Goal: Task Accomplishment & Management: Use online tool/utility

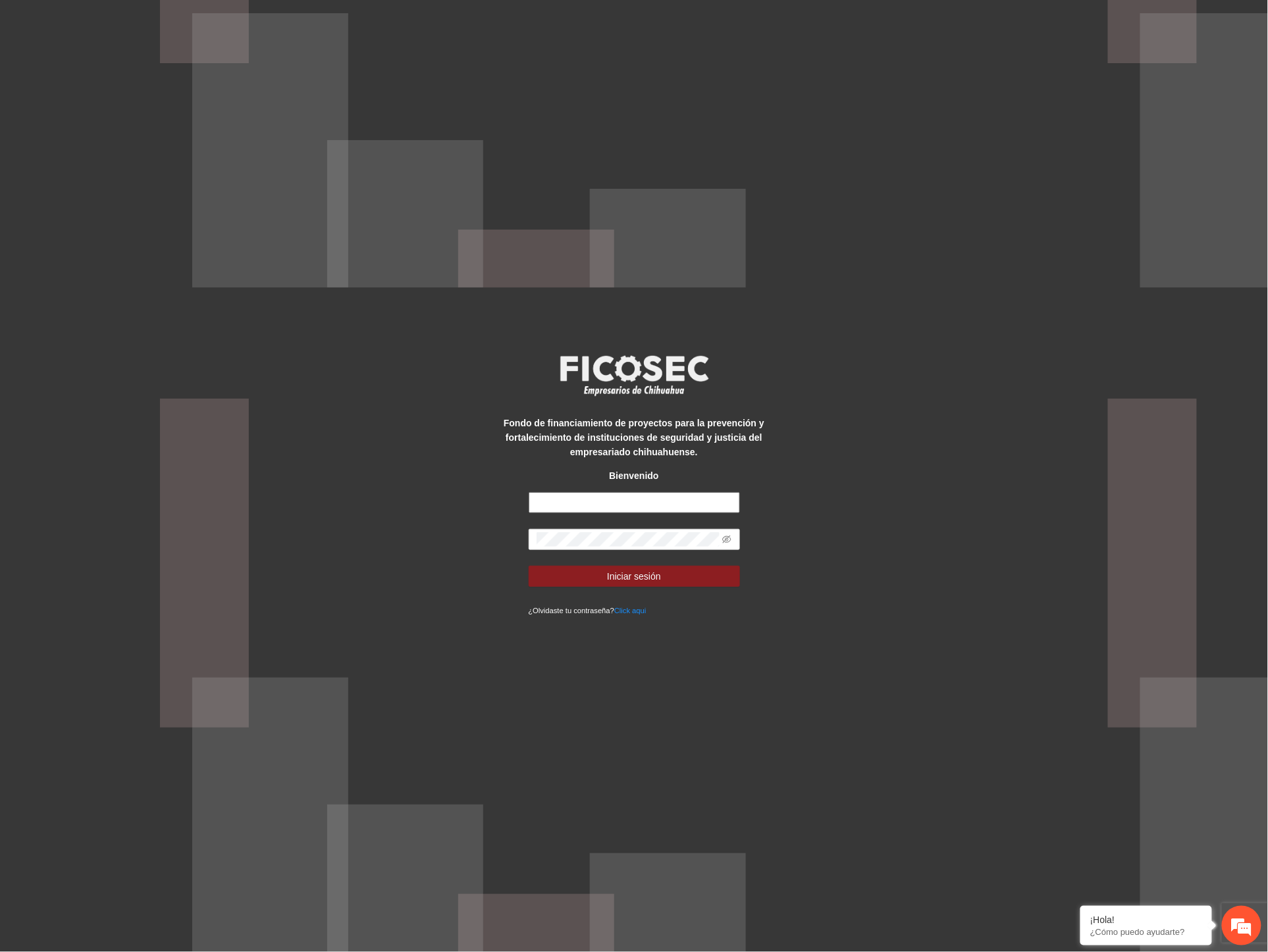
type input "**********"
click at [406, 521] on div "**********" at bounding box center [634, 476] width 1268 height 952
click at [529, 566] on button "Iniciar sesión" at bounding box center [634, 576] width 211 height 21
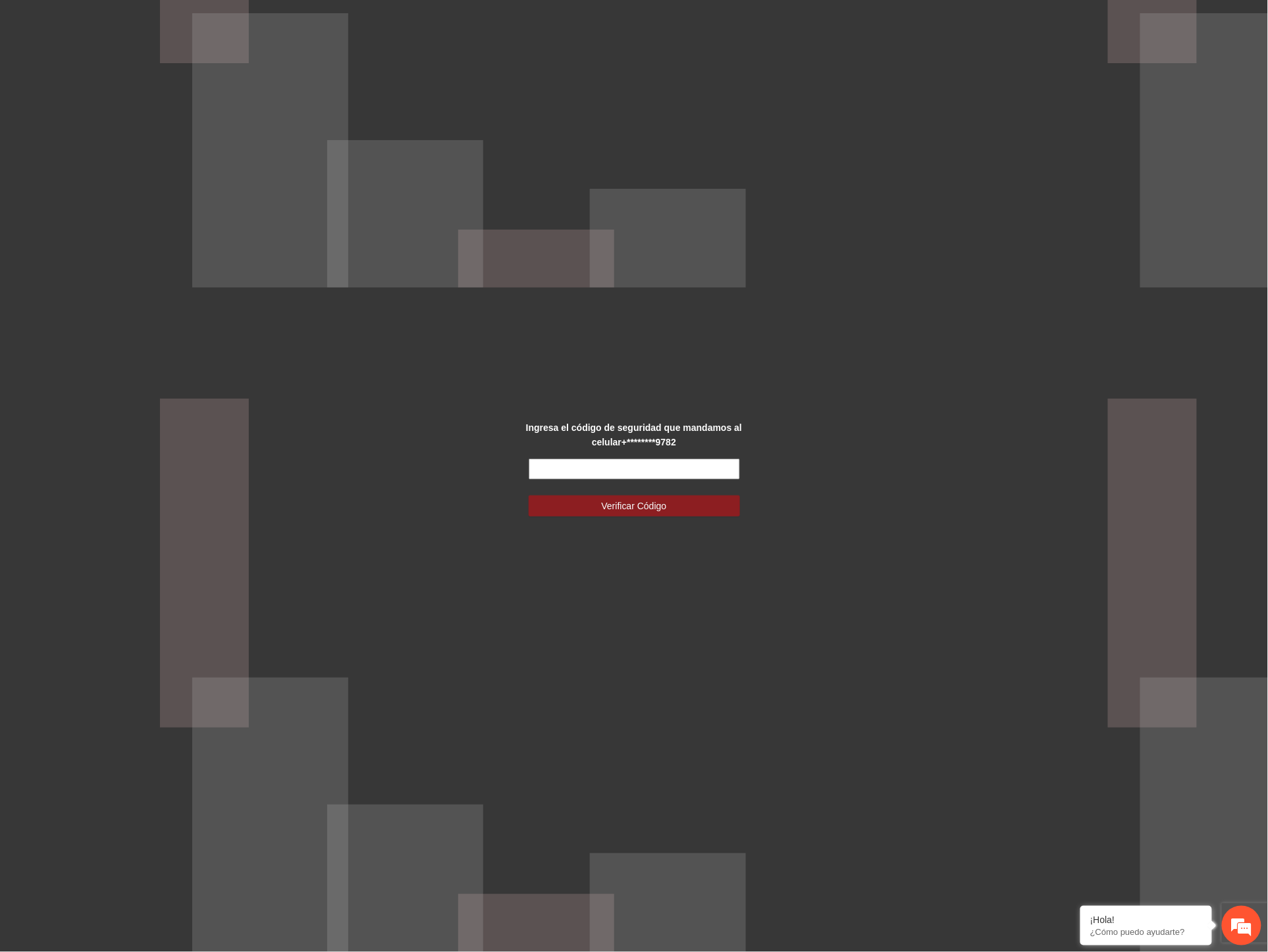
click at [593, 468] on input "text" at bounding box center [634, 469] width 211 height 21
type input "******"
click at [603, 507] on span "Verificar Código" at bounding box center [634, 506] width 65 height 15
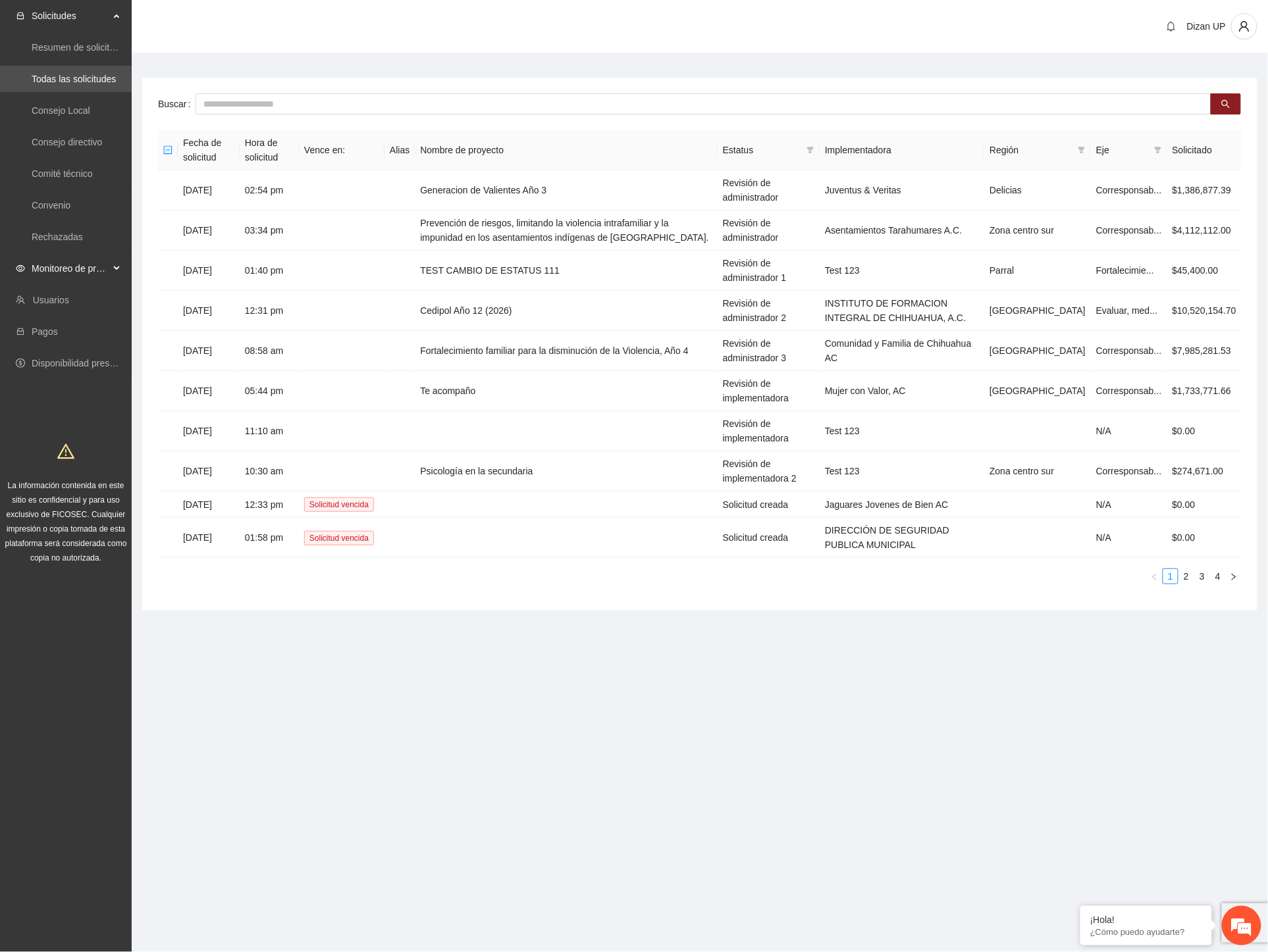
click at [57, 273] on span "Monitoreo de proyectos" at bounding box center [70, 268] width 78 height 26
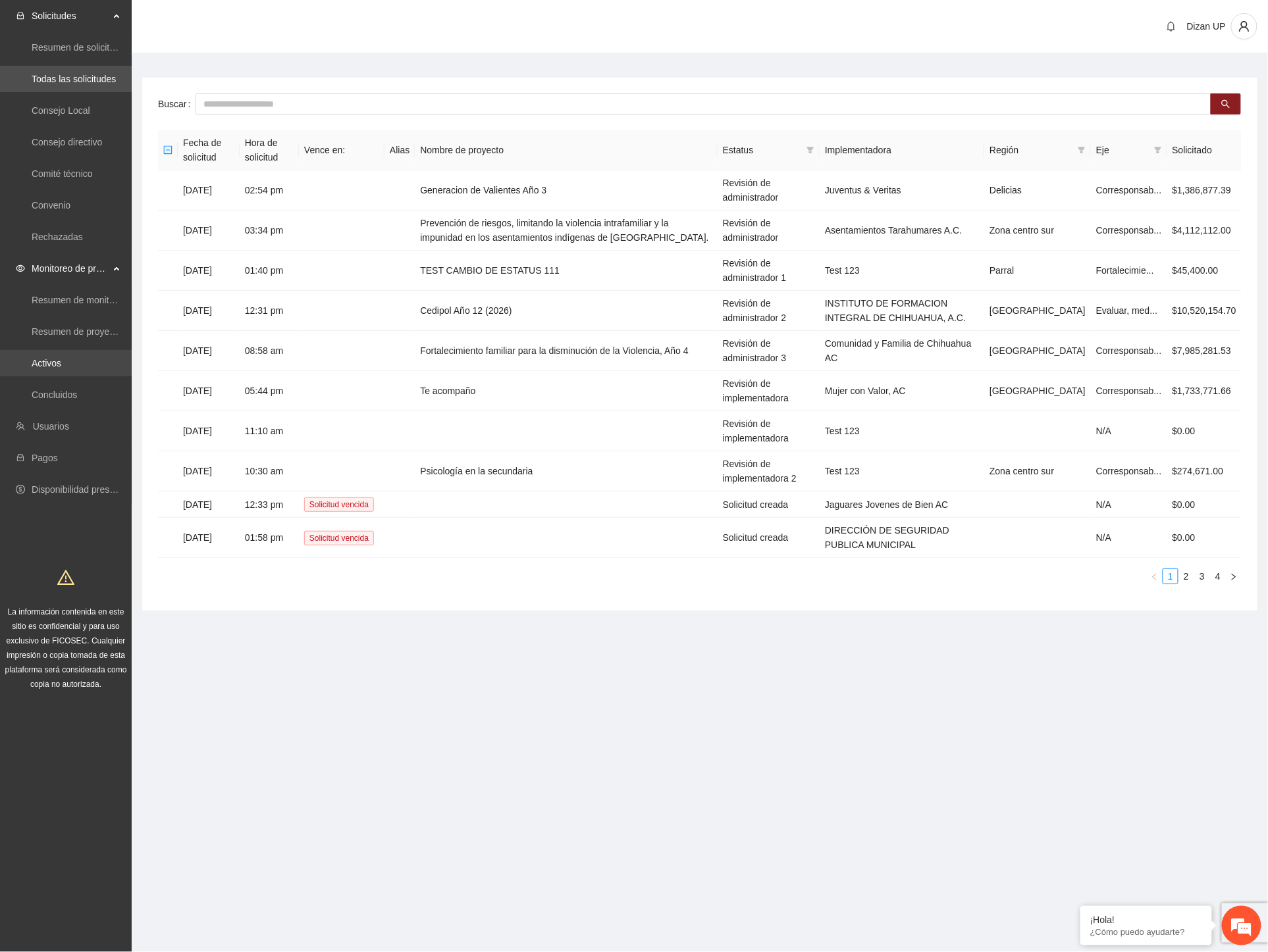
click at [33, 360] on link "Activos" at bounding box center [46, 363] width 30 height 11
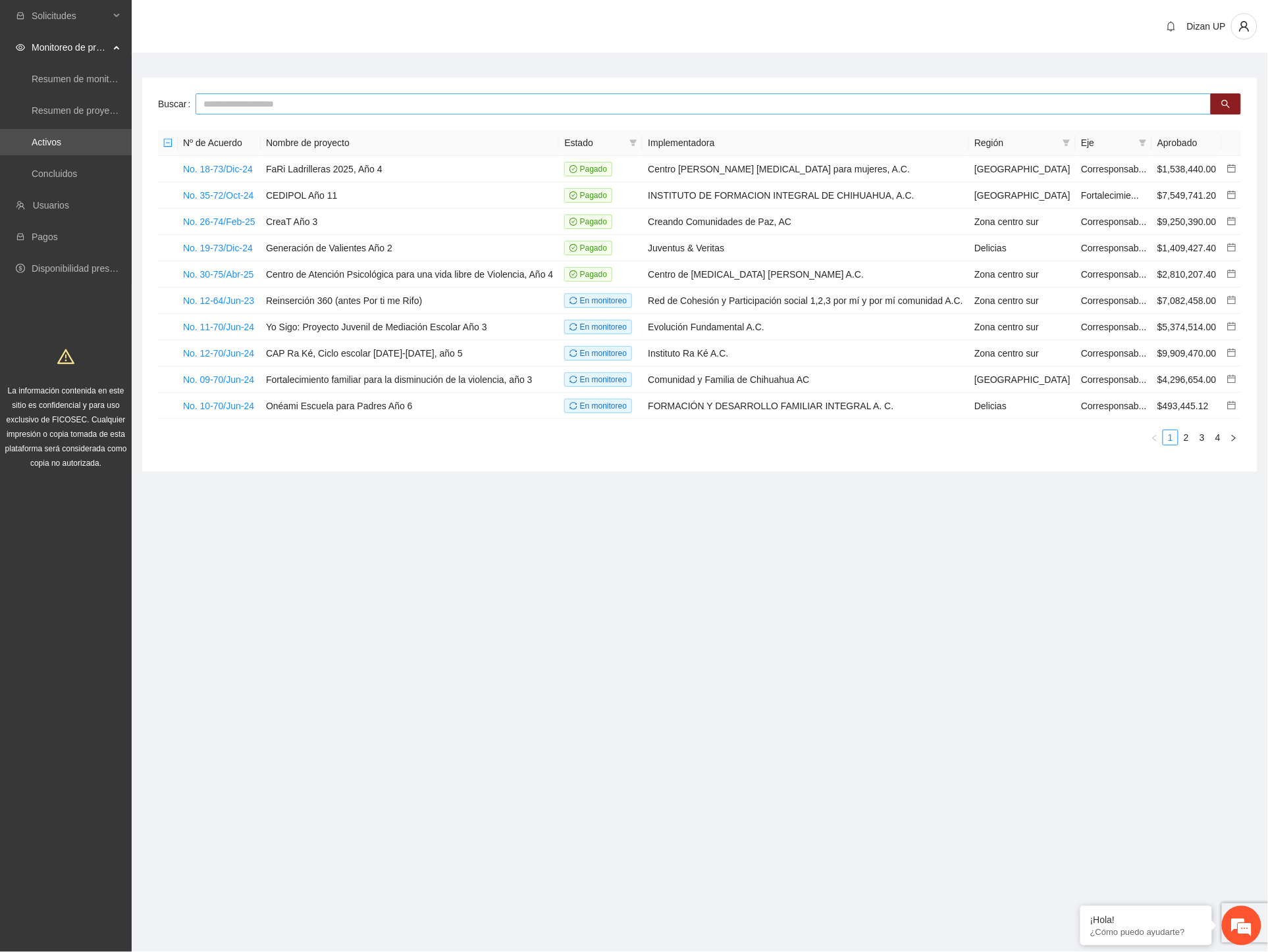
click at [260, 109] on input "text" at bounding box center [704, 104] width 1016 height 21
type input "****"
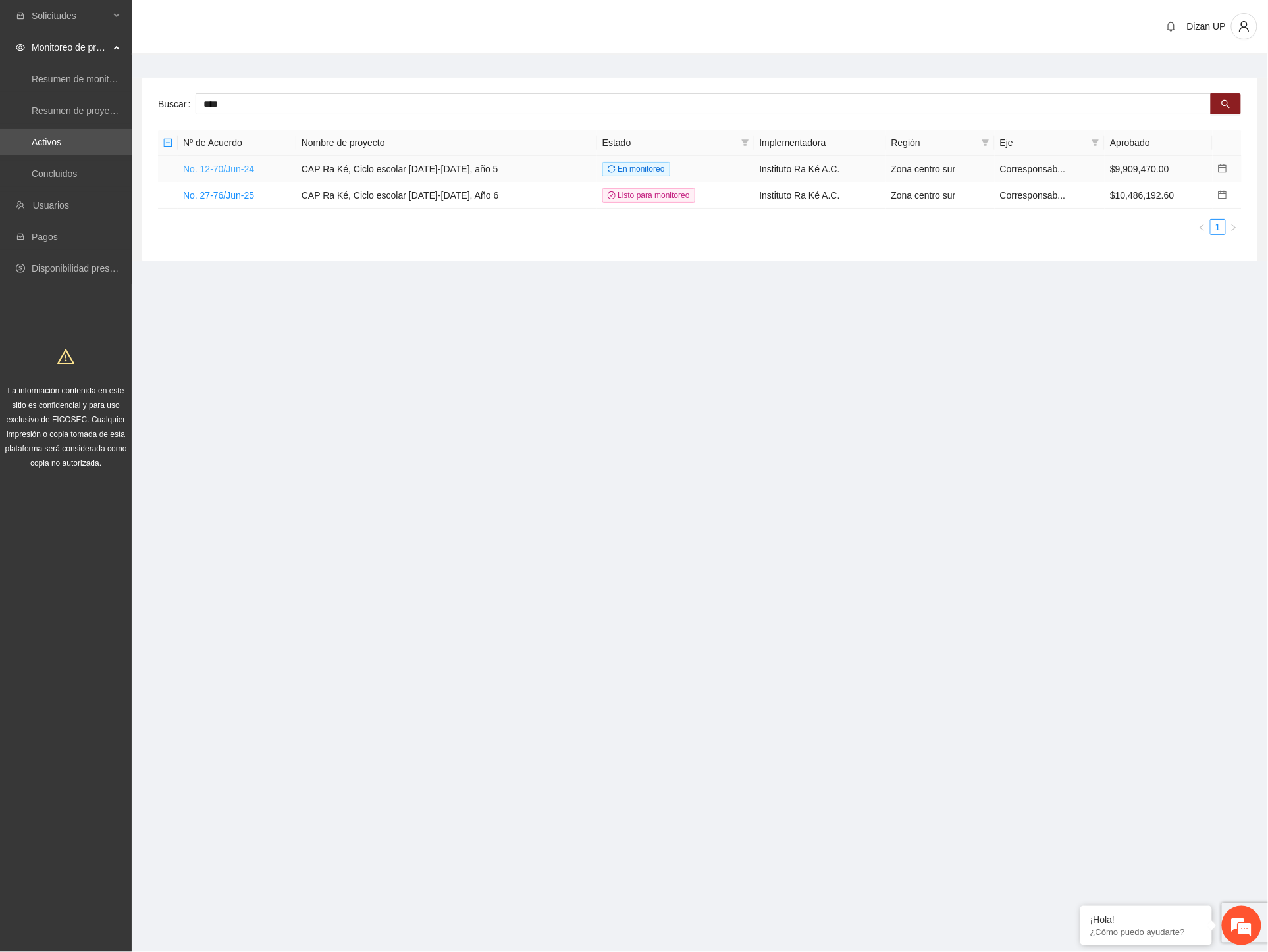
click at [233, 168] on link "No. 12-70/Jun-24" at bounding box center [218, 169] width 71 height 11
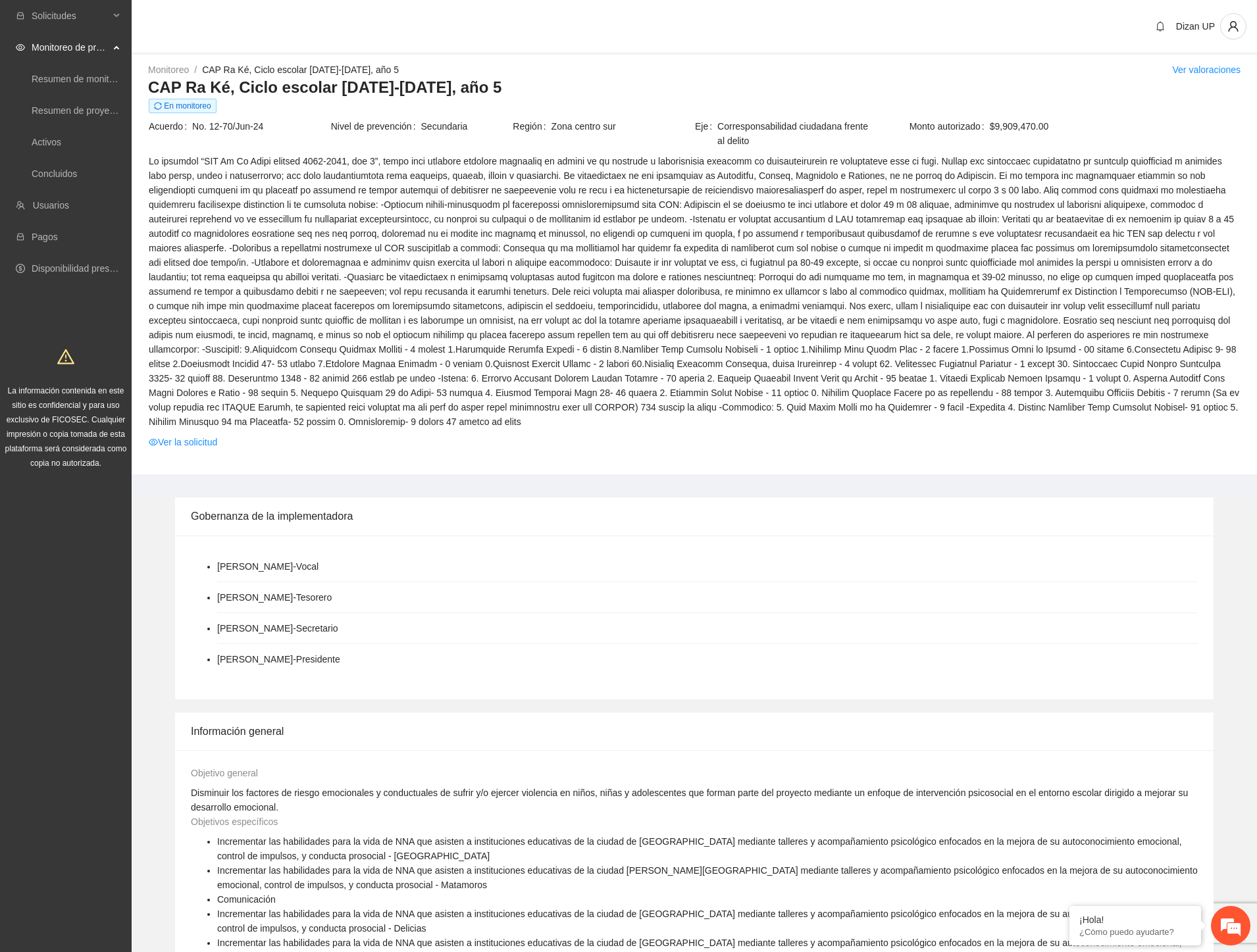
click at [805, 386] on span at bounding box center [694, 291] width 1092 height 275
click at [1142, 294] on span at bounding box center [694, 291] width 1092 height 275
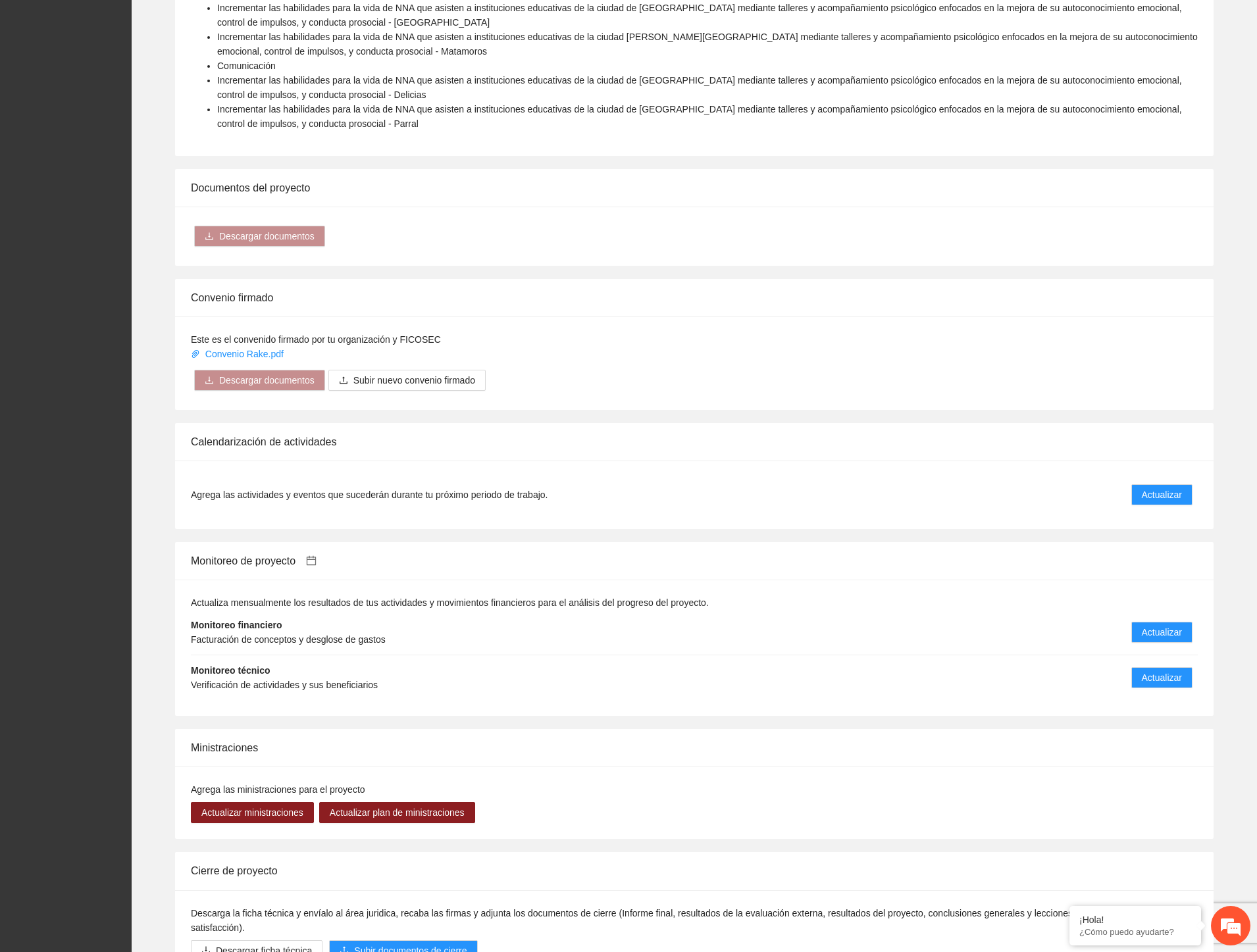
scroll to position [1024, 0]
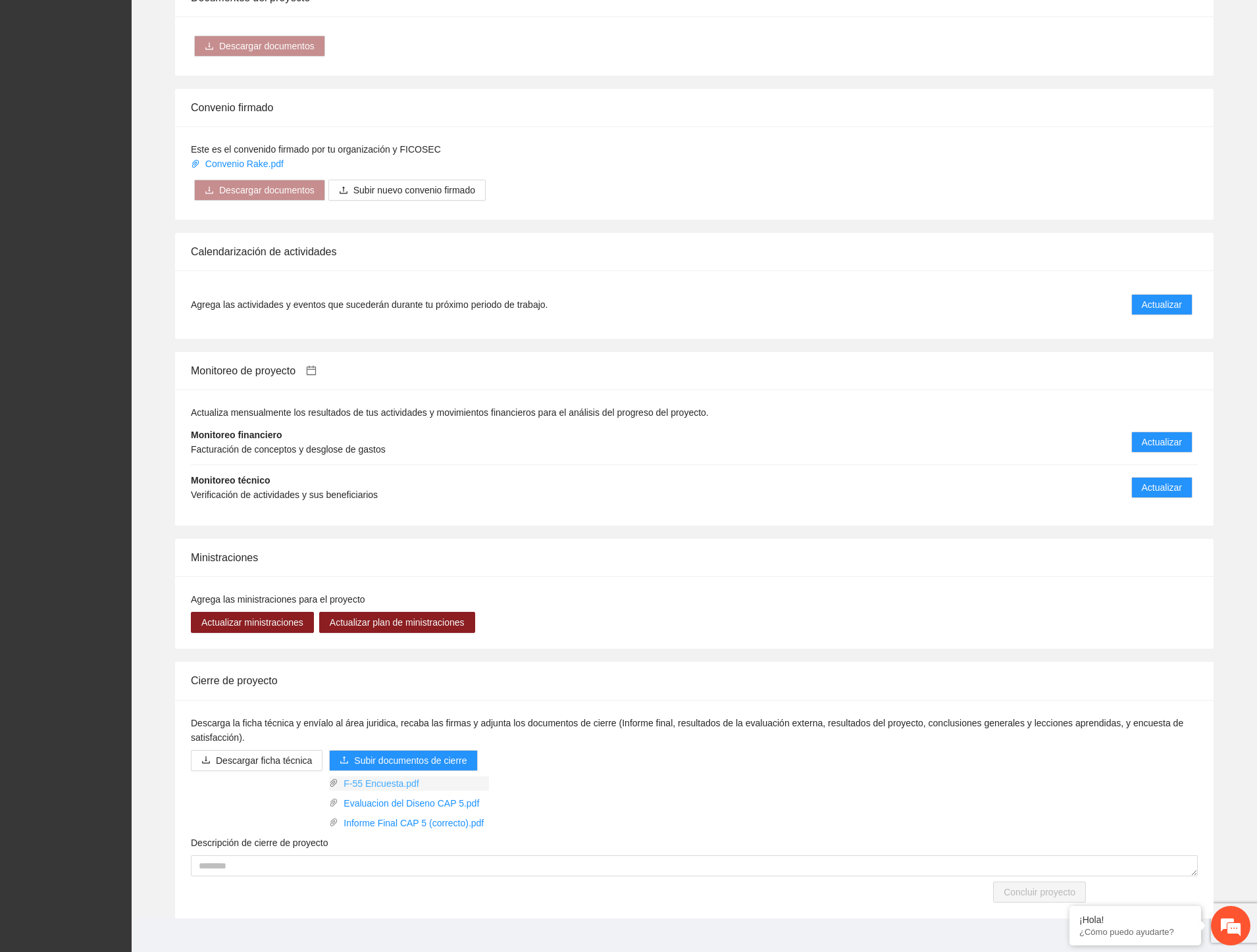
click at [376, 777] on link "F-55 Encuesta.pdf" at bounding box center [413, 784] width 151 height 15
click at [389, 816] on link "Informe Final CAP 5 (correcto).pdf" at bounding box center [413, 823] width 151 height 15
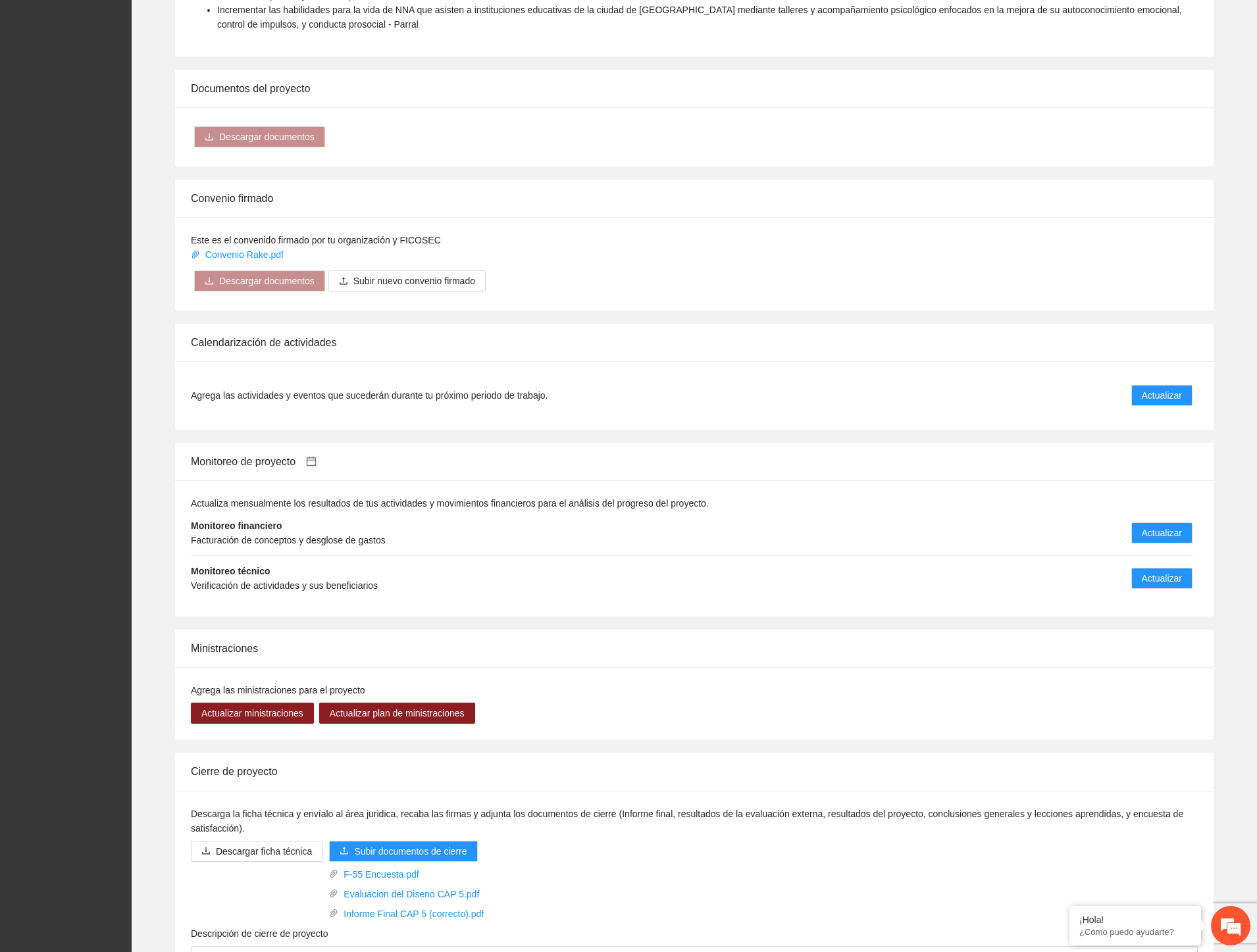
scroll to position [1023, 0]
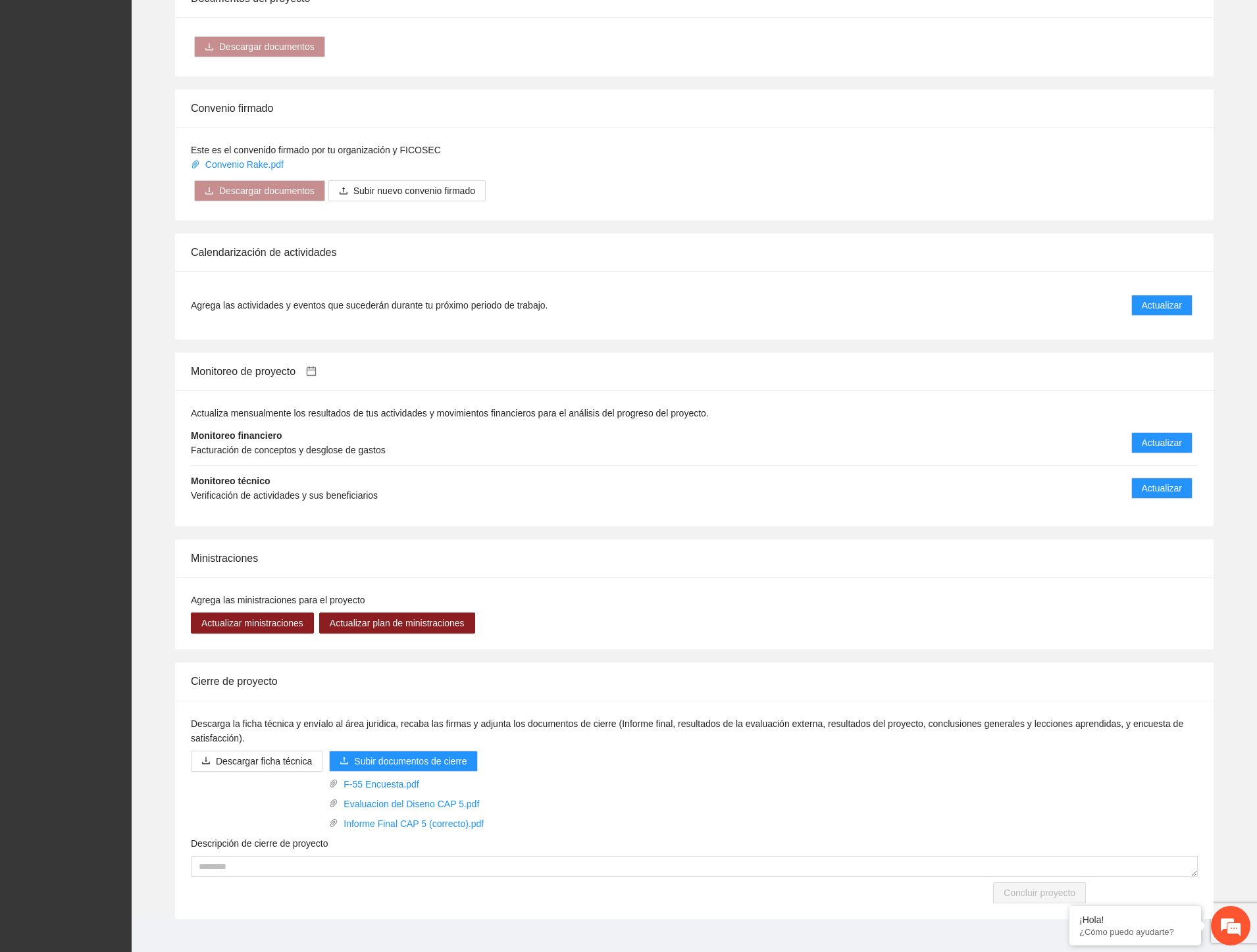
click at [317, 366] on icon "calendar" at bounding box center [311, 371] width 11 height 11
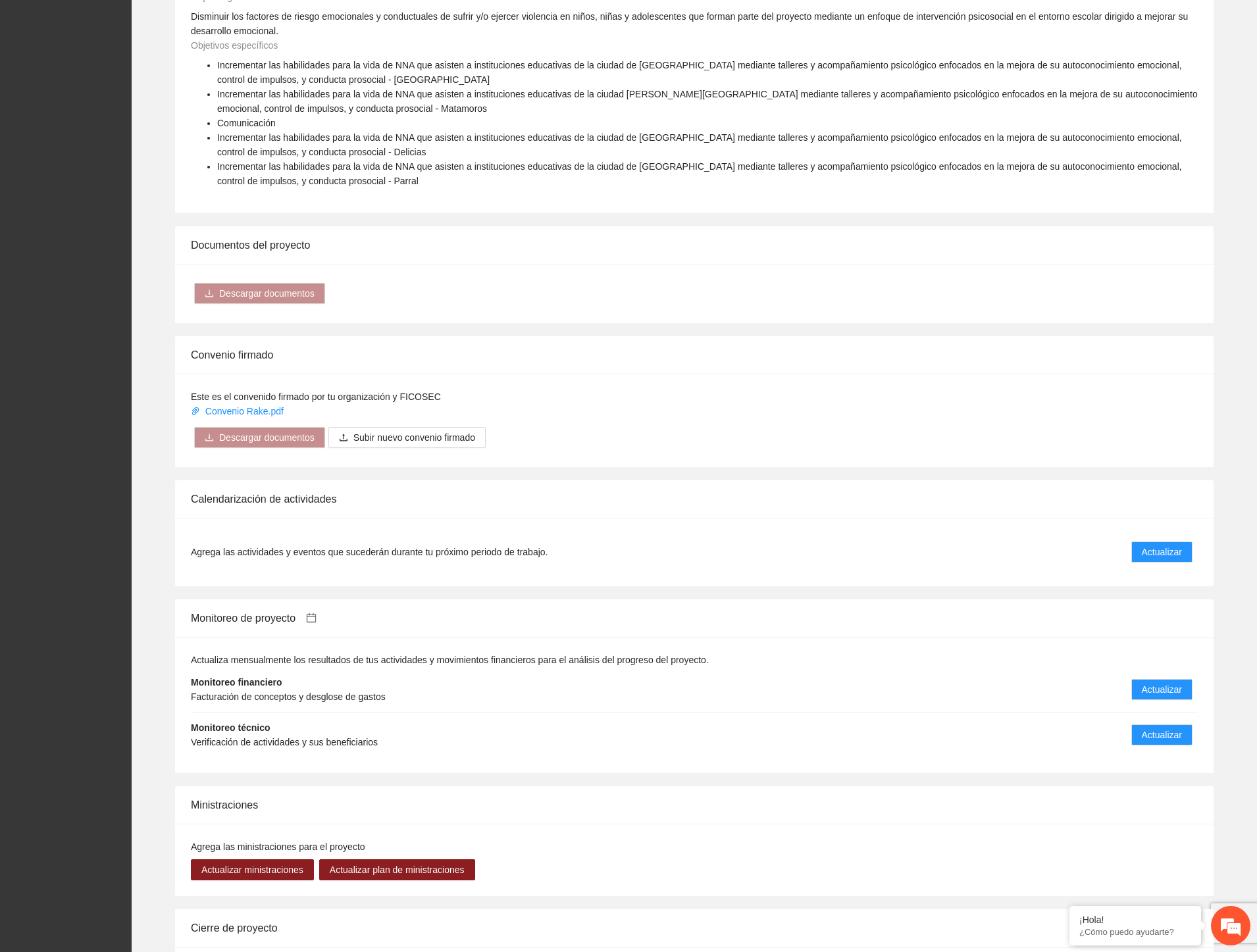
scroll to position [1024, 0]
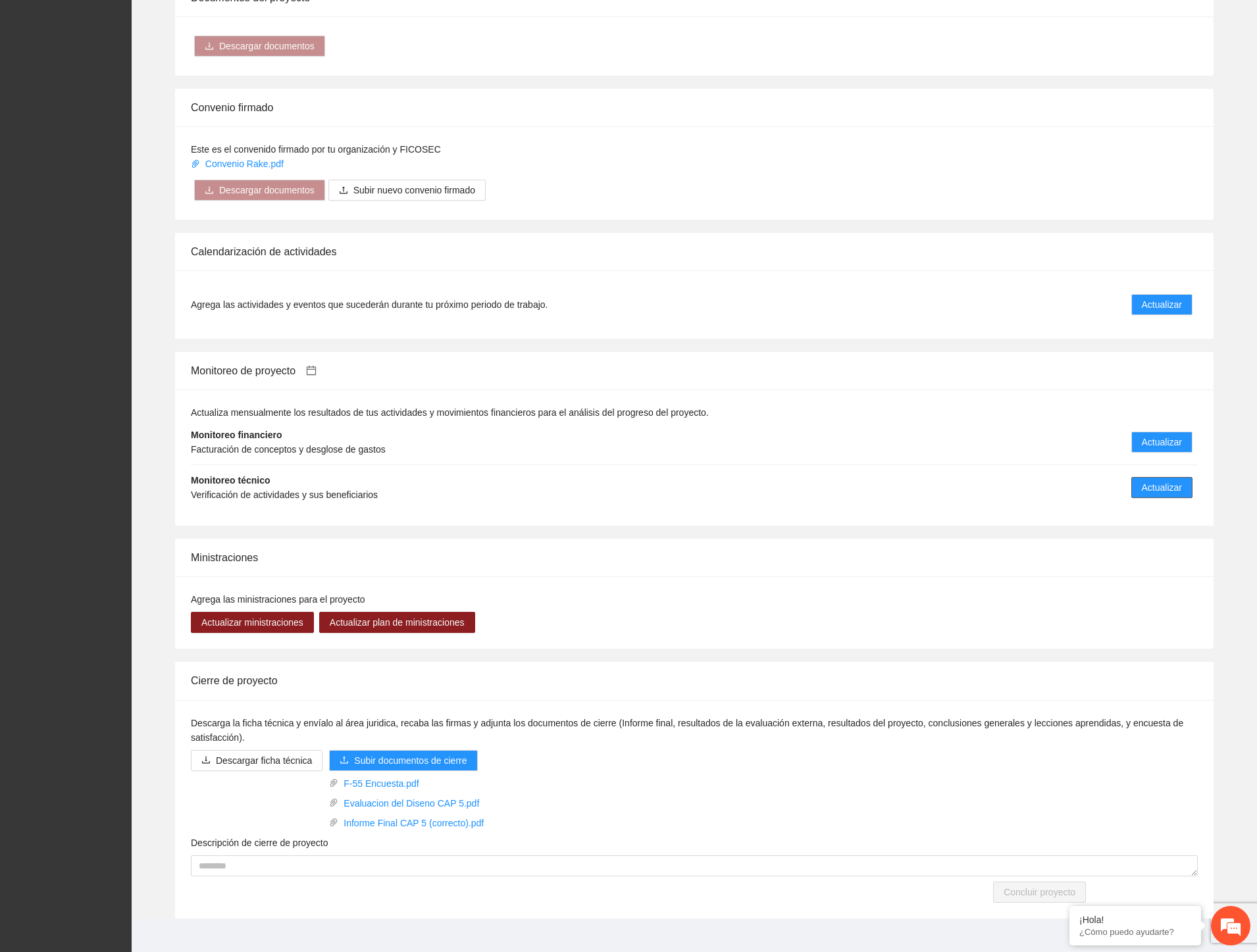
click at [1147, 480] on span "Actualizar" at bounding box center [1162, 487] width 40 height 15
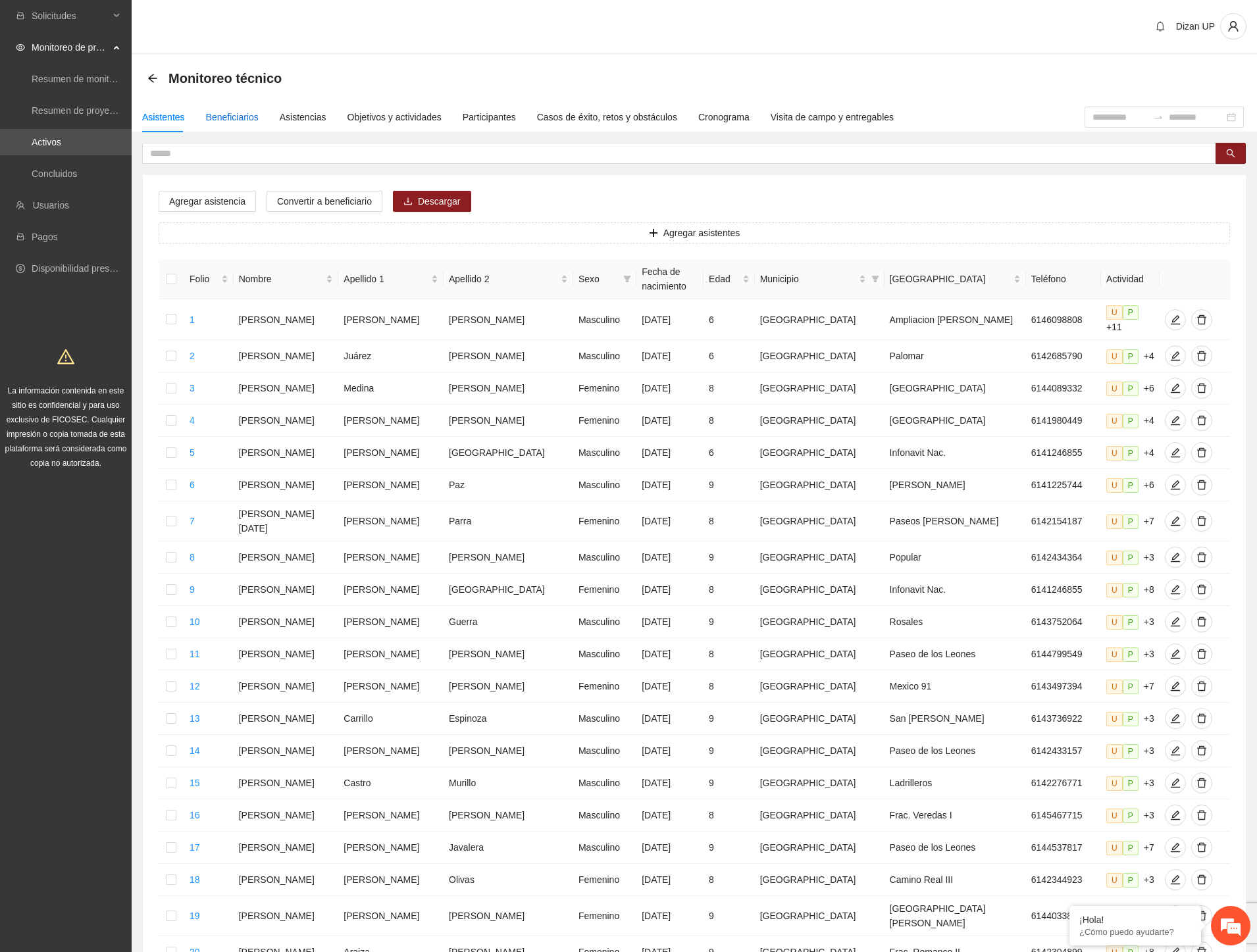
click at [207, 116] on div "Beneficiarios" at bounding box center [232, 117] width 53 height 15
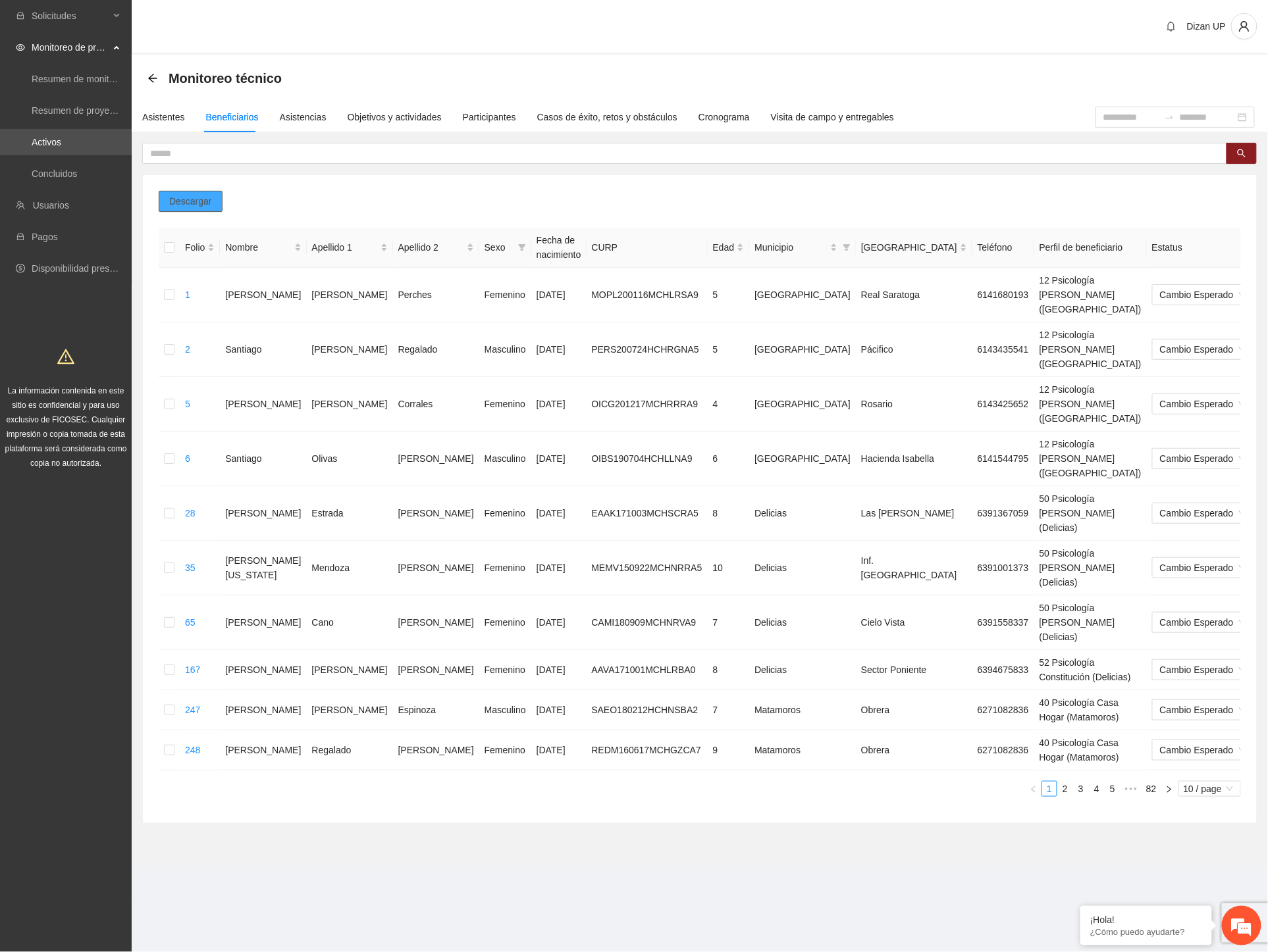
click at [168, 197] on button "Descargar" at bounding box center [191, 201] width 64 height 21
click at [56, 173] on link "Concluidos" at bounding box center [54, 173] width 46 height 11
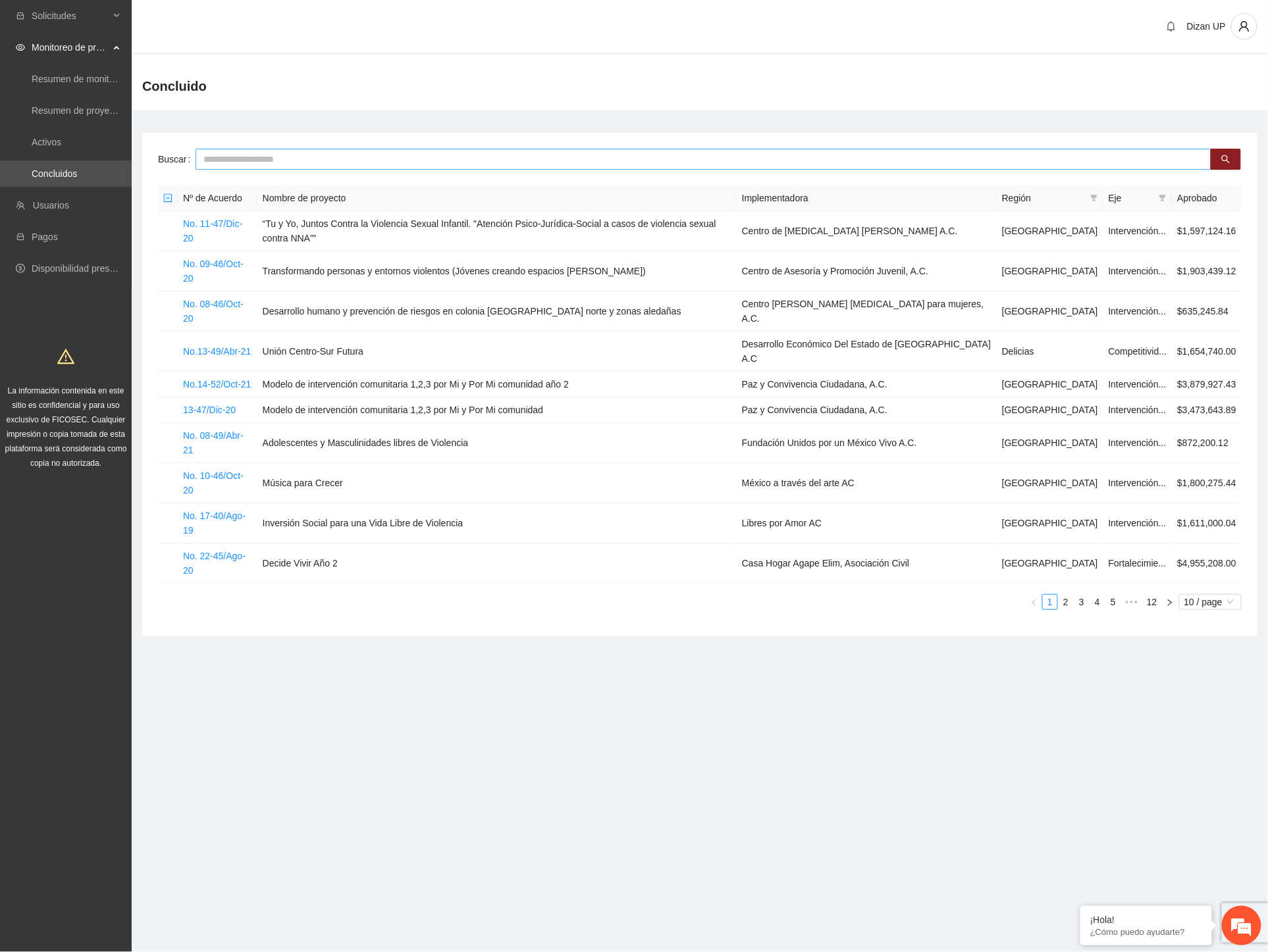
click at [293, 159] on input "text" at bounding box center [704, 159] width 1016 height 21
type input "****"
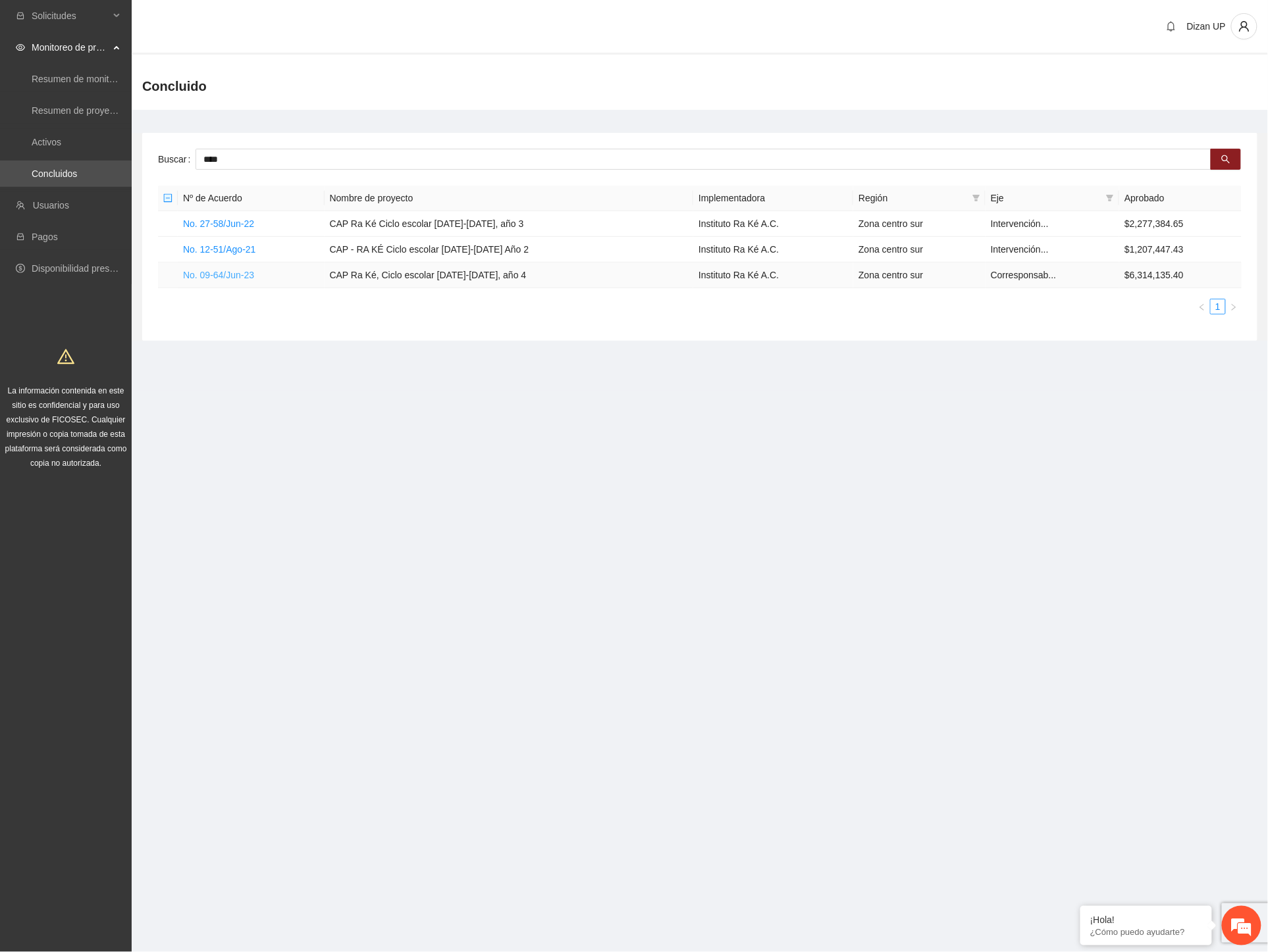
click at [228, 275] on link "No. 09-64/Jun-23" at bounding box center [218, 275] width 71 height 11
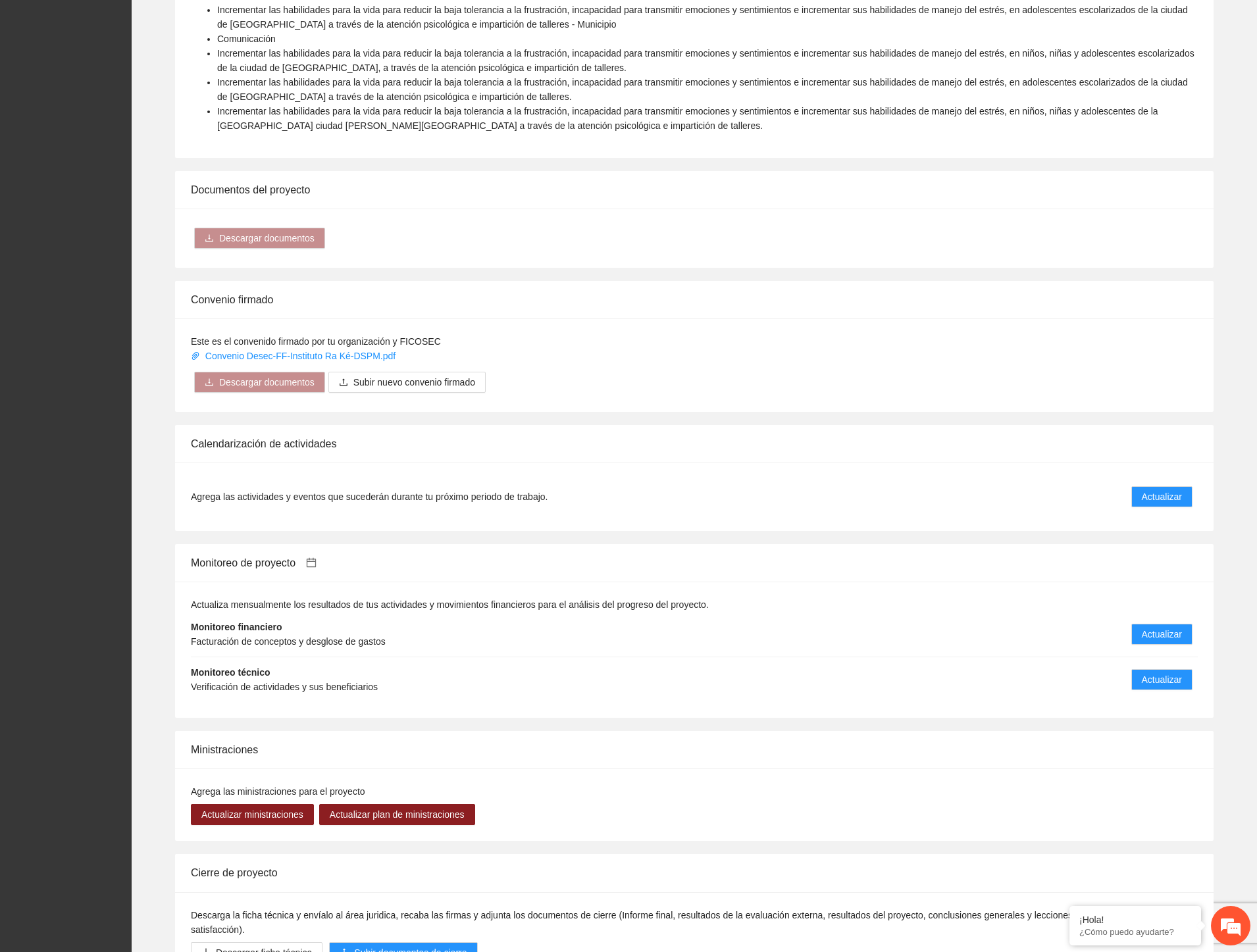
scroll to position [914, 0]
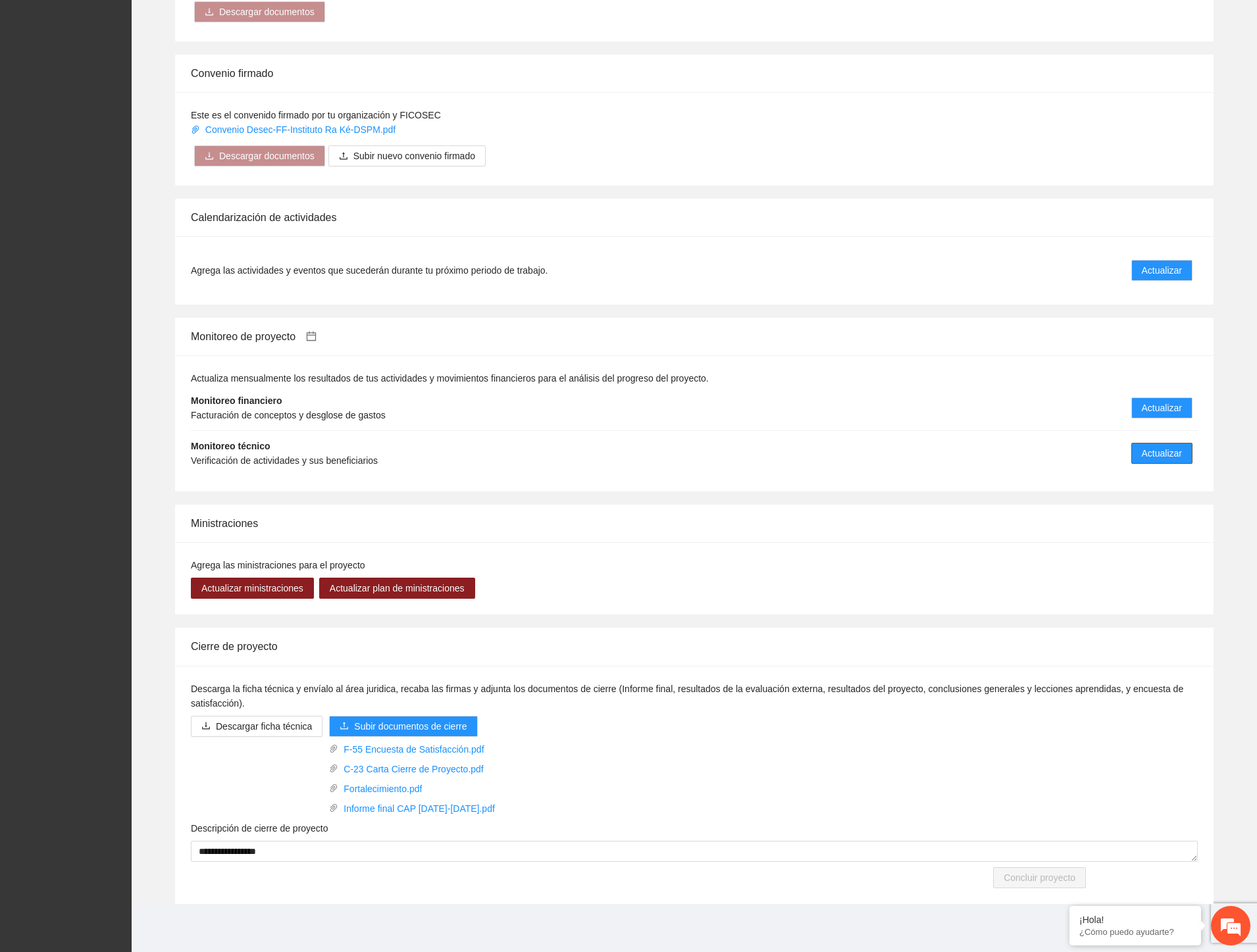
click at [1156, 452] on span "Actualizar" at bounding box center [1162, 453] width 40 height 15
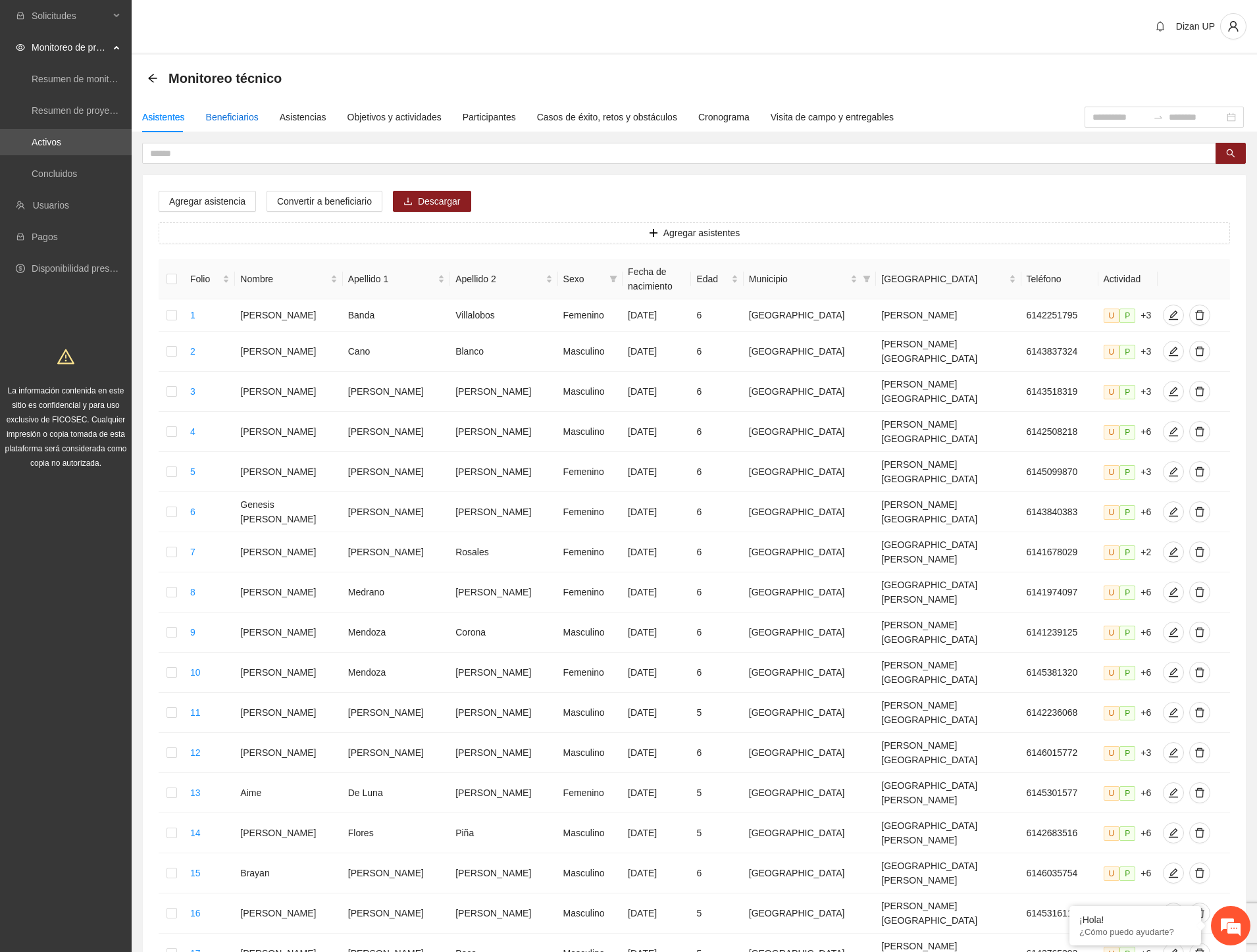
click at [221, 110] on div "Beneficiarios" at bounding box center [232, 117] width 53 height 15
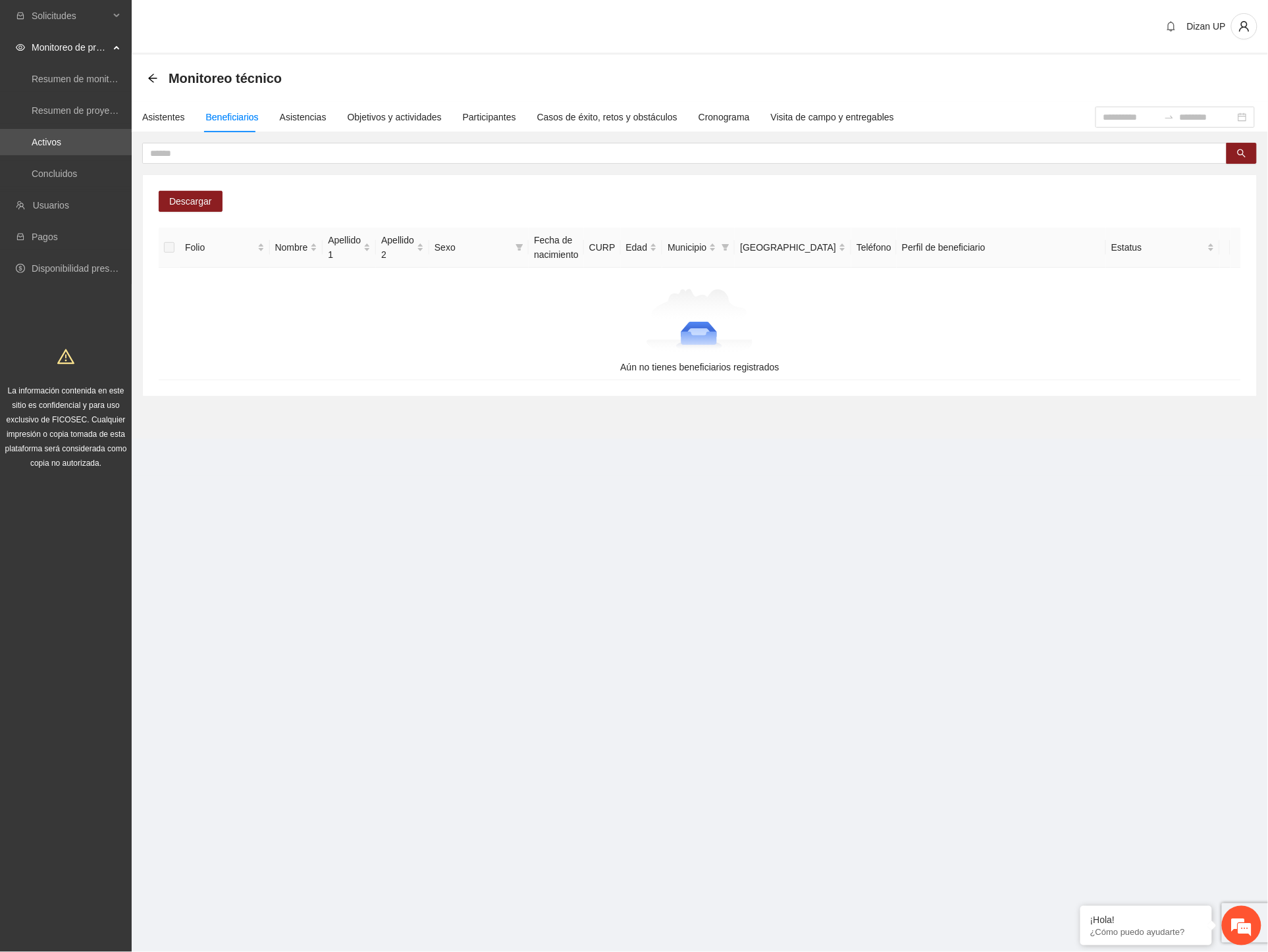
click at [397, 167] on div "Descargar Folio Nombre Apellido 1 Apellido 2 Sexo Fecha de nacimiento CURP Edad…" at bounding box center [699, 270] width 1115 height 254
click at [165, 120] on div "Asistentes" at bounding box center [163, 117] width 43 height 15
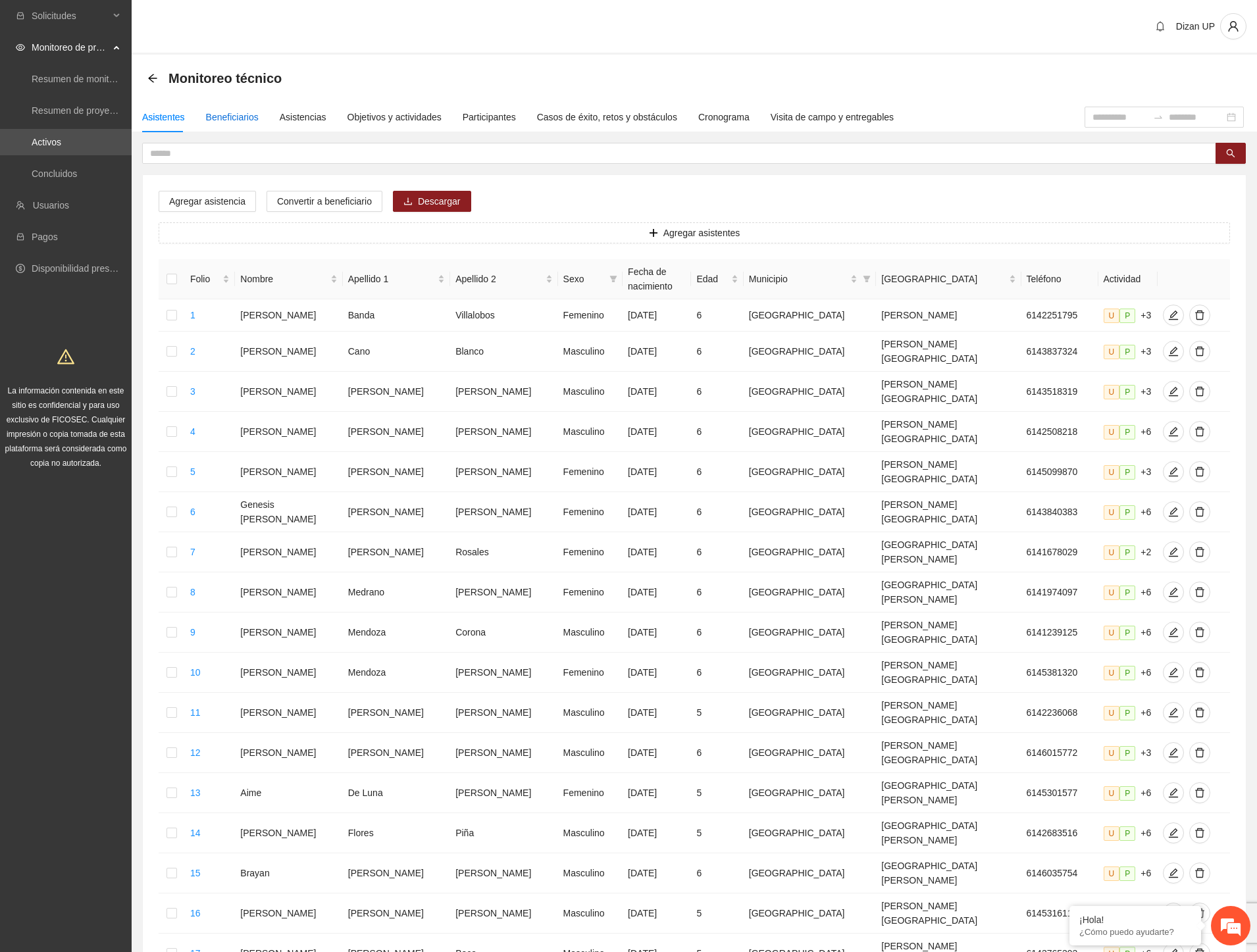
click at [226, 110] on div "Beneficiarios" at bounding box center [232, 117] width 53 height 15
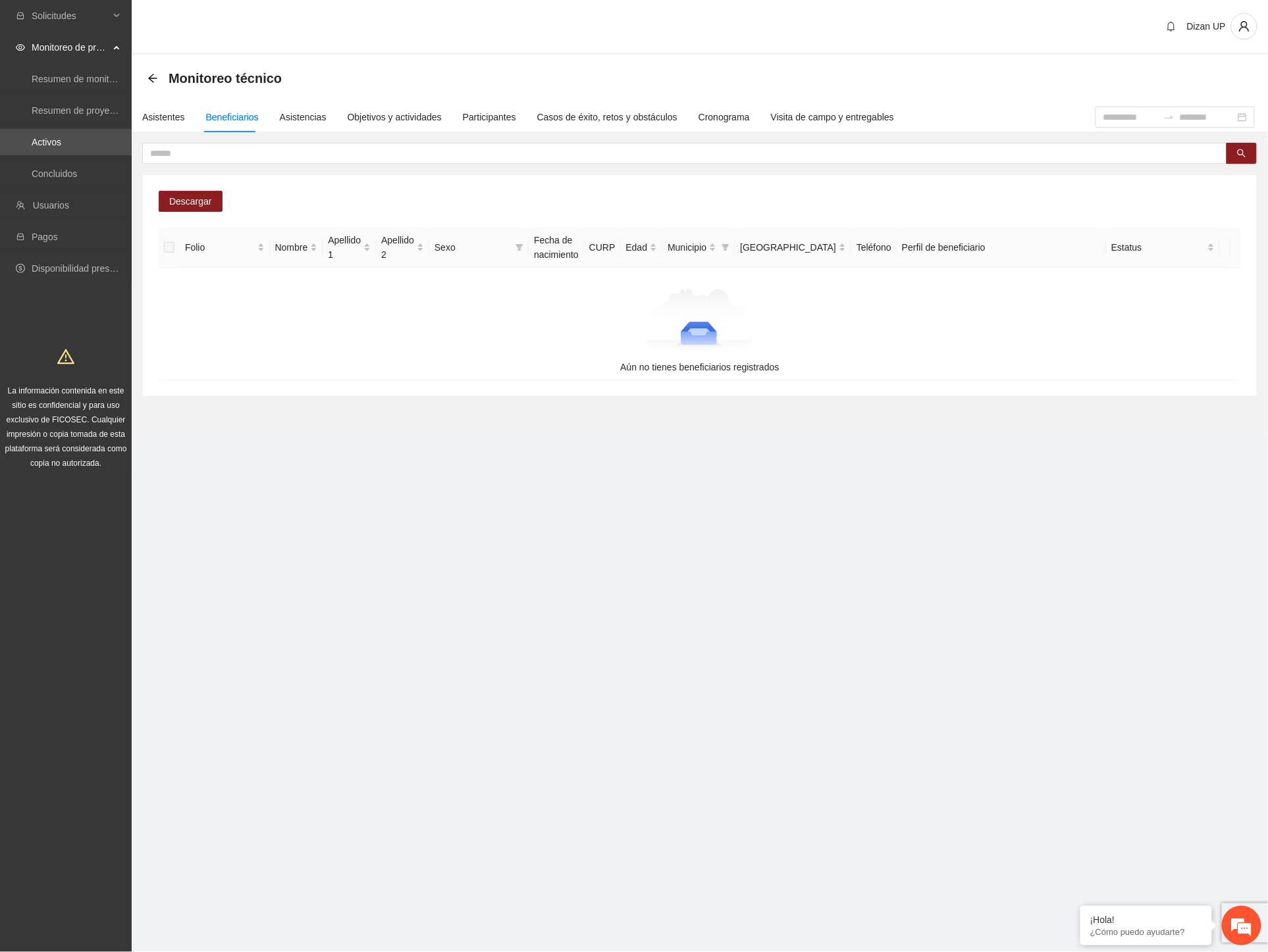
click at [660, 199] on div "Descargar Folio Nombre Apellido 1 Apellido 2 Sexo Fecha de nacimiento CURP Edad…" at bounding box center [699, 285] width 1113 height 221
drag, startPoint x: 805, startPoint y: 535, endPoint x: 630, endPoint y: 458, distance: 191.2
click at [752, 501] on section "Solicitudes Monitoreo de proyectos Resumen de monitoreo Resumen de proyectos ap…" at bounding box center [634, 476] width 1268 height 952
click at [290, 112] on div "Asistencias" at bounding box center [303, 117] width 46 height 15
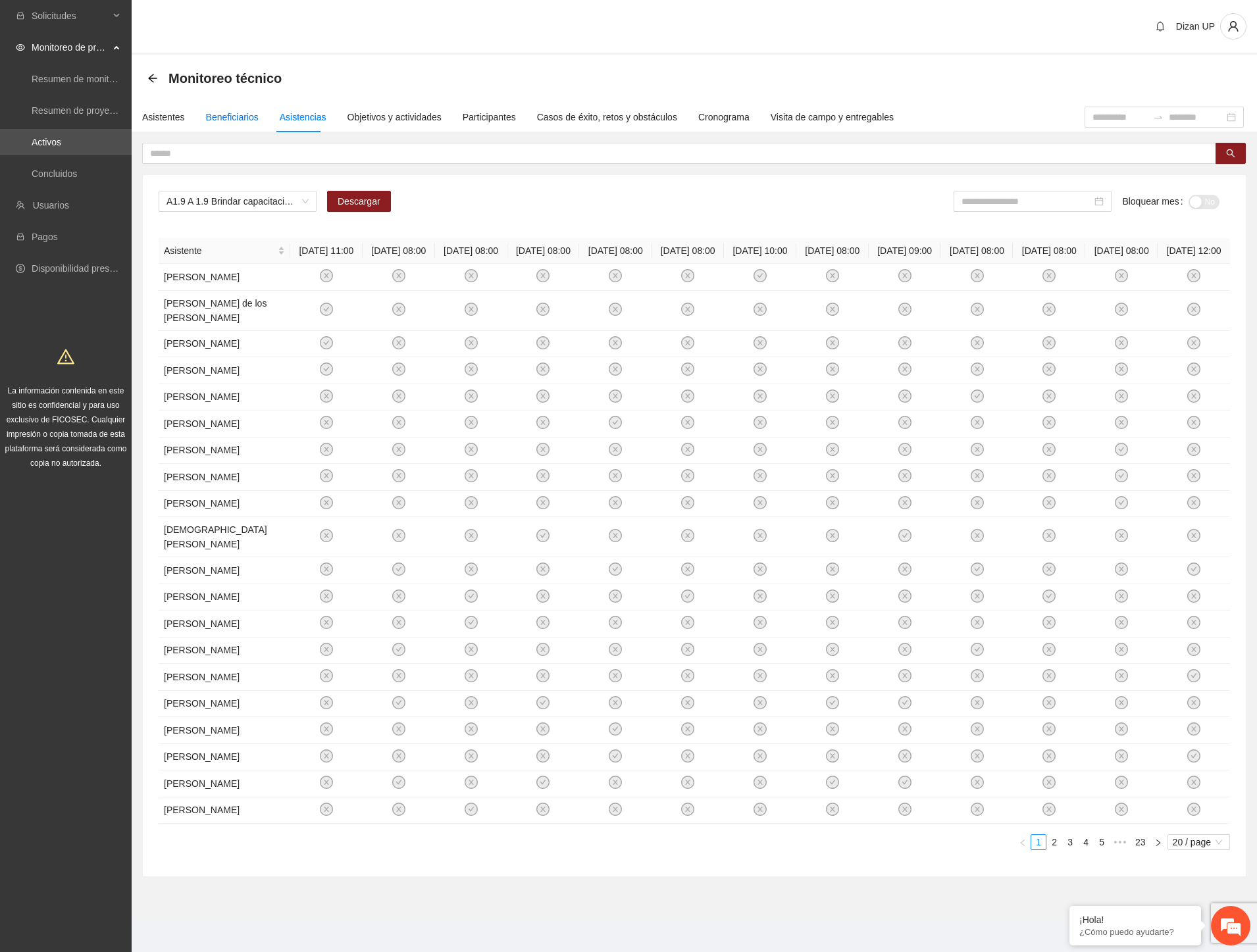
click at [229, 112] on div "Beneficiarios" at bounding box center [232, 117] width 53 height 15
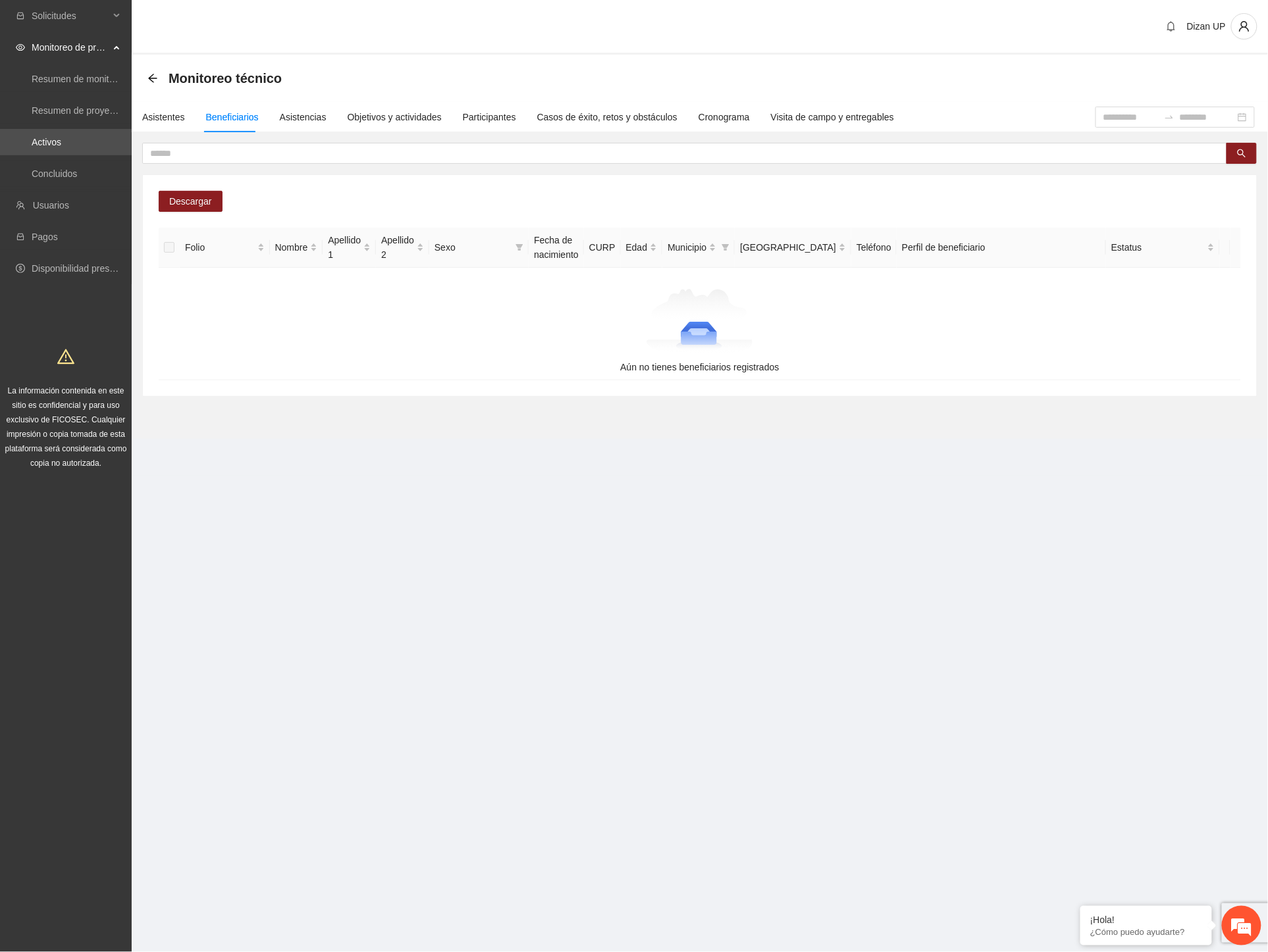
click at [125, 541] on div "Solicitudes Monitoreo de proyectos Resumen de monitoreo Resumen de proyectos ap…" at bounding box center [66, 476] width 132 height 952
click at [50, 168] on link "Concluidos" at bounding box center [54, 173] width 46 height 11
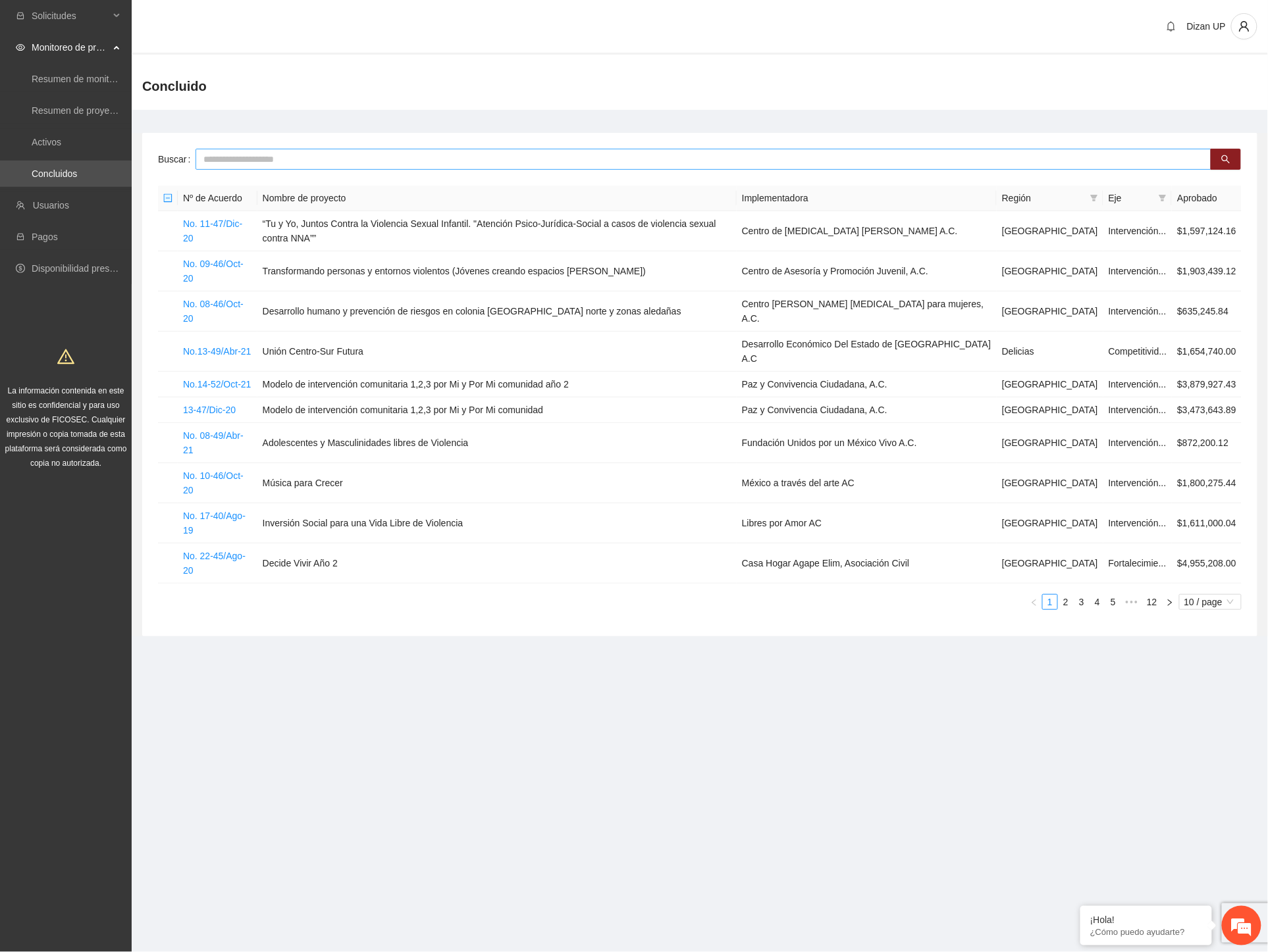
click at [345, 160] on input "text" at bounding box center [704, 159] width 1016 height 21
type input "****"
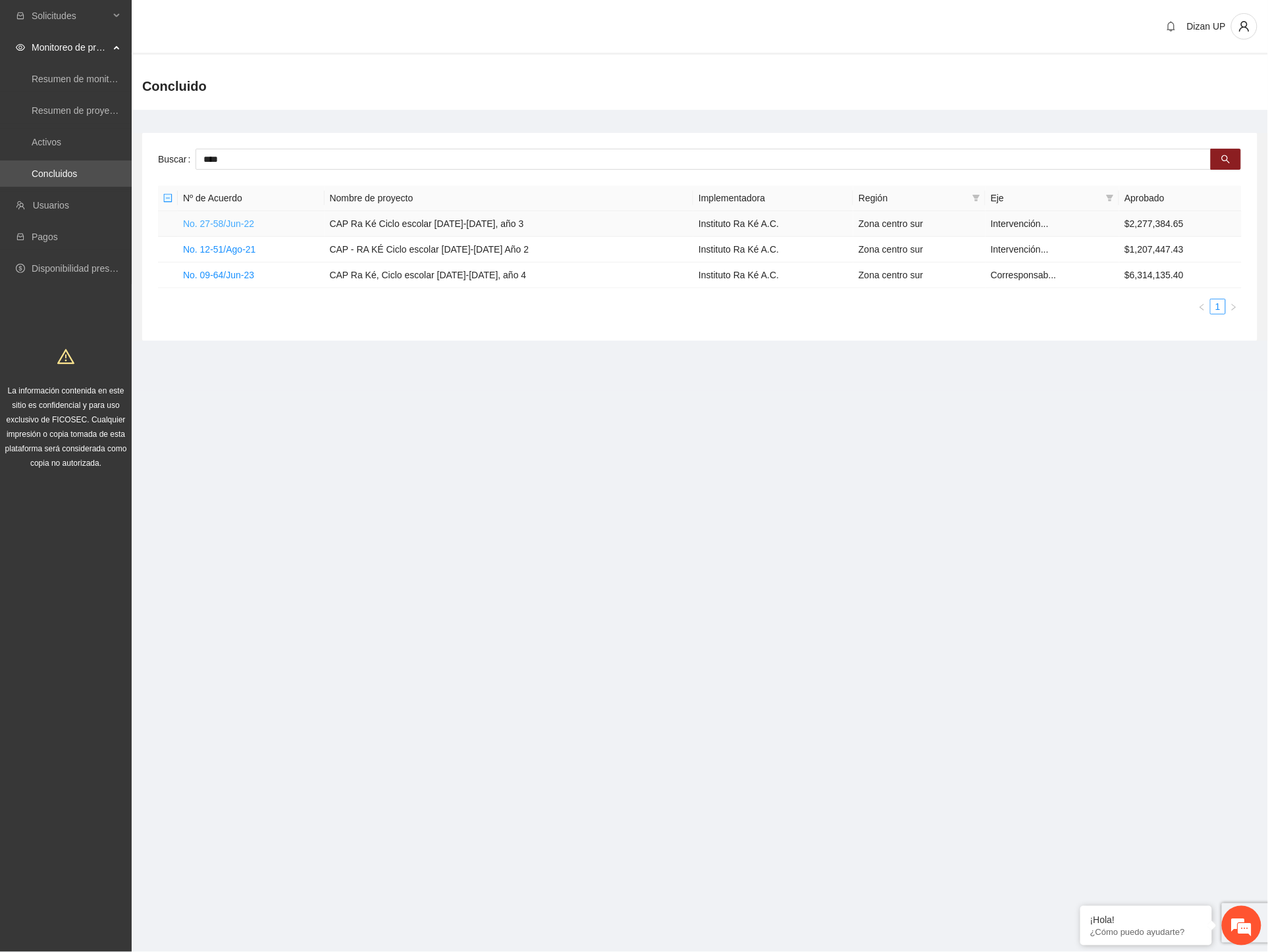
click at [229, 224] on link "No. 27-58/Jun-22" at bounding box center [218, 223] width 71 height 11
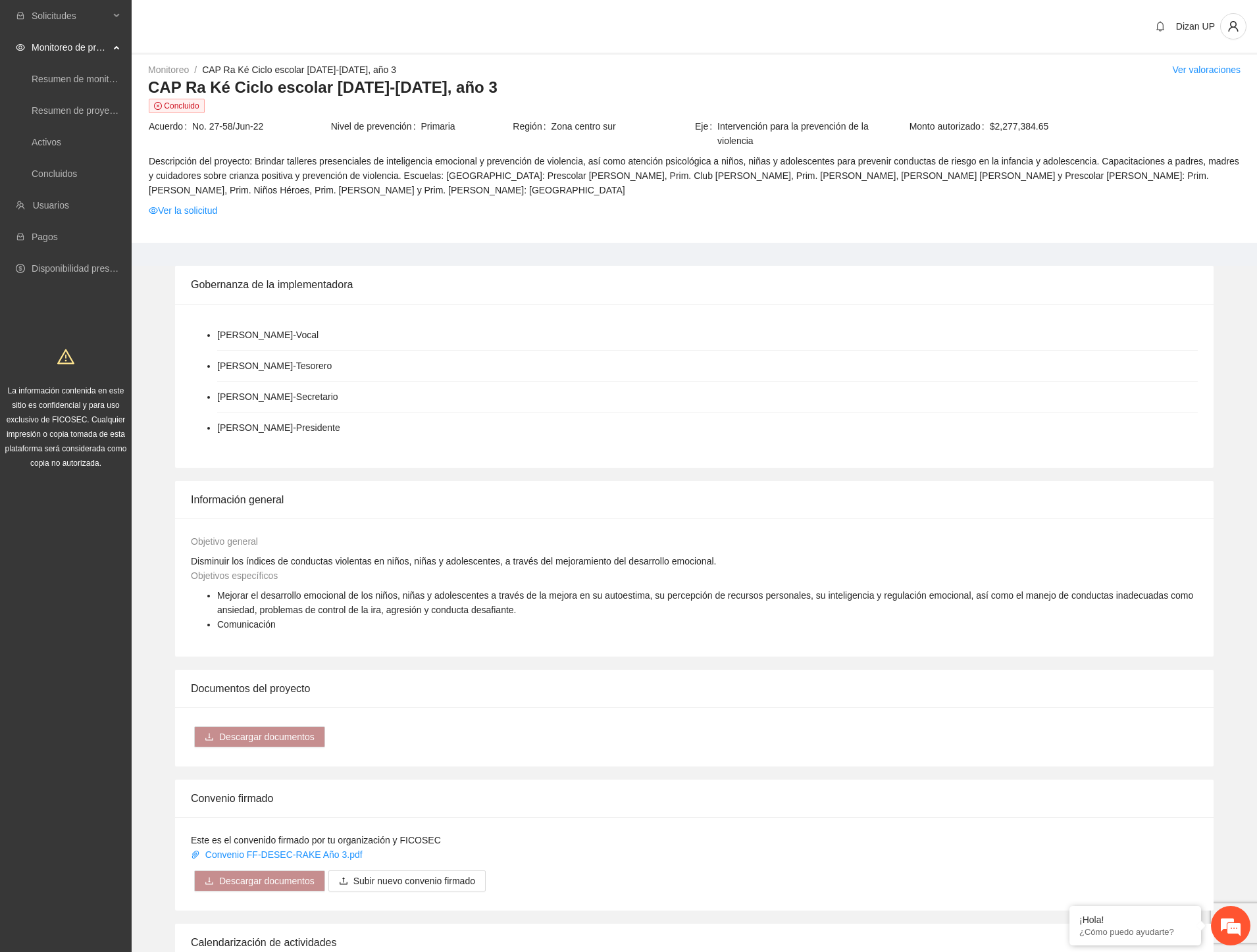
click at [469, 434] on li "[PERSON_NAME] - Presidente" at bounding box center [707, 428] width 981 height 30
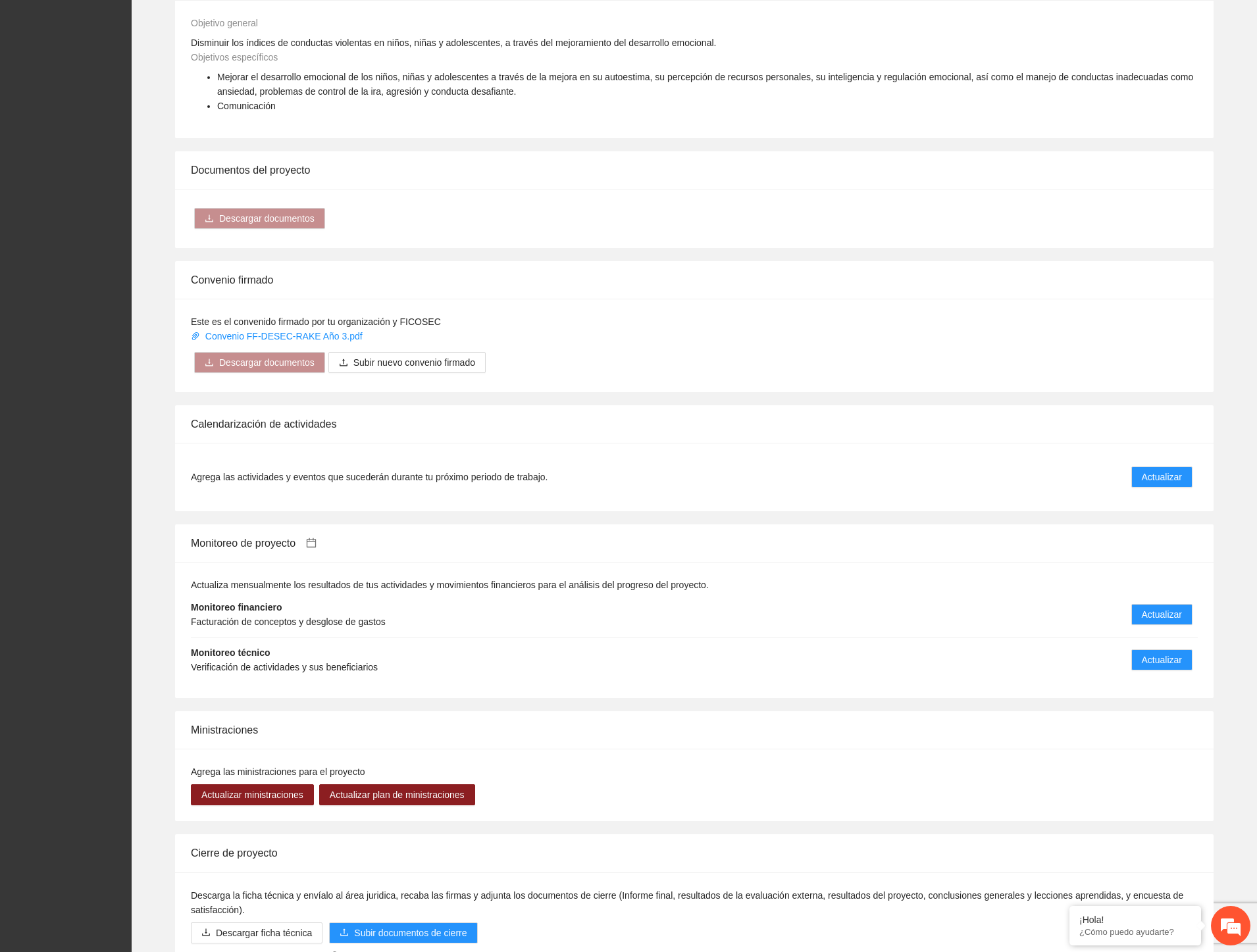
scroll to position [658, 0]
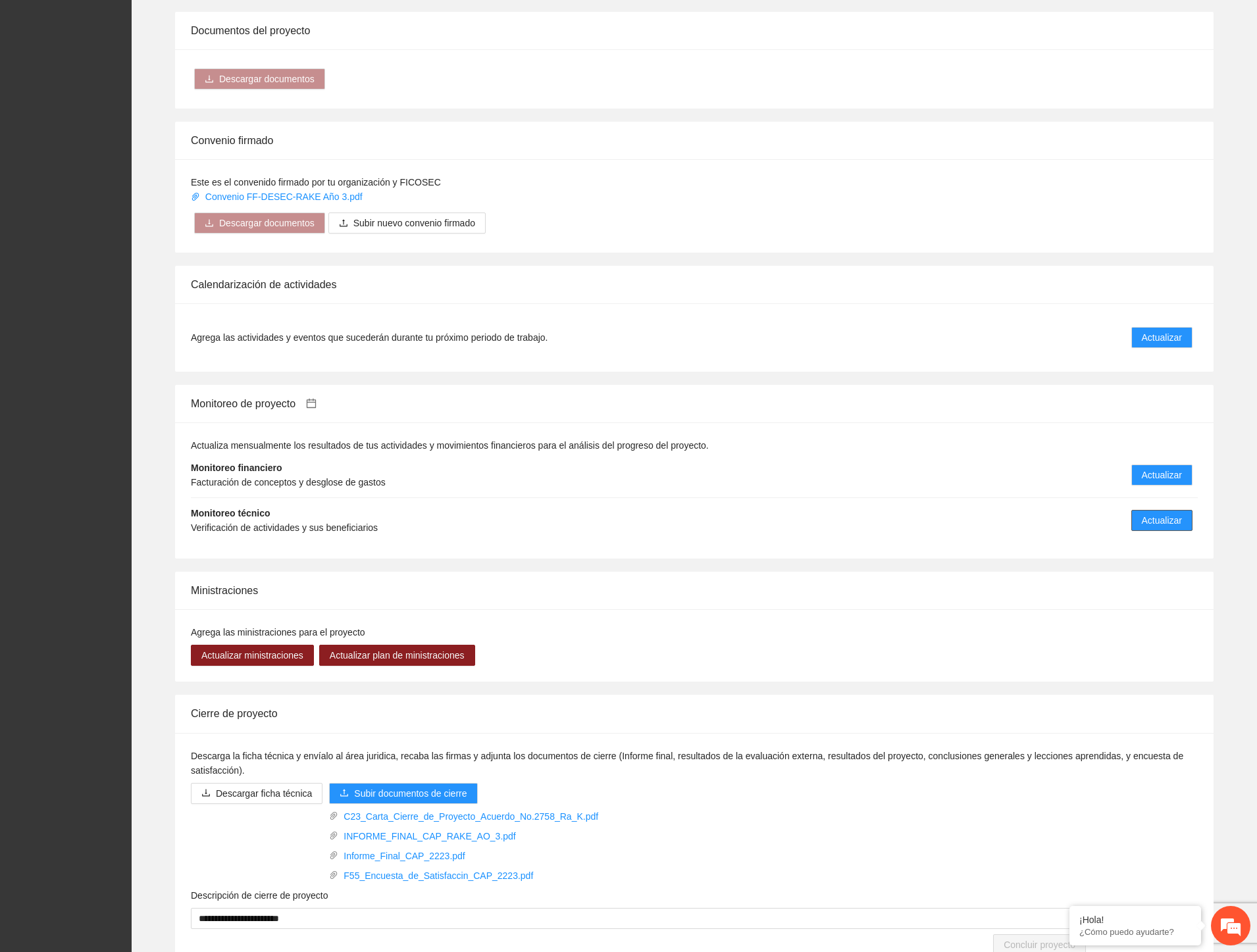
click at [1147, 518] on span "Actualizar" at bounding box center [1162, 521] width 40 height 15
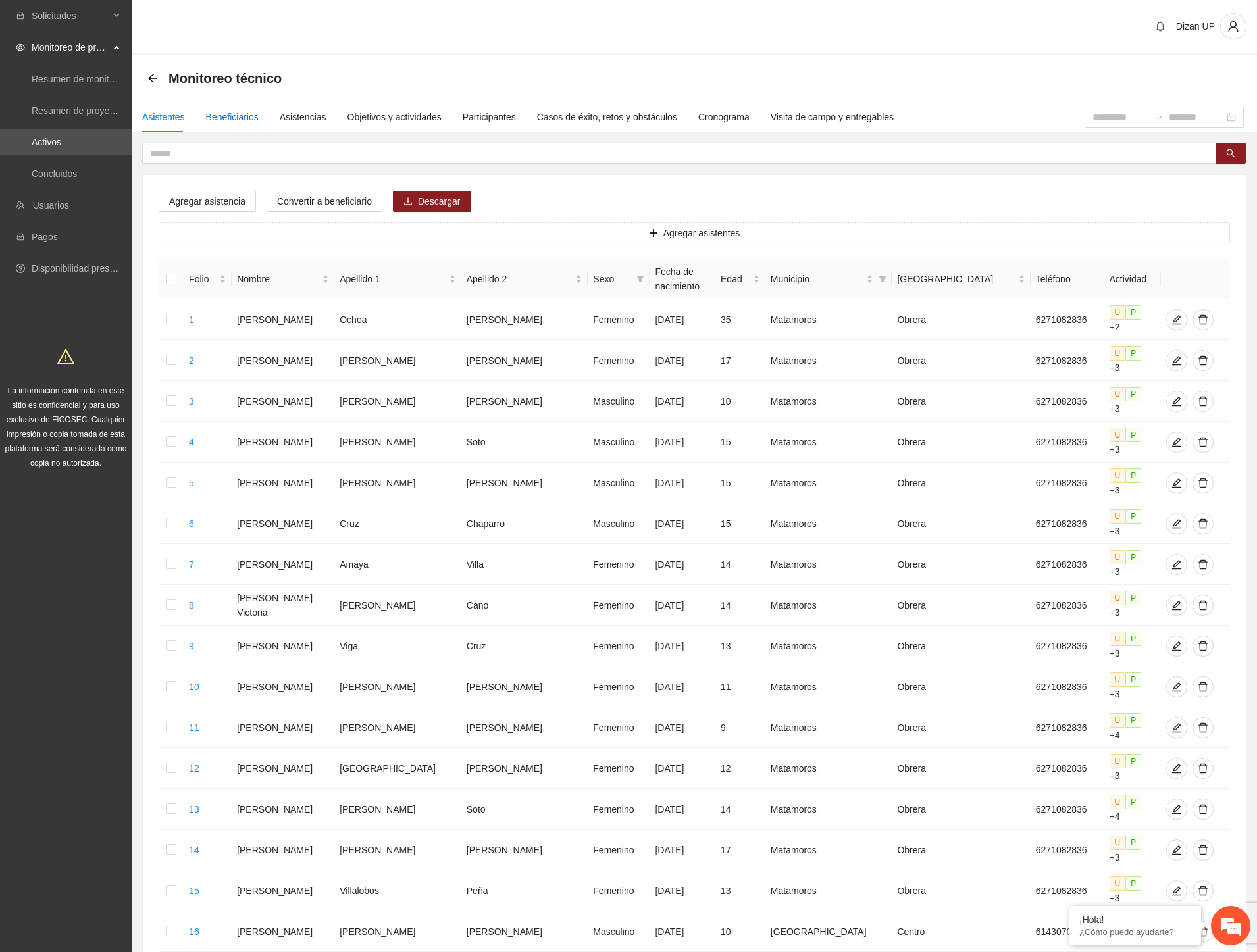
click at [223, 120] on div "Beneficiarios" at bounding box center [232, 117] width 53 height 15
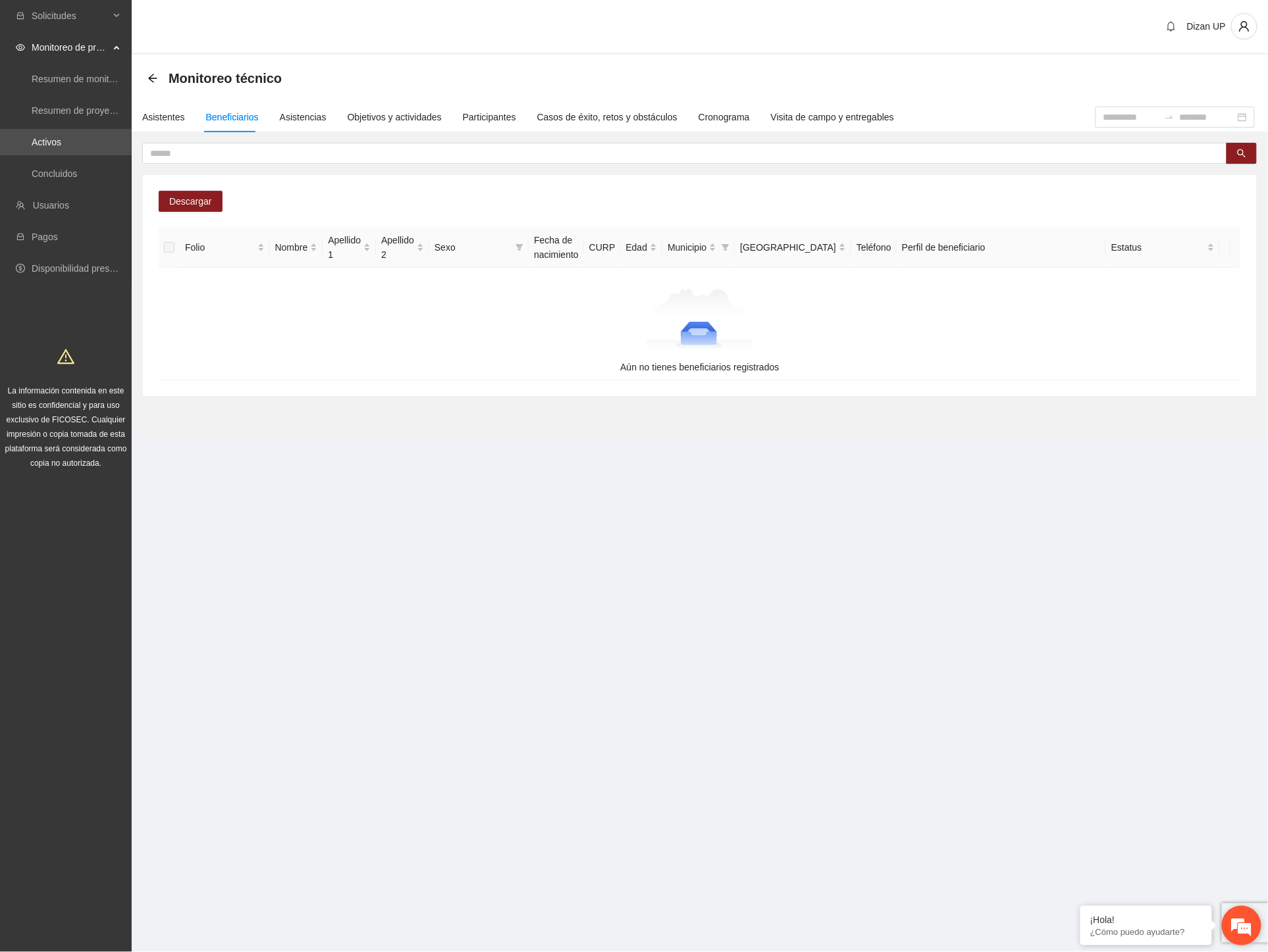
click at [1243, 922] on em at bounding box center [1241, 925] width 36 height 36
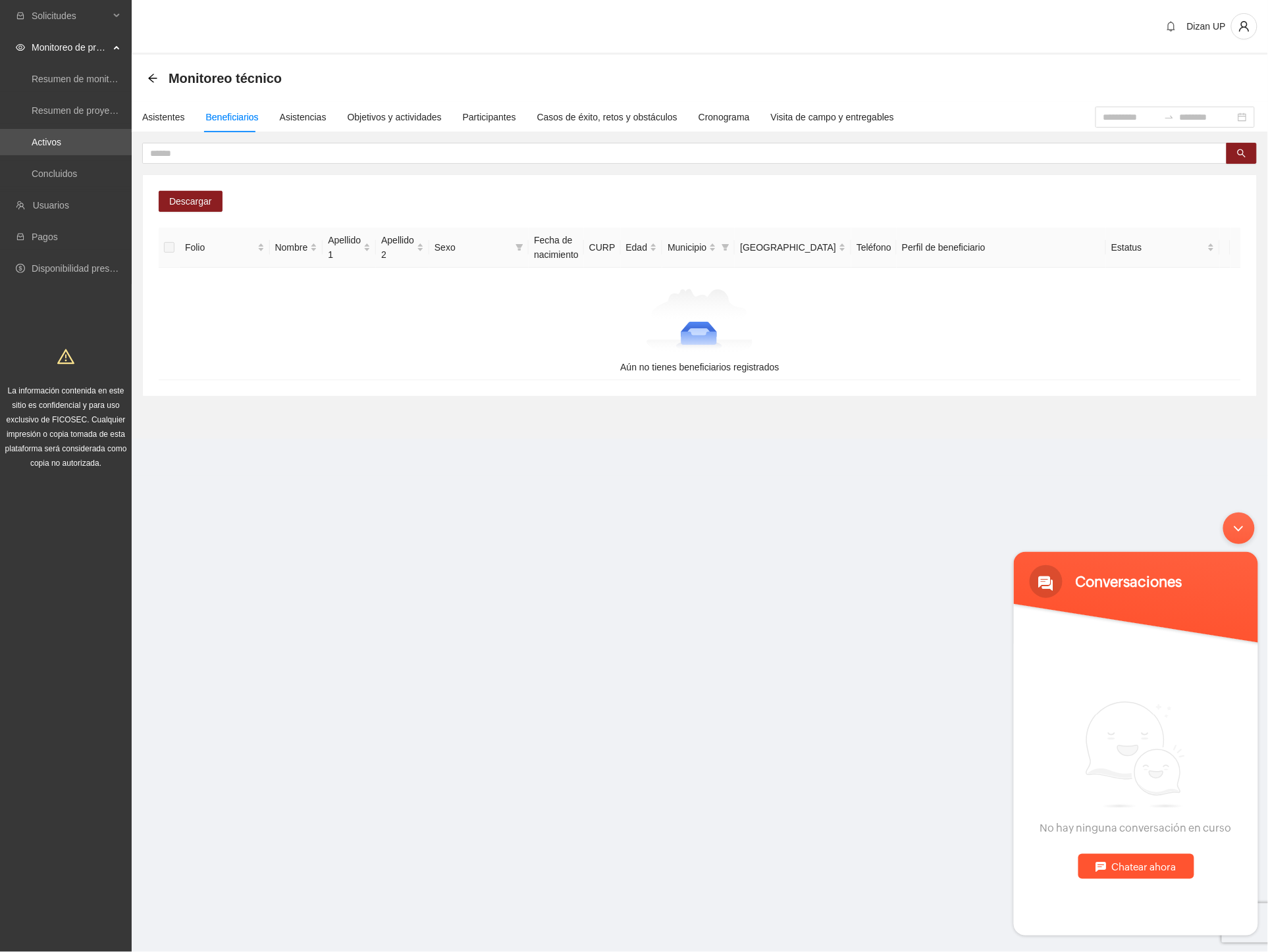
click at [1128, 858] on div "Chatear ahora" at bounding box center [1136, 866] width 116 height 25
type textarea "**********"
click at [1233, 916] on em at bounding box center [1239, 919] width 12 height 18
type textarea "*****"
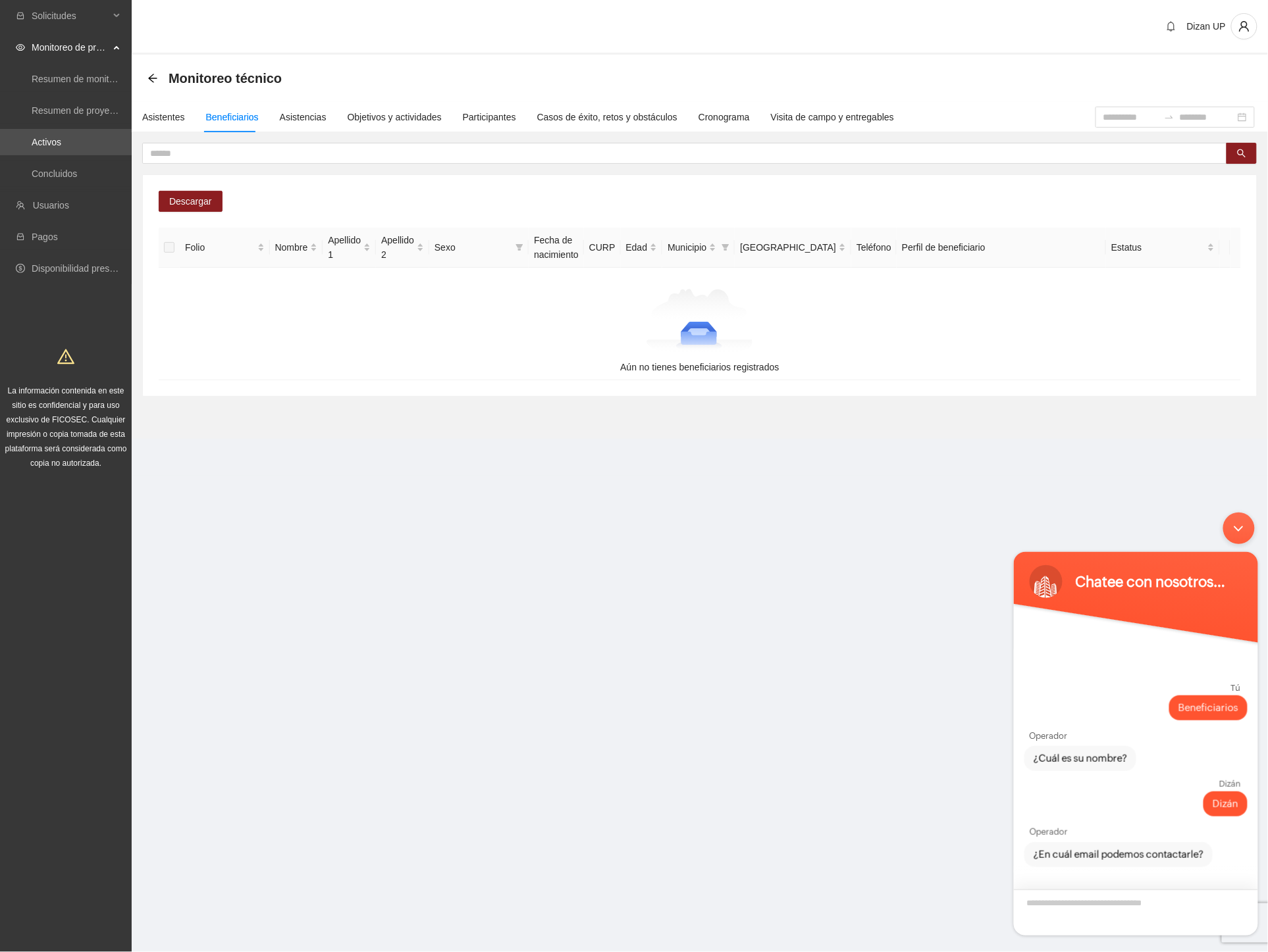
click at [1107, 898] on textarea "¿En cuál email podemos contactarle?" at bounding box center [1135, 912] width 244 height 46
type textarea "**********"
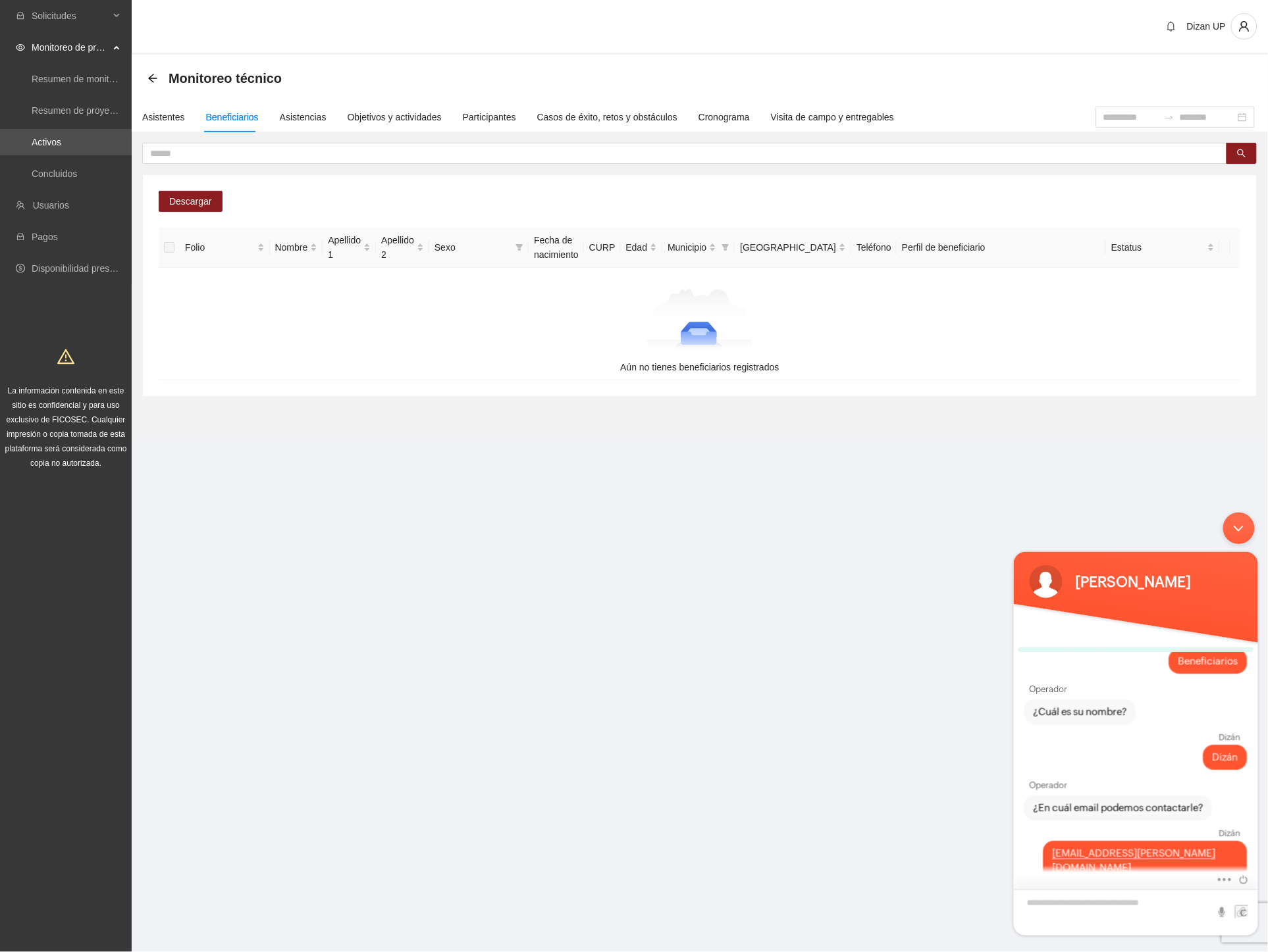
scroll to position [18, 0]
click at [385, 116] on div "Objetivos y actividades" at bounding box center [395, 117] width 94 height 15
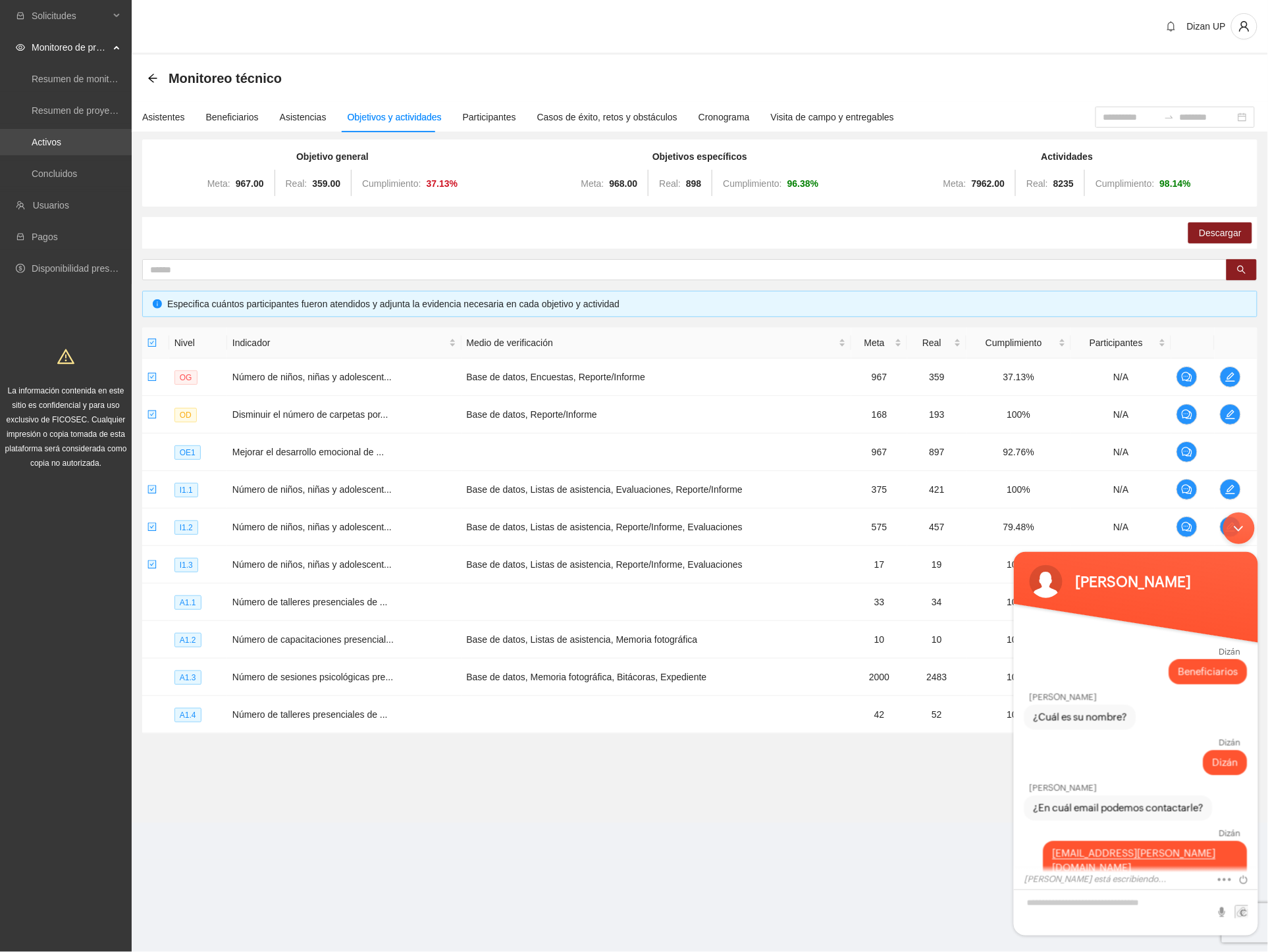
click at [57, 138] on link "Activos" at bounding box center [46, 142] width 30 height 11
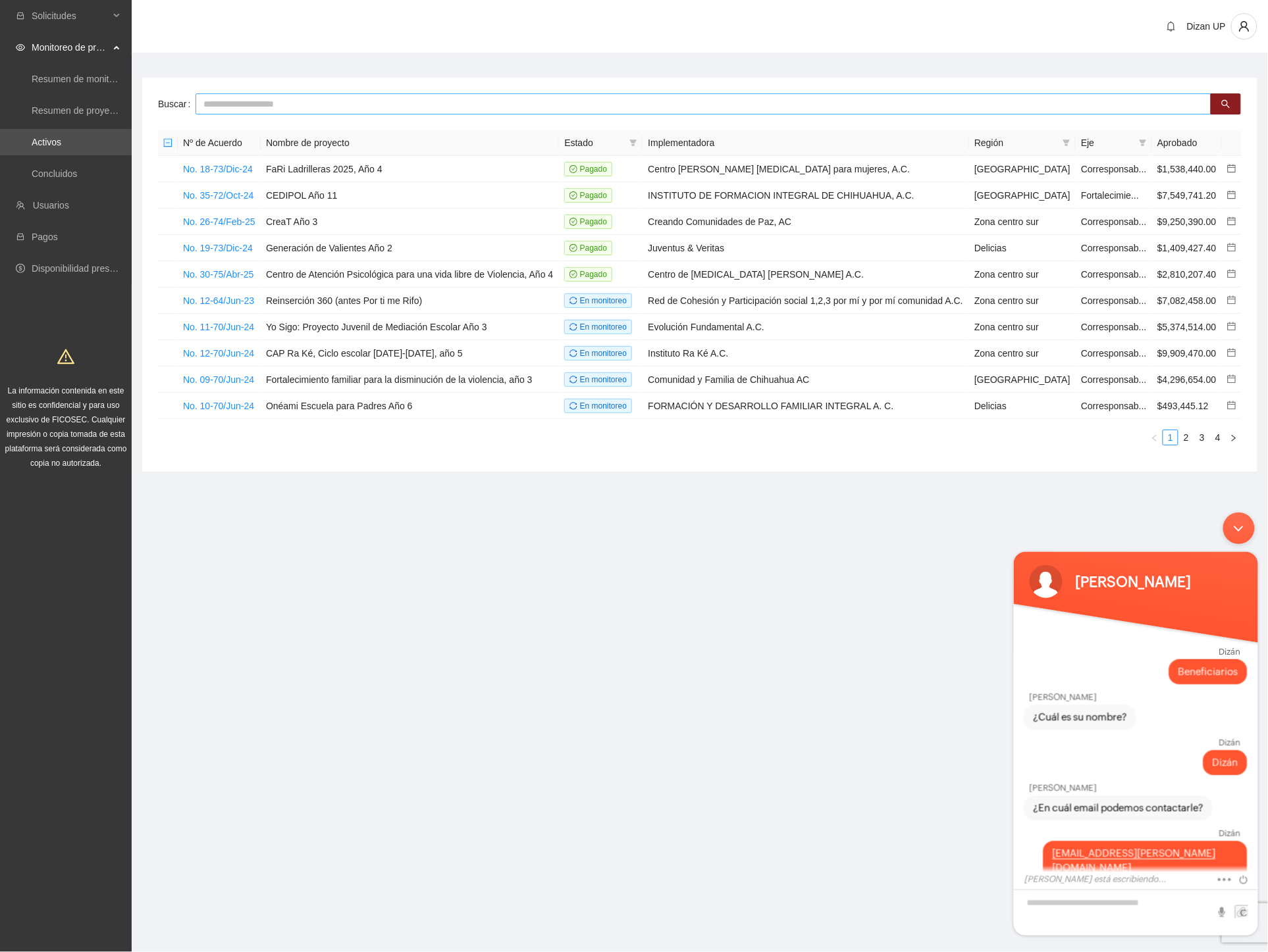
click at [285, 105] on input "text" at bounding box center [704, 104] width 1016 height 21
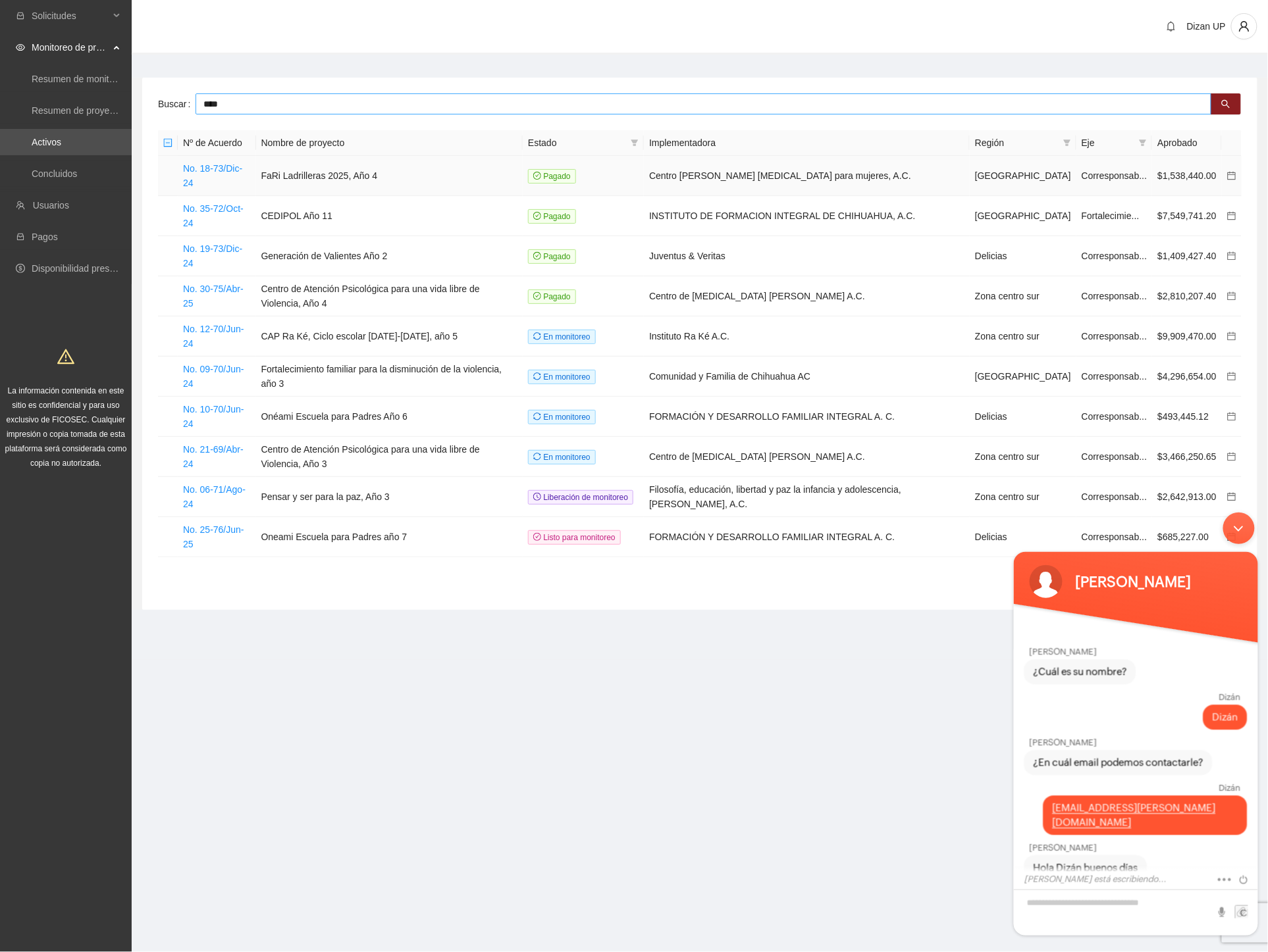
type input "****"
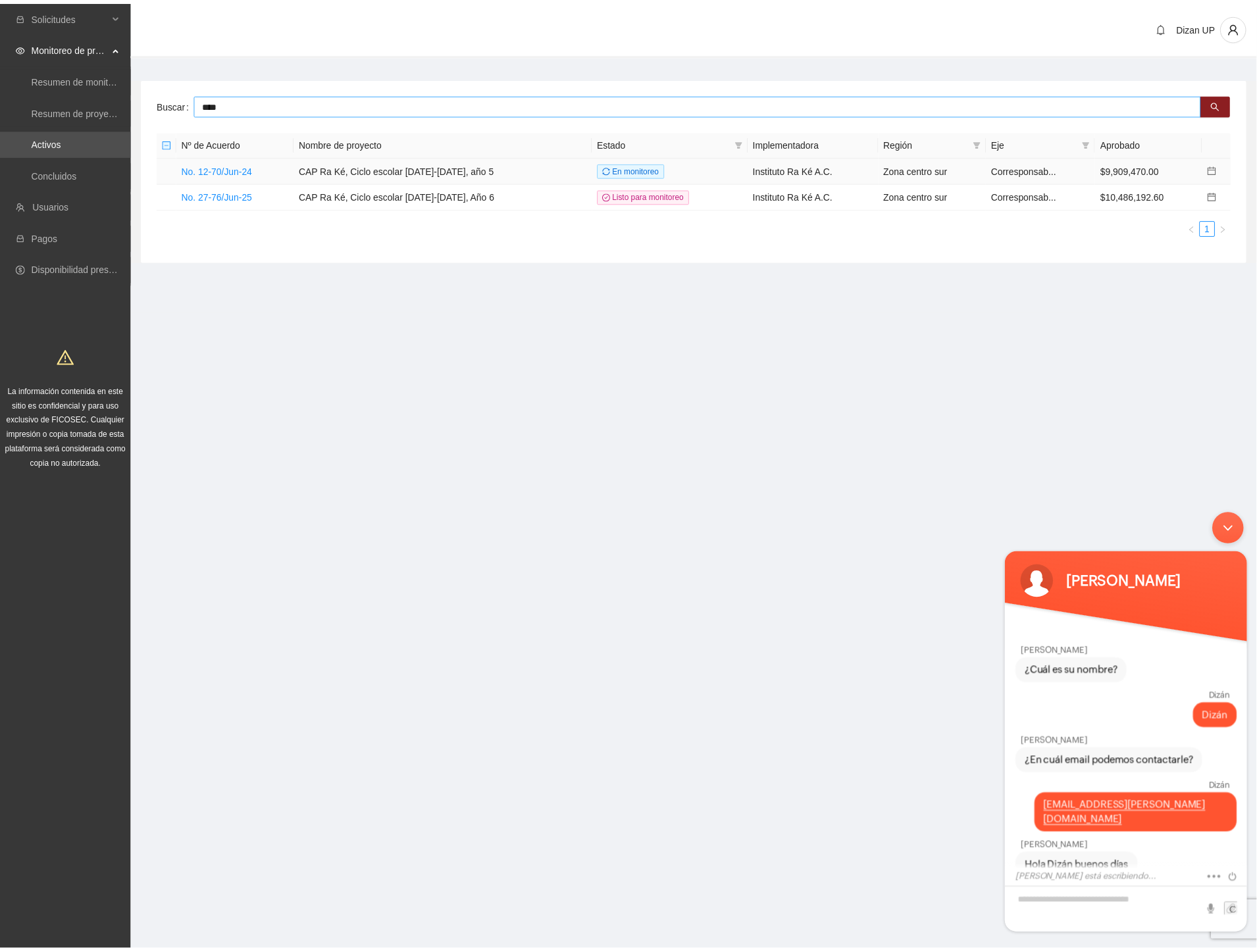
scroll to position [92, 0]
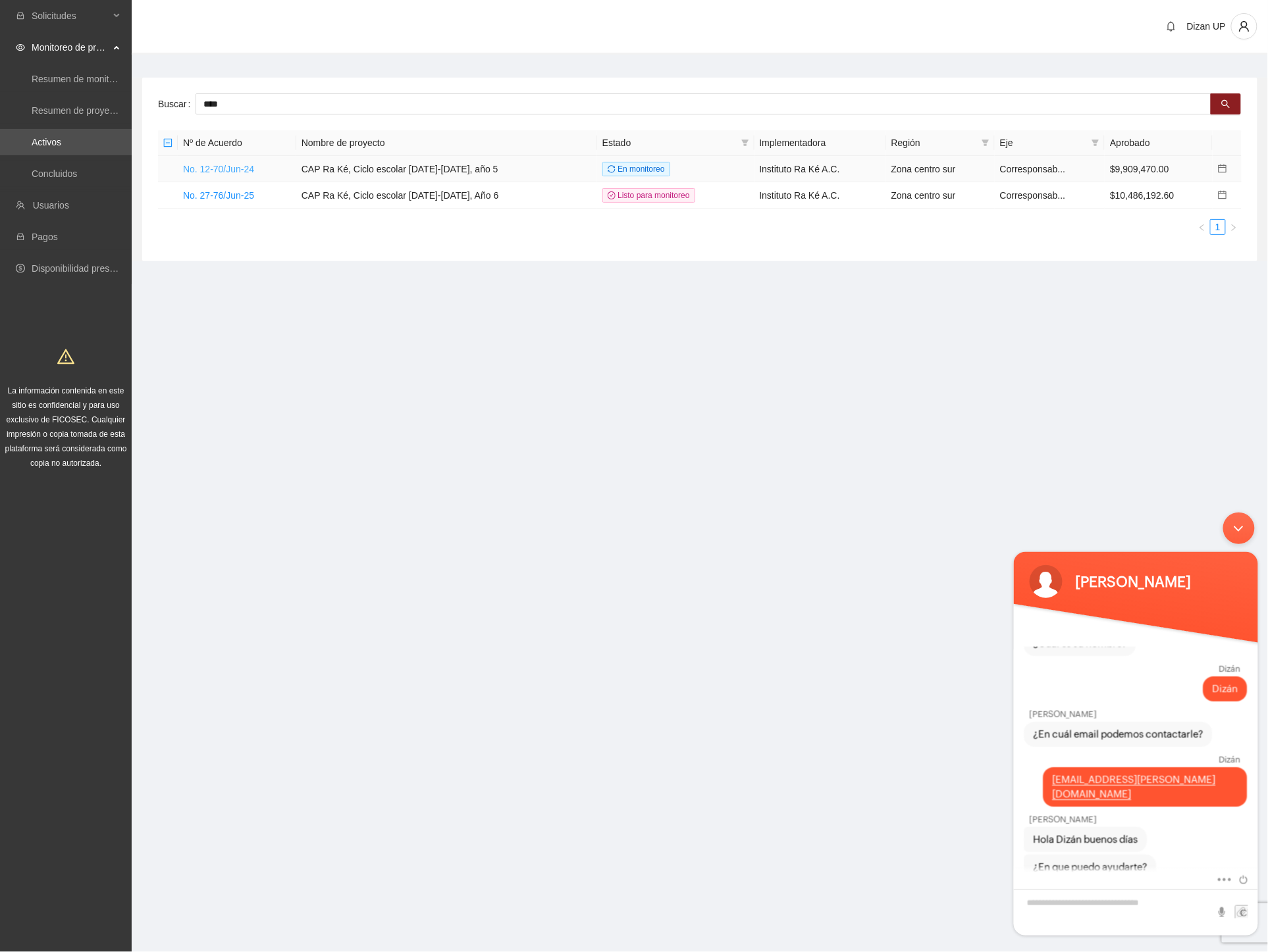
click at [246, 167] on link "No. 12-70/Jun-24" at bounding box center [218, 169] width 71 height 11
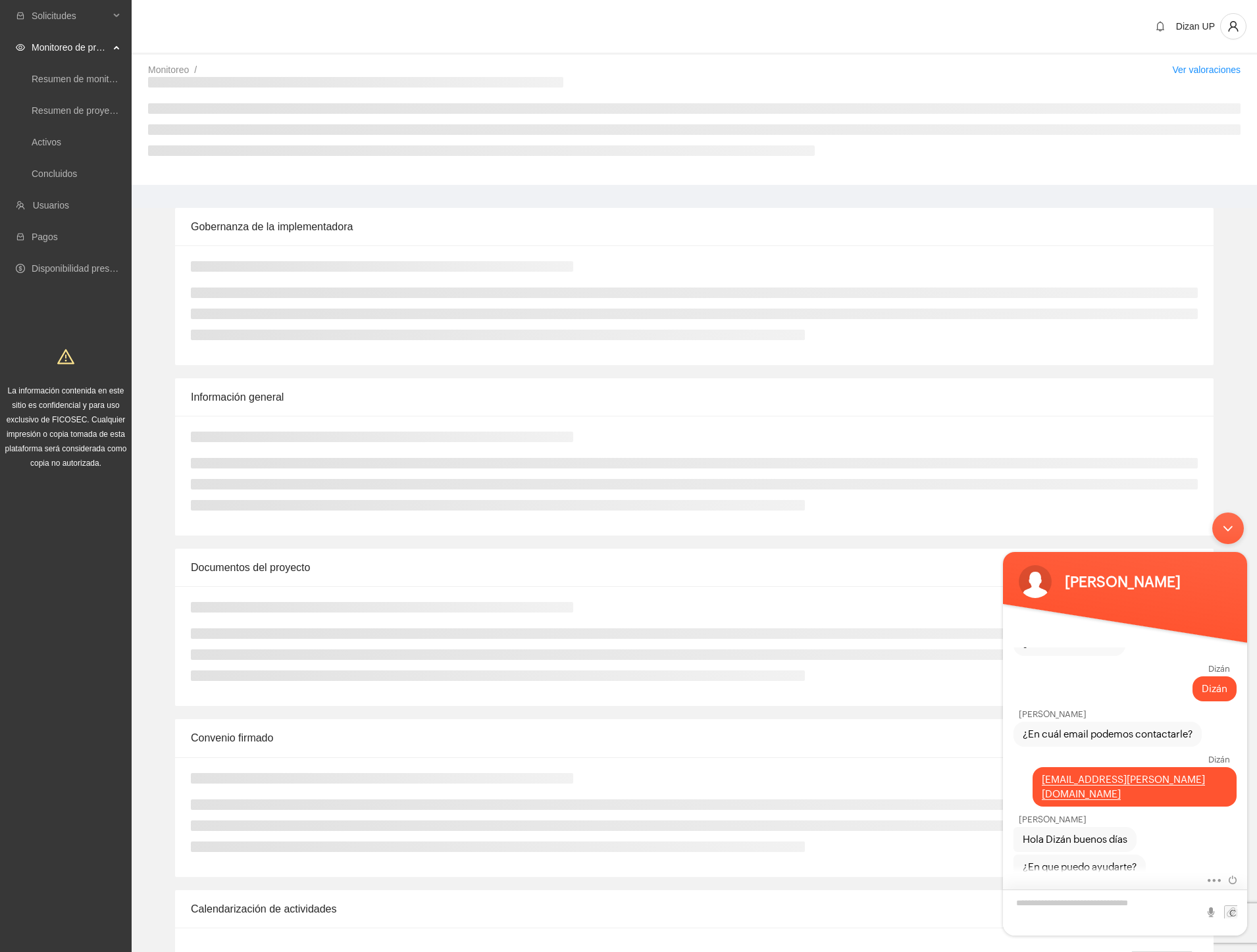
click at [1062, 901] on textarea "Escriba su mensaje y pulse “Intro”" at bounding box center [1125, 913] width 244 height 46
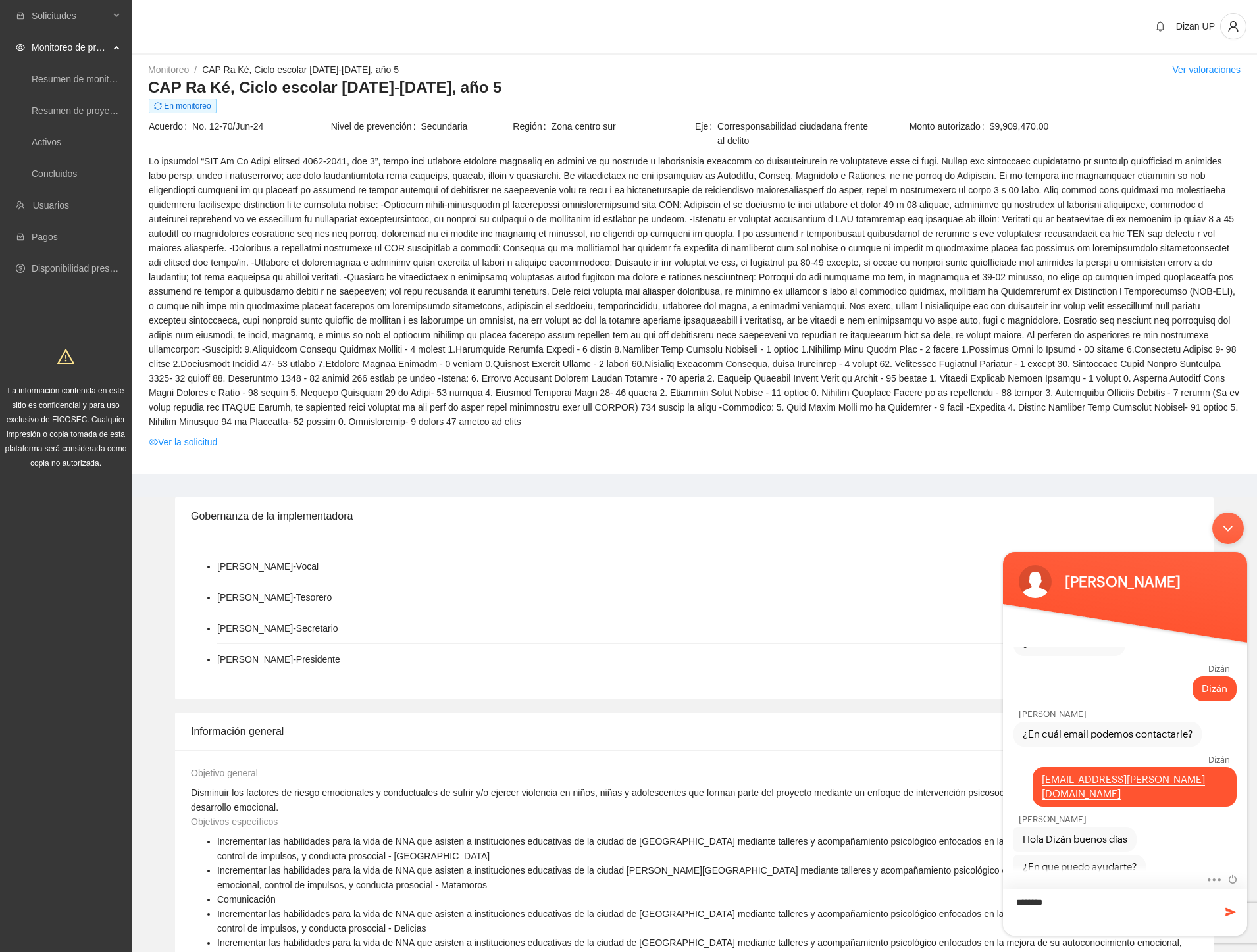
type textarea "*********"
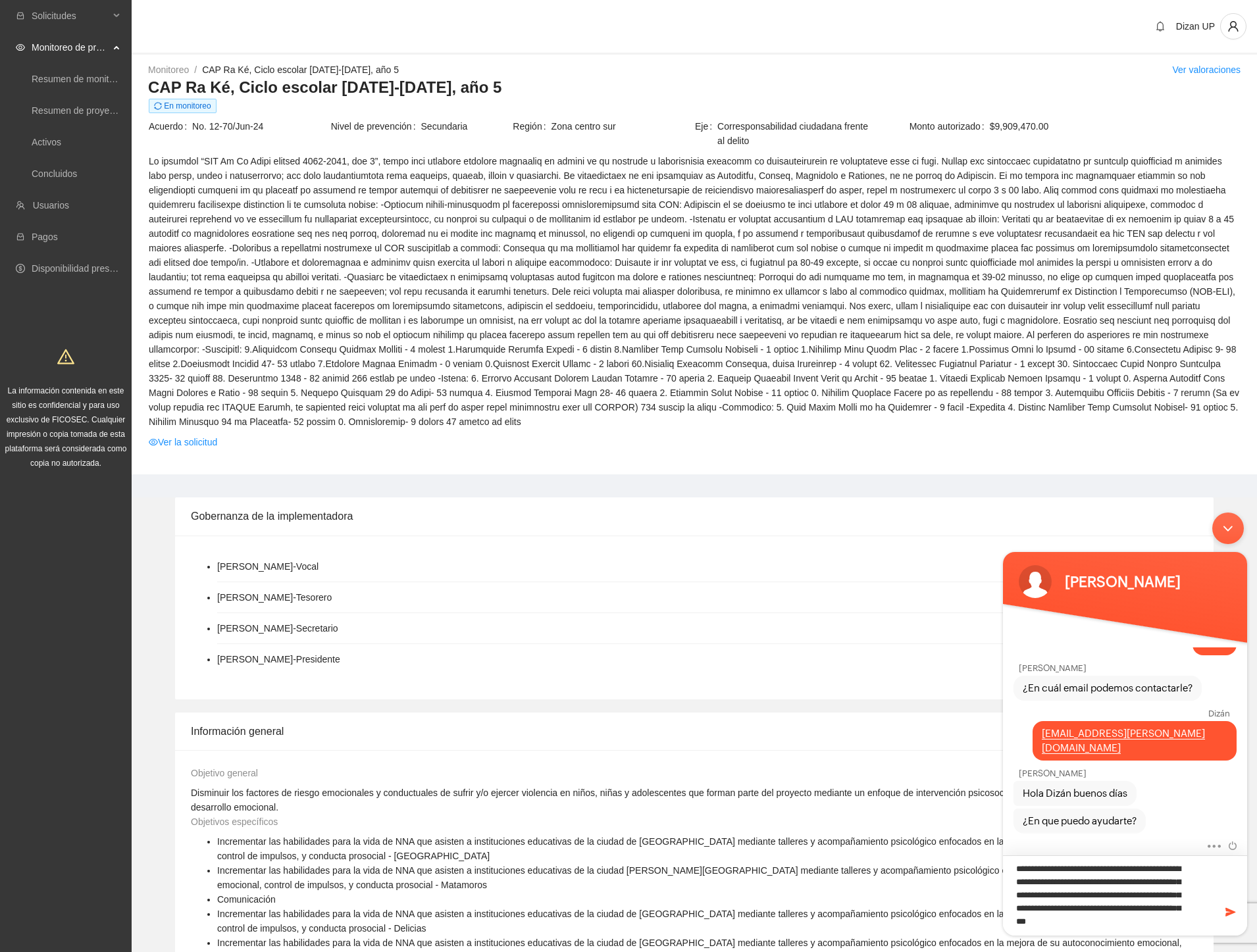
scroll to position [1, 0]
type textarea "**********"
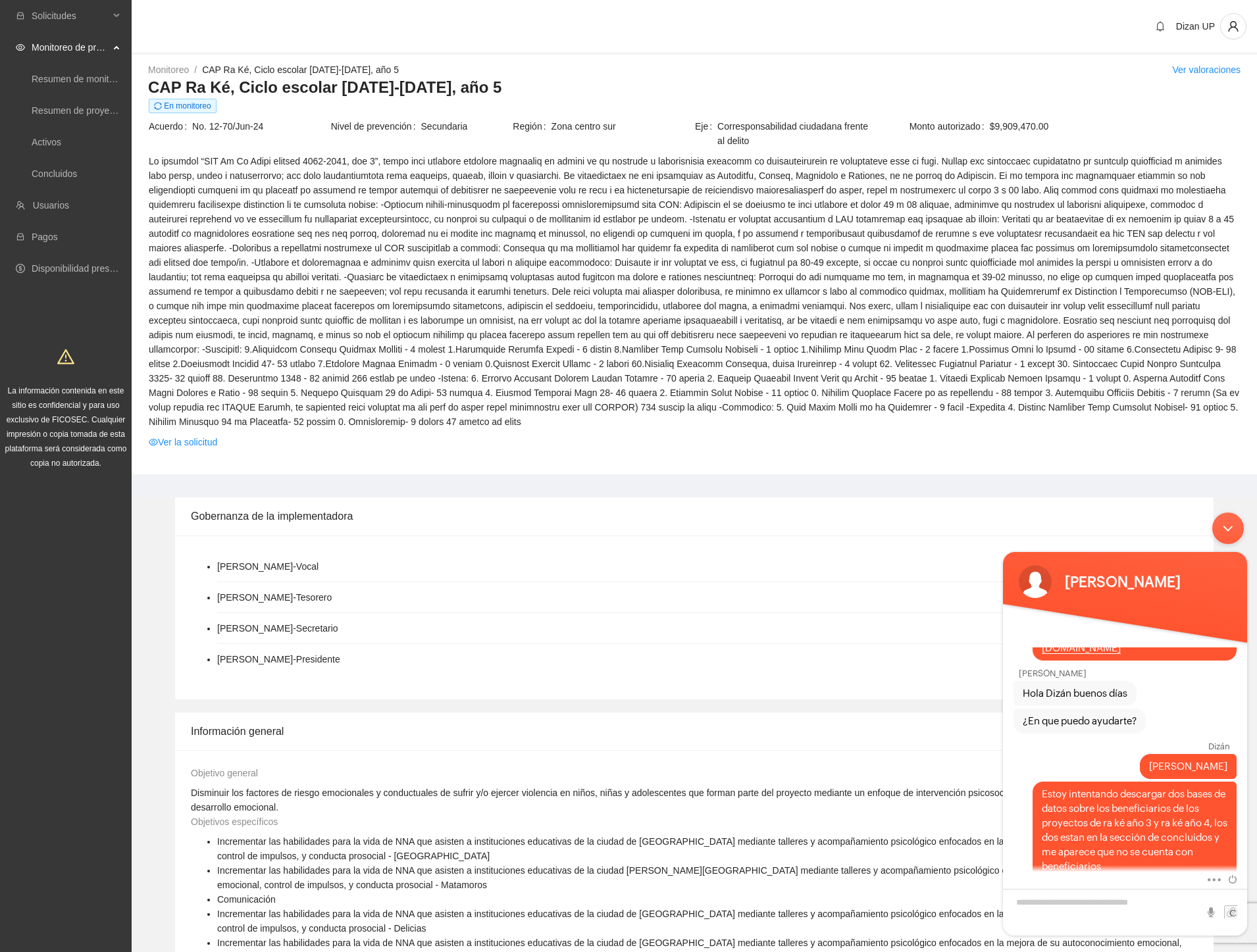
click at [651, 616] on li "[PERSON_NAME] - Secretario" at bounding box center [707, 629] width 981 height 31
click at [1228, 531] on div "Minimizar ventana de chat en vivo" at bounding box center [1229, 529] width 32 height 32
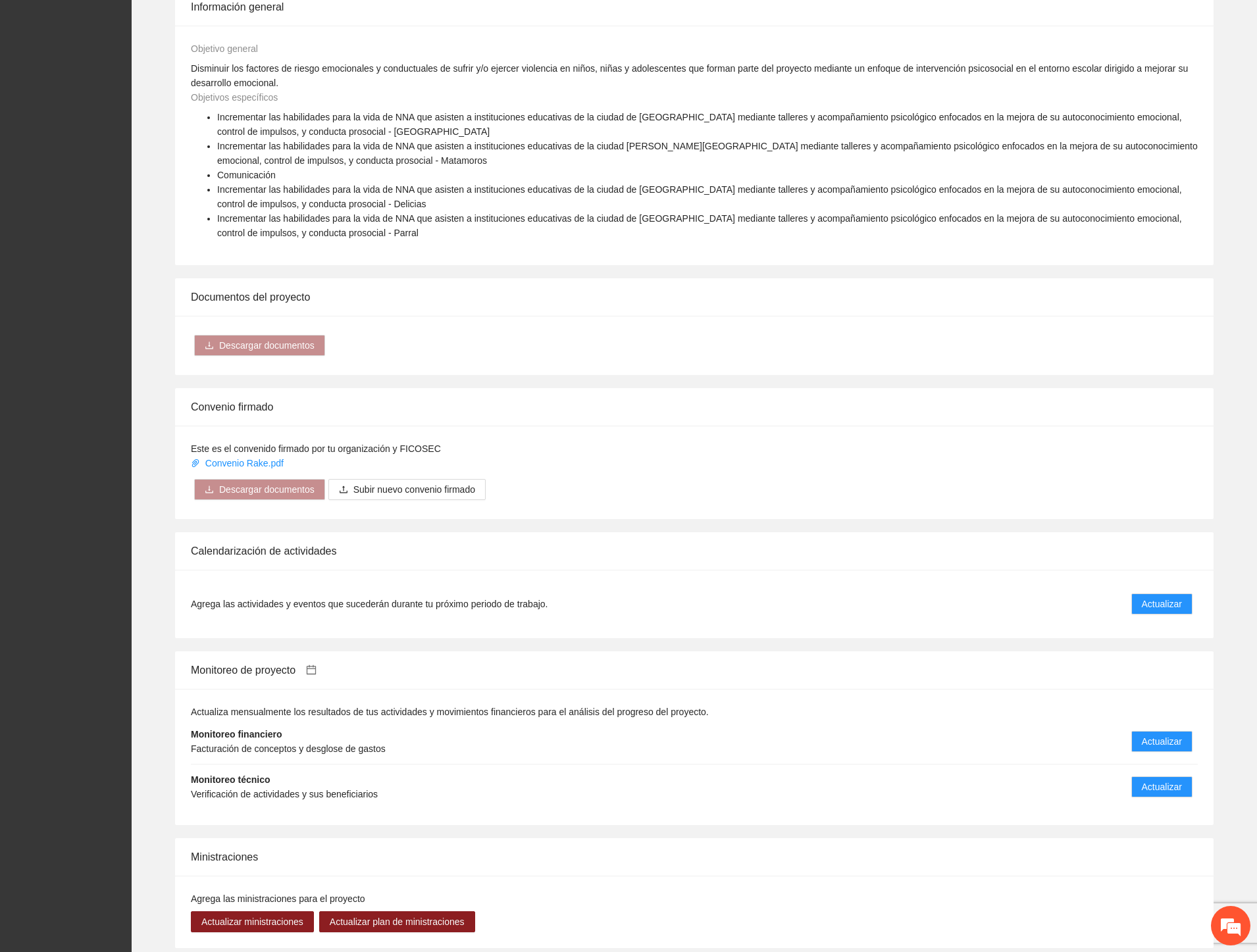
scroll to position [804, 0]
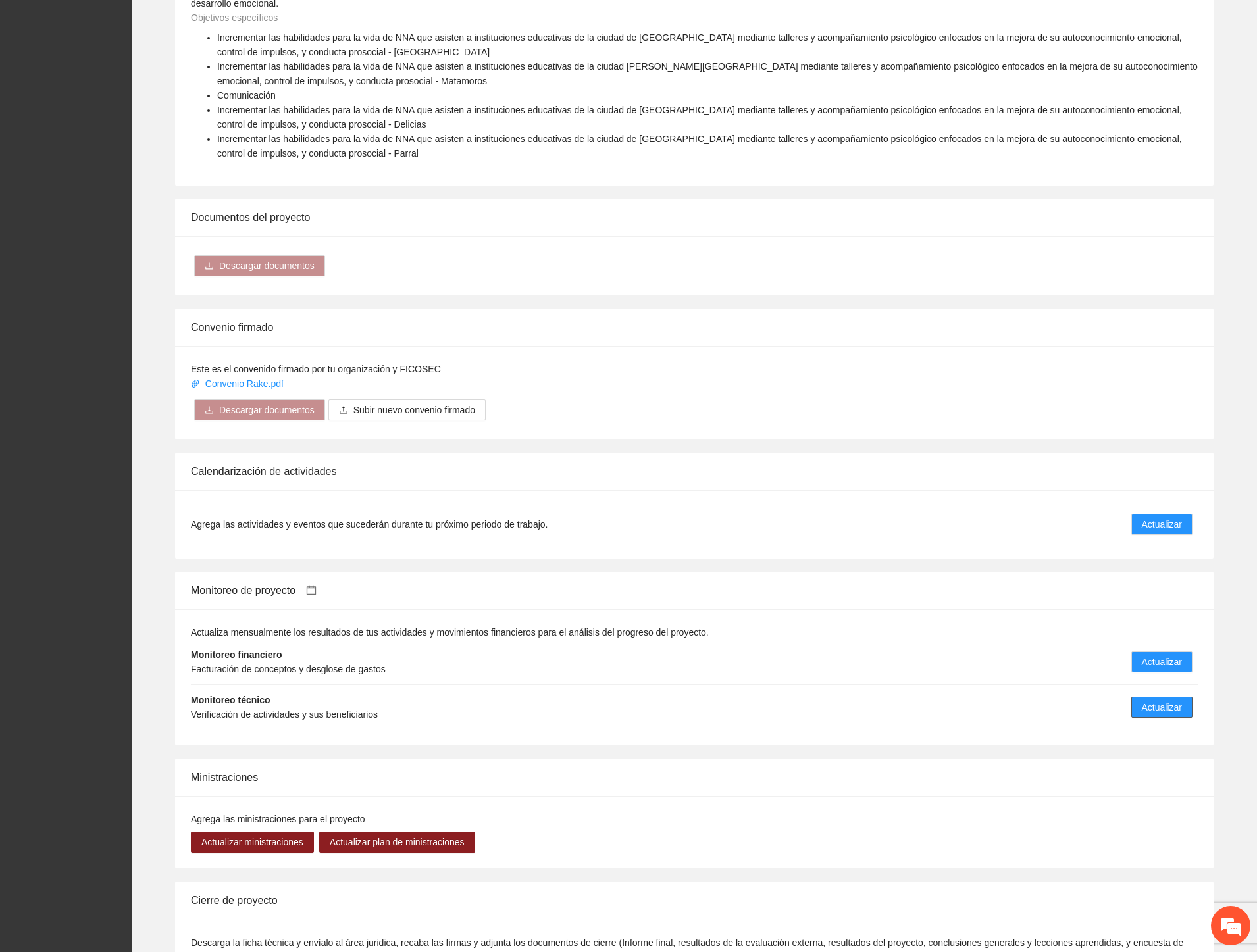
click at [1180, 700] on span "Actualizar" at bounding box center [1162, 708] width 40 height 15
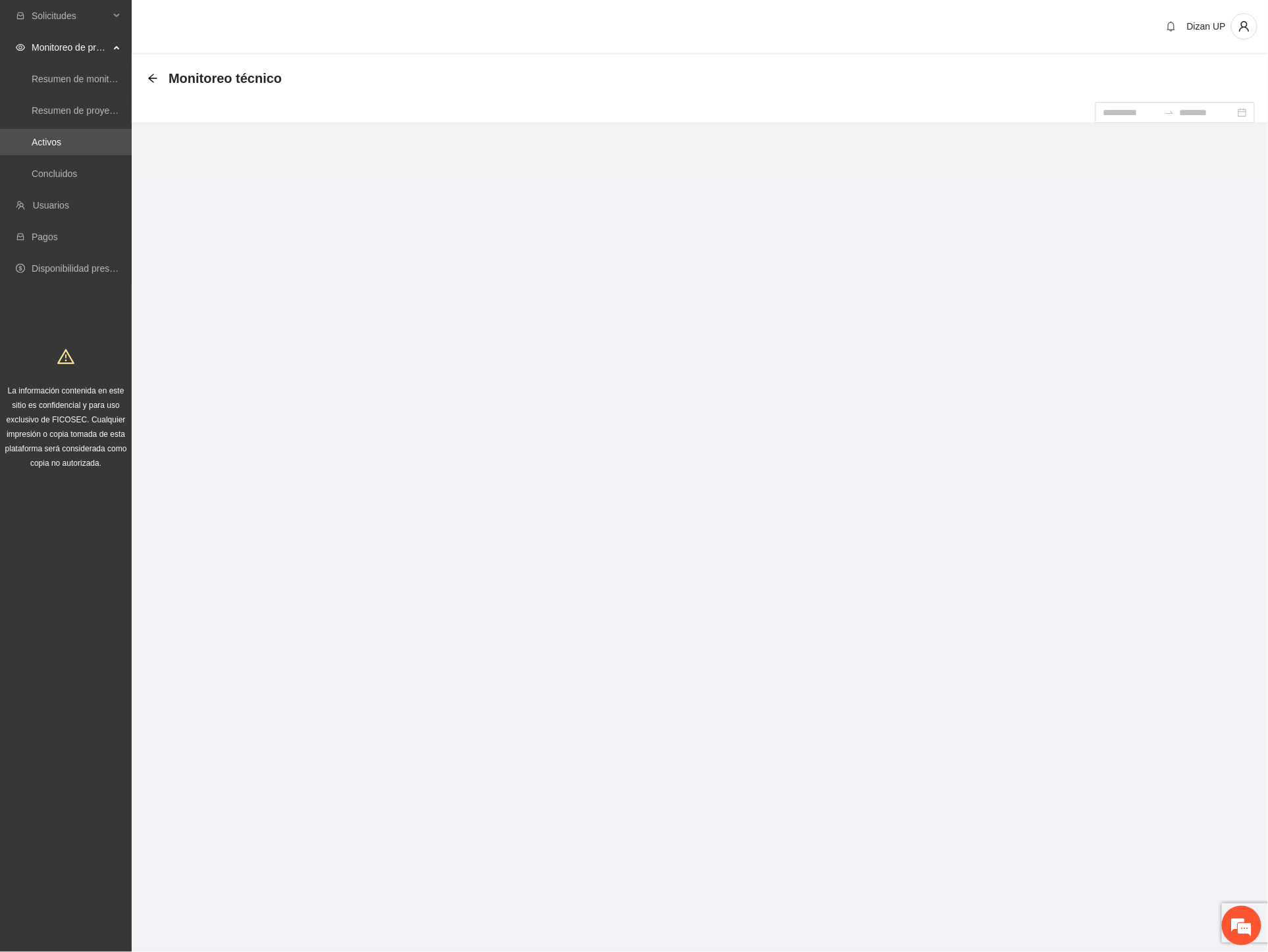
click at [340, 552] on section "Solicitudes Monitoreo de proyectos Resumen de monitoreo Resumen de proyectos ap…" at bounding box center [634, 476] width 1268 height 952
click at [155, 75] on icon "arrow-left" at bounding box center [152, 78] width 11 height 11
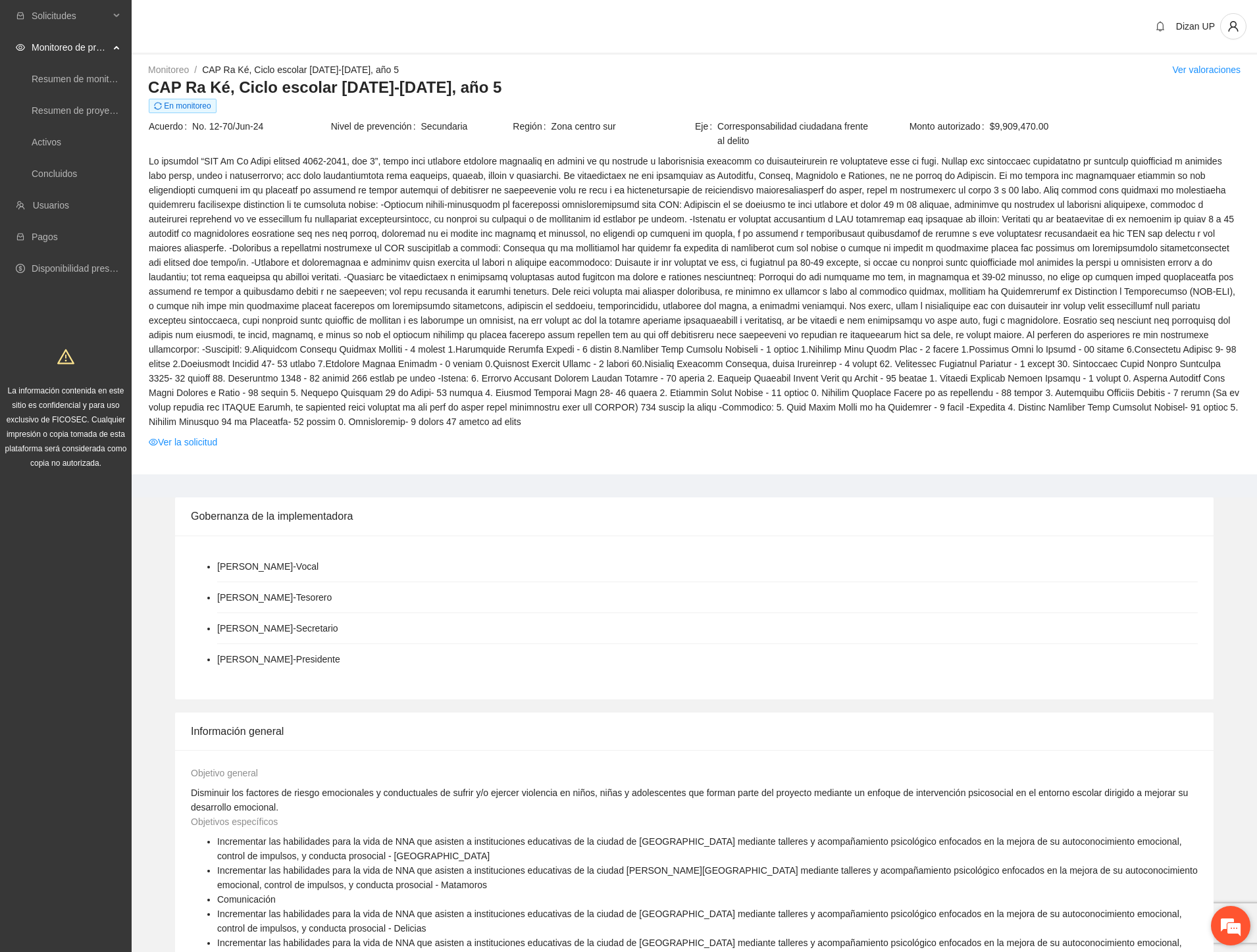
click at [1221, 915] on em at bounding box center [1231, 925] width 36 height 36
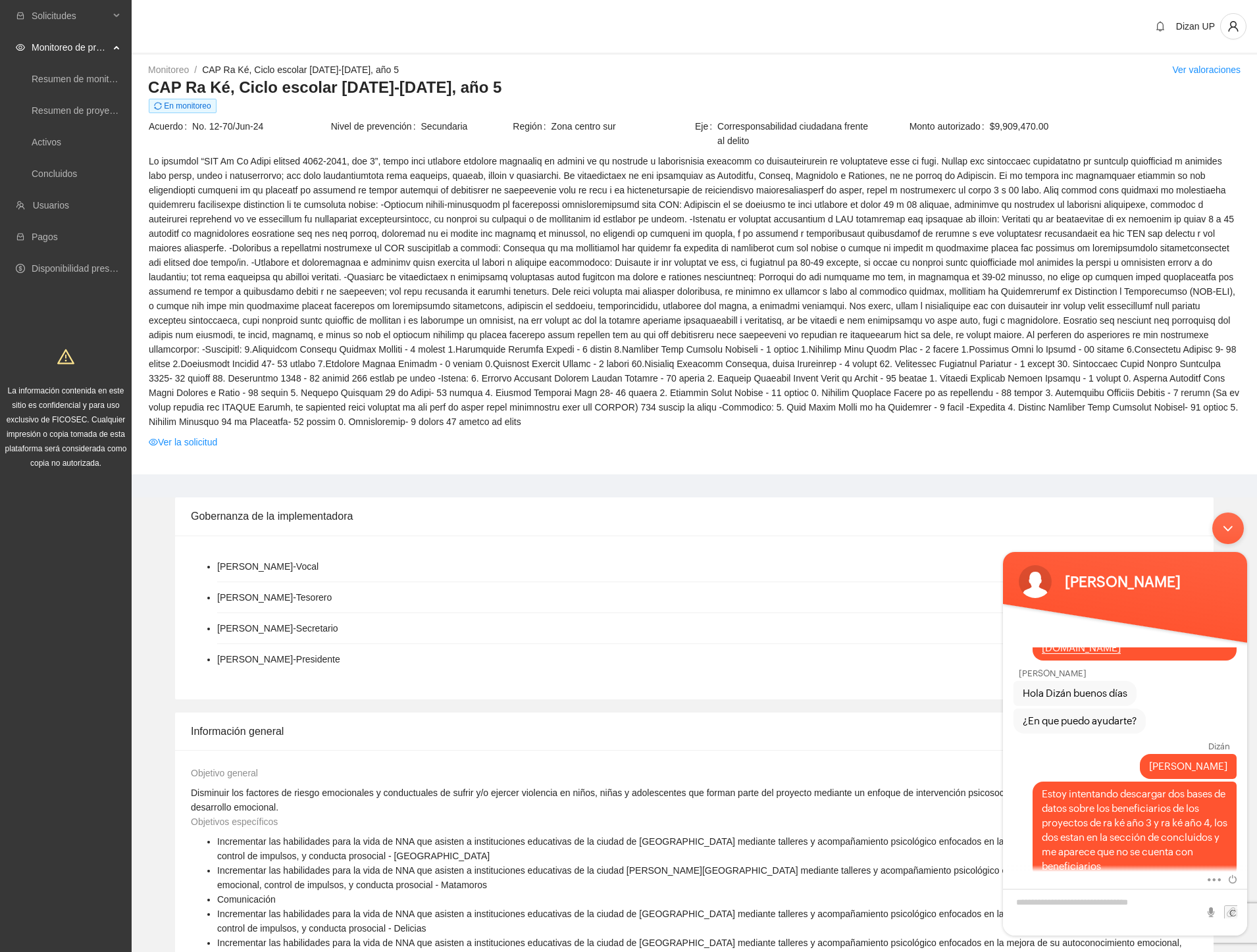
click at [1221, 528] on div "Minimizar ventana de chat en vivo" at bounding box center [1229, 529] width 32 height 32
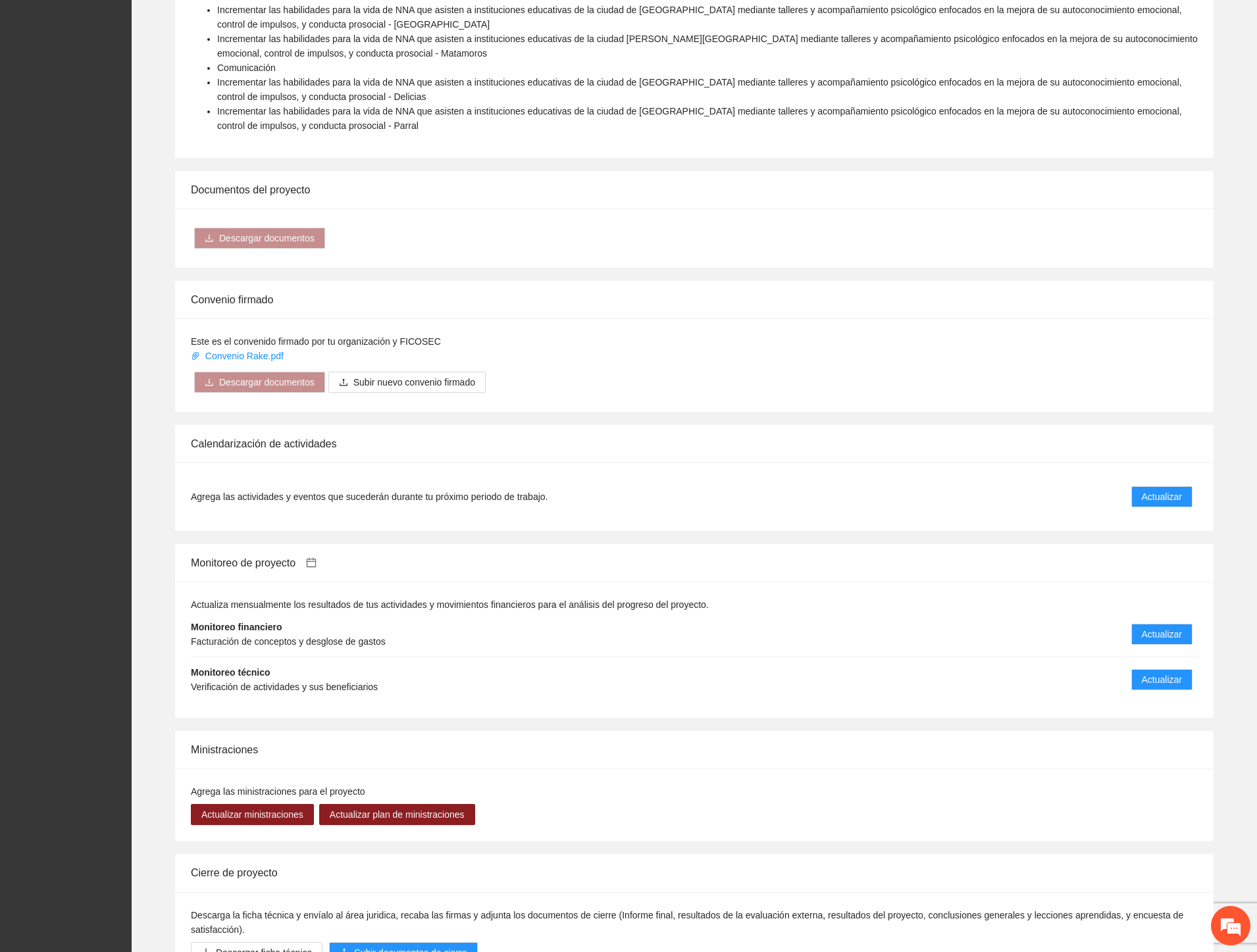
scroll to position [829, 0]
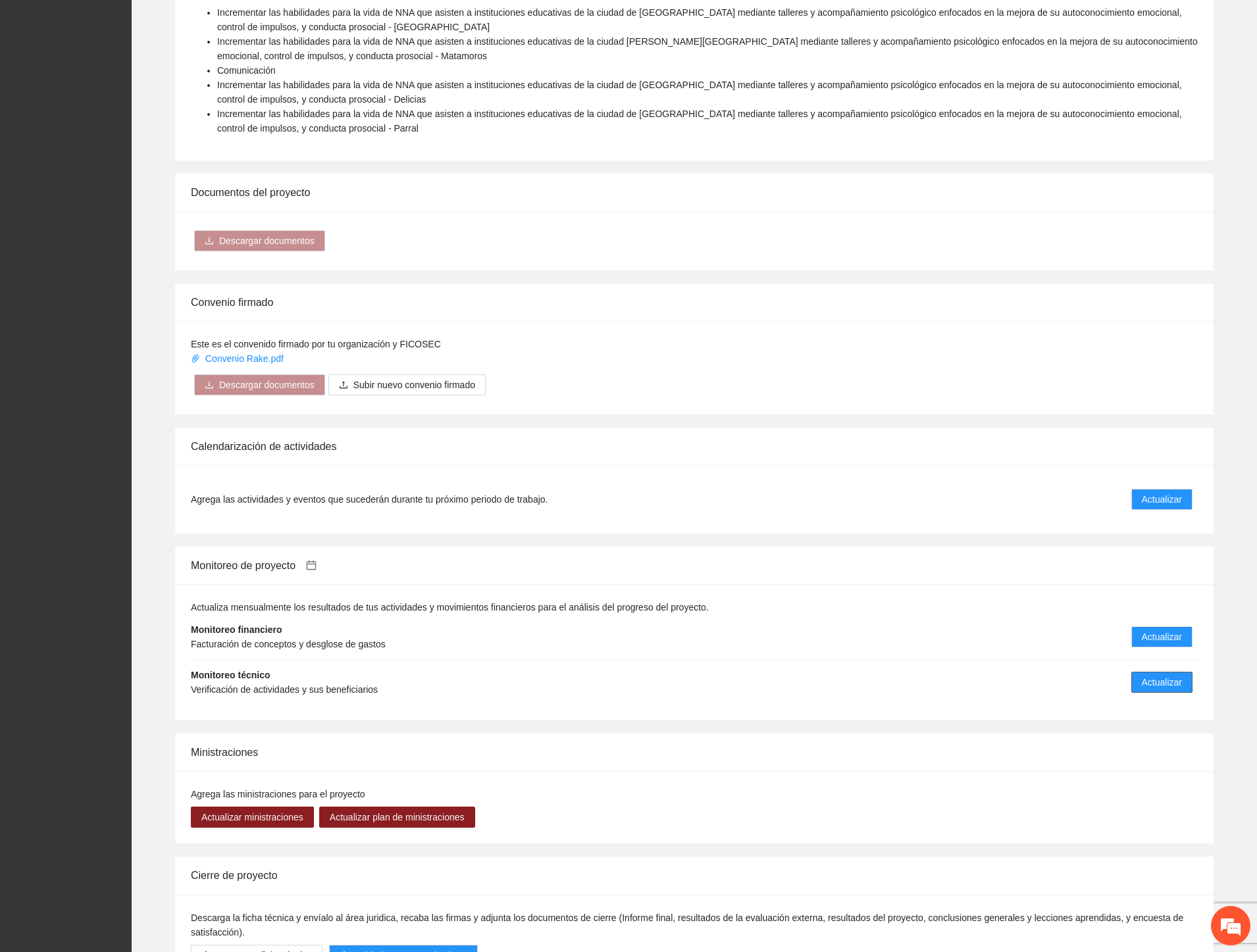
click at [1183, 672] on button "Actualizar" at bounding box center [1162, 682] width 61 height 21
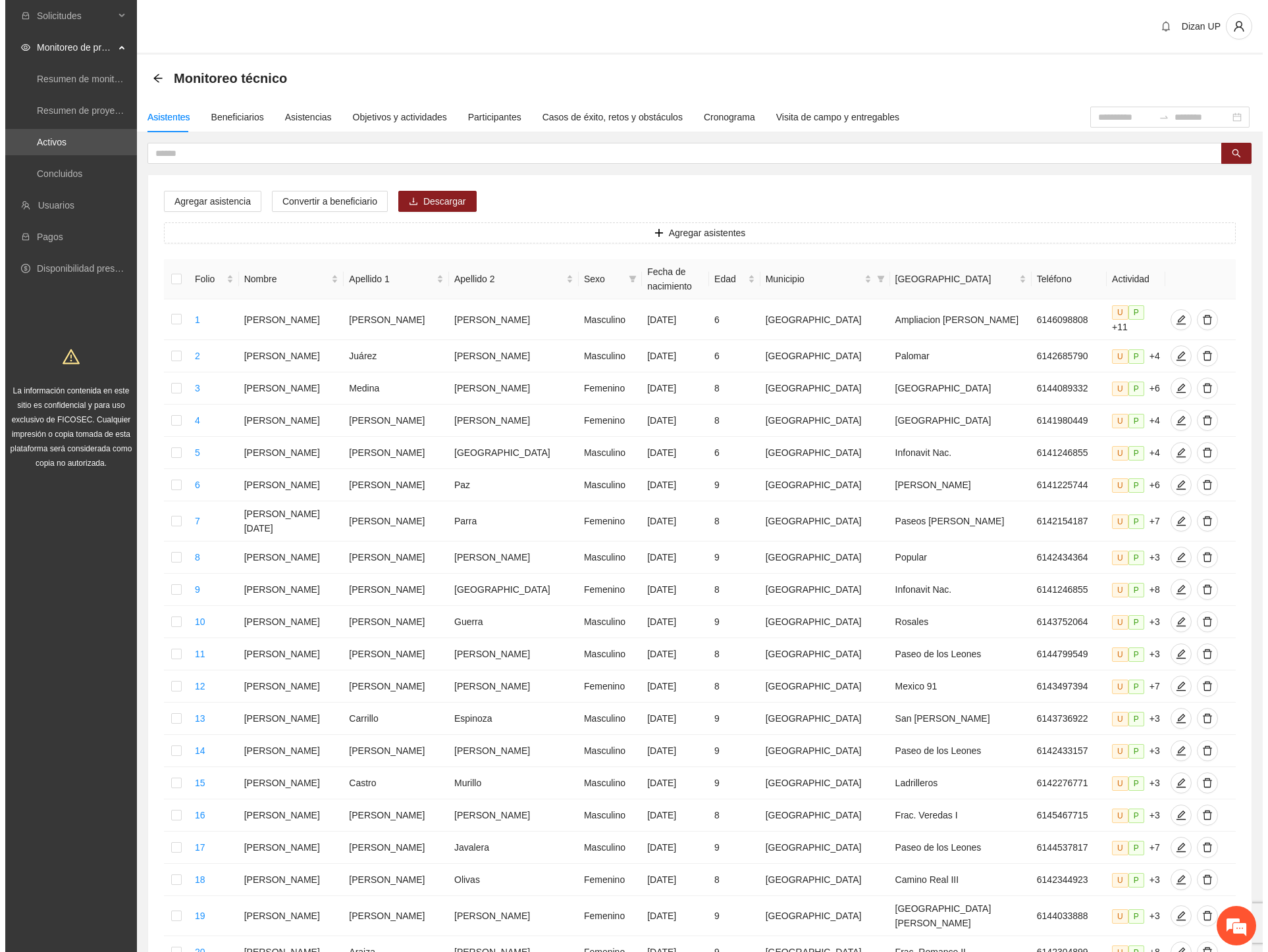
scroll to position [342, 0]
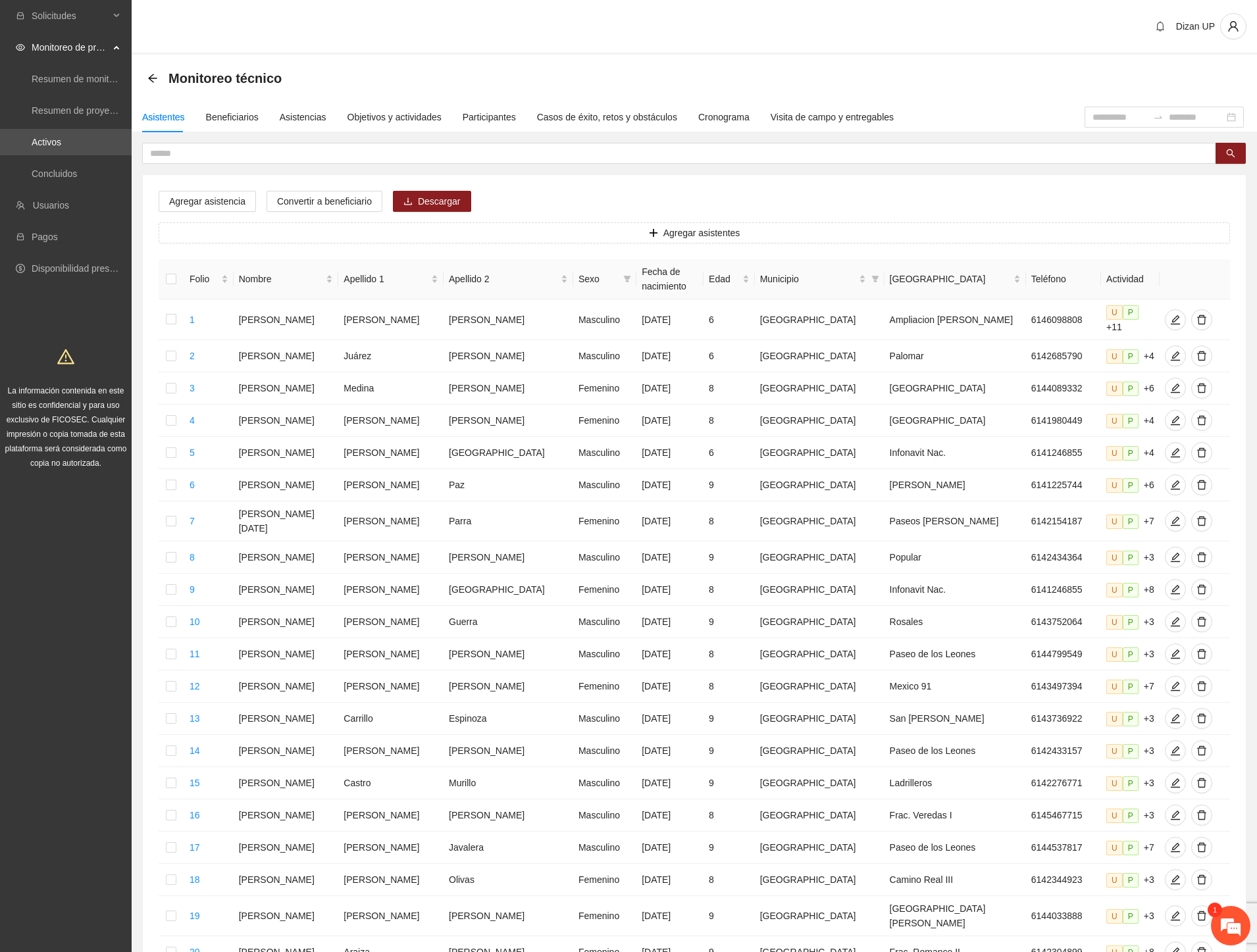
drag, startPoint x: 399, startPoint y: 31, endPoint x: 353, endPoint y: 49, distance: 49.4
click at [399, 31] on div "Dizan UP" at bounding box center [695, 27] width 1126 height 54
click at [218, 117] on div "Beneficiarios" at bounding box center [232, 117] width 53 height 15
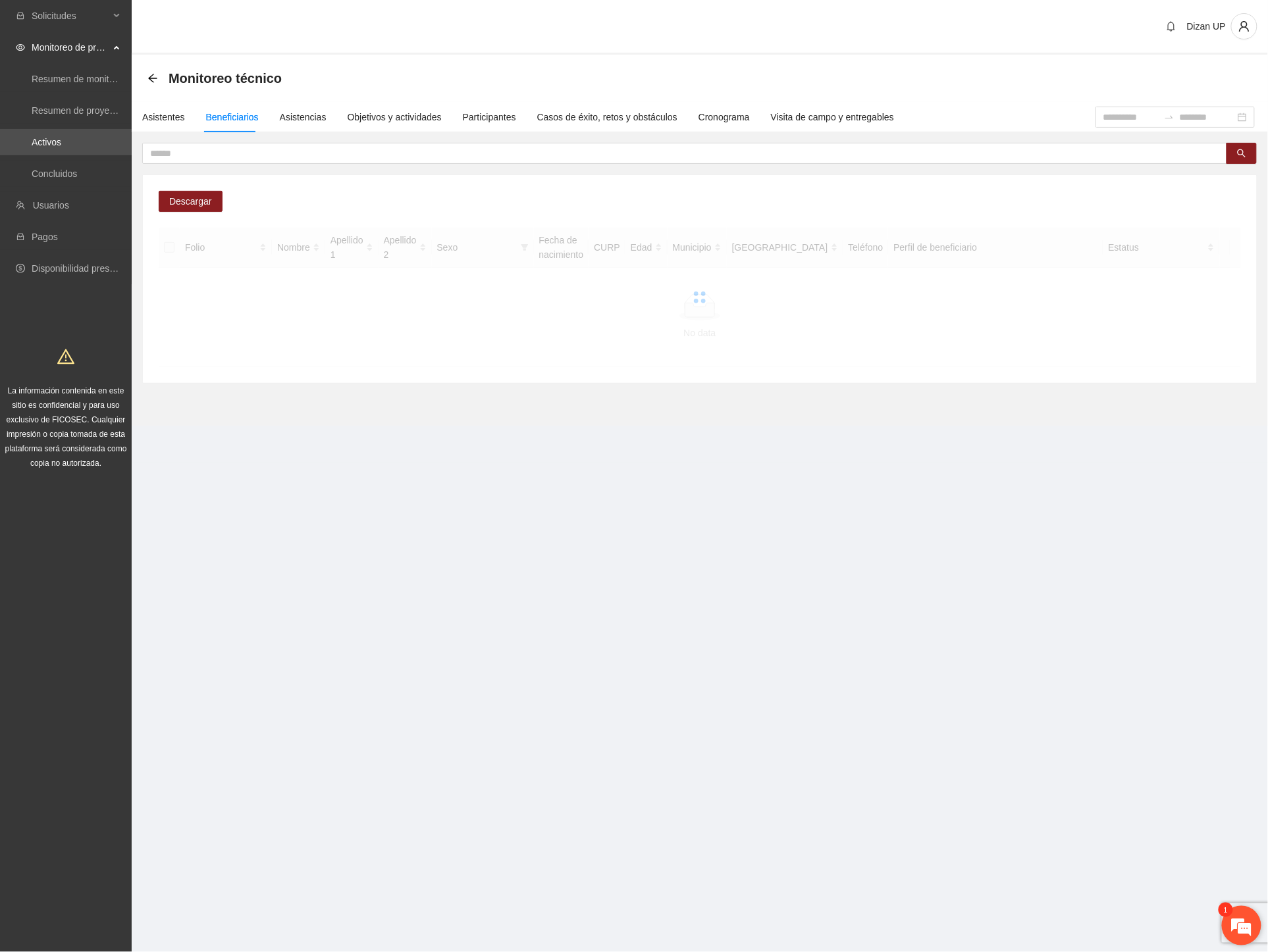
click at [1246, 928] on em at bounding box center [1241, 925] width 36 height 36
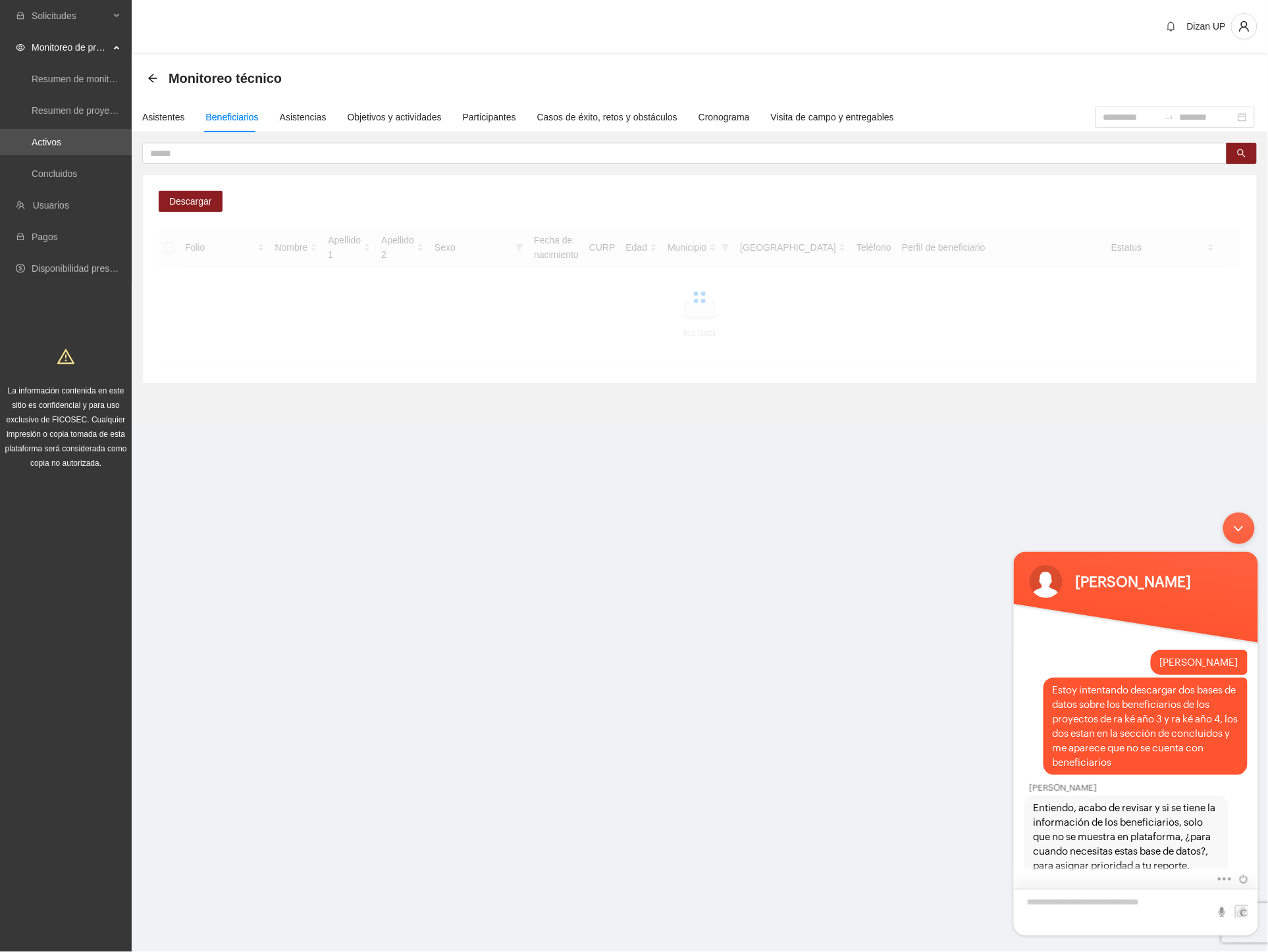
click at [1071, 901] on textarea "Escriba su mensaje y pulse “Intro”" at bounding box center [1135, 911] width 244 height 46
click at [1069, 901] on textarea "Escriba su mensaje y pulse “Intro”" at bounding box center [1135, 911] width 244 height 46
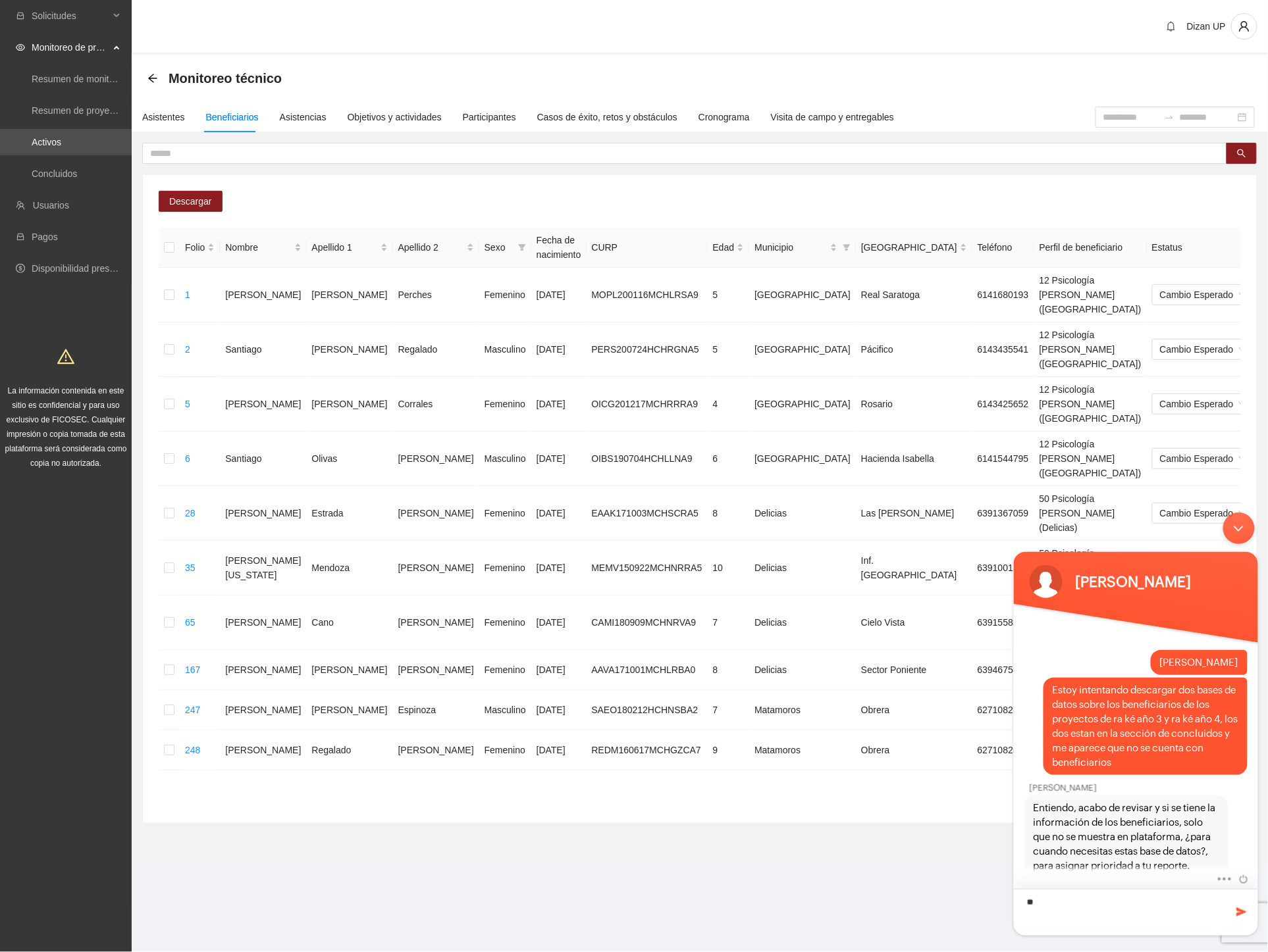
type textarea "*"
click at [1245, 520] on div "Minimizar ventana de chat en vivo" at bounding box center [1238, 528] width 32 height 32
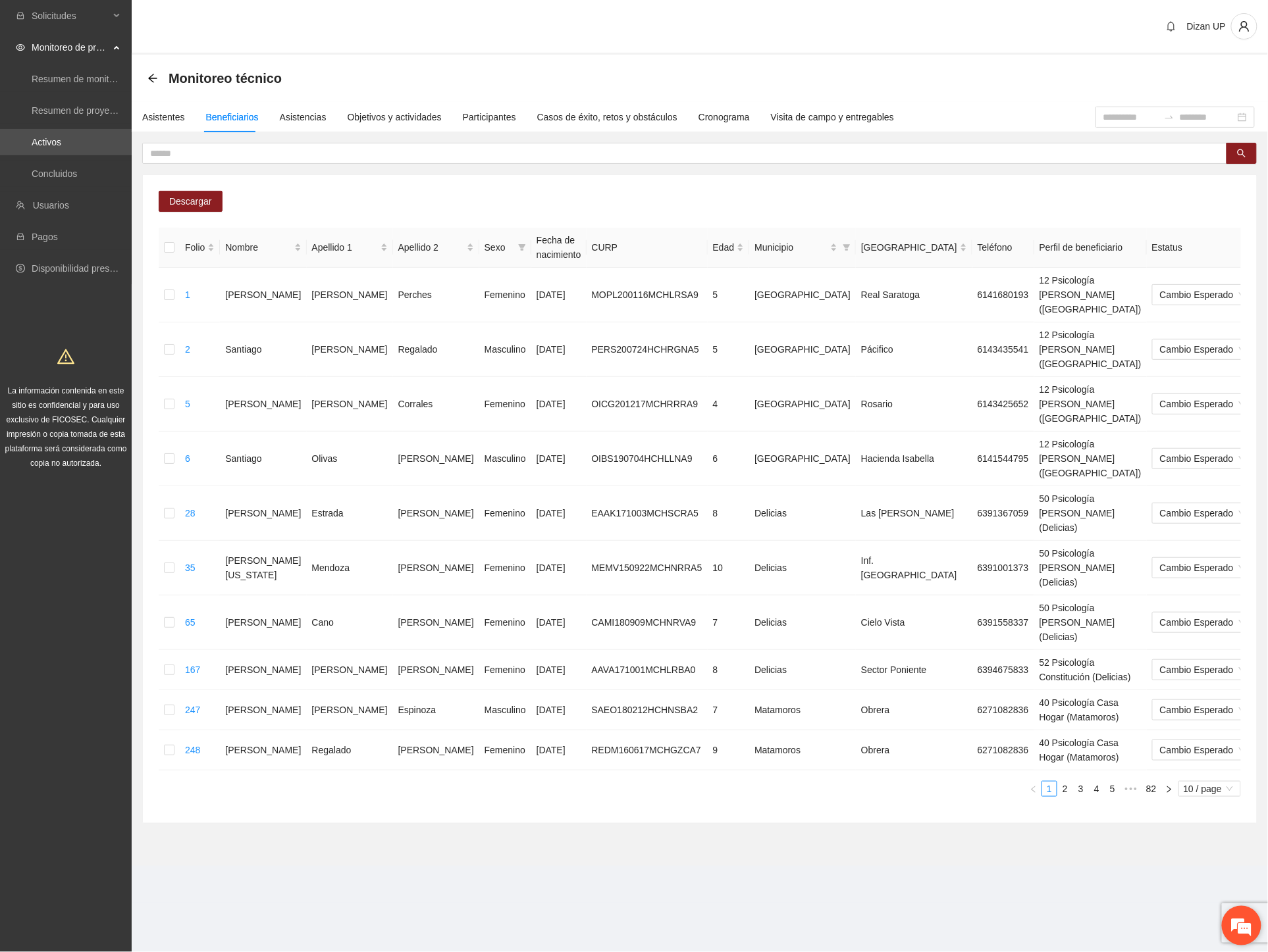
click at [1244, 920] on em at bounding box center [1241, 925] width 36 height 36
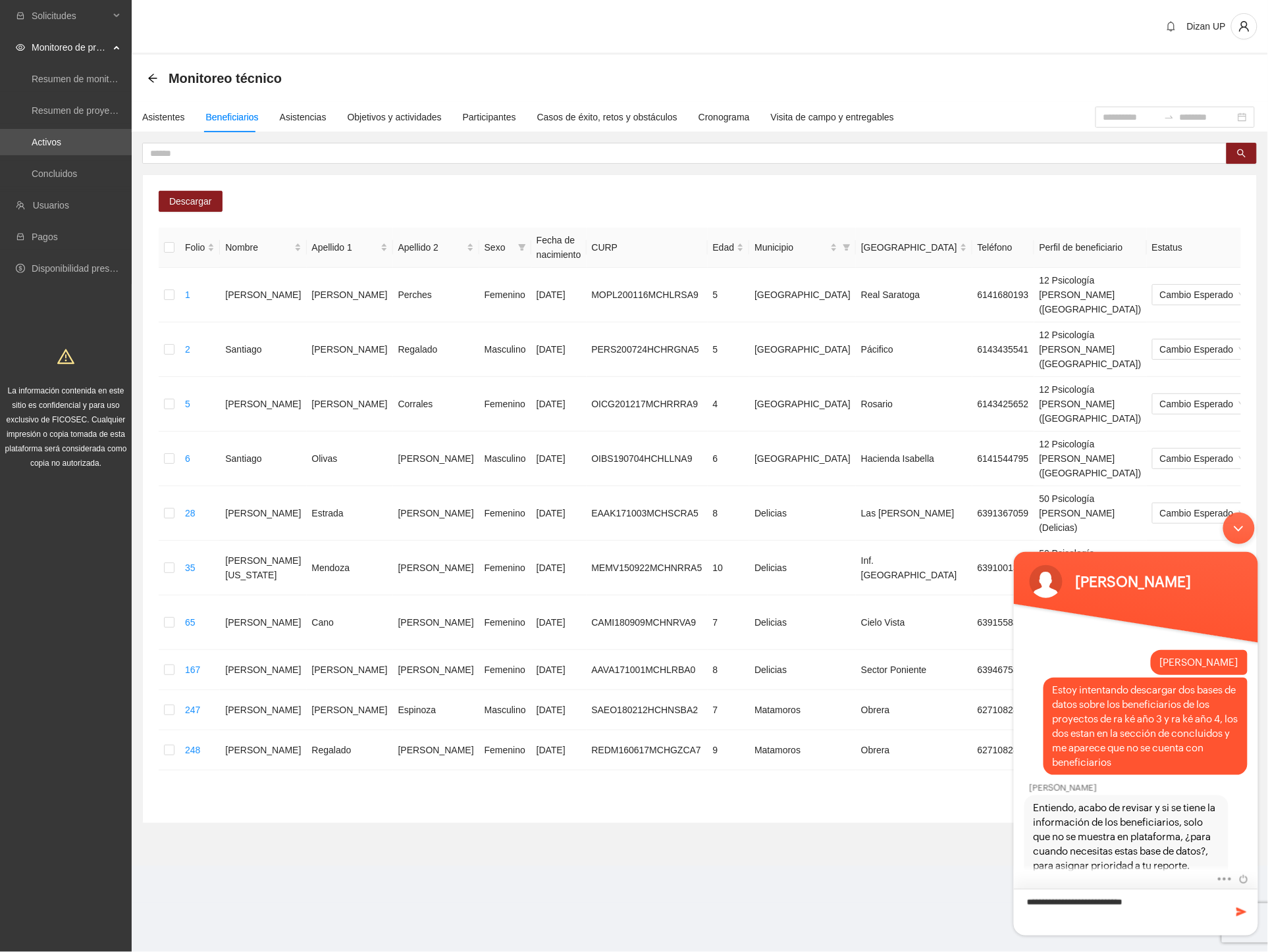
type textarea "**********"
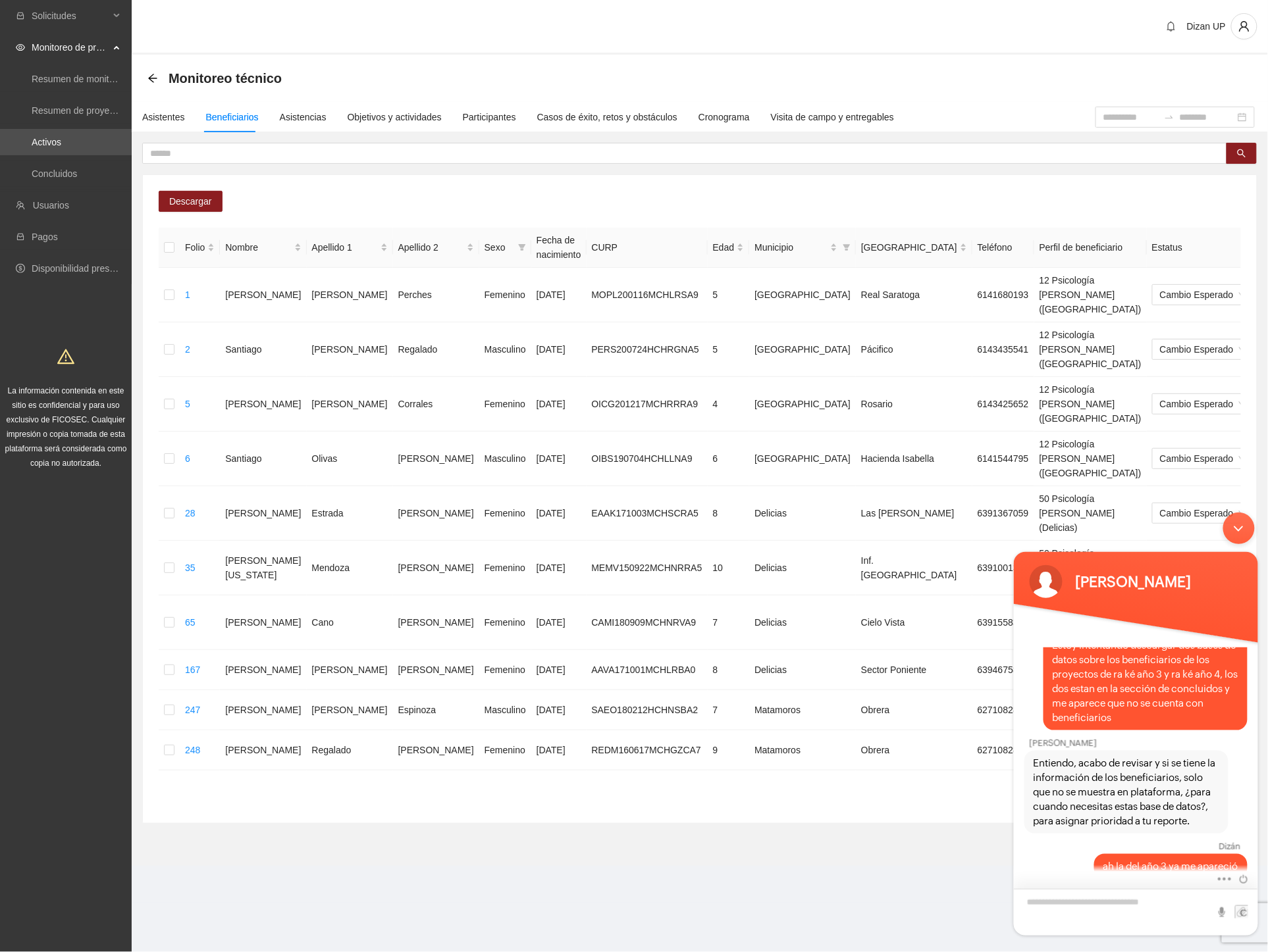
type textarea "*"
type textarea "**********"
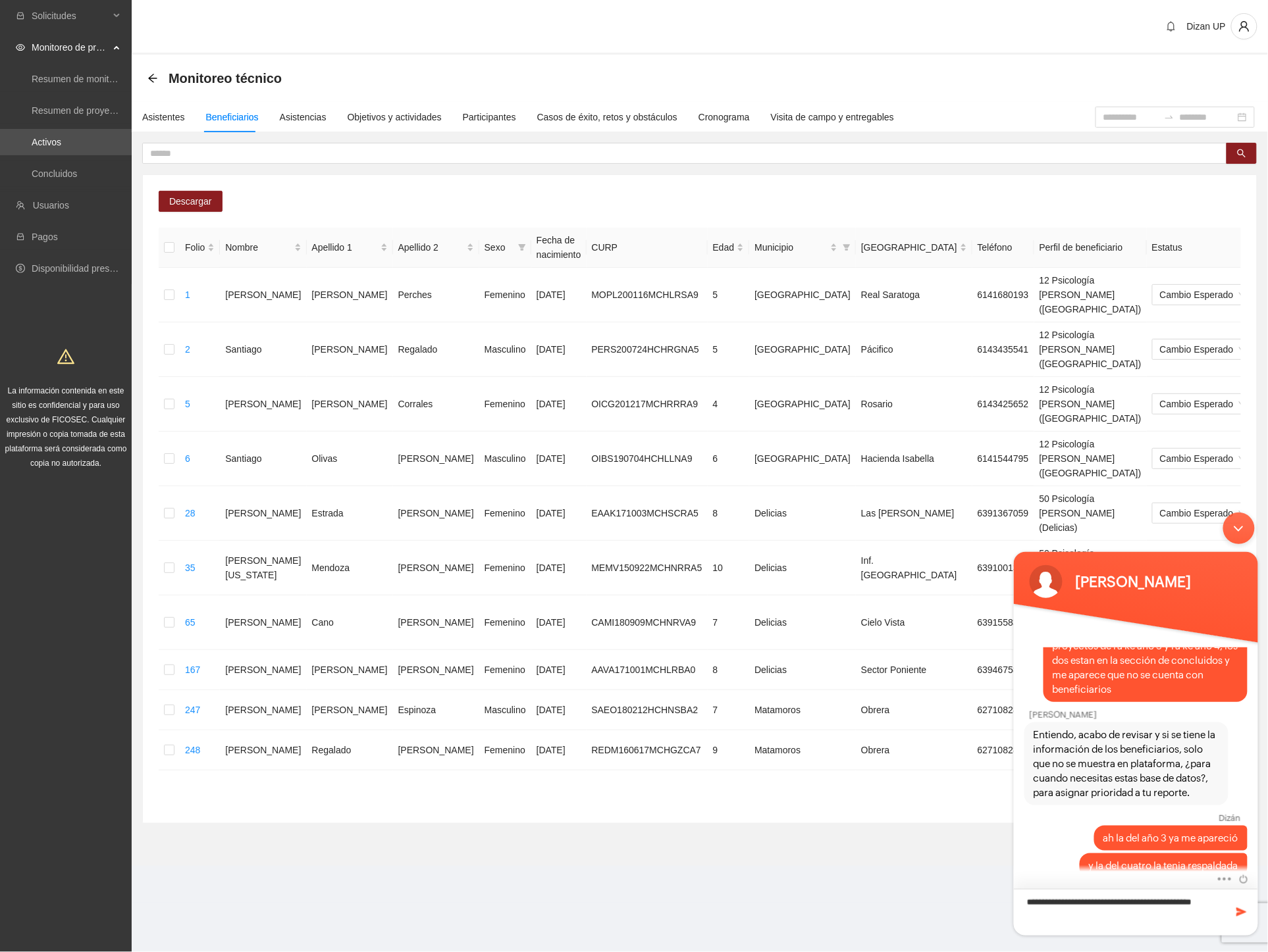
click at [1101, 916] on textarea "**********" at bounding box center [1135, 911] width 244 height 46
type textarea "**********"
click at [1236, 908] on span at bounding box center [1241, 911] width 13 height 13
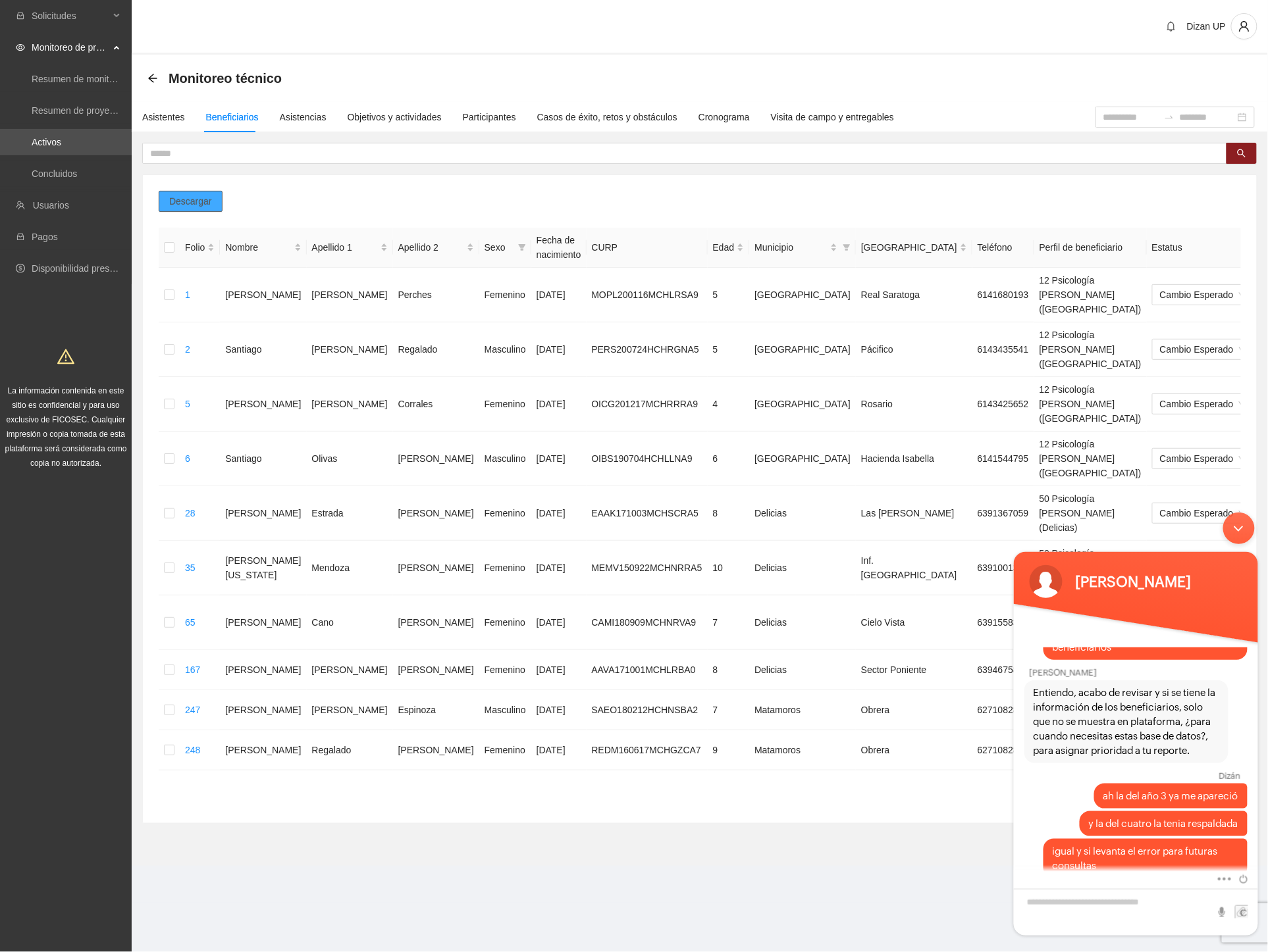
drag, startPoint x: 551, startPoint y: 182, endPoint x: 220, endPoint y: 203, distance: 331.7
click at [542, 182] on div "Descargar Folio Nombre Apellido 1 Apellido 2 Sexo Fecha de nacimiento CURP Edad…" at bounding box center [699, 499] width 1113 height 648
click at [193, 199] on span "Descargar" at bounding box center [190, 202] width 43 height 15
drag, startPoint x: 534, startPoint y: 732, endPoint x: 540, endPoint y: 695, distance: 37.5
click at [534, 732] on section "Monitoreo técnico Asistentes Beneficiarios Asistencias Objetivos y actividades …" at bounding box center [700, 460] width 1136 height 811
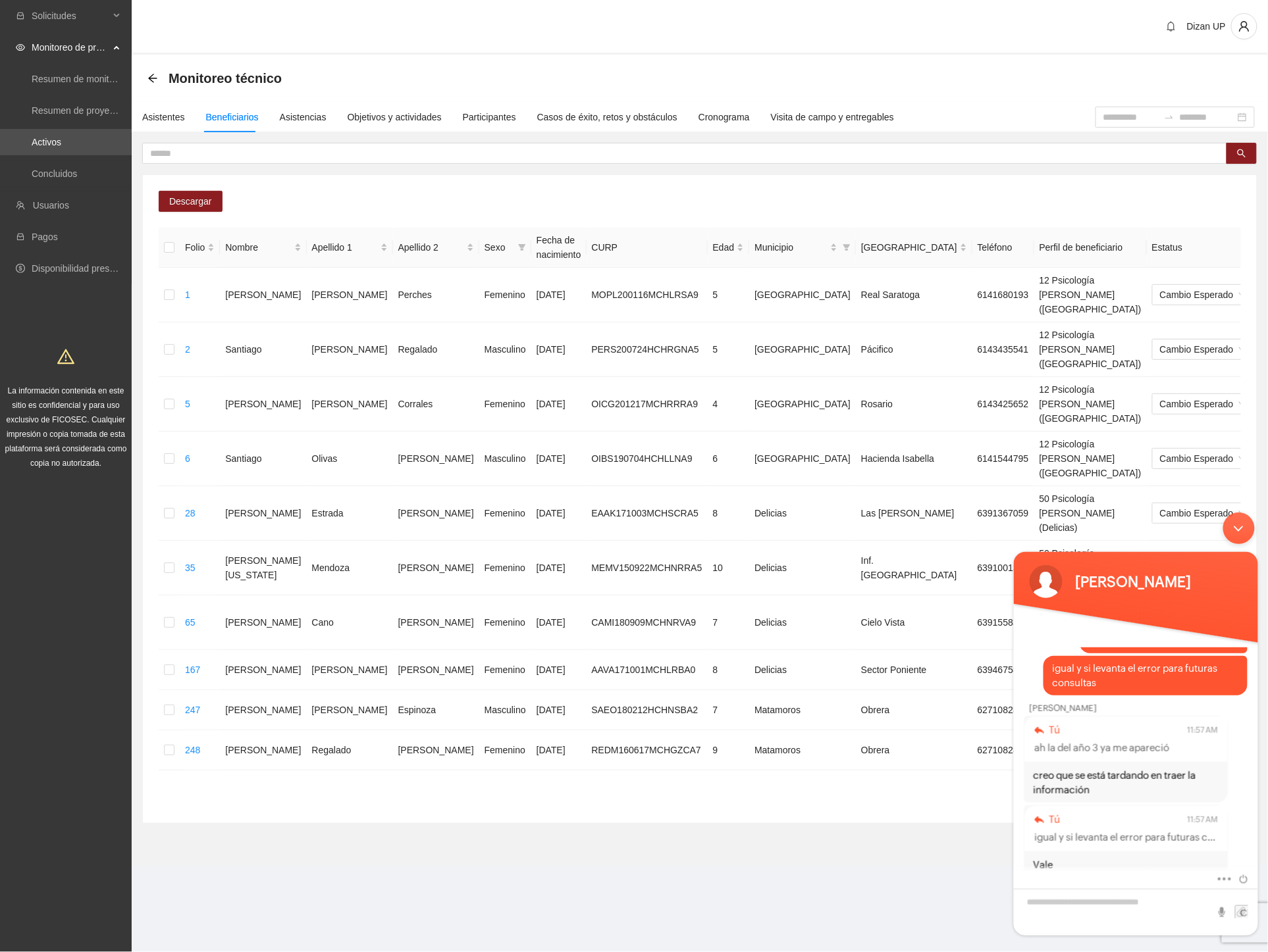
scroll to position [682, 0]
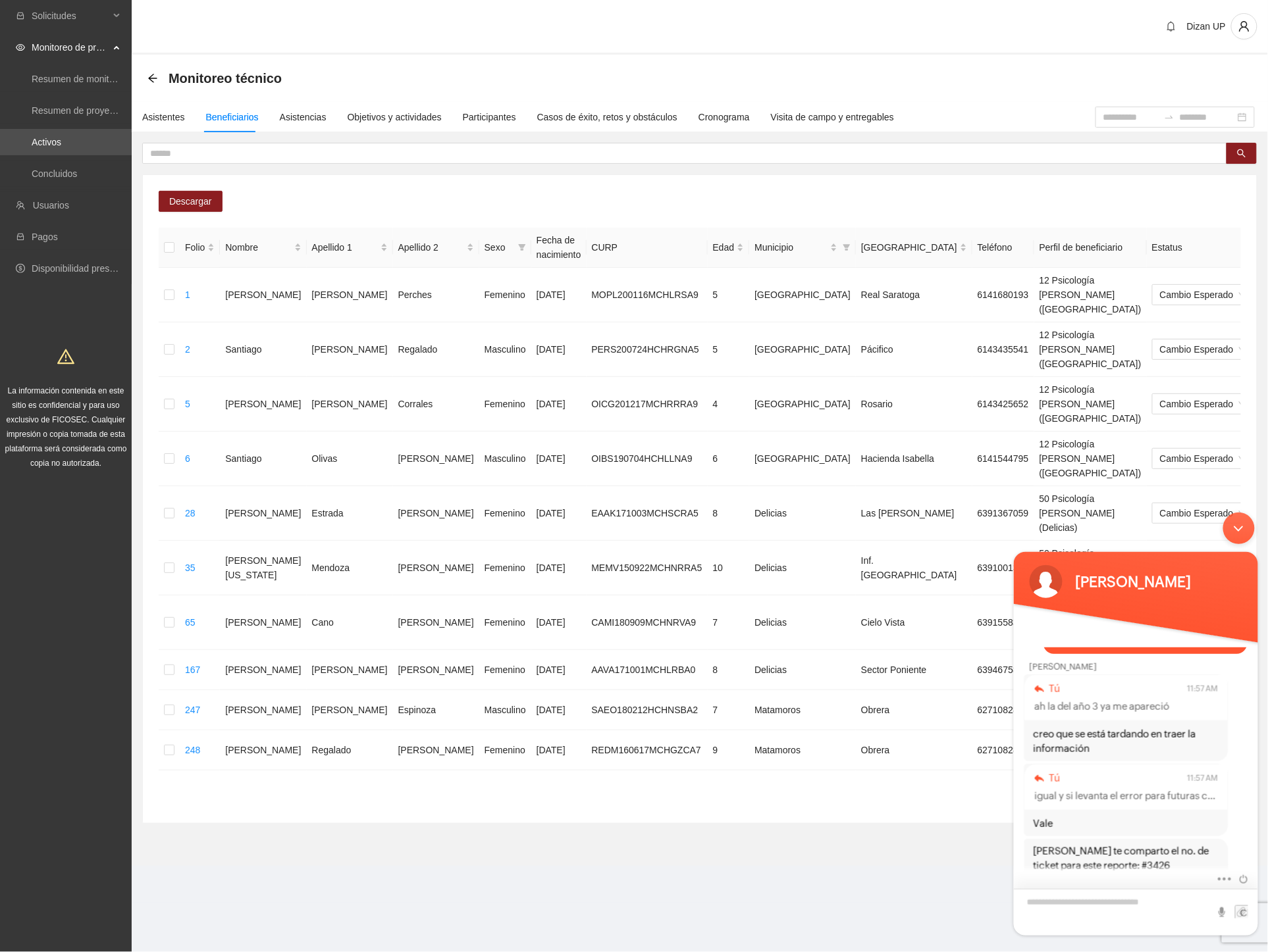
click at [1119, 901] on textarea "Escriba su mensaje y pulse “Intro”" at bounding box center [1135, 911] width 244 height 46
type textarea "**********"
click at [1238, 906] on span at bounding box center [1241, 911] width 13 height 13
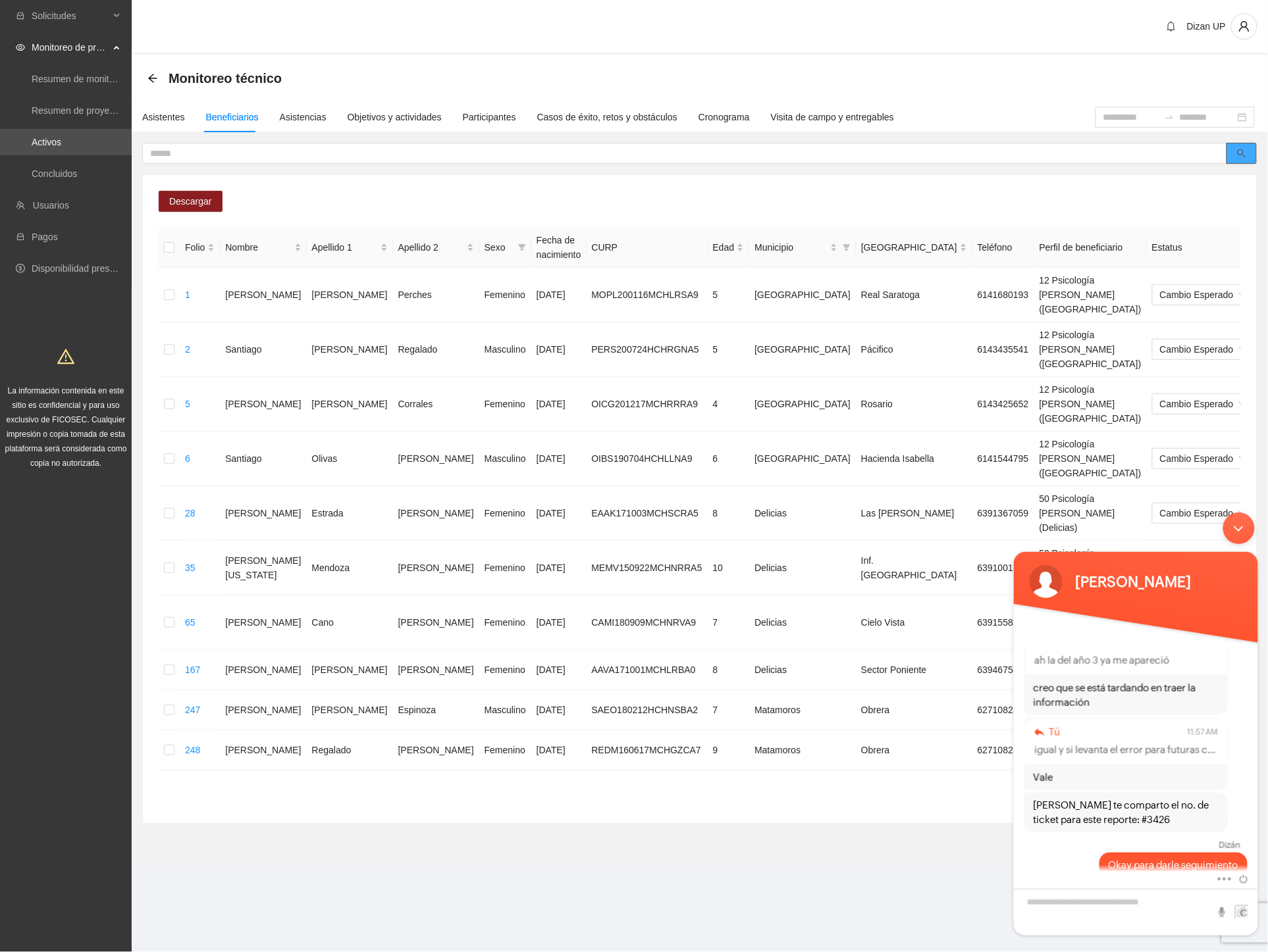
scroll to position [787, 0]
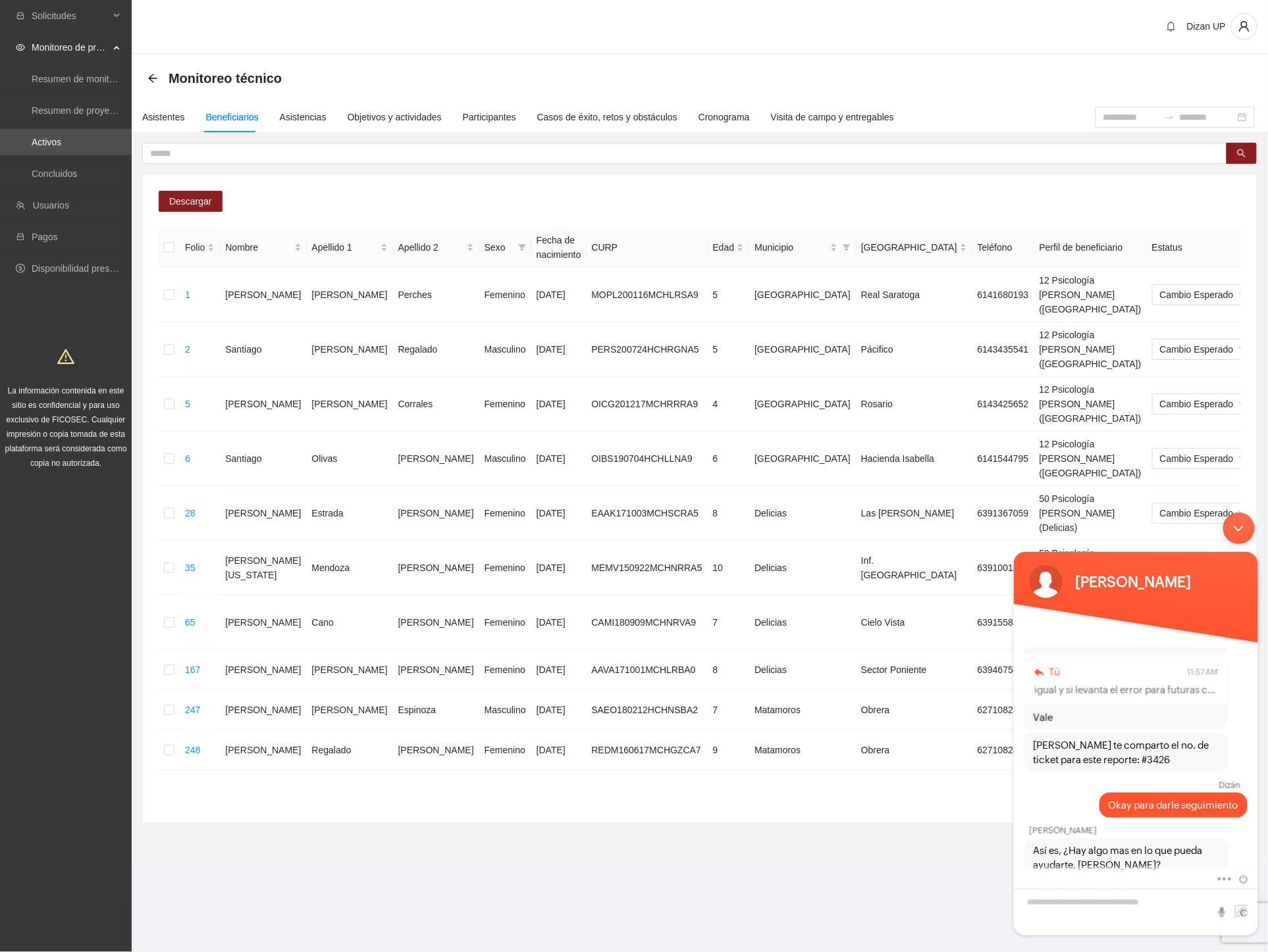
click at [482, 167] on div "Descargar Folio Nombre Apellido 1 Apellido 2 Sexo Fecha de nacimiento CURP Edad…" at bounding box center [699, 483] width 1115 height 681
click at [1074, 898] on textarea "Escriba su mensaje y pulse “Intro”" at bounding box center [1135, 911] width 244 height 46
type textarea "**********"
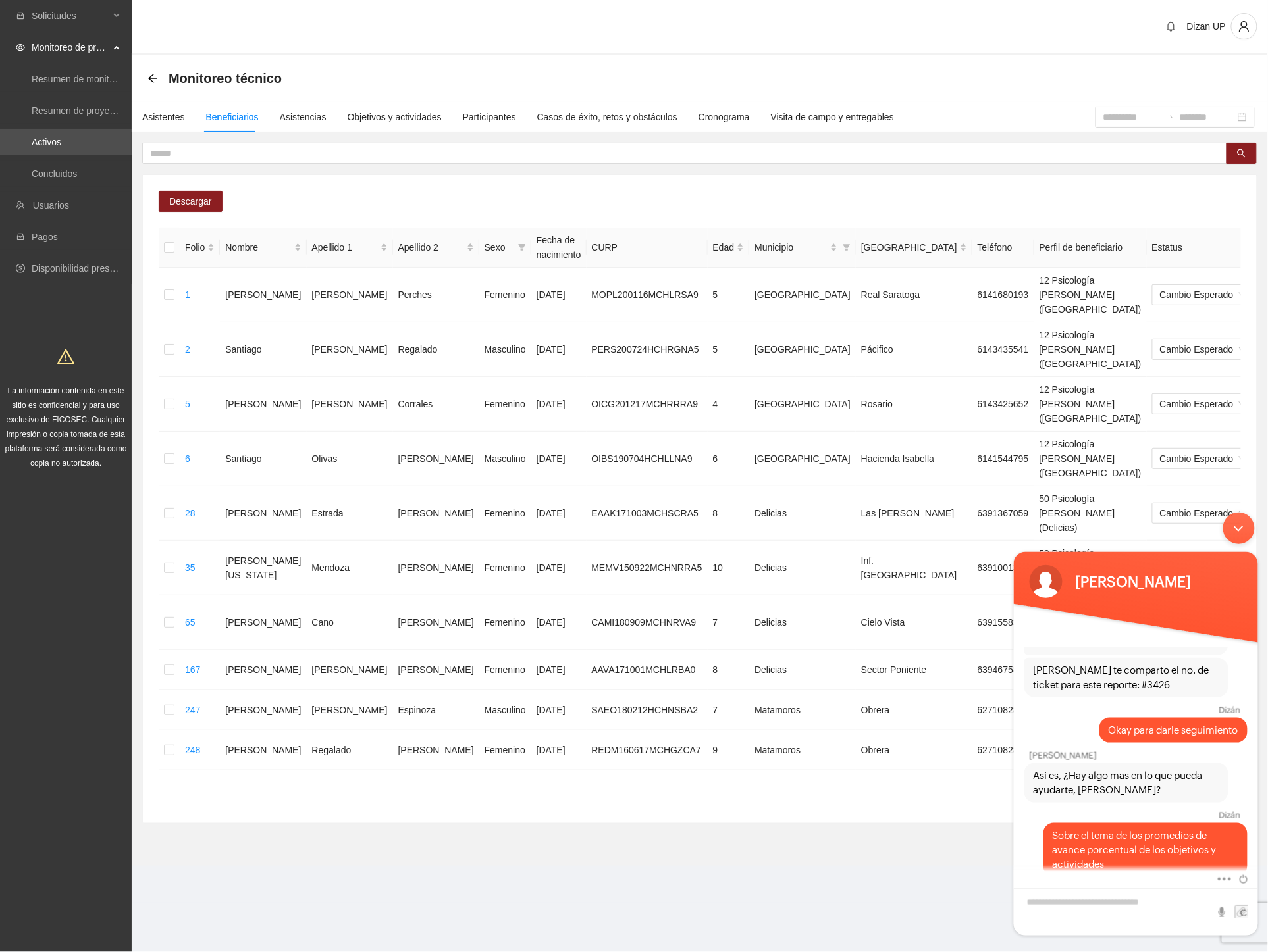
click at [146, 70] on div "Monitoreo técnico" at bounding box center [700, 78] width 1136 height 47
click at [149, 75] on icon "arrow-left" at bounding box center [152, 78] width 11 height 11
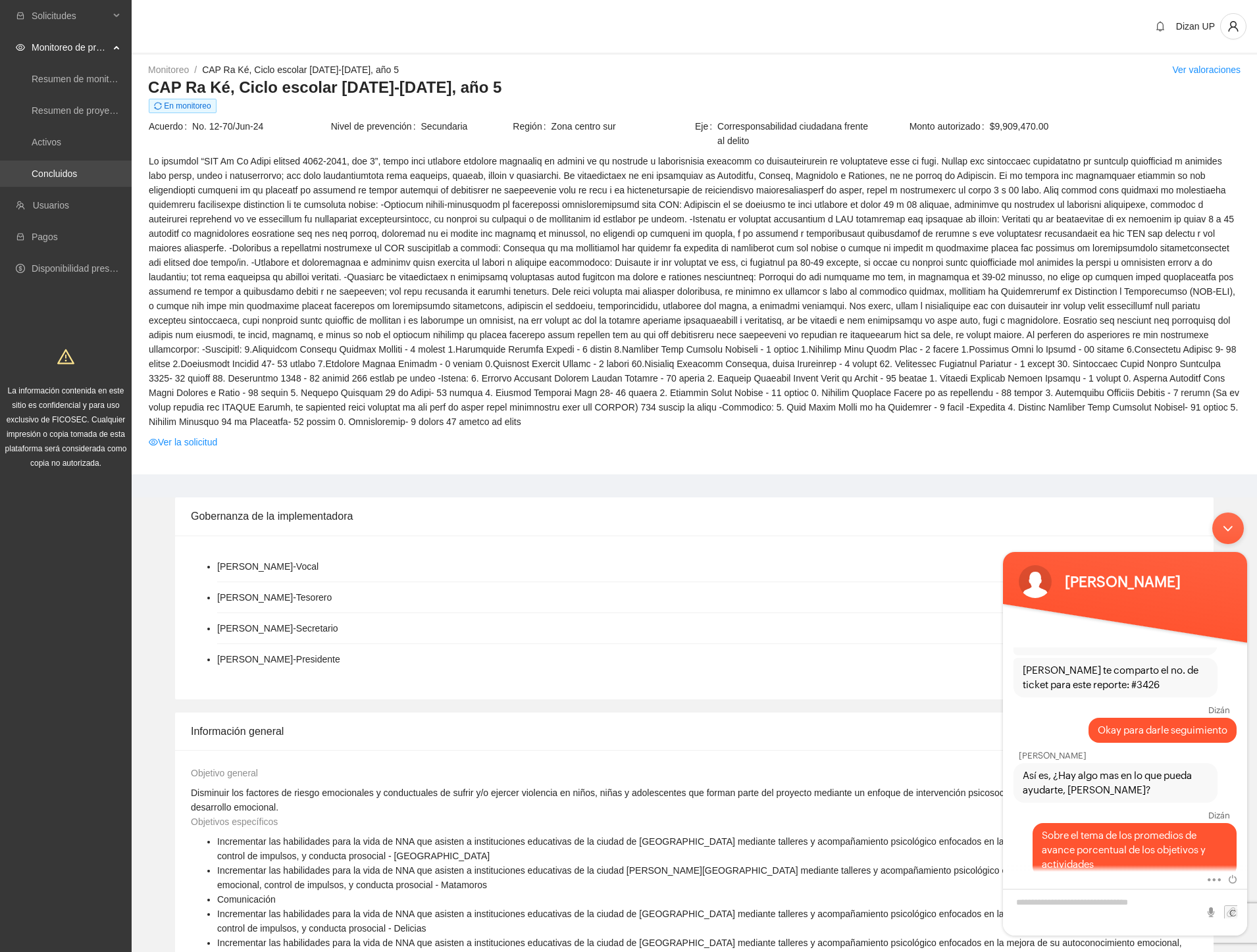
click at [57, 170] on link "Concluidos" at bounding box center [54, 173] width 46 height 11
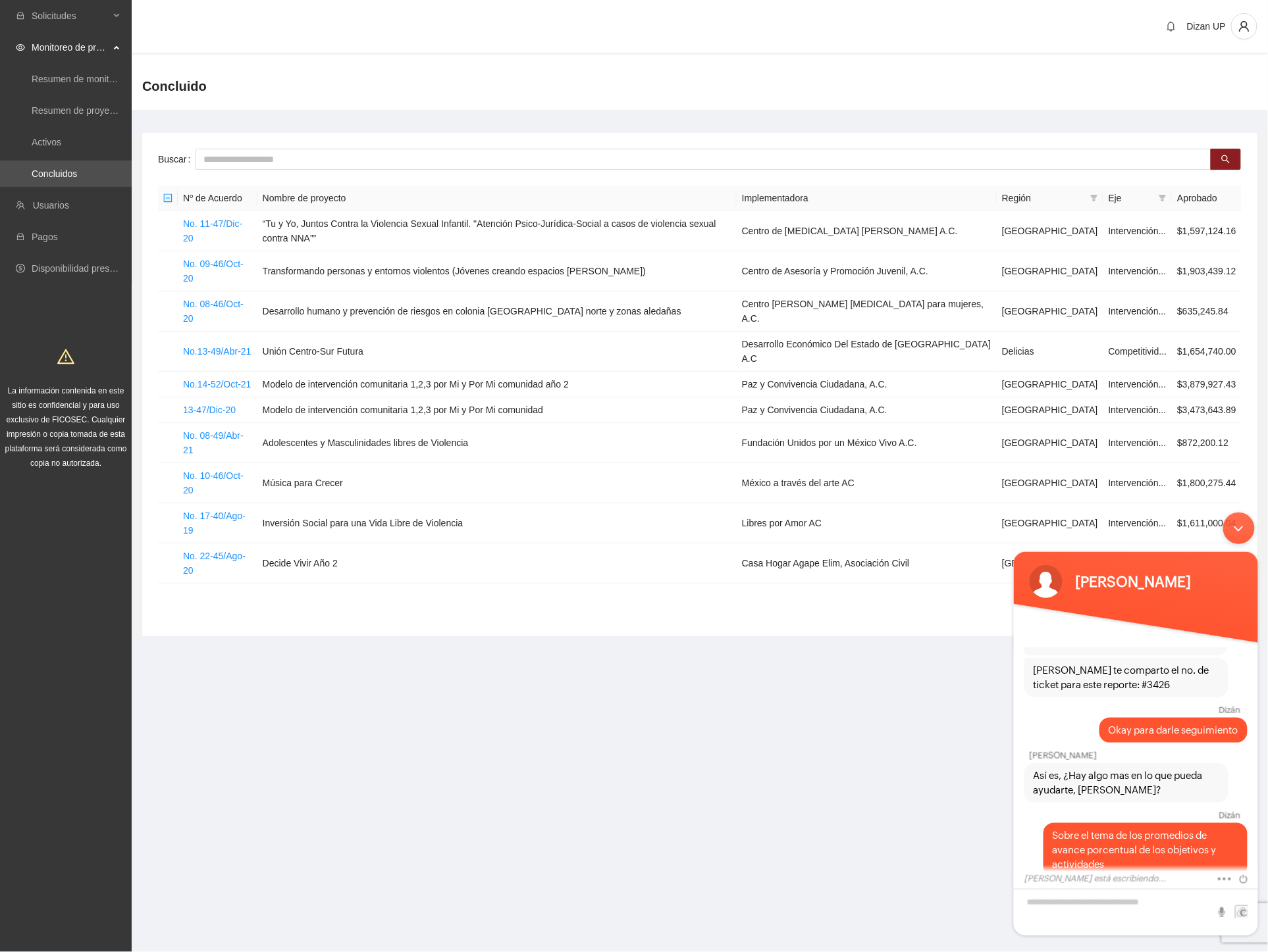
click at [317, 533] on main "Buscar Nº de Acuerdo Nombre de proyecto Implementadora Región Eje Aprobado No. …" at bounding box center [700, 380] width 1136 height 539
click at [235, 152] on input "text" at bounding box center [704, 159] width 1016 height 21
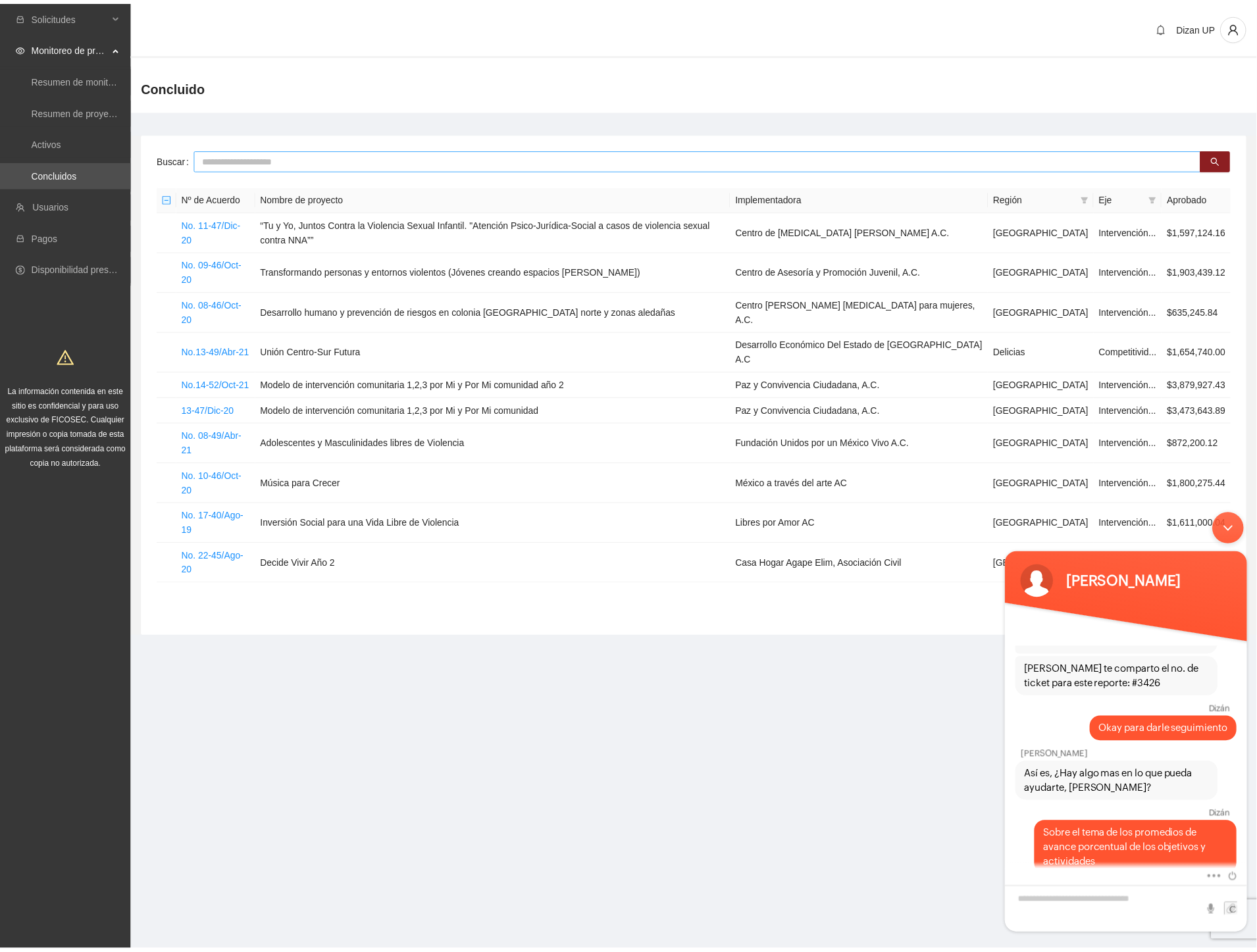
scroll to position [908, 0]
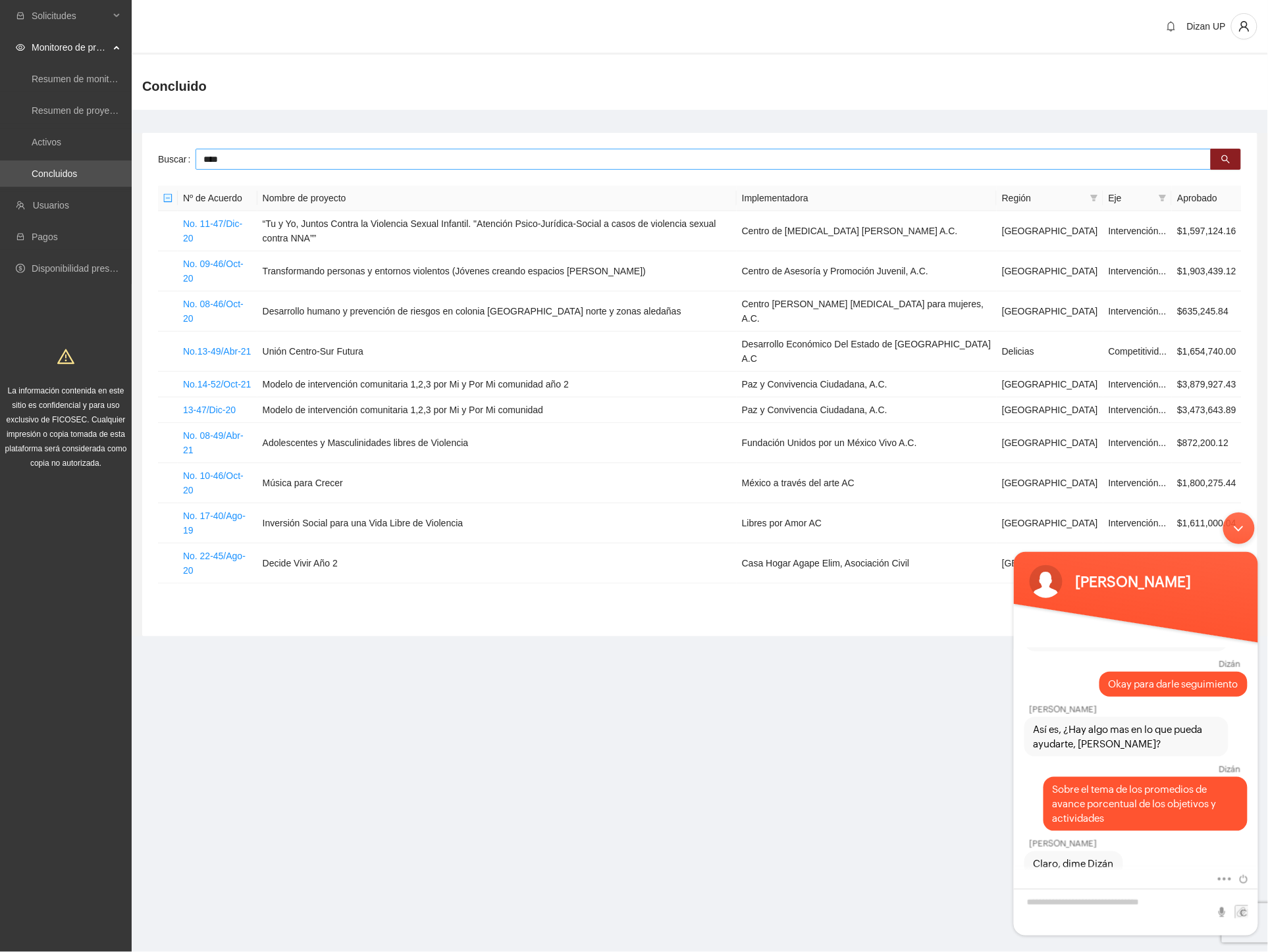
type input "****"
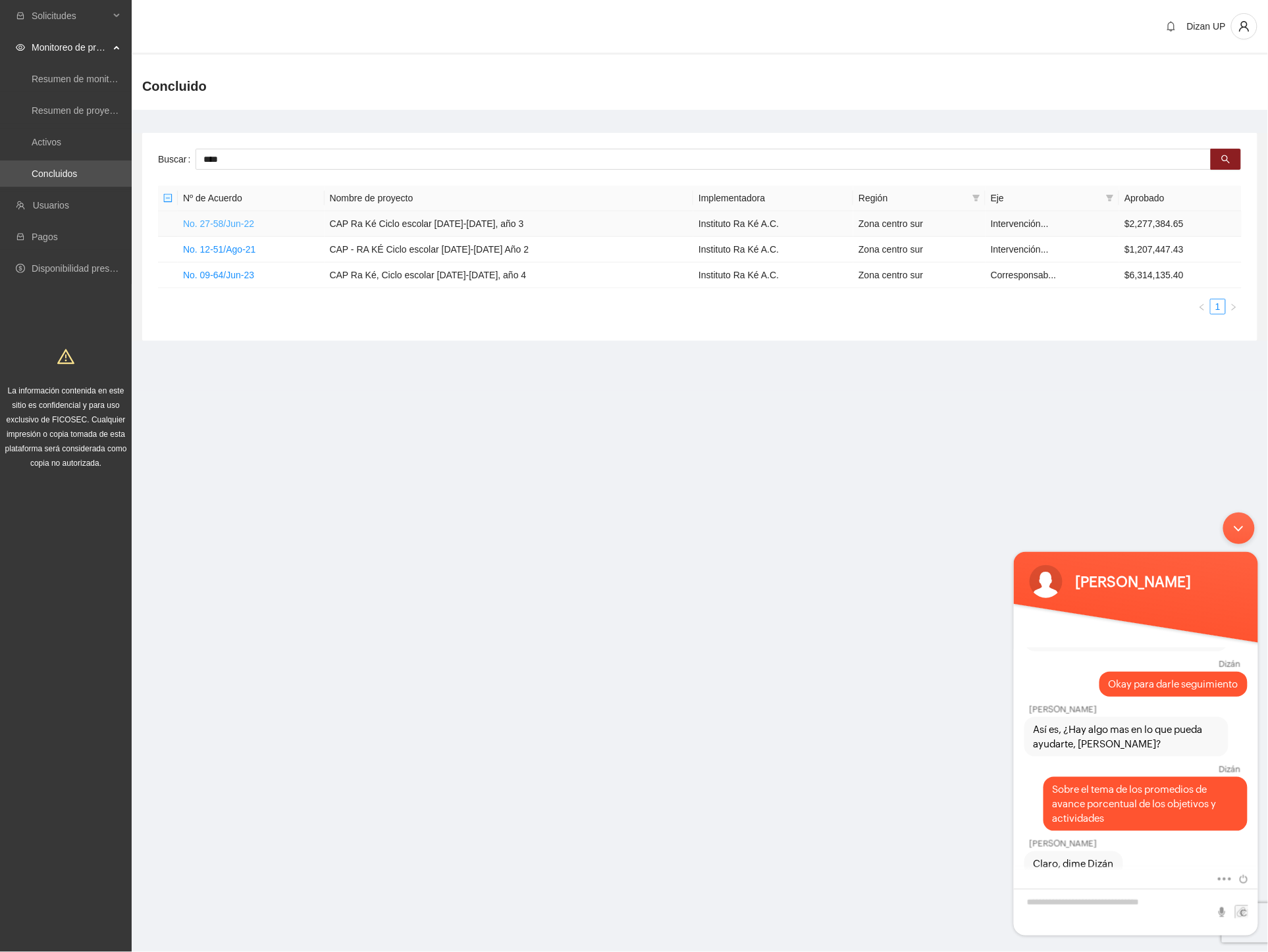
click at [234, 224] on link "No. 27-58/Jun-22" at bounding box center [218, 223] width 71 height 11
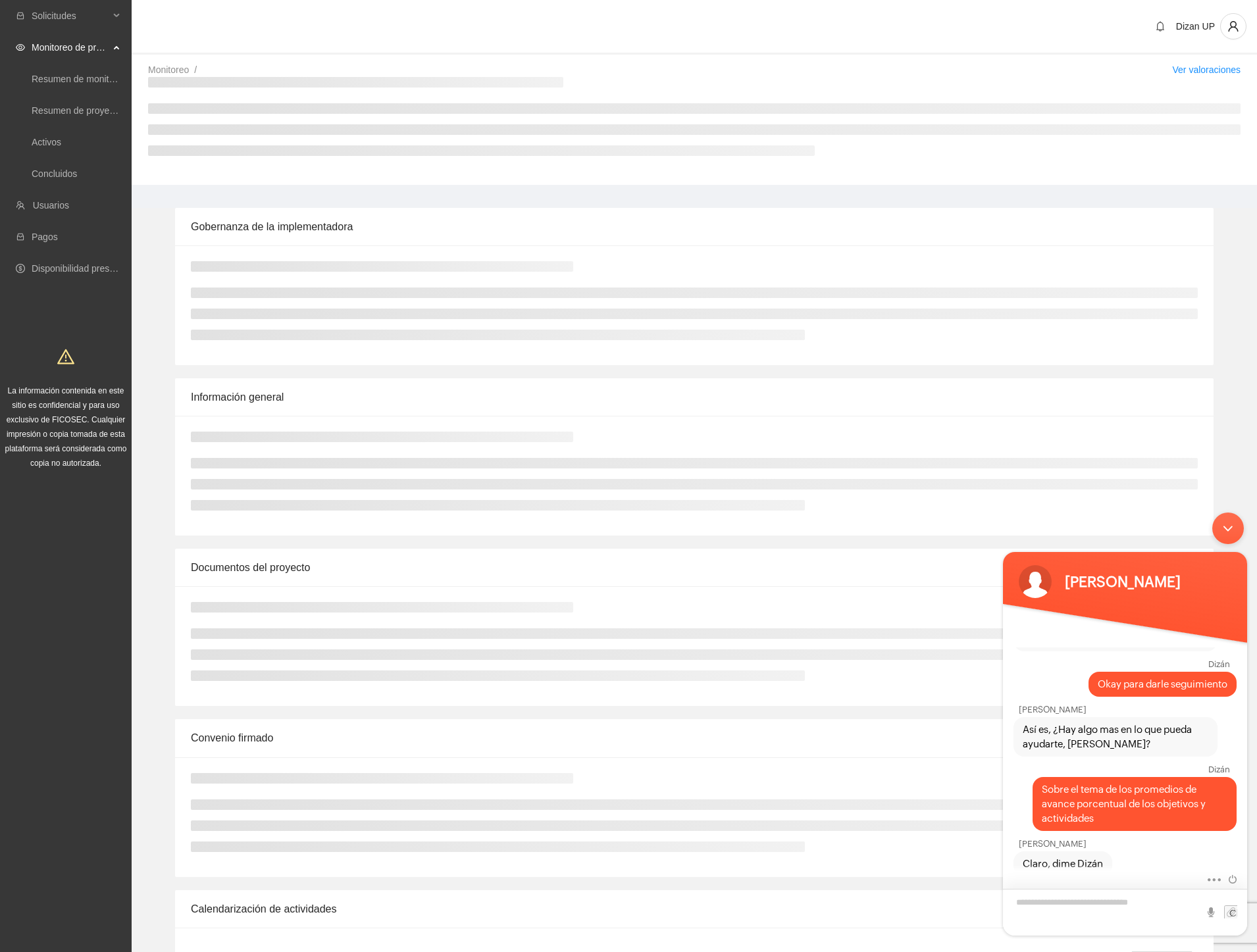
click at [1054, 909] on textarea "Escriba su mensaje y pulse “Intro”" at bounding box center [1125, 912] width 244 height 46
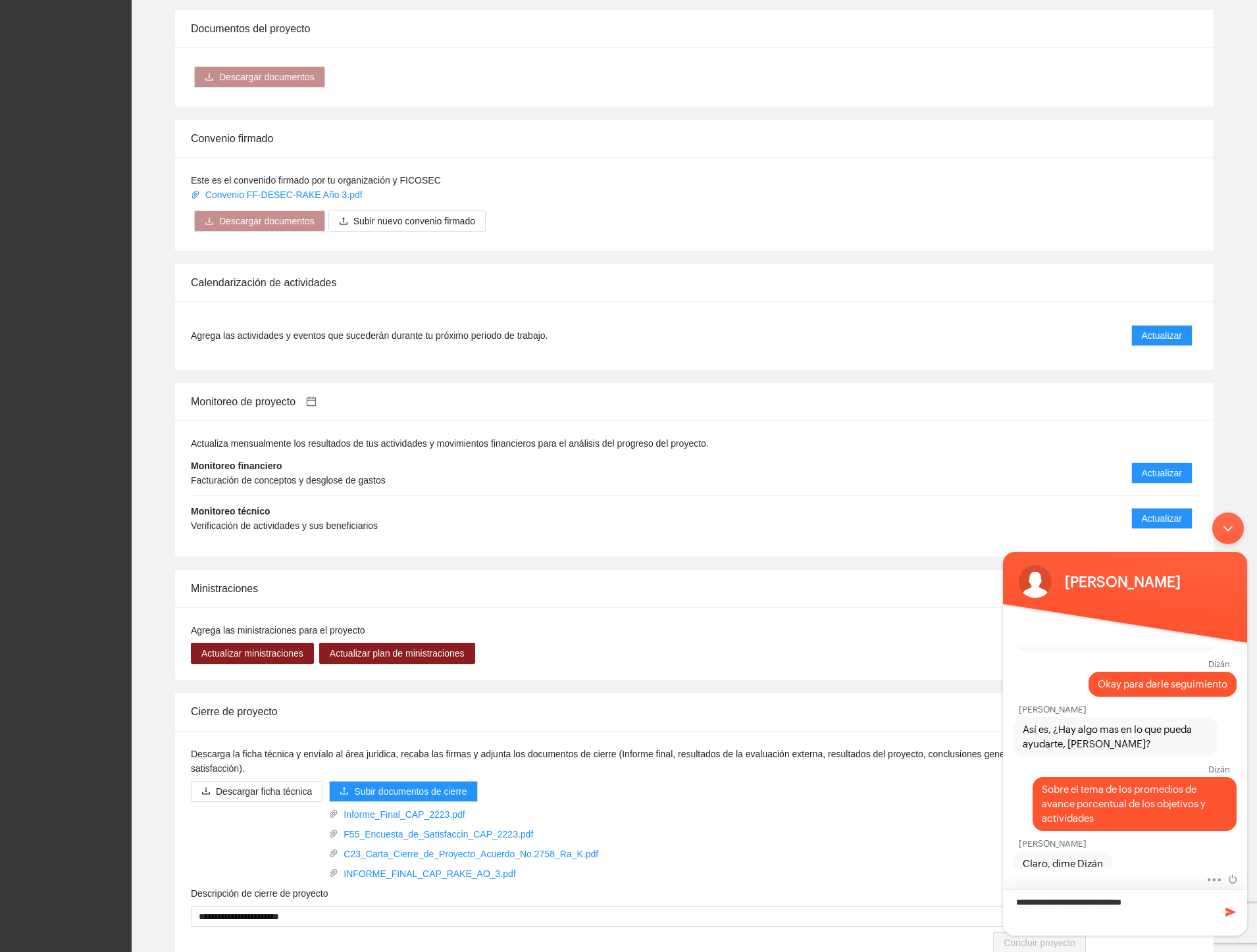
scroll to position [726, 0]
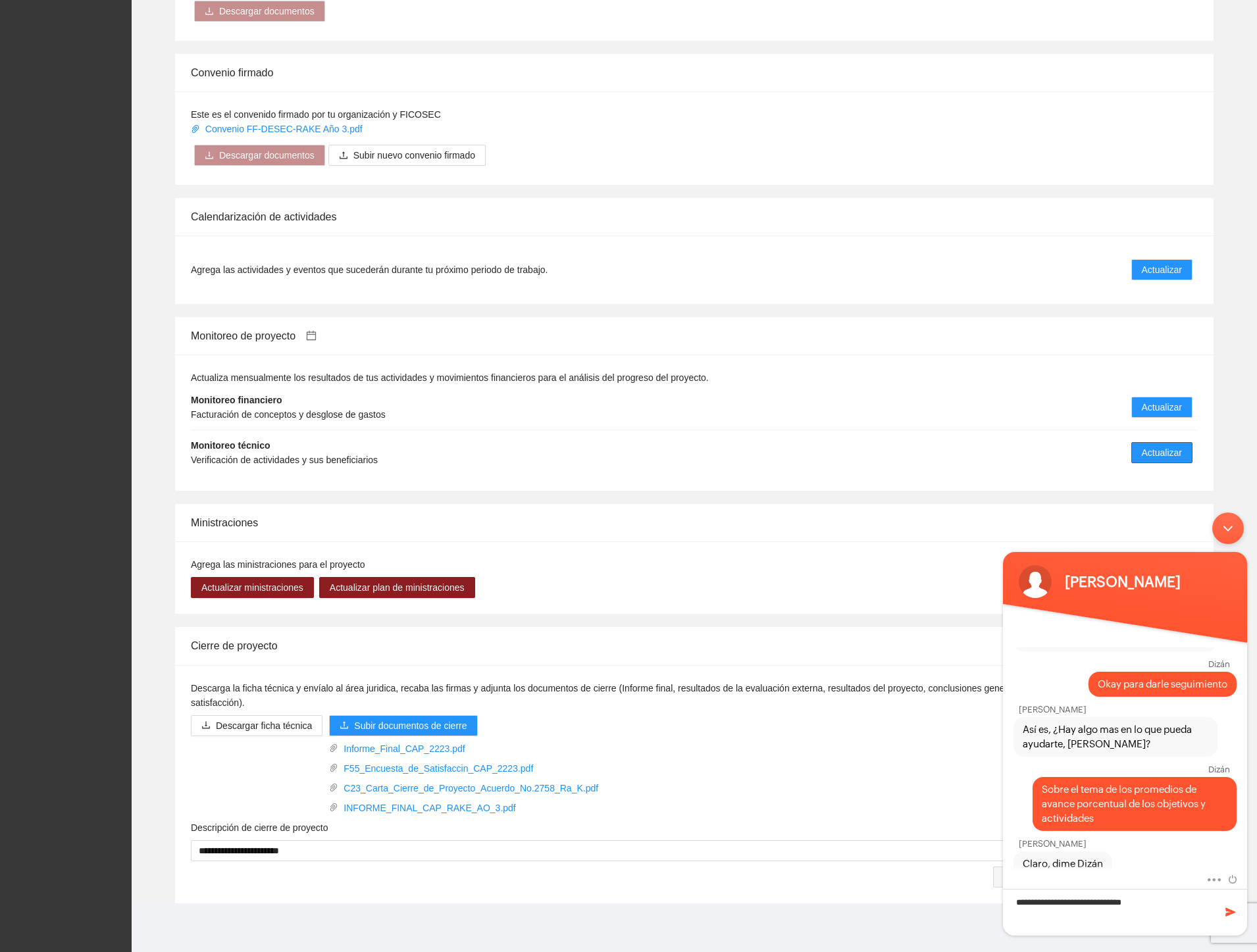
click at [1135, 452] on button "Actualizar" at bounding box center [1162, 452] width 61 height 21
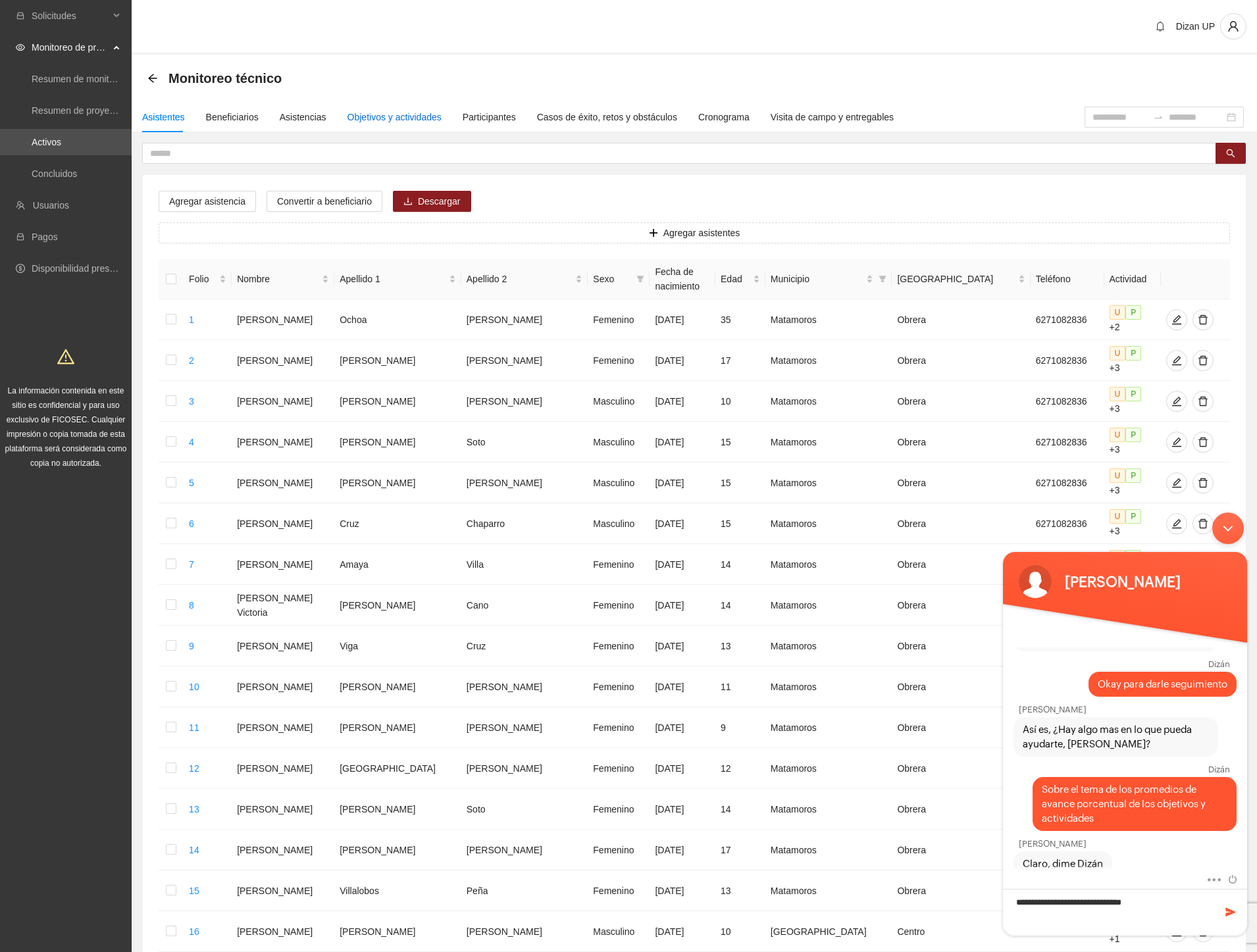
click at [352, 115] on div "Objetivos y actividades" at bounding box center [395, 117] width 94 height 15
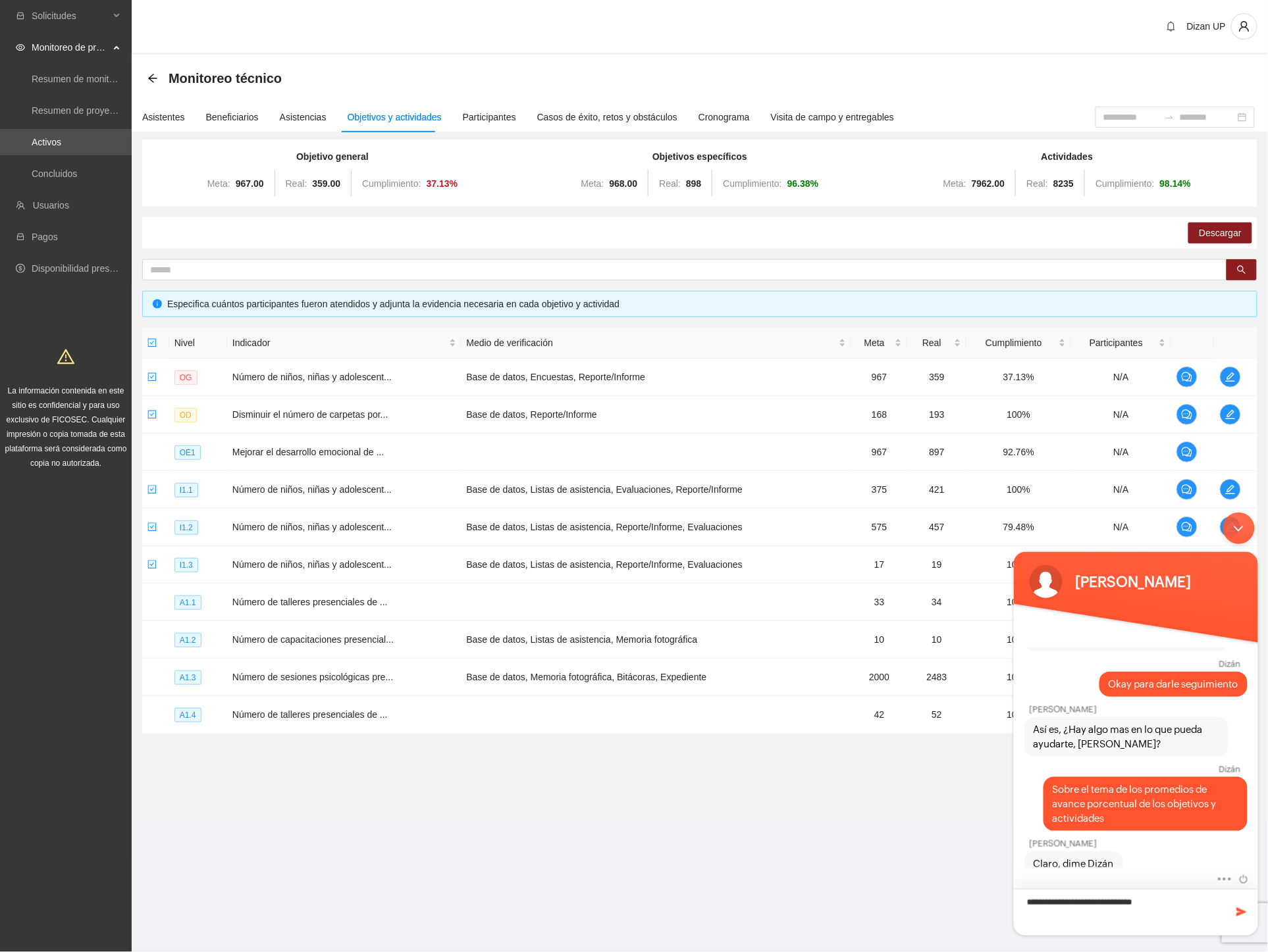
click at [1172, 901] on textarea "**********" at bounding box center [1135, 911] width 244 height 46
click at [1145, 911] on textarea "**********" at bounding box center [1135, 911] width 244 height 46
click at [1092, 923] on textarea "**********" at bounding box center [1135, 895] width 244 height 80
type textarea "**********"
click at [1240, 909] on span at bounding box center [1241, 911] width 13 height 13
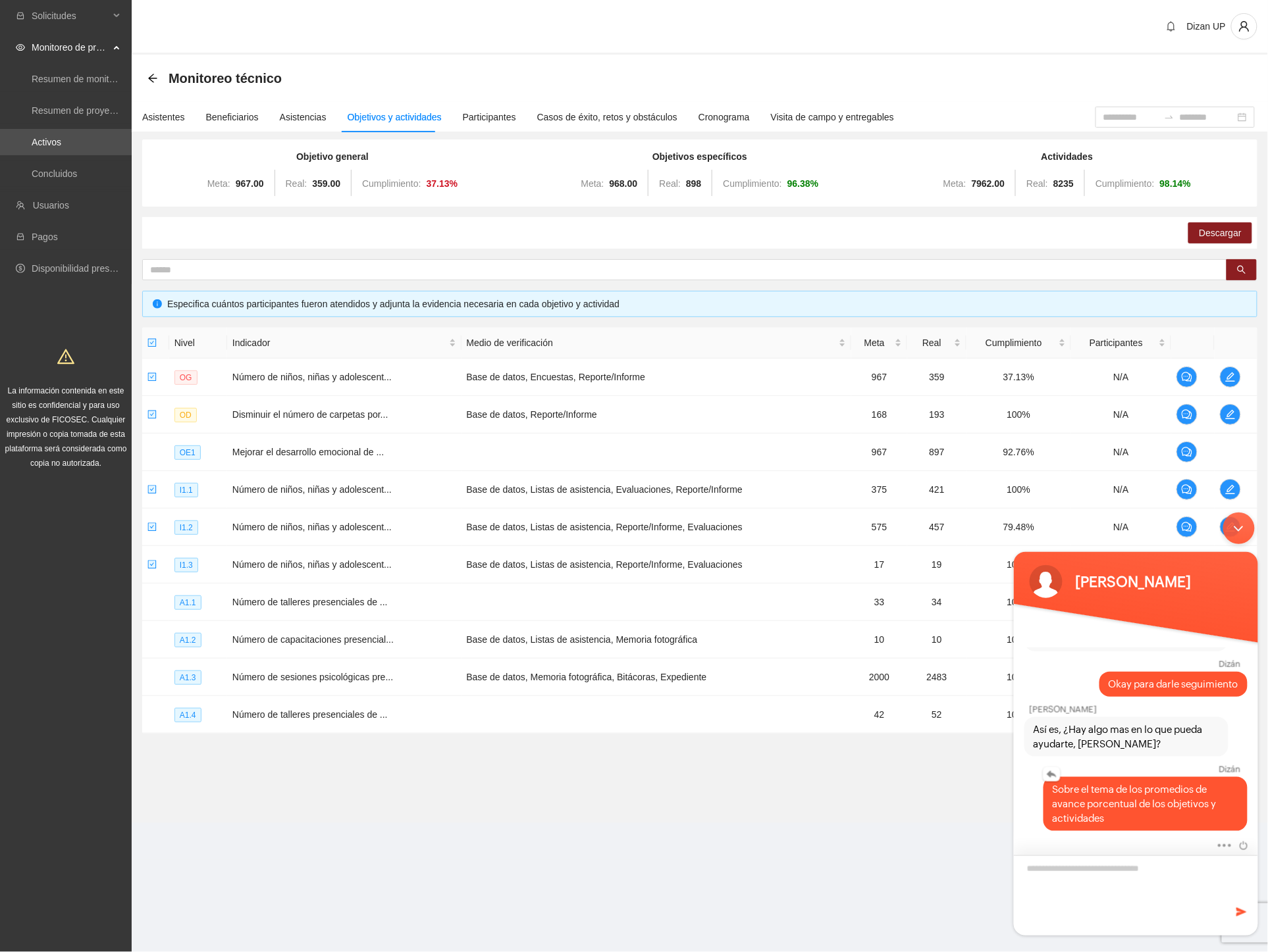
scroll to position [1011, 0]
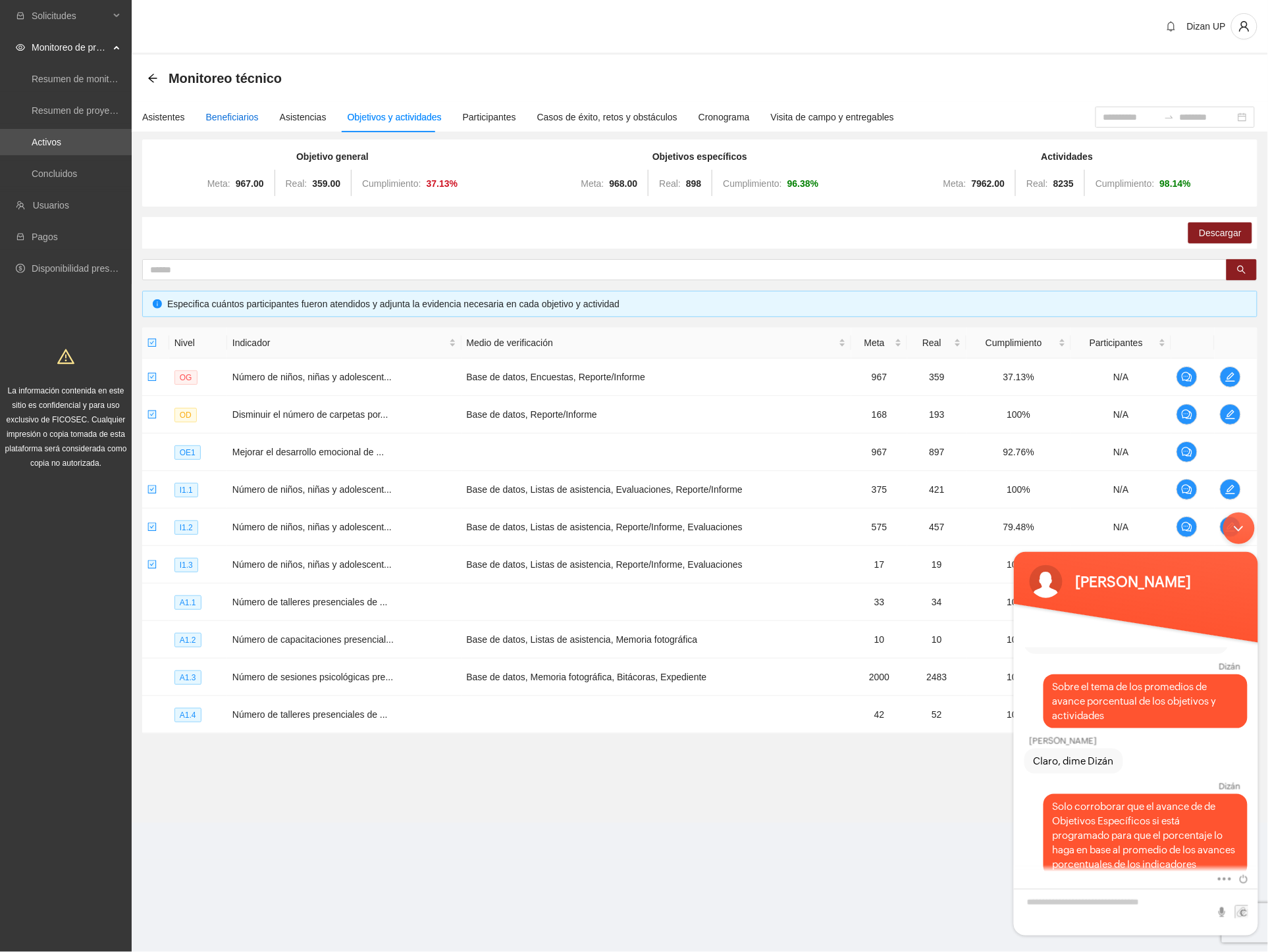
click at [207, 120] on div "Beneficiarios" at bounding box center [232, 117] width 53 height 15
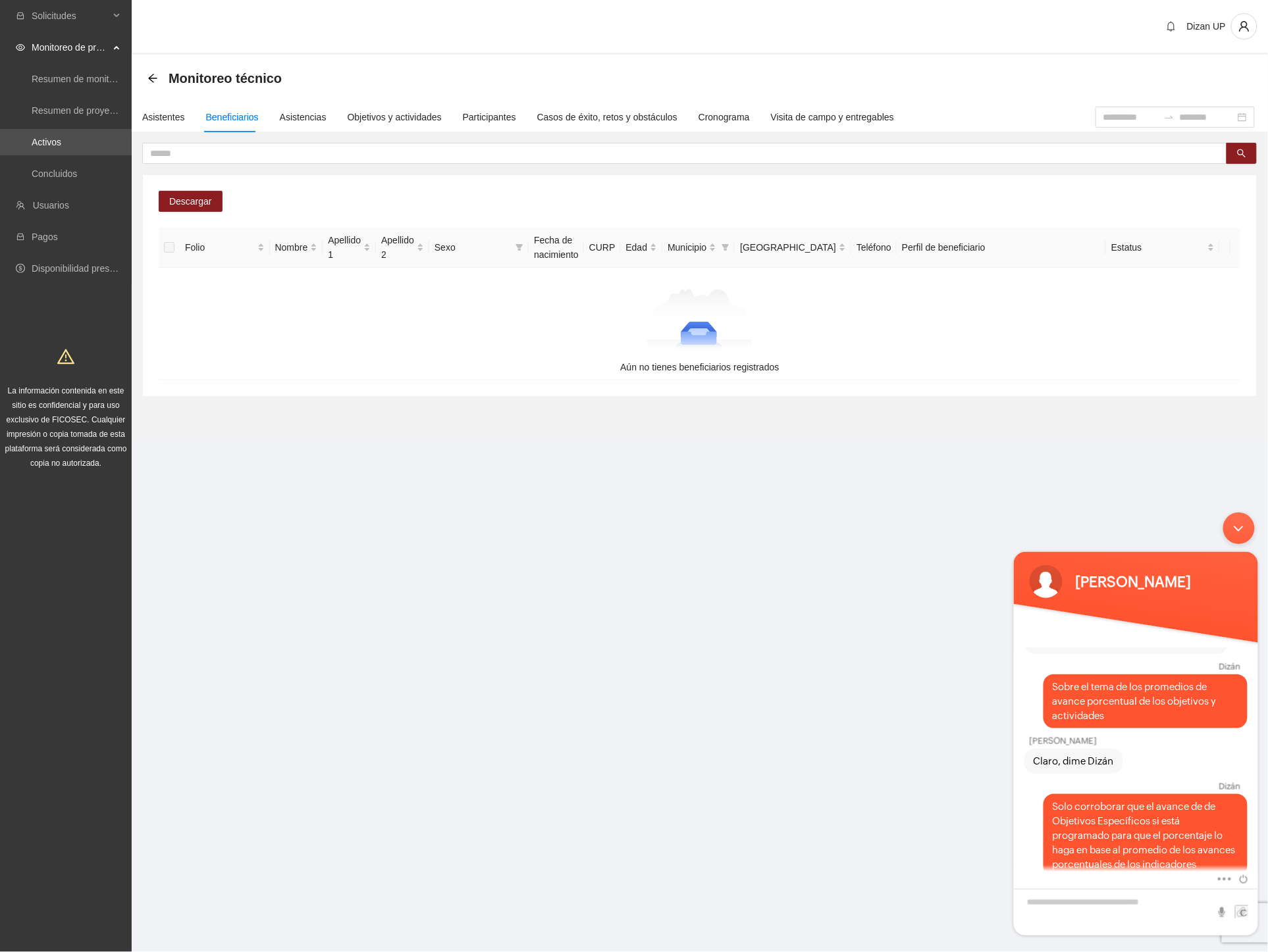
click at [474, 198] on div "Descargar Folio Nombre Apellido 1 Apellido 2 Sexo Fecha de nacimiento CURP Edad…" at bounding box center [699, 285] width 1113 height 221
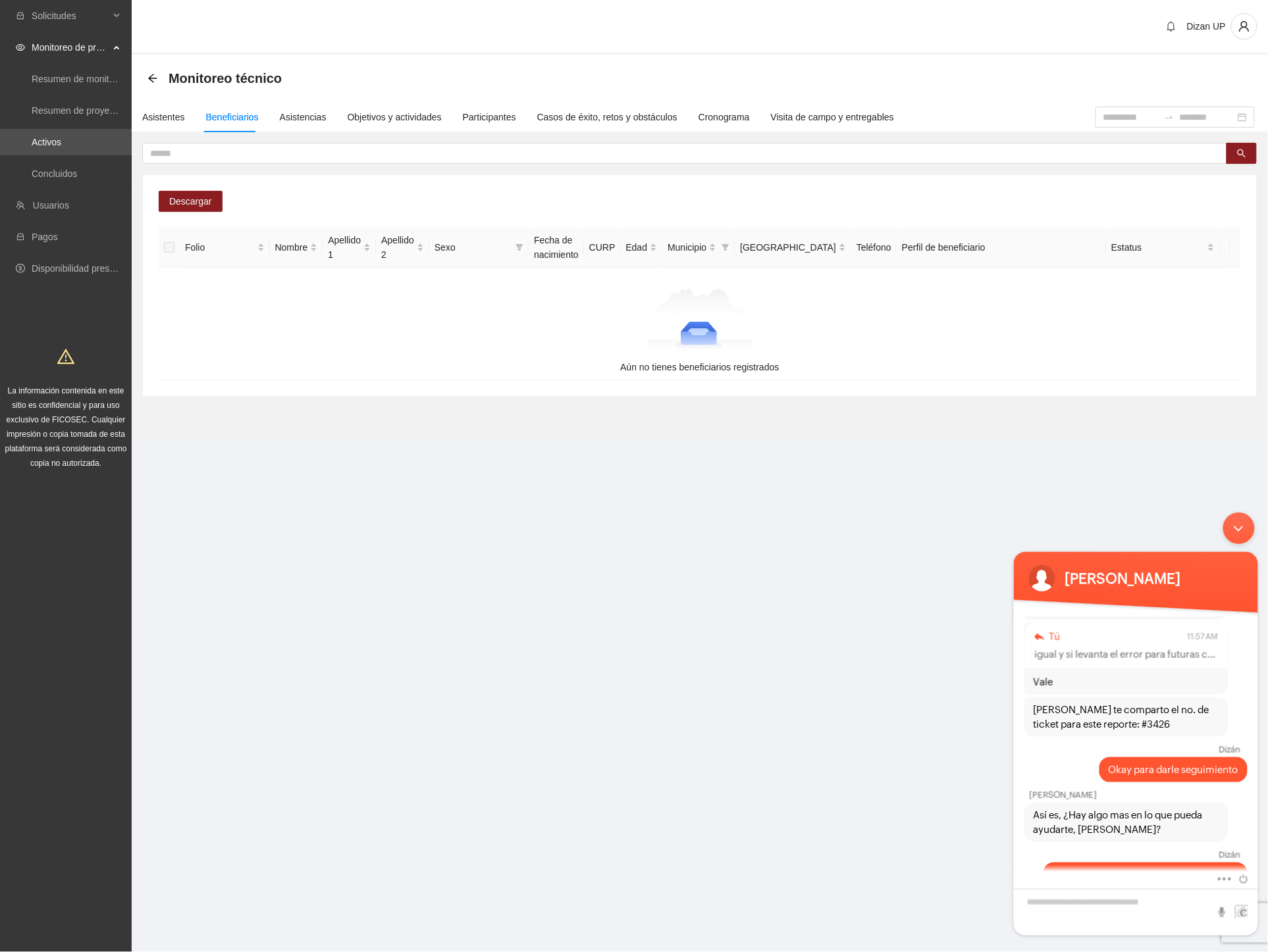
scroll to position [646, 0]
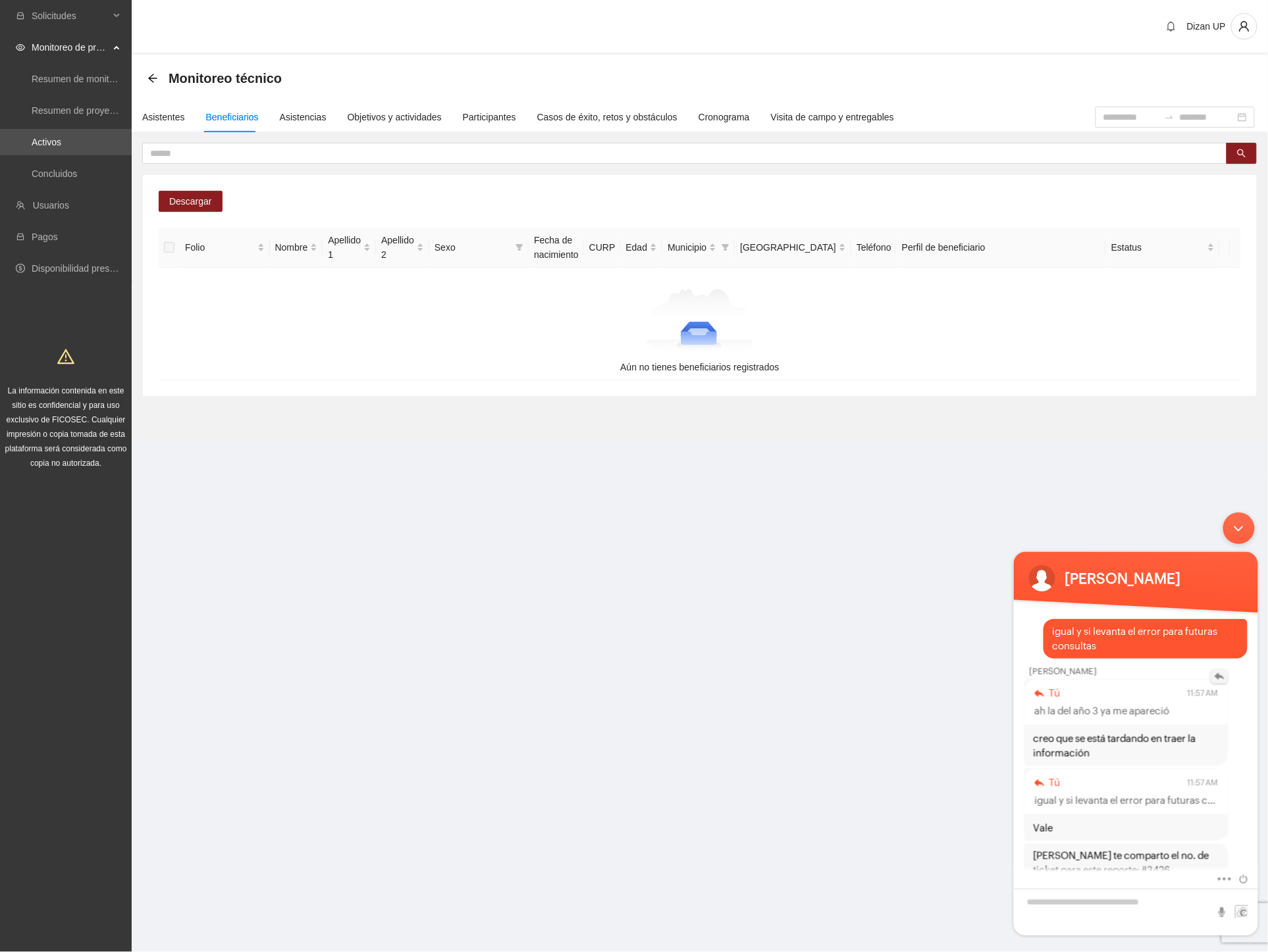
click at [1219, 669] on em at bounding box center [1219, 676] width 17 height 15
type textarea "**********"
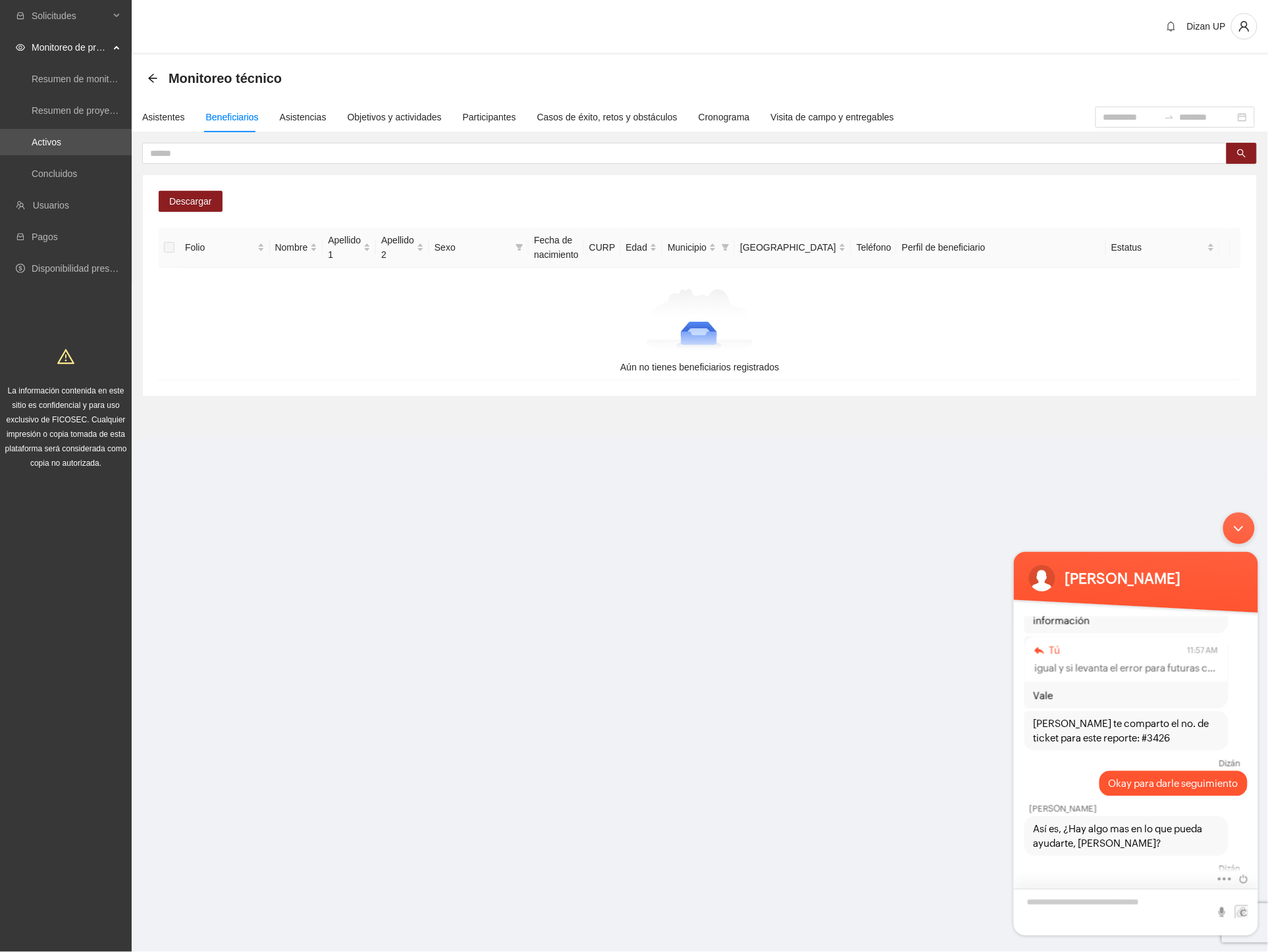
scroll to position [763, 0]
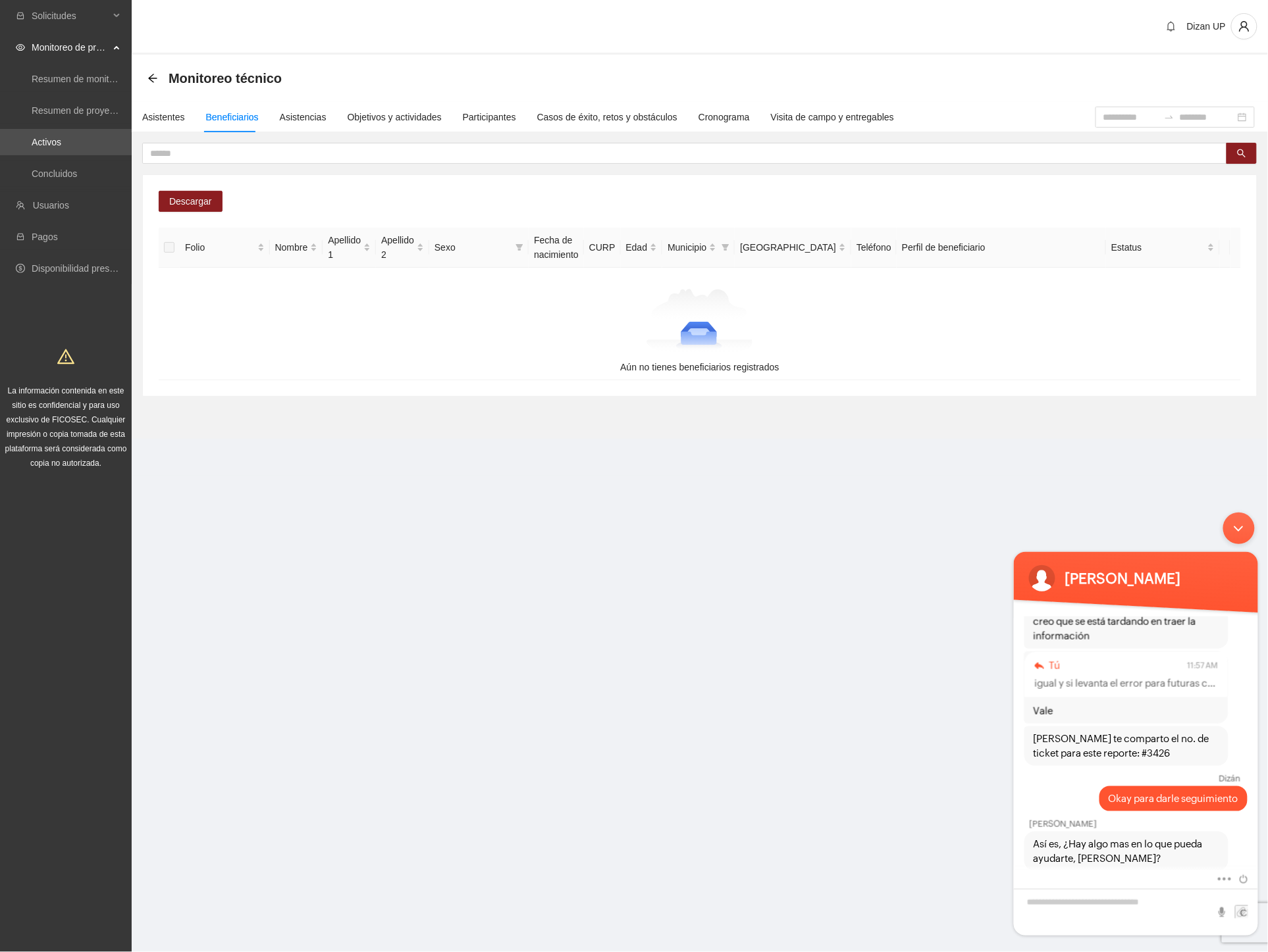
click at [668, 634] on section "Solicitudes Monitoreo de proyectos Resumen de monitoreo Resumen de proyectos ap…" at bounding box center [634, 476] width 1268 height 952
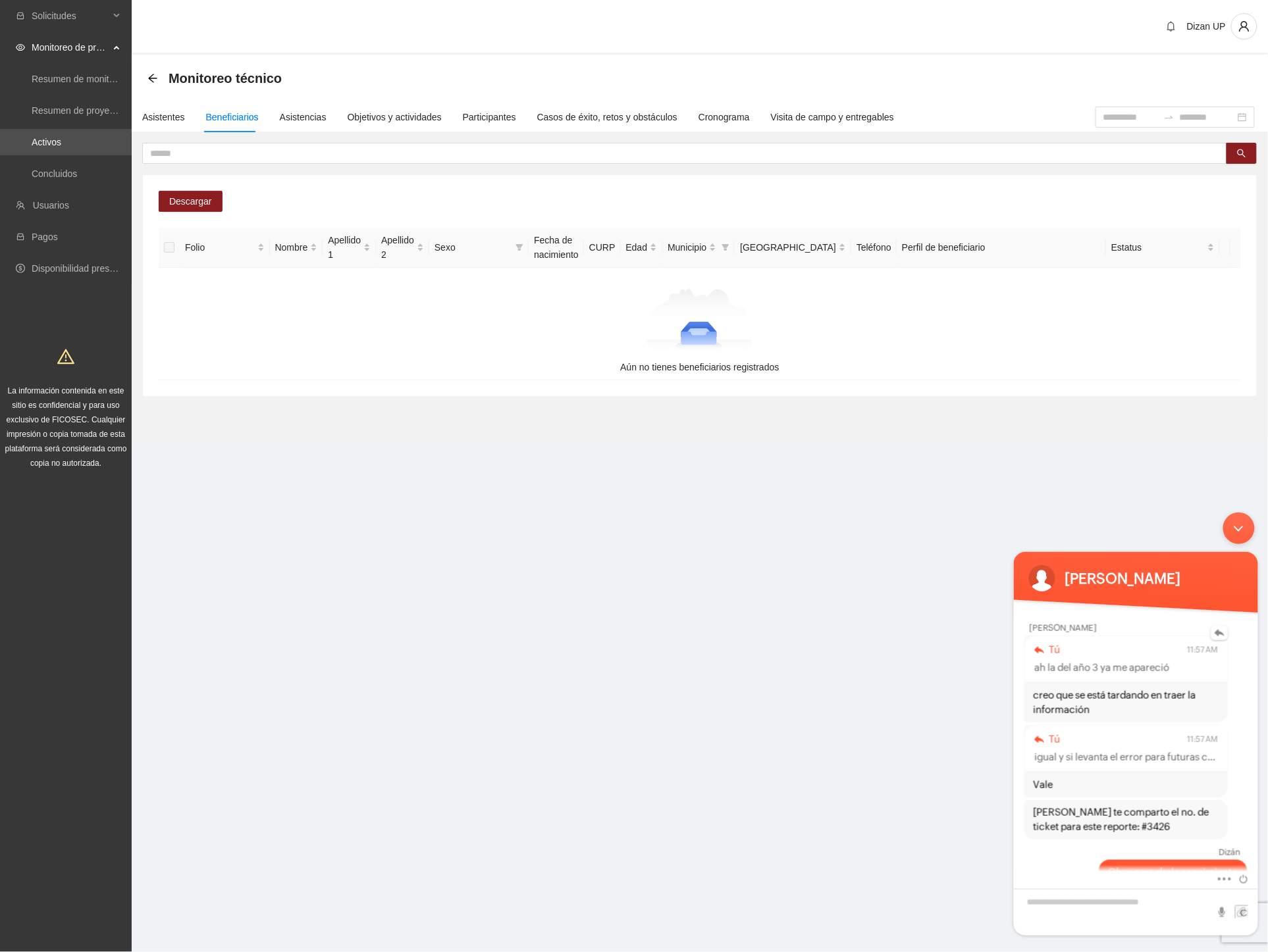
scroll to position [1056, 0]
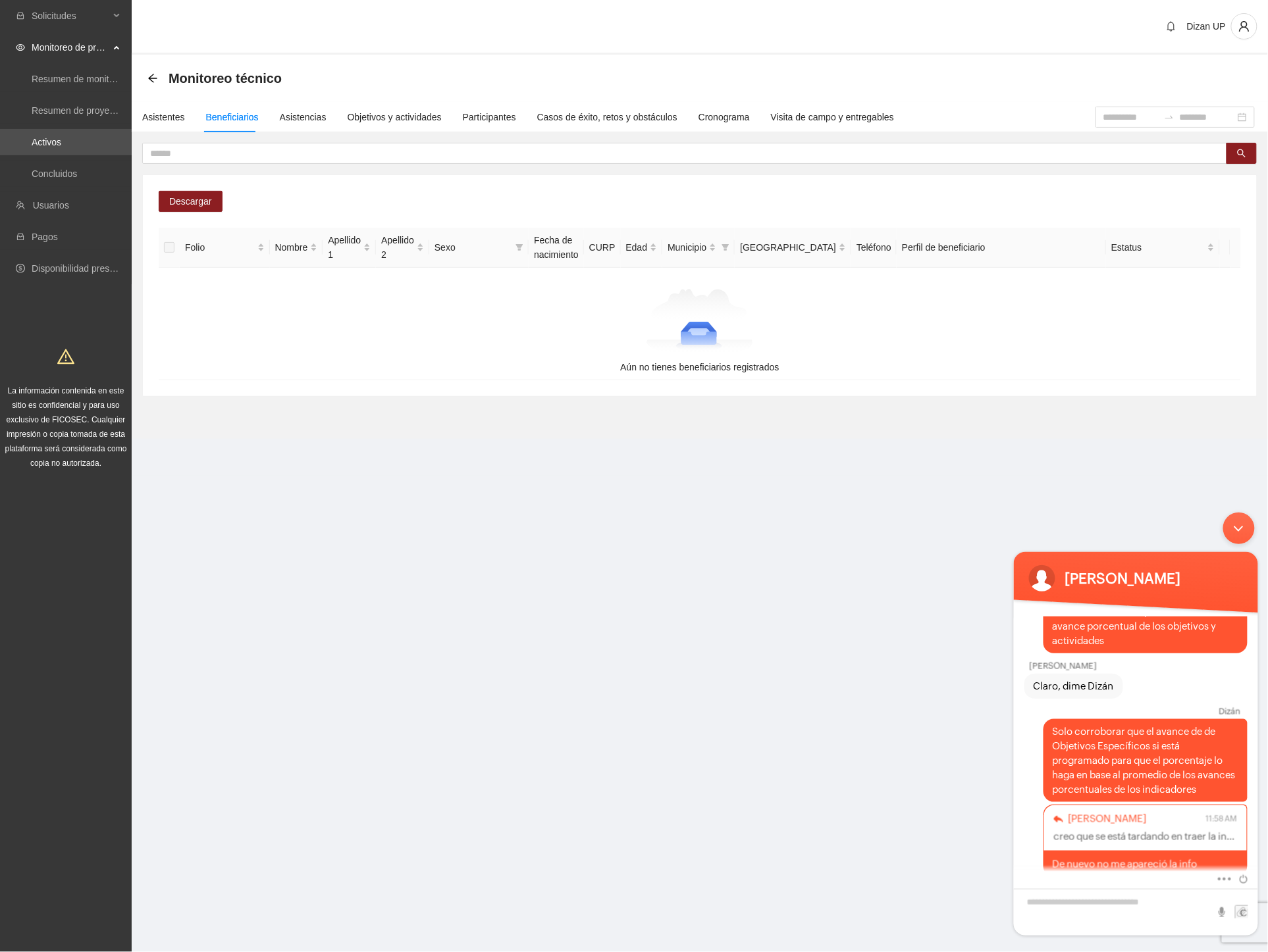
click at [652, 471] on section "Dizan UP Monitoreo técnico Asistentes Beneficiarios Asistencias Objetivos y act…" at bounding box center [700, 238] width 1136 height 476
click at [34, 142] on link "Activos" at bounding box center [46, 142] width 30 height 11
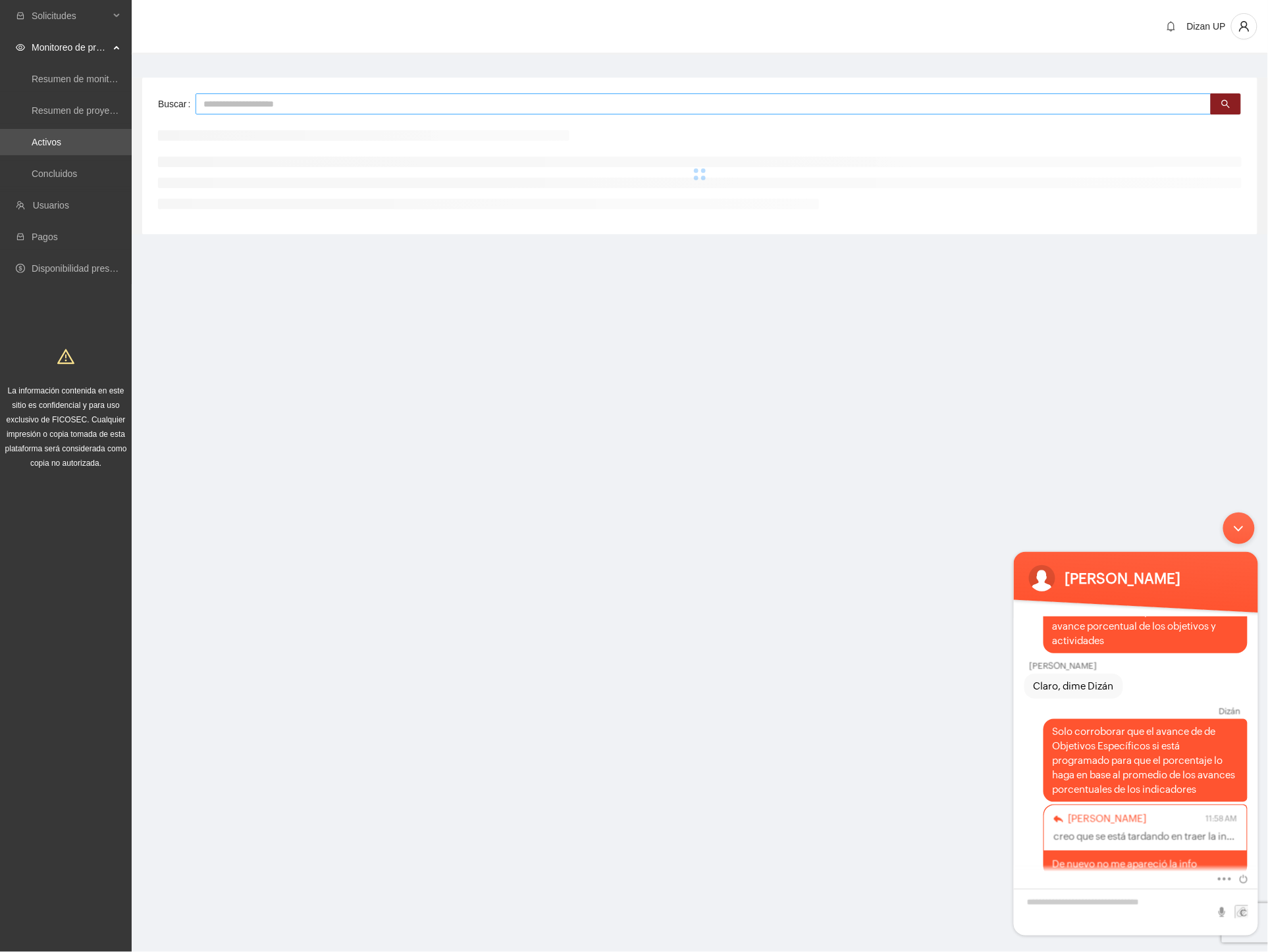
click at [242, 105] on input "text" at bounding box center [704, 104] width 1016 height 21
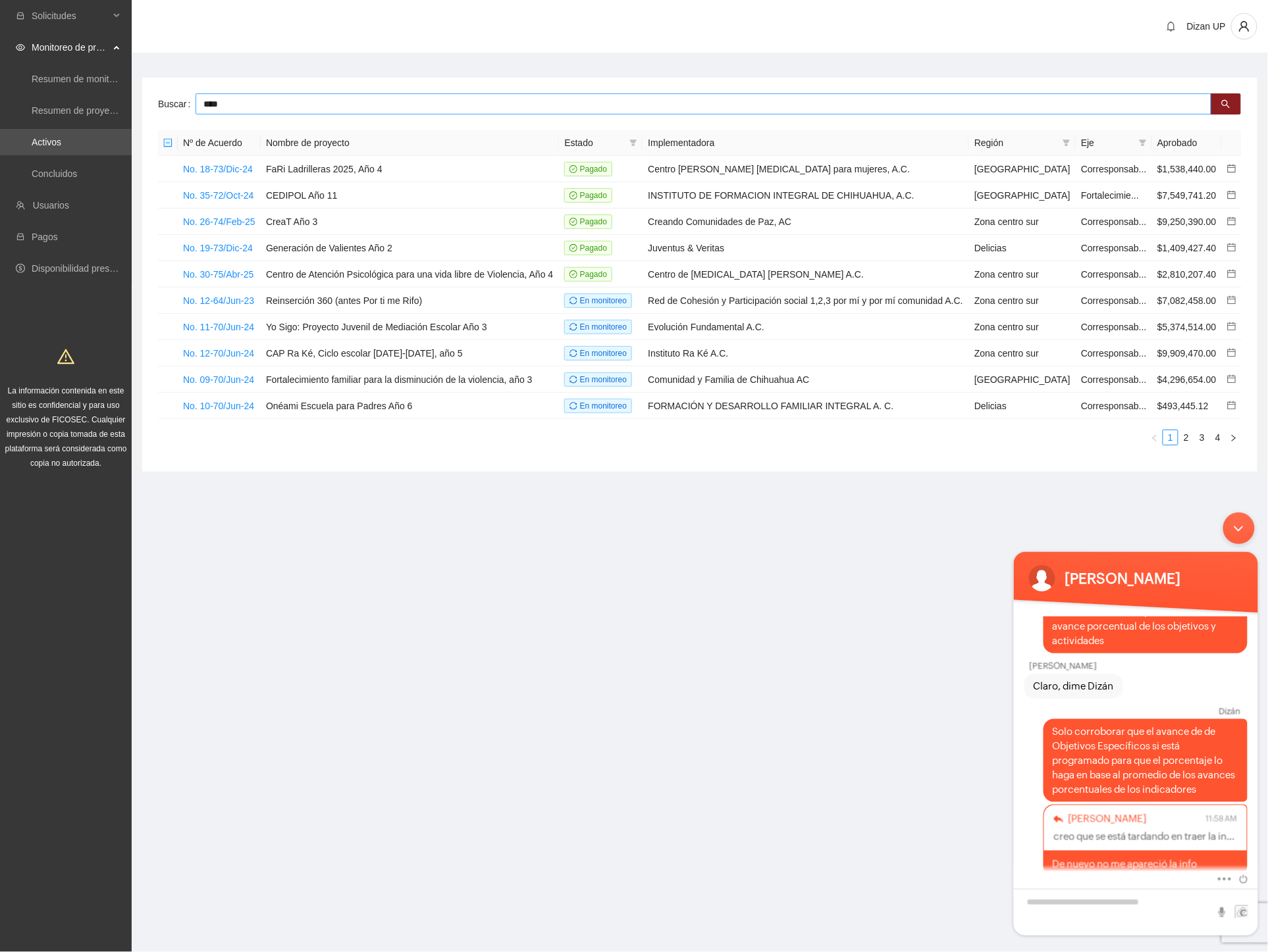
type input "****"
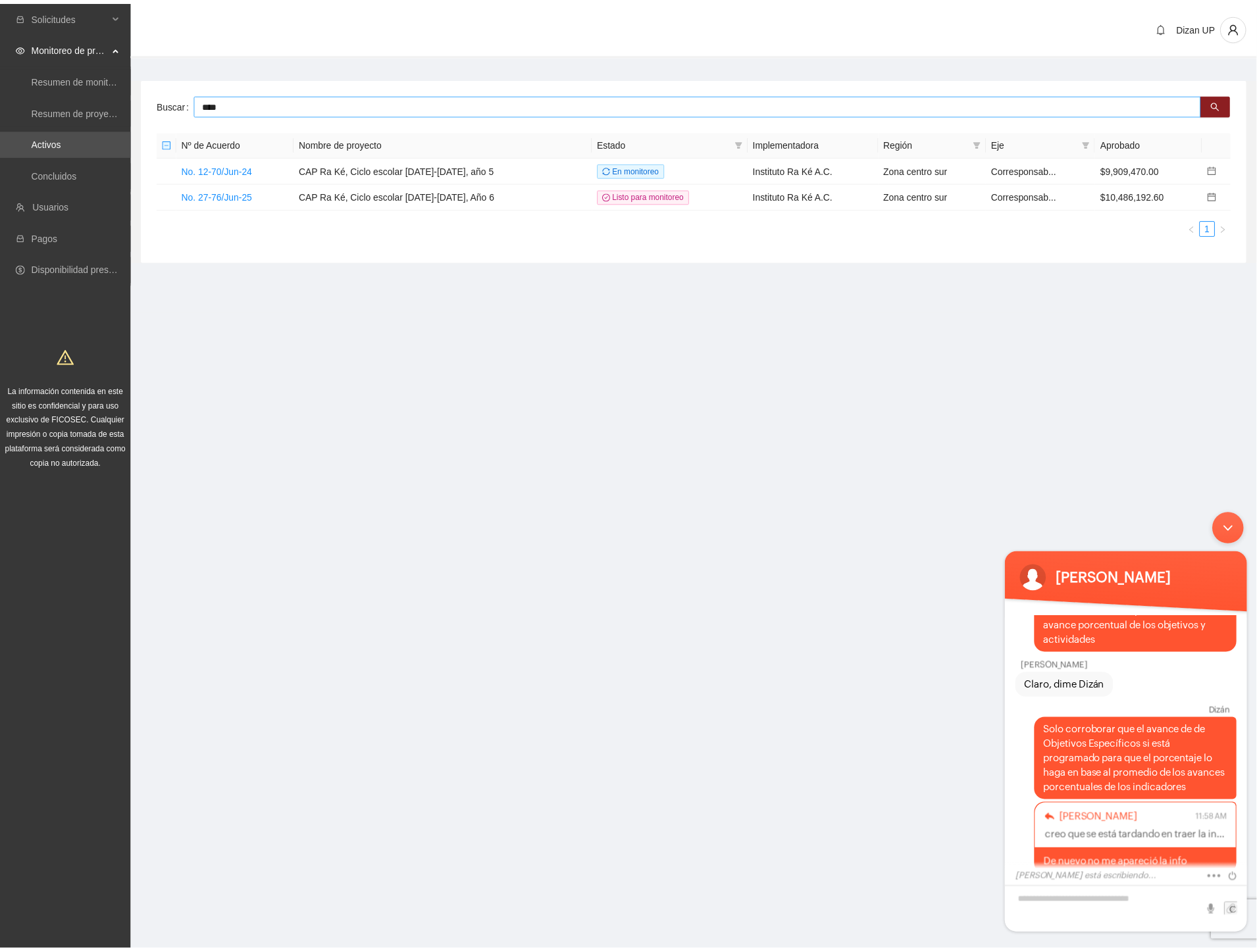
scroll to position [1163, 0]
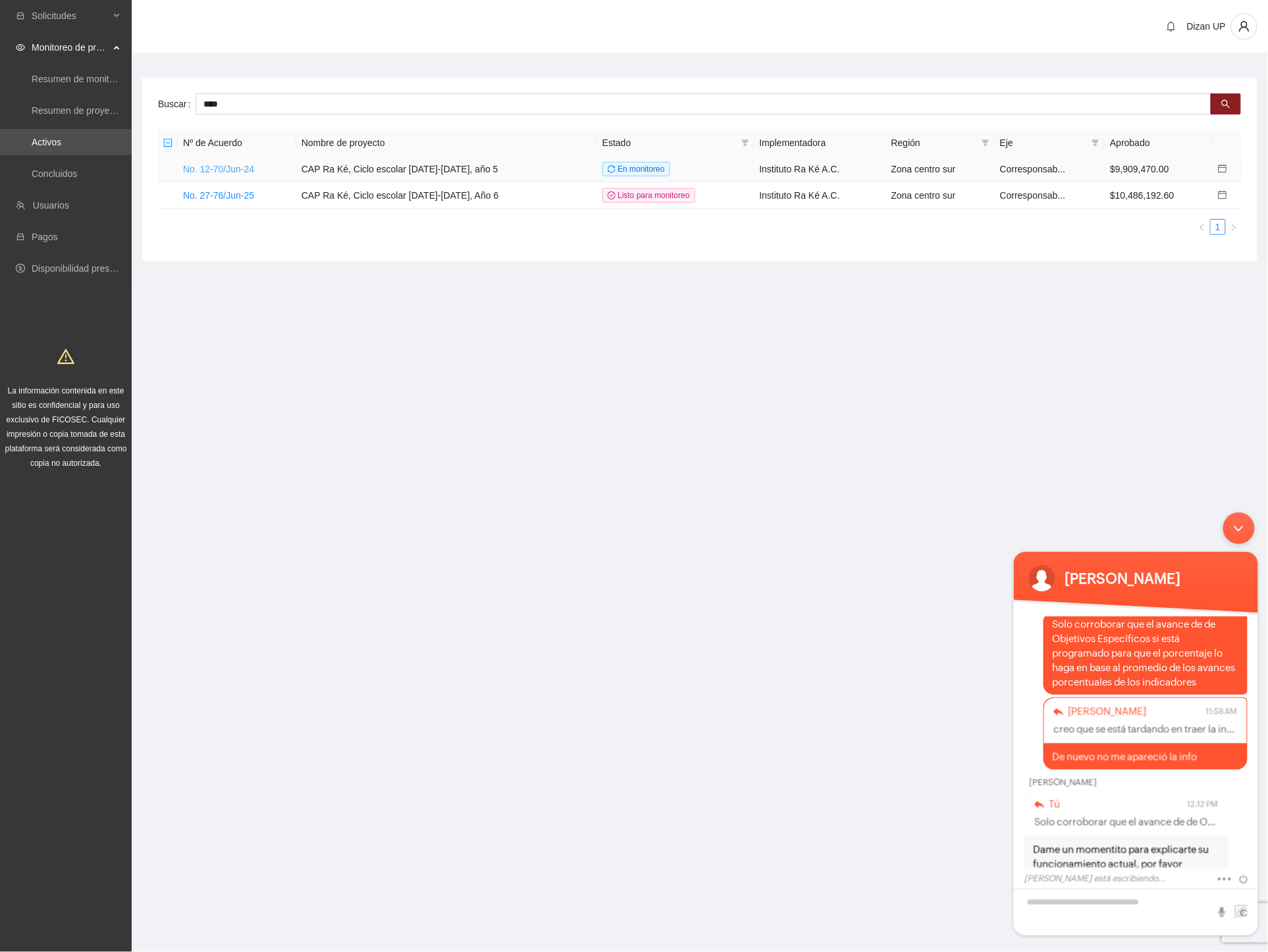
click at [231, 166] on link "No. 12-70/Jun-24" at bounding box center [218, 169] width 71 height 11
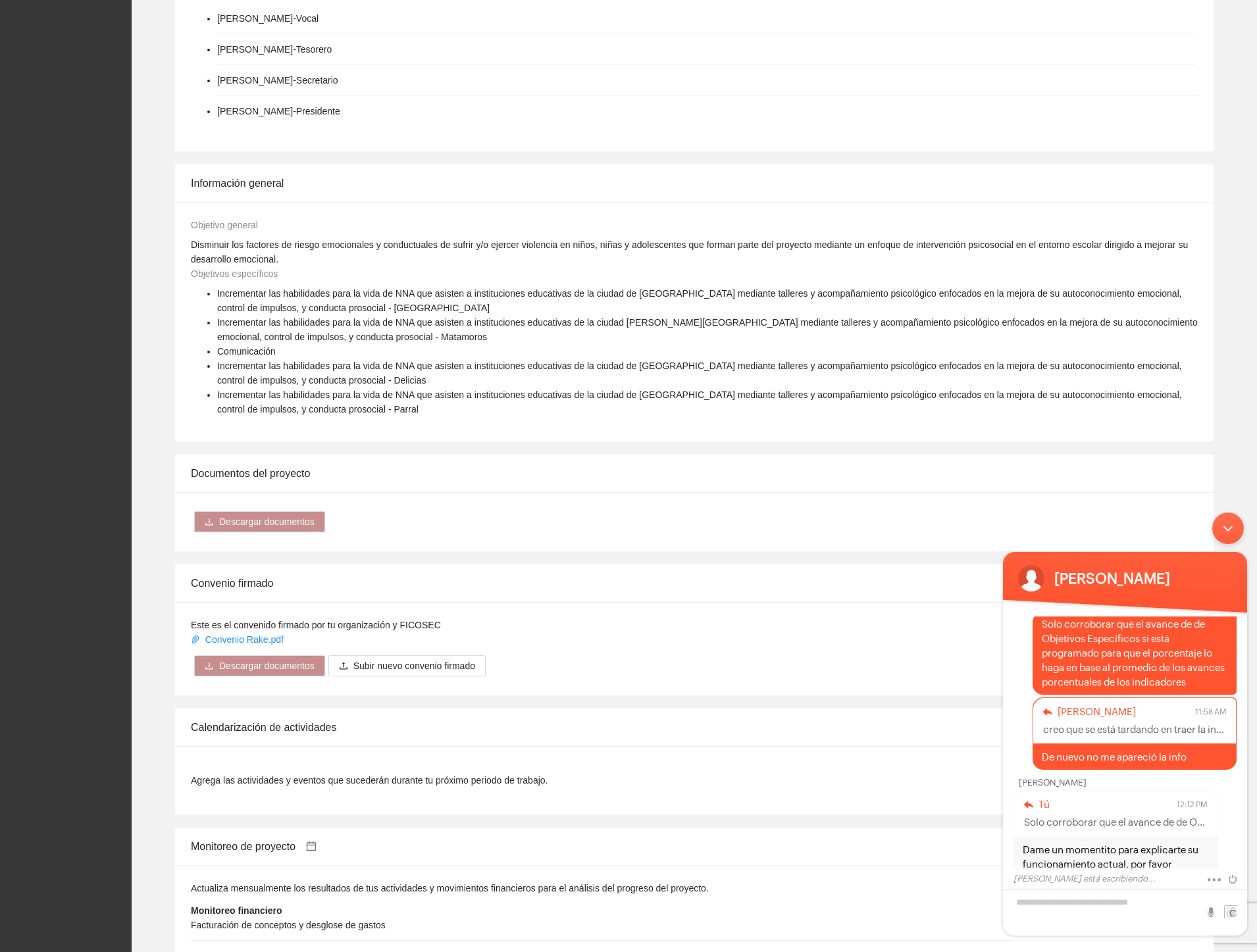
scroll to position [804, 0]
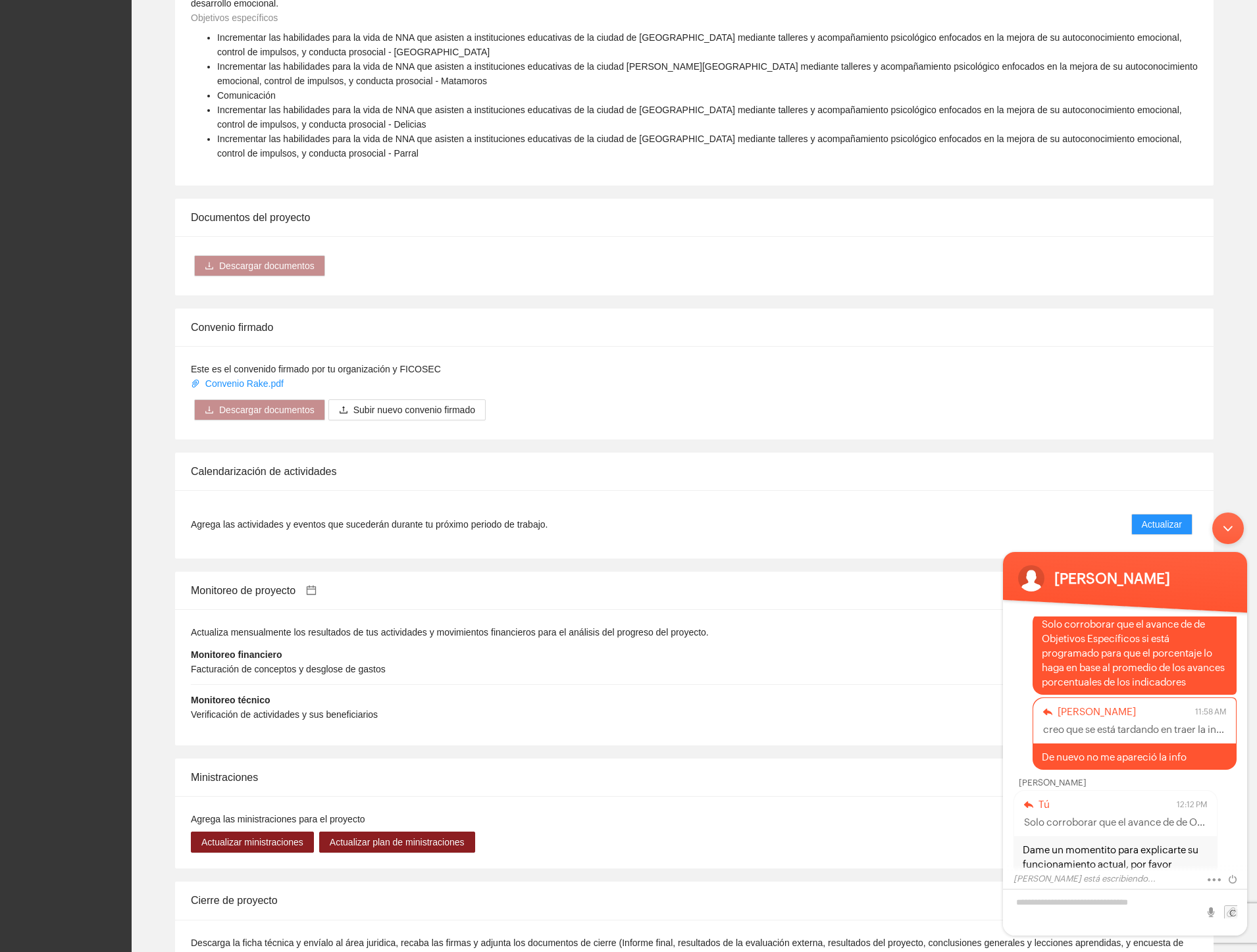
click at [1230, 529] on div "Minimizar ventana de chat en vivo" at bounding box center [1229, 529] width 32 height 32
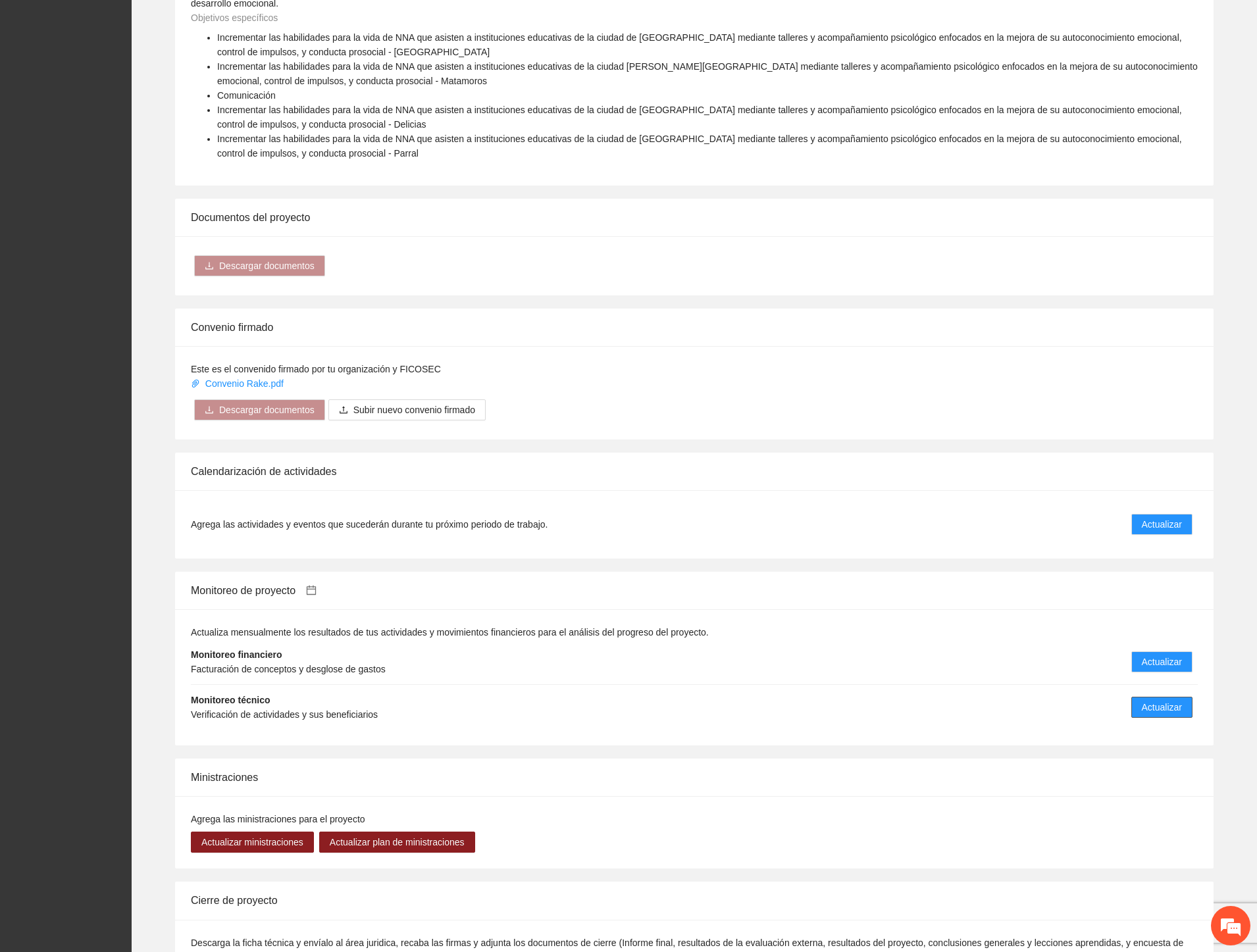
click at [1163, 700] on span "Actualizar" at bounding box center [1162, 708] width 40 height 15
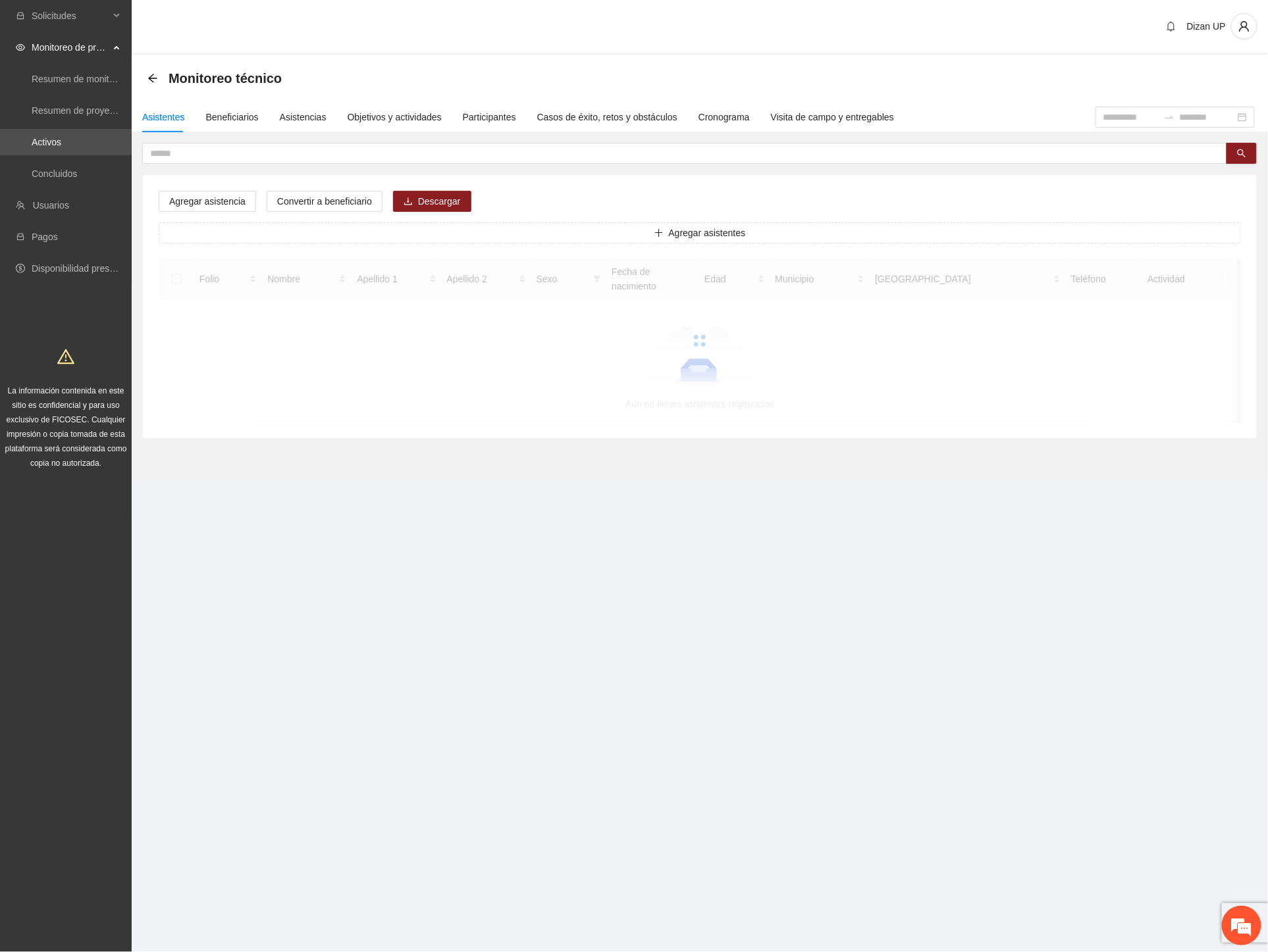
scroll to position [1253, 0]
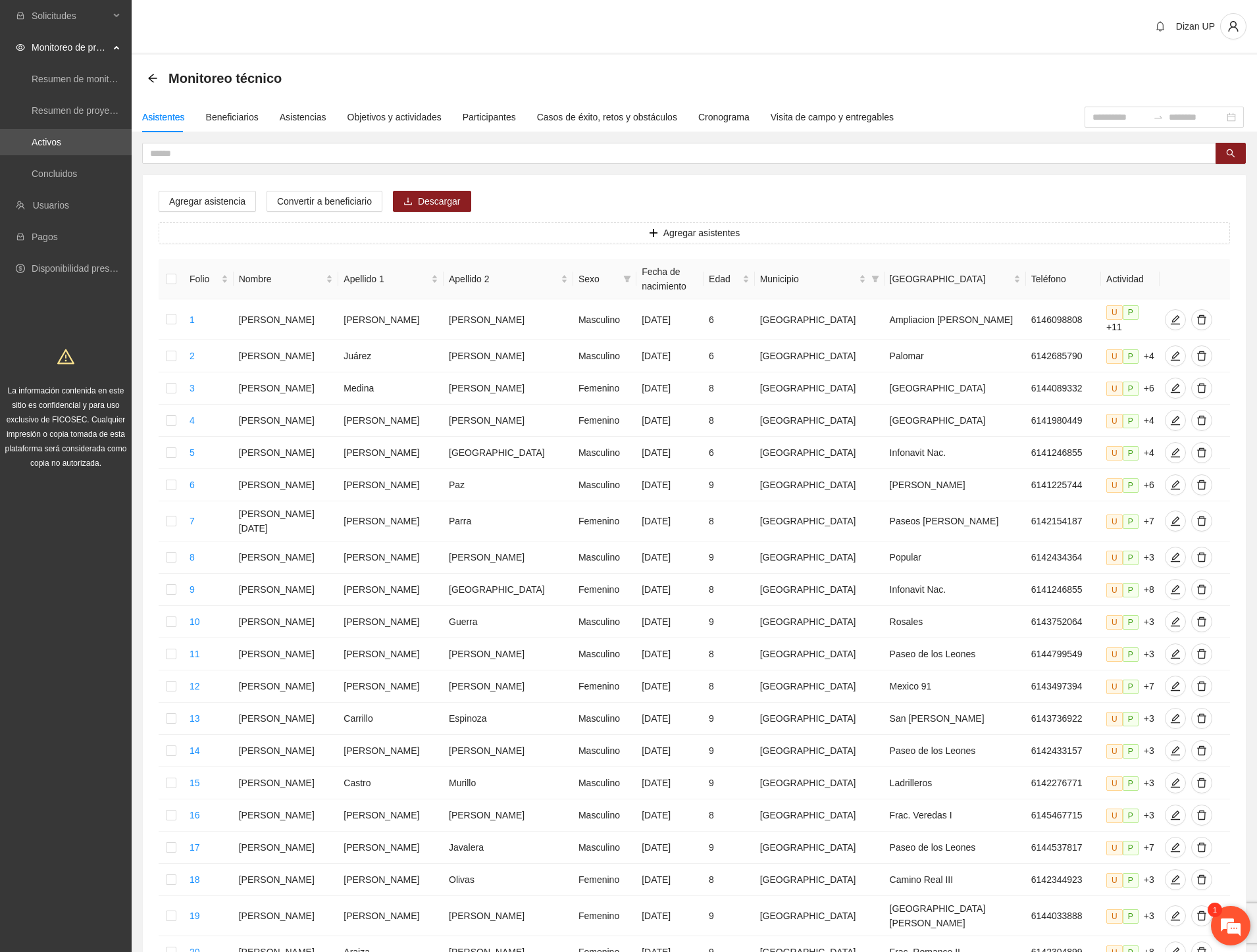
click at [1224, 928] on em at bounding box center [1231, 925] width 36 height 36
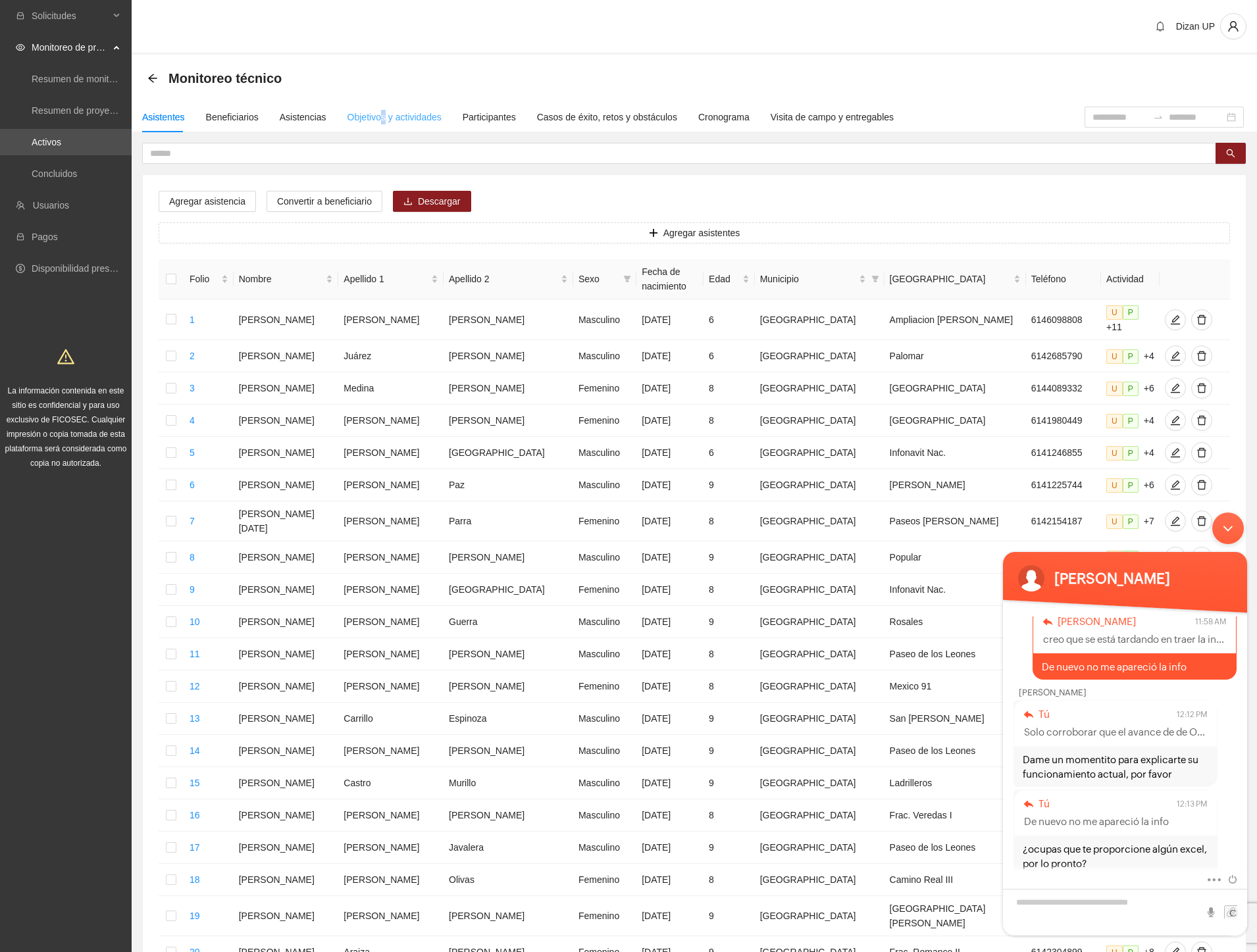
click at [380, 127] on div "Objetivos y actividades" at bounding box center [395, 117] width 94 height 30
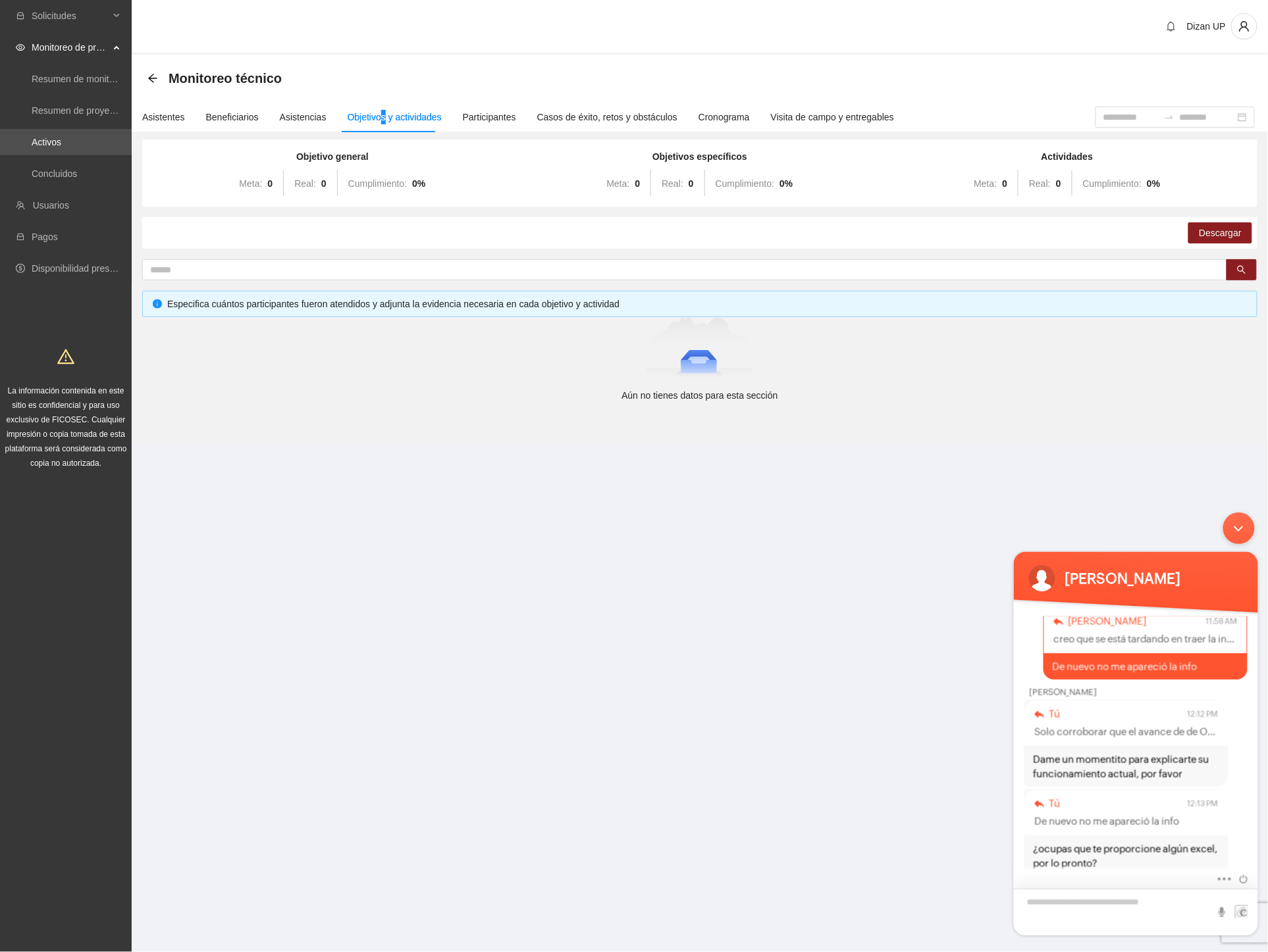
click at [1071, 903] on textarea "Escriba su mensaje y pulse “Intro”" at bounding box center [1135, 911] width 244 height 46
type textarea "**********"
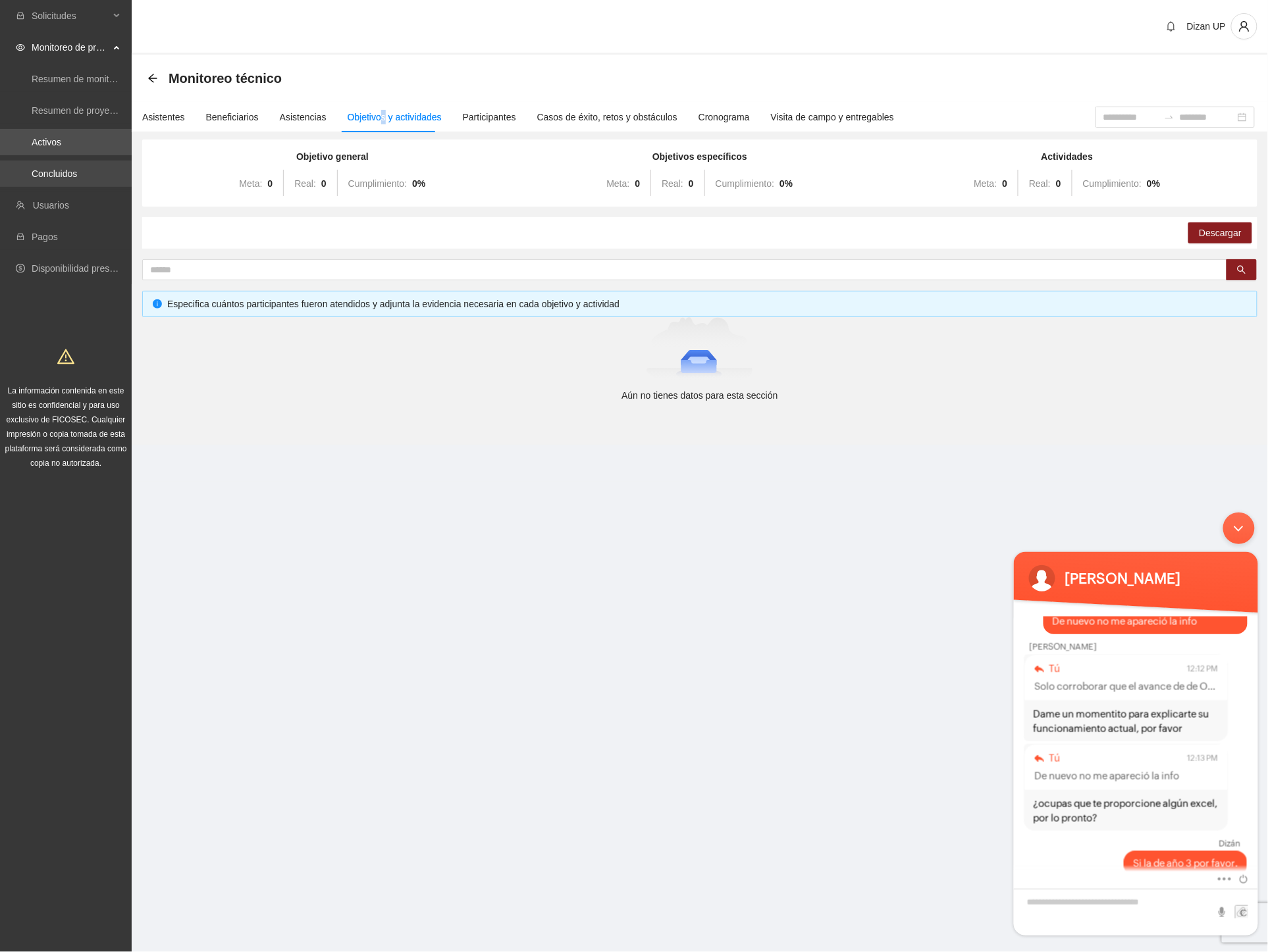
click at [57, 168] on link "Concluidos" at bounding box center [54, 173] width 46 height 11
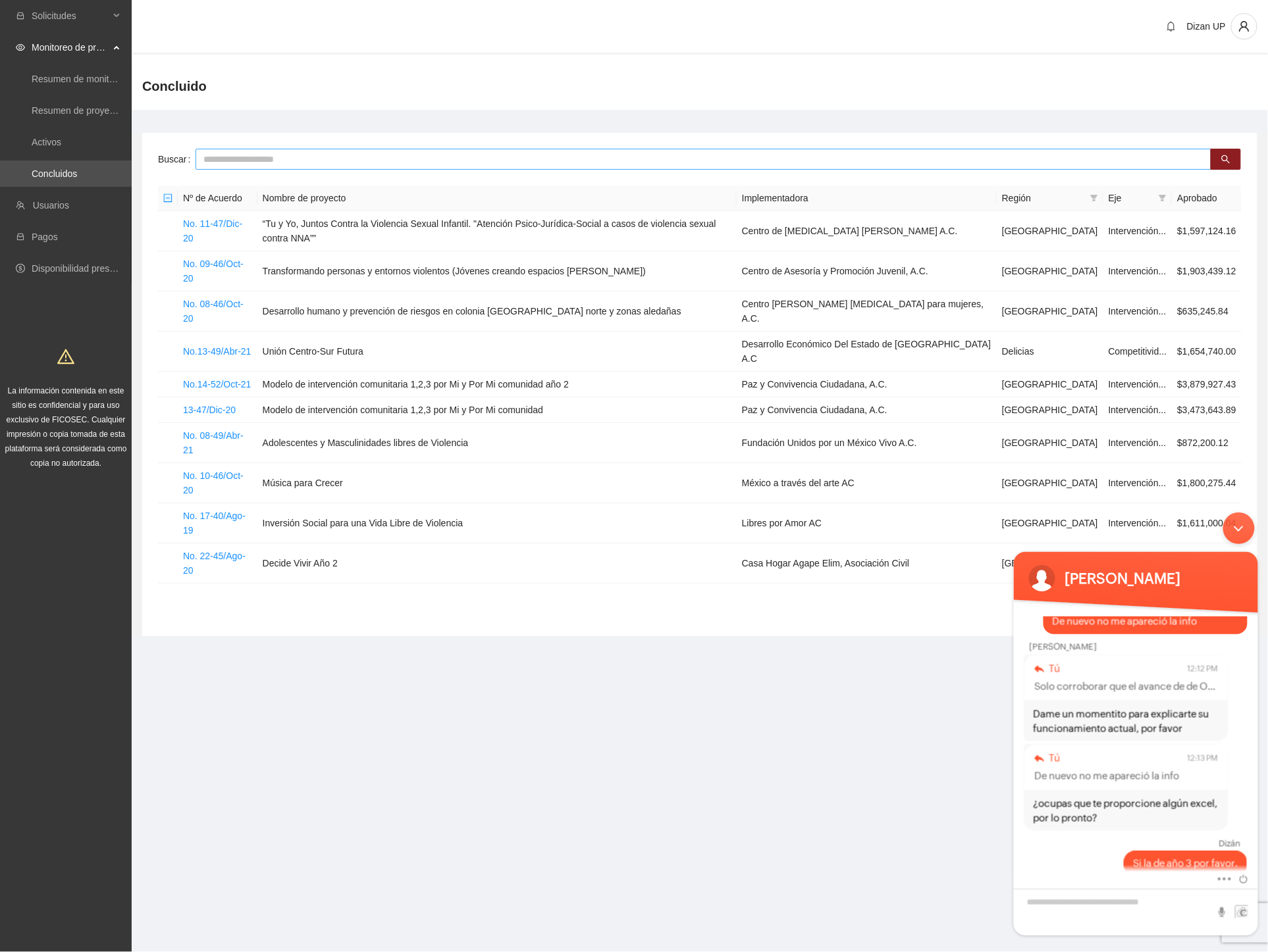
click at [288, 165] on input "text" at bounding box center [704, 159] width 1016 height 21
type input "****"
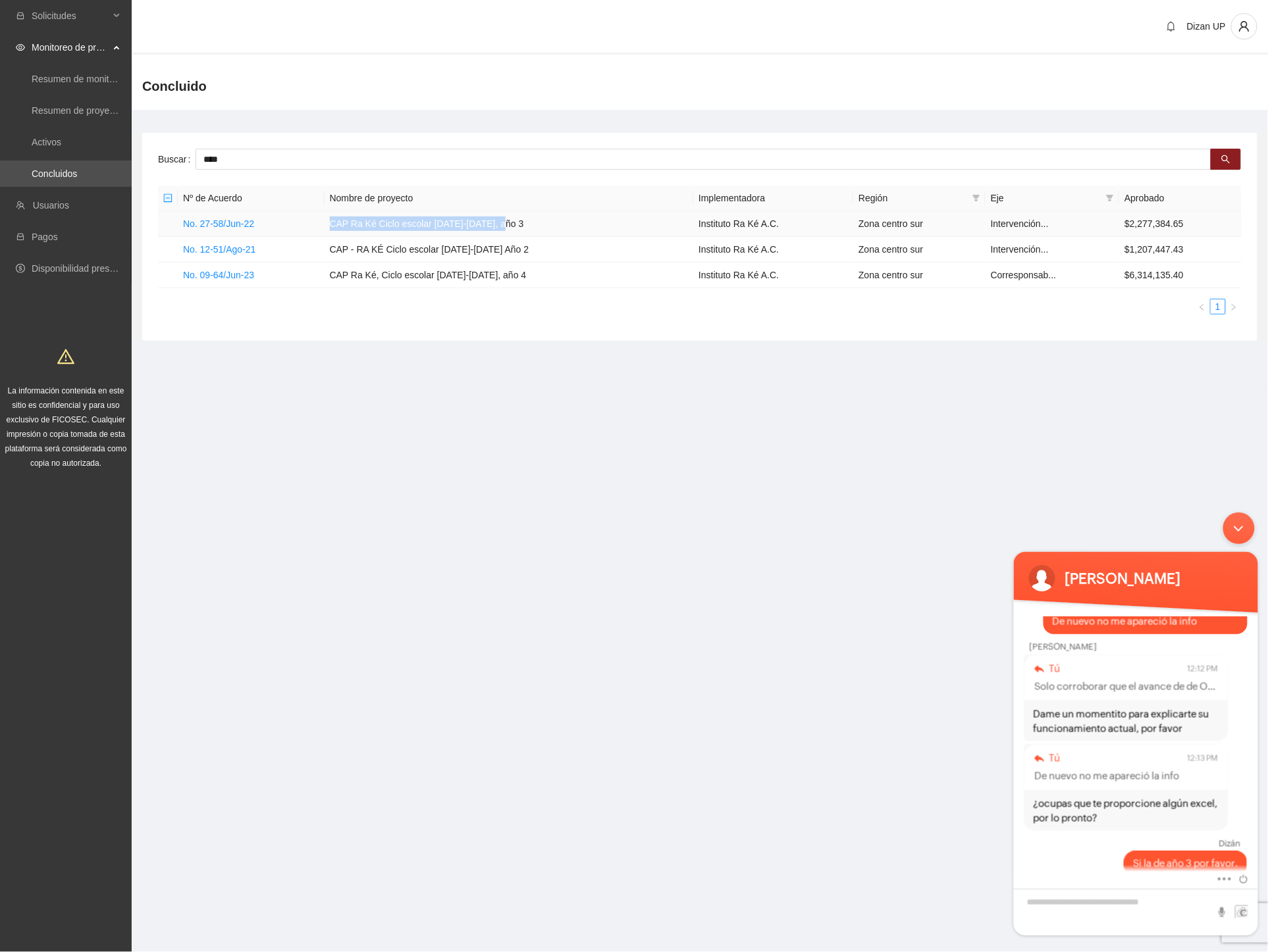
drag, startPoint x: 496, startPoint y: 215, endPoint x: 343, endPoint y: 224, distance: 153.3
click at [343, 224] on td "CAP Ra Ké Ciclo escolar [DATE]-[DATE], año 3" at bounding box center [509, 223] width 369 height 25
copy td "CAP Ra Ké Ciclo escolar [DATE]-[DATE], año 3"
click at [1102, 906] on textarea "Escriba su mensaje y pulse “Intro”" at bounding box center [1135, 911] width 244 height 46
type textarea "**********"
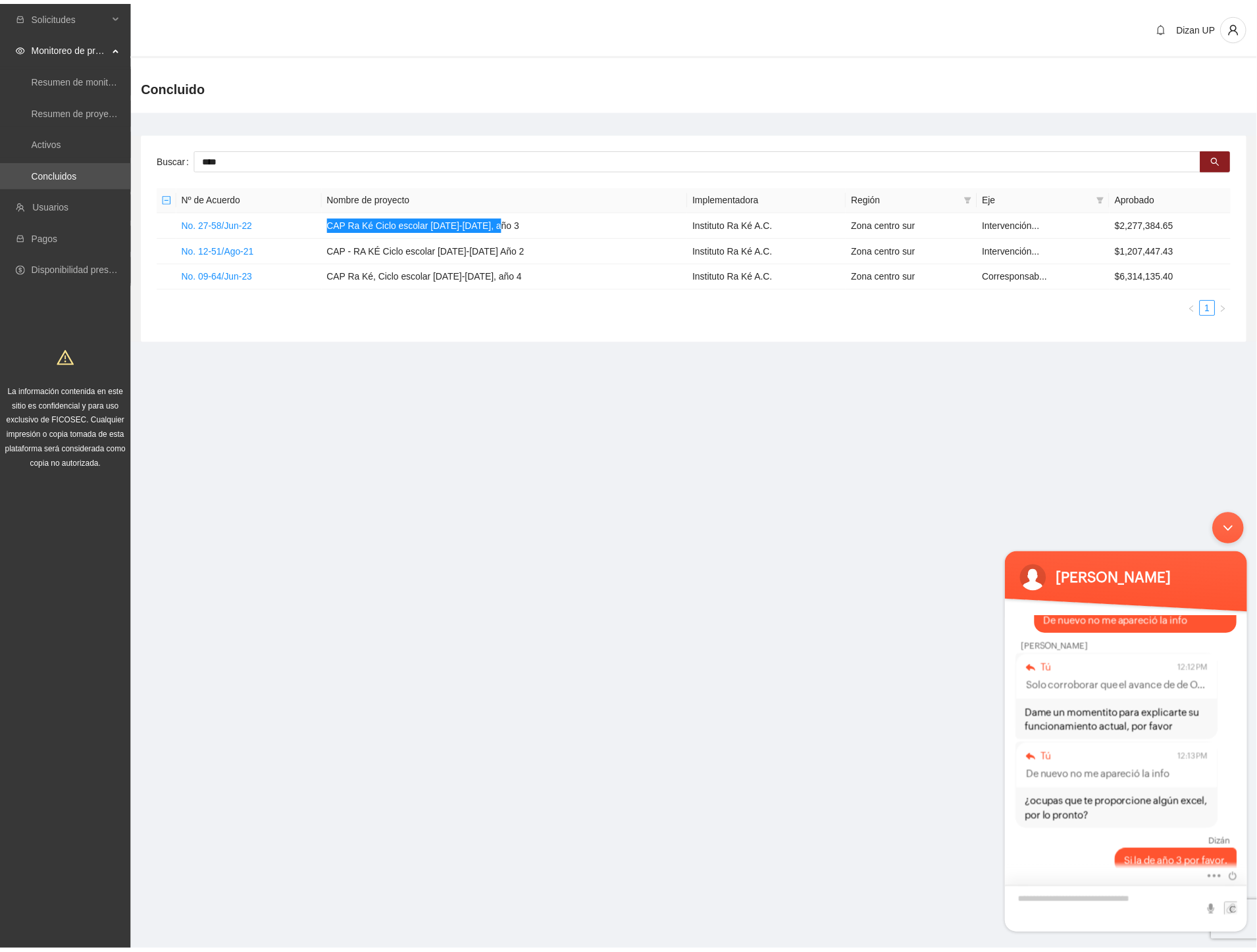
scroll to position [1341, 0]
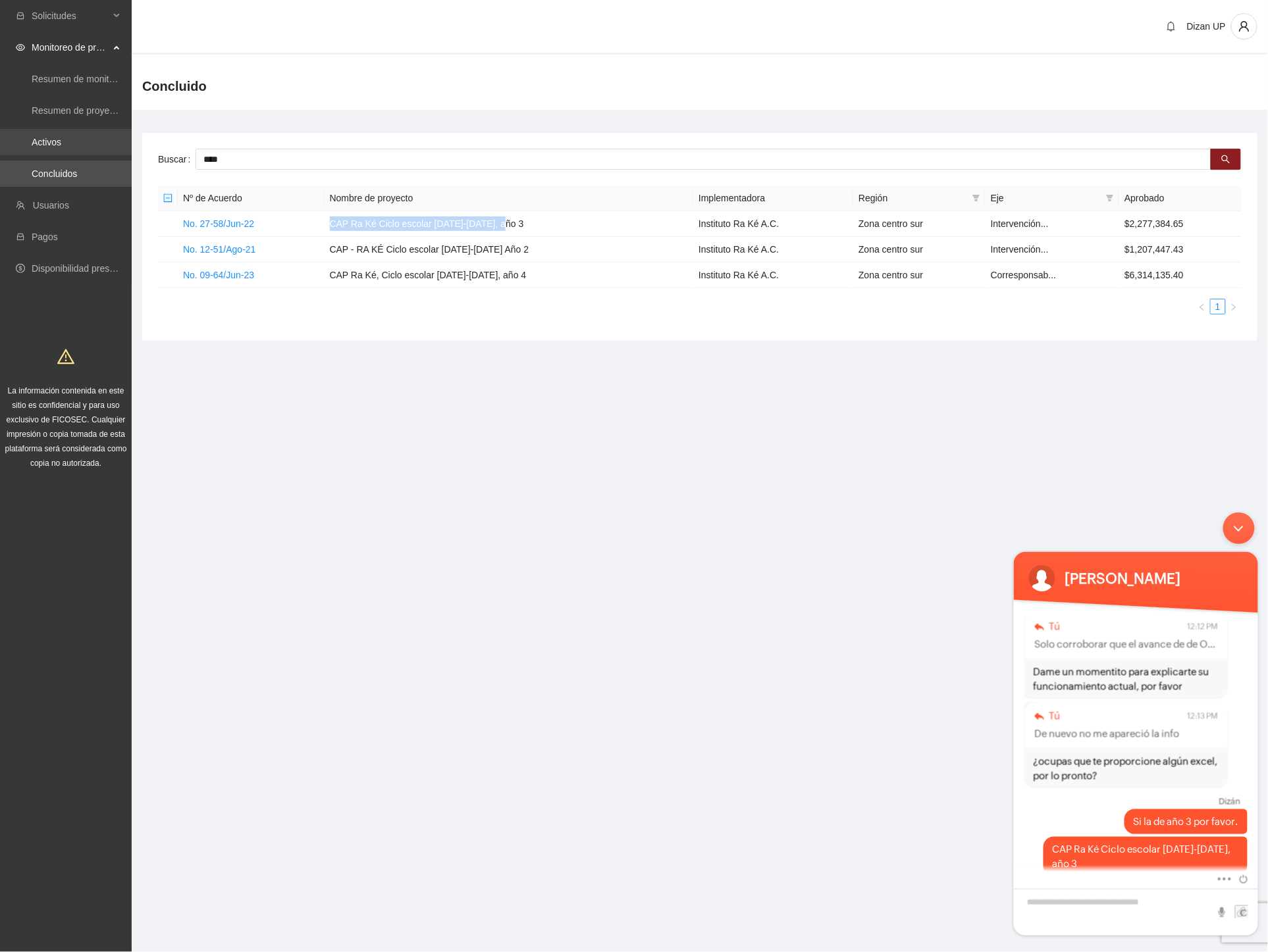
click at [33, 142] on link "Activos" at bounding box center [46, 142] width 30 height 11
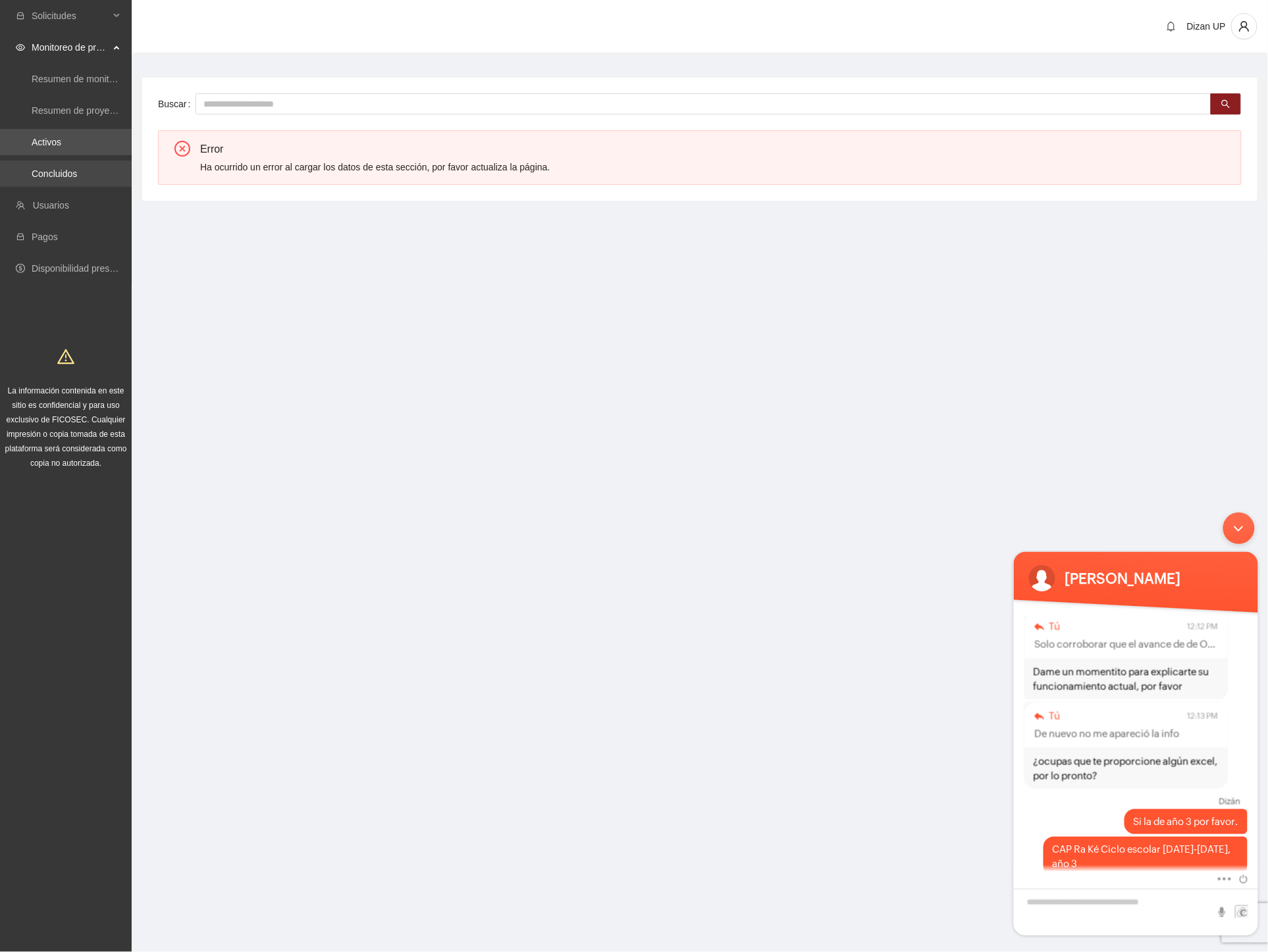
click at [61, 173] on link "Concluidos" at bounding box center [54, 173] width 46 height 11
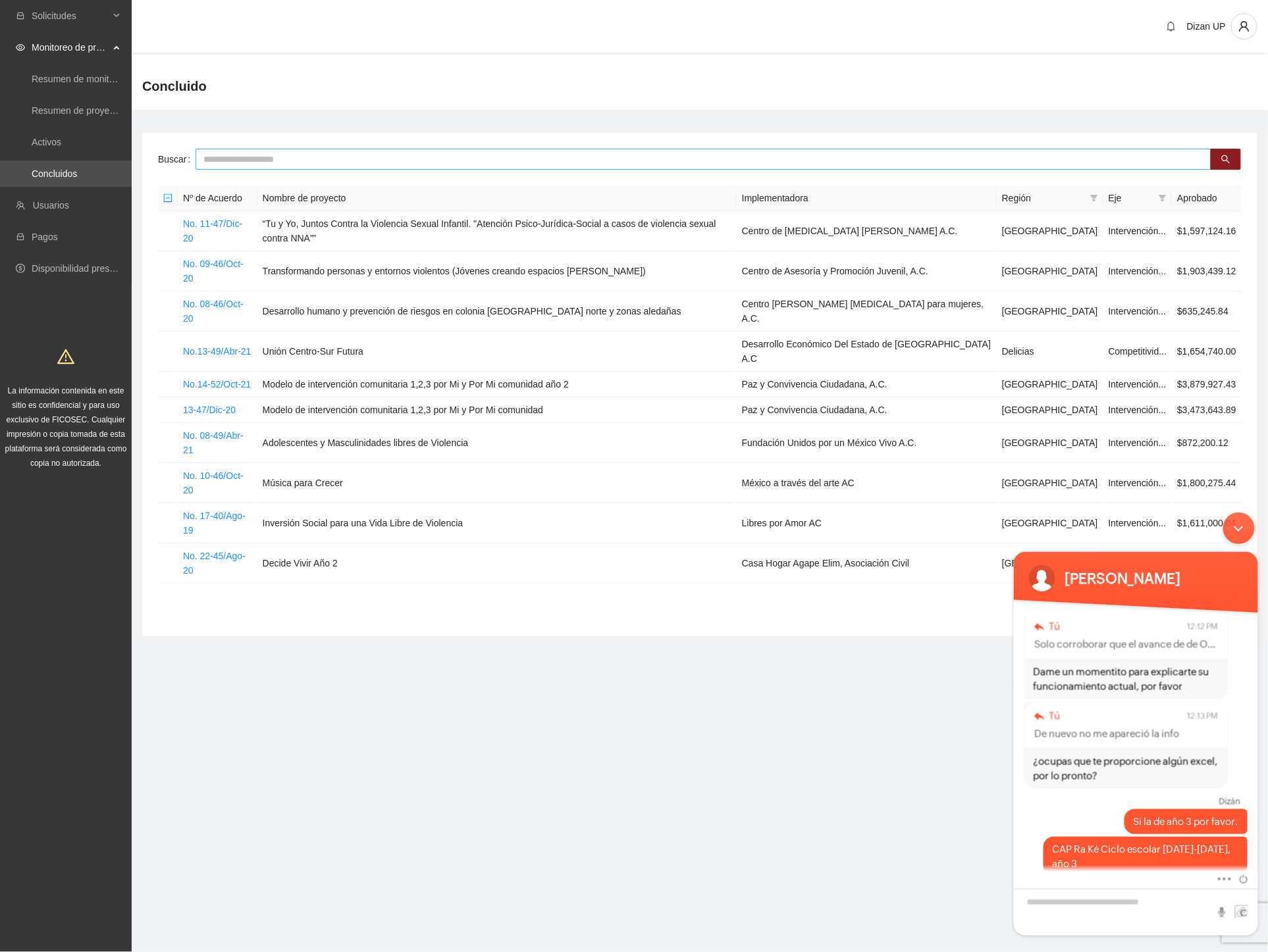
click at [244, 153] on input "text" at bounding box center [704, 159] width 1016 height 21
type input "****"
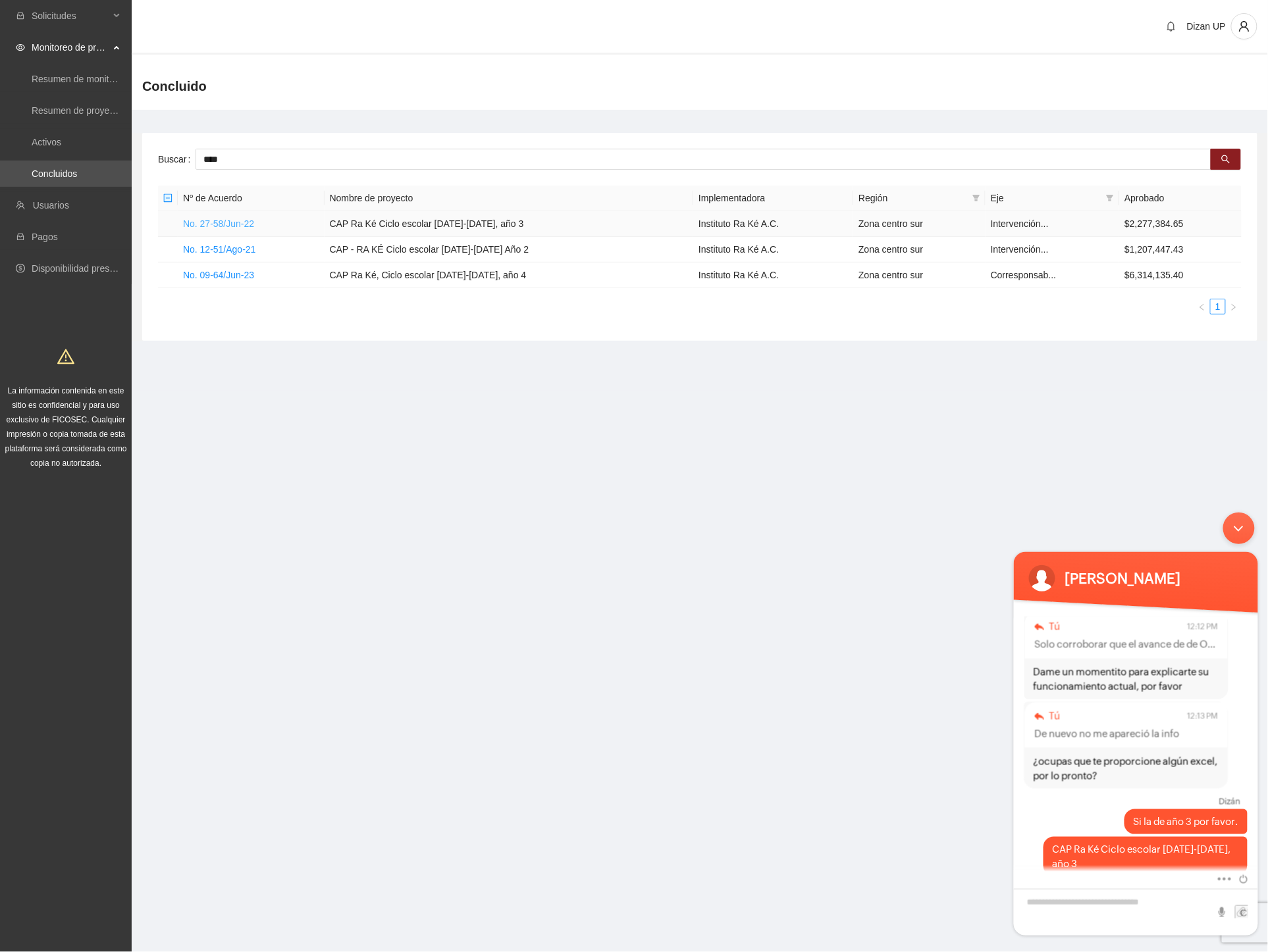
click at [226, 223] on link "No. 27-58/Jun-22" at bounding box center [218, 223] width 71 height 11
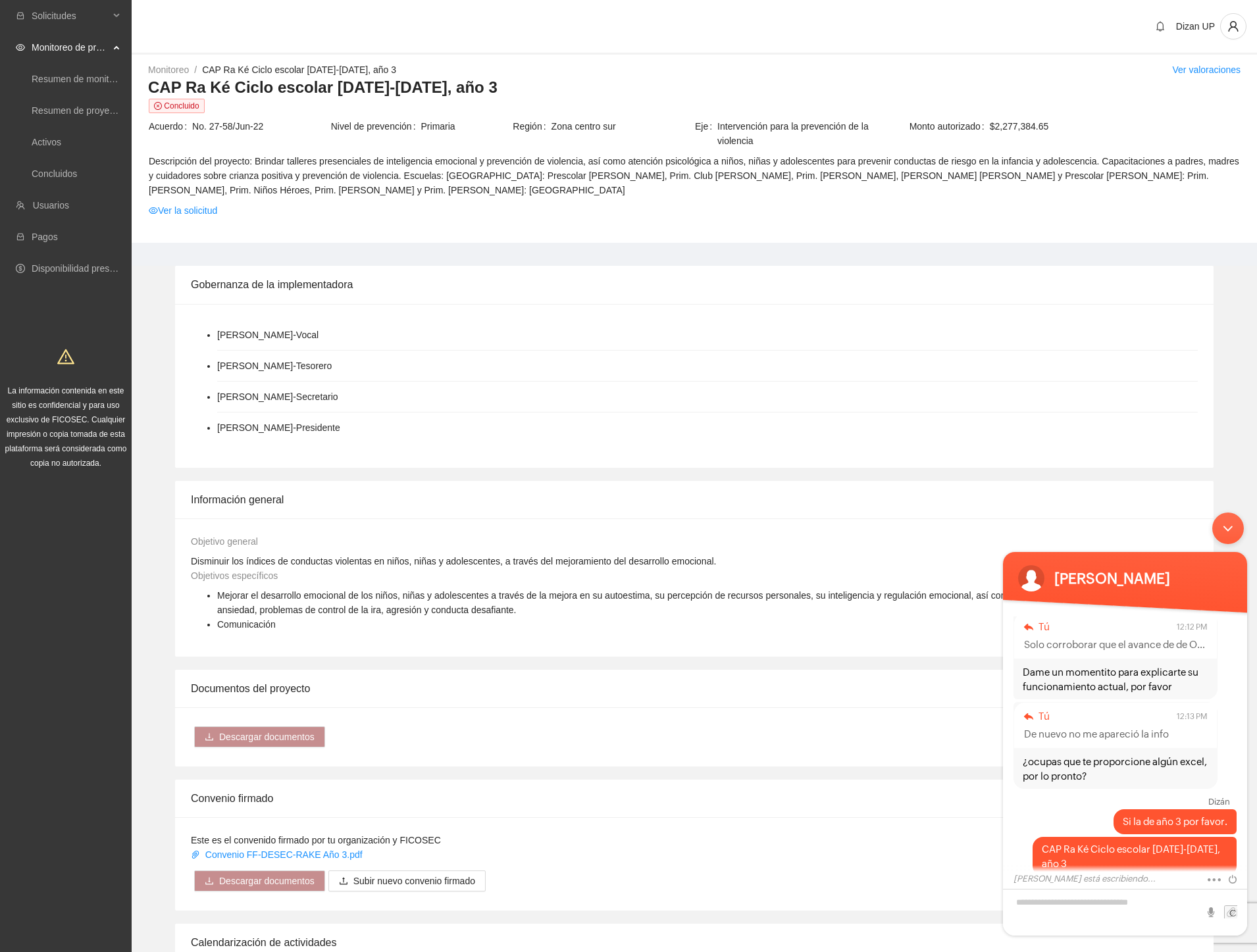
click at [1230, 535] on div "Minimizar ventana de chat en vivo" at bounding box center [1229, 529] width 32 height 32
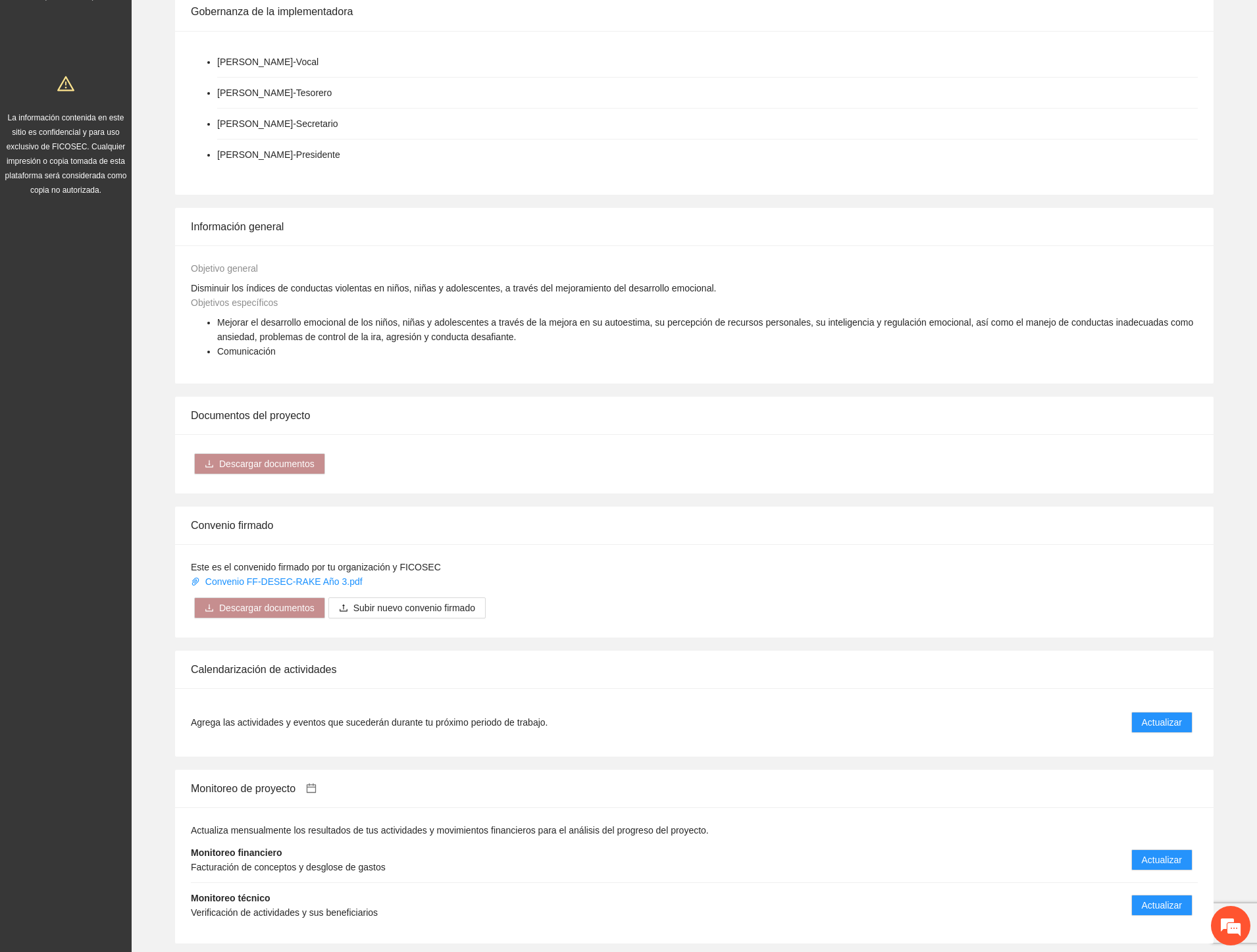
scroll to position [438, 0]
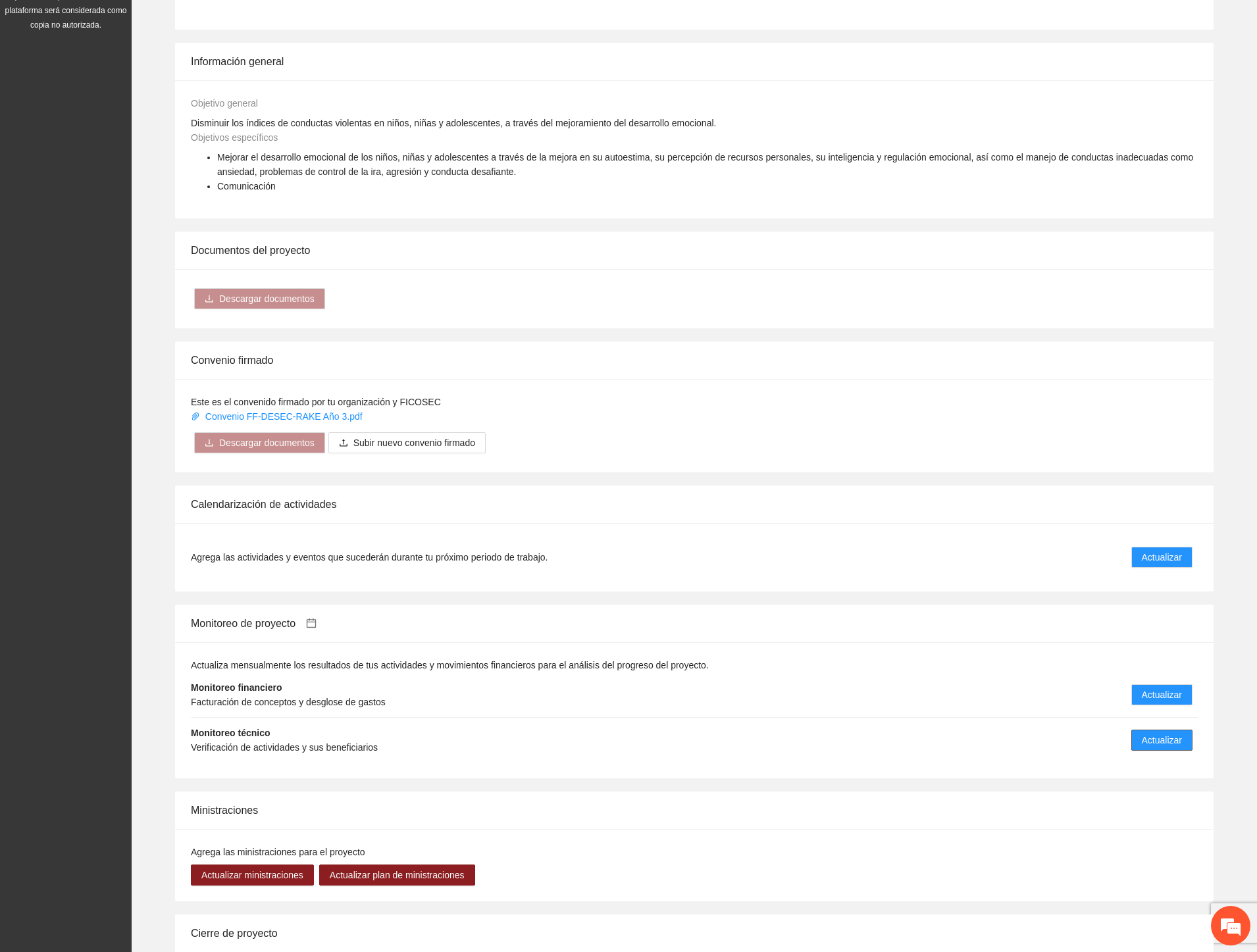
click at [1155, 742] on span "Actualizar" at bounding box center [1162, 740] width 40 height 15
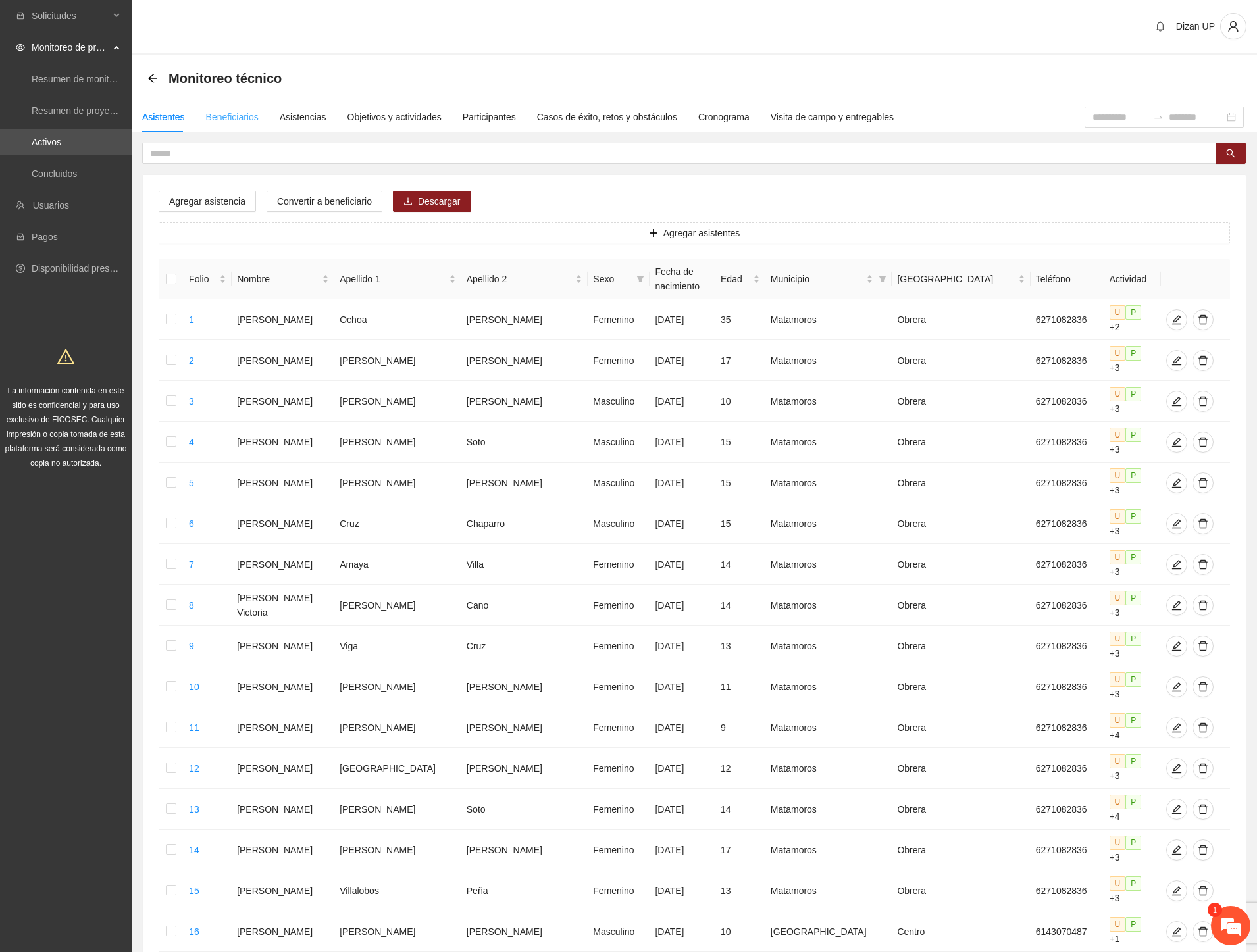
scroll to position [1386, 0]
click at [234, 117] on div "Beneficiarios" at bounding box center [232, 117] width 53 height 15
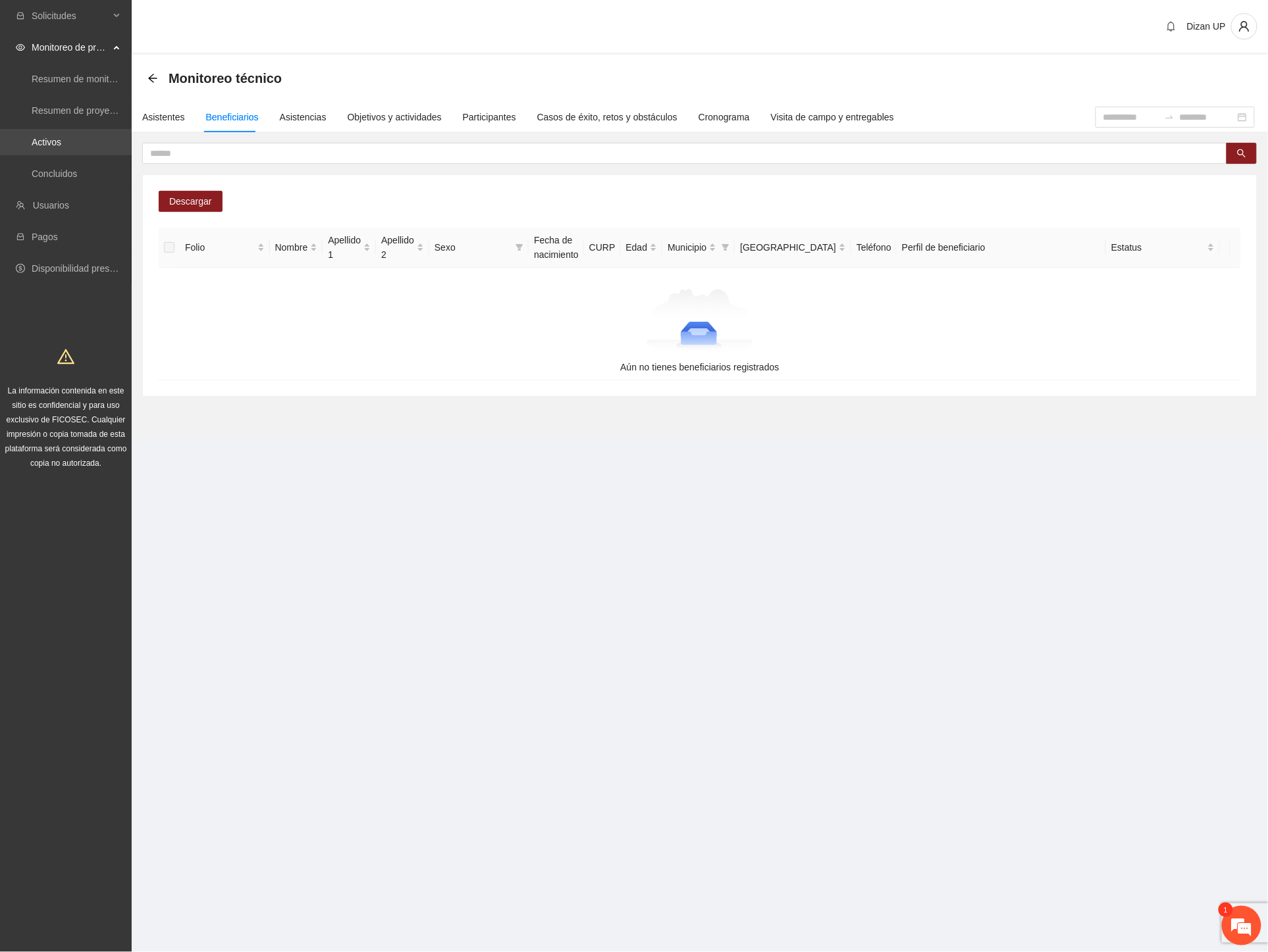
click at [45, 138] on link "Activos" at bounding box center [46, 142] width 30 height 11
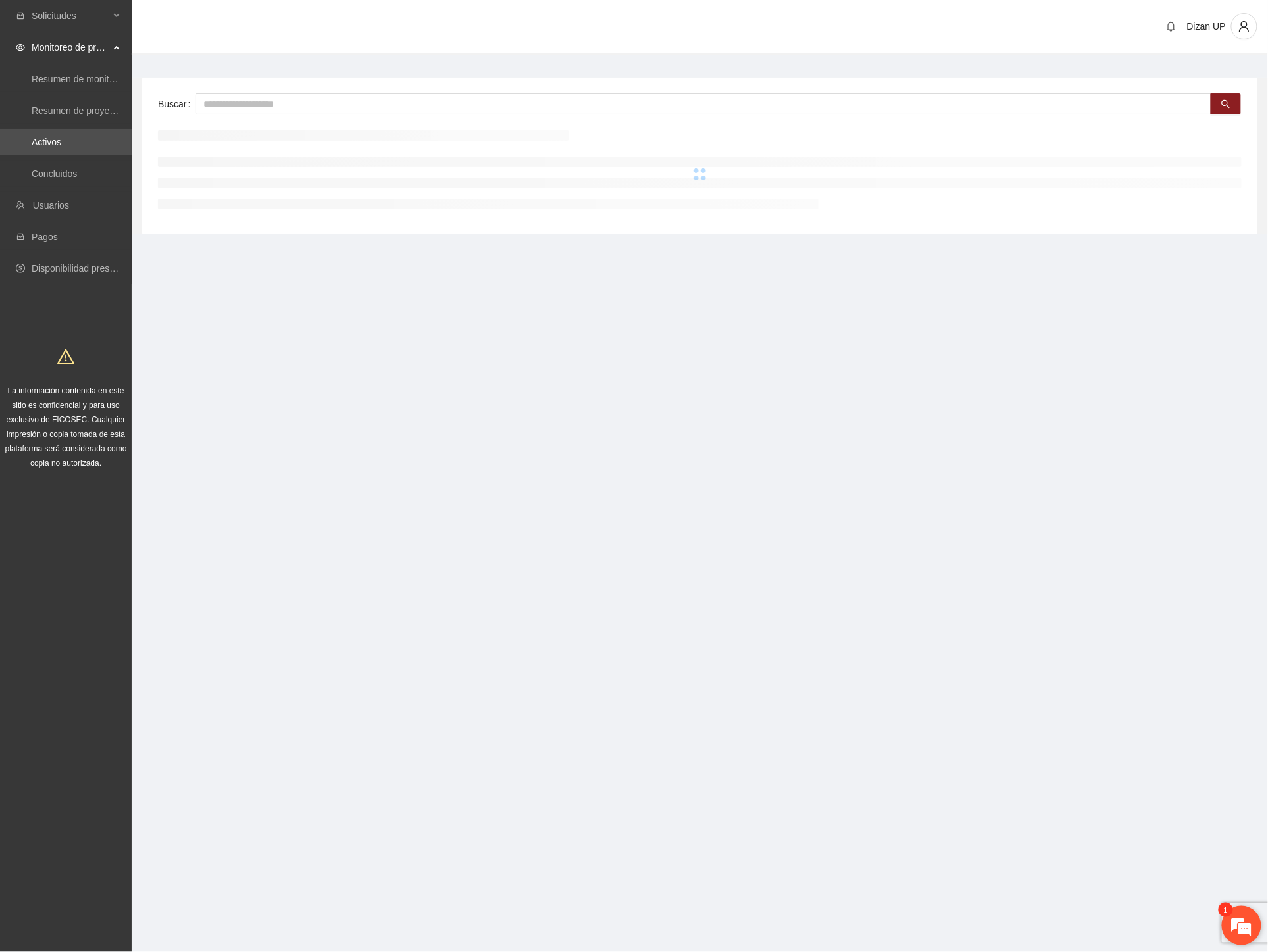
click at [1240, 916] on em at bounding box center [1241, 925] width 36 height 36
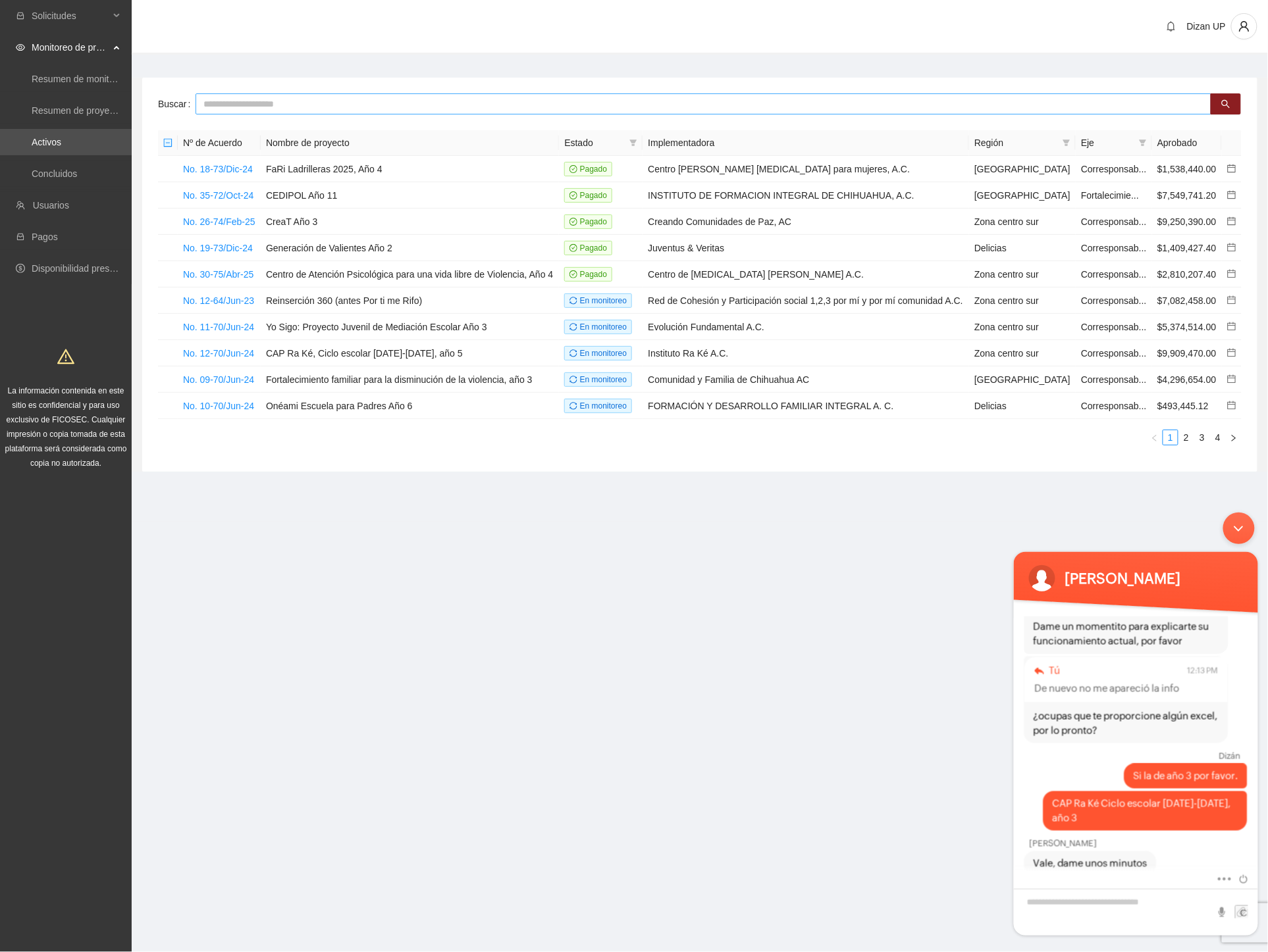
click at [252, 106] on input "text" at bounding box center [704, 104] width 1016 height 21
type input "****"
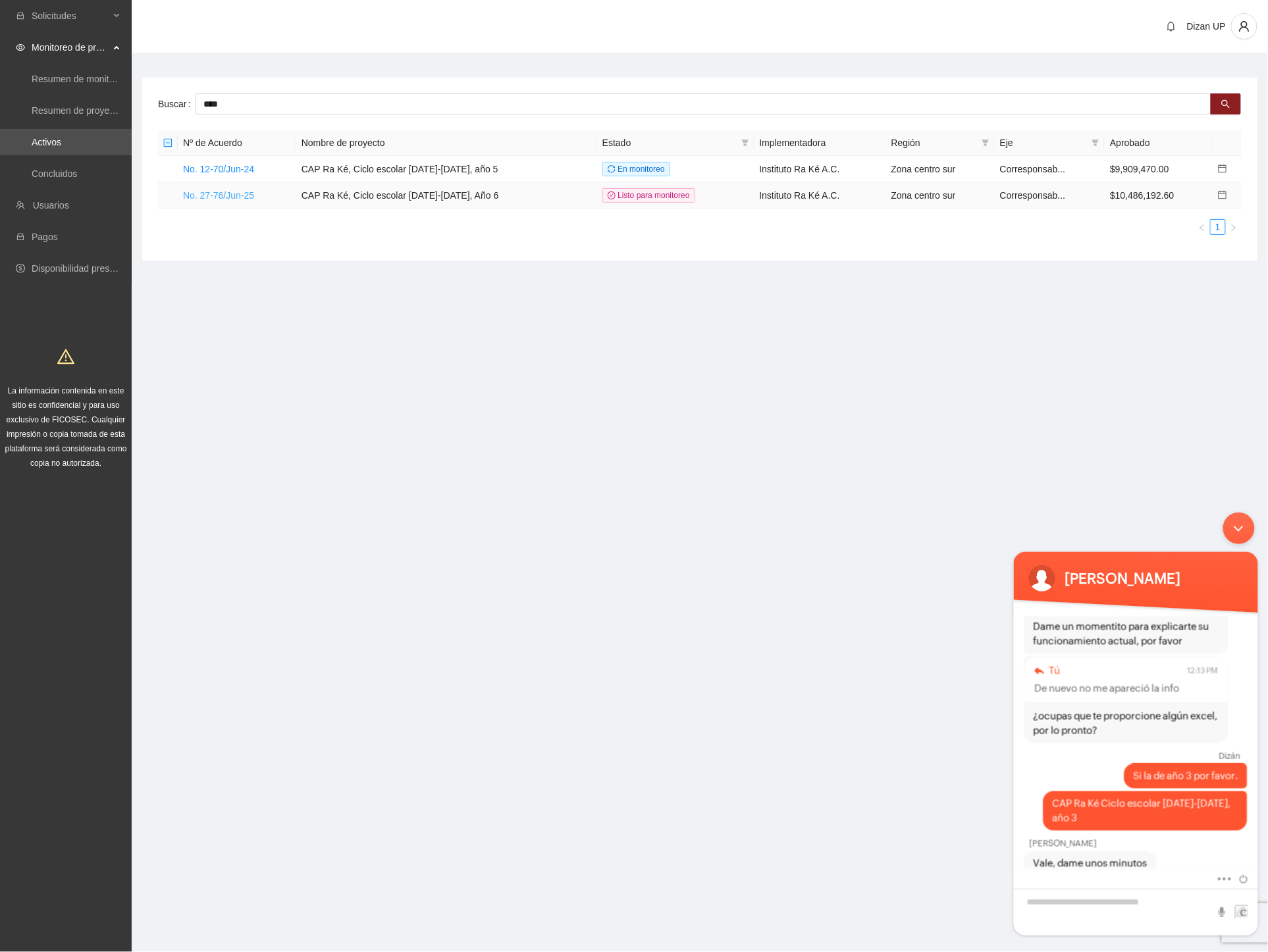
click at [227, 195] on link "No. 27-76/Jun-25" at bounding box center [218, 195] width 71 height 11
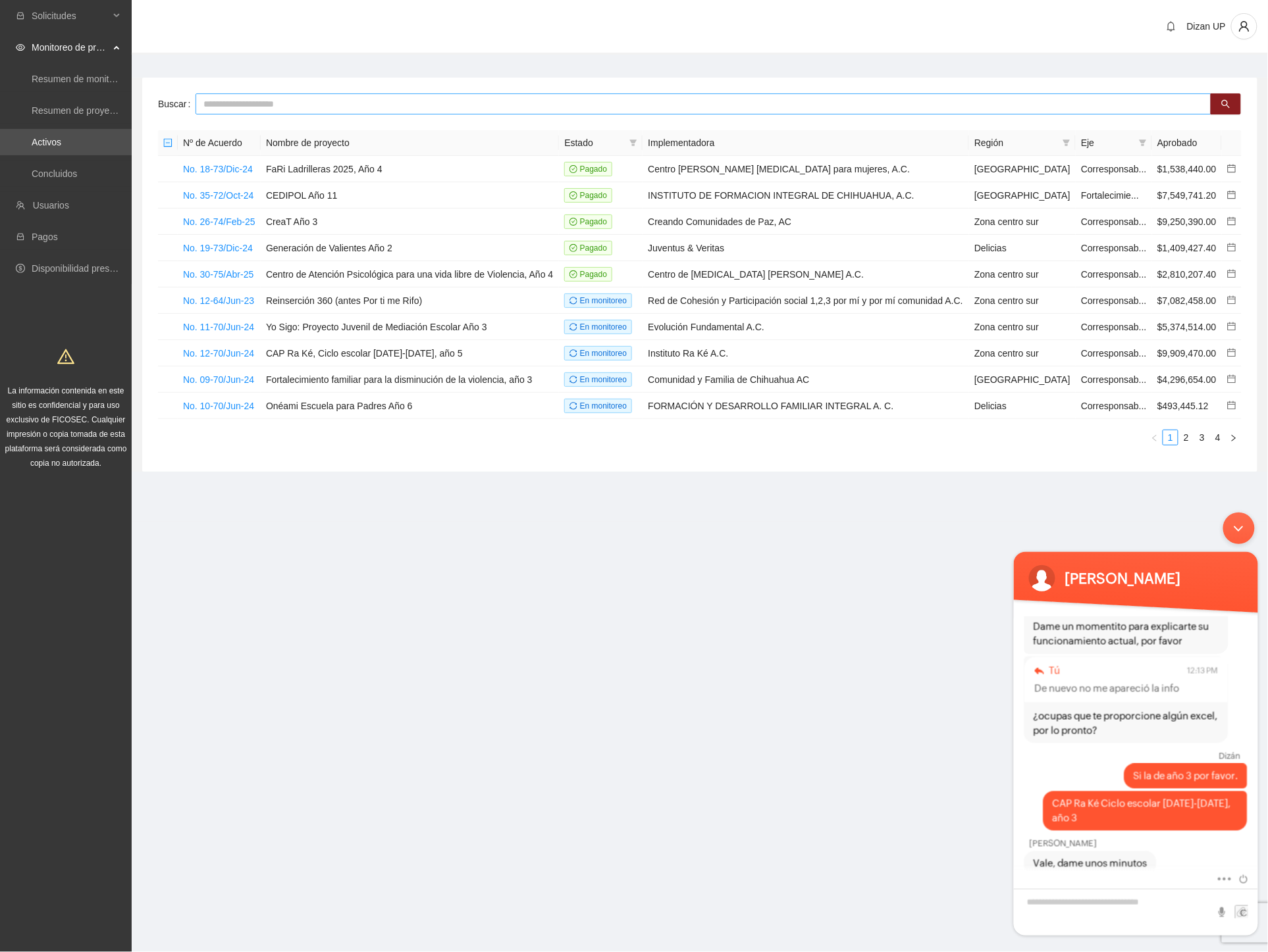
click at [231, 108] on input "text" at bounding box center [704, 104] width 1016 height 21
type input "****"
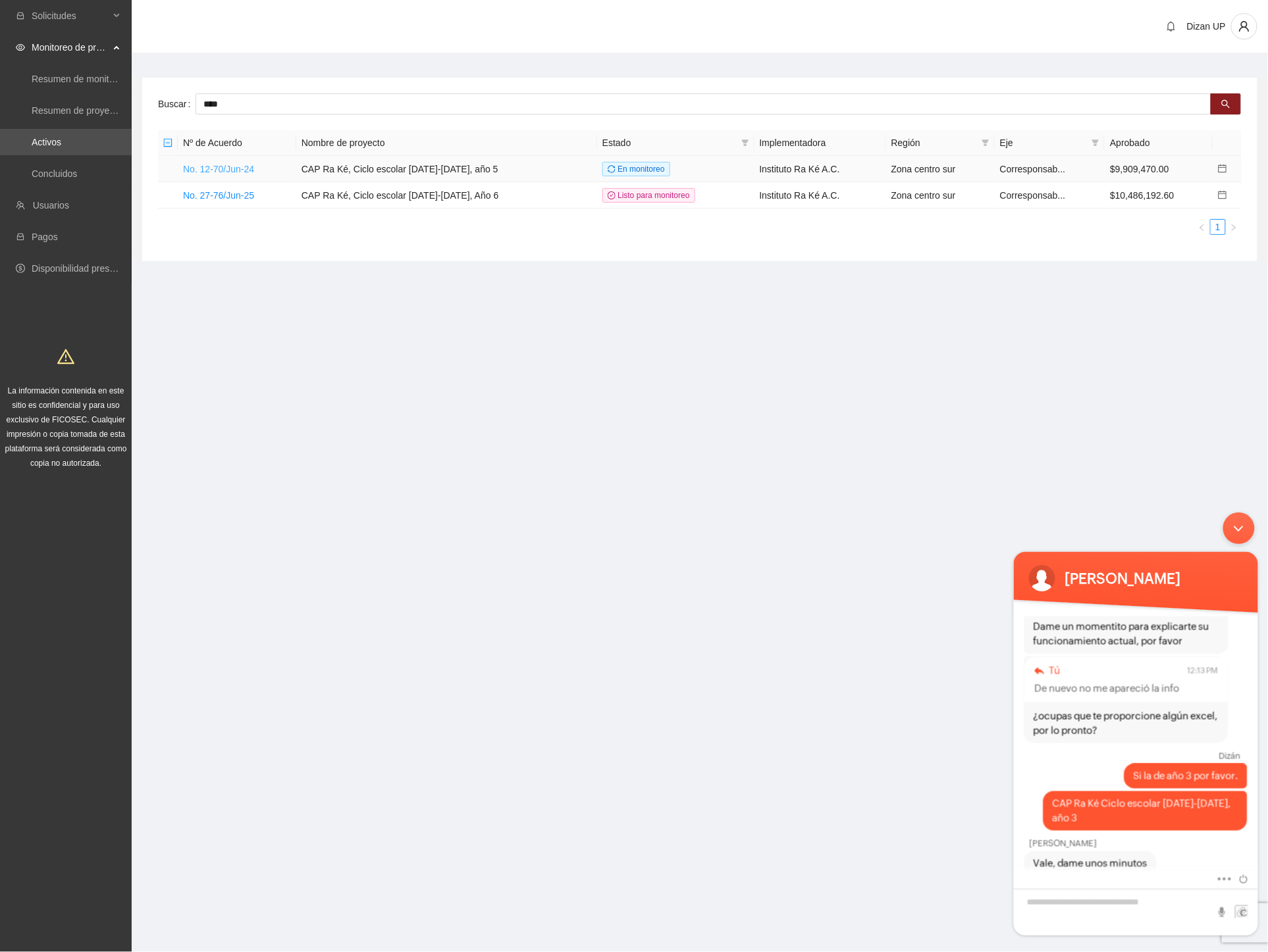
click at [226, 167] on link "No. 12-70/Jun-24" at bounding box center [218, 169] width 71 height 11
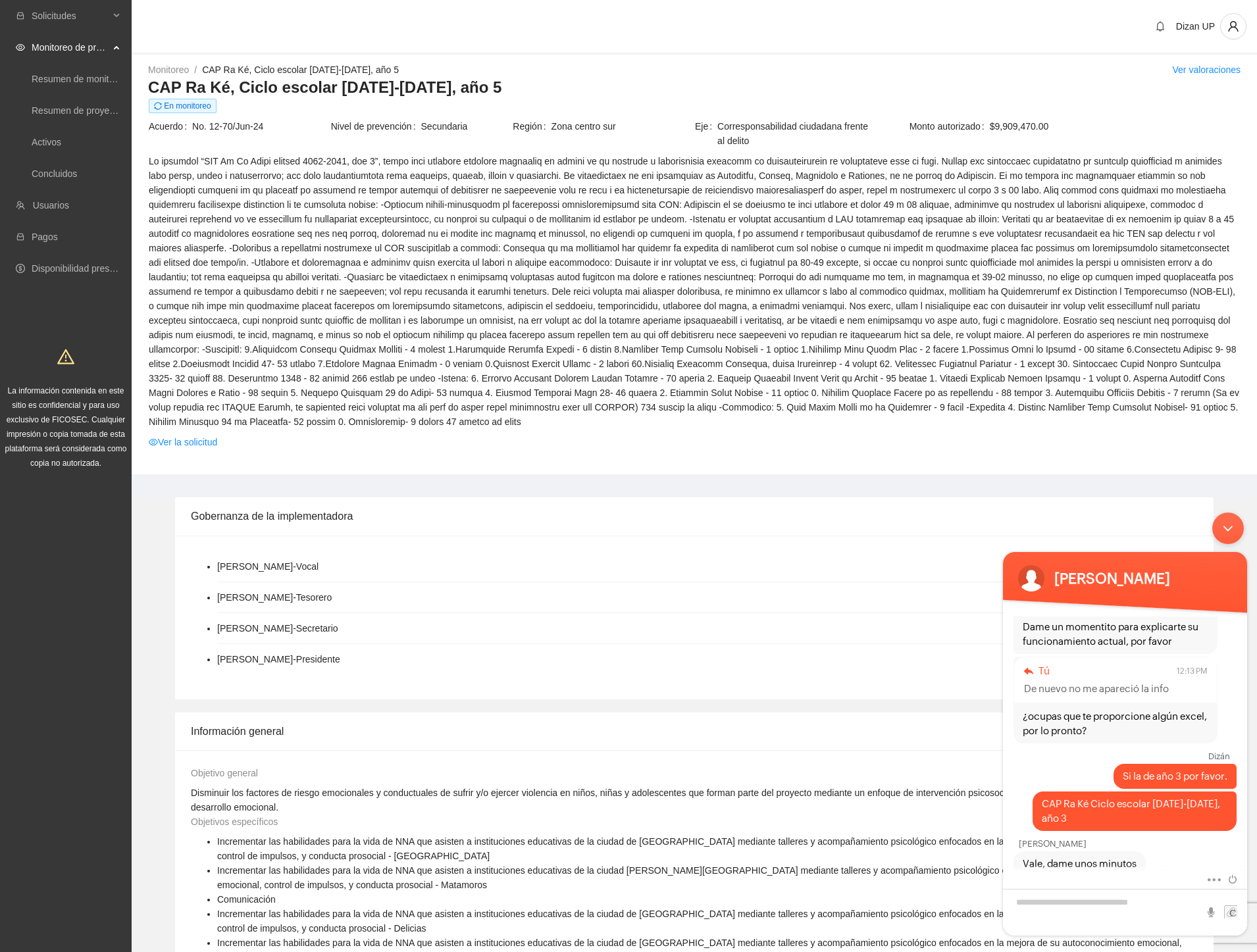
drag, startPoint x: 1213, startPoint y: 529, endPoint x: 1207, endPoint y: 523, distance: 8.5
click at [1213, 528] on div "Minimizar ventana de chat en vivo" at bounding box center [1229, 529] width 32 height 32
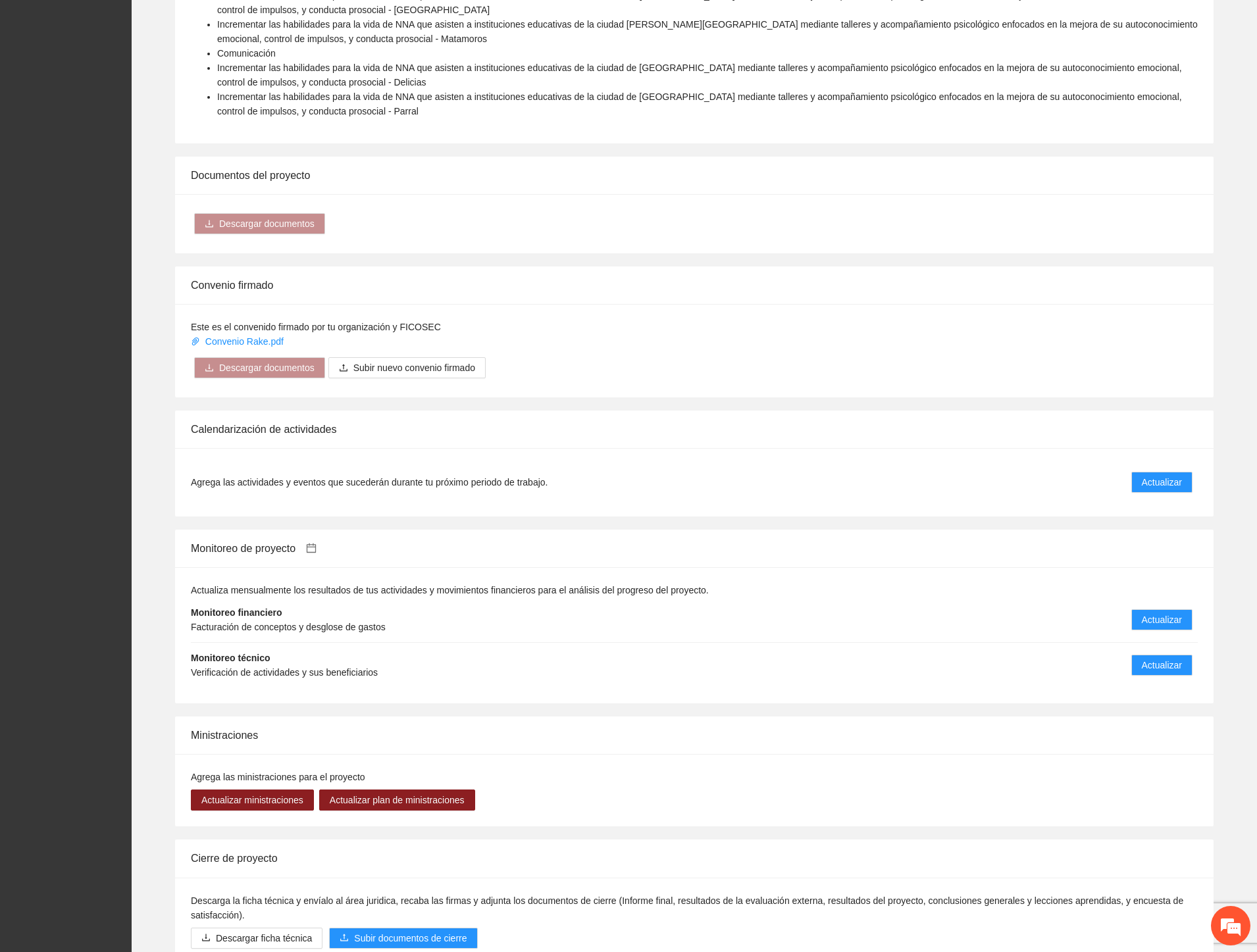
scroll to position [1023, 0]
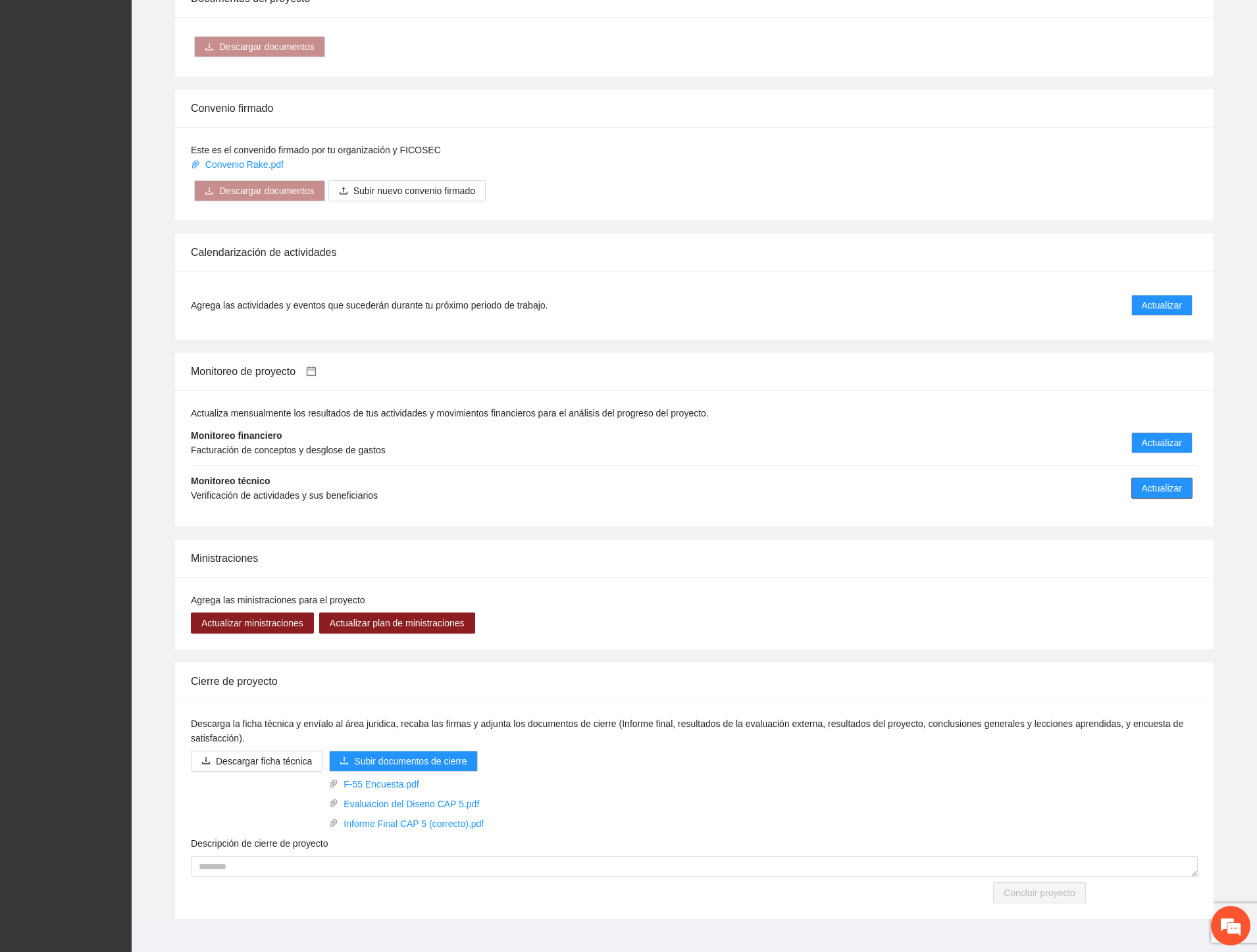
click at [1142, 481] on span "Actualizar" at bounding box center [1162, 488] width 40 height 15
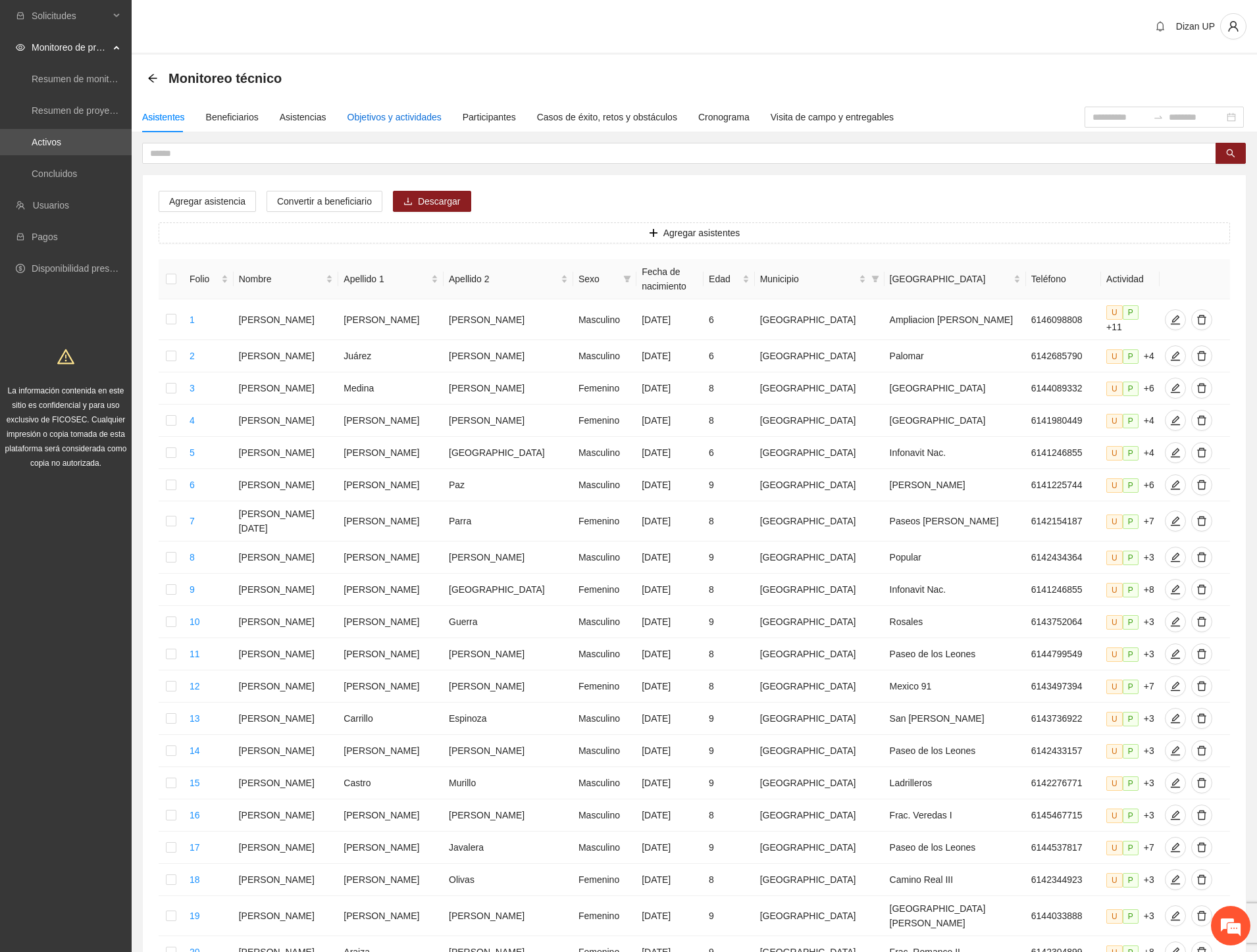
click at [390, 119] on div "Objetivos y actividades" at bounding box center [395, 117] width 94 height 15
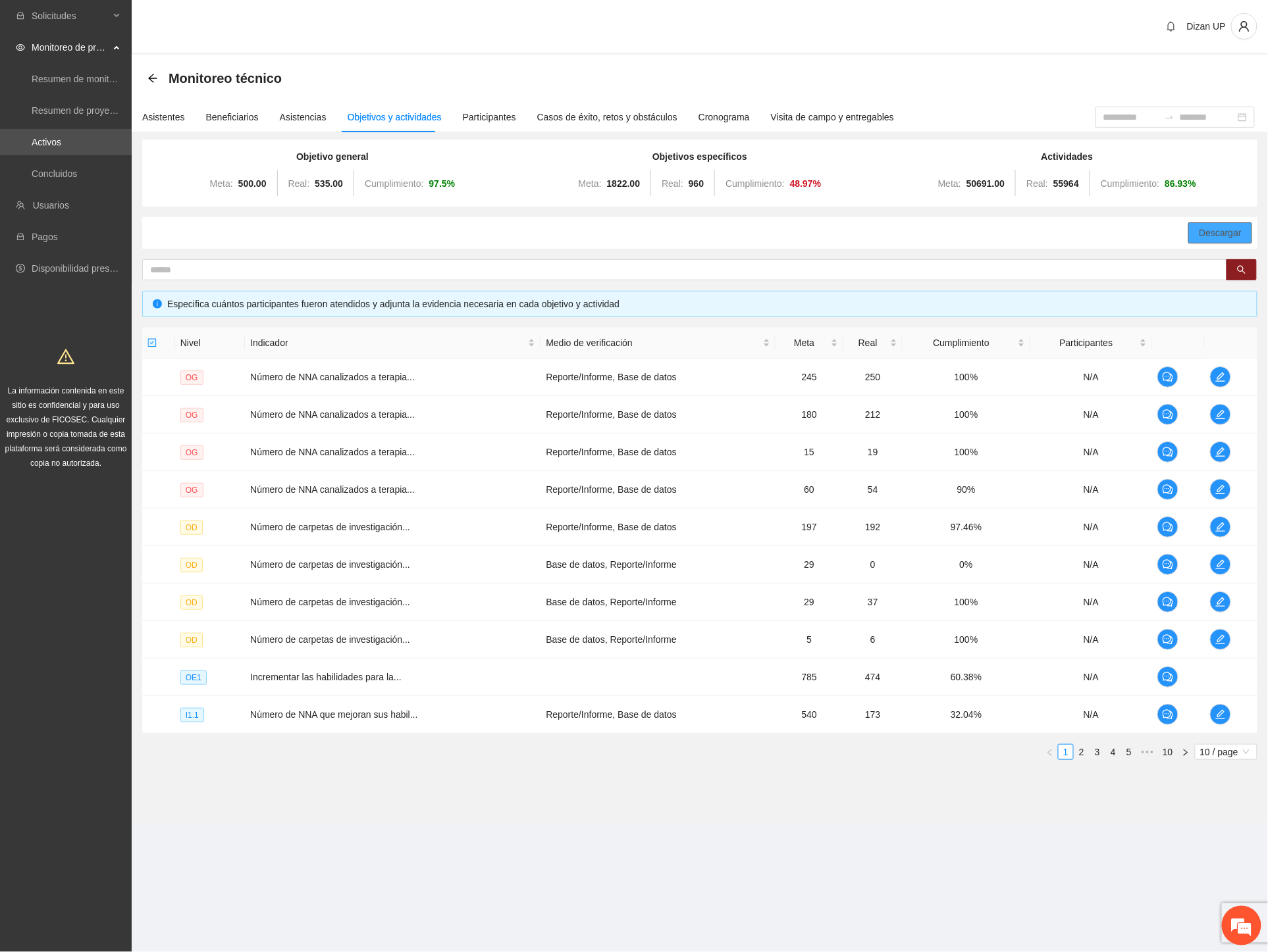
click at [1208, 229] on span "Descargar" at bounding box center [1220, 233] width 43 height 15
click at [650, 841] on section "Dizan UP Monitoreo técnico Asistentes Beneficiarios Asistencias Objetivos y act…" at bounding box center [700, 430] width 1136 height 860
click at [1238, 918] on em at bounding box center [1241, 925] width 36 height 36
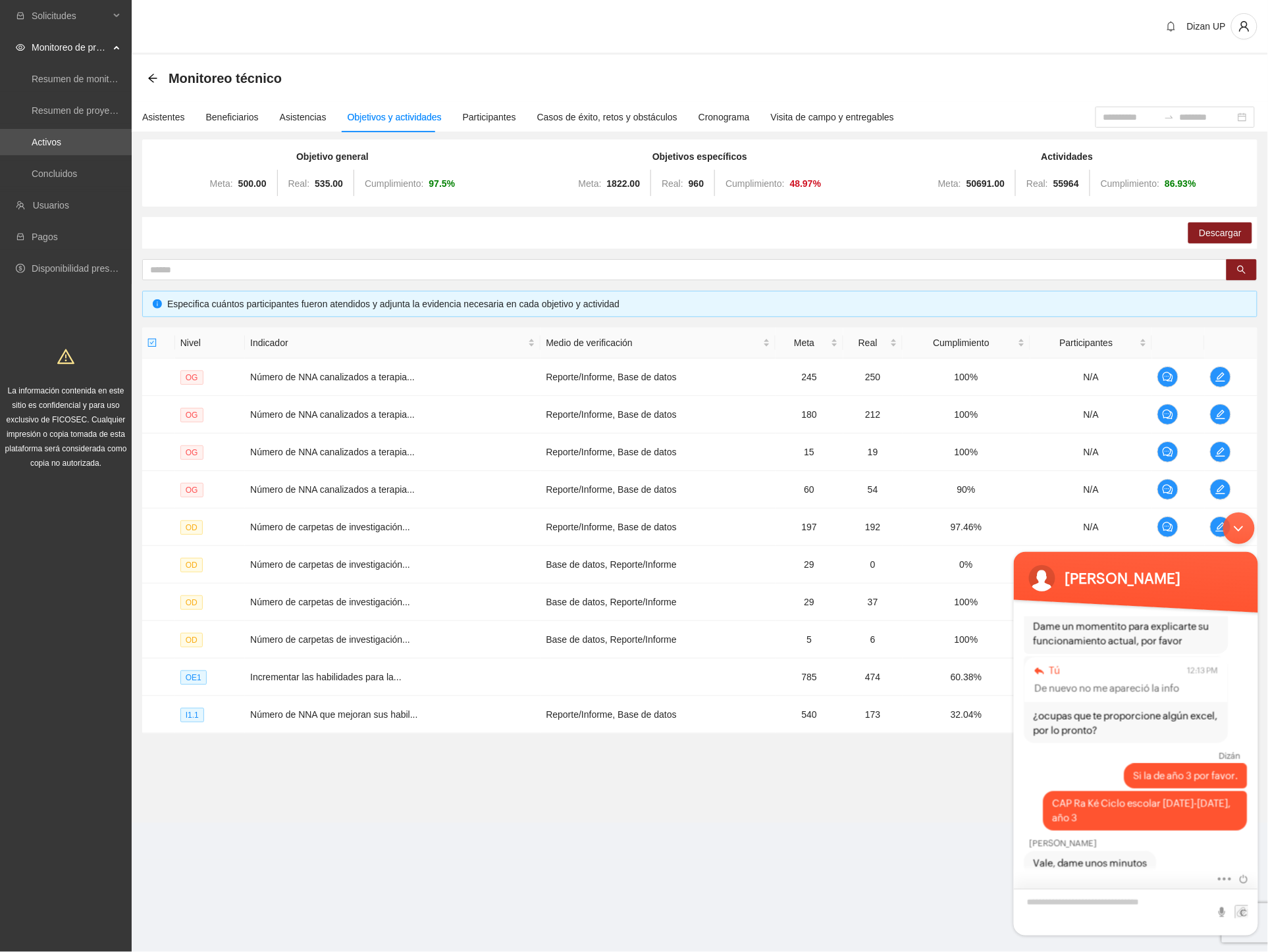
scroll to position [1490, 0]
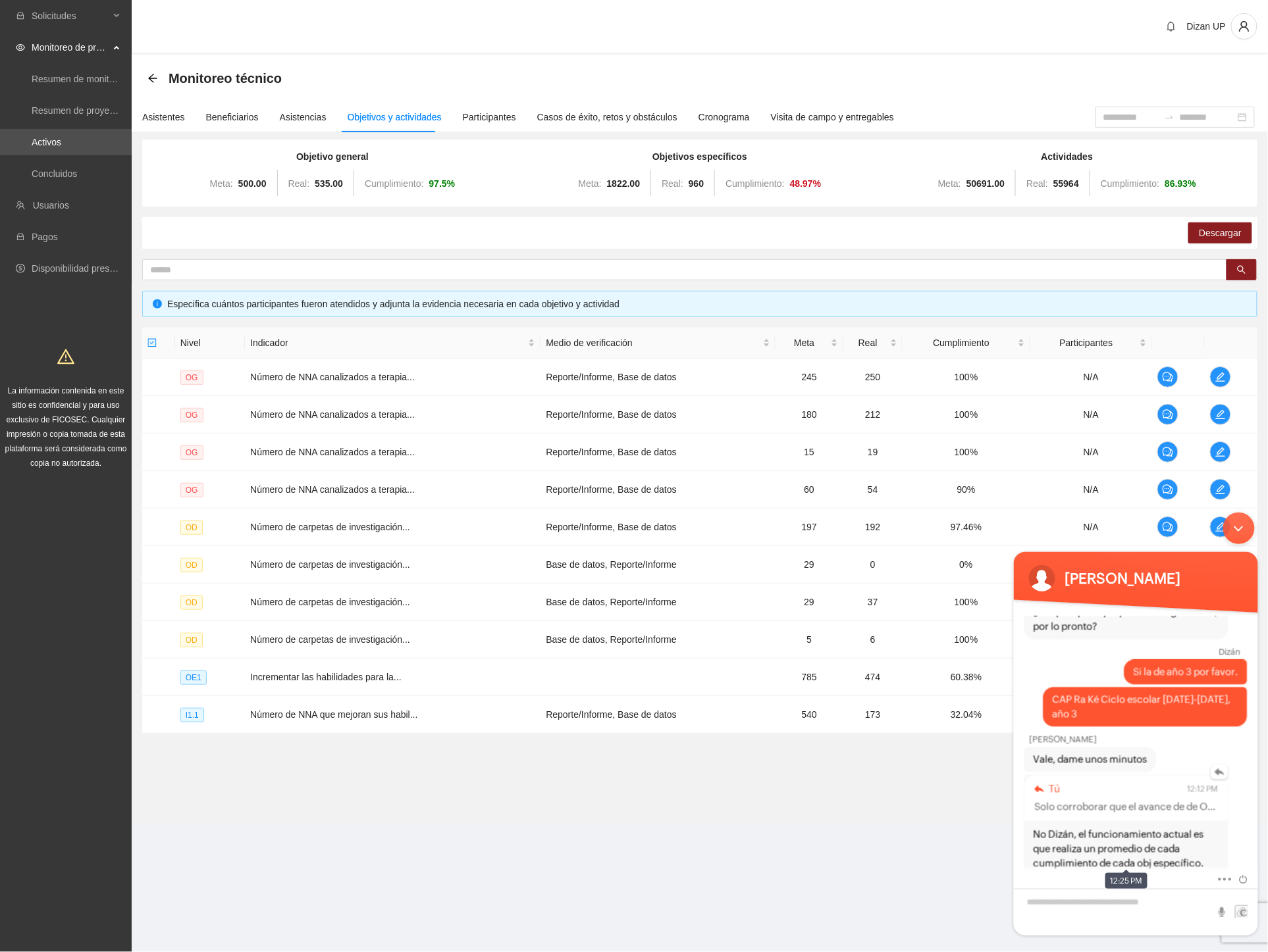
click at [1136, 850] on span "No Dizán, el funcionamiento actual es que realiza un promedio de cada cumplimie…" at bounding box center [1126, 849] width 186 height 44
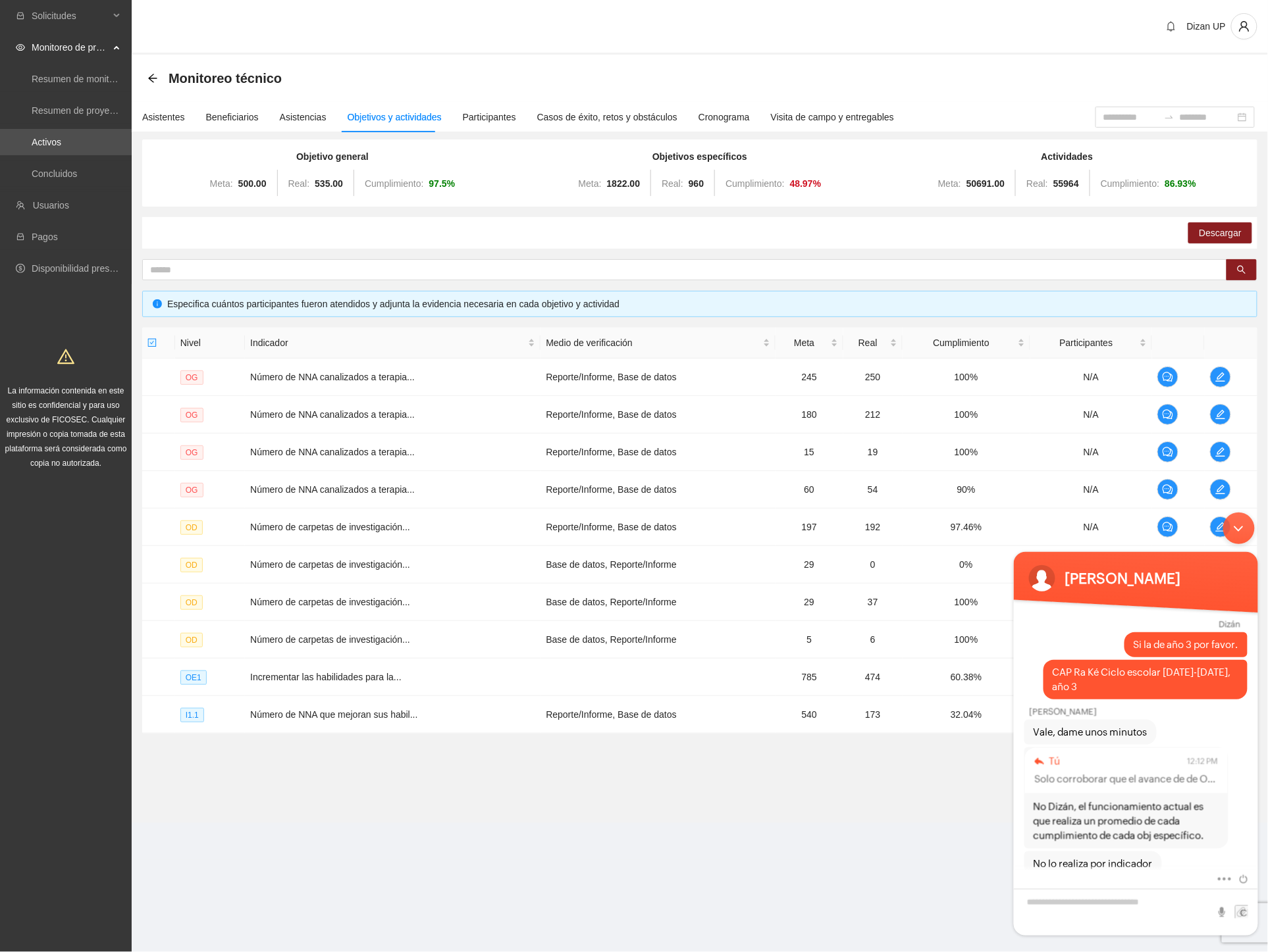
click at [714, 226] on div "Descargar" at bounding box center [699, 233] width 1115 height 32
click at [855, 281] on div "Objetivo general Meta: 500.00 Real: 535.00 Cumplimiento: 97.5 % Objetivos espec…" at bounding box center [699, 455] width 1115 height 631
click at [1050, 907] on textarea "Escriba su mensaje y pulse “Intro”" at bounding box center [1135, 911] width 244 height 46
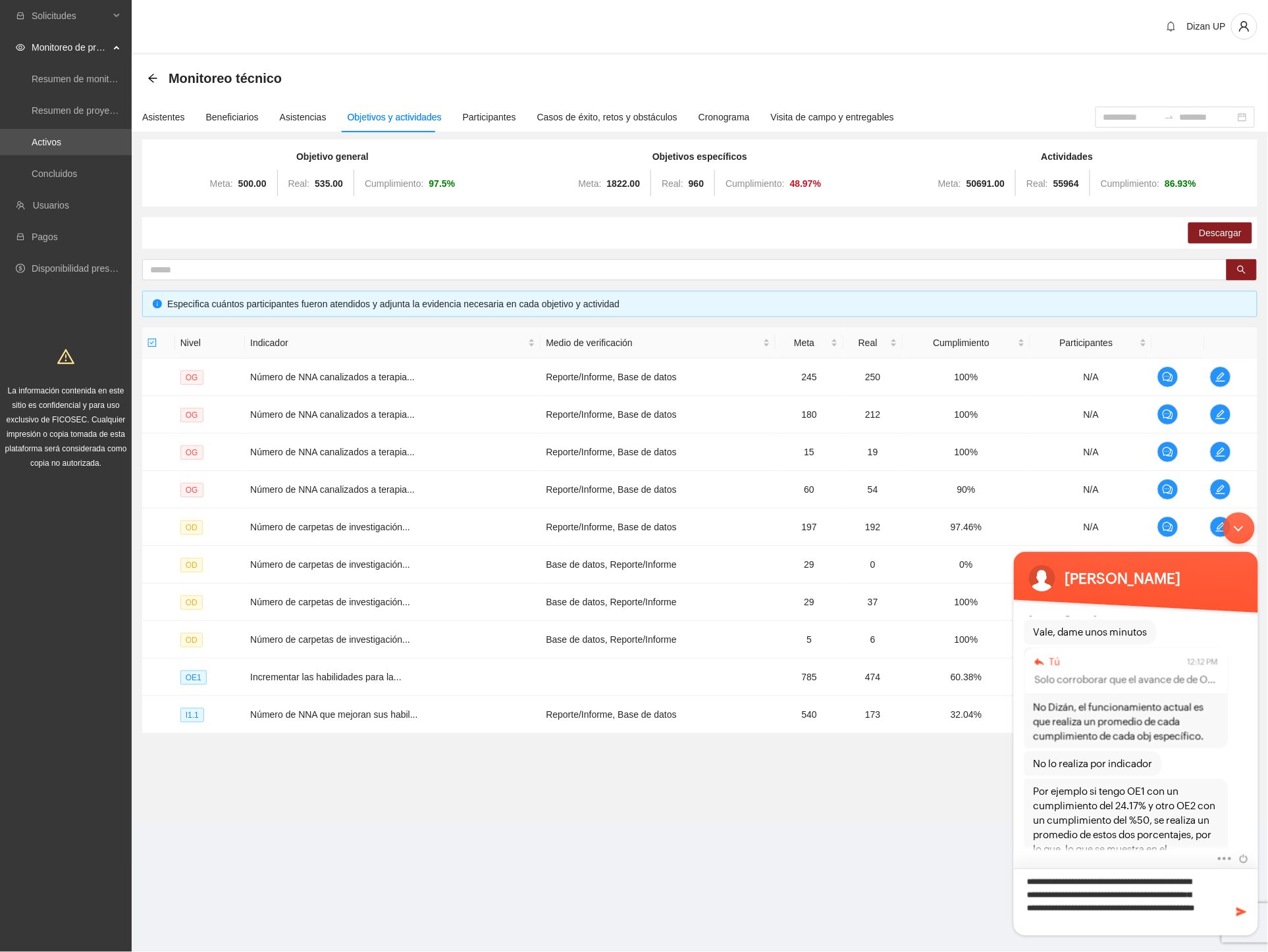
scroll to position [0, 0]
type textarea "**********"
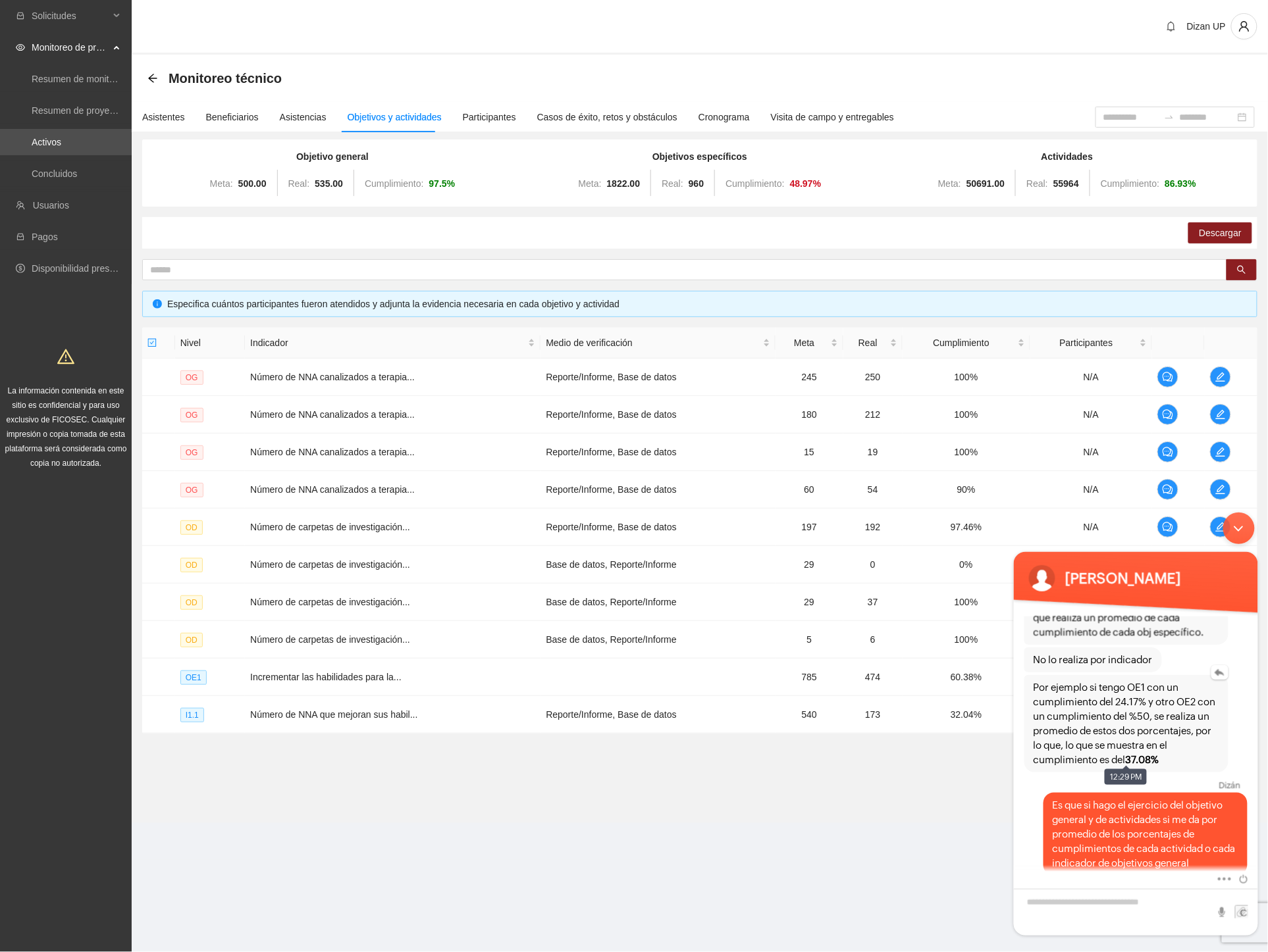
click at [1121, 687] on span "Por ejemplo si tengo OE1 con un cumplimiento del 24.17% y otro OE2 con un cumpl…" at bounding box center [1126, 723] width 186 height 87
drag, startPoint x: 1148, startPoint y: 692, endPoint x: 1073, endPoint y: 687, distance: 75.2
click at [1073, 687] on span "Por ejemplo si tengo OE1 con un cumplimiento del 24.17% y otro OE2 con un cumpl…" at bounding box center [1126, 723] width 186 height 87
click at [833, 859] on section "Dizan UP Monitoreo técnico Asistentes Beneficiarios Asistencias Objetivos y act…" at bounding box center [700, 430] width 1136 height 860
click at [1137, 901] on textarea "Escriba su mensaje y pulse “Intro”" at bounding box center [1135, 911] width 244 height 46
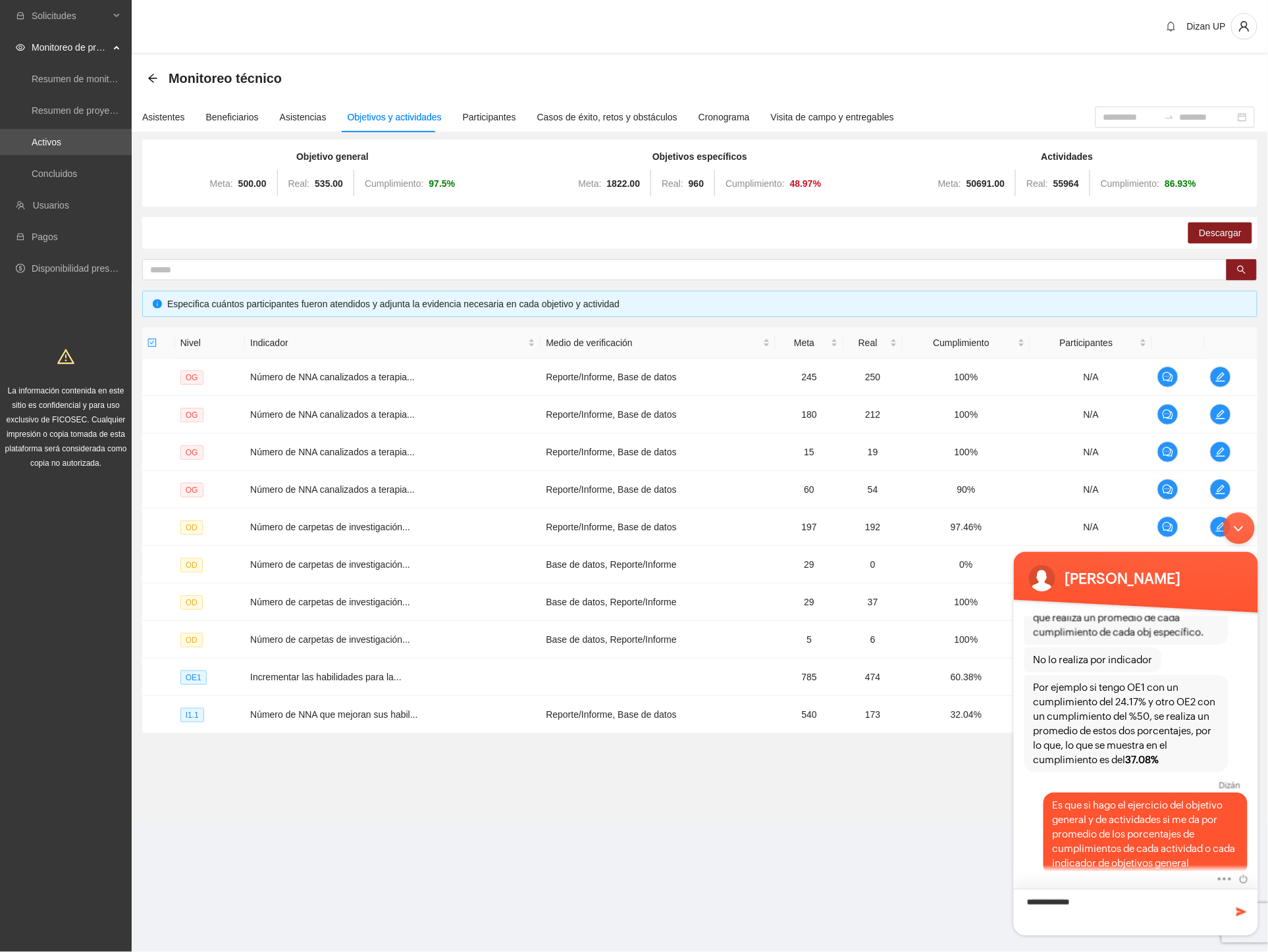
type textarea "**********"
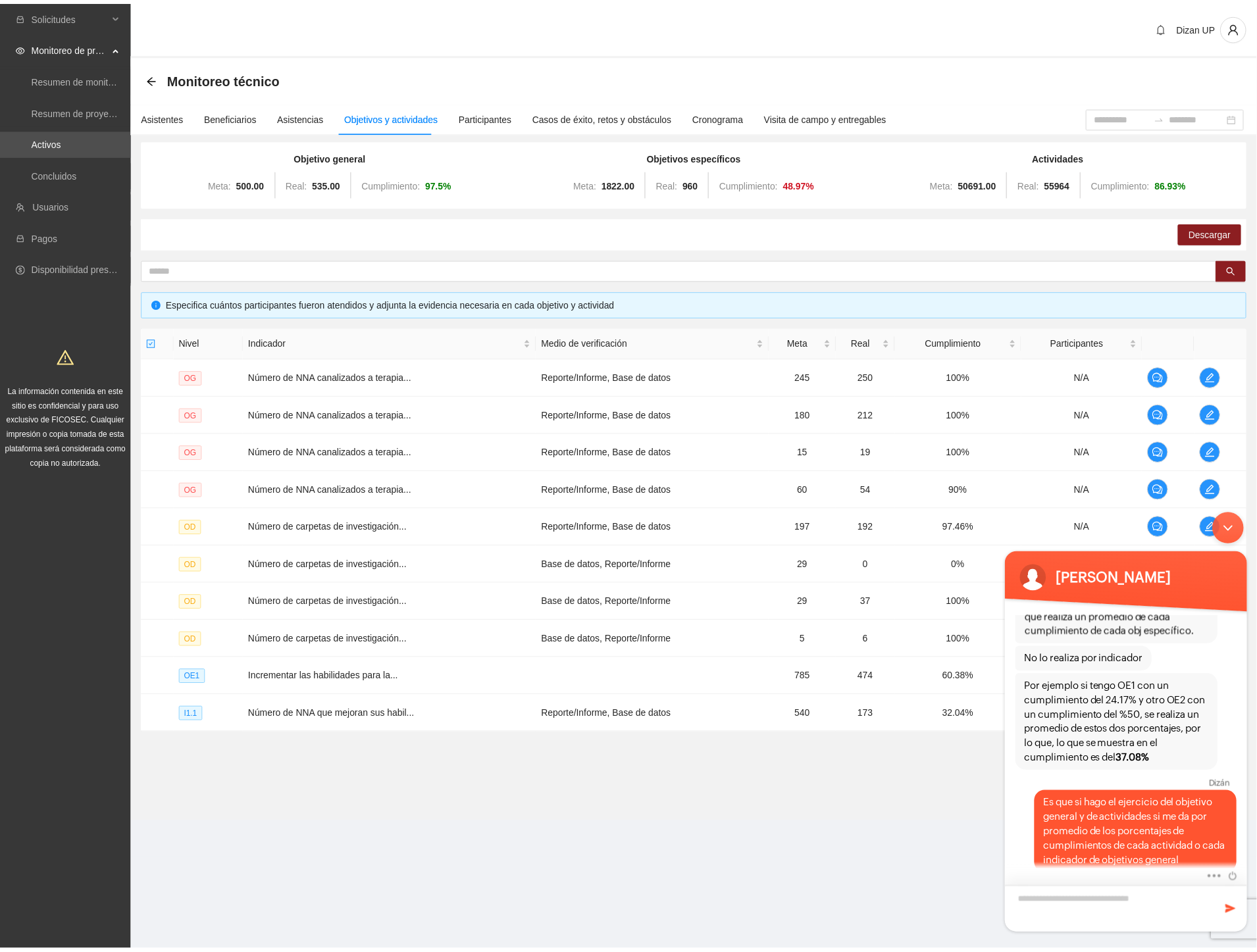
scroll to position [1748, 0]
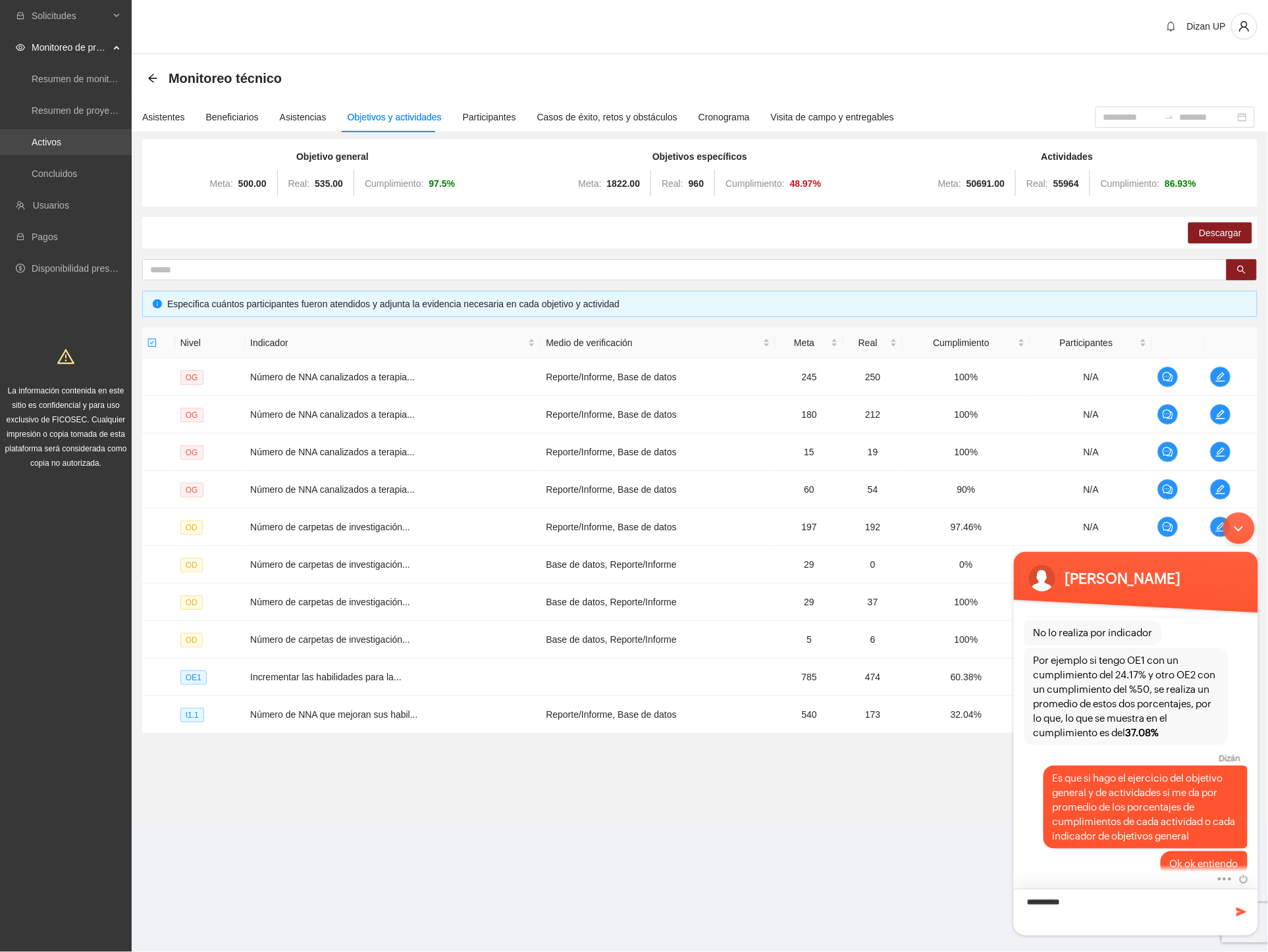
type textarea "**********"
click at [61, 142] on link "Activos" at bounding box center [46, 142] width 30 height 11
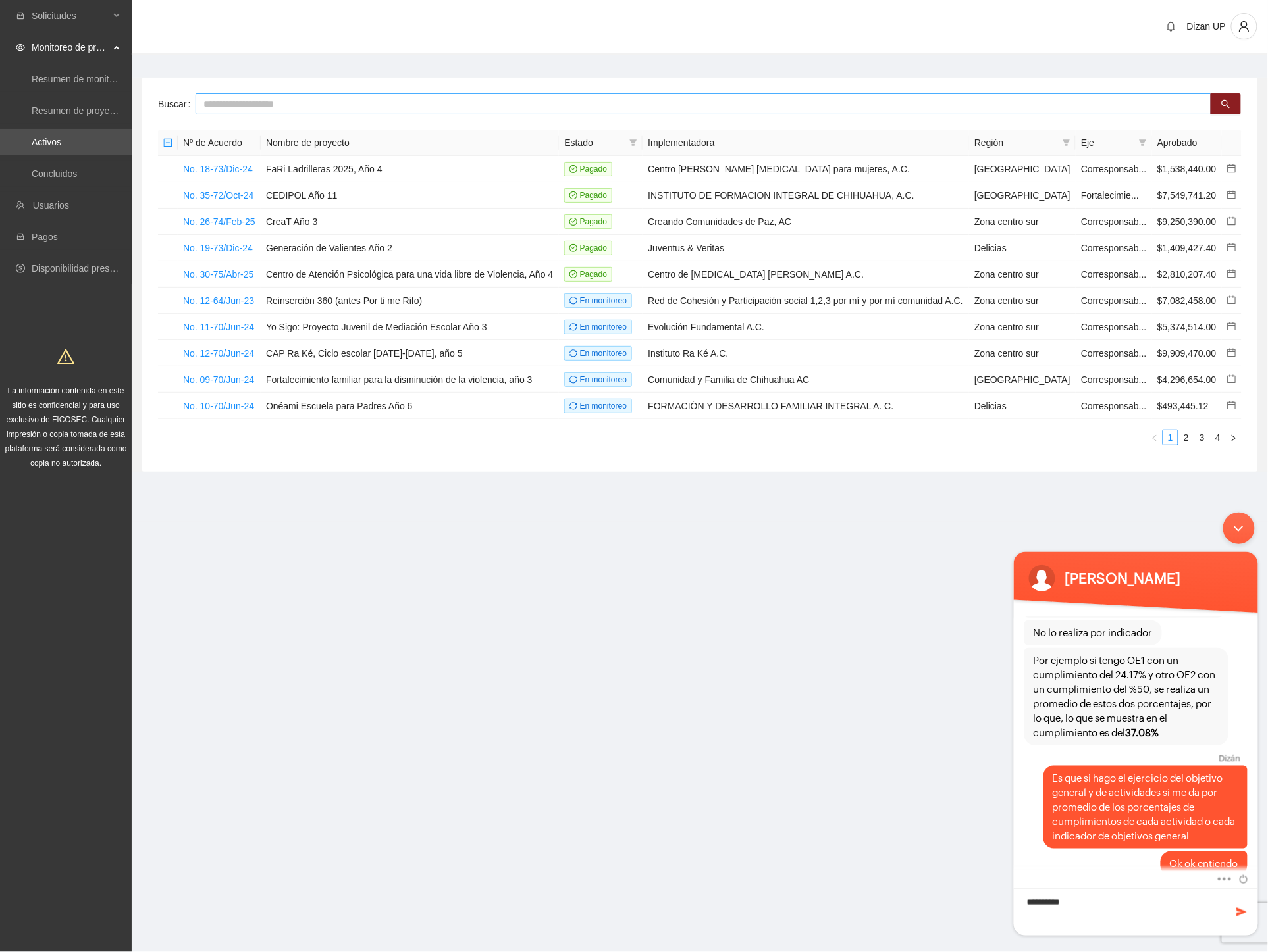
click at [226, 105] on input "text" at bounding box center [704, 104] width 1016 height 21
type input "****"
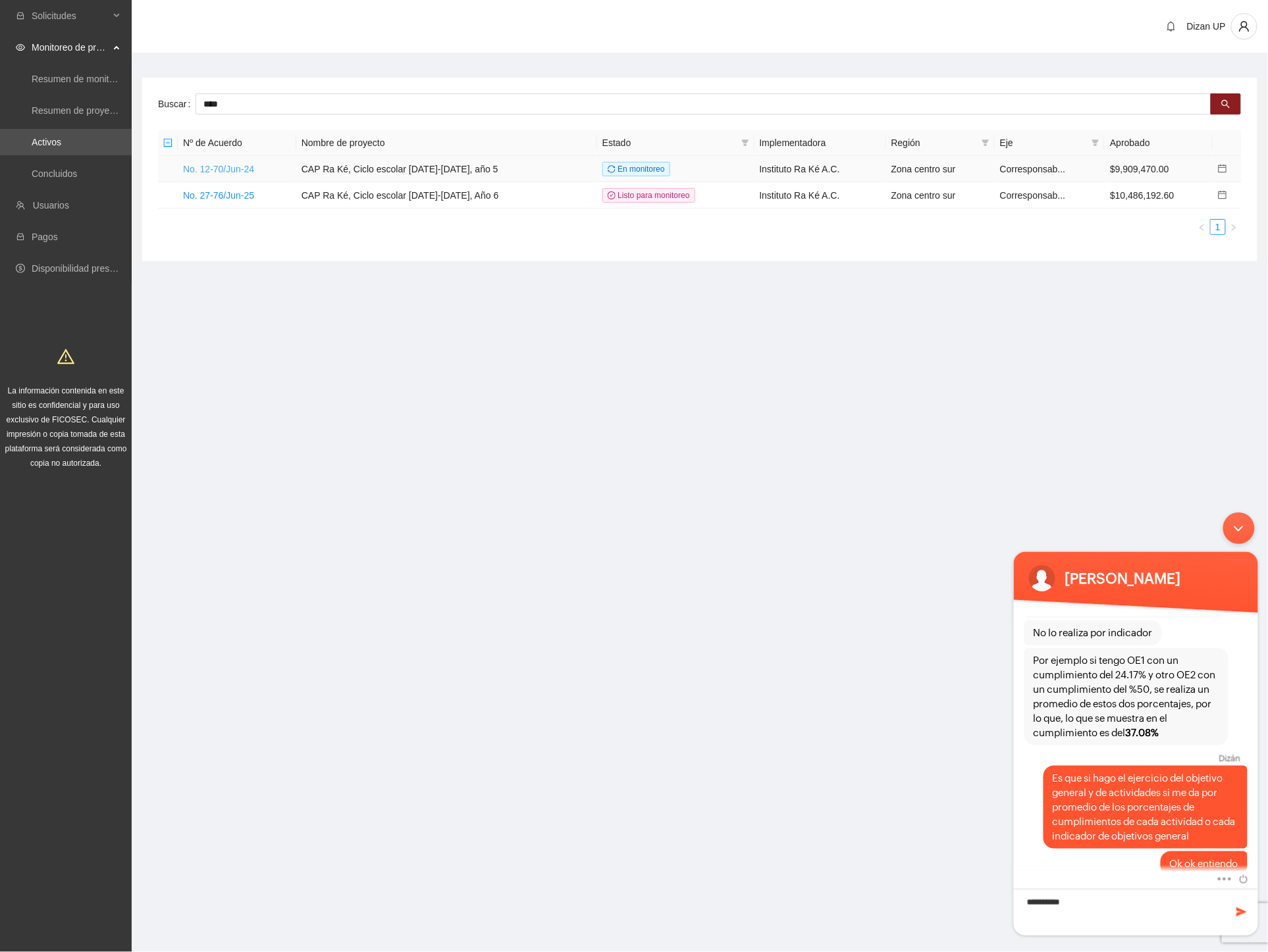
click at [205, 164] on link "No. 12-70/Jun-24" at bounding box center [218, 169] width 71 height 11
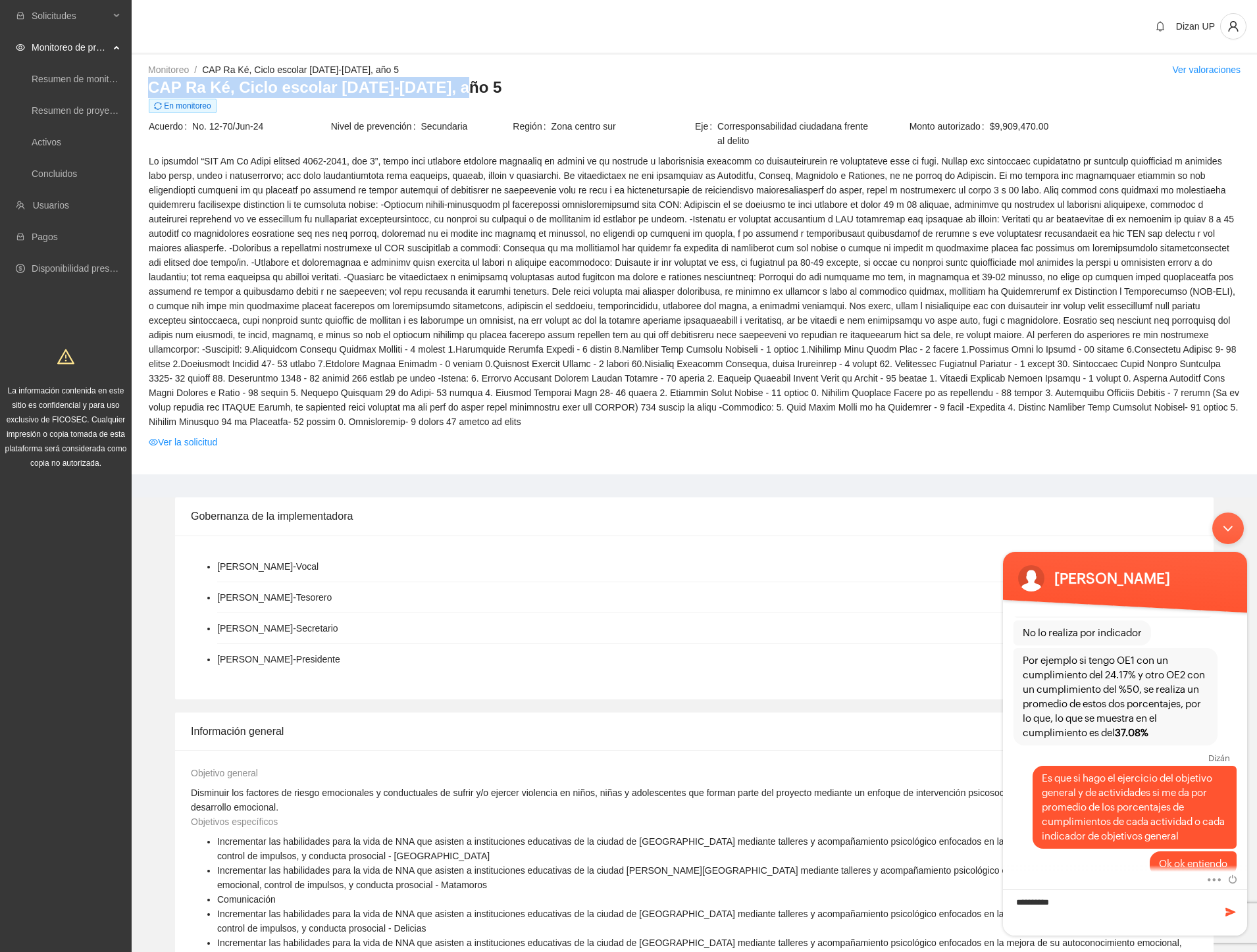
drag, startPoint x: 473, startPoint y: 83, endPoint x: 149, endPoint y: 86, distance: 324.0
click at [149, 86] on h3 "CAP Ra Ké, Ciclo escolar [DATE]-[DATE], año 5" at bounding box center [694, 87] width 1092 height 21
copy h3 "CAP Ra Ké, Ciclo escolar [DATE]-[DATE], año 5"
drag, startPoint x: 1068, startPoint y: 901, endPoint x: 1039, endPoint y: 901, distance: 29.0
click at [1039, 901] on textarea "**********" at bounding box center [1125, 912] width 244 height 46
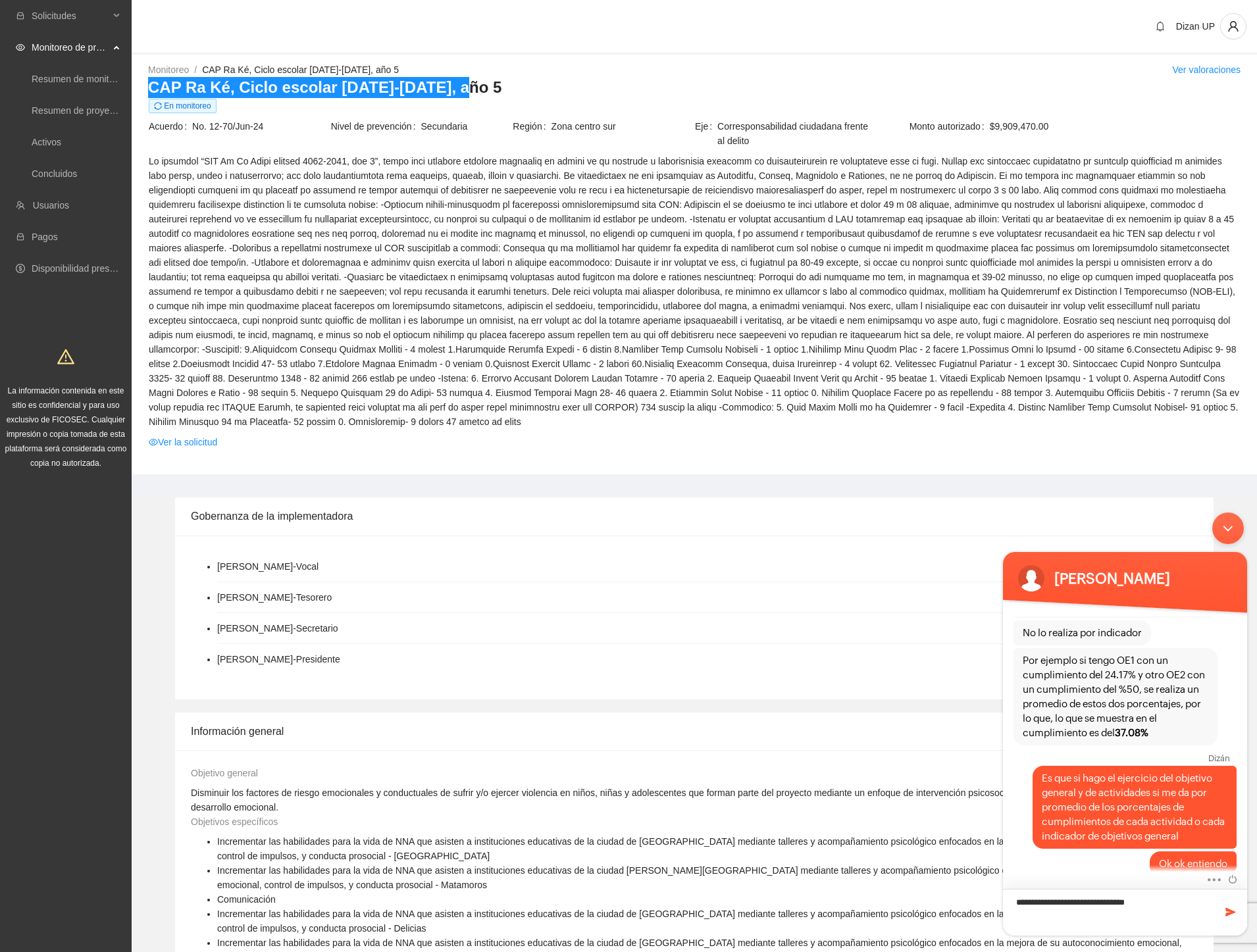
click at [1155, 900] on textarea "**********" at bounding box center [1125, 912] width 244 height 46
type textarea "**********"
click at [1229, 914] on span at bounding box center [1231, 912] width 13 height 13
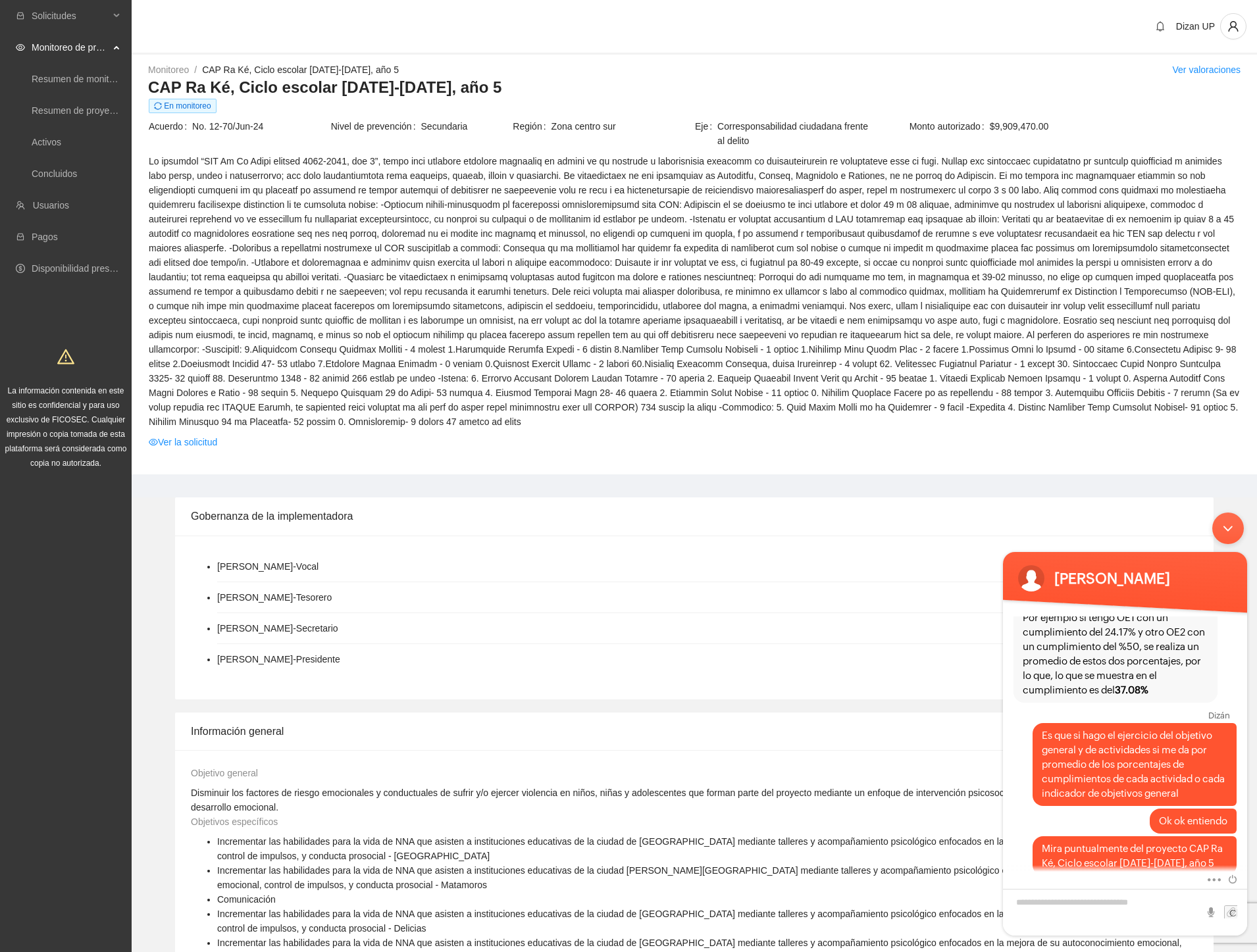
click at [779, 407] on span at bounding box center [694, 291] width 1092 height 275
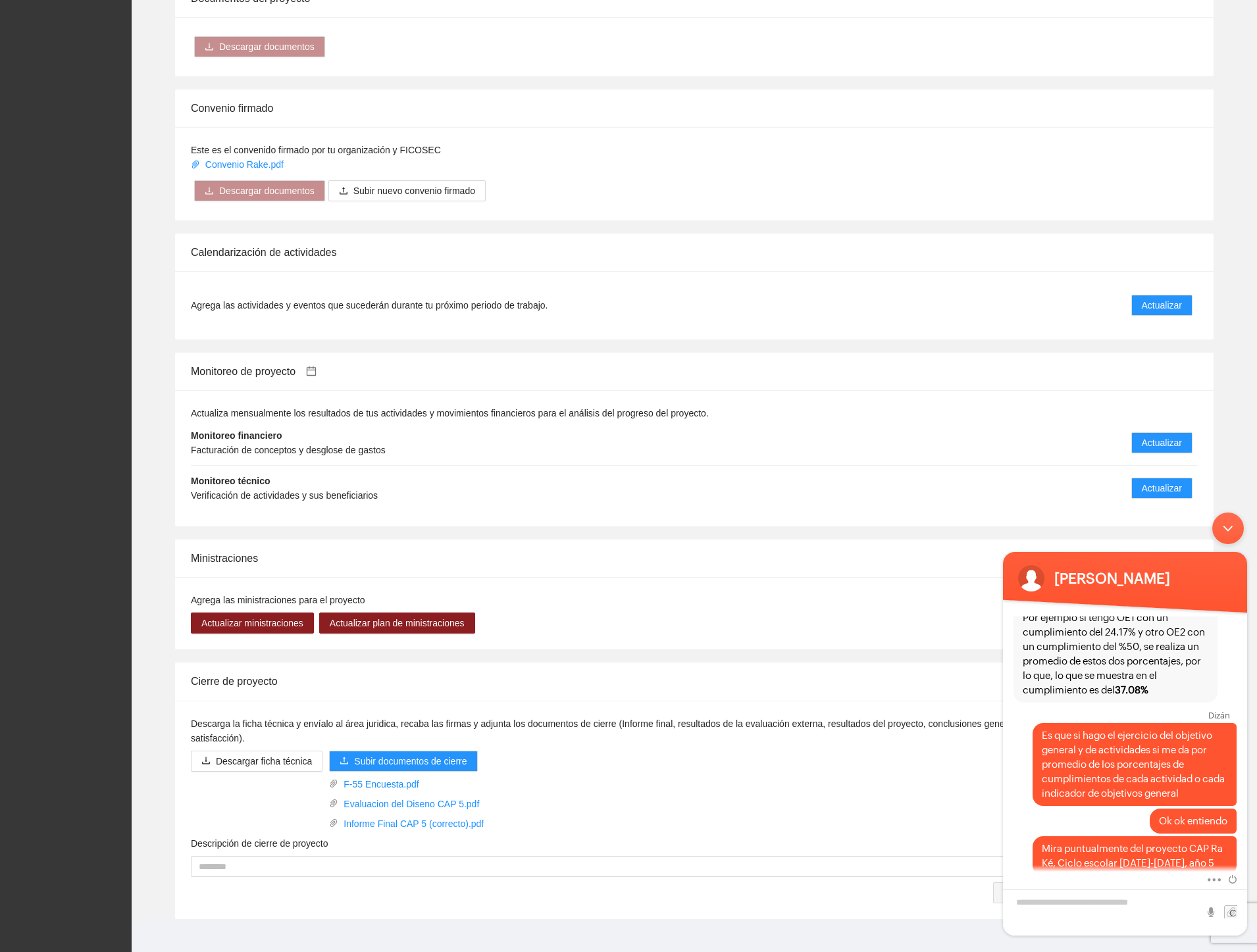
scroll to position [1024, 0]
click at [1153, 480] on span "Actualizar" at bounding box center [1162, 487] width 40 height 15
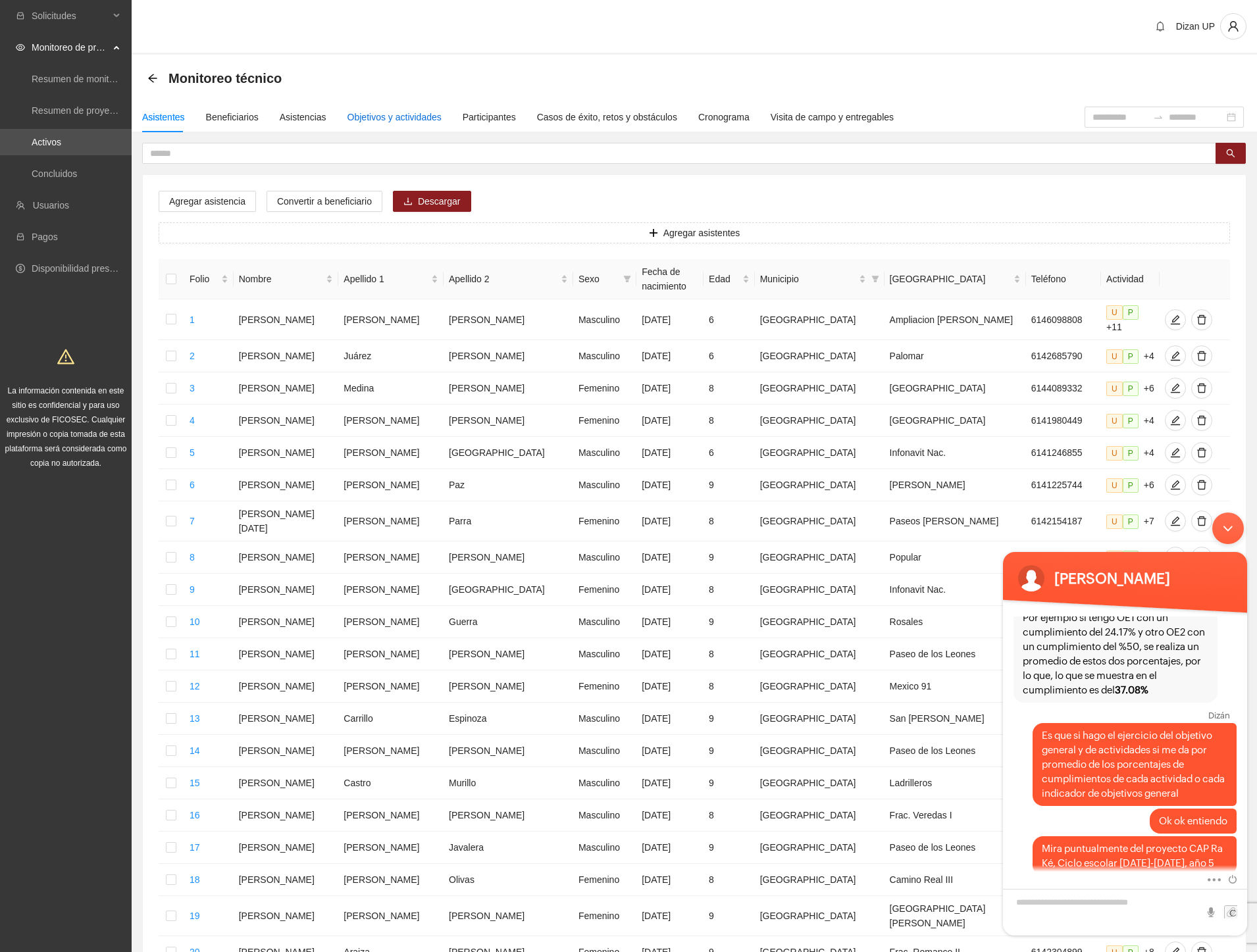
click at [376, 112] on div "Objetivos y actividades" at bounding box center [395, 117] width 94 height 15
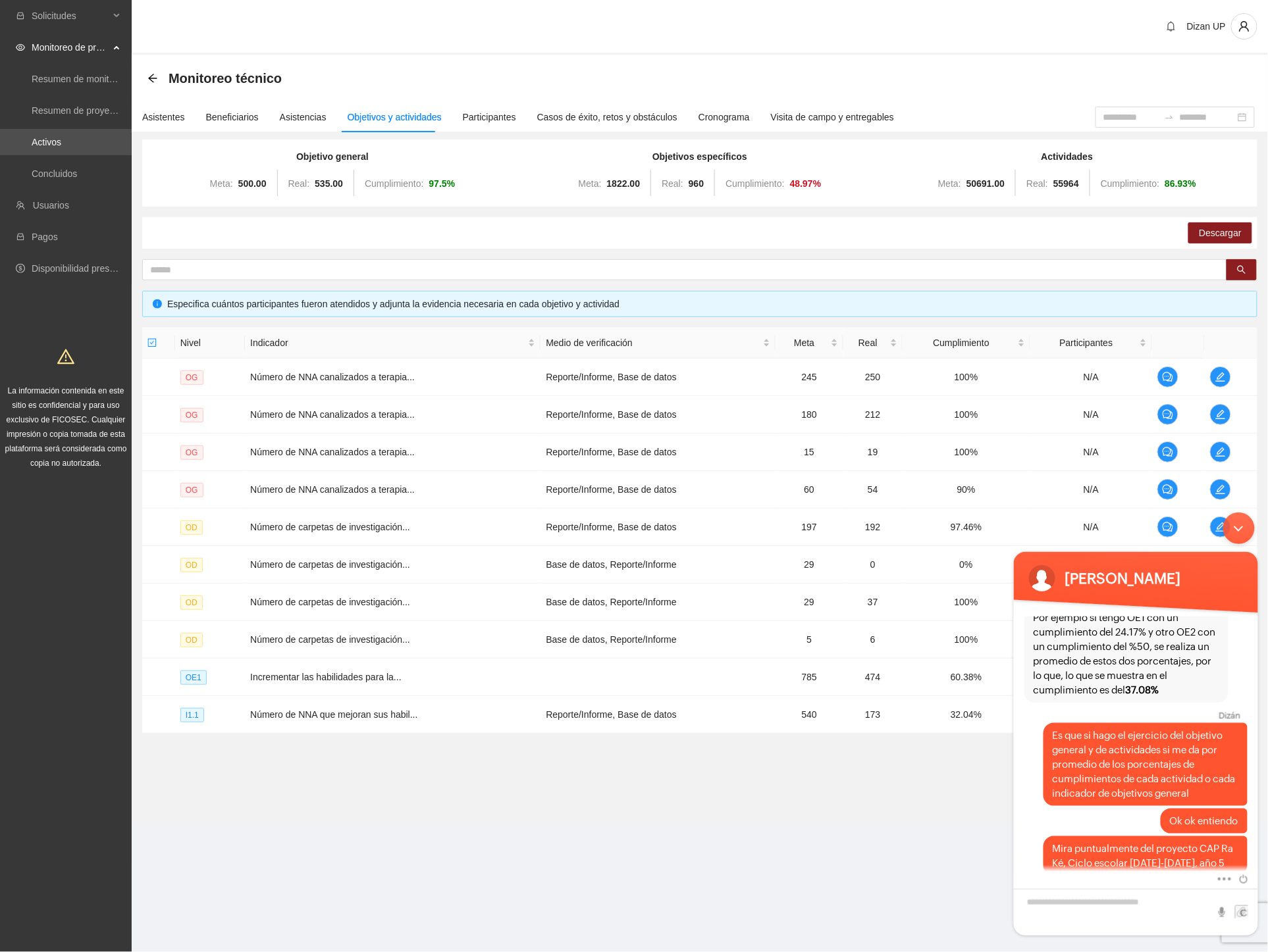
click at [788, 836] on section "Dizan UP Monitoreo técnico Asistentes Beneficiarios Asistencias Objetivos y act…" at bounding box center [700, 430] width 1136 height 860
click at [1066, 898] on textarea "Escriba su mensaje y pulse “Intro”" at bounding box center [1135, 911] width 244 height 46
type textarea "**********"
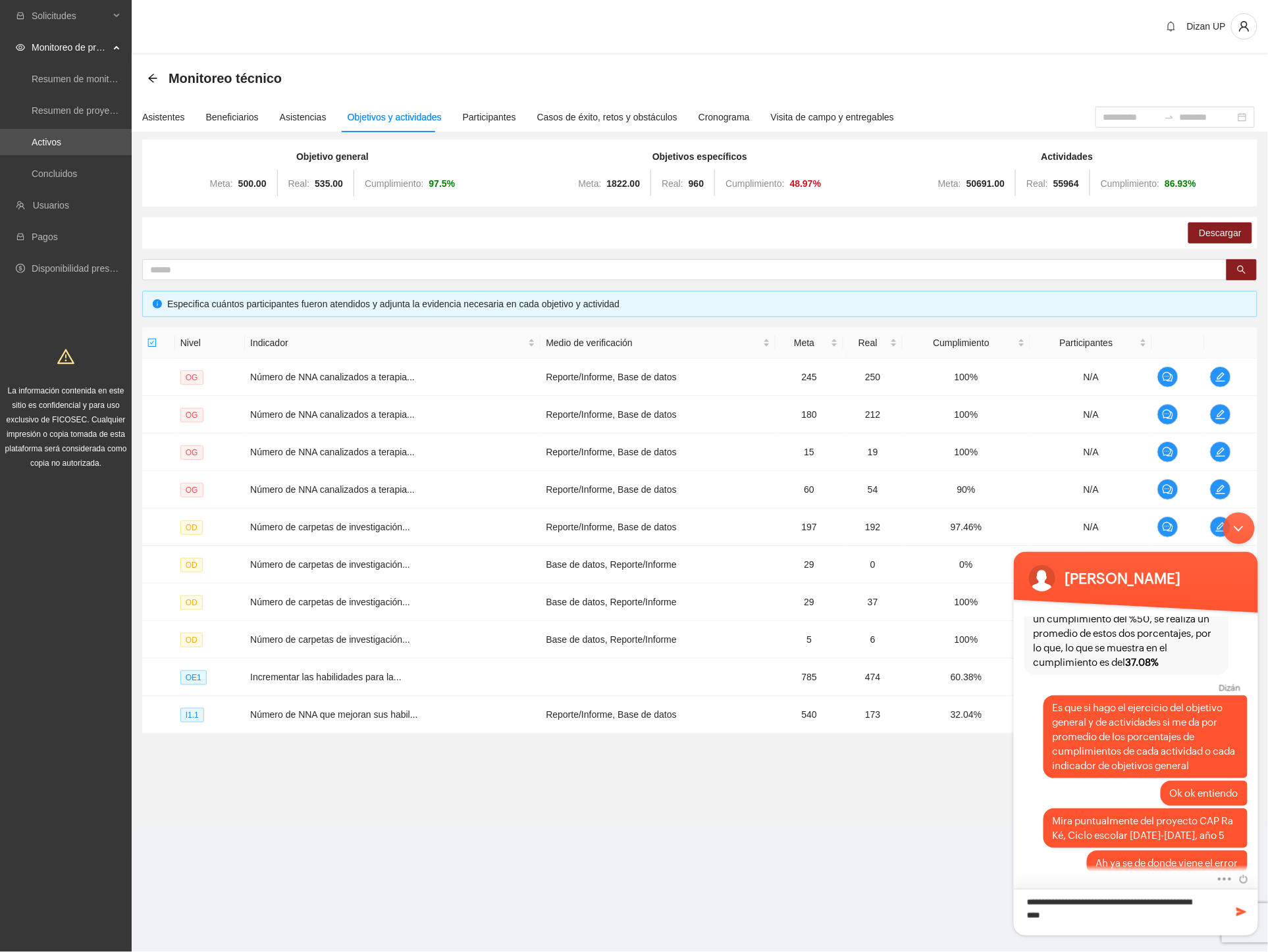
type textarea "**********"
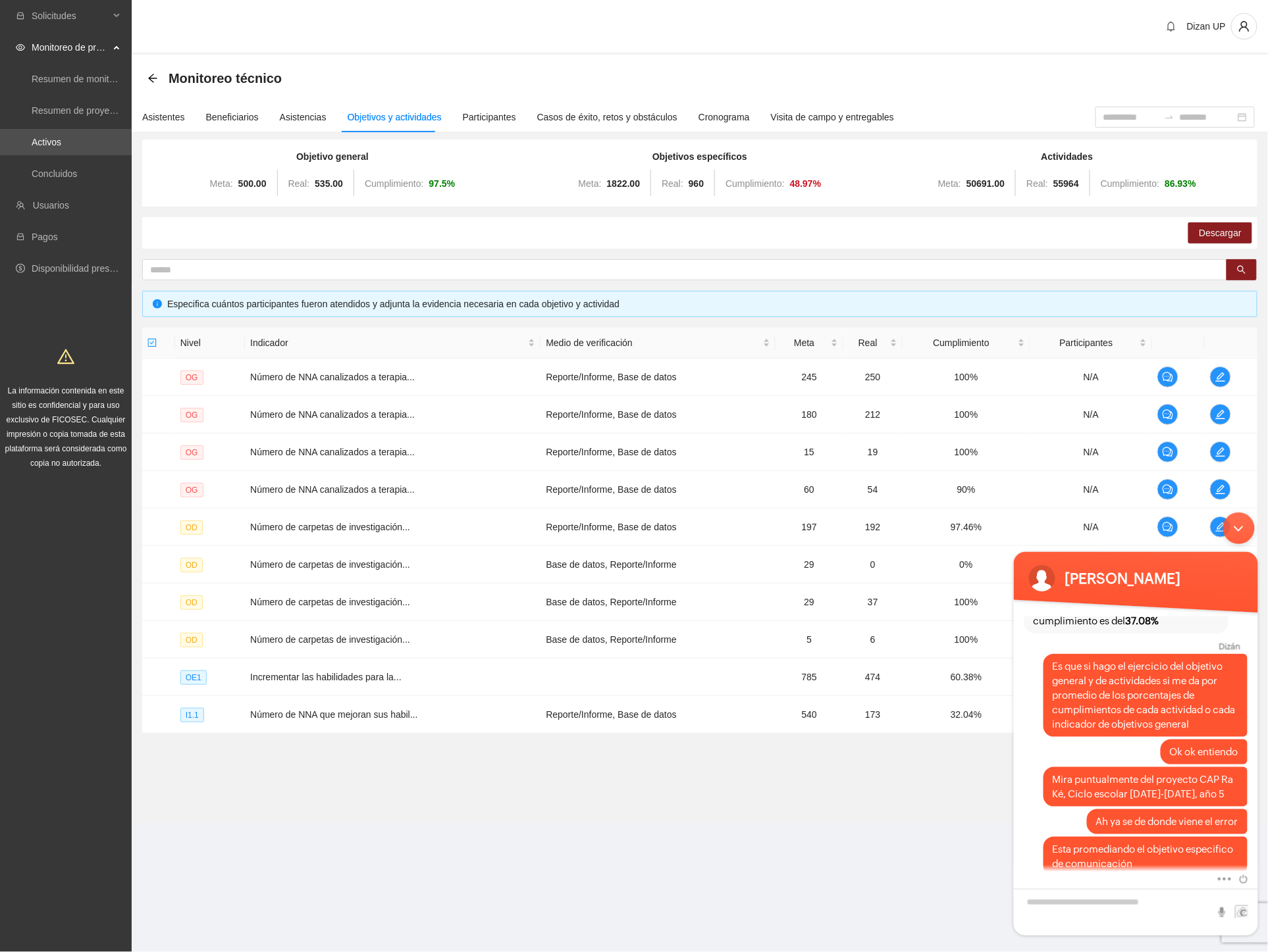
click at [811, 756] on ul "1 2 3 4 5 ••• 10 10 / page" at bounding box center [699, 752] width 1115 height 16
click at [1120, 903] on textarea "Escriba su mensaje y pulse “Intro”" at bounding box center [1135, 911] width 244 height 46
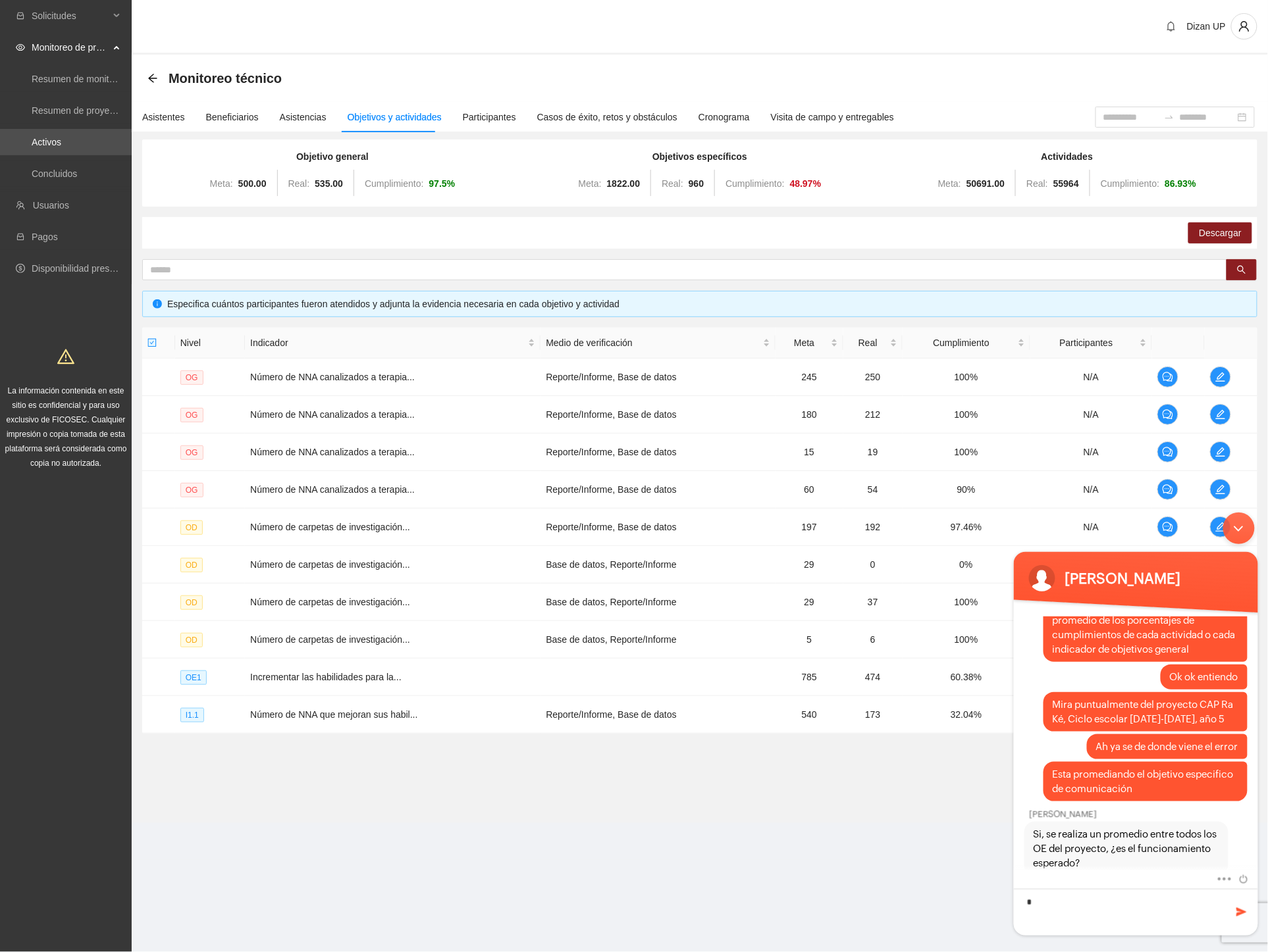
type textarea "**"
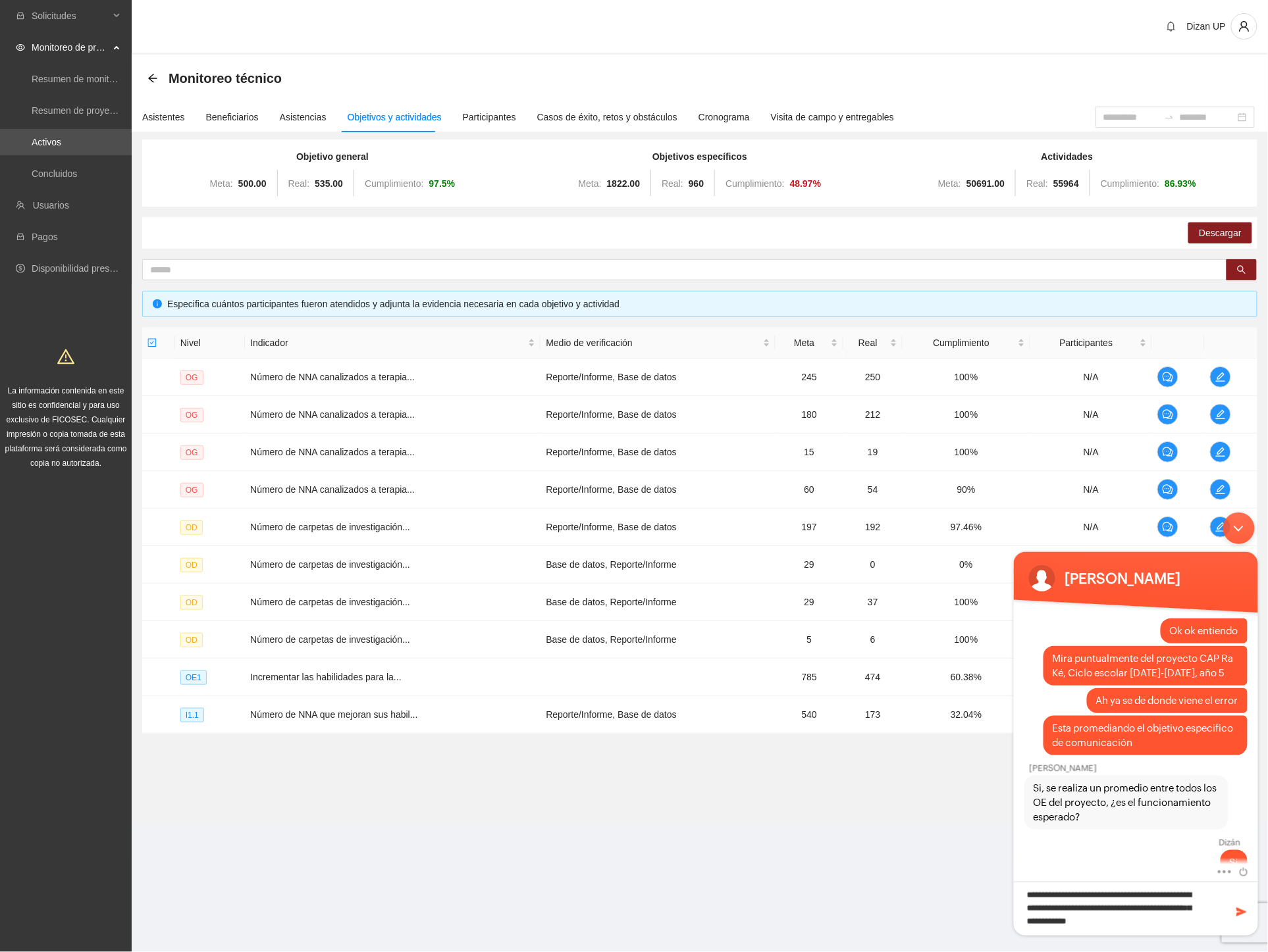
type textarea "**********"
click at [1238, 911] on span at bounding box center [1241, 911] width 13 height 13
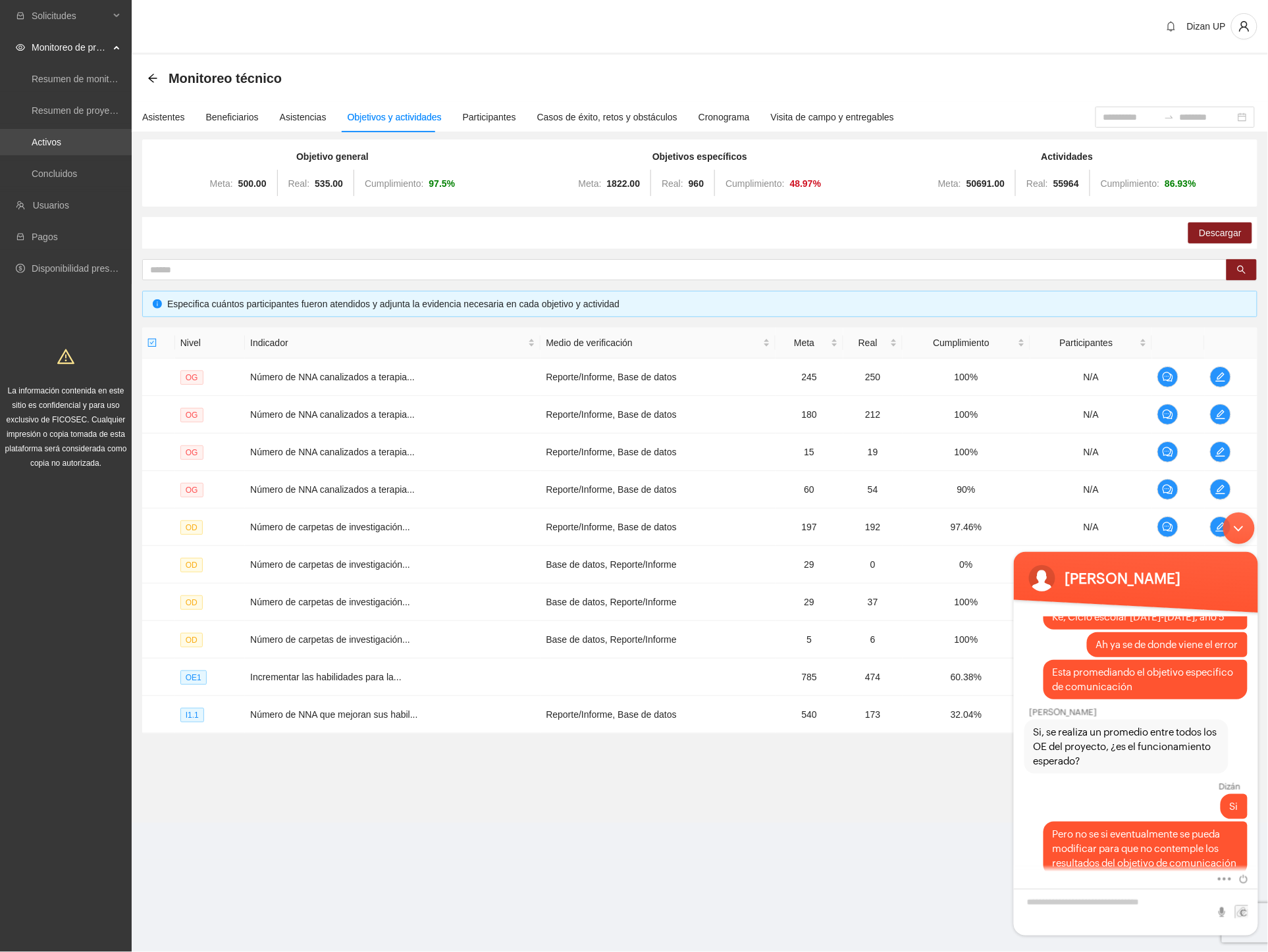
click at [44, 146] on link "Activos" at bounding box center [46, 142] width 30 height 11
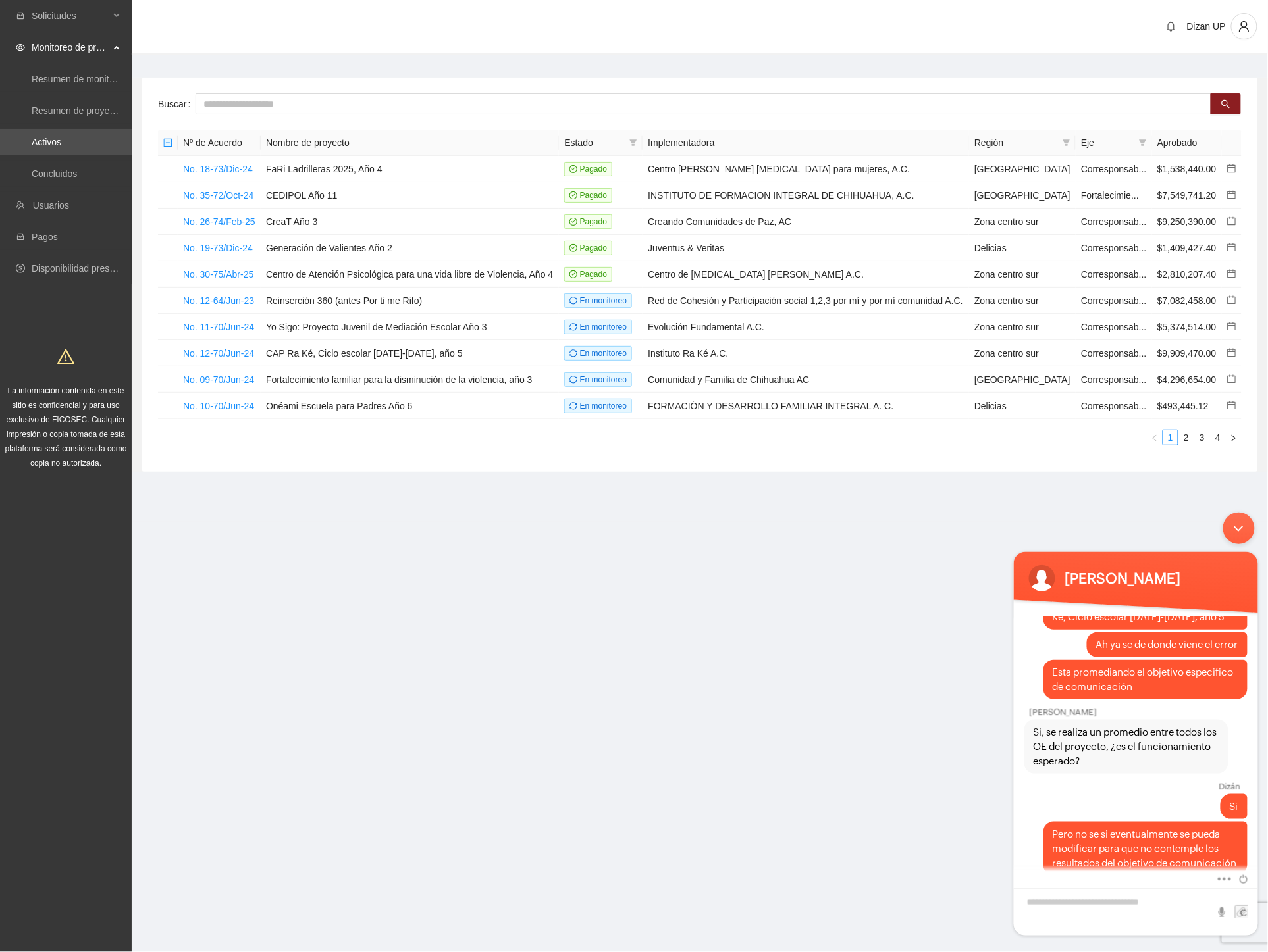
drag, startPoint x: 262, startPoint y: 97, endPoint x: 285, endPoint y: 88, distance: 24.7
click at [262, 97] on input "text" at bounding box center [704, 104] width 1016 height 21
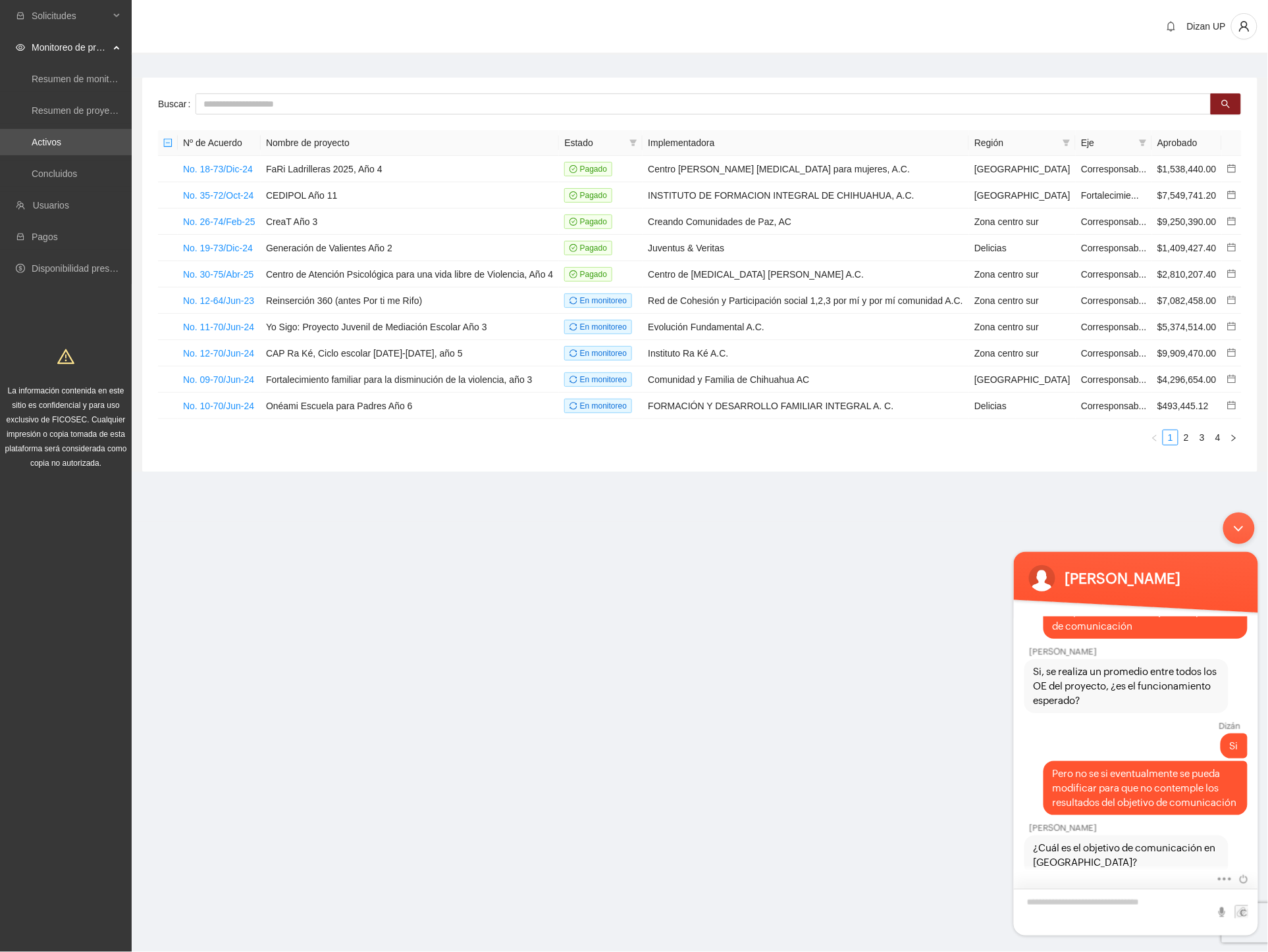
click at [1078, 902] on textarea "Escriba su mensaje y pulse “Intro”" at bounding box center [1135, 911] width 244 height 46
type textarea "*******"
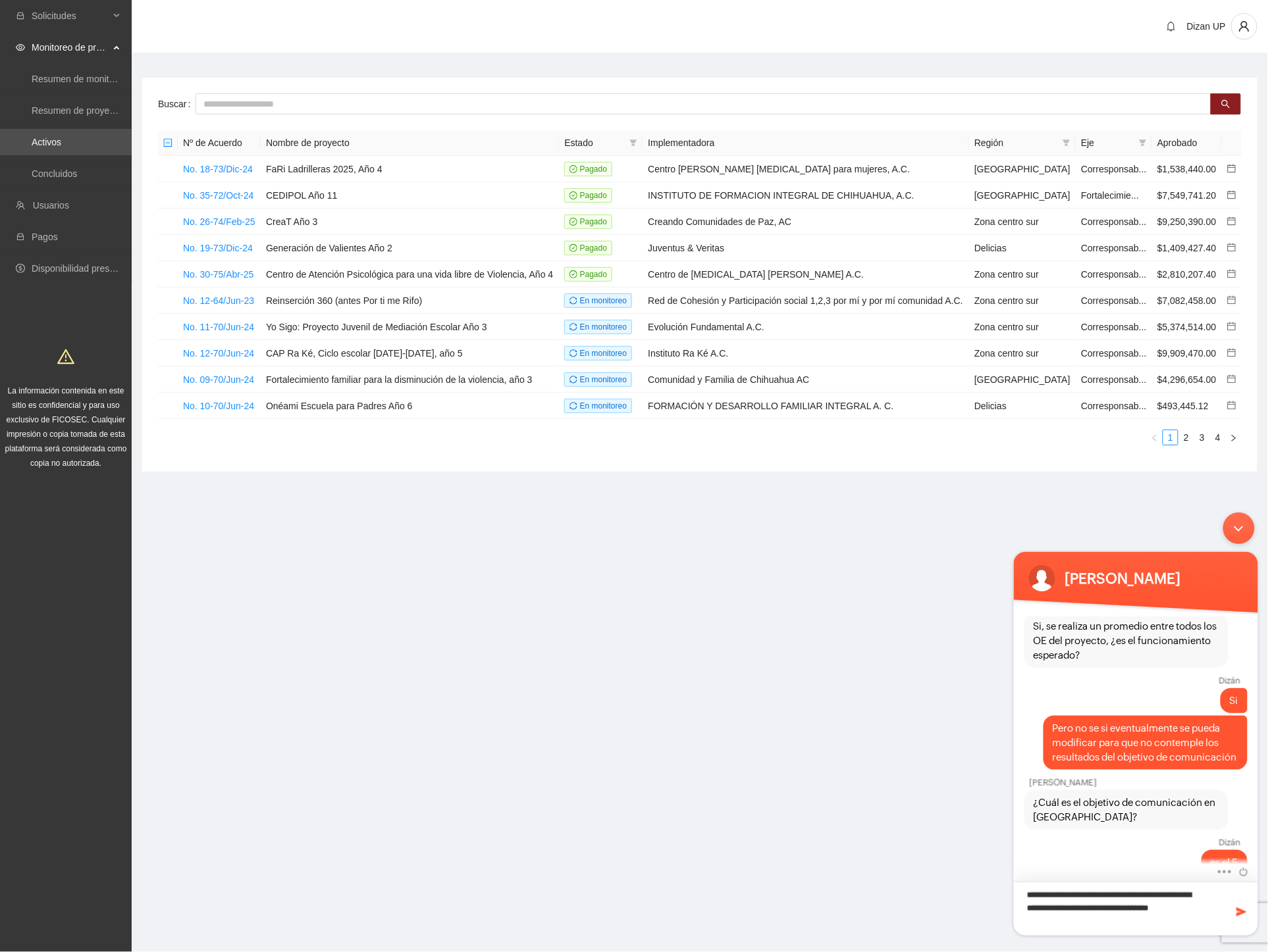
type textarea "**********"
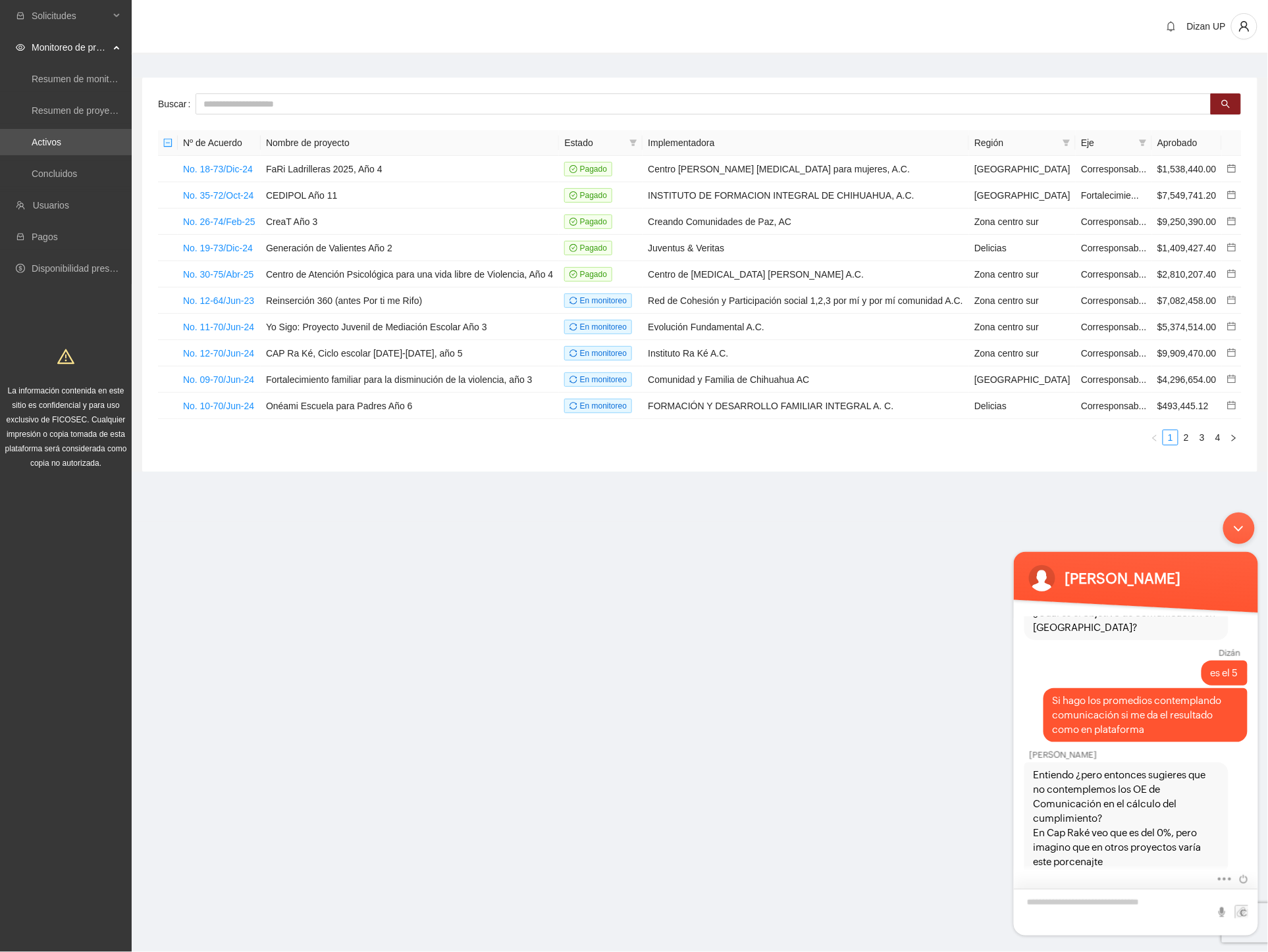
scroll to position [2389, 0]
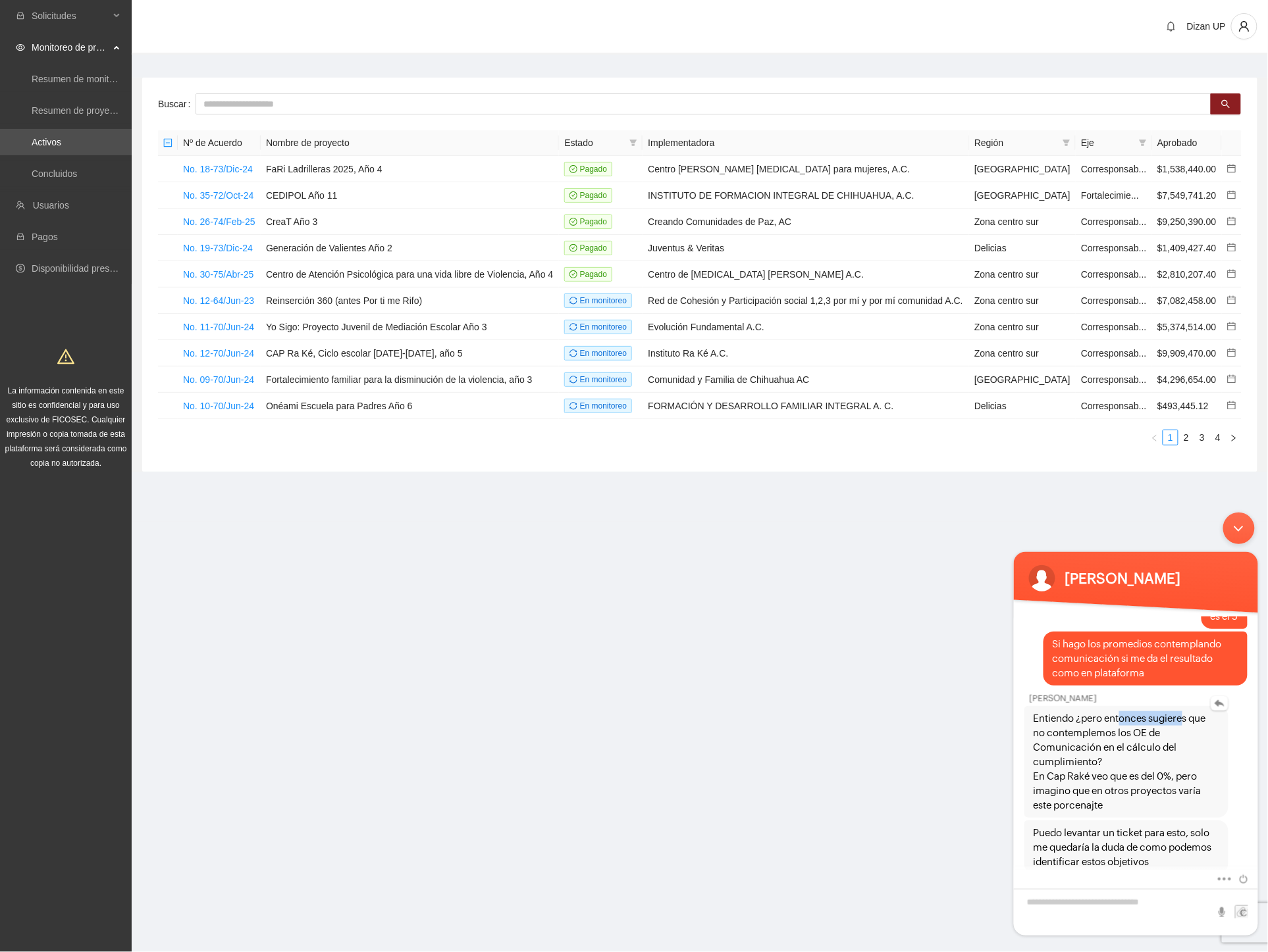
drag, startPoint x: 1115, startPoint y: 713, endPoint x: 1178, endPoint y: 708, distance: 63.2
click at [1178, 711] on span "Entiendo ¿pero entonces sugieres que no contemplemos los OE de Comunicación en …" at bounding box center [1126, 761] width 186 height 102
drag, startPoint x: 1047, startPoint y: 722, endPoint x: 1127, endPoint y: 726, distance: 80.1
click at [1127, 726] on span "Entiendo ¿pero entonces sugieres que no contemplemos los OE de Comunicación en …" at bounding box center [1126, 761] width 186 height 102
drag, startPoint x: 1092, startPoint y: 740, endPoint x: 1143, endPoint y: 748, distance: 51.6
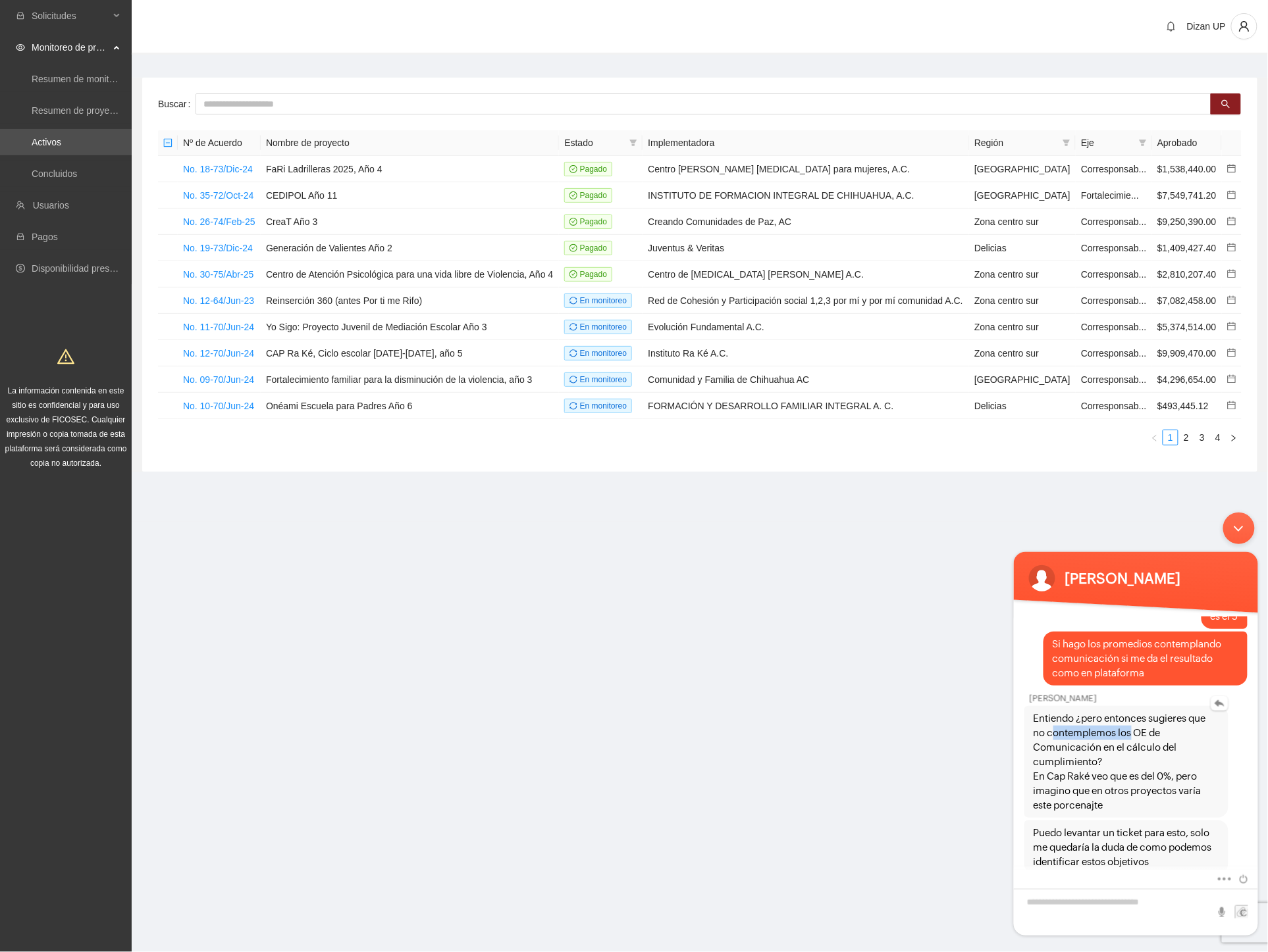
click at [1143, 748] on span "Entiendo ¿pero entonces sugieres que no contemplemos los OE de Comunicación en …" at bounding box center [1126, 761] width 186 height 102
click at [1052, 769] on span "Entiendo ¿pero entonces sugieres que no contemplemos los OE de Comunicación en …" at bounding box center [1126, 761] width 186 height 102
drag, startPoint x: 1042, startPoint y: 772, endPoint x: 1141, endPoint y: 769, distance: 99.0
click at [1141, 769] on span "Entiendo ¿pero entonces sugieres que no contemplemos los OE de Comunicación en …" at bounding box center [1126, 761] width 186 height 102
click at [1075, 787] on span "Entiendo ¿pero entonces sugieres que no contemplemos los OE de Comunicación en …" at bounding box center [1126, 761] width 186 height 102
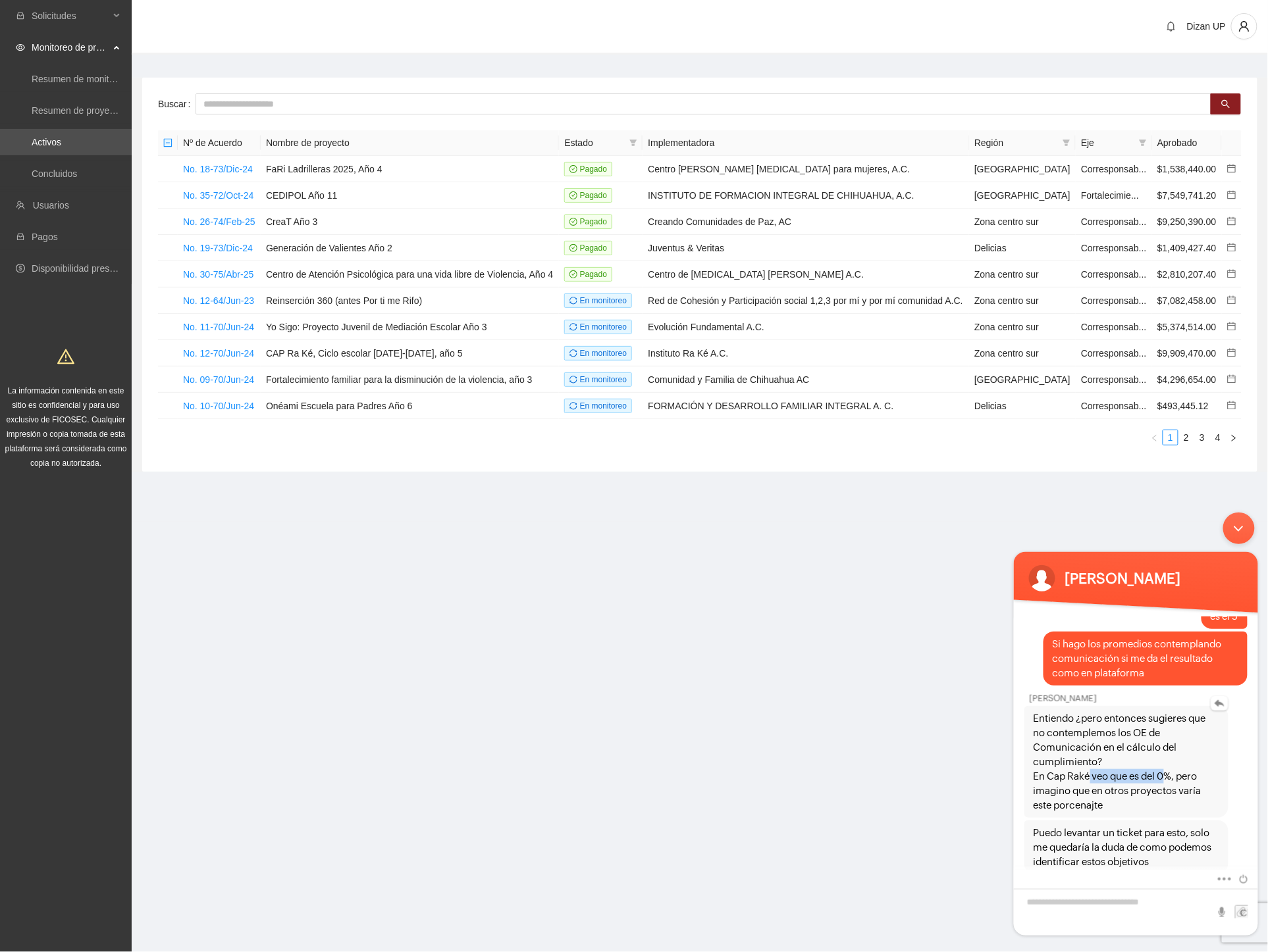
drag, startPoint x: 1087, startPoint y: 766, endPoint x: 1164, endPoint y: 771, distance: 77.2
click at [1164, 771] on span "Entiendo ¿pero entonces sugieres que no contemplemos los OE de Comunicación en …" at bounding box center [1126, 761] width 186 height 102
drag, startPoint x: 1060, startPoint y: 781, endPoint x: 1161, endPoint y: 779, distance: 101.0
click at [1161, 779] on span "Entiendo ¿pero entonces sugieres que no contemplemos los OE de Comunicación en …" at bounding box center [1126, 761] width 186 height 102
drag, startPoint x: 1037, startPoint y: 798, endPoint x: 1131, endPoint y: 795, distance: 94.0
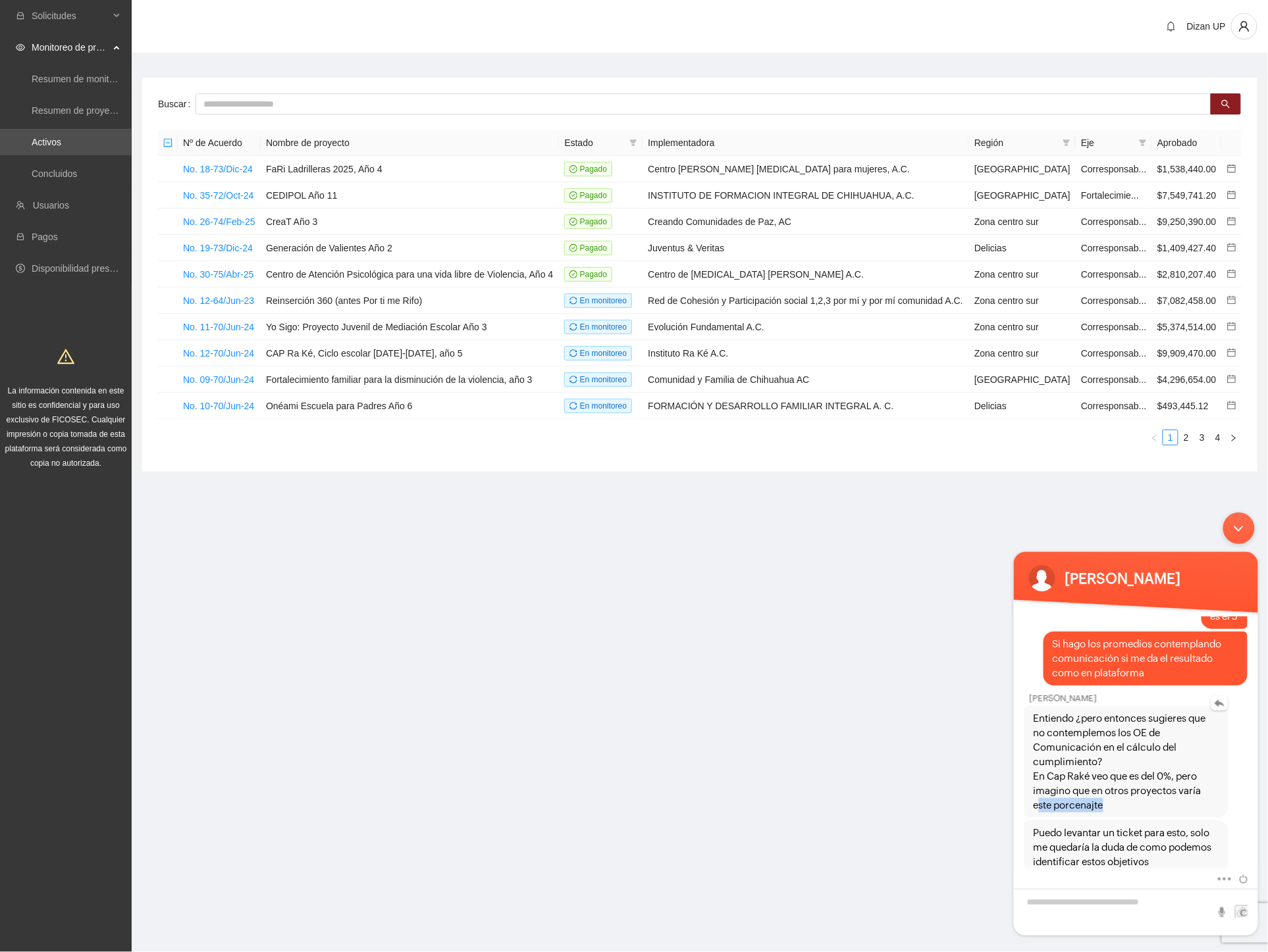
click at [1131, 795] on span "Entiendo ¿pero entonces sugieres que no contemplemos los OE de Comunicación en …" at bounding box center [1126, 761] width 186 height 102
drag, startPoint x: 1062, startPoint y: 830, endPoint x: 1116, endPoint y: 831, distance: 54.0
click at [1093, 829] on span "Puedo levantar un ticket para esto, solo me quedaría la duda de como podemos id…" at bounding box center [1126, 847] width 186 height 44
click at [1050, 897] on textarea "Escriba su mensaje y pulse “Intro”" at bounding box center [1135, 911] width 244 height 46
click at [1218, 697] on em at bounding box center [1219, 703] width 17 height 15
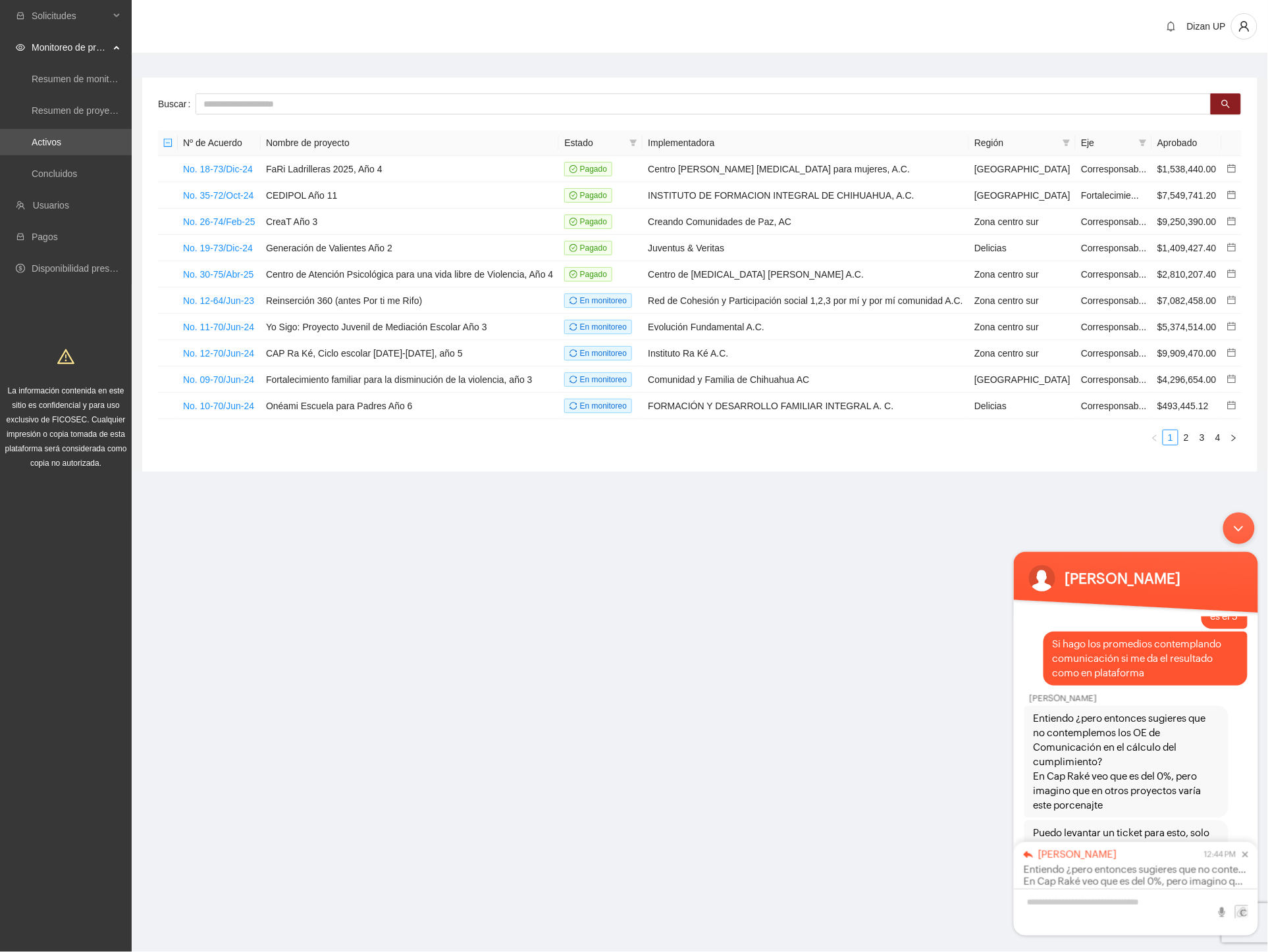
click at [1248, 856] on div "[PERSON_NAME] 12:44 PM Entiendo ¿pero entonces sugieres que no contemplemos los…" at bounding box center [1135, 865] width 244 height 46
click at [1244, 853] on em at bounding box center [1240, 854] width 12 height 6
click at [1220, 811] on em at bounding box center [1219, 817] width 17 height 15
type textarea "*"
drag, startPoint x: 1079, startPoint y: 901, endPoint x: 1049, endPoint y: 879, distance: 37.2
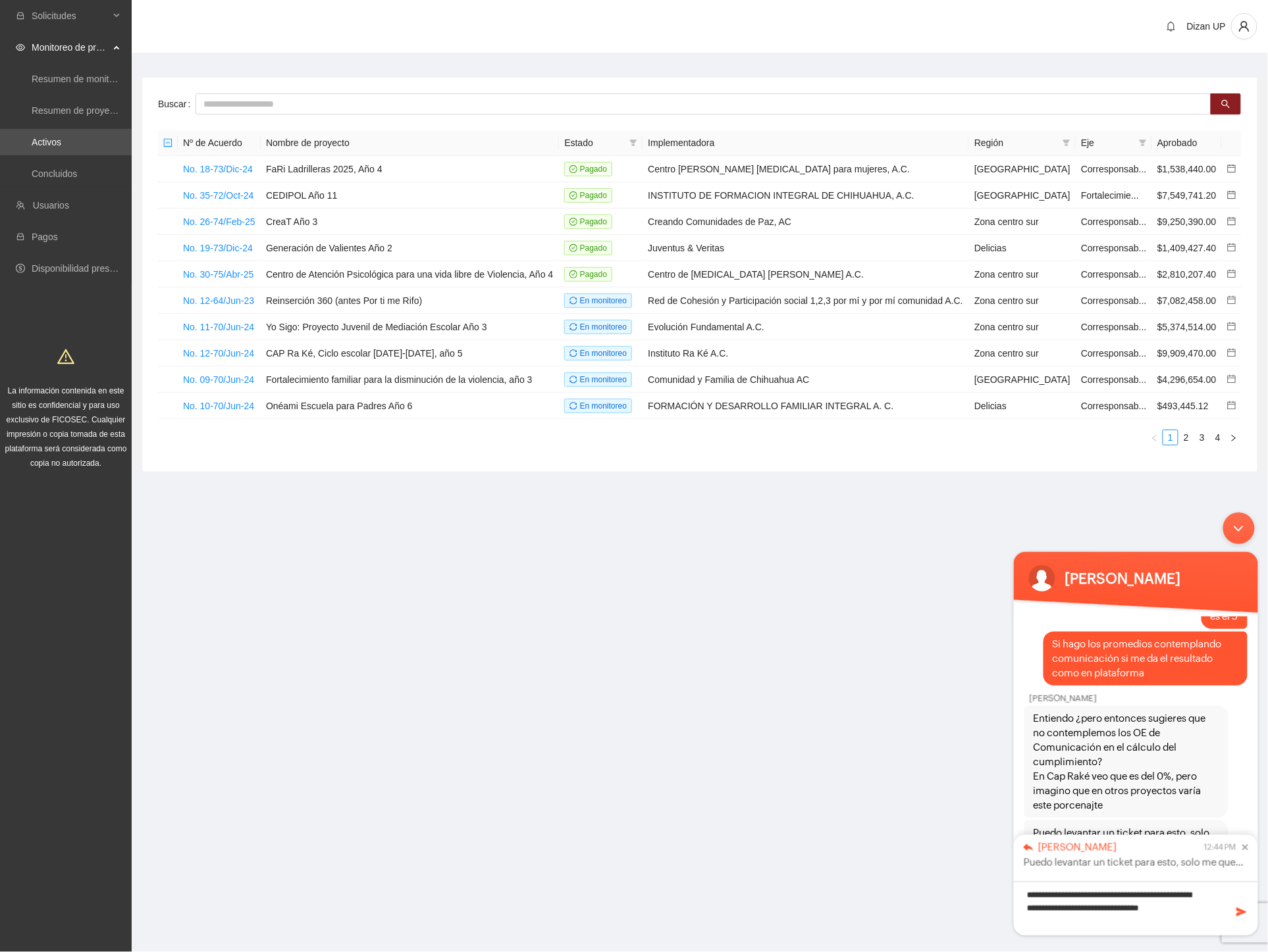
click at [1054, 877] on div "[PERSON_NAME] 12:44 PM Puedo levantar un ticket para esto, solo me quedaría la …" at bounding box center [1135, 858] width 244 height 46
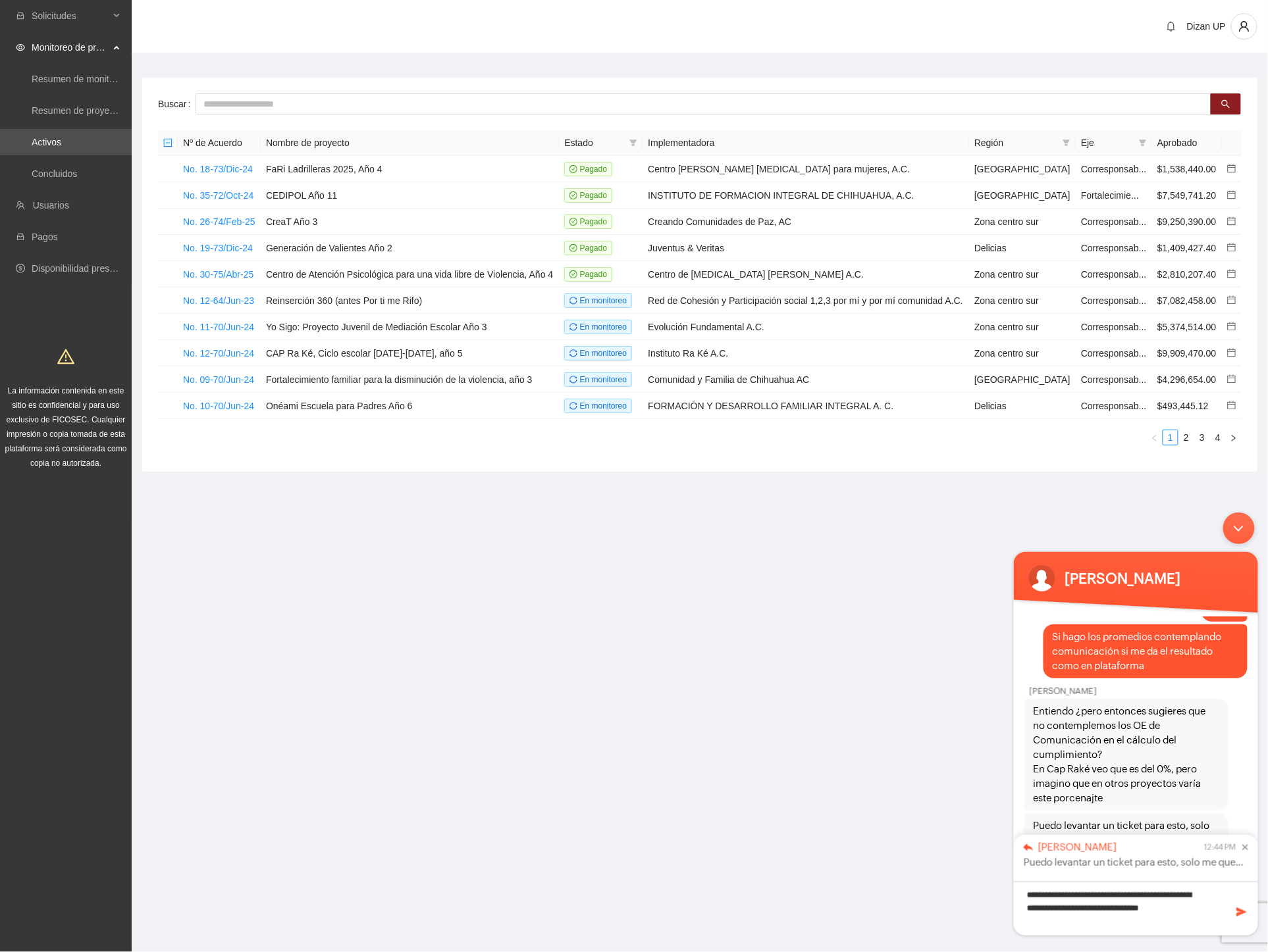
type textarea "**********"
click at [1059, 922] on textarea "**********" at bounding box center [1135, 908] width 244 height 54
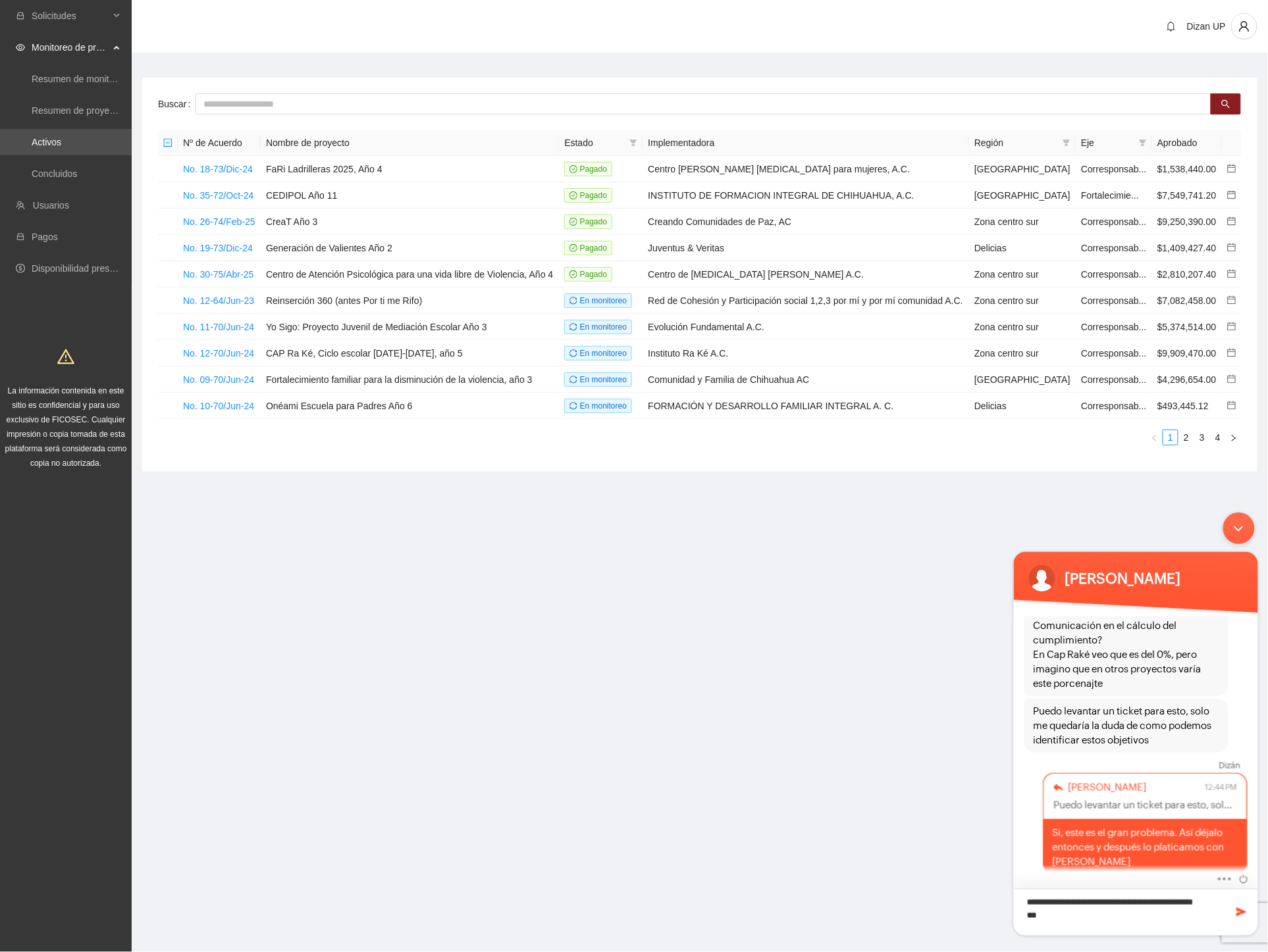
type textarea "**********"
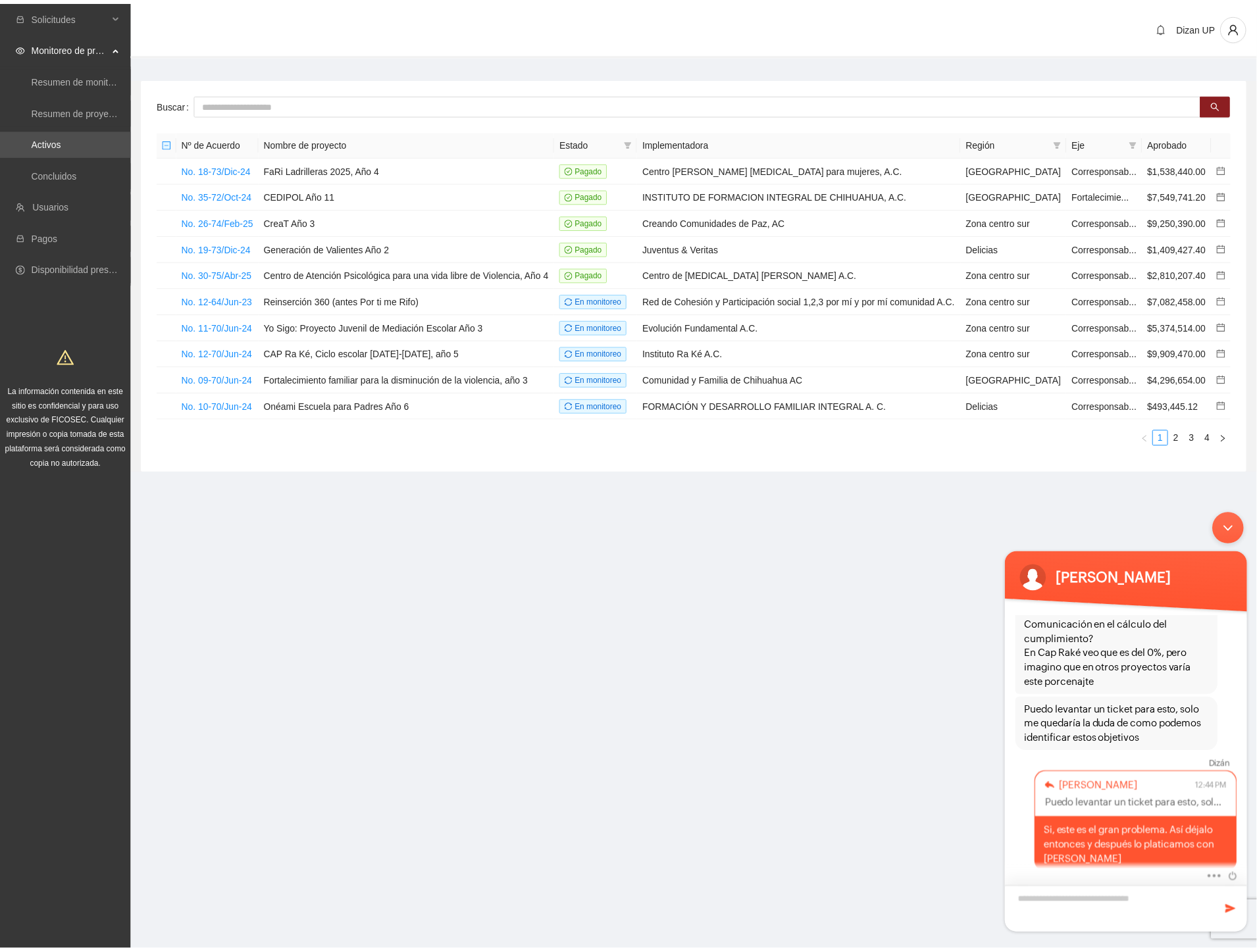
scroll to position [2554, 0]
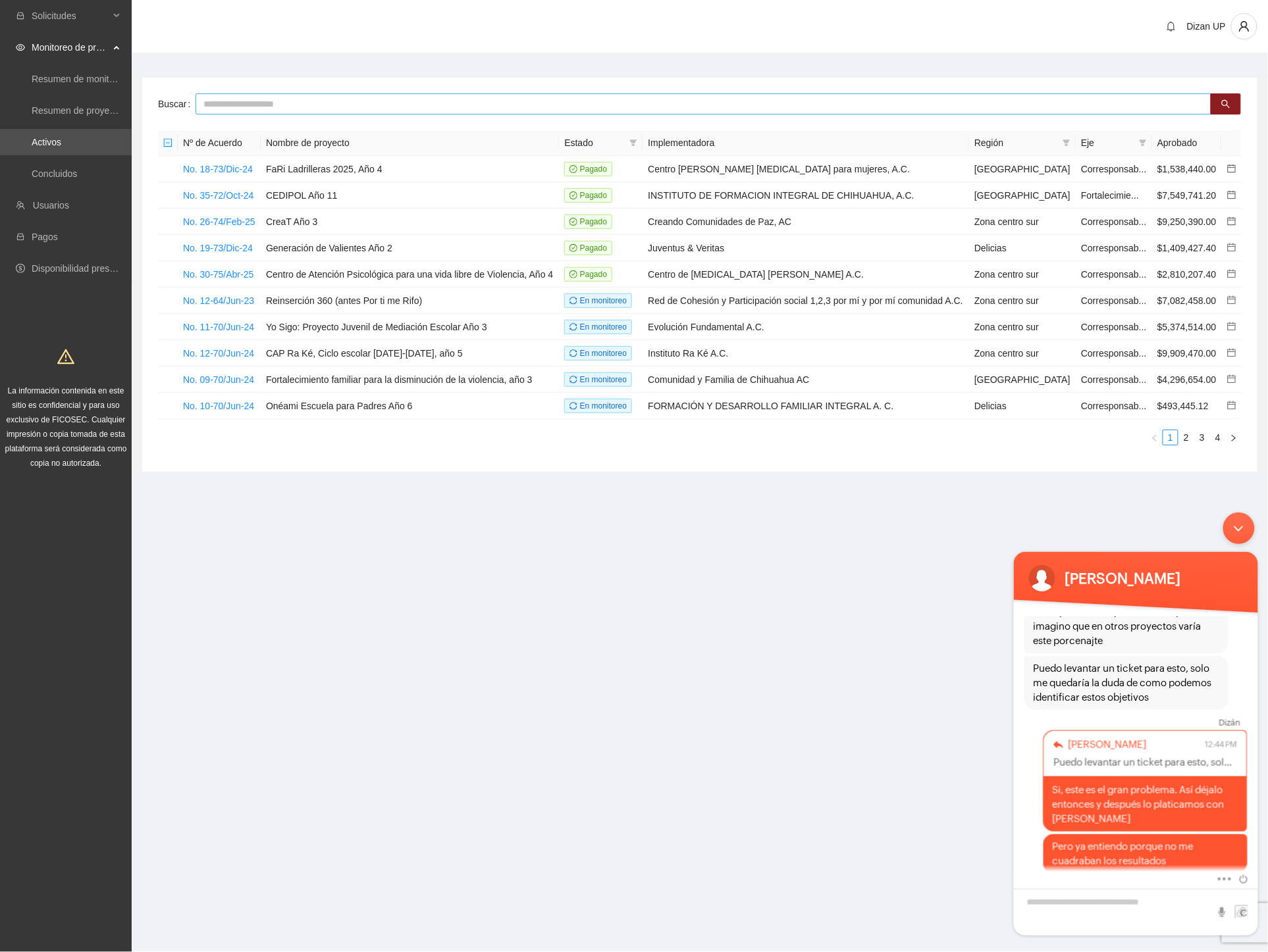
click at [314, 104] on input "text" at bounding box center [704, 104] width 1016 height 21
type input "***"
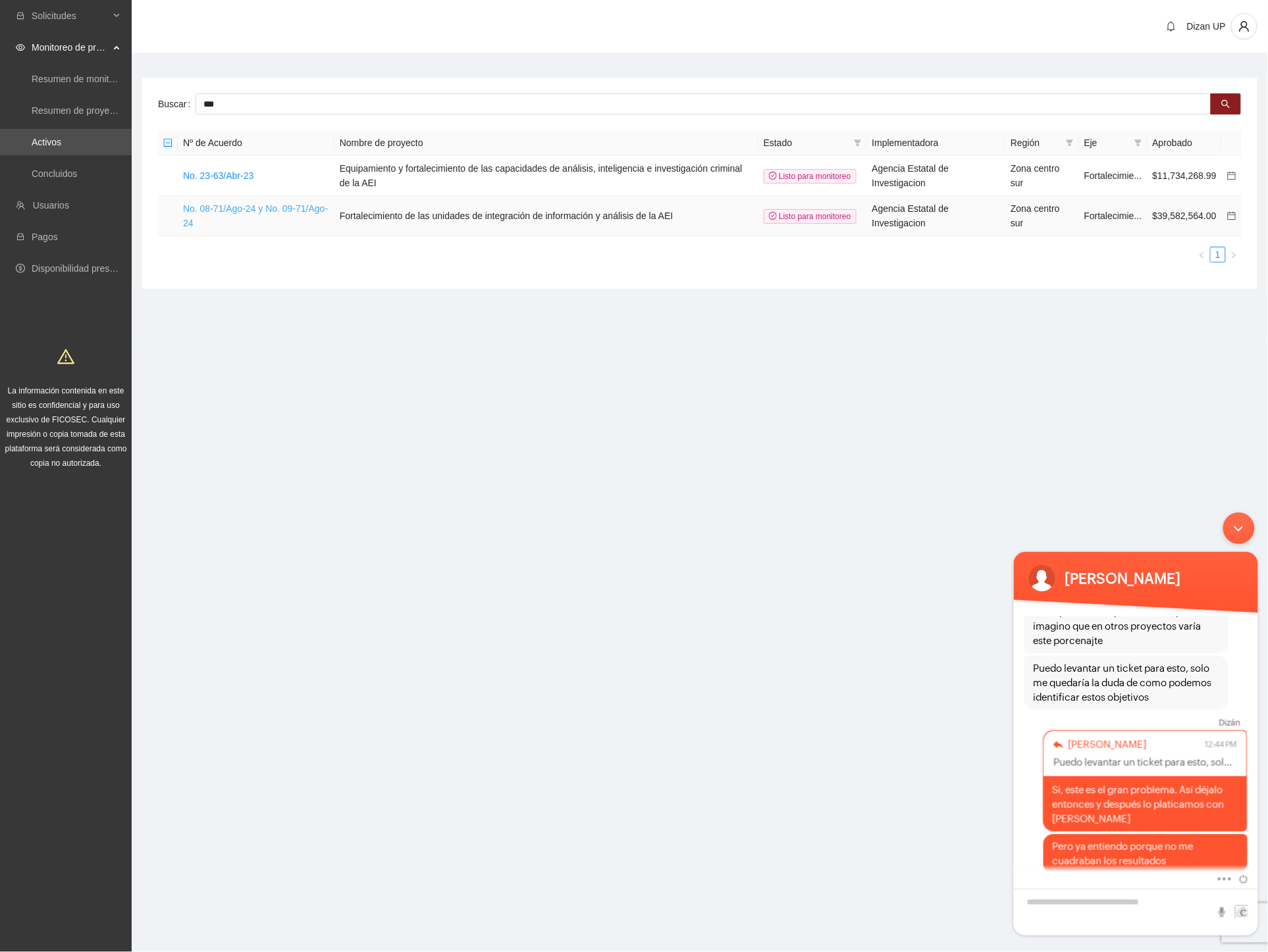
click at [222, 208] on link "No. 08-71/Ago-24 y No. 09-71/Ago-24" at bounding box center [255, 215] width 145 height 25
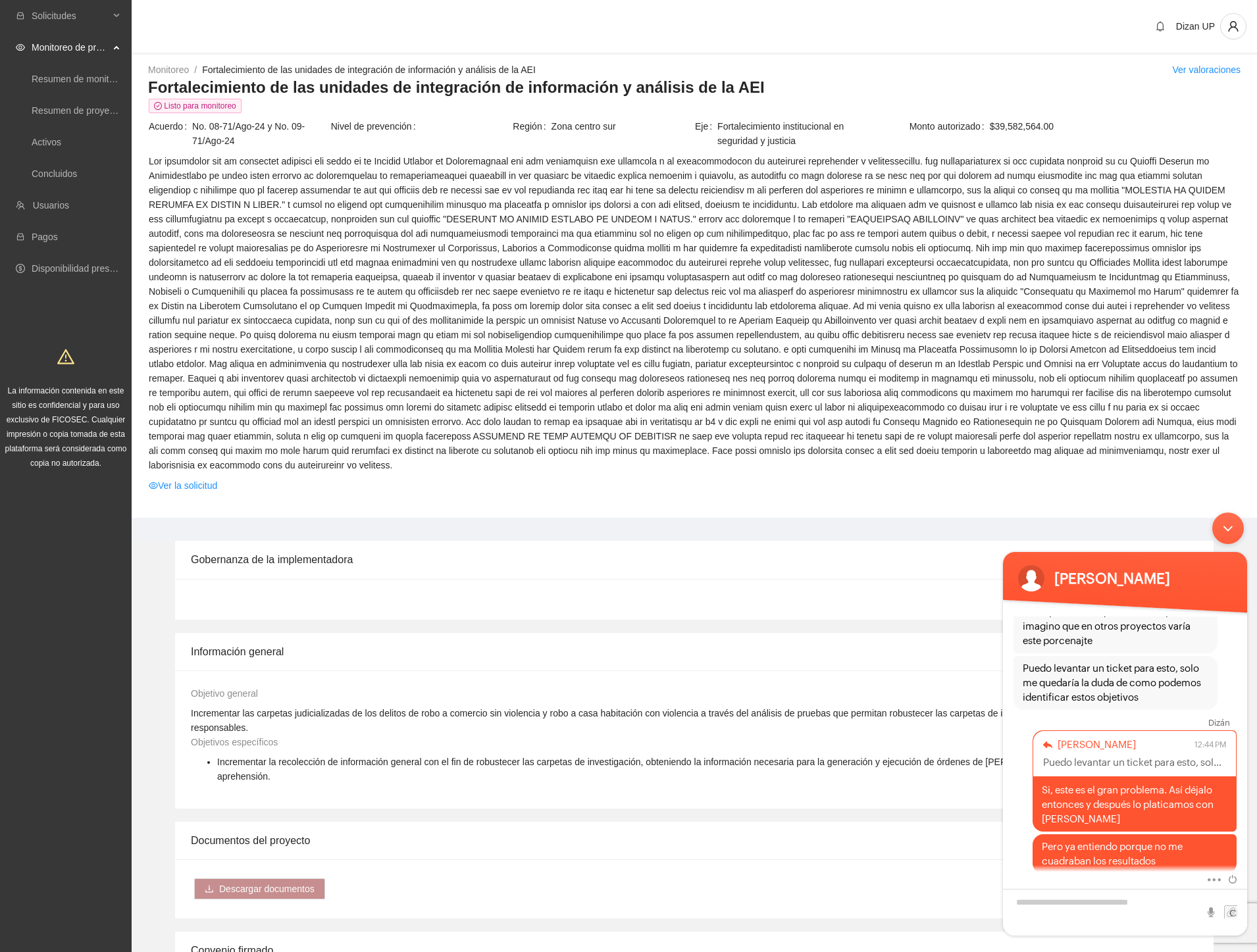
click at [1236, 525] on div "Minimizar ventana de chat en vivo" at bounding box center [1229, 529] width 32 height 32
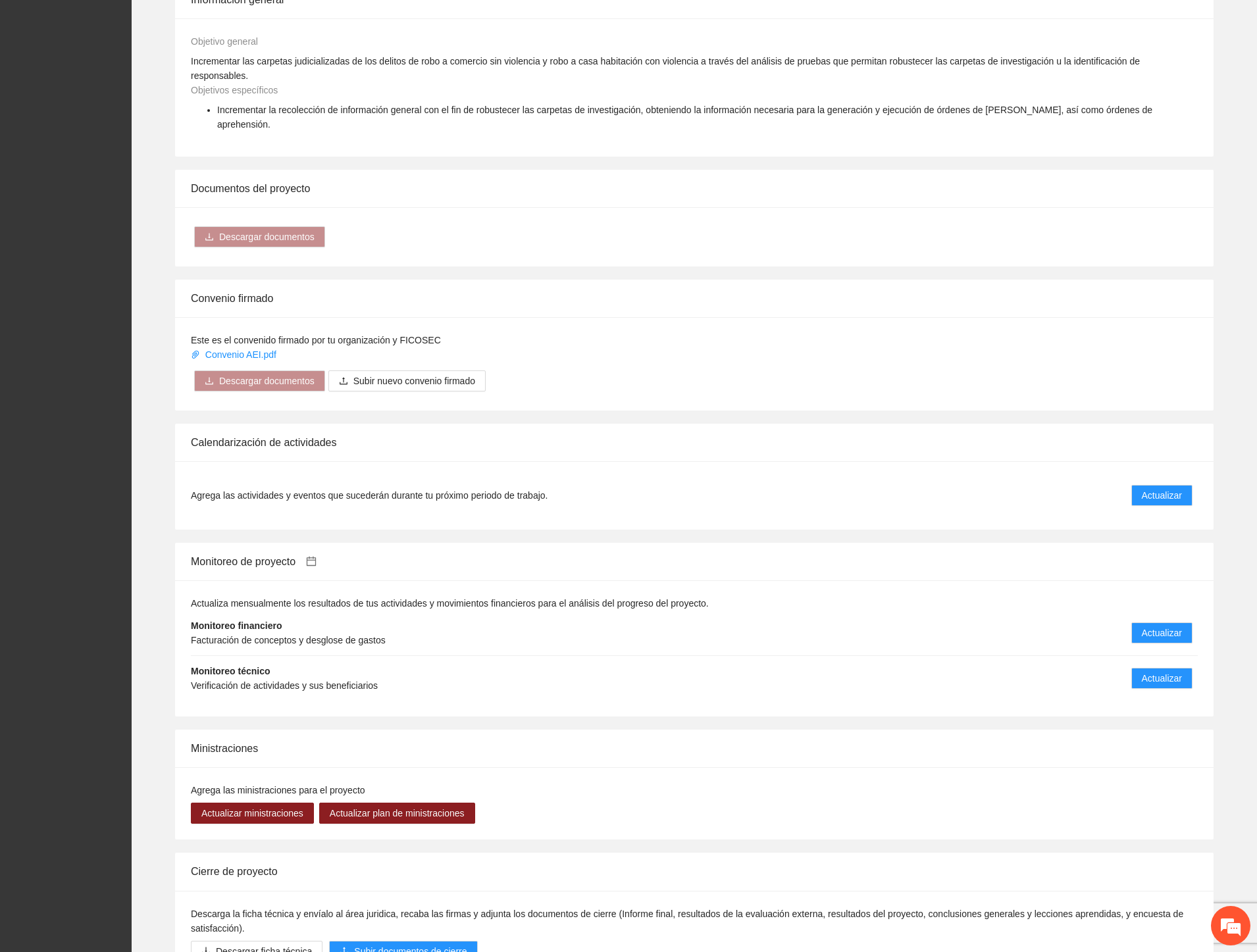
scroll to position [755, 0]
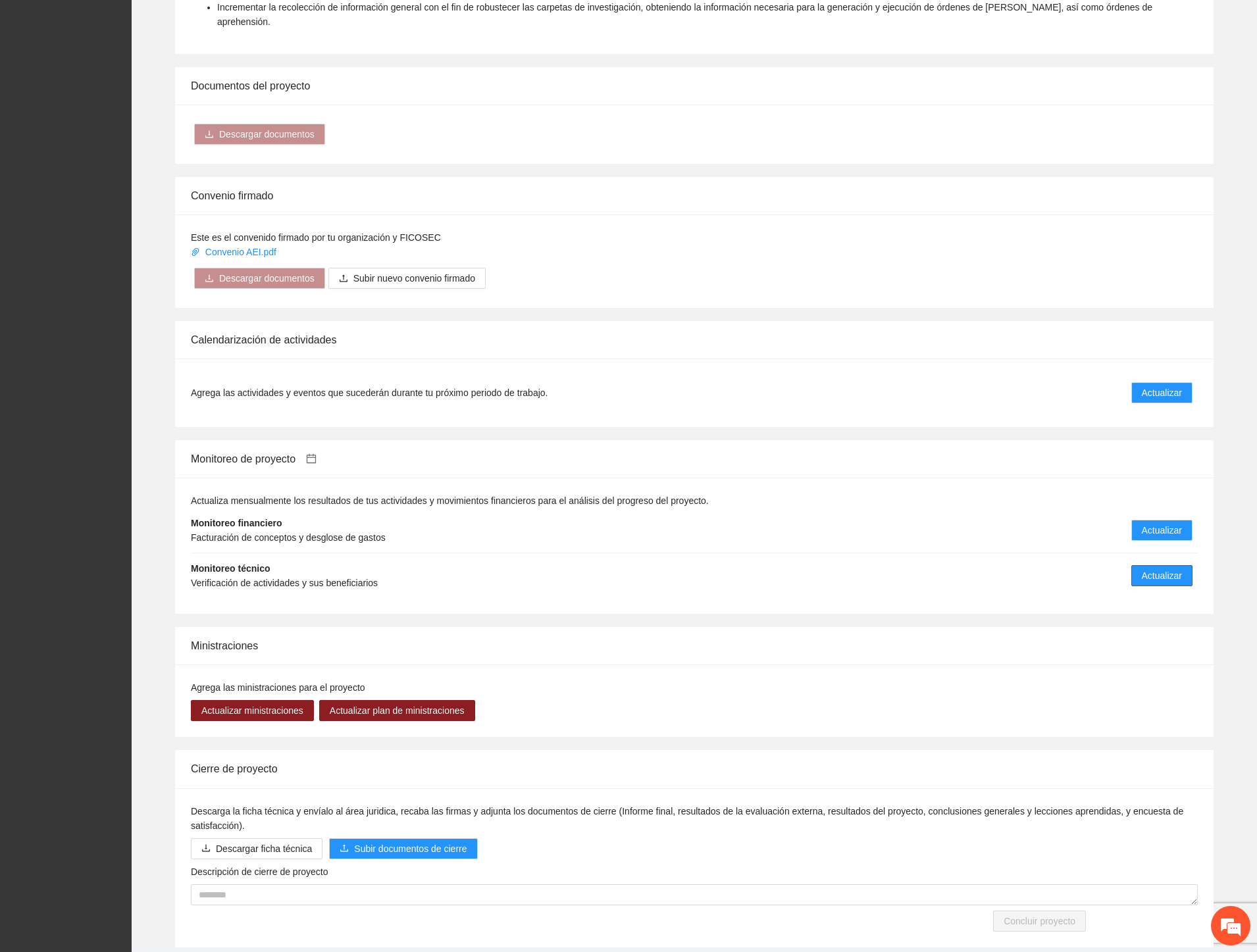
click at [1156, 568] on span "Actualizar" at bounding box center [1162, 576] width 40 height 15
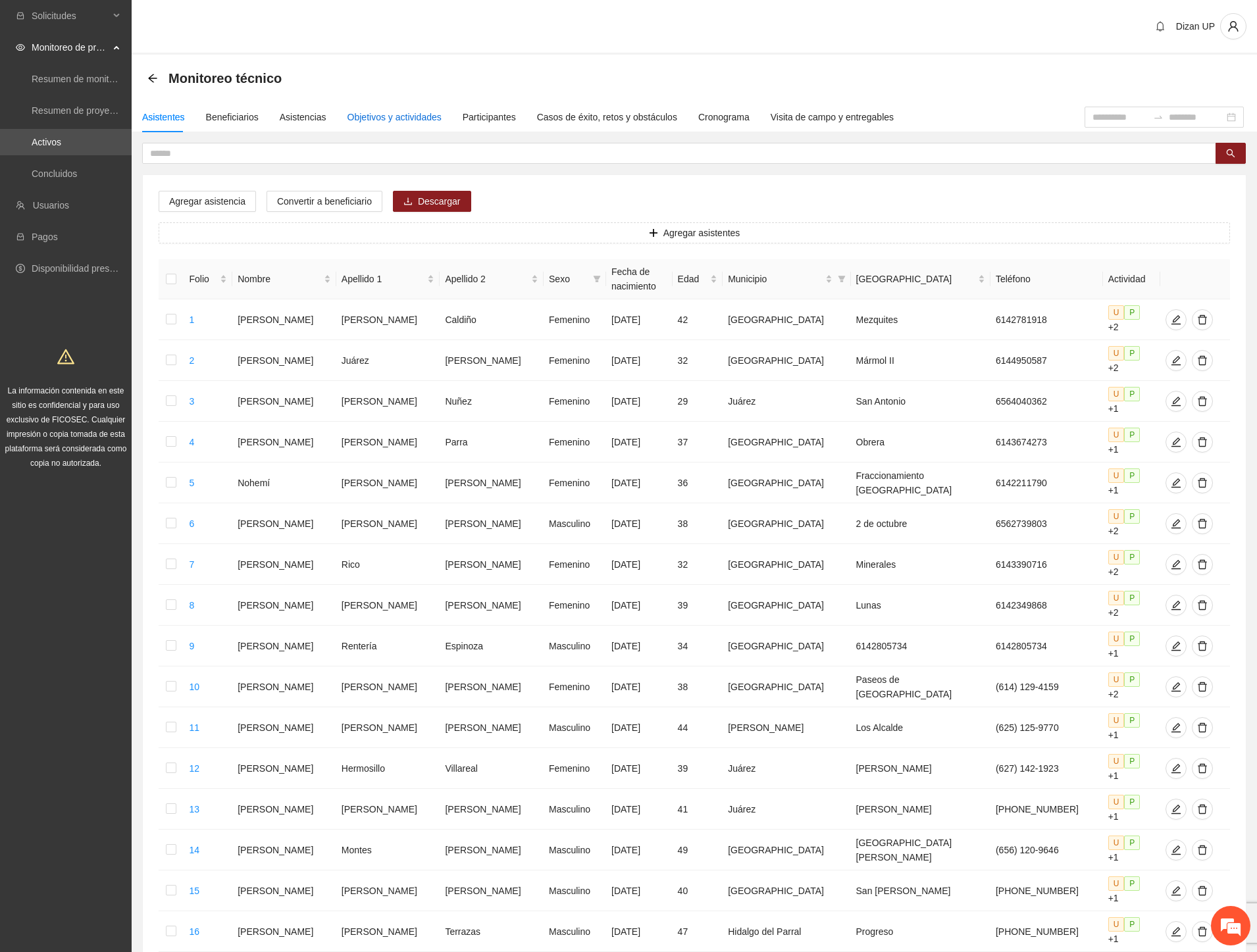
click at [384, 119] on div "Objetivos y actividades" at bounding box center [395, 117] width 94 height 15
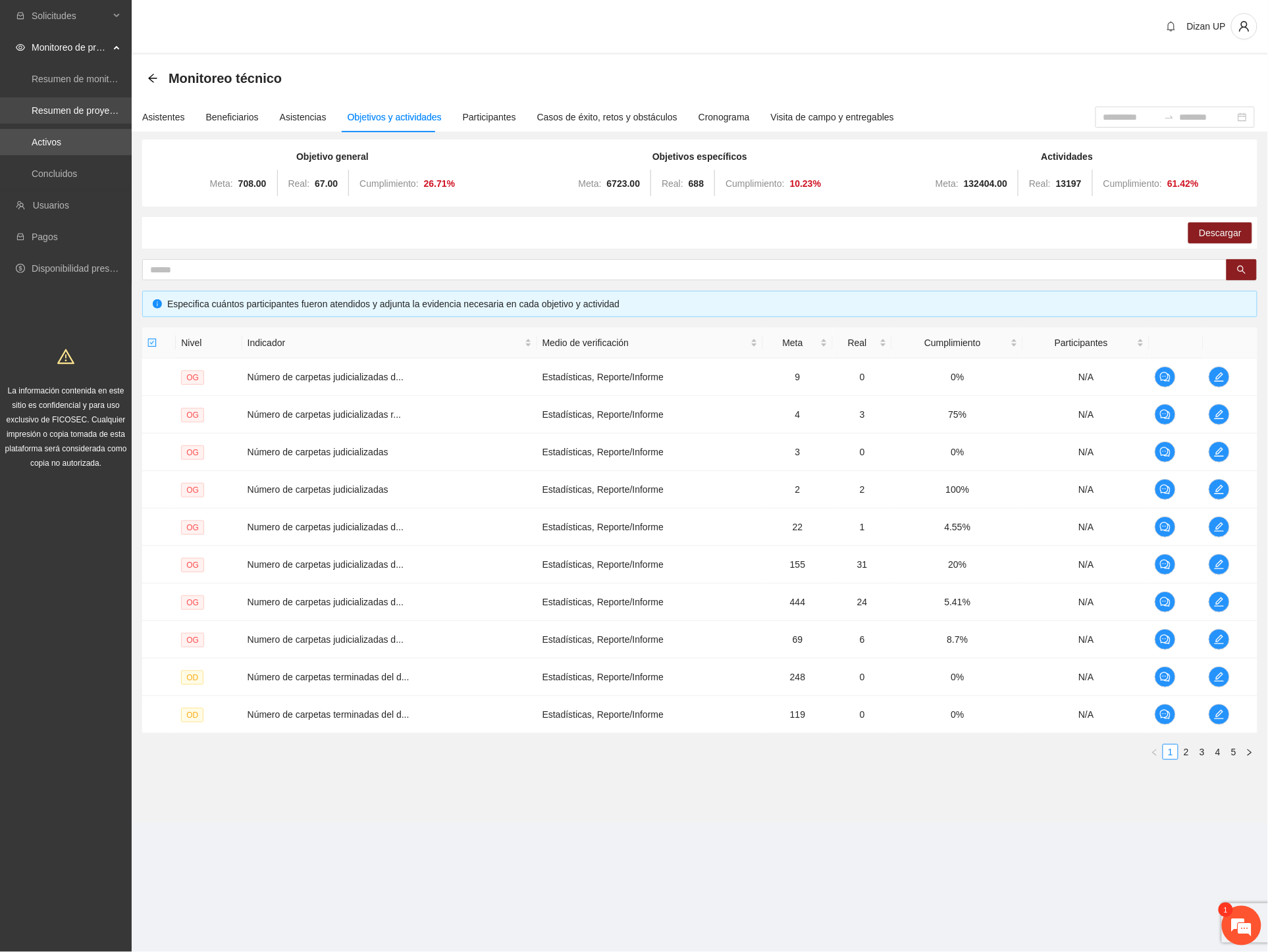
scroll to position [2661, 0]
click at [1245, 919] on em at bounding box center [1241, 925] width 36 height 36
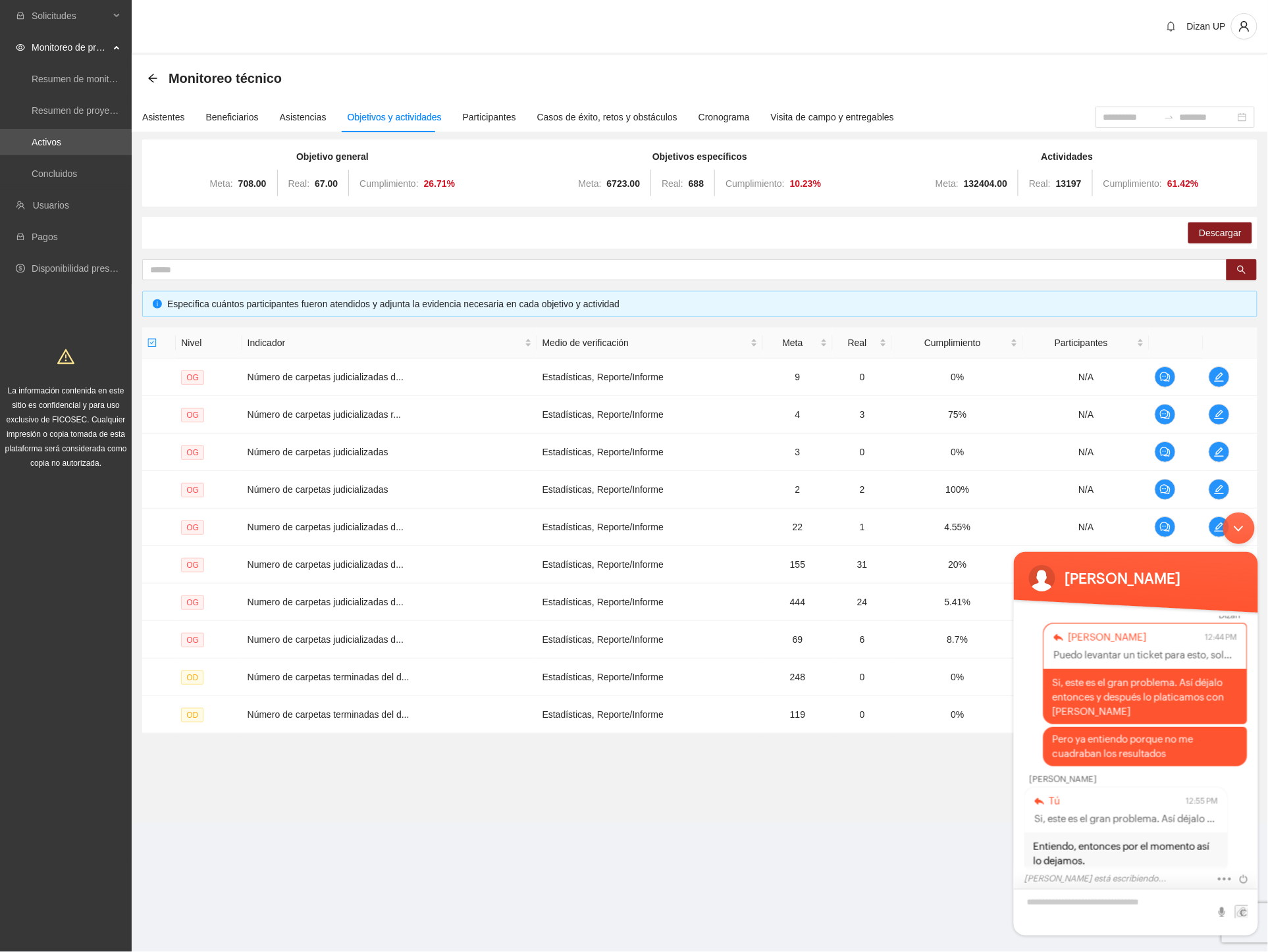
click at [1069, 904] on textarea "Escriba su mensaje y pulse “Intro”" at bounding box center [1135, 911] width 244 height 46
type textarea "**"
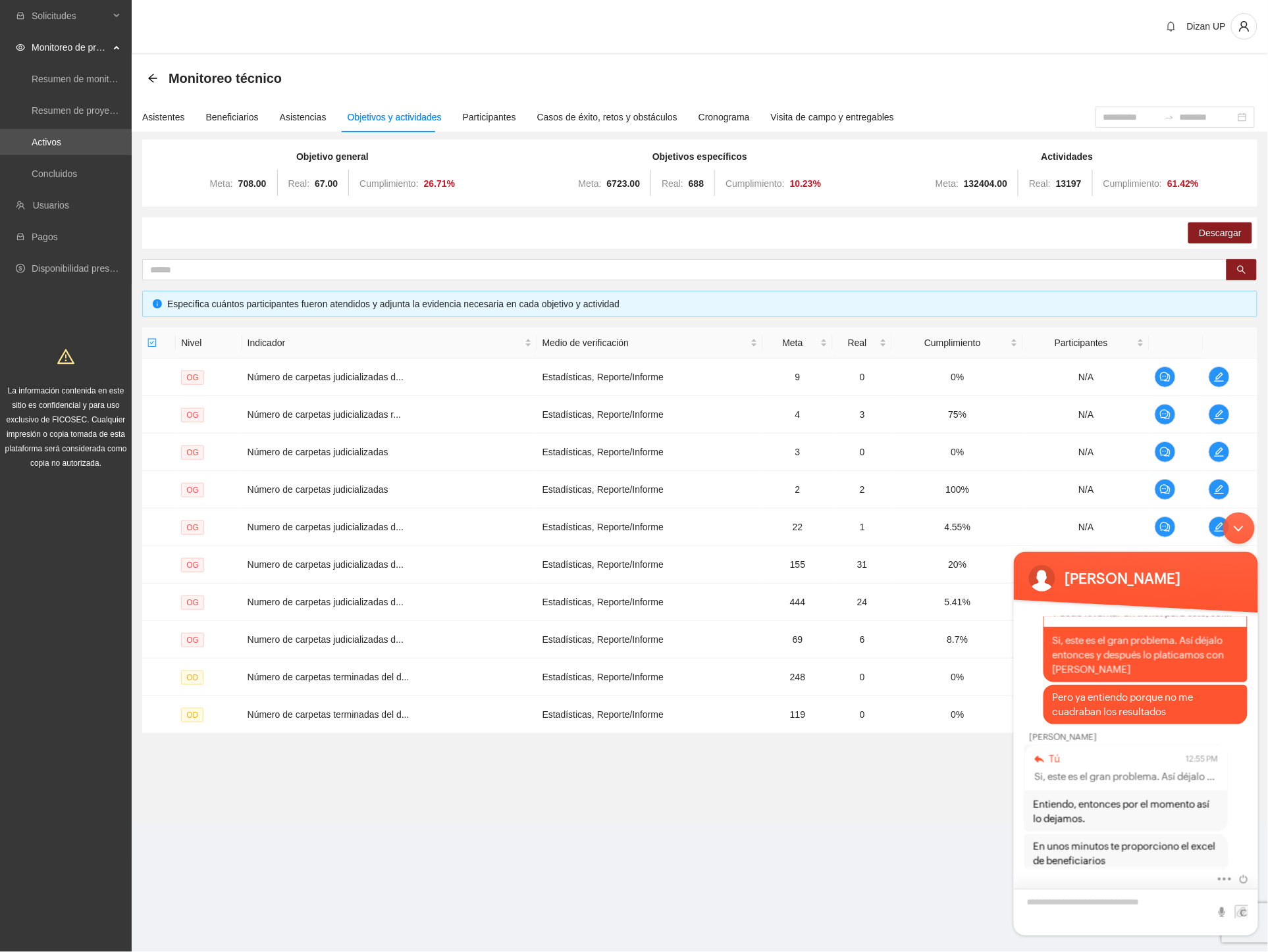
scroll to position [2749, 0]
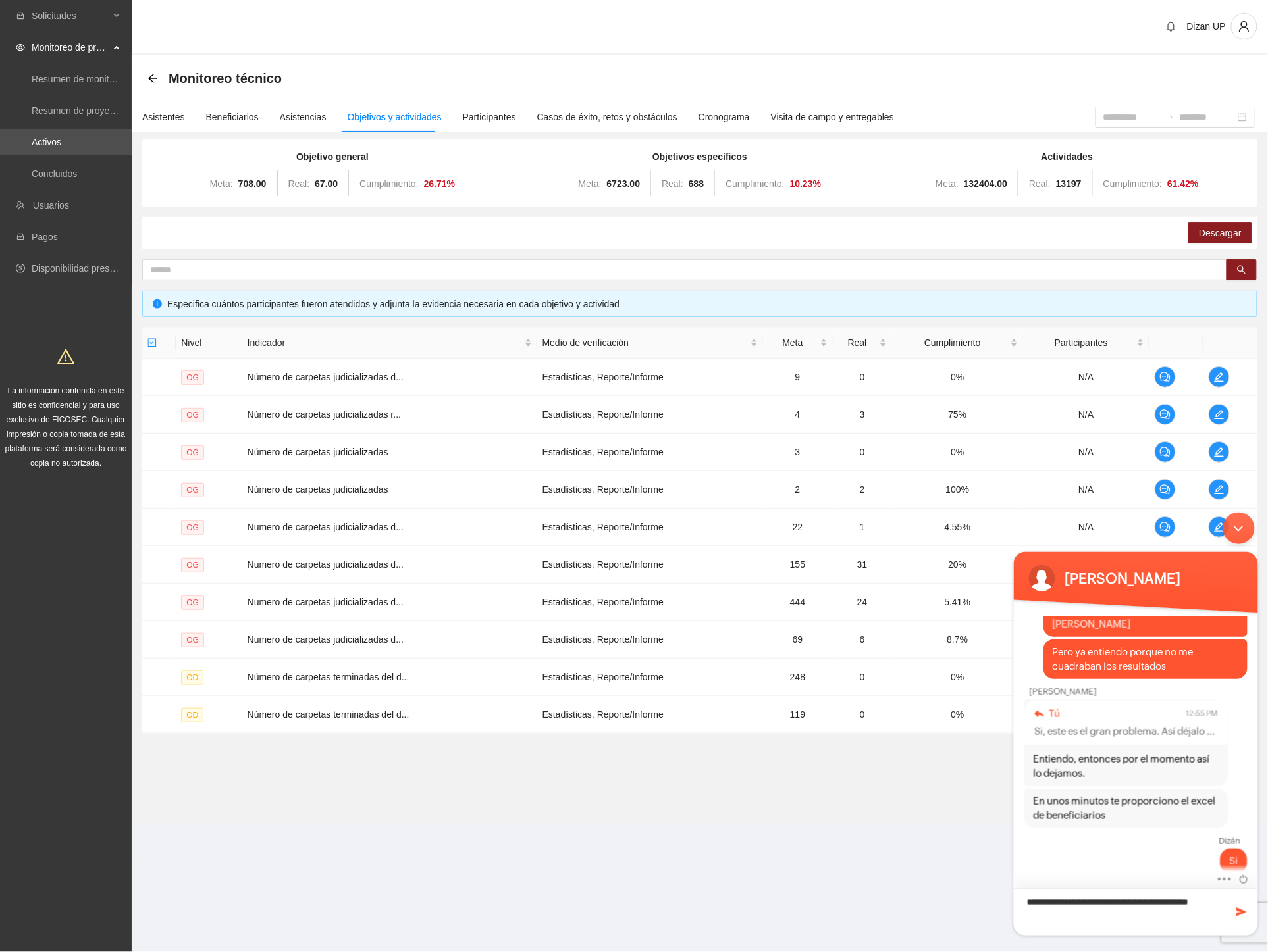
click at [1026, 914] on textarea "**********" at bounding box center [1135, 911] width 244 height 46
type textarea "**********"
click at [1242, 911] on span at bounding box center [1241, 911] width 13 height 13
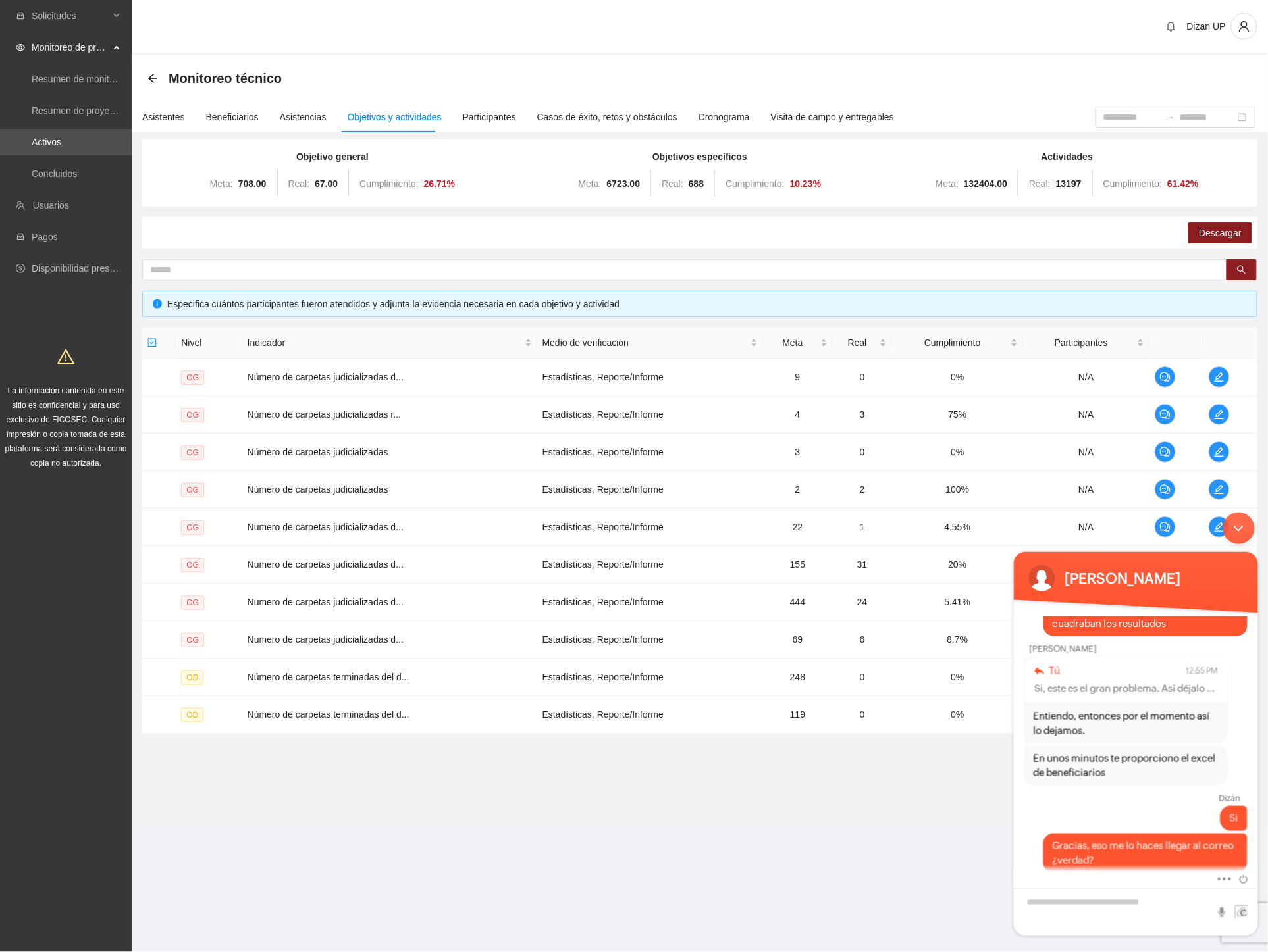
click at [1237, 532] on div "Minimizar ventana de chat en vivo" at bounding box center [1238, 528] width 32 height 32
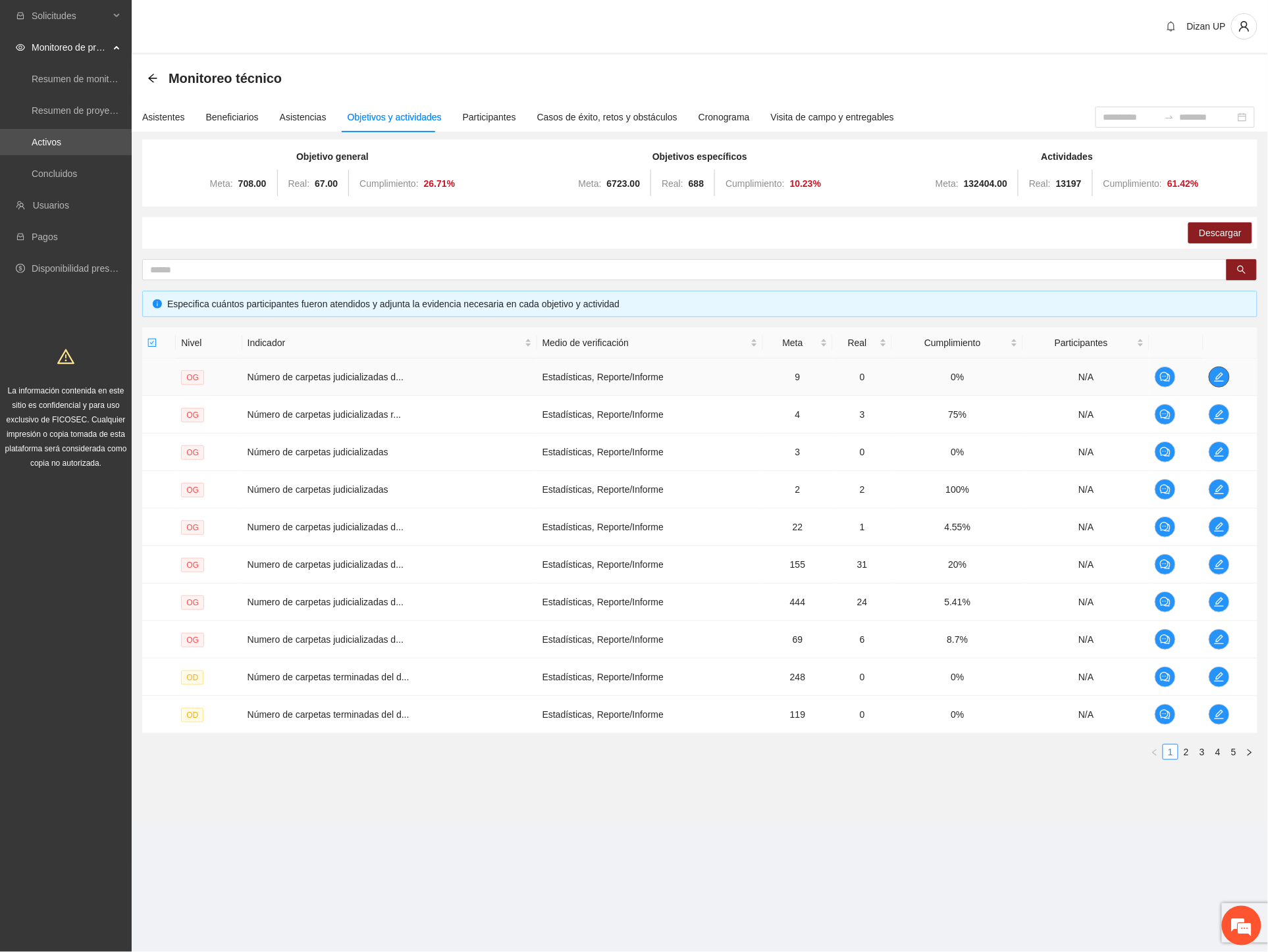
click at [1218, 378] on icon "edit" at bounding box center [1219, 377] width 11 height 11
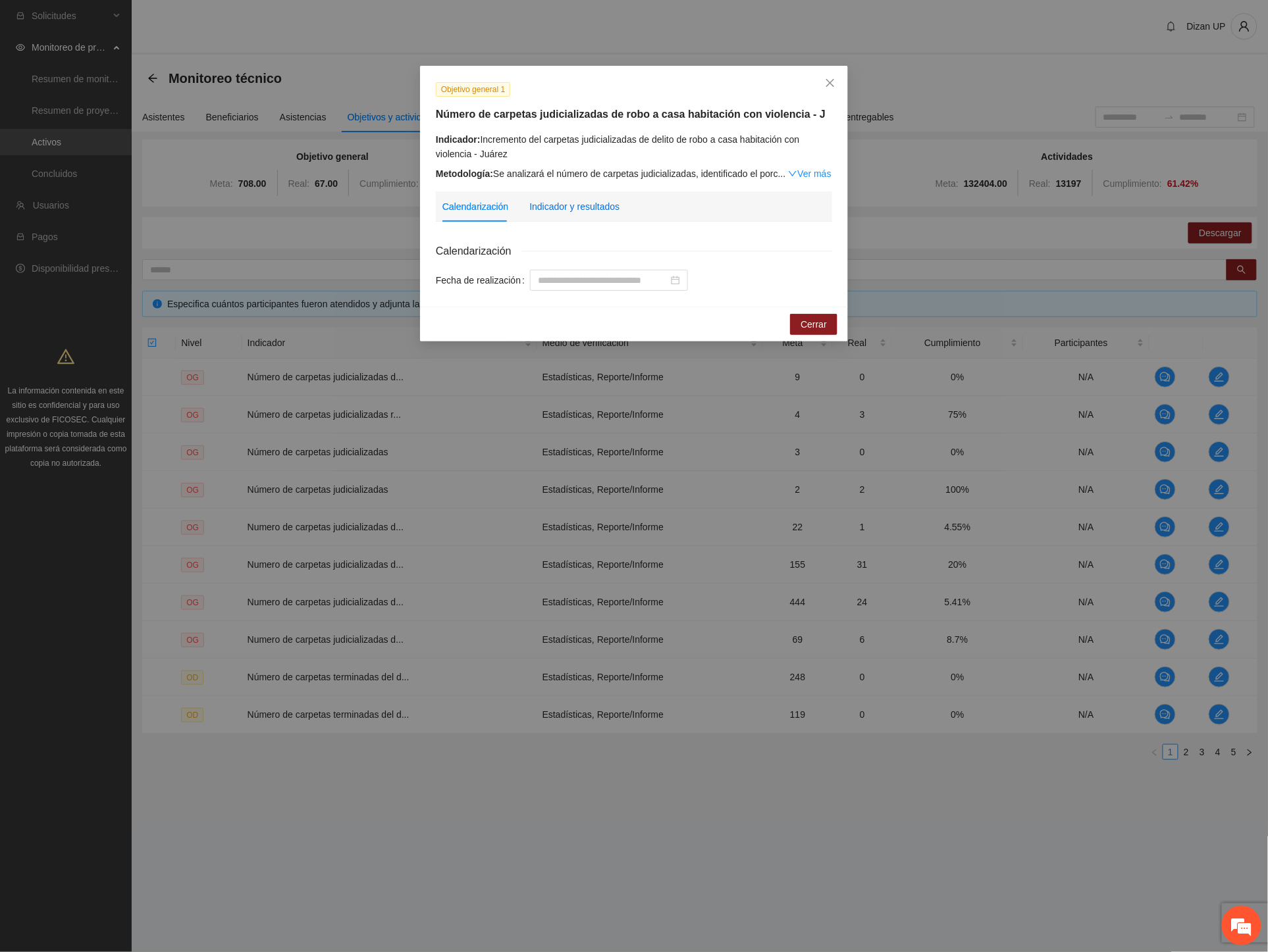
click at [567, 213] on div "Indicador y resultados" at bounding box center [575, 207] width 90 height 15
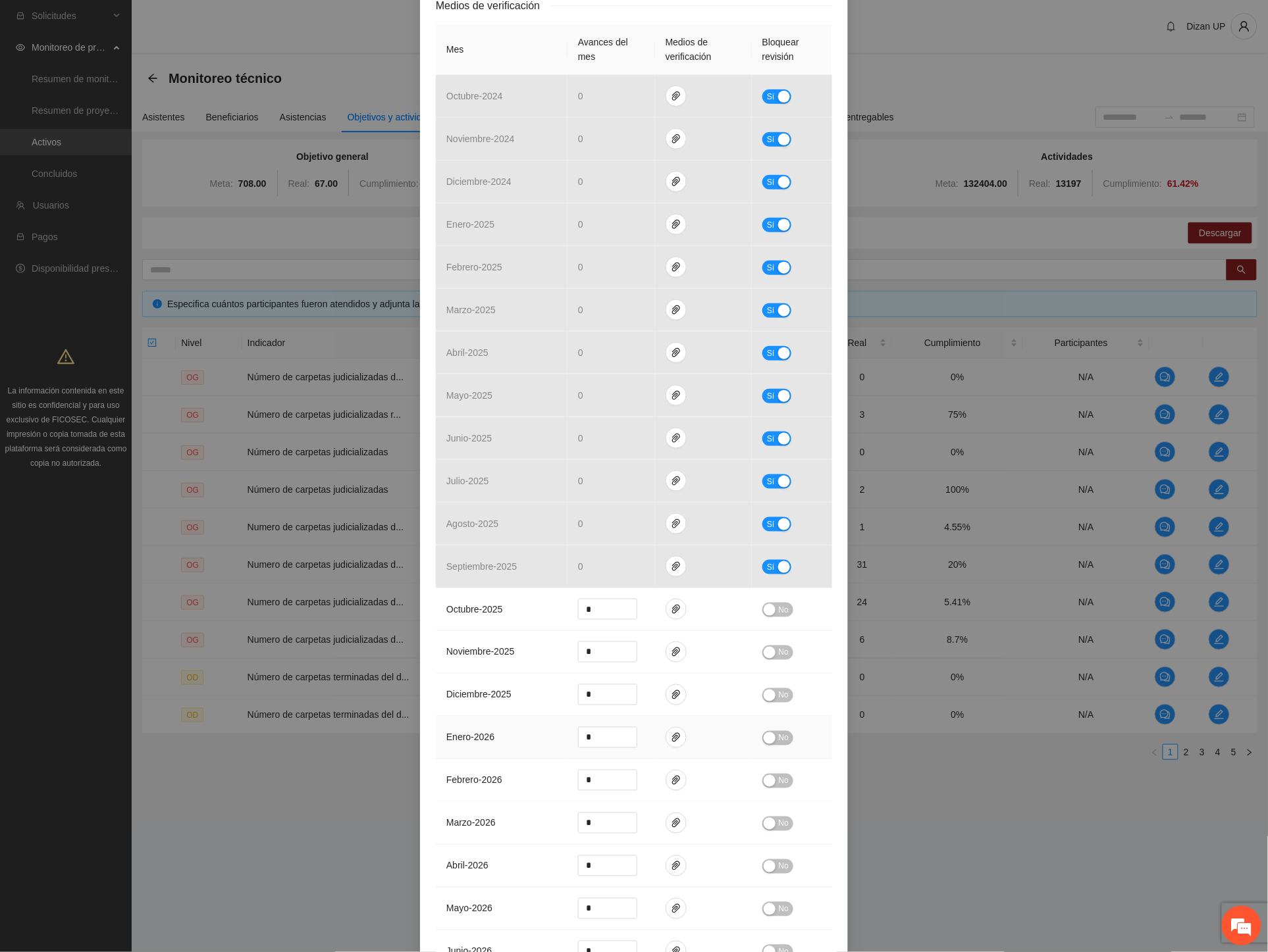
scroll to position [292, 0]
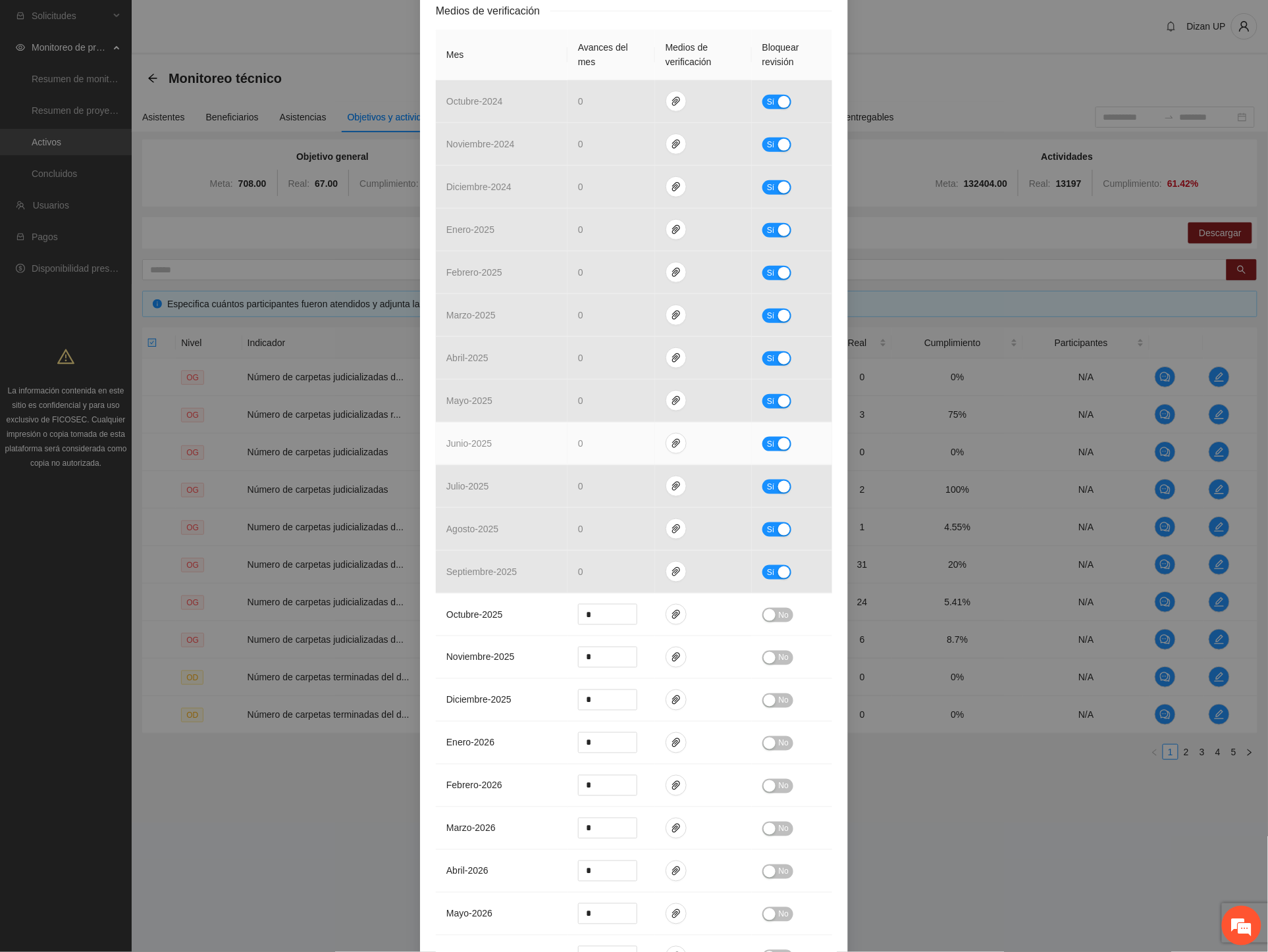
click at [436, 424] on td "junio - 2025" at bounding box center [502, 444] width 132 height 43
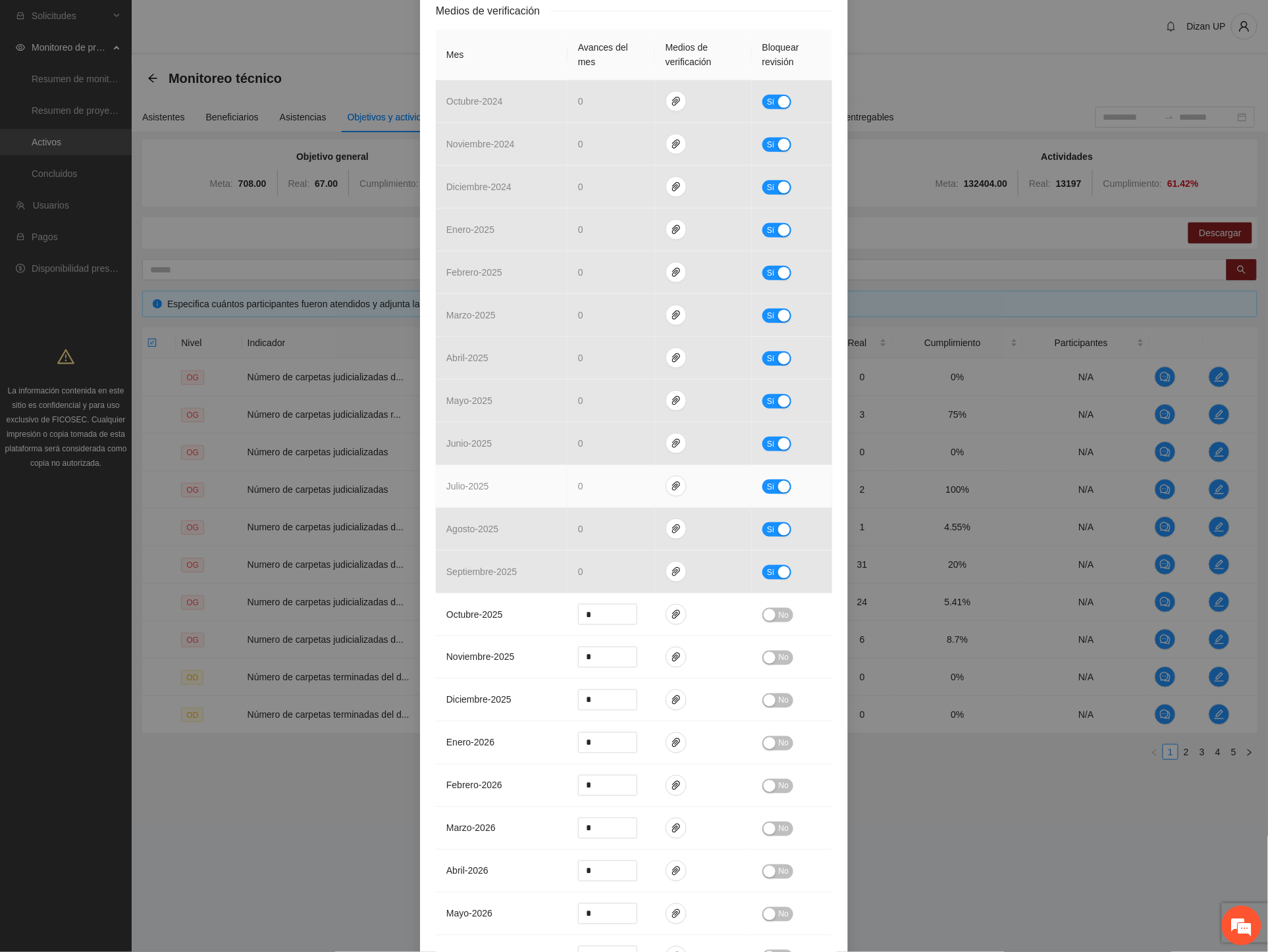
click at [767, 489] on span "Sí" at bounding box center [770, 487] width 8 height 15
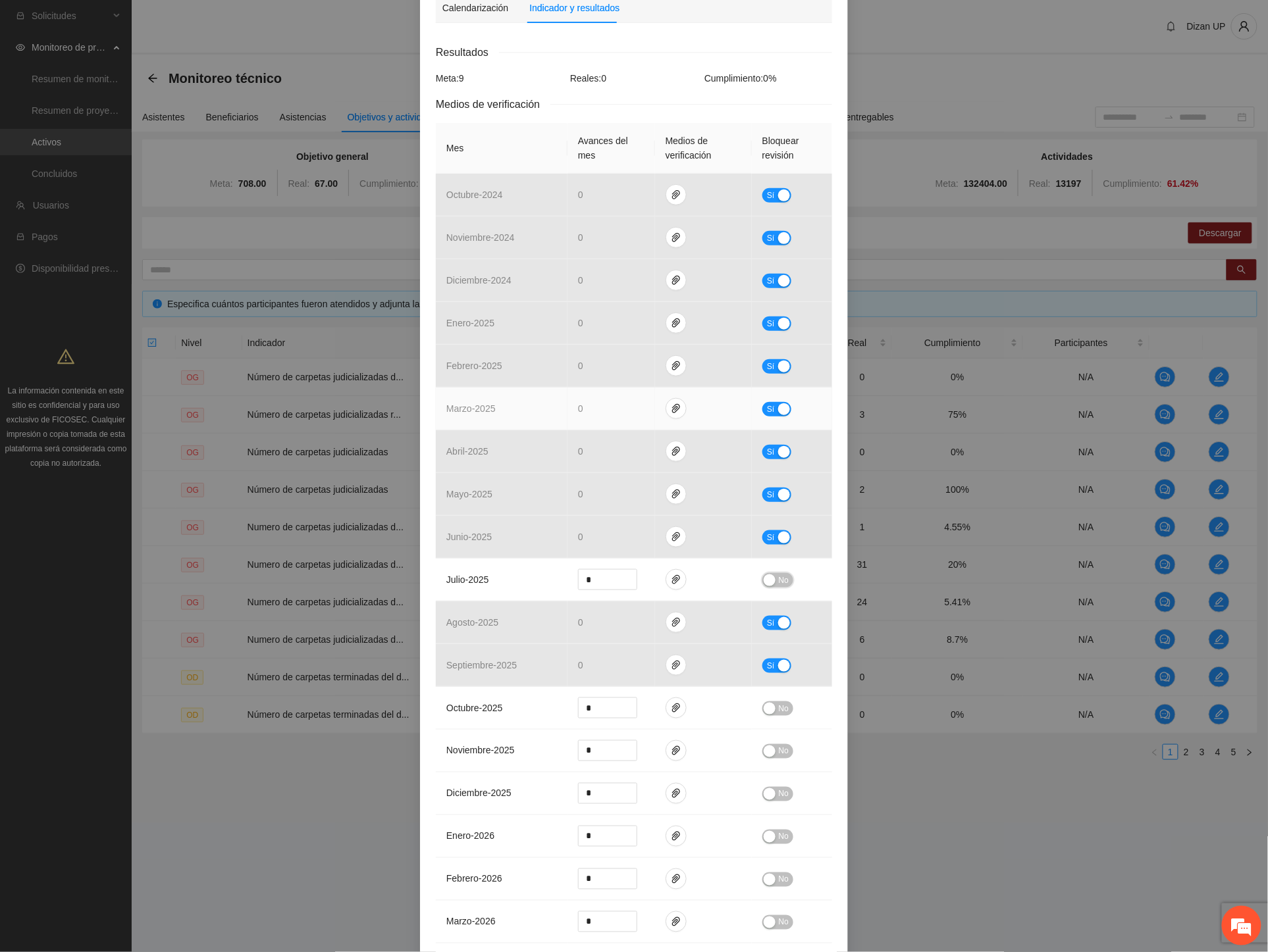
scroll to position [73, 0]
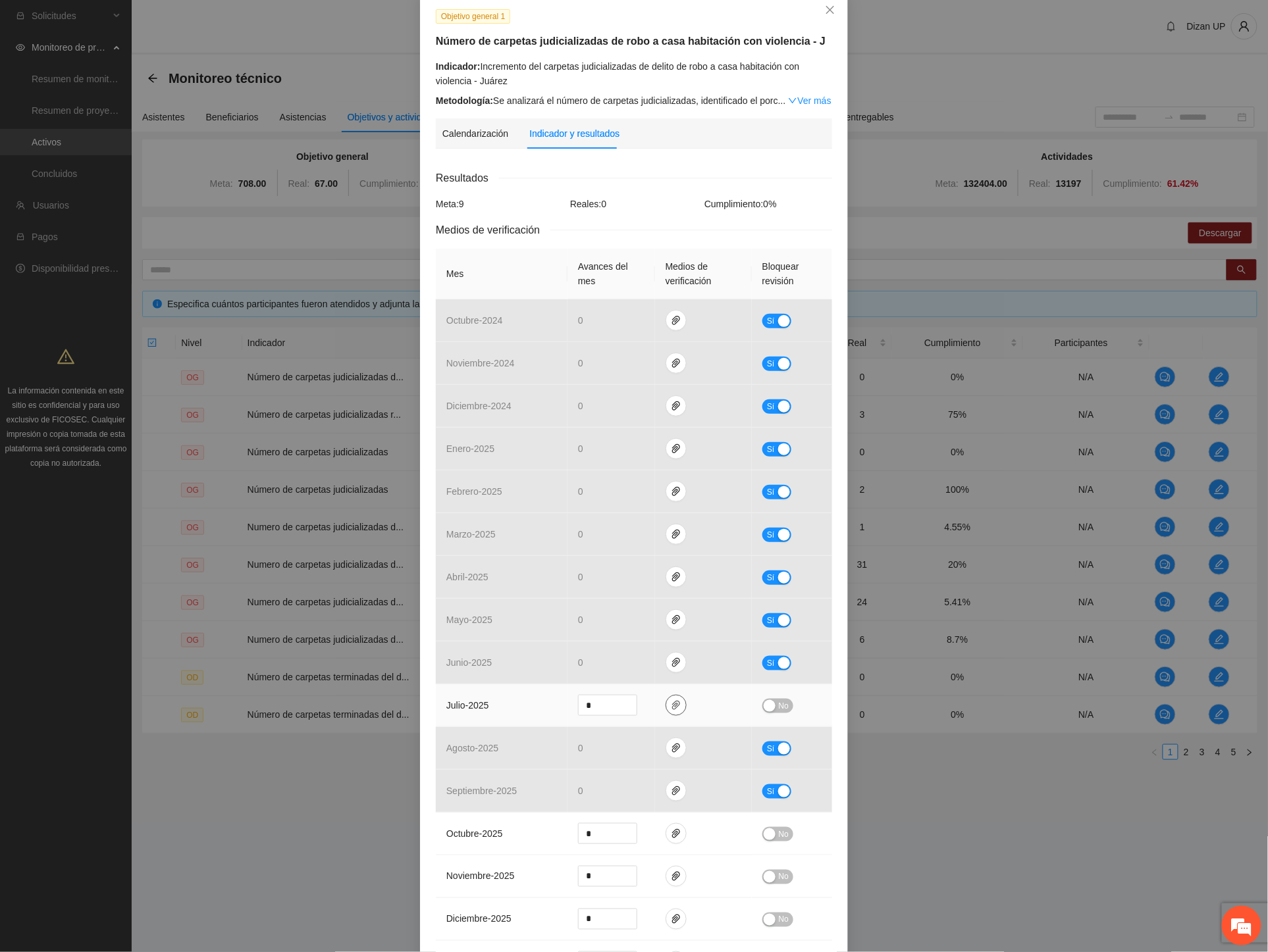
click at [672, 704] on icon "paper-clip" at bounding box center [676, 705] width 8 height 9
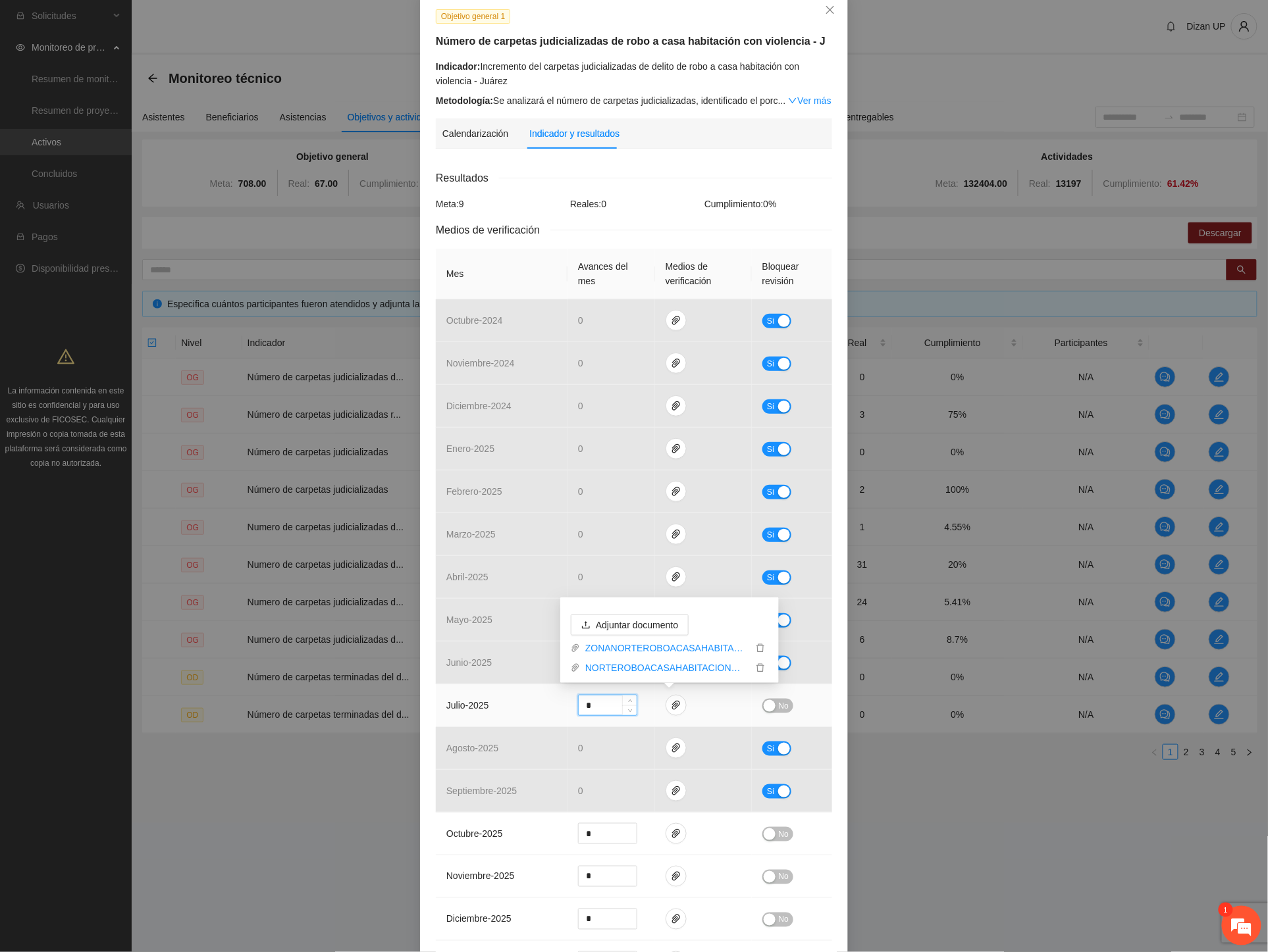
drag, startPoint x: 589, startPoint y: 704, endPoint x: 569, endPoint y: 708, distance: 20.4
click at [569, 708] on td "*" at bounding box center [611, 705] width 88 height 43
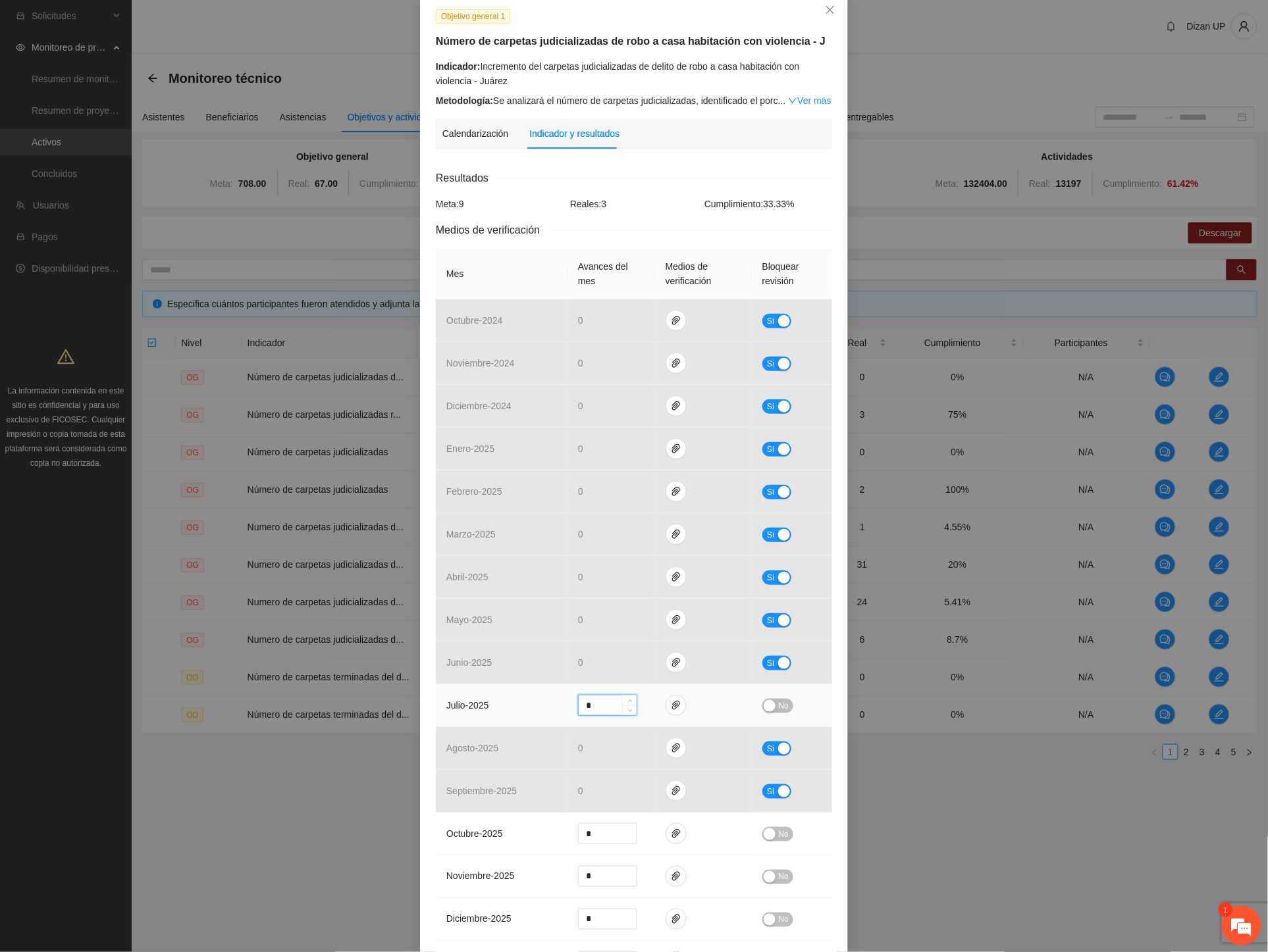
type input "*"
click at [544, 698] on td "julio - 2025" at bounding box center [502, 705] width 132 height 43
click at [772, 706] on button "No" at bounding box center [778, 706] width 31 height 15
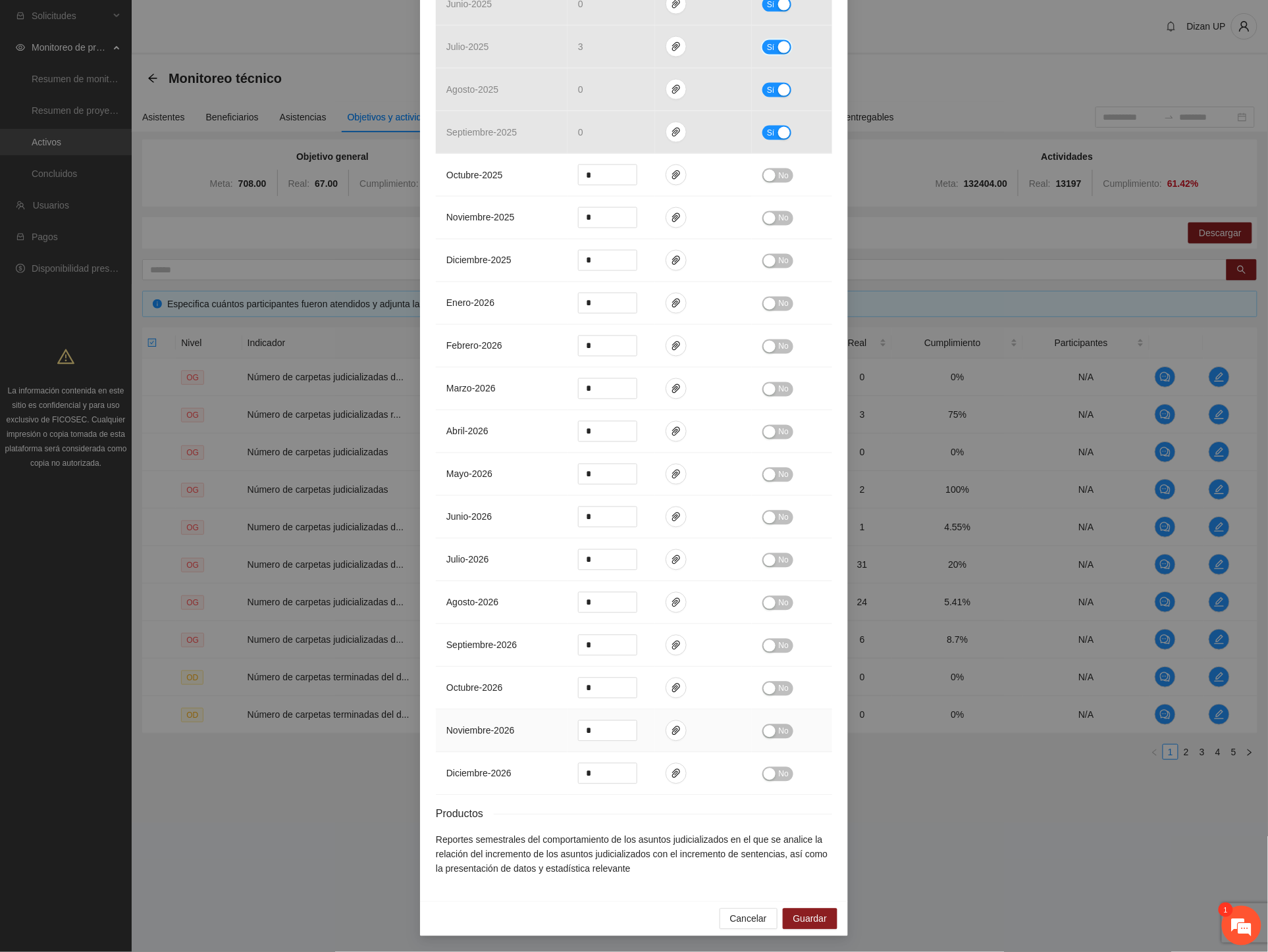
scroll to position [370, 0]
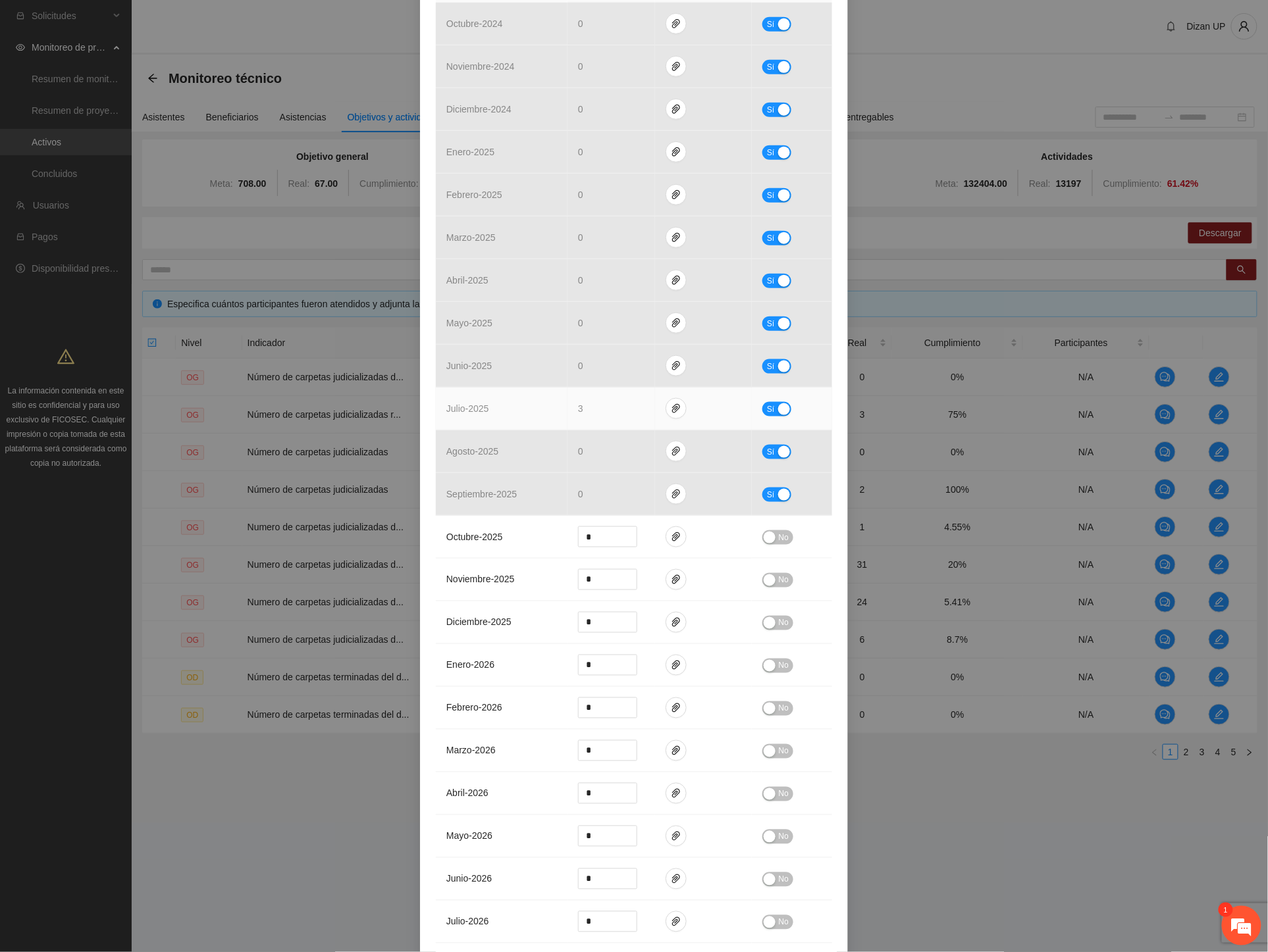
click at [767, 413] on span "Sí" at bounding box center [770, 409] width 8 height 15
click at [671, 409] on icon "paper-clip" at bounding box center [676, 408] width 11 height 11
click at [627, 333] on span "Adjuntar documento" at bounding box center [636, 328] width 82 height 15
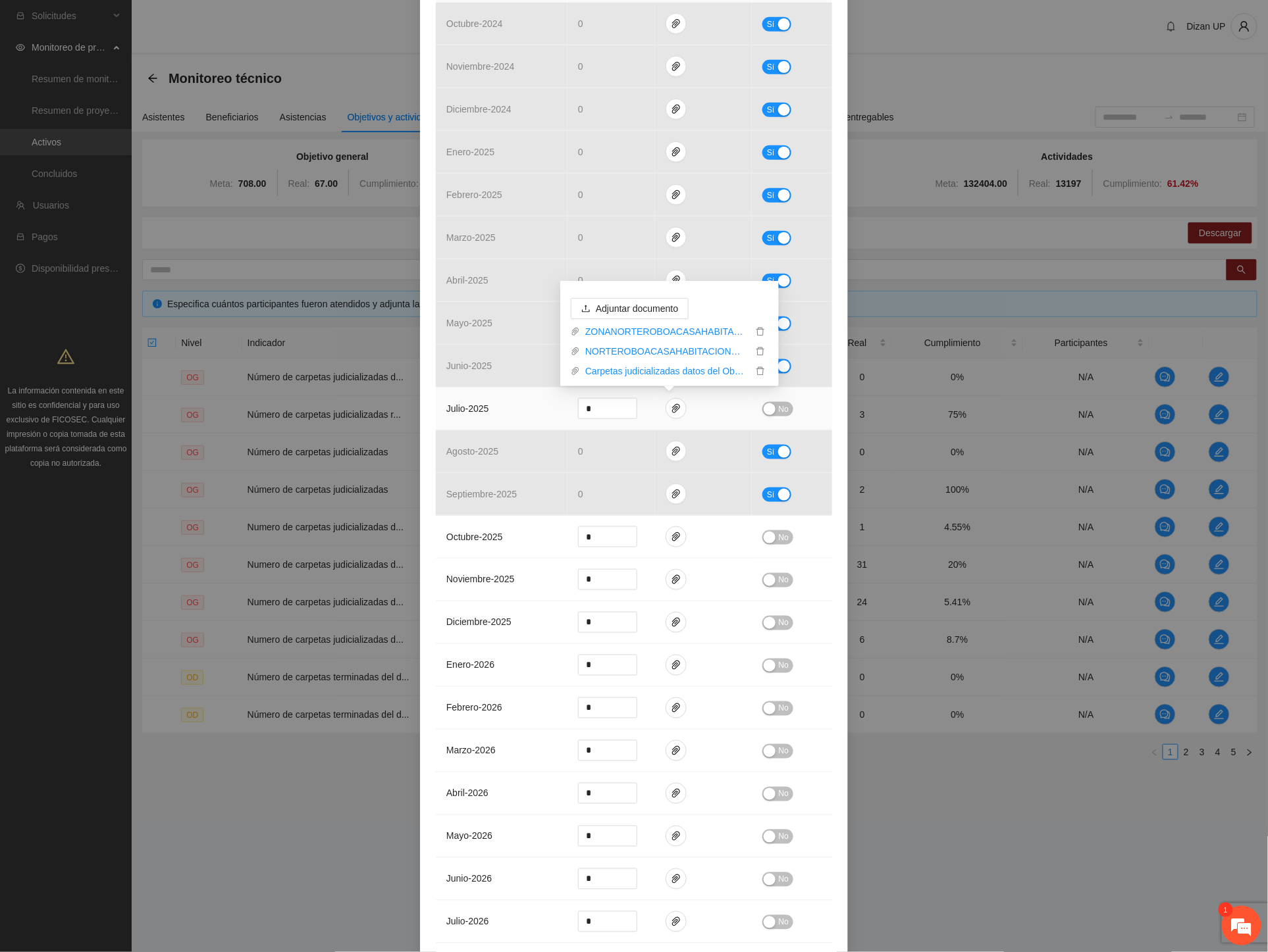
click at [519, 416] on td "julio - 2025" at bounding box center [502, 409] width 132 height 43
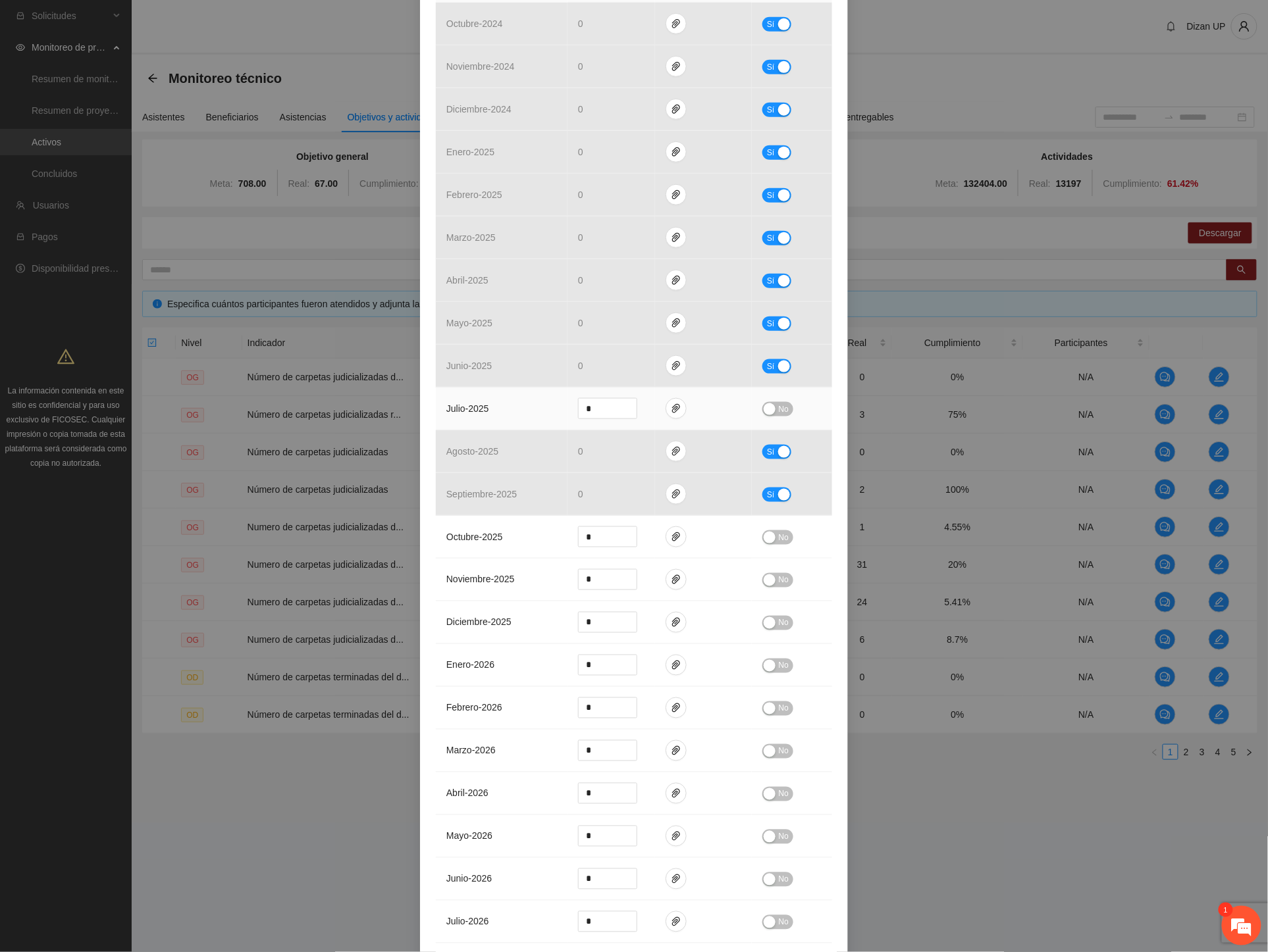
click at [779, 415] on span "No" at bounding box center [784, 409] width 10 height 15
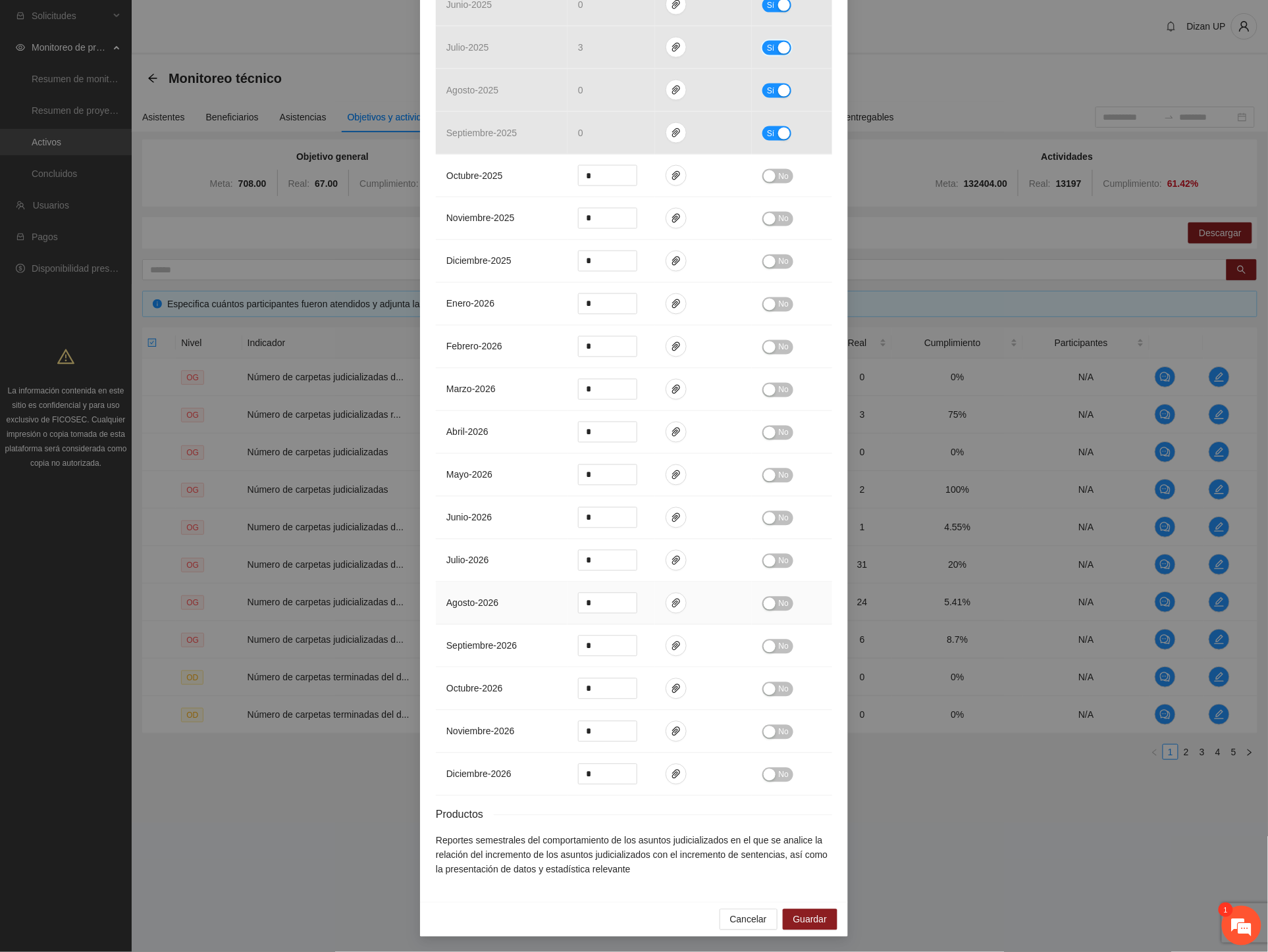
scroll to position [735, 0]
click at [797, 916] on span "Guardar" at bounding box center [810, 919] width 33 height 15
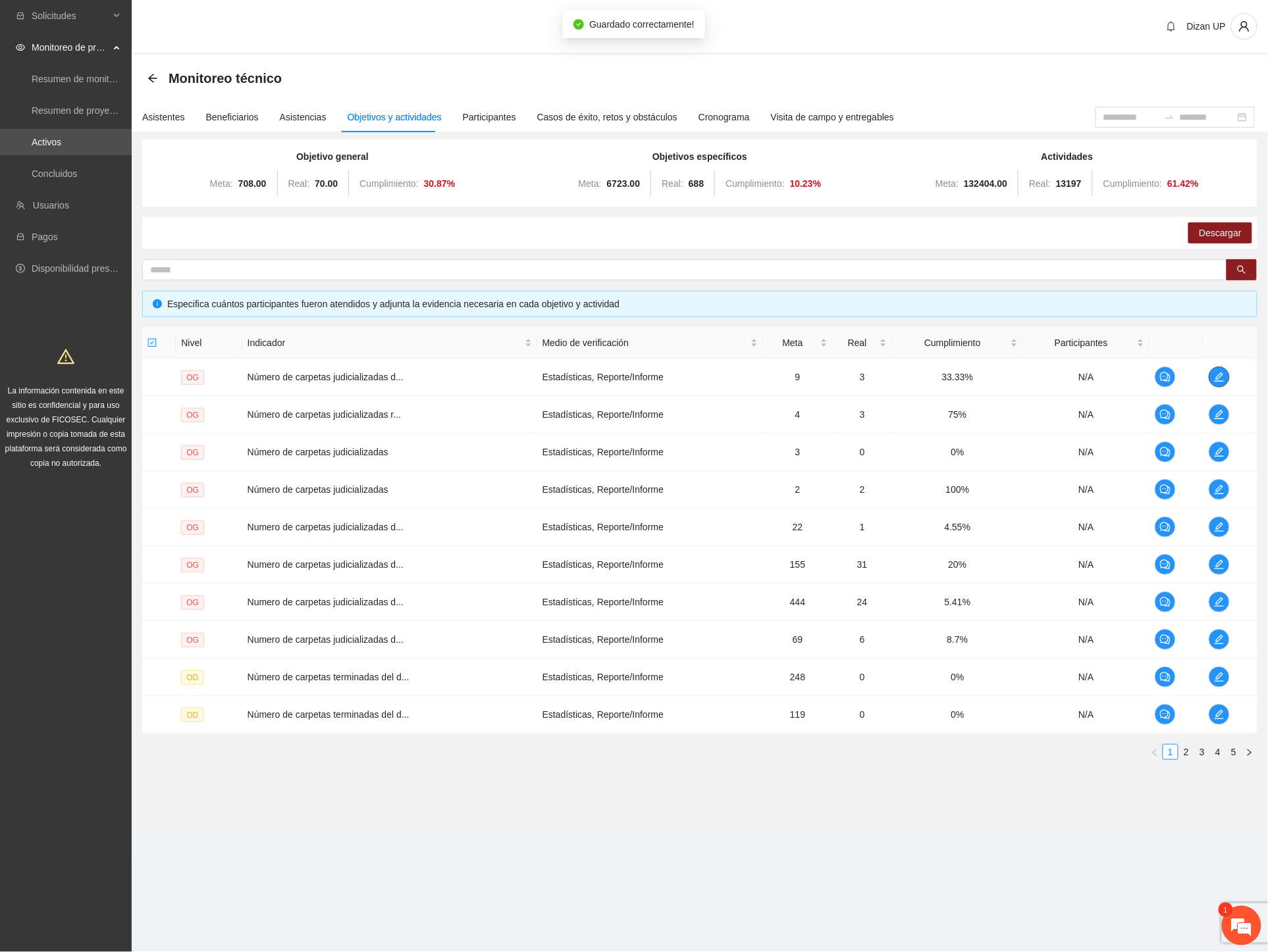
scroll to position [0, 0]
click at [1222, 408] on button "button" at bounding box center [1219, 414] width 21 height 21
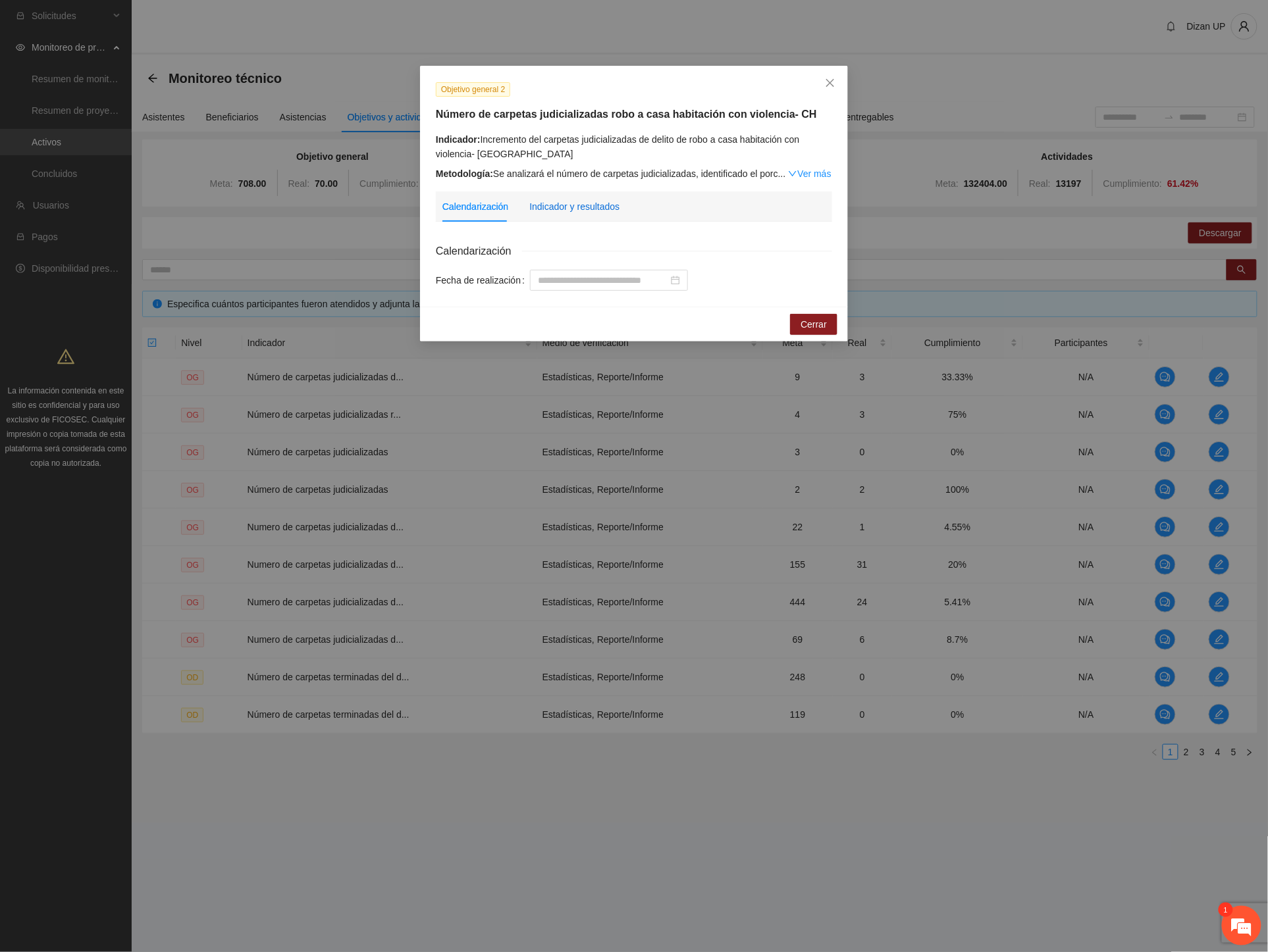
click at [553, 204] on div "Indicador y resultados" at bounding box center [575, 207] width 90 height 15
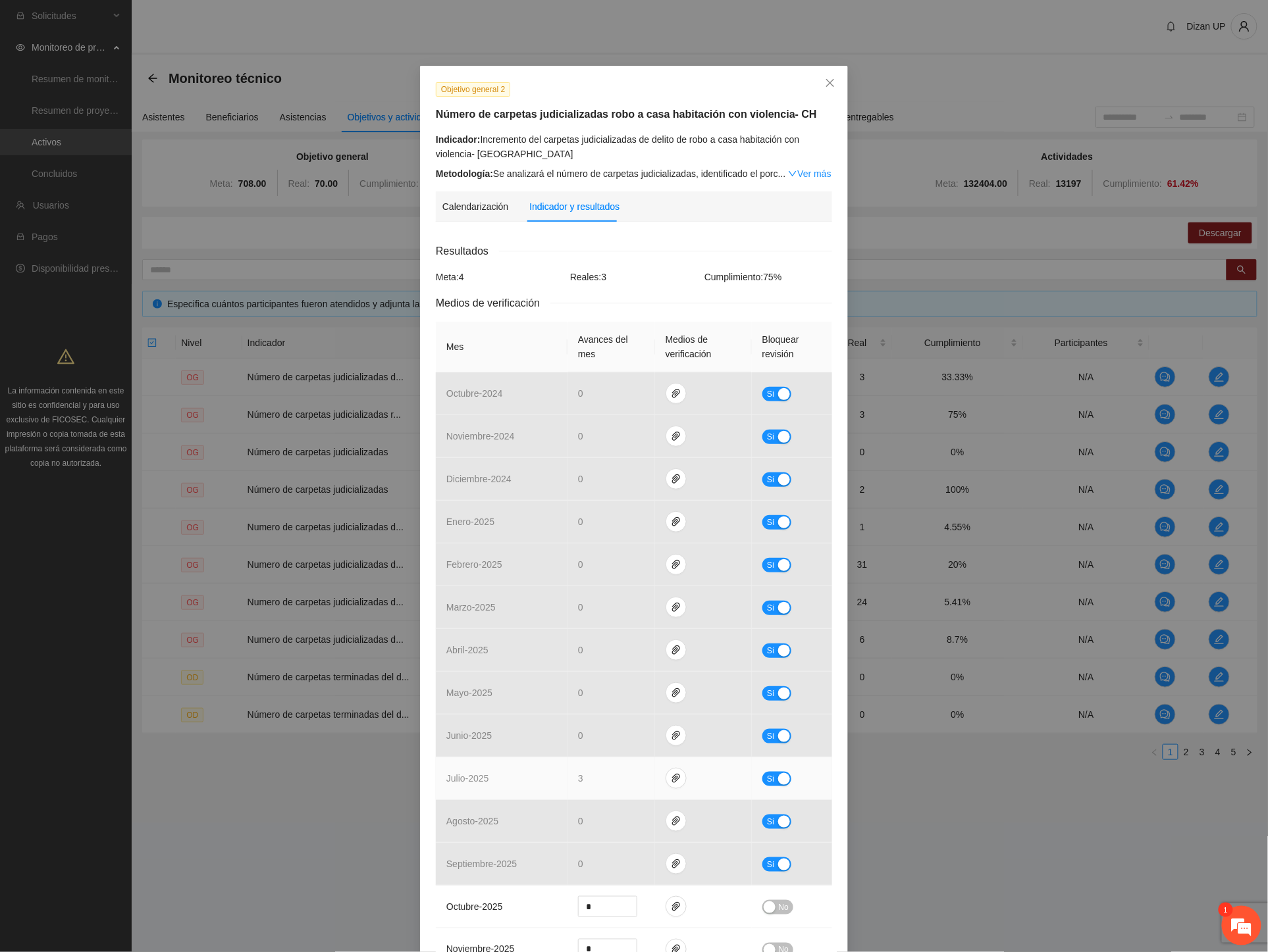
click at [778, 778] on div "button" at bounding box center [784, 779] width 12 height 12
drag, startPoint x: 550, startPoint y: 126, endPoint x: 758, endPoint y: 153, distance: 209.7
click at [758, 153] on div "Indicador: Incremento del carpetas judicializadas de delito de robo a casa habi…" at bounding box center [634, 146] width 396 height 29
drag, startPoint x: 601, startPoint y: 782, endPoint x: 527, endPoint y: 782, distance: 74.0
click at [527, 782] on tr "julio - 2025 * No" at bounding box center [634, 779] width 396 height 43
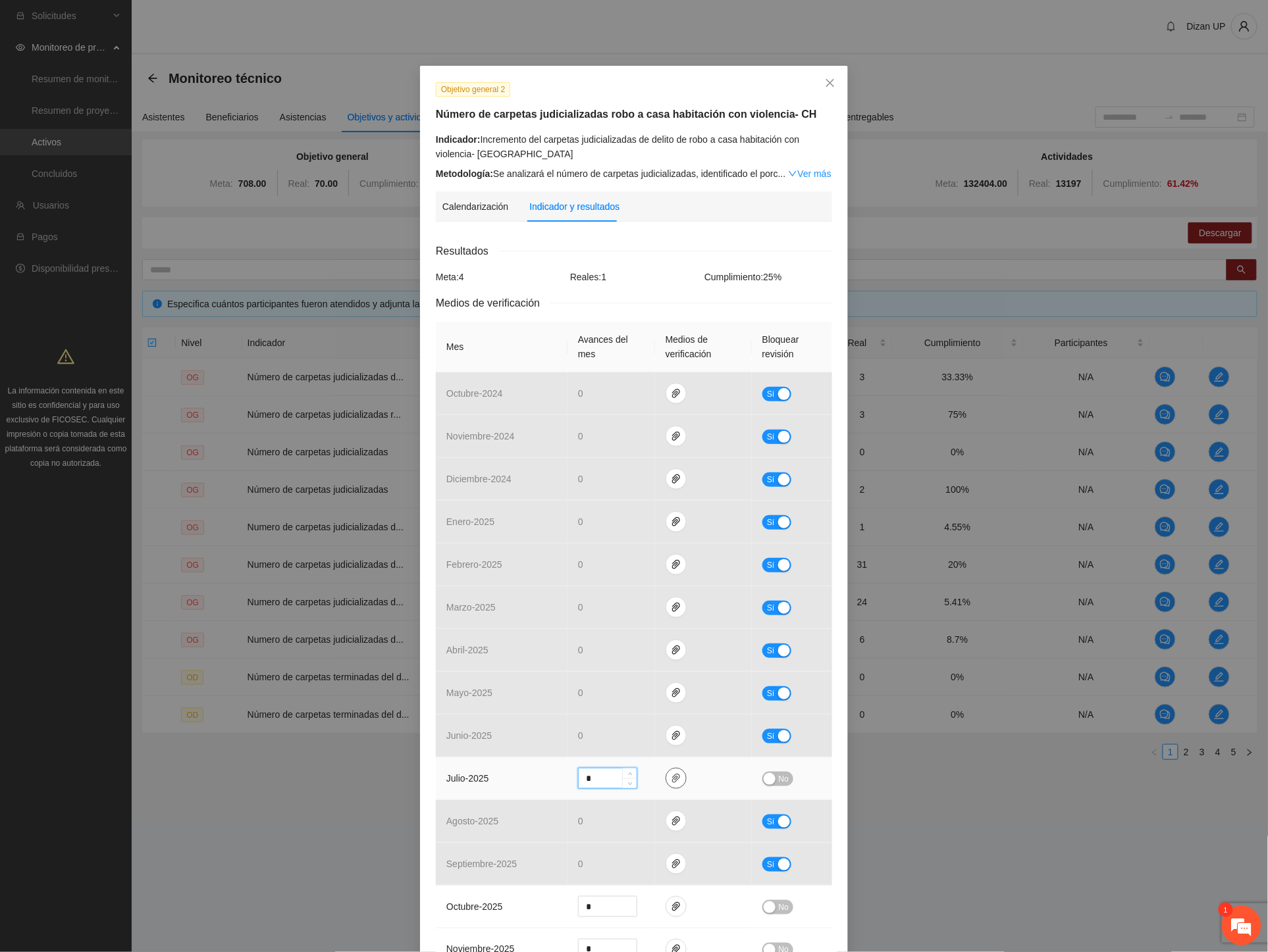
type input "*"
click at [671, 782] on icon "paper-clip" at bounding box center [676, 778] width 11 height 11
click at [601, 695] on span "Adjuntar documento" at bounding box center [636, 698] width 82 height 15
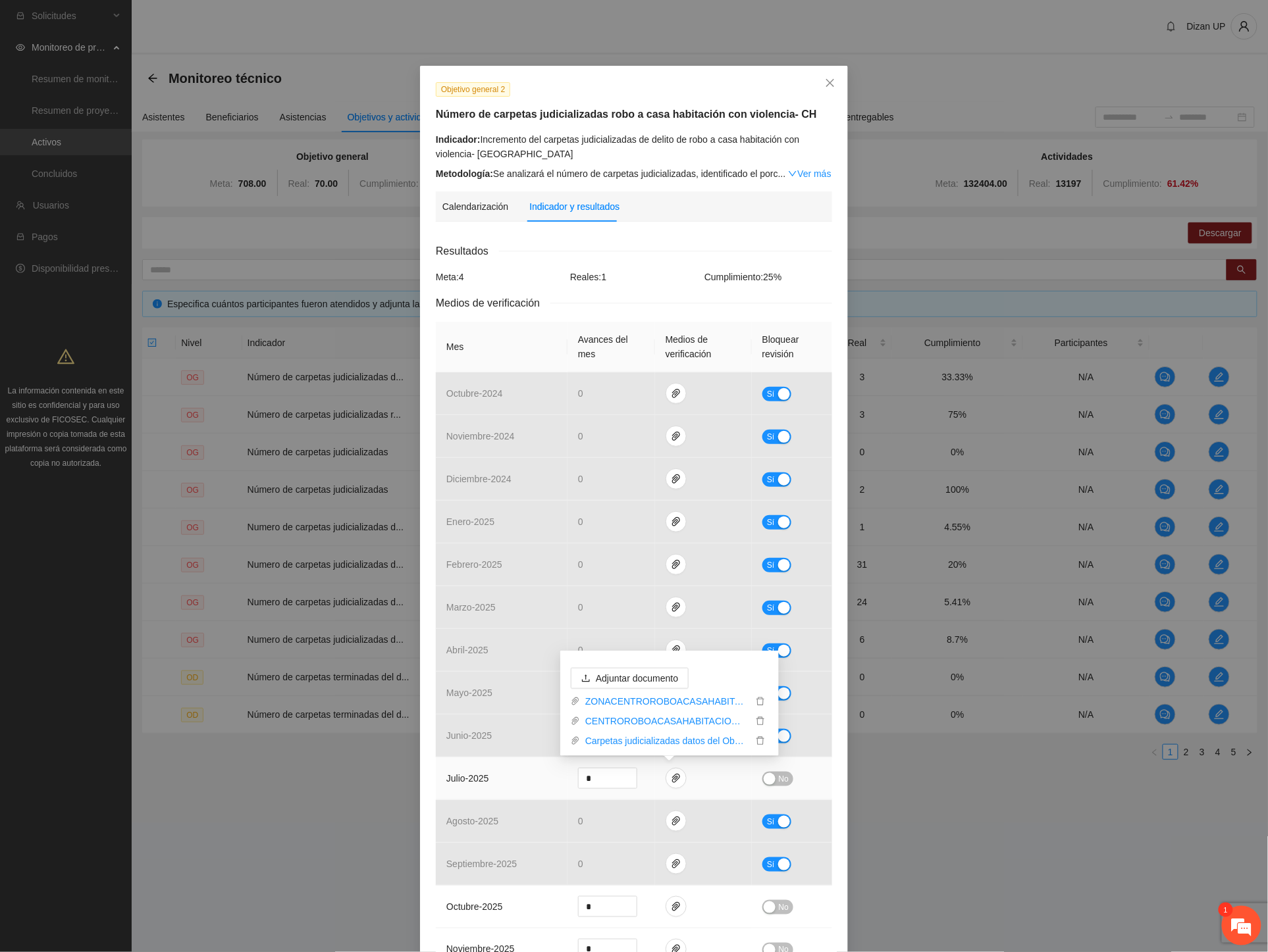
drag, startPoint x: 515, startPoint y: 785, endPoint x: 609, endPoint y: 765, distance: 96.1
click at [515, 785] on td "julio - 2025" at bounding box center [502, 779] width 132 height 43
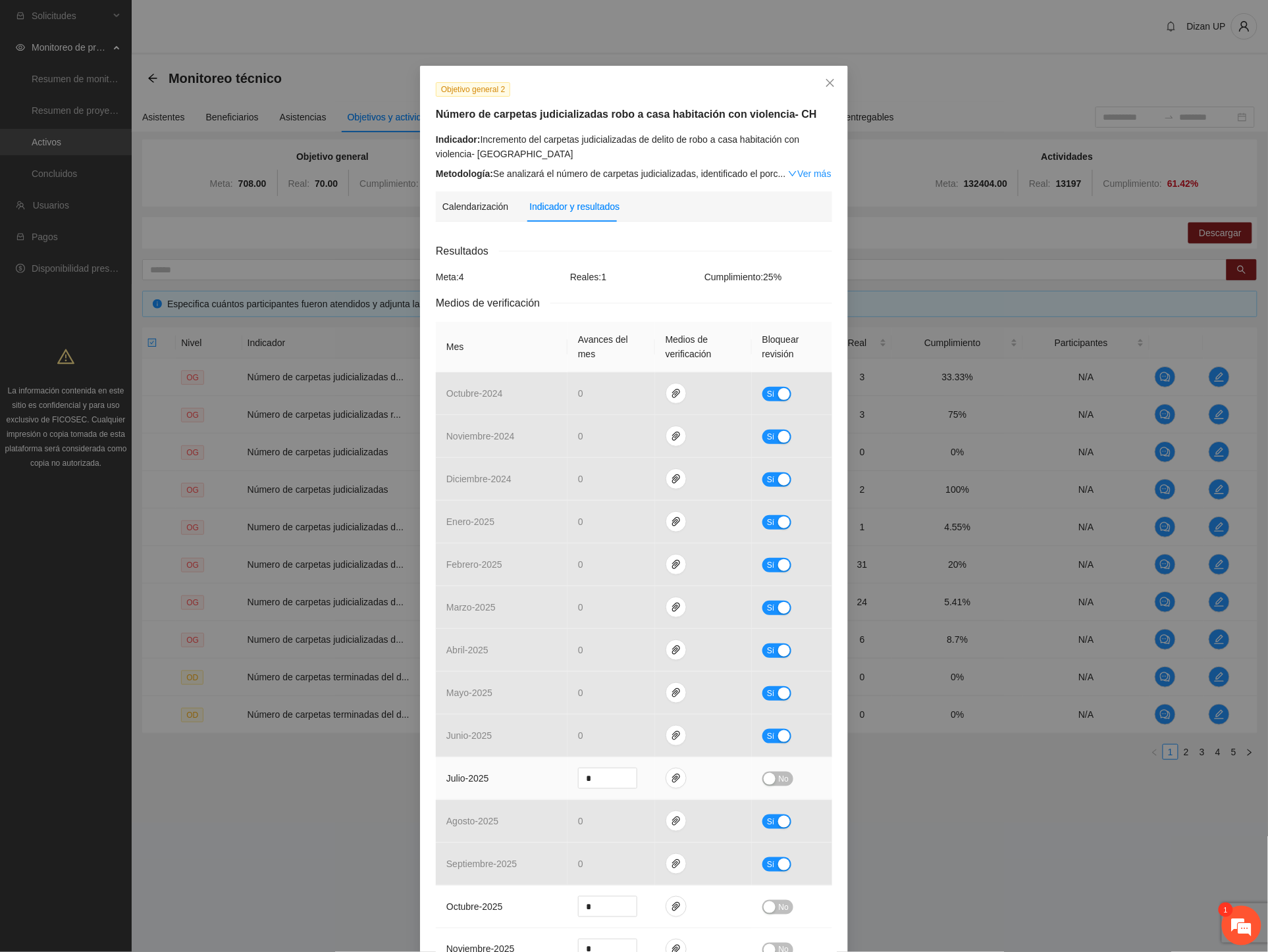
click at [764, 782] on div "button" at bounding box center [770, 779] width 12 height 12
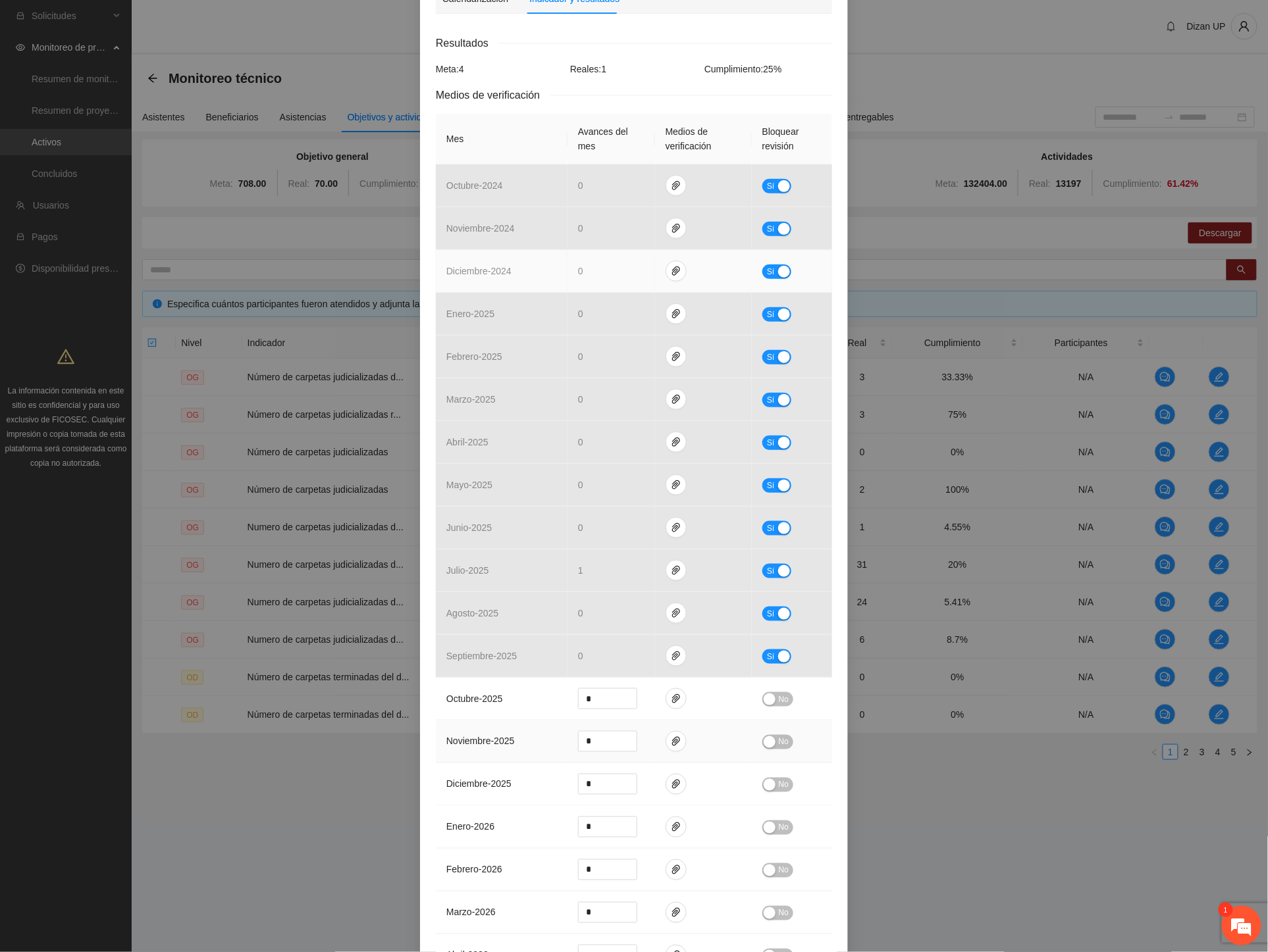
scroll to position [438, 0]
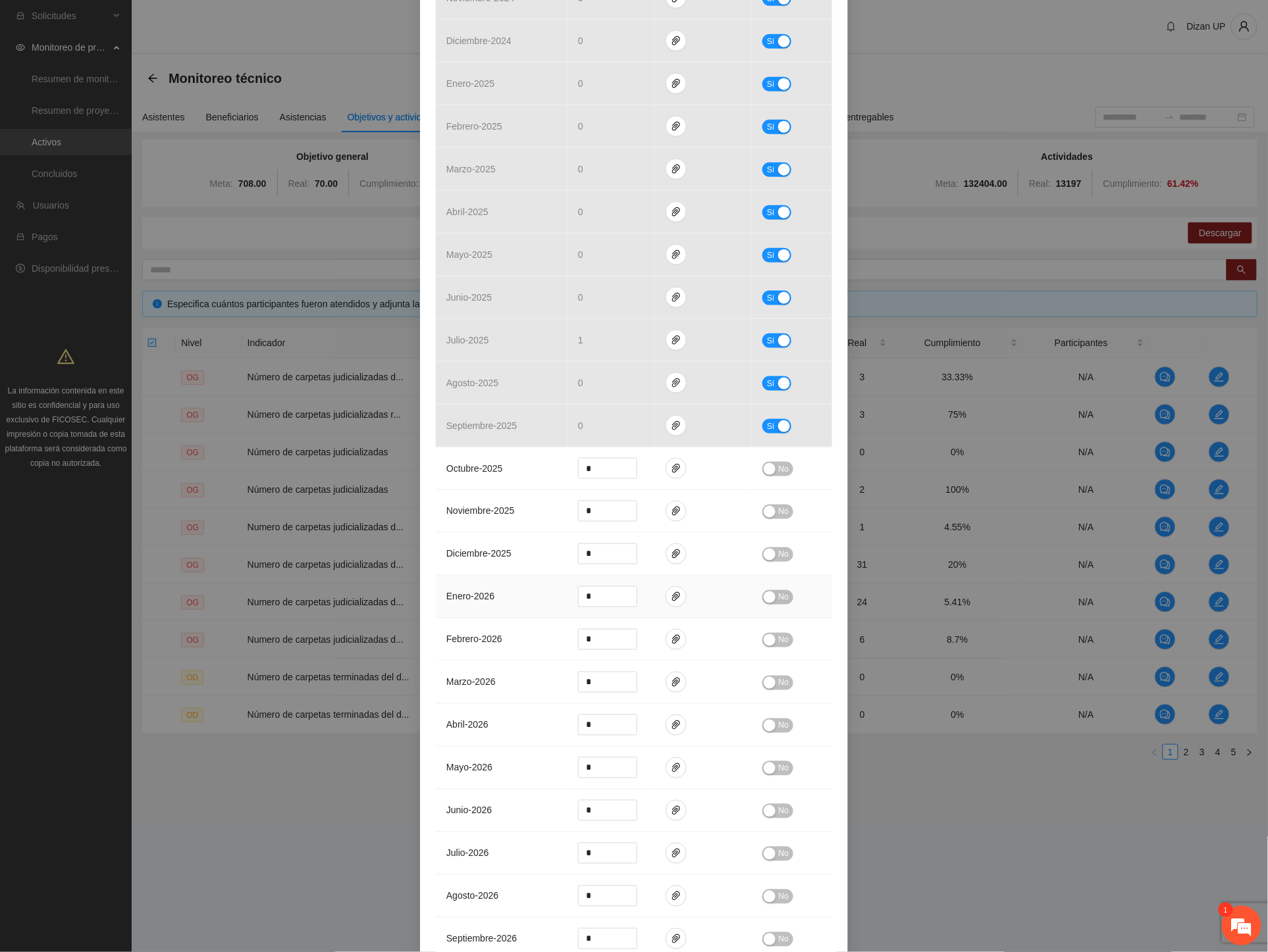
click at [516, 597] on td "enero - 2026" at bounding box center [502, 597] width 132 height 43
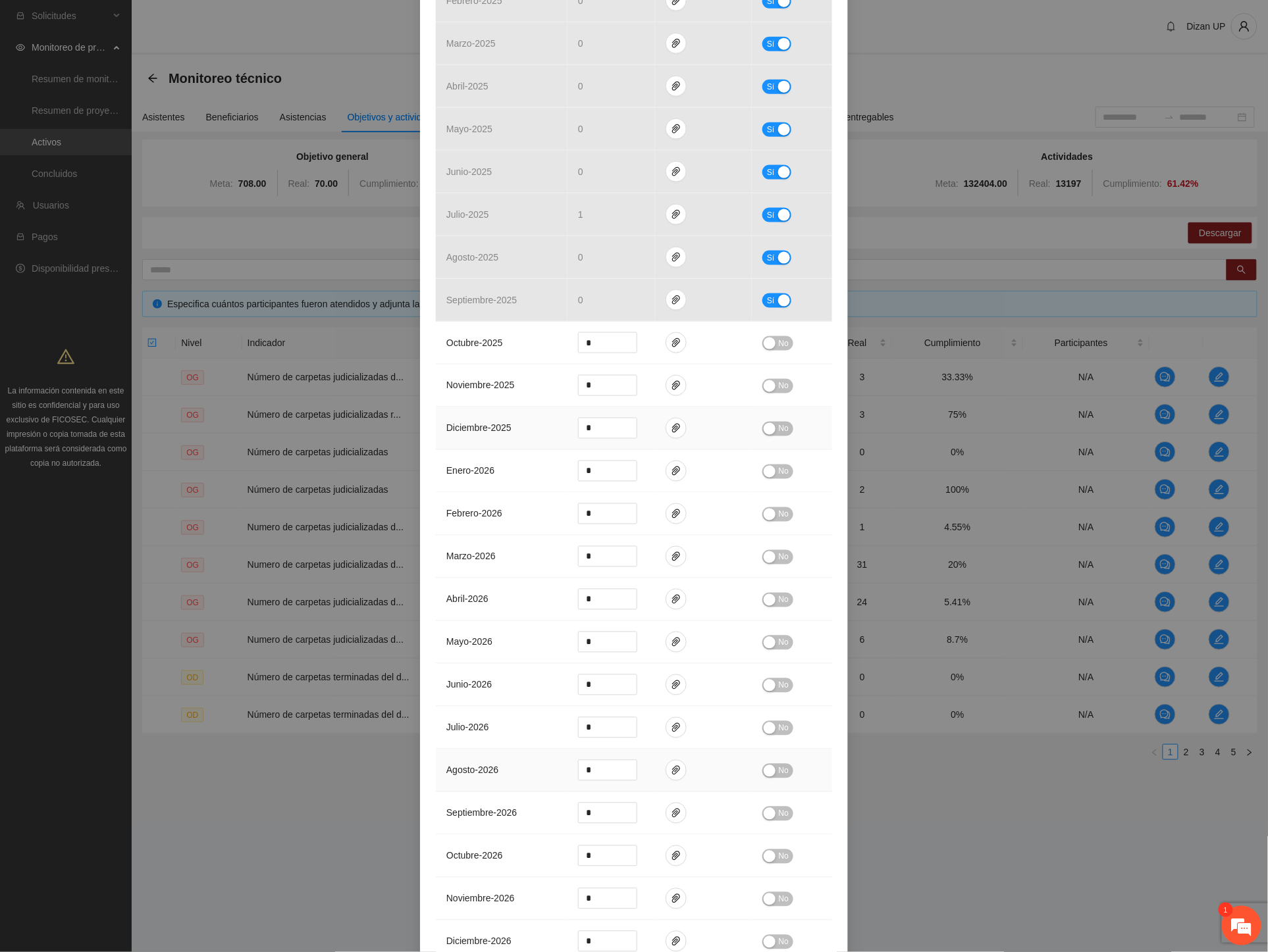
scroll to position [735, 0]
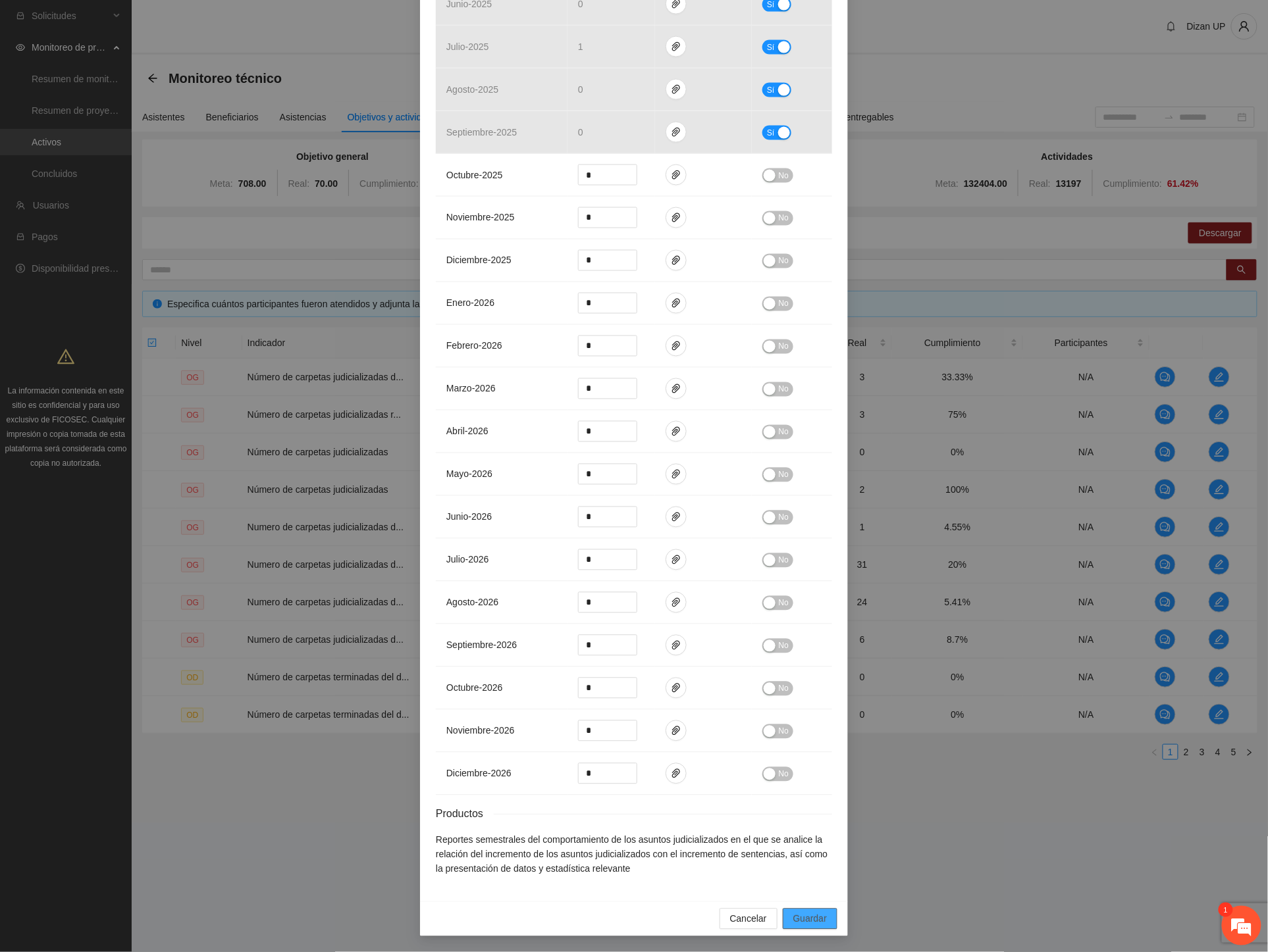
click at [811, 917] on span "Guardar" at bounding box center [810, 919] width 33 height 15
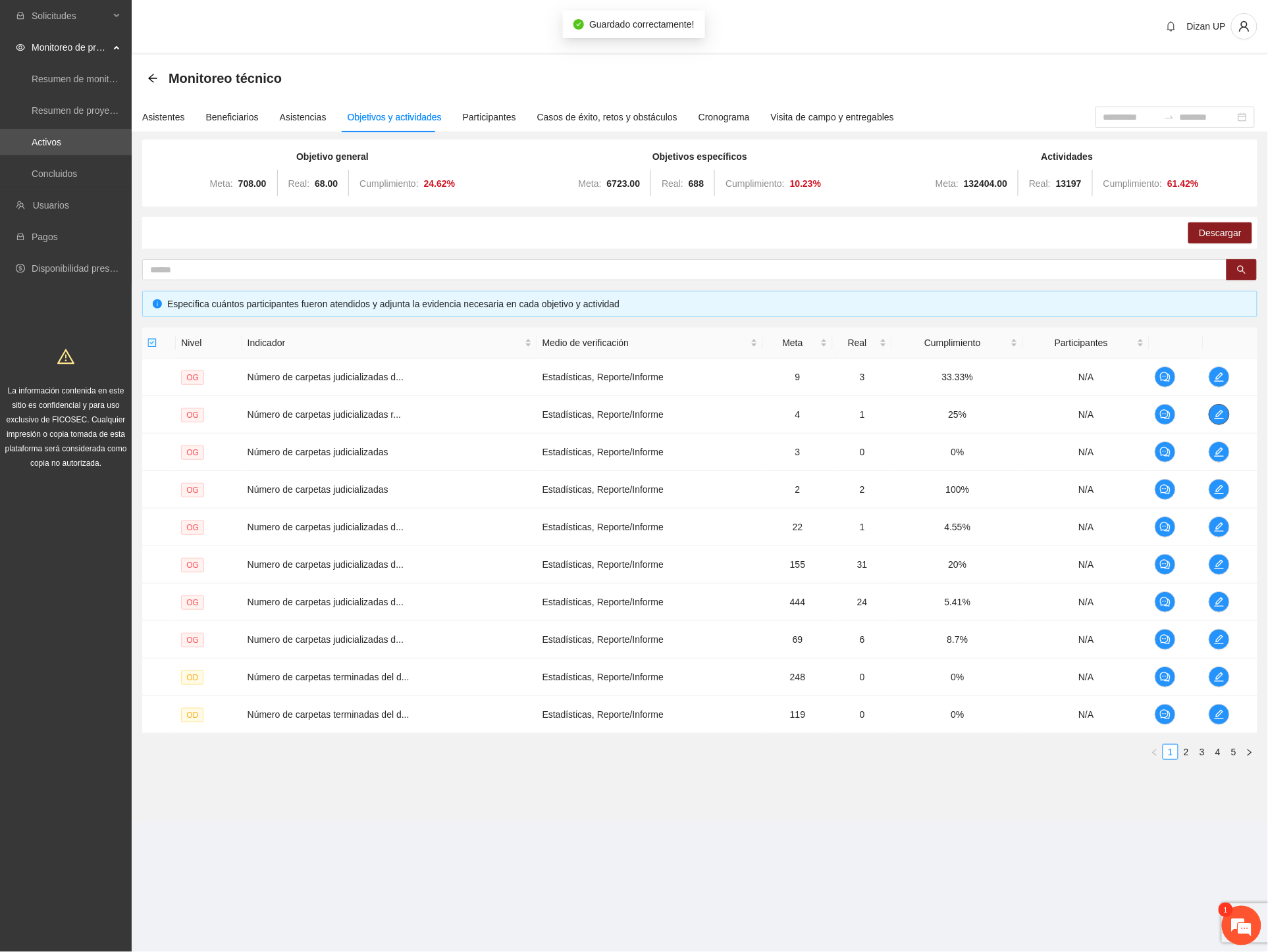
scroll to position [0, 0]
click at [1221, 455] on icon "edit" at bounding box center [1219, 452] width 11 height 11
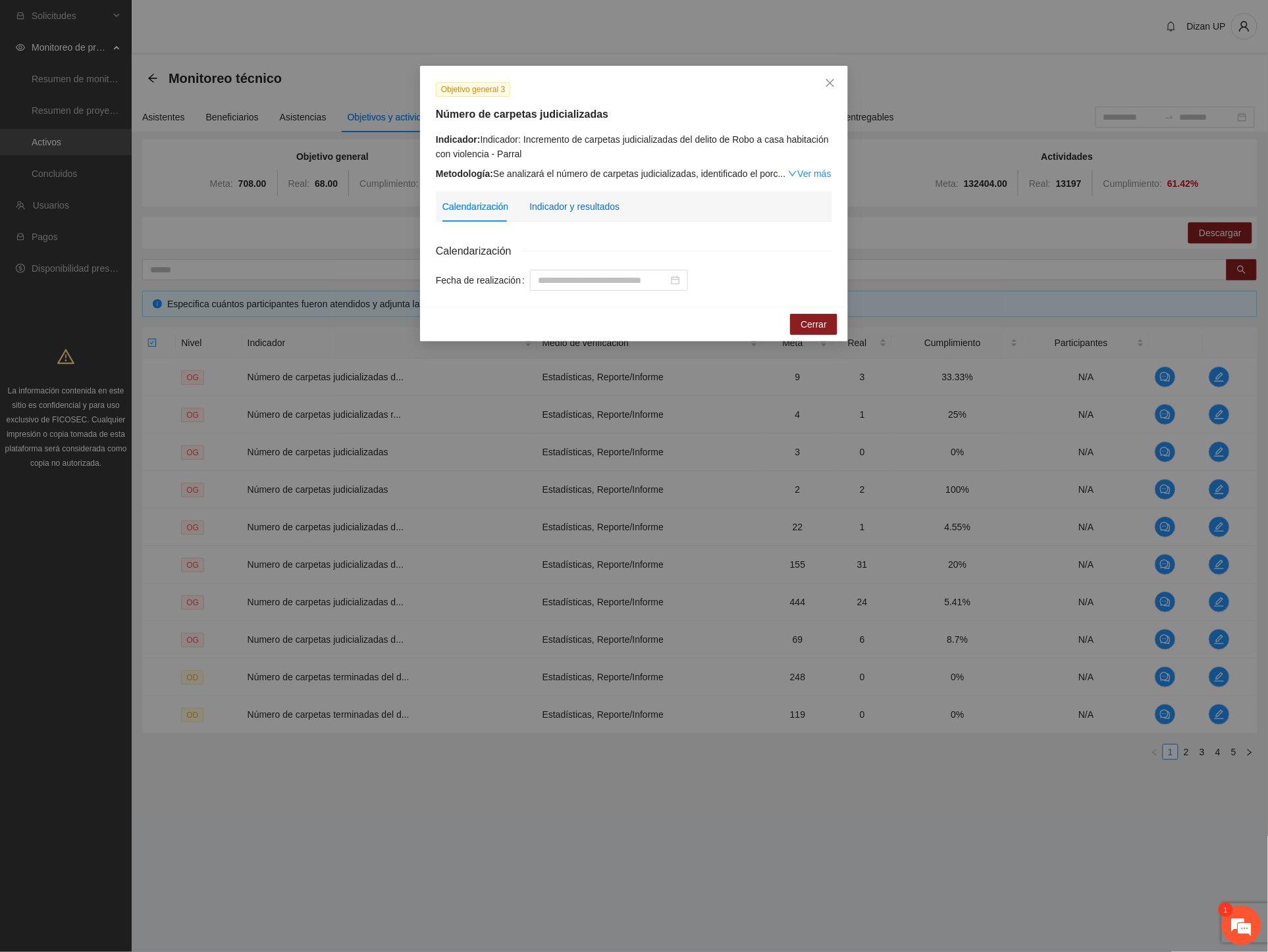
click at [559, 204] on div "Indicador y resultados" at bounding box center [575, 207] width 90 height 15
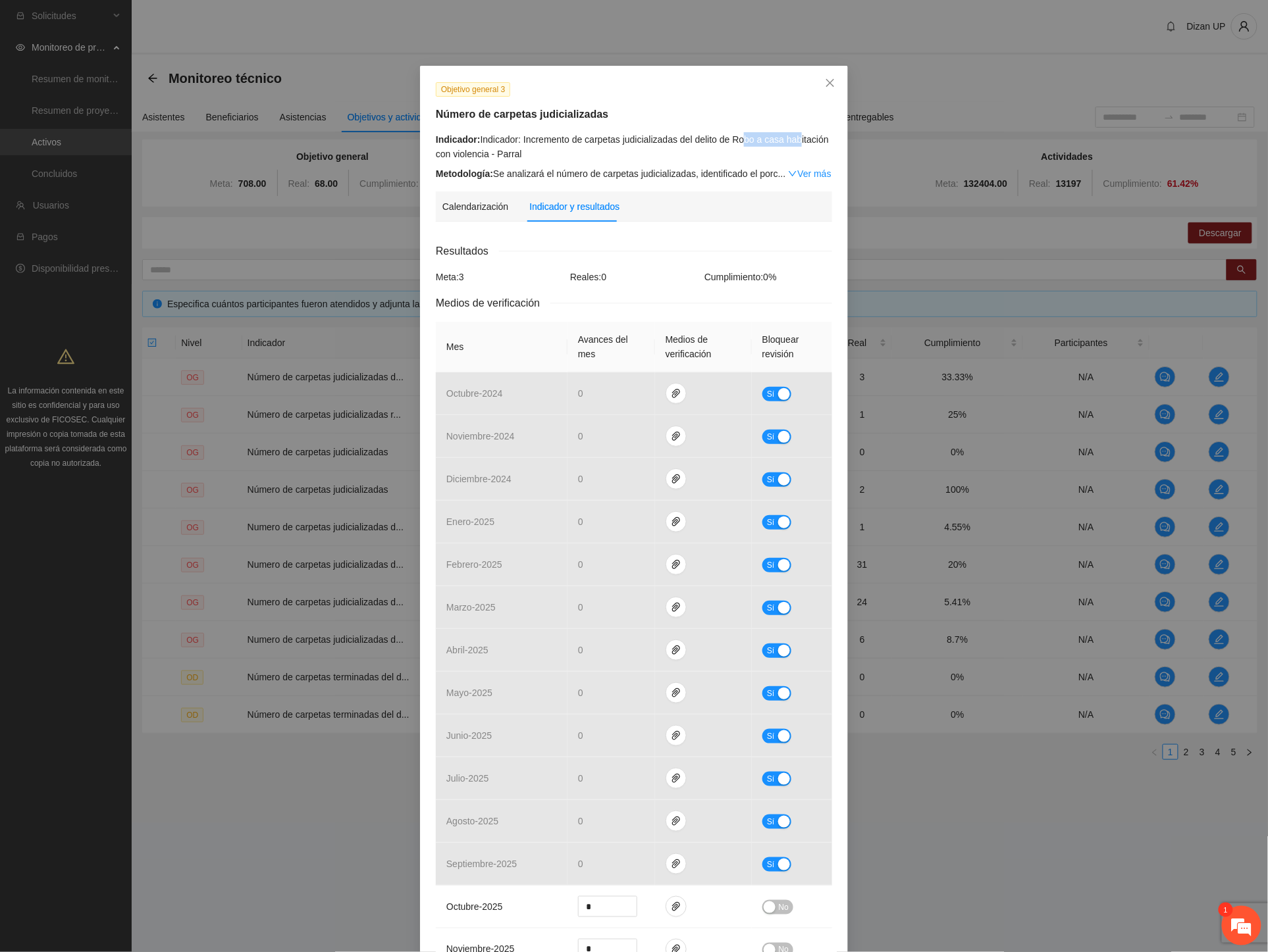
drag, startPoint x: 739, startPoint y: 137, endPoint x: 758, endPoint y: 169, distance: 37.2
click at [794, 138] on div "Indicador: Indicador: Incremento de carpetas judicializadas del delito de Robo …" at bounding box center [634, 146] width 396 height 29
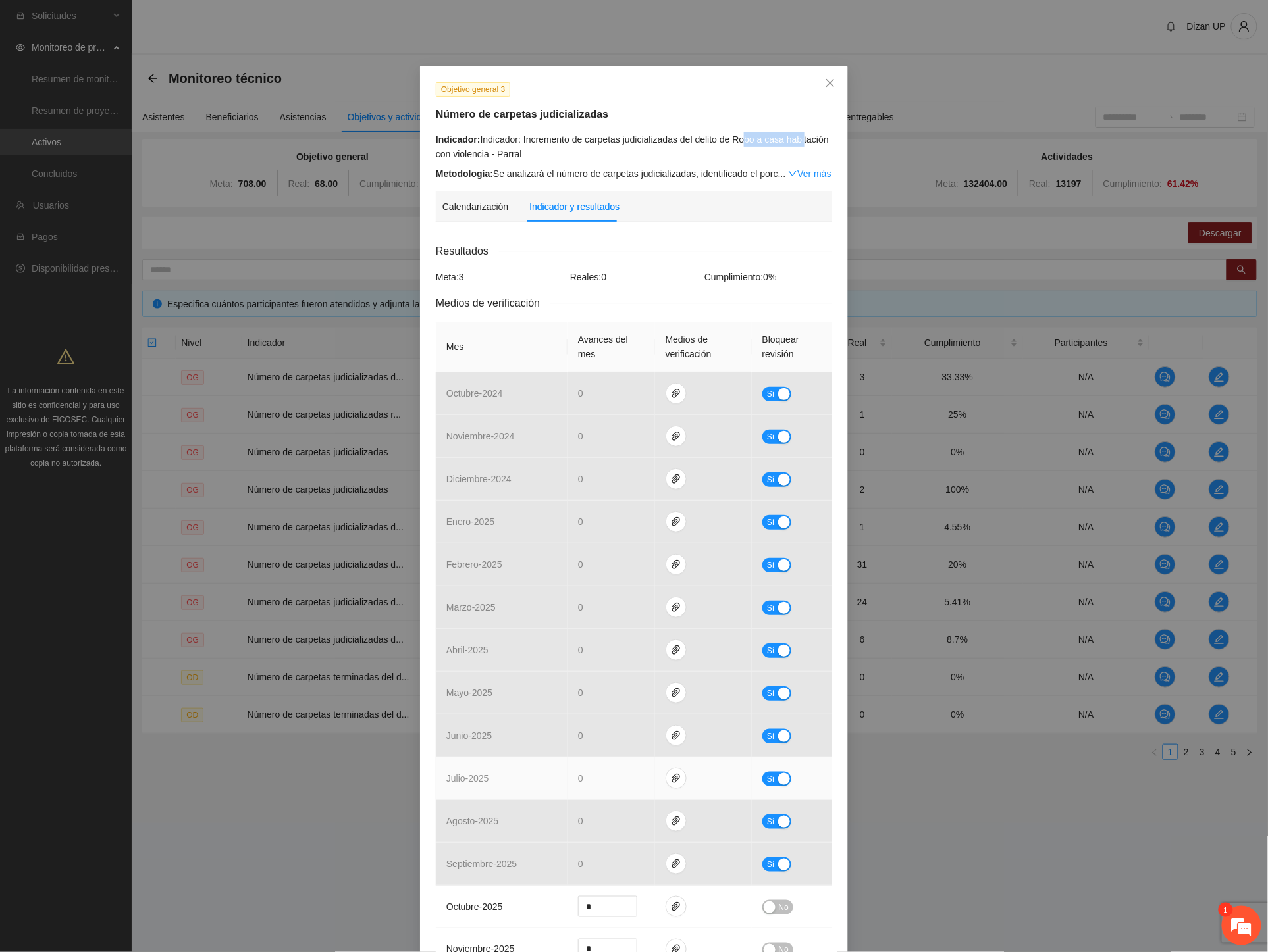
click at [767, 777] on span "Sí" at bounding box center [770, 779] width 8 height 15
click at [674, 780] on icon "paper-clip" at bounding box center [676, 778] width 11 height 11
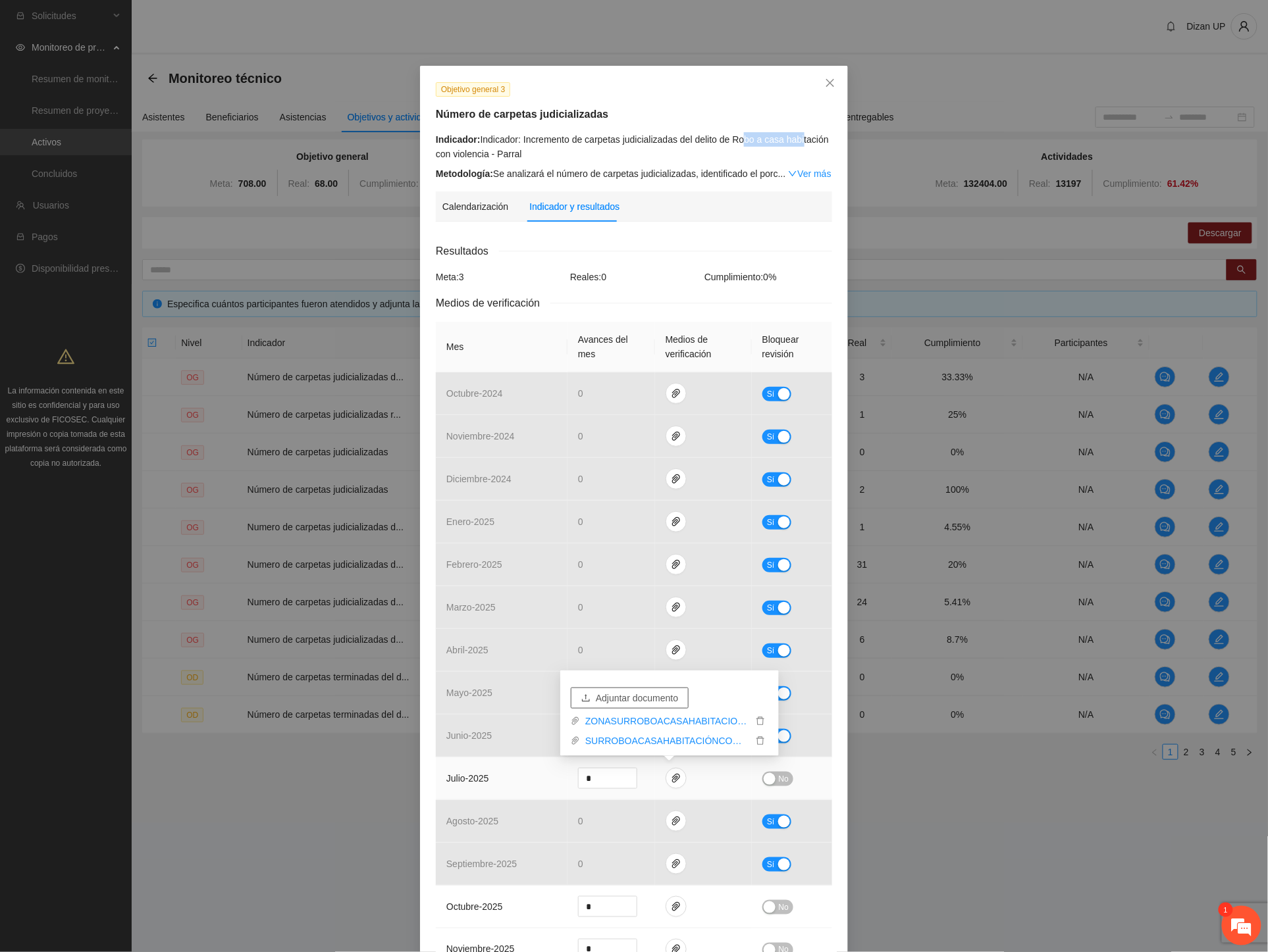
click at [635, 696] on span "Adjuntar documento" at bounding box center [636, 698] width 82 height 15
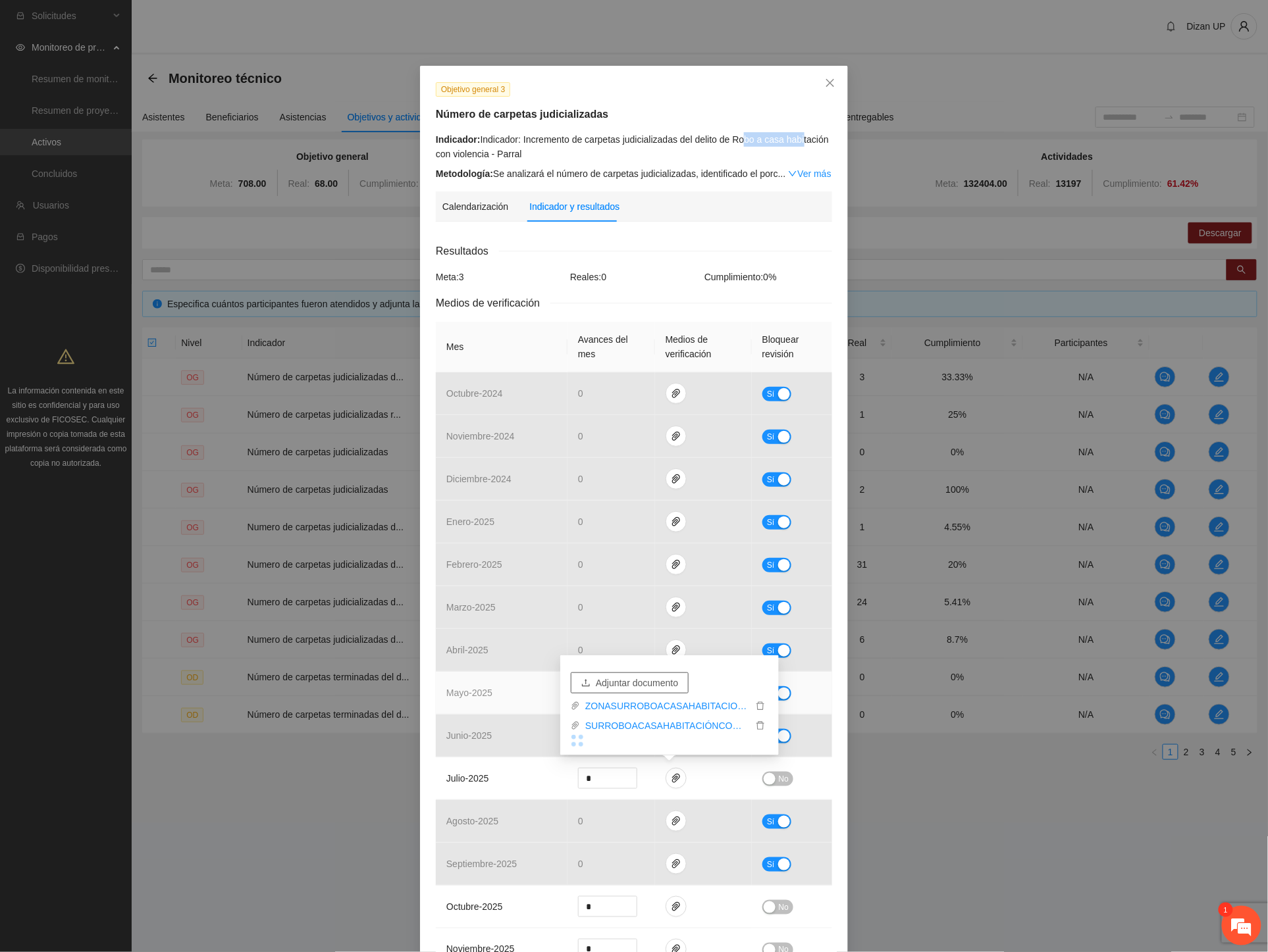
scroll to position [219, 0]
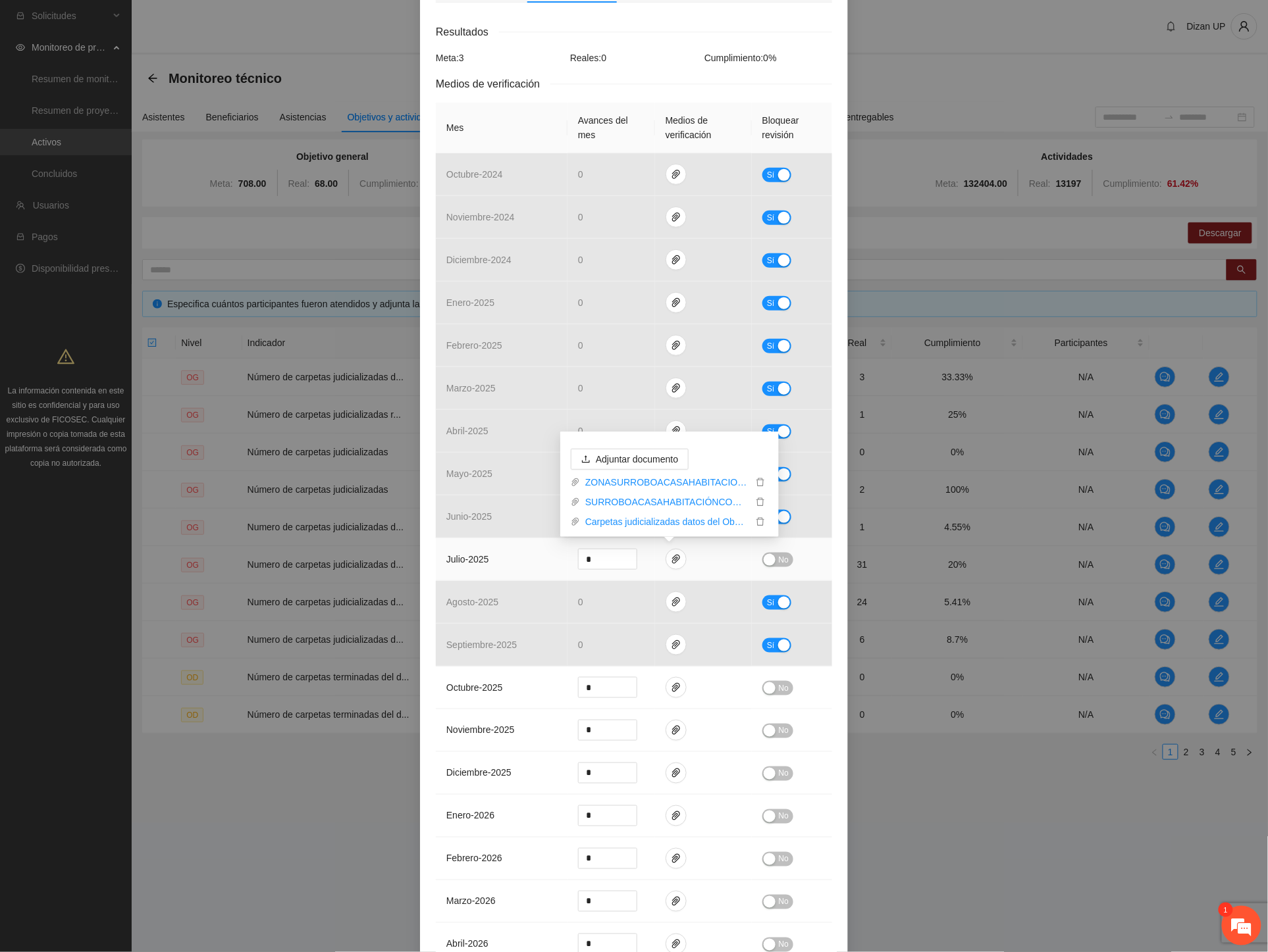
click at [764, 562] on div "button" at bounding box center [770, 560] width 12 height 12
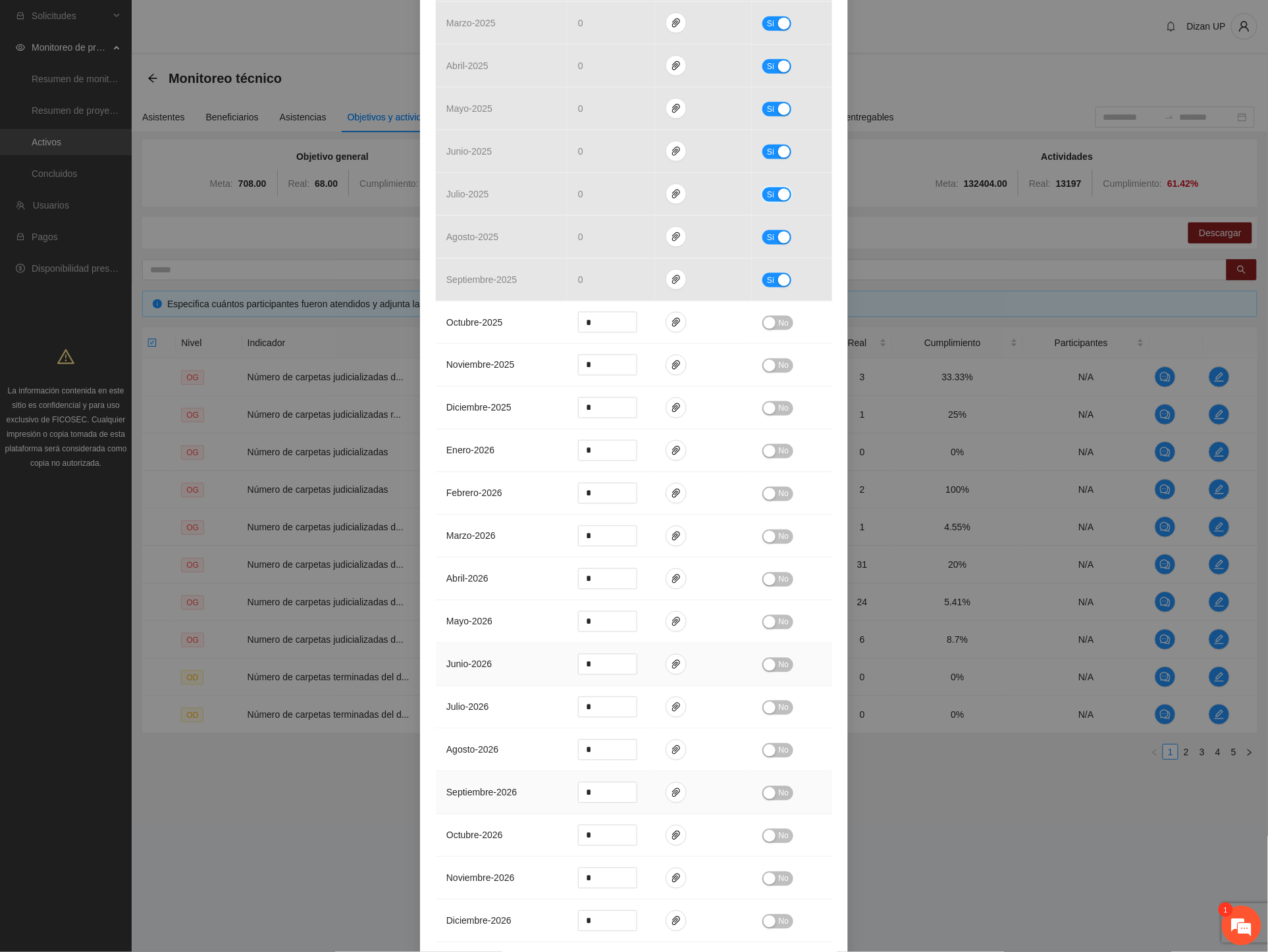
scroll to position [735, 0]
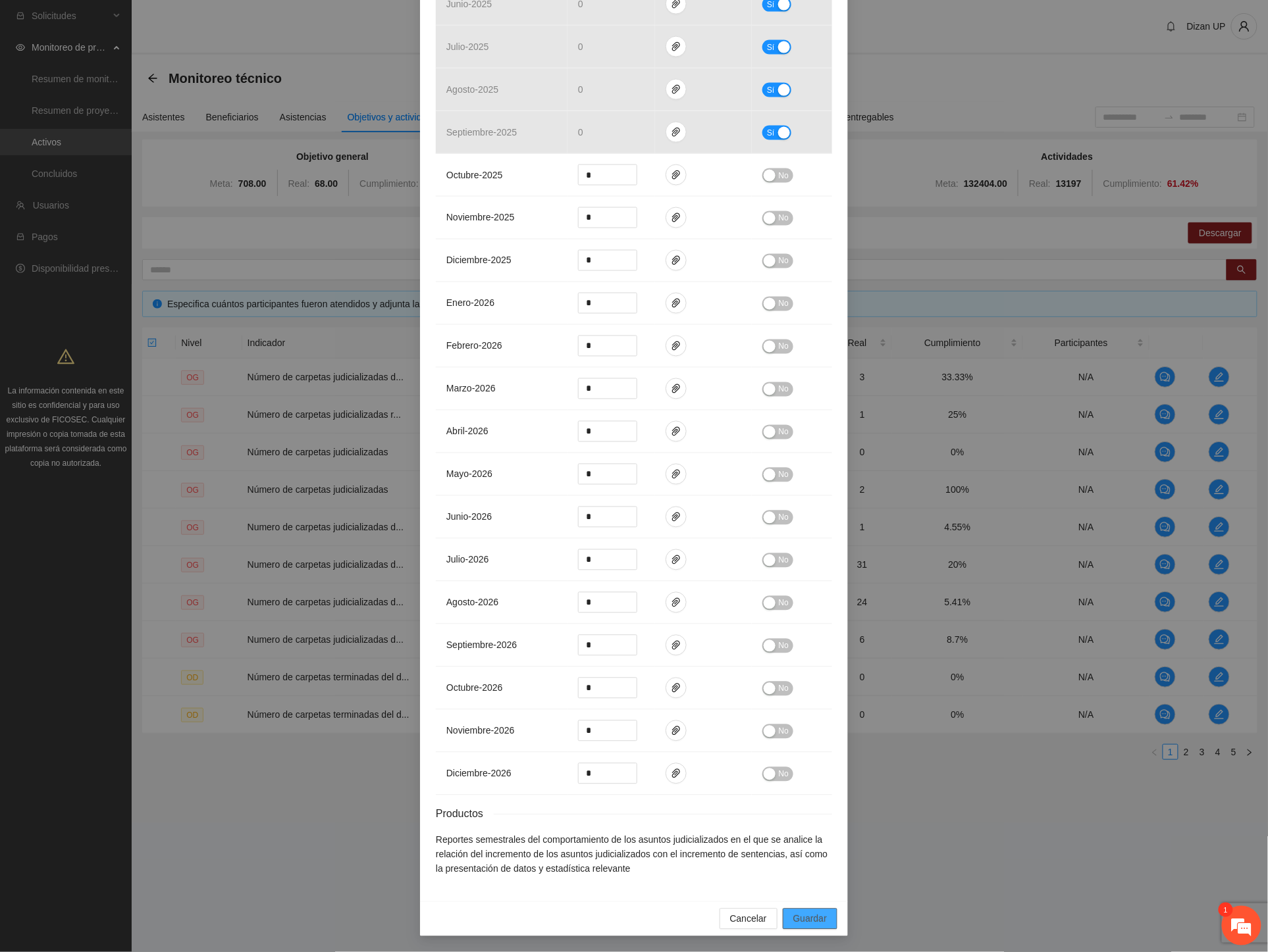
click at [813, 919] on span "Guardar" at bounding box center [810, 919] width 33 height 15
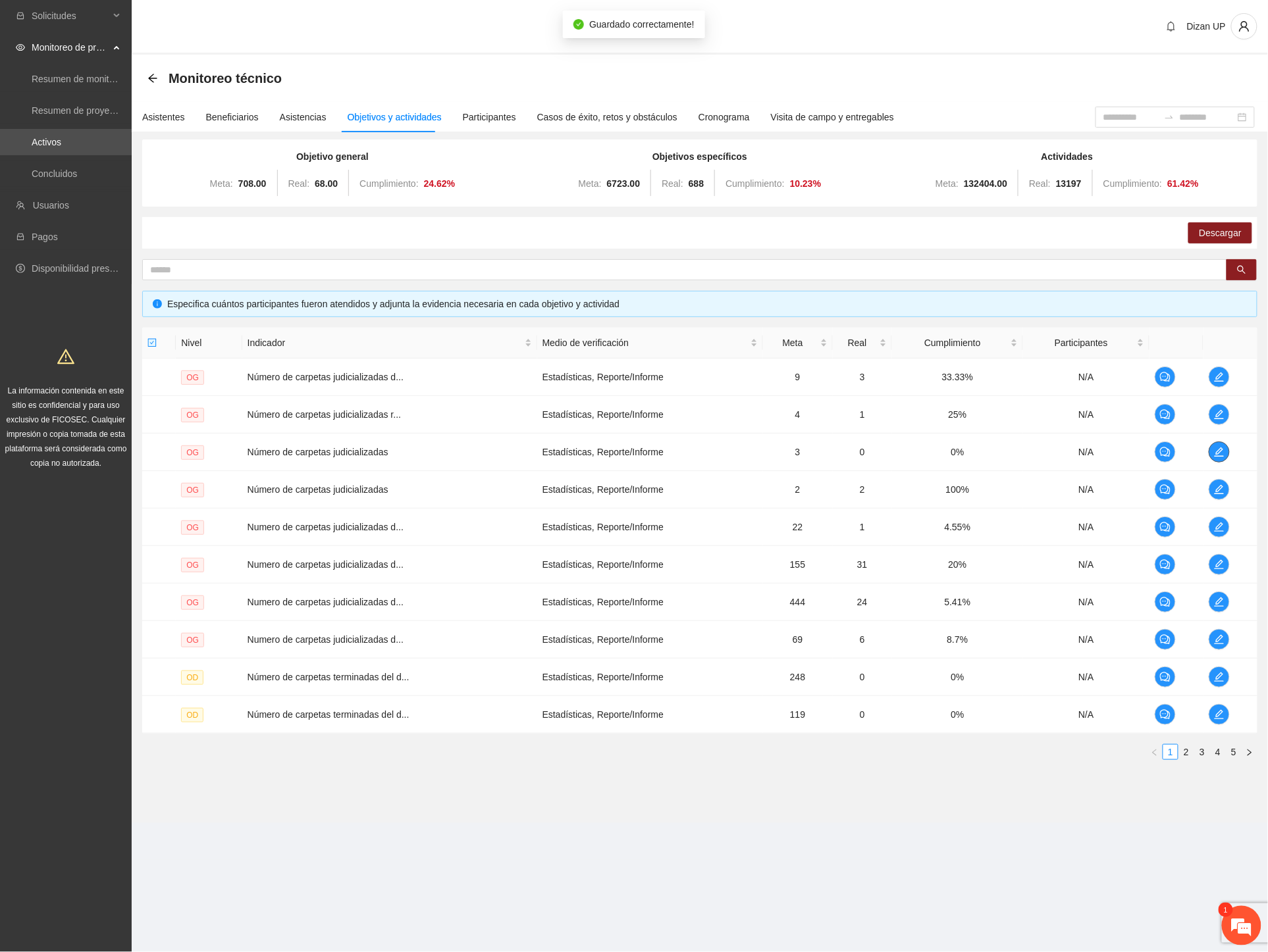
scroll to position [0, 0]
drag, startPoint x: 329, startPoint y: 491, endPoint x: 411, endPoint y: 488, distance: 82.1
click at [393, 488] on td "Número de carpetas judicializadas" at bounding box center [390, 490] width 295 height 38
click at [1216, 492] on icon "edit" at bounding box center [1219, 489] width 9 height 9
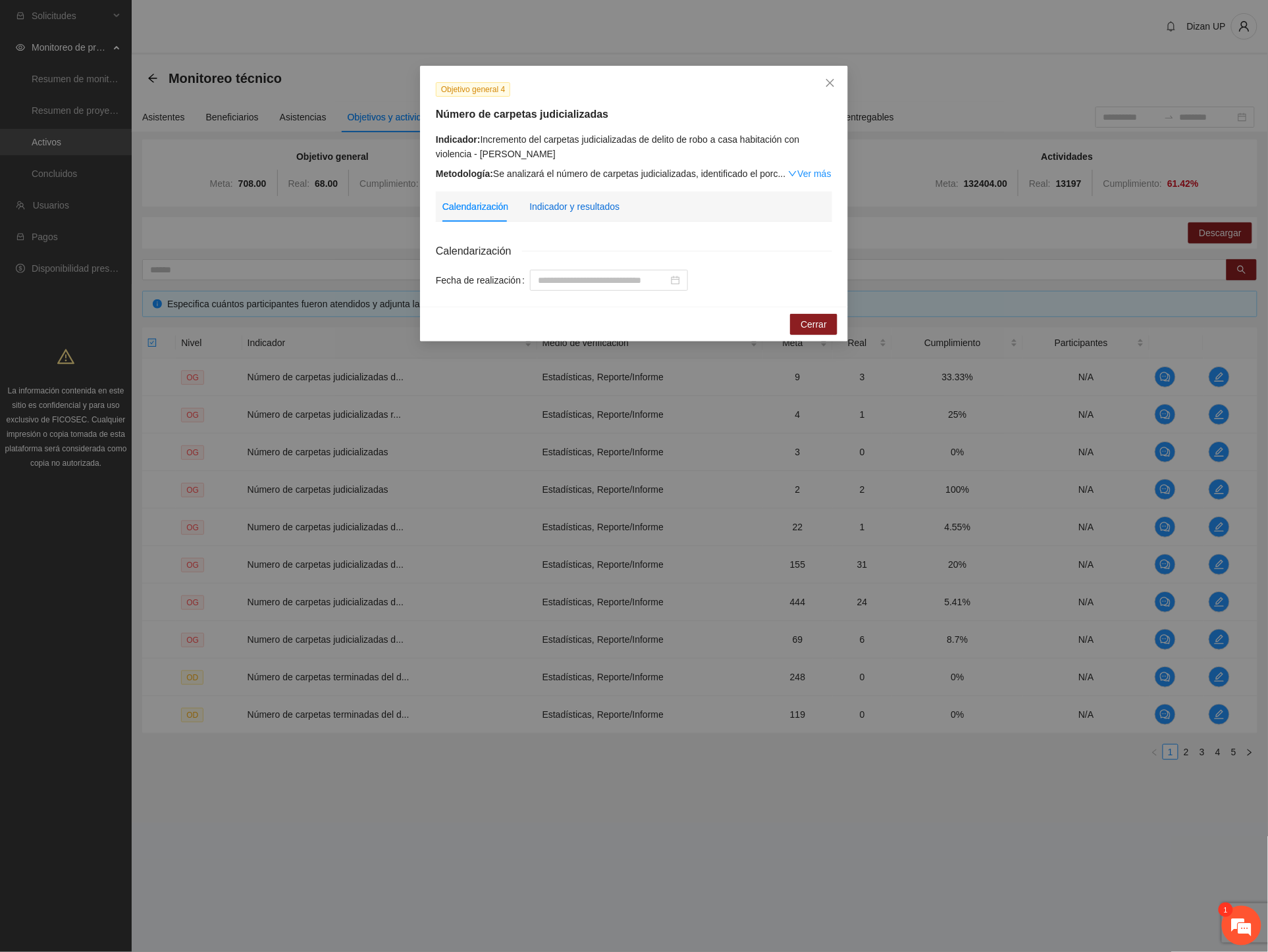
click at [549, 202] on div "Indicador y resultados" at bounding box center [575, 207] width 90 height 15
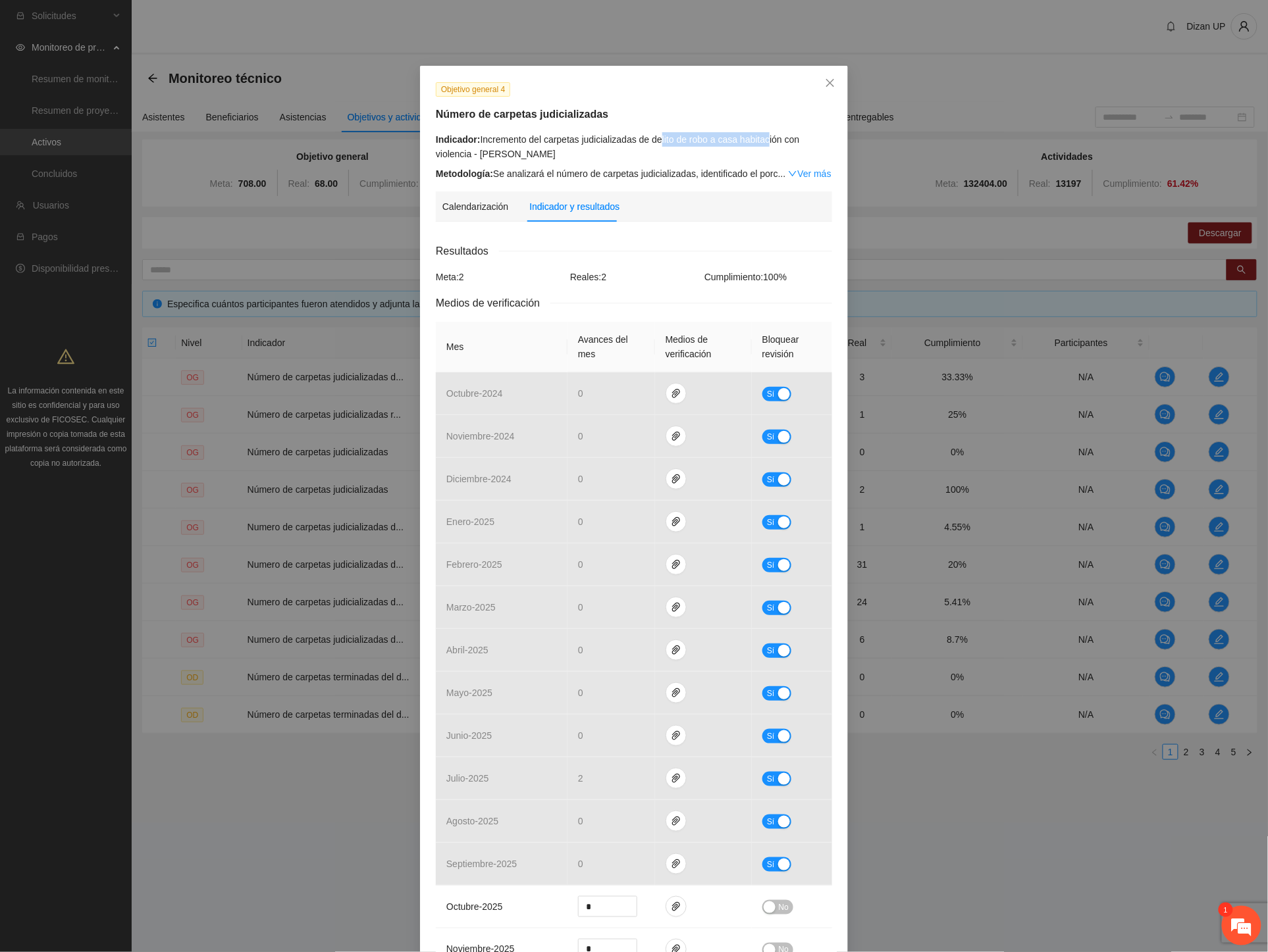
drag, startPoint x: 660, startPoint y: 141, endPoint x: 761, endPoint y: 136, distance: 101.1
click at [761, 136] on div "Indicador: Incremento del carpetas judicializadas de delito de robo a casa habi…" at bounding box center [634, 146] width 396 height 29
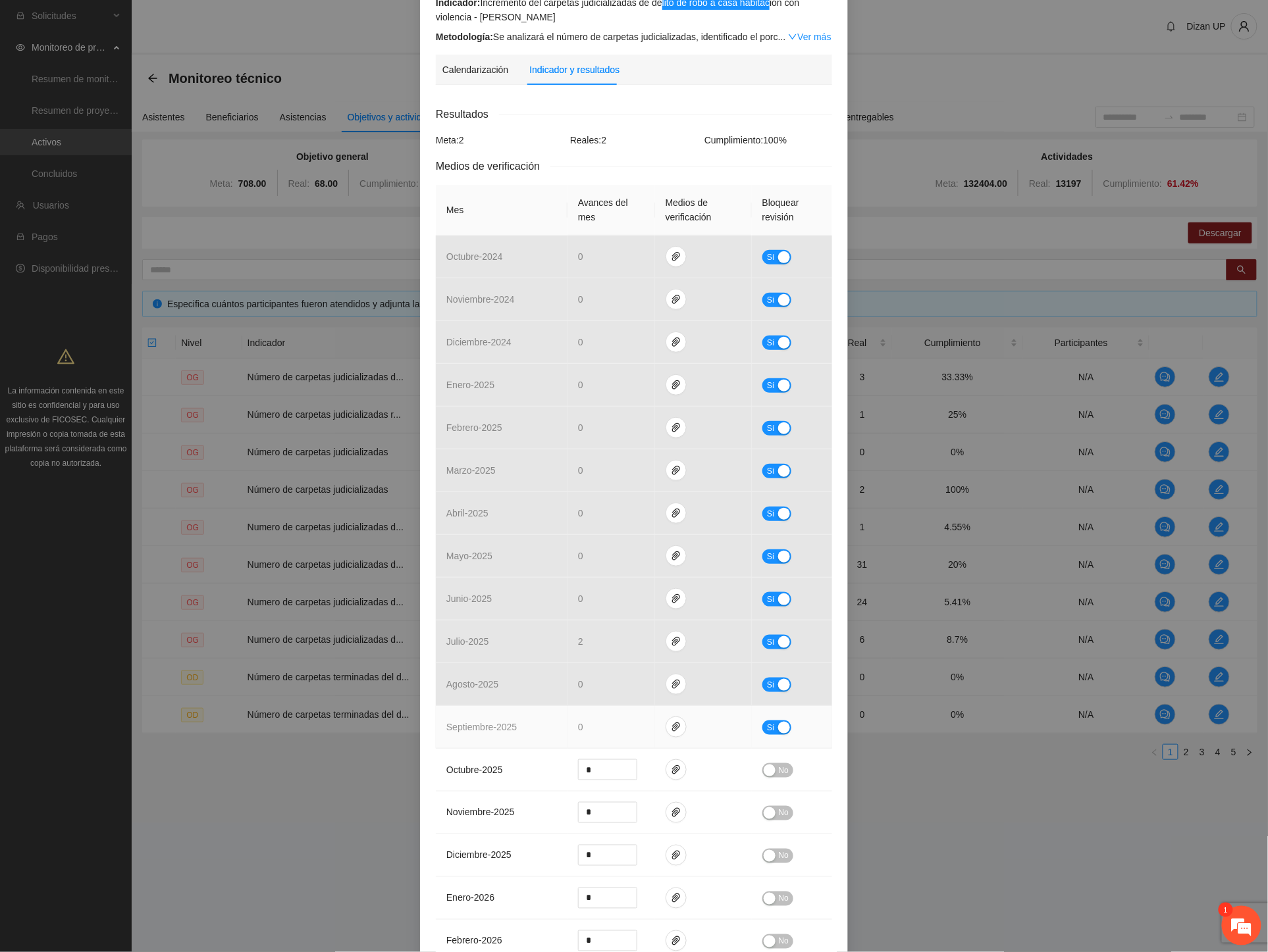
scroll to position [146, 0]
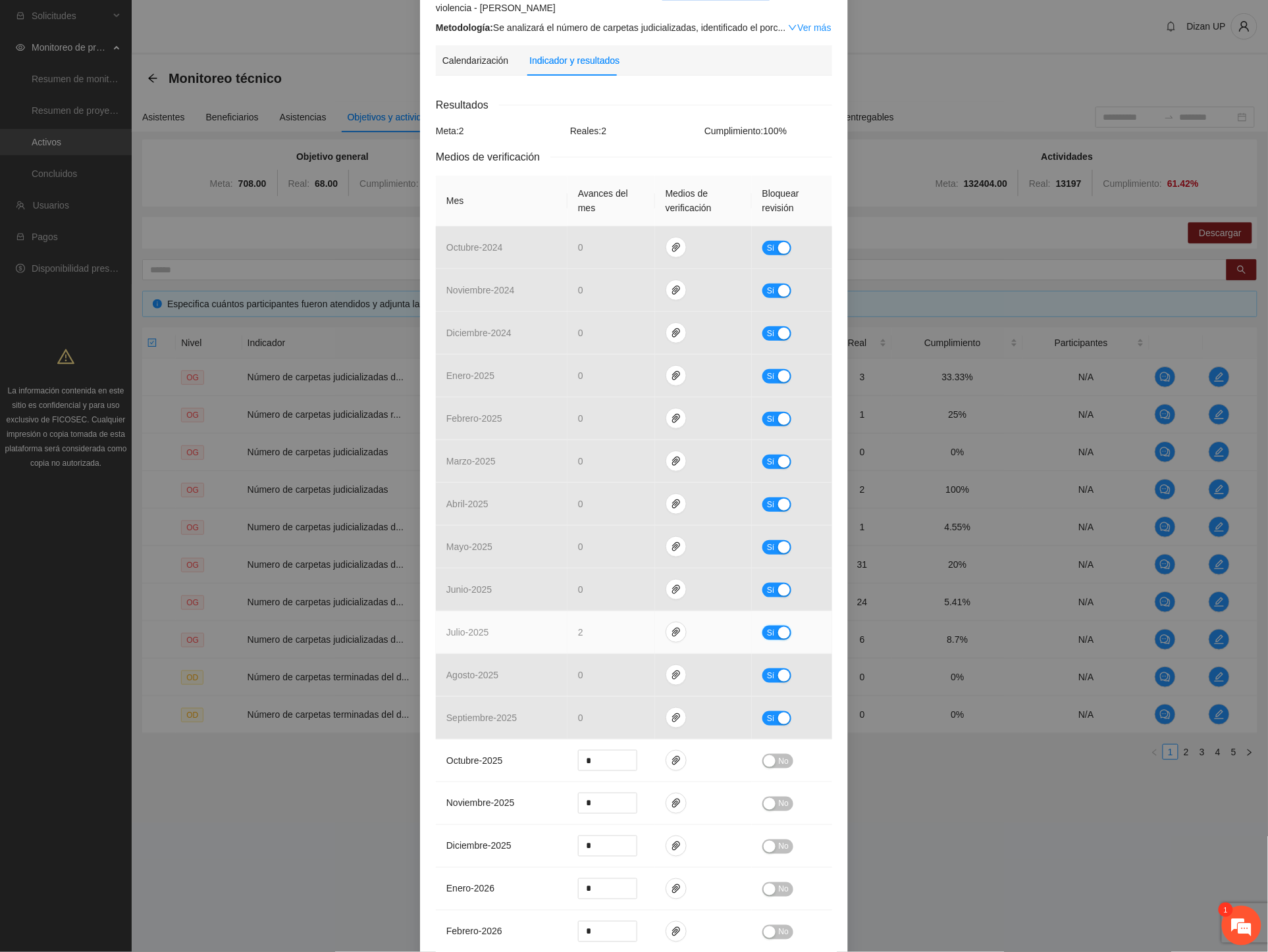
drag, startPoint x: 774, startPoint y: 629, endPoint x: 730, endPoint y: 635, distance: 44.4
click at [778, 629] on div "button" at bounding box center [784, 633] width 12 height 12
type input "*"
click at [628, 635] on icon "down" at bounding box center [630, 637] width 4 height 4
click at [672, 632] on icon "paper-clip" at bounding box center [676, 632] width 8 height 9
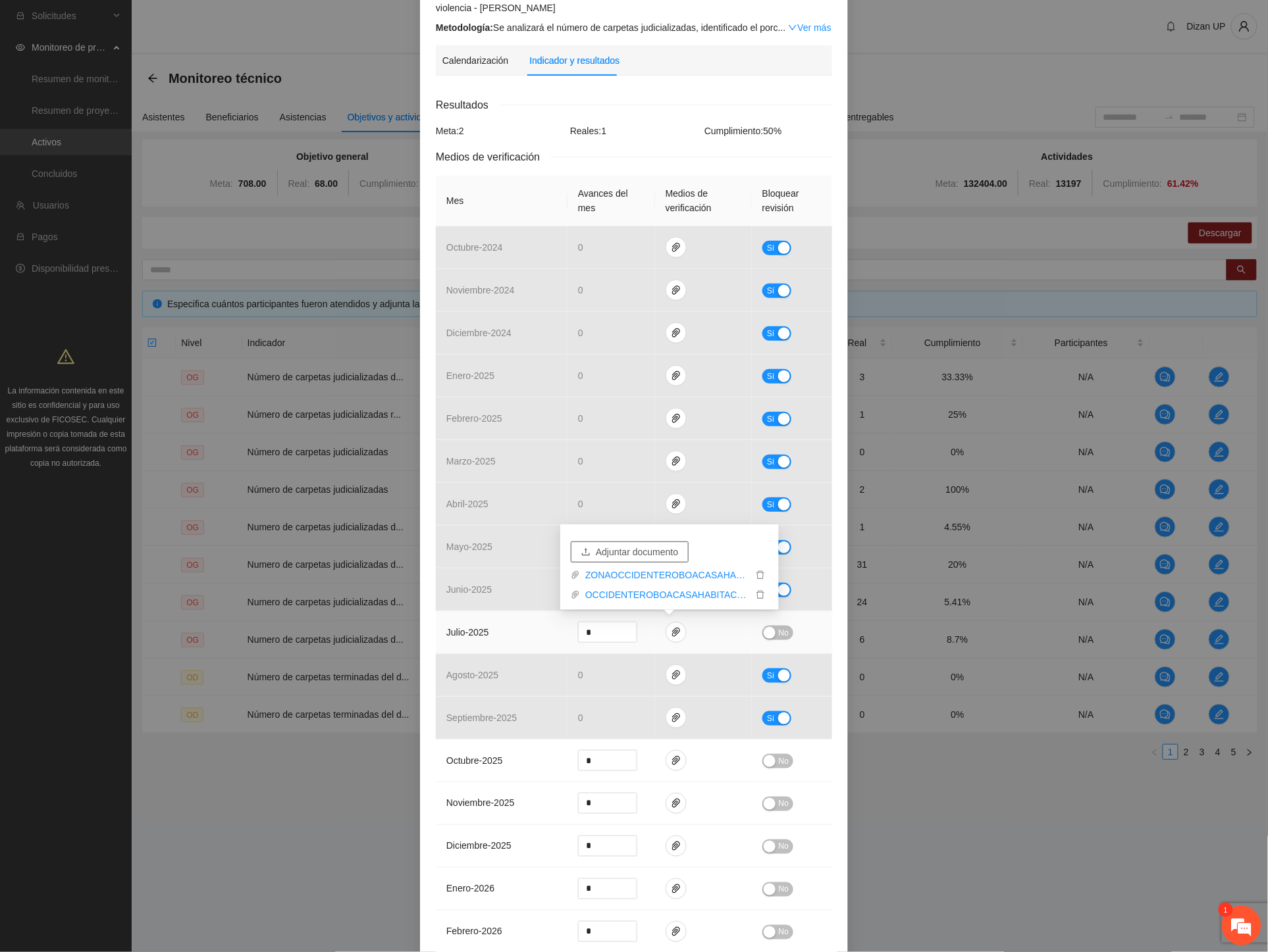
click at [617, 553] on span "Adjuntar documento" at bounding box center [636, 552] width 82 height 15
click at [764, 629] on div "button" at bounding box center [770, 633] width 12 height 12
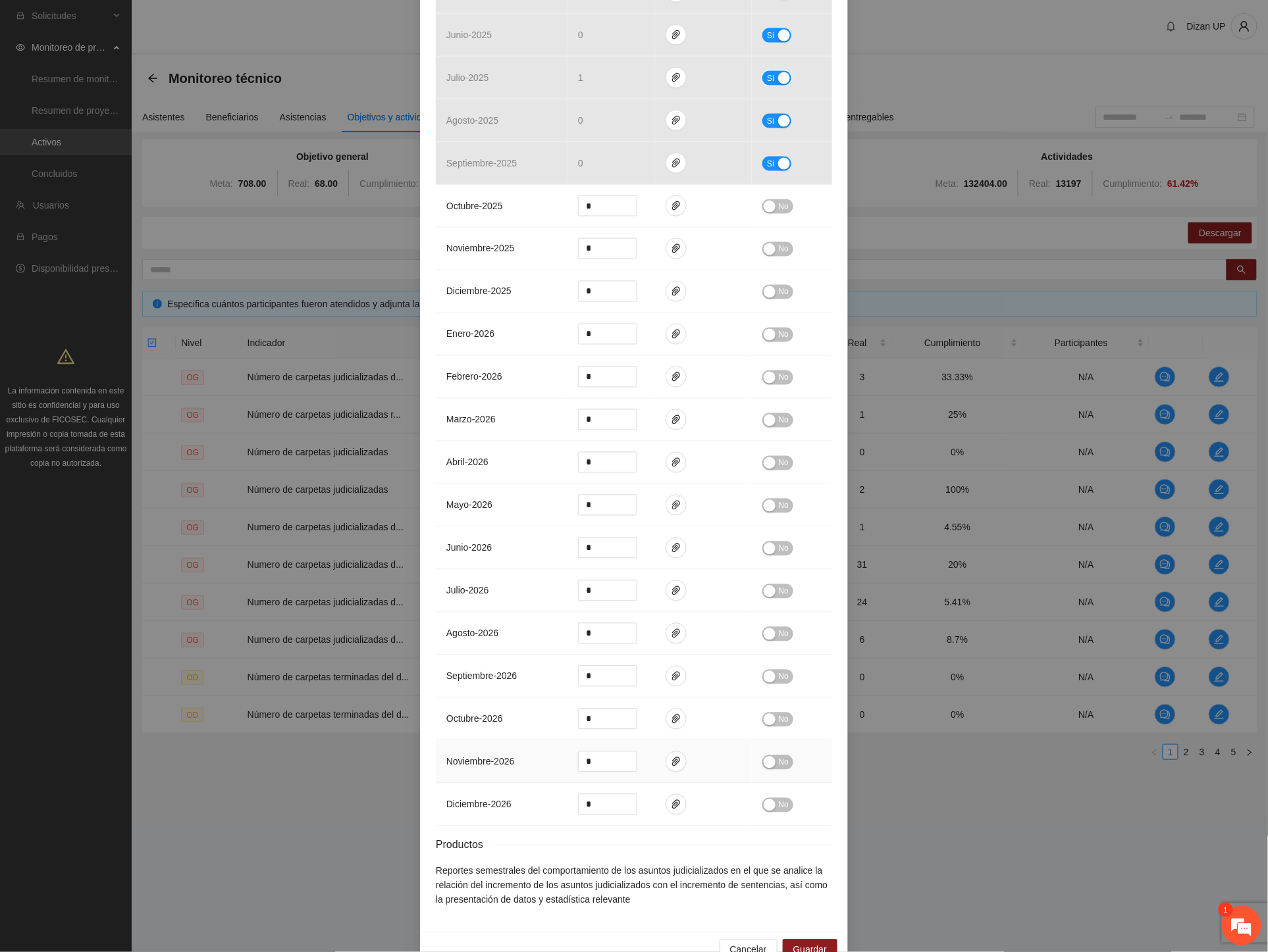
scroll to position [735, 0]
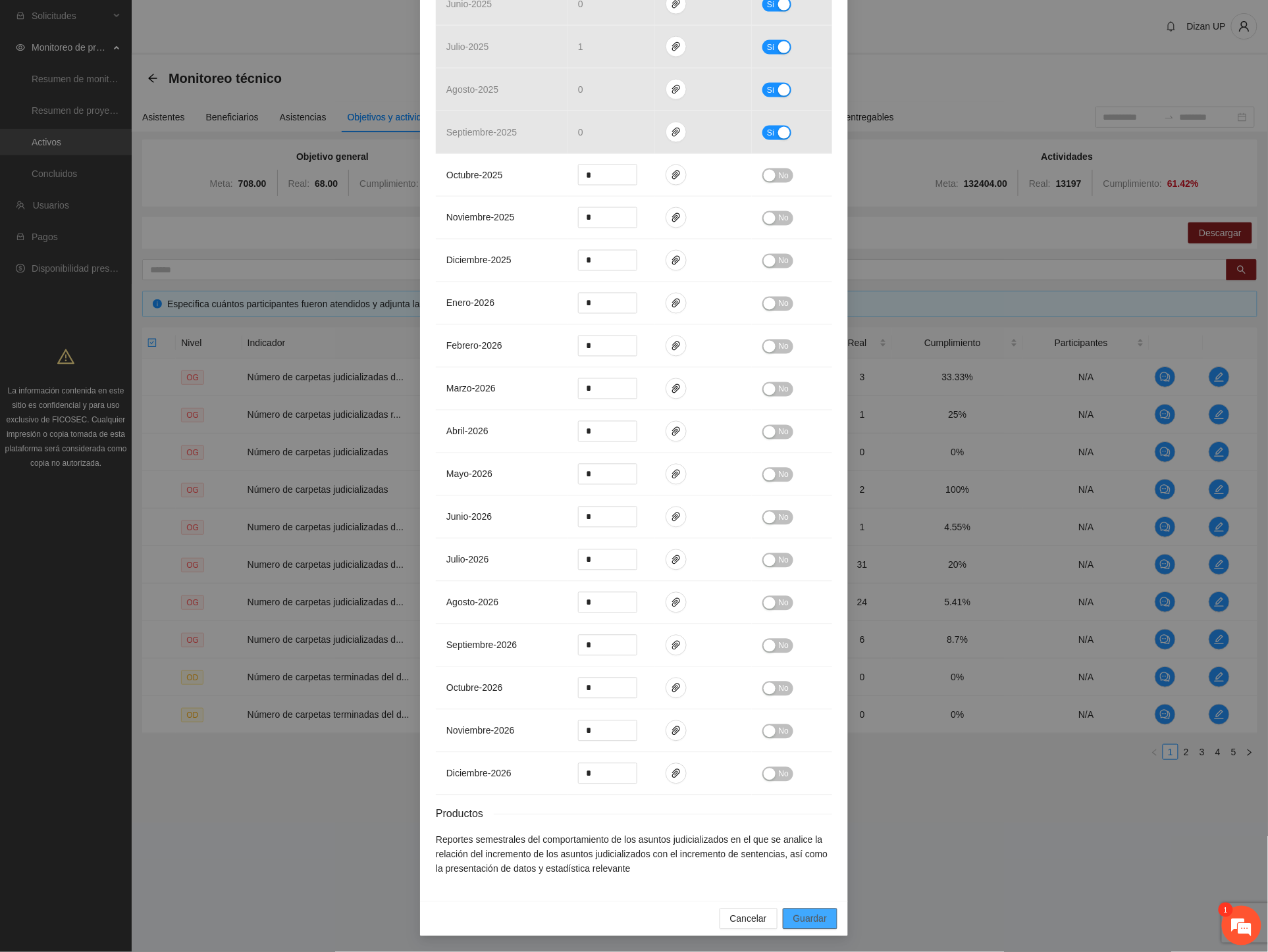
click at [802, 916] on span "Guardar" at bounding box center [810, 919] width 33 height 15
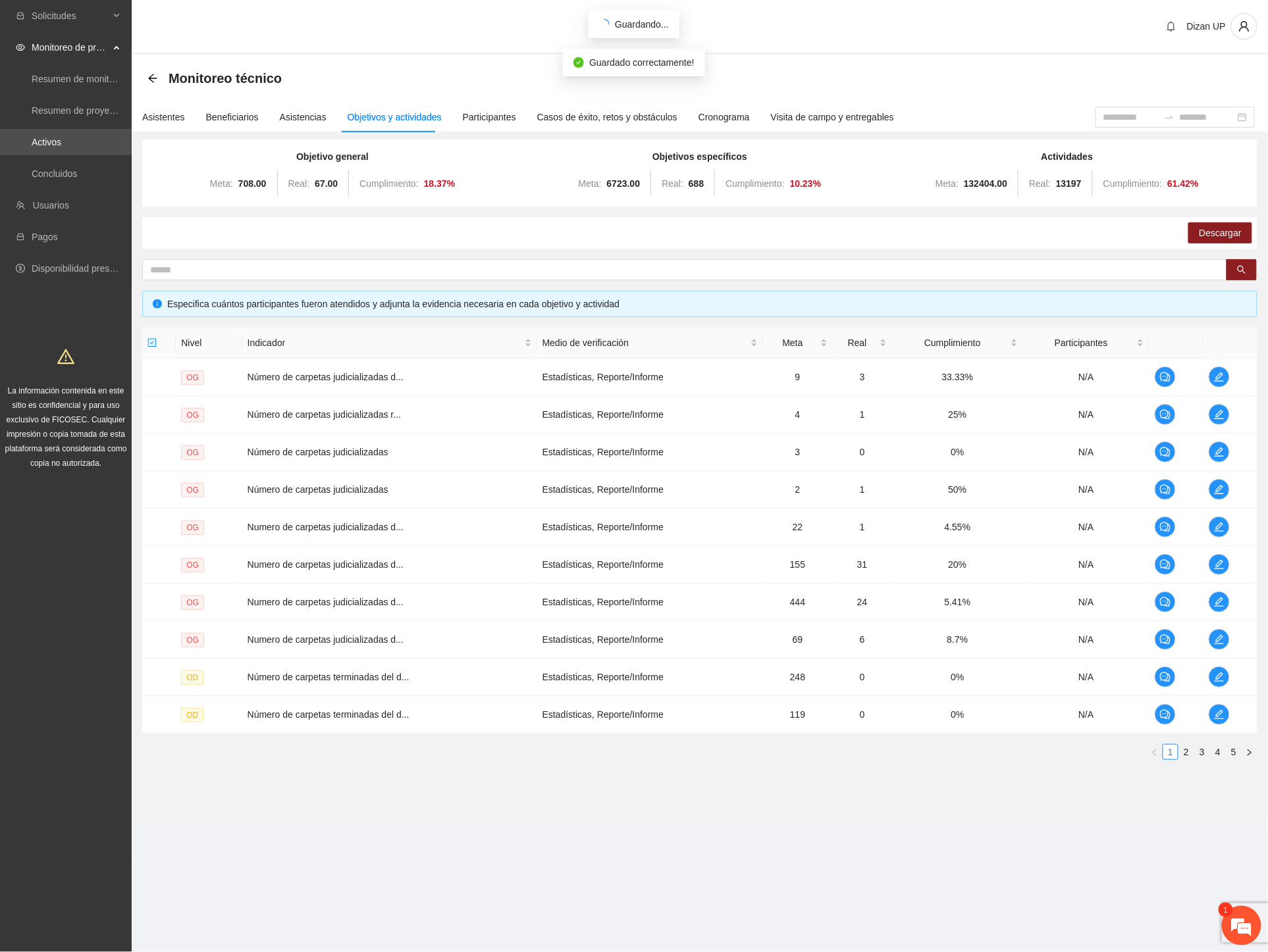
scroll to position [669, 0]
click at [817, 523] on td "22" at bounding box center [798, 527] width 70 height 38
click at [1218, 531] on button "button" at bounding box center [1219, 526] width 21 height 21
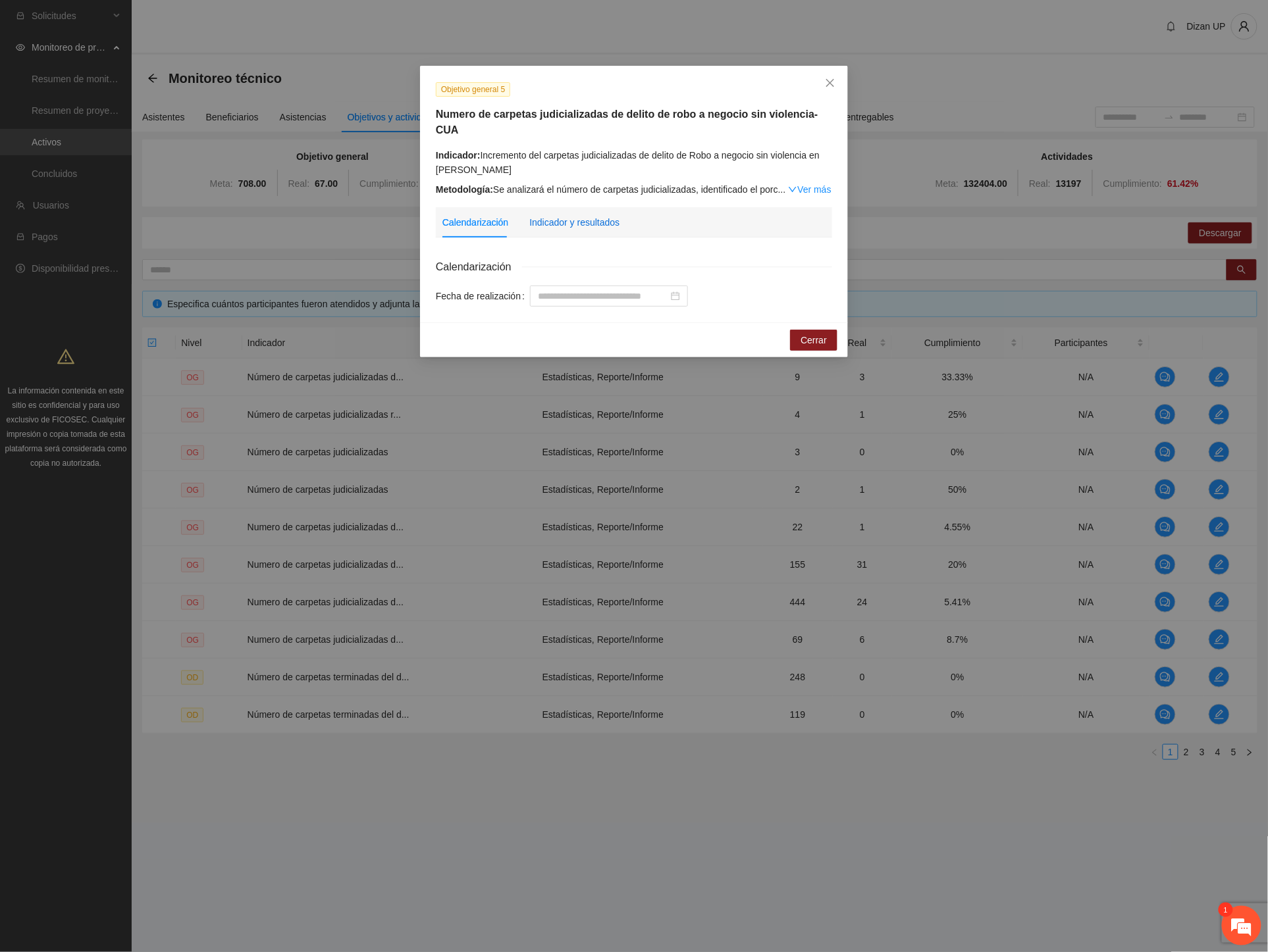
click at [559, 215] on div "Indicador y resultados" at bounding box center [575, 223] width 90 height 15
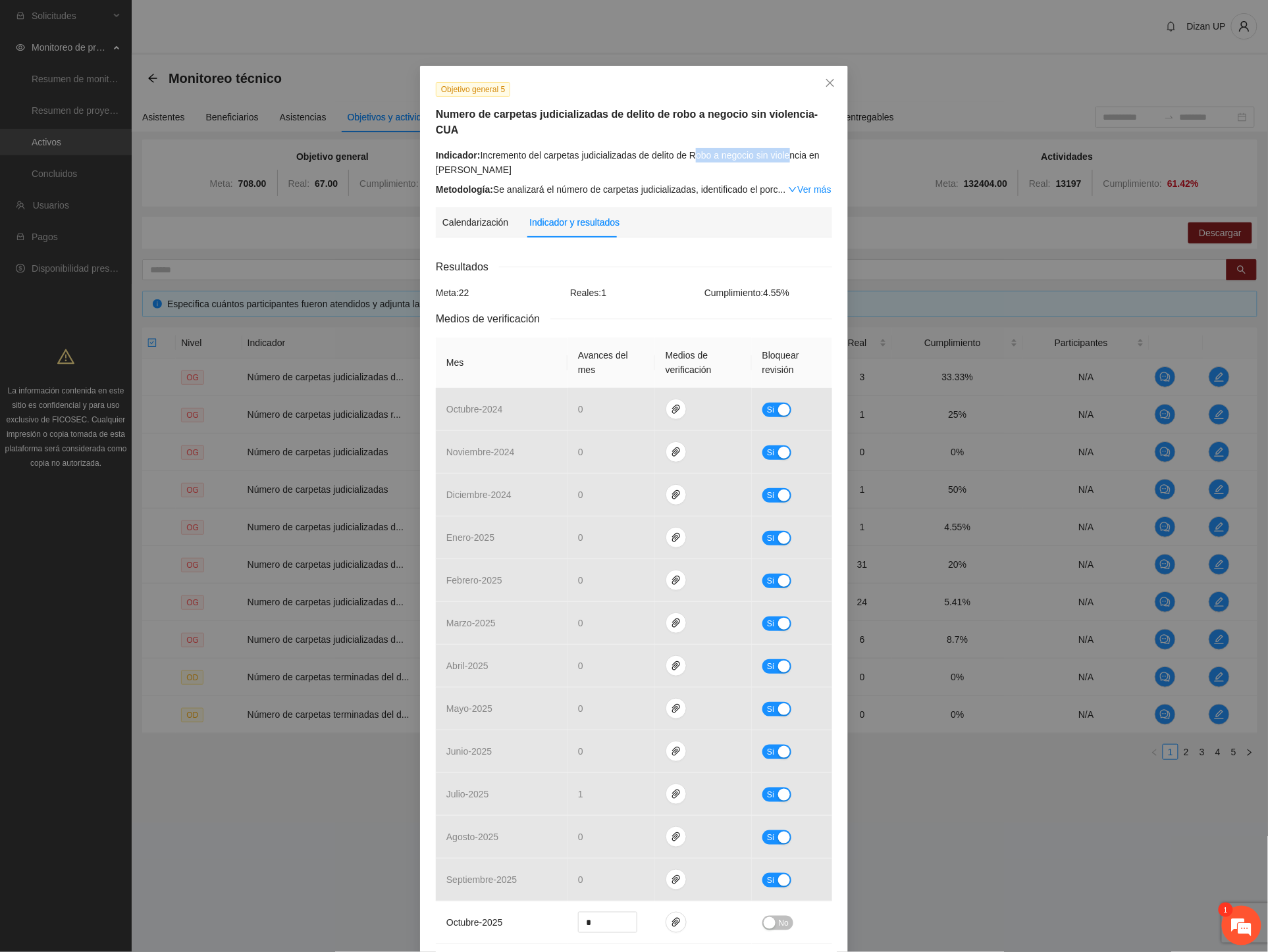
drag, startPoint x: 690, startPoint y: 141, endPoint x: 783, endPoint y: 141, distance: 93.0
click at [783, 148] on div "Indicador: Incremento del carpetas judicializadas de delito de Robo a negocio s…" at bounding box center [634, 162] width 396 height 29
drag, startPoint x: 538, startPoint y: 141, endPoint x: 675, endPoint y: 137, distance: 137.1
click at [675, 148] on div "Indicador: Incremento del carpetas judicializadas de delito de Robo a negocio s…" at bounding box center [634, 162] width 396 height 29
click at [497, 148] on div "Indicador: Incremento del carpetas judicializadas de delito de Robo a negocio s…" at bounding box center [634, 162] width 396 height 29
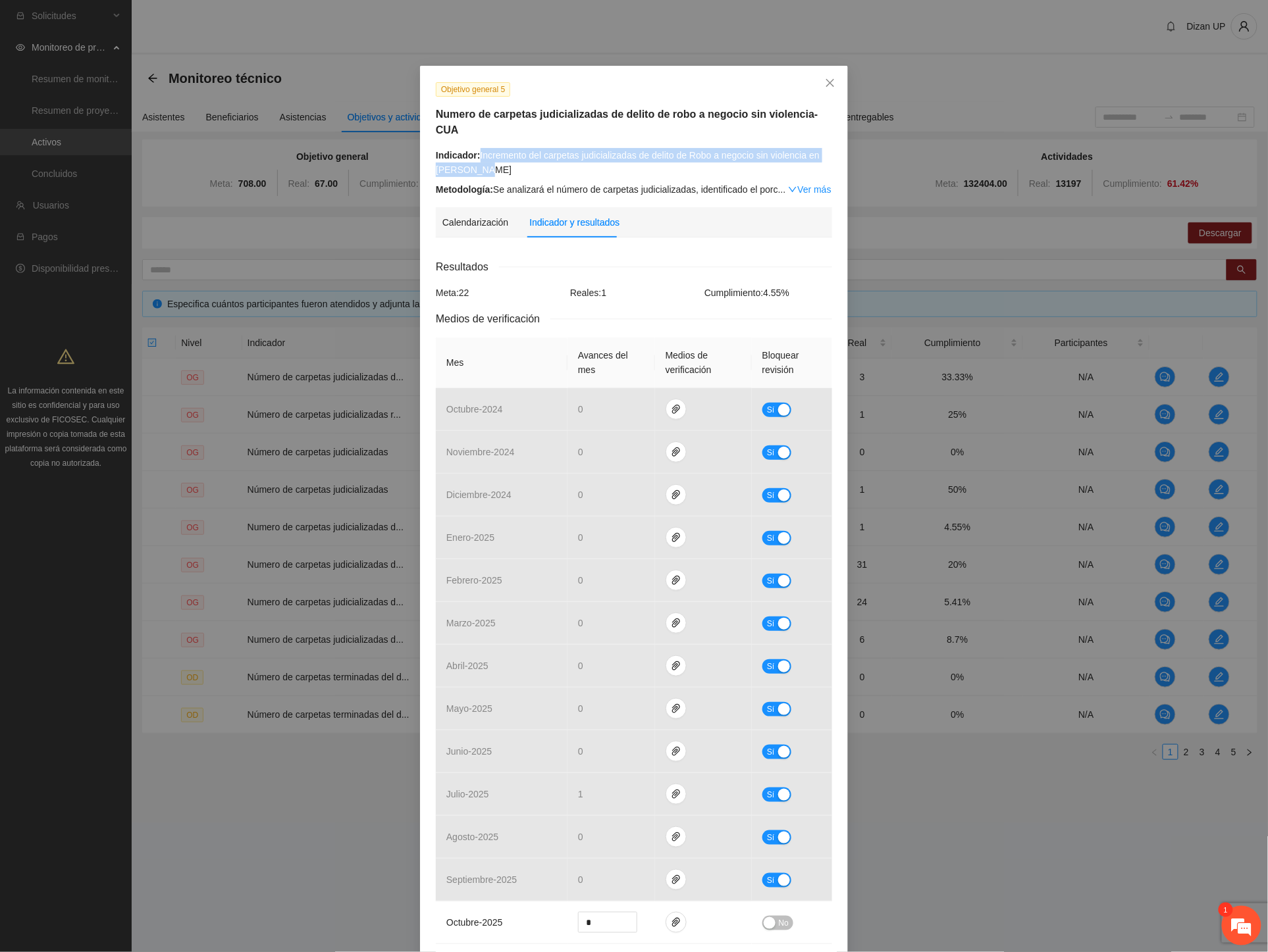
drag, startPoint x: 480, startPoint y: 148, endPoint x: 473, endPoint y: 142, distance: 9.2
click at [473, 148] on div "Indicador: Incremento del carpetas judicializadas de delito de Robo a negocio s…" at bounding box center [634, 162] width 396 height 29
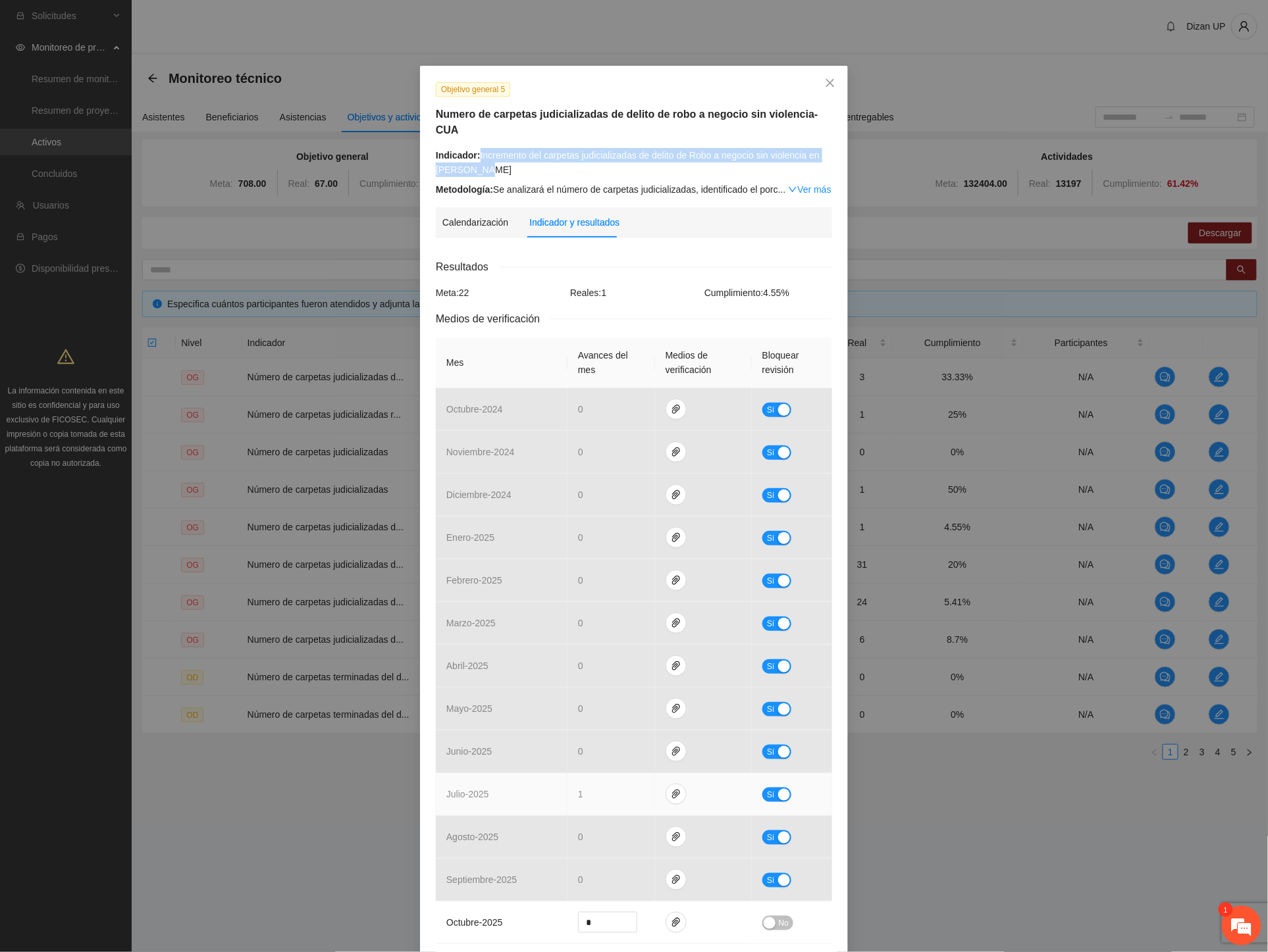
click at [772, 787] on button "Sí" at bounding box center [777, 795] width 29 height 15
drag, startPoint x: 577, startPoint y: 784, endPoint x: 543, endPoint y: 787, distance: 34.1
click at [546, 787] on tr "julio - 2025 * No" at bounding box center [634, 794] width 396 height 43
type input "*"
drag, startPoint x: 551, startPoint y: 790, endPoint x: 615, endPoint y: 779, distance: 64.9
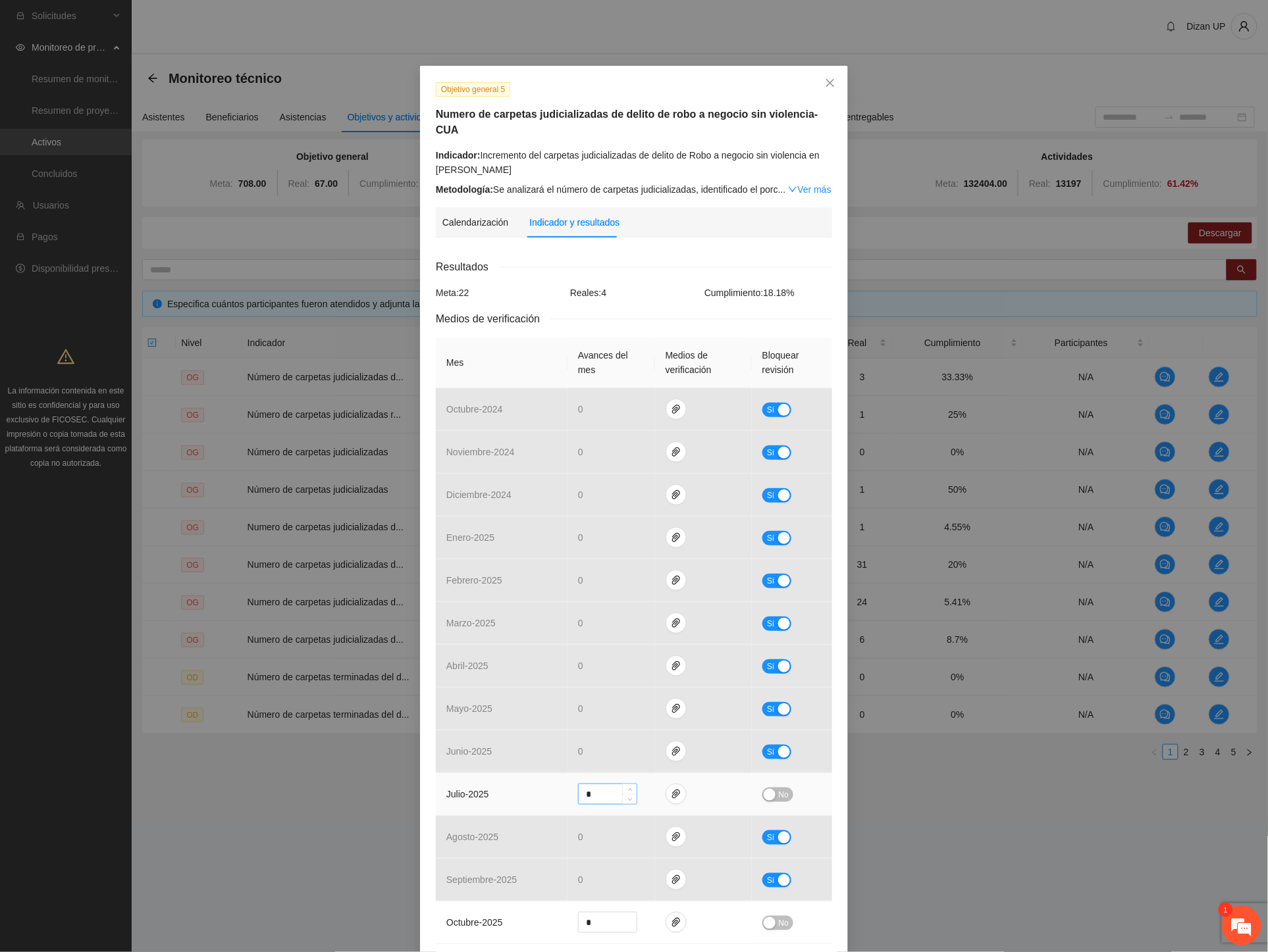
click at [561, 785] on tr "julio - 2025 * No" at bounding box center [634, 794] width 396 height 43
click at [779, 787] on span "No" at bounding box center [784, 795] width 10 height 15
drag, startPoint x: 772, startPoint y: 780, endPoint x: 707, endPoint y: 782, distance: 65.0
click at [770, 787] on button "Sí" at bounding box center [777, 795] width 29 height 15
click at [674, 789] on icon "paper-clip" at bounding box center [676, 794] width 11 height 11
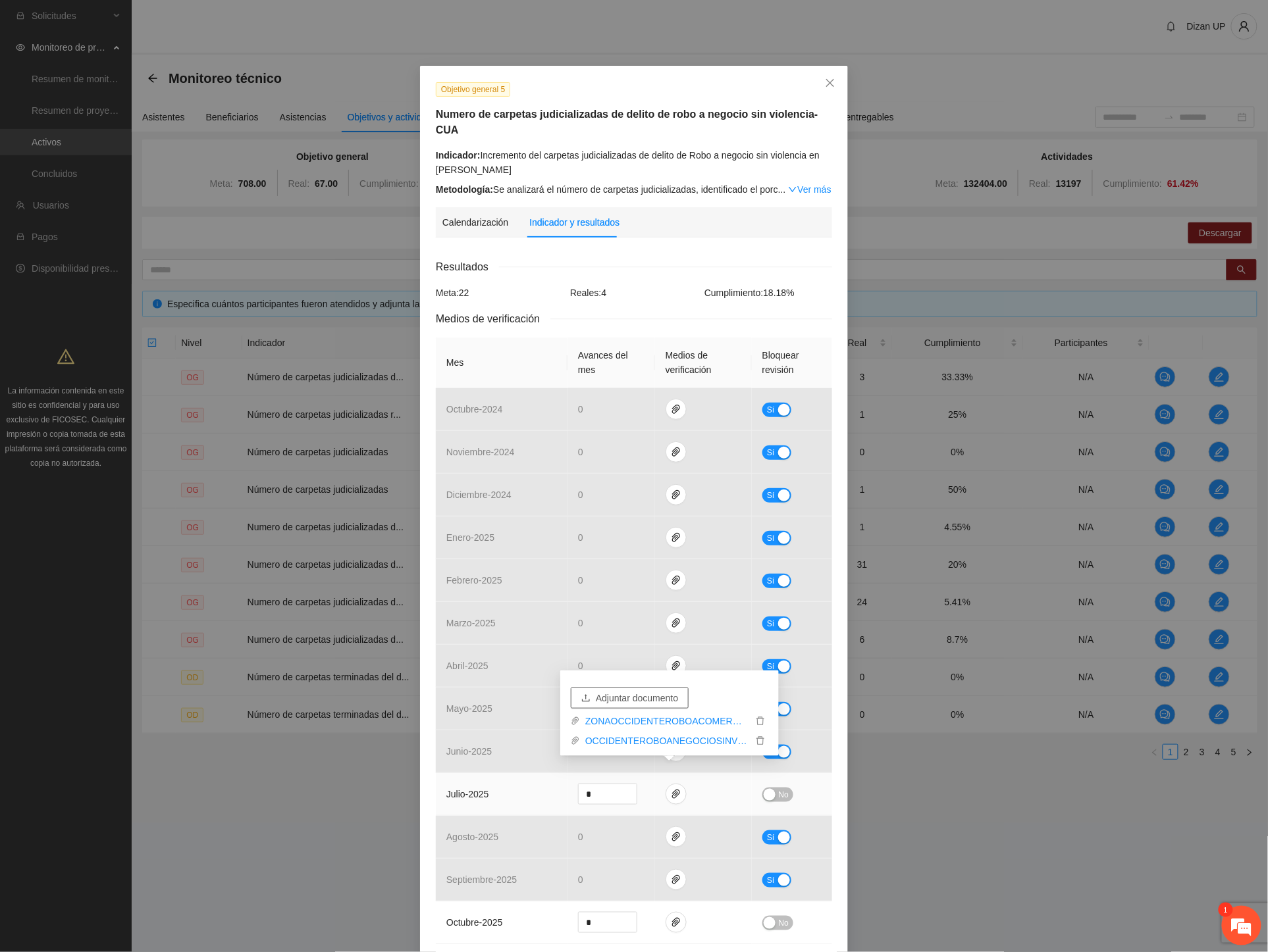
click at [601, 695] on span "Adjuntar documento" at bounding box center [636, 698] width 82 height 15
click at [495, 773] on td "julio - 2025" at bounding box center [502, 794] width 132 height 43
drag, startPoint x: 772, startPoint y: 786, endPoint x: 758, endPoint y: 785, distance: 14.0
click at [771, 787] on button "No" at bounding box center [778, 795] width 31 height 15
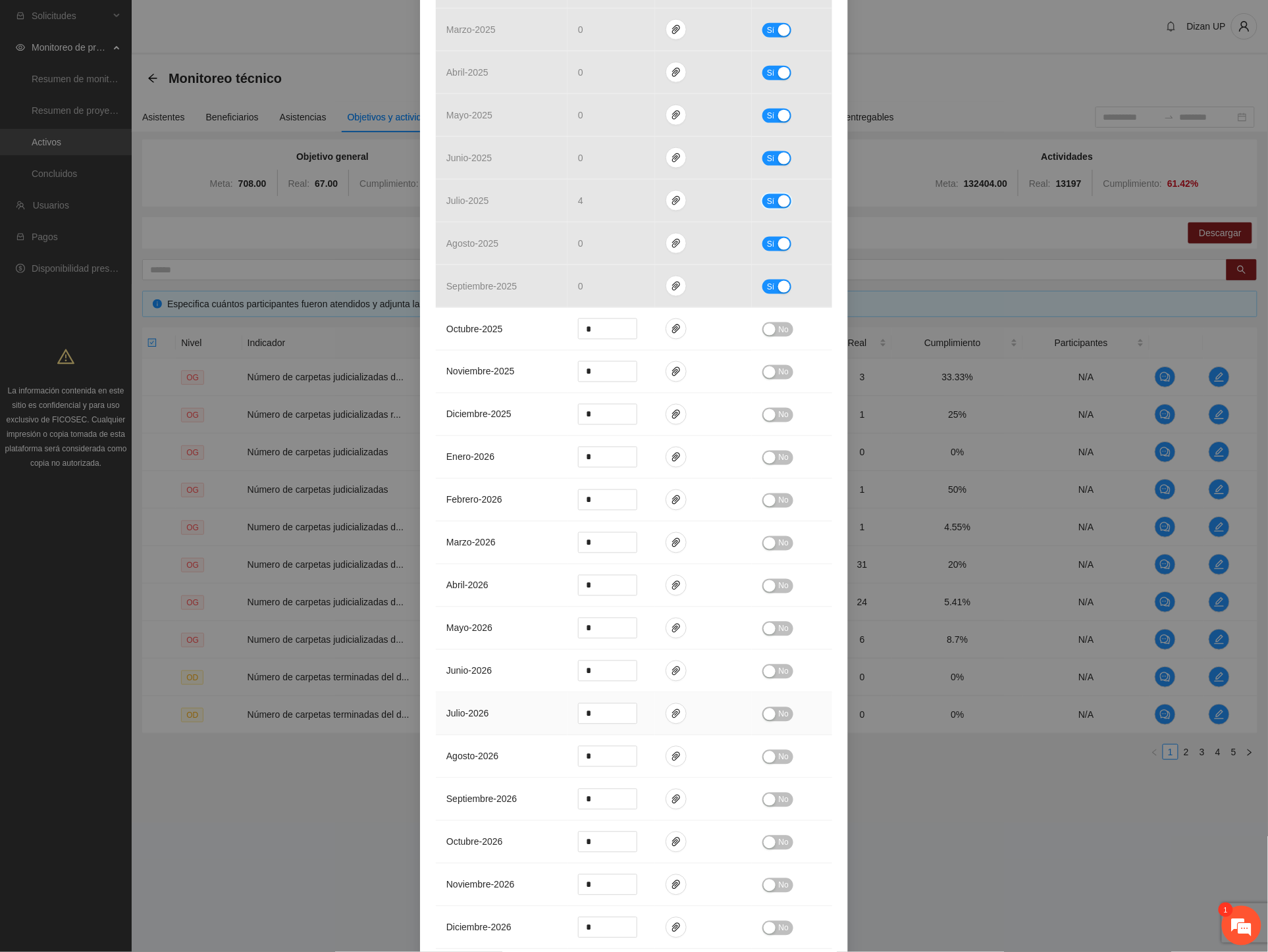
scroll to position [735, 0]
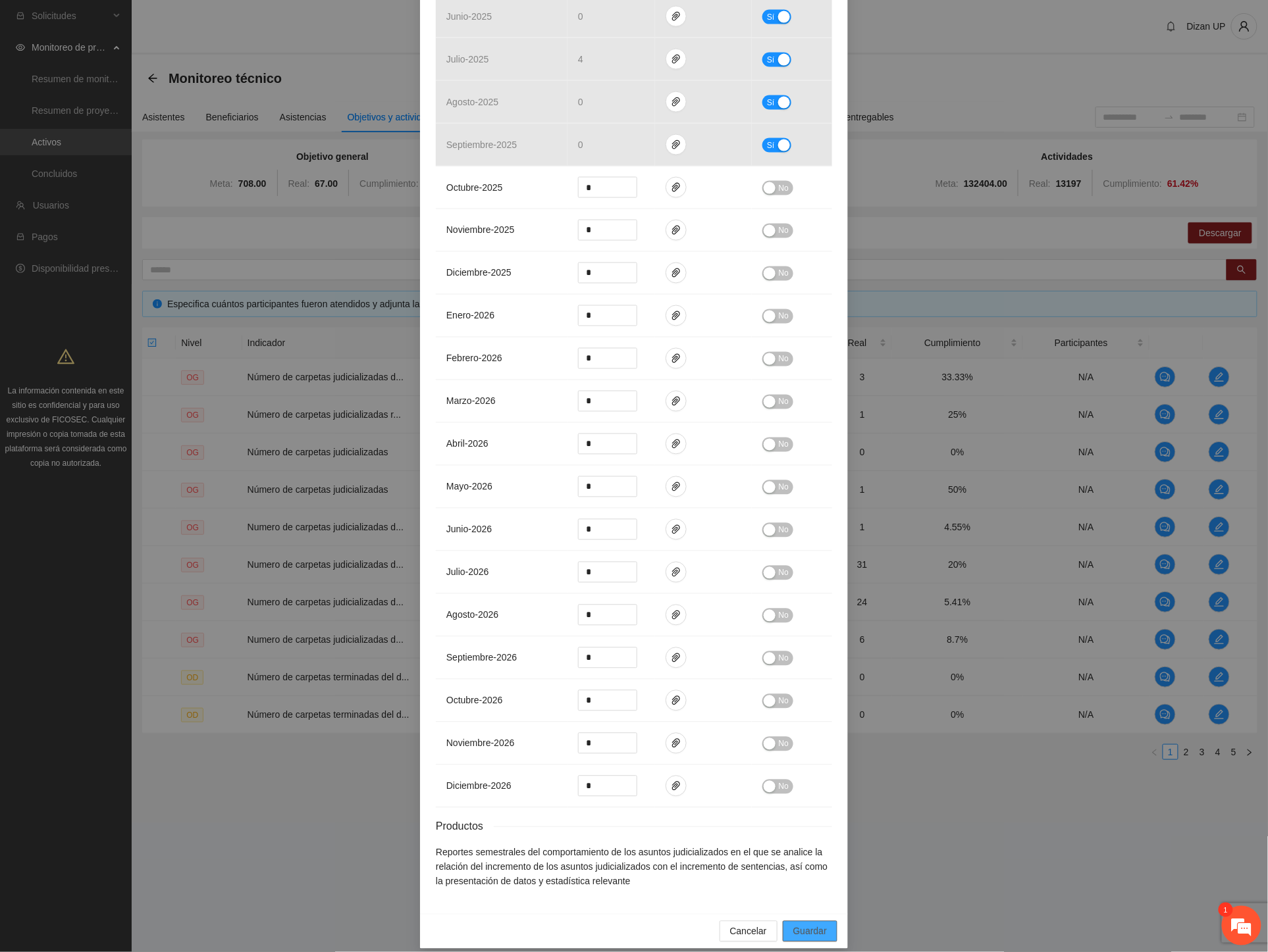
click at [800, 924] on span "Guardar" at bounding box center [810, 932] width 33 height 15
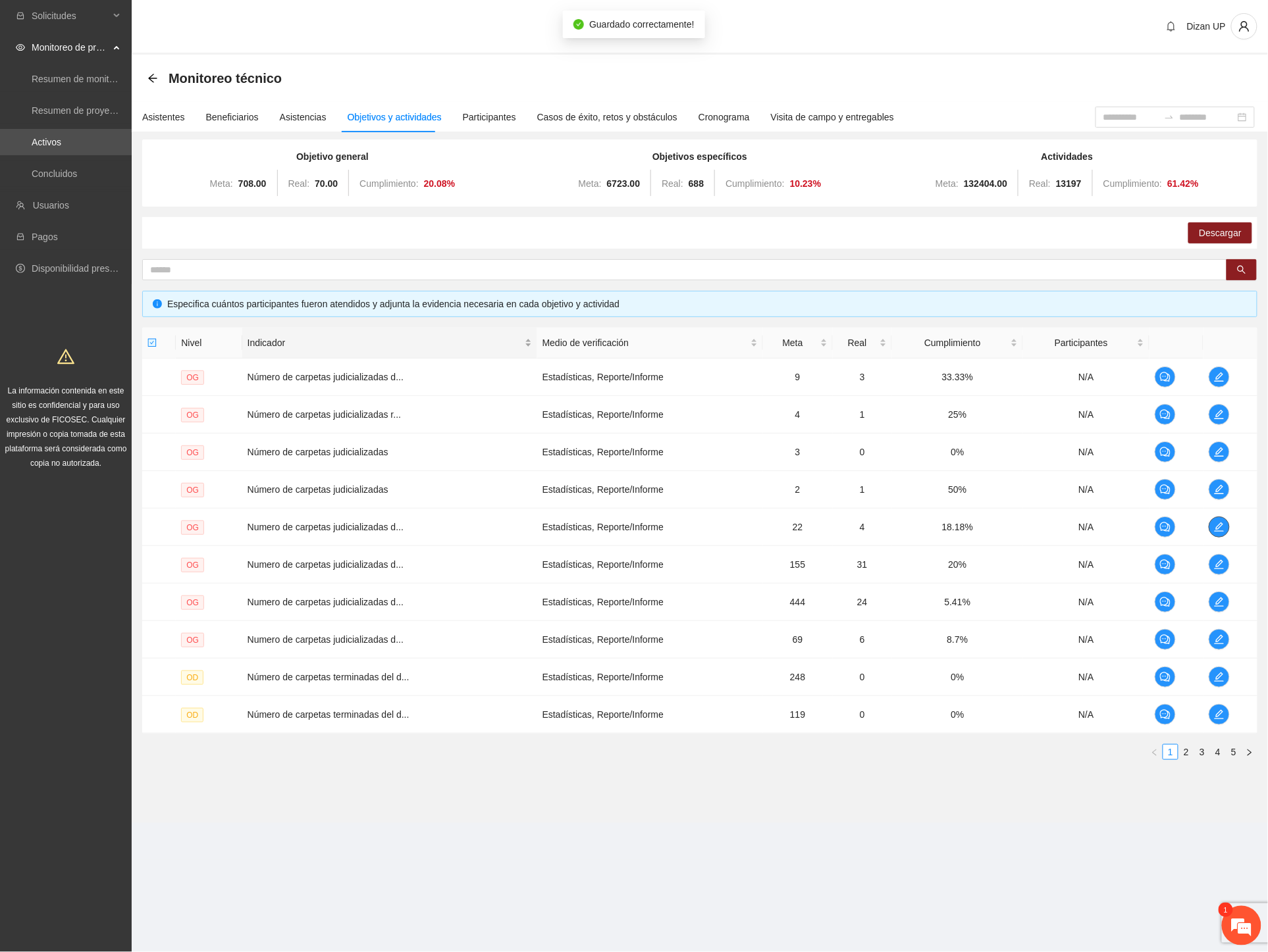
scroll to position [0, 0]
click at [1221, 564] on icon "edit" at bounding box center [1219, 564] width 9 height 9
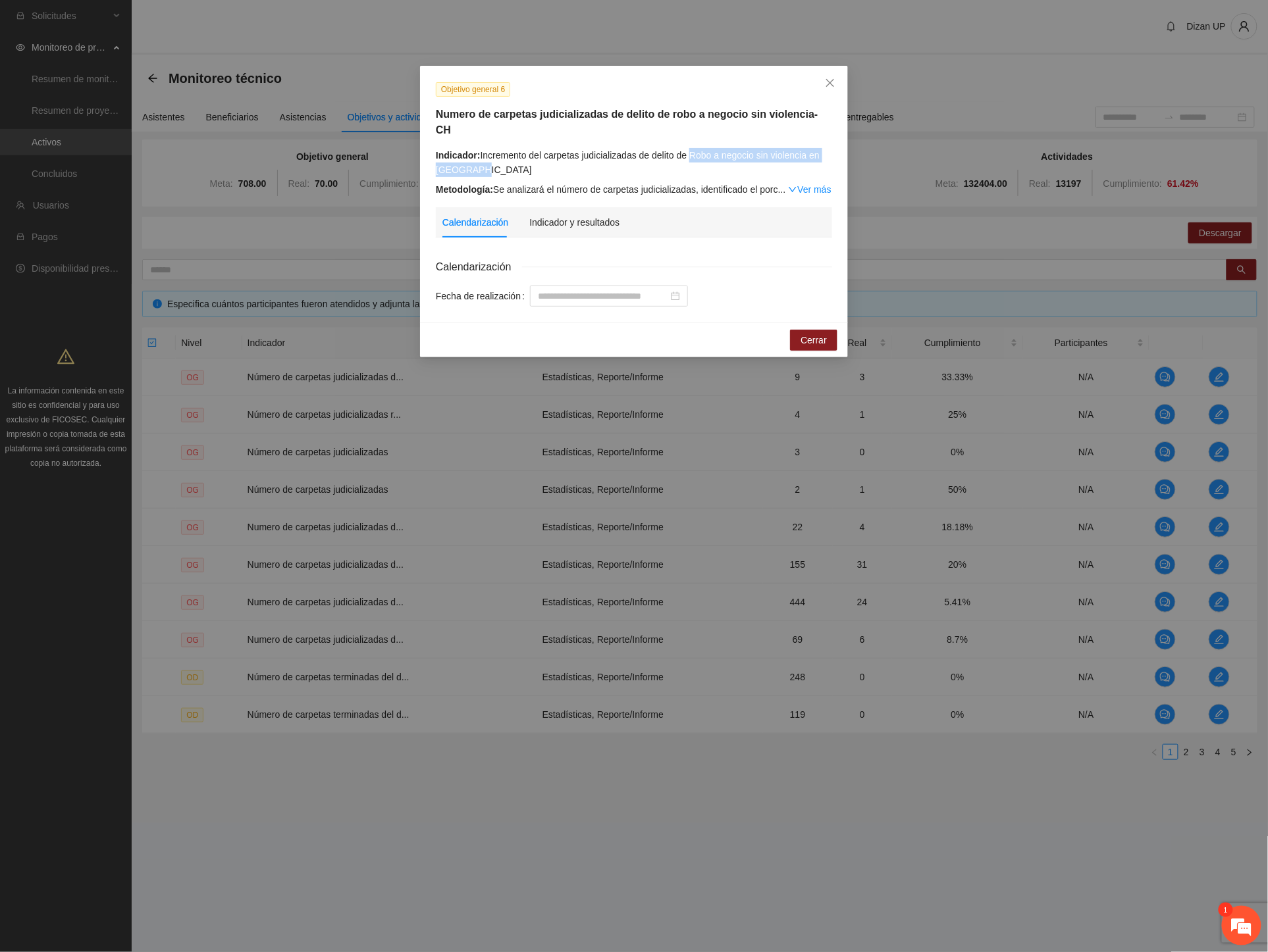
drag, startPoint x: 726, startPoint y: 145, endPoint x: 766, endPoint y: 149, distance: 40.2
click at [766, 149] on div "Indicador: Incremento del carpetas judicializadas de delito de Robo a negocio s…" at bounding box center [634, 162] width 396 height 29
click at [585, 215] on div "Indicador y resultados" at bounding box center [575, 223] width 90 height 15
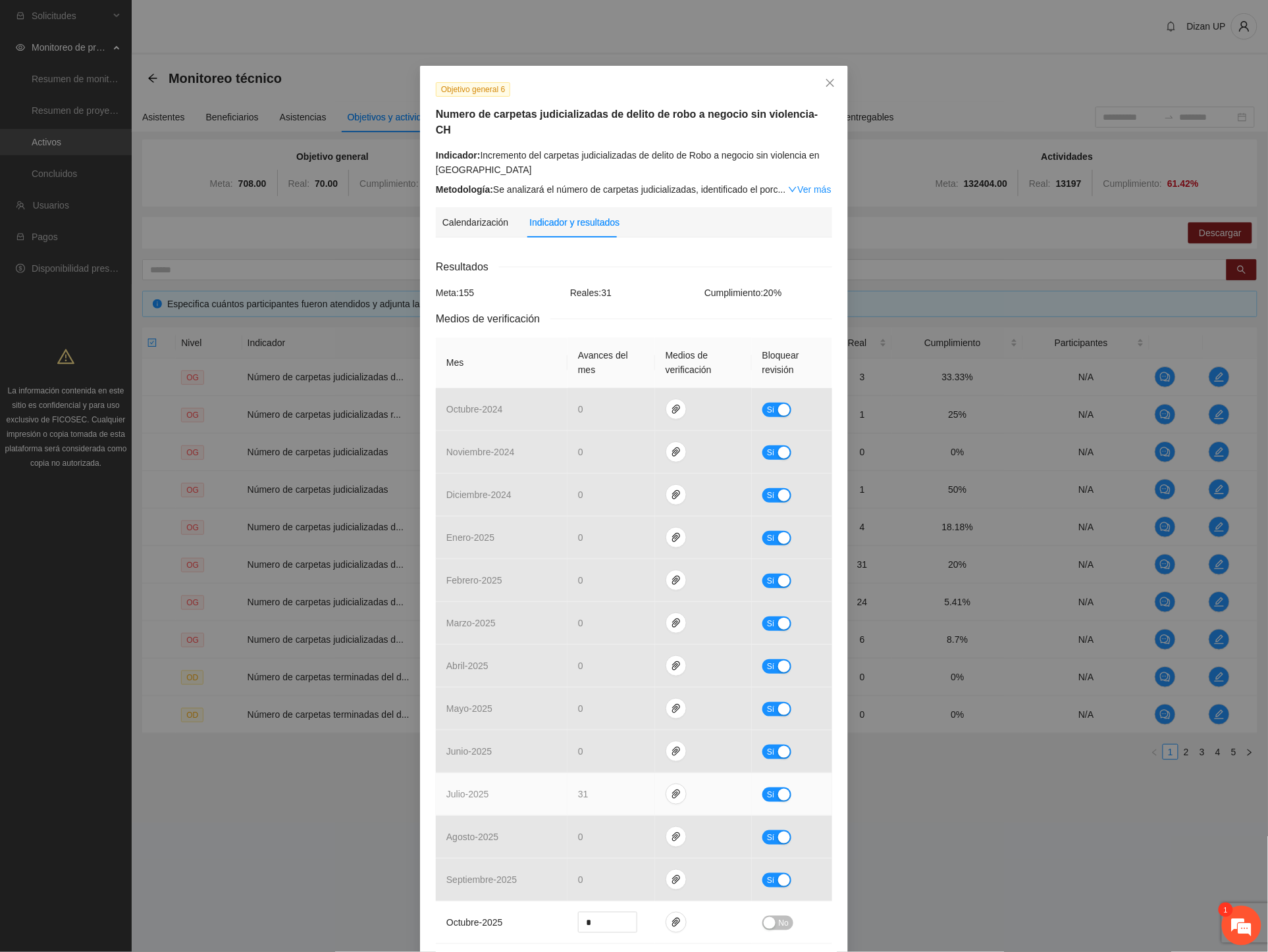
click at [778, 789] on div "button" at bounding box center [784, 795] width 12 height 12
drag, startPoint x: 566, startPoint y: 781, endPoint x: 530, endPoint y: 794, distance: 38.3
click at [530, 792] on tr "julio - 2025 ** No" at bounding box center [634, 794] width 396 height 43
type input "**"
click at [665, 790] on td at bounding box center [703, 794] width 96 height 43
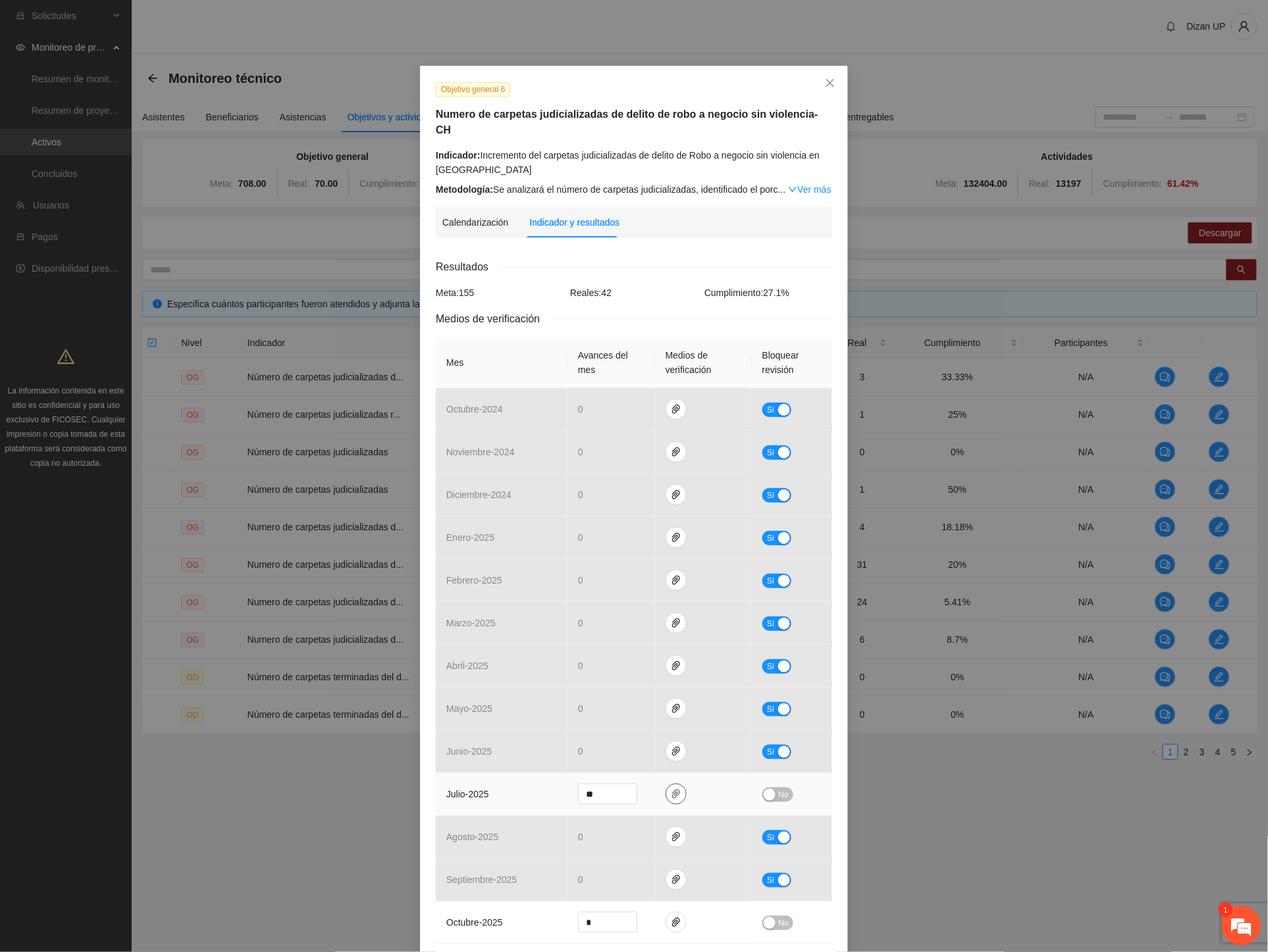
click at [667, 786] on button "button" at bounding box center [675, 794] width 21 height 21
click at [656, 703] on span "Adjuntar documento" at bounding box center [636, 698] width 82 height 15
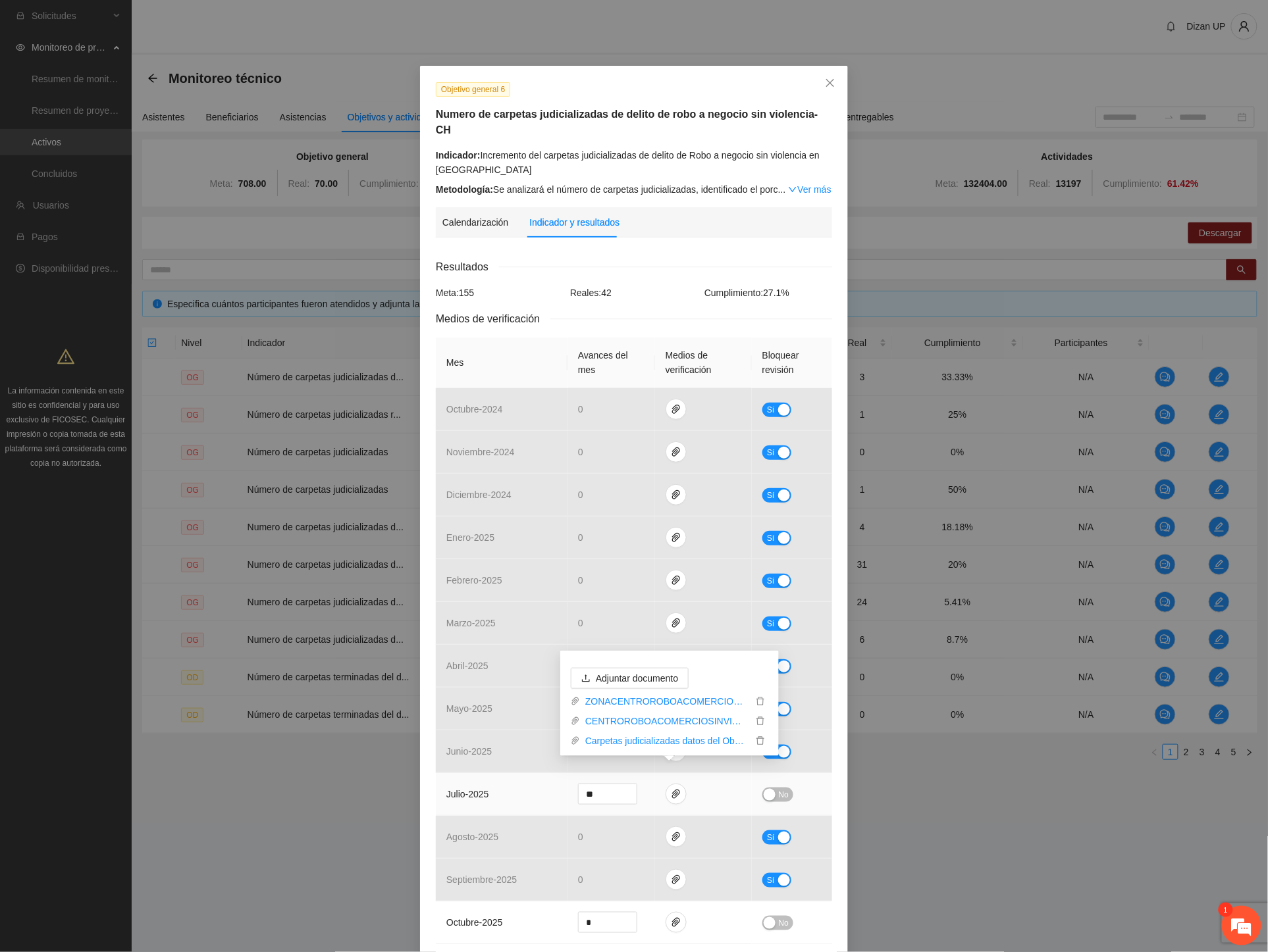
click at [503, 790] on td "julio - 2025" at bounding box center [502, 794] width 132 height 43
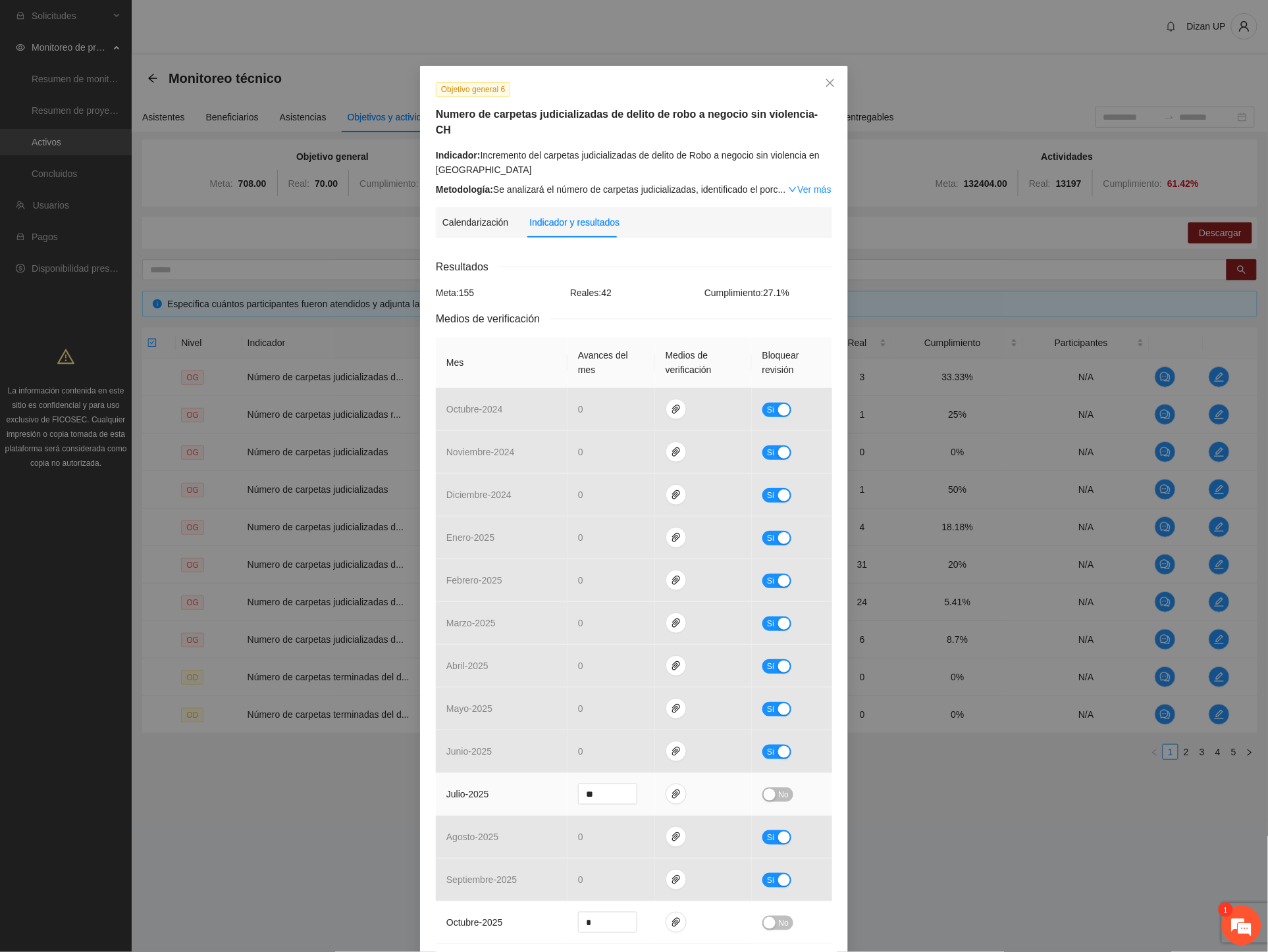
click at [765, 789] on div "button" at bounding box center [770, 795] width 12 height 12
click at [671, 789] on icon "paper-clip" at bounding box center [676, 794] width 11 height 11
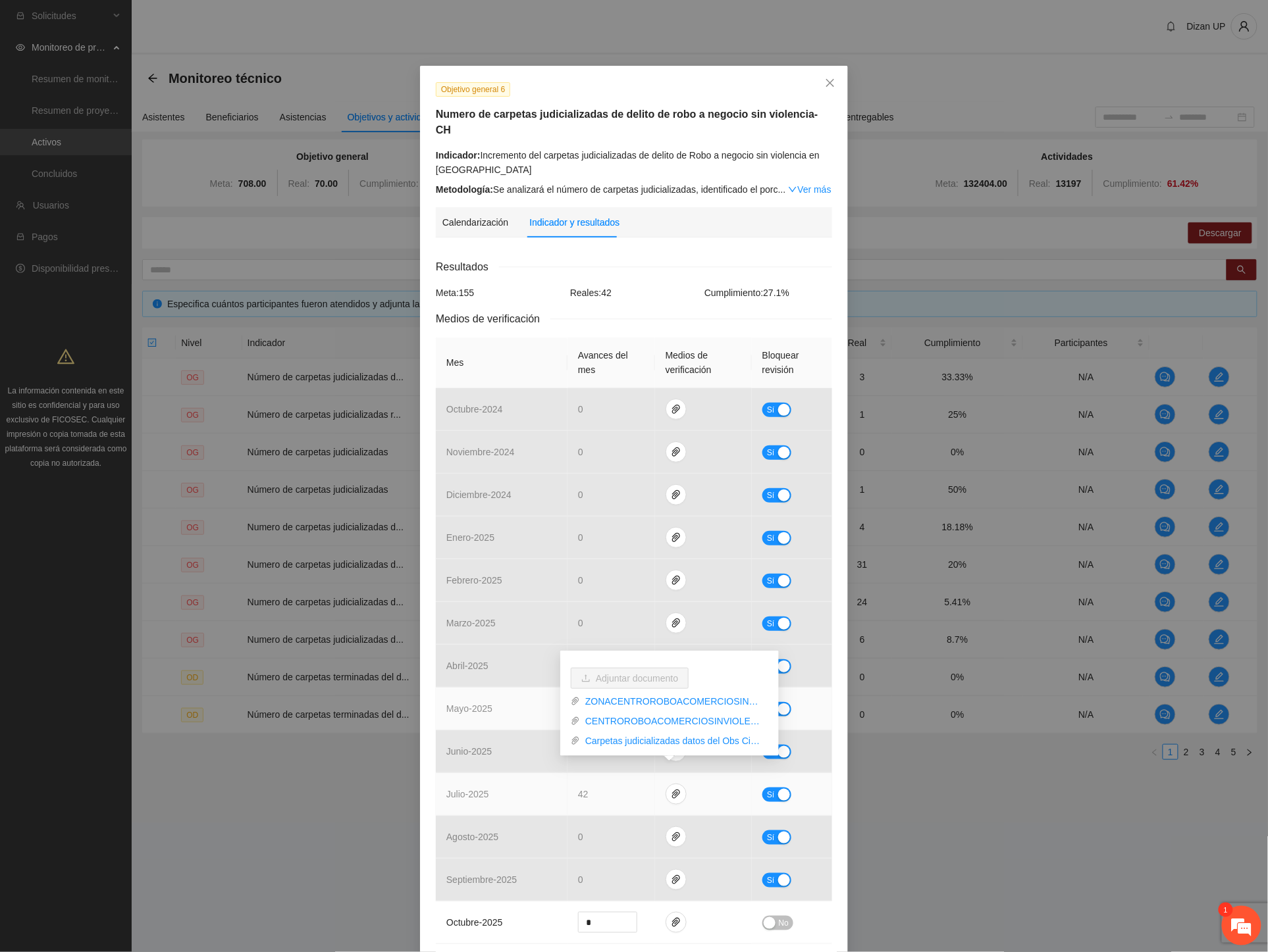
drag, startPoint x: 495, startPoint y: 771, endPoint x: 720, endPoint y: 701, distance: 235.6
click at [496, 773] on td "julio - 2025" at bounding box center [502, 794] width 132 height 43
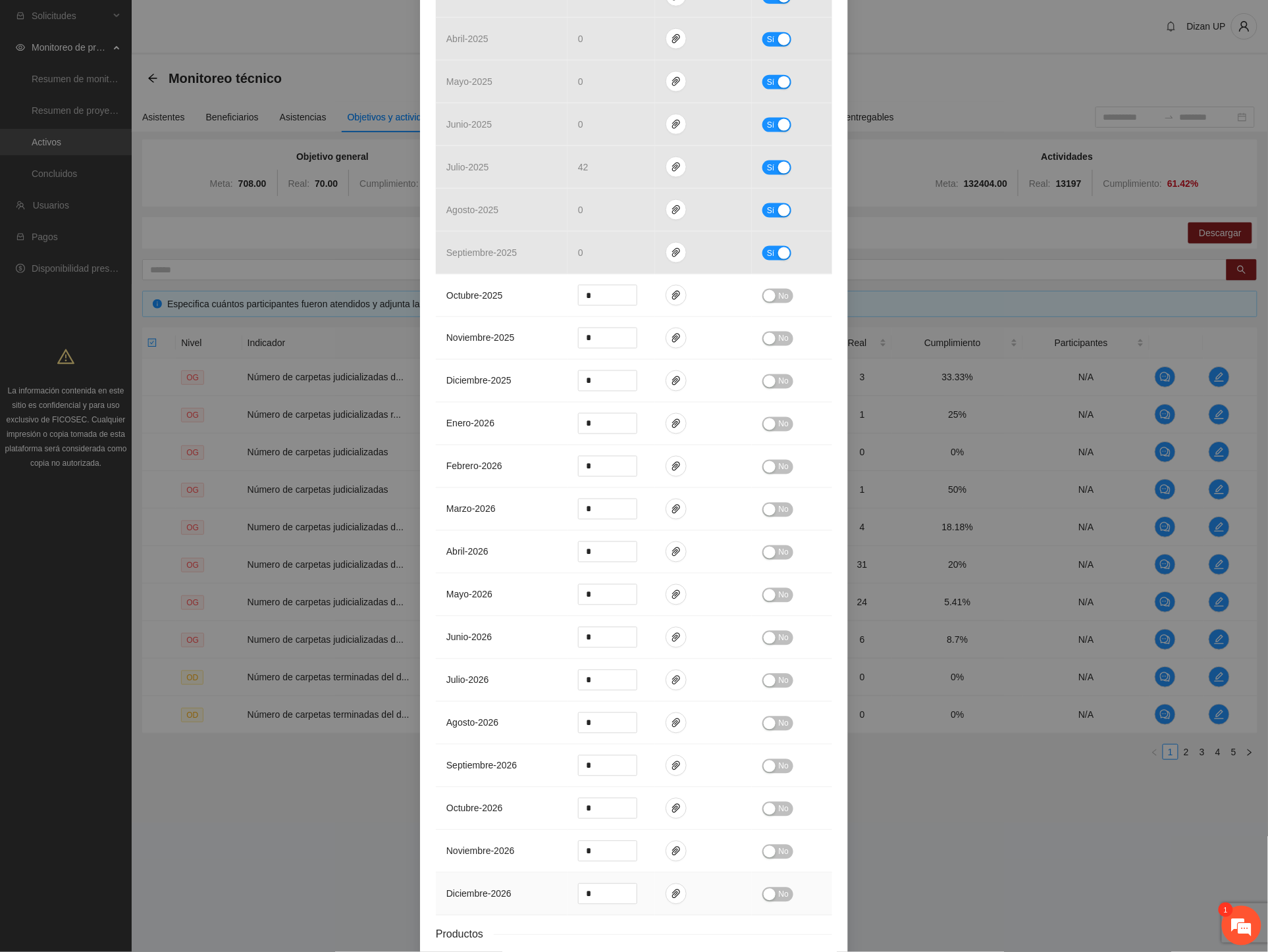
scroll to position [735, 0]
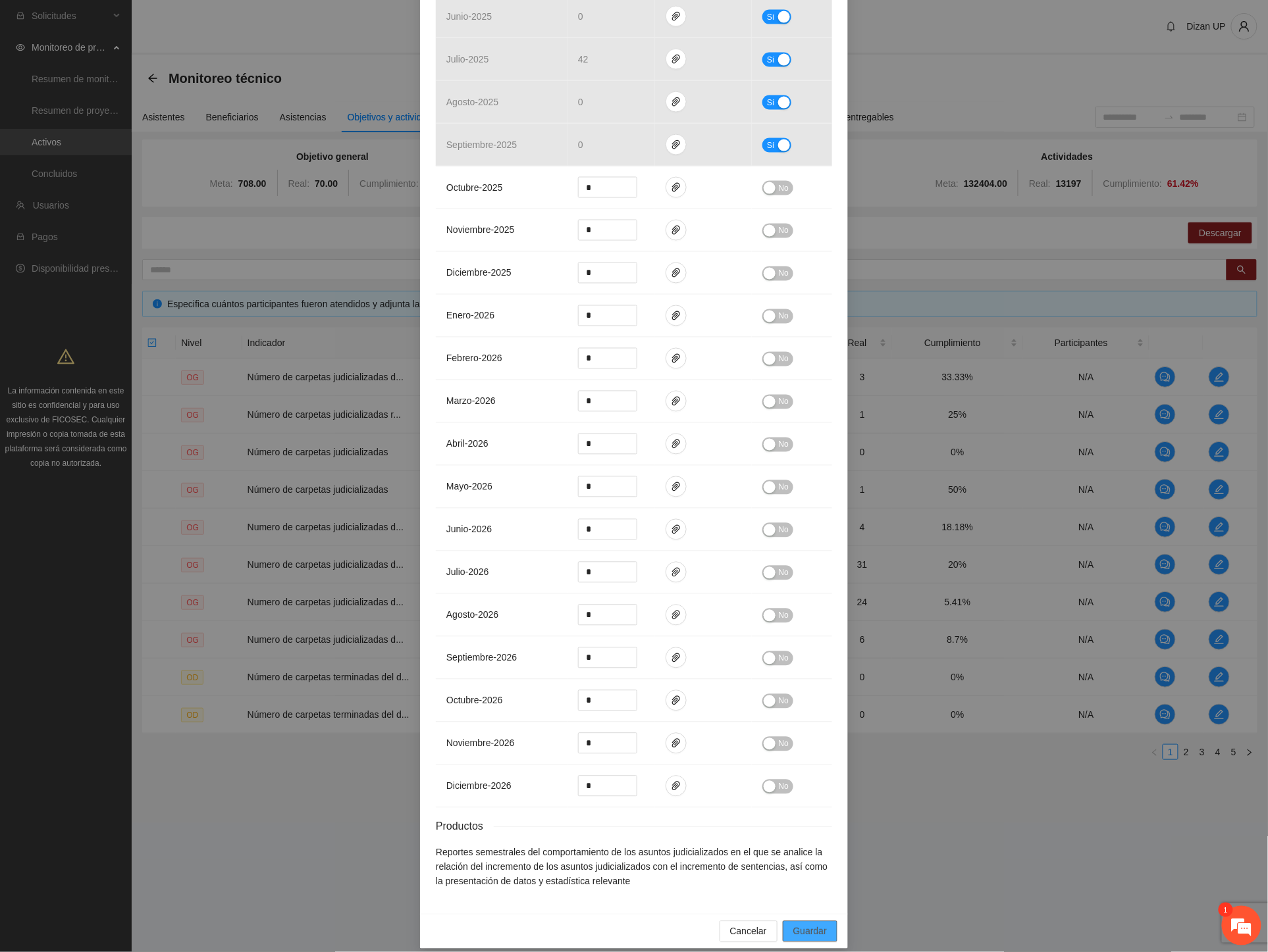
click at [794, 924] on span "Guardar" at bounding box center [810, 932] width 33 height 15
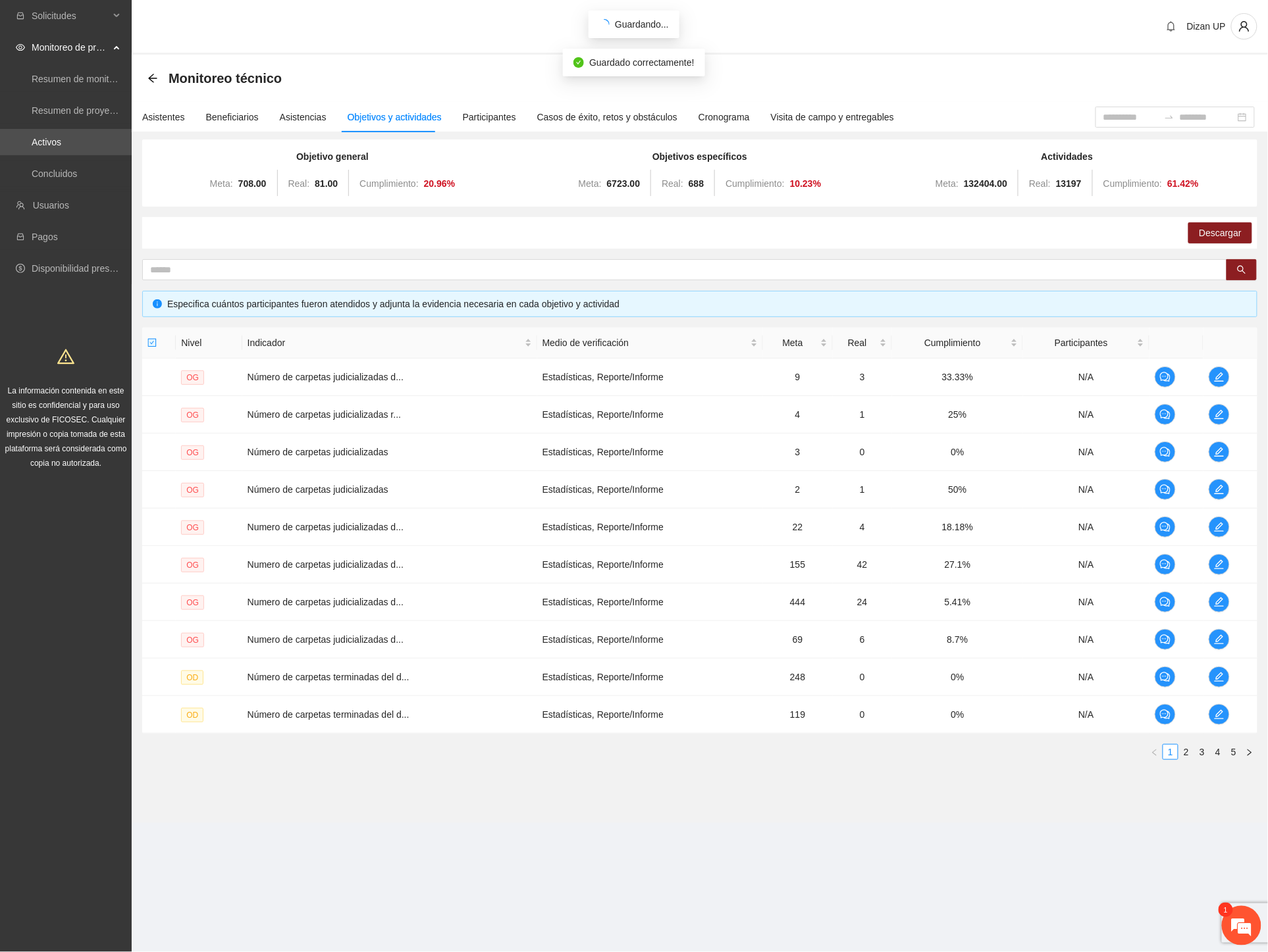
scroll to position [370, 0]
click at [1214, 600] on icon "edit" at bounding box center [1219, 602] width 11 height 11
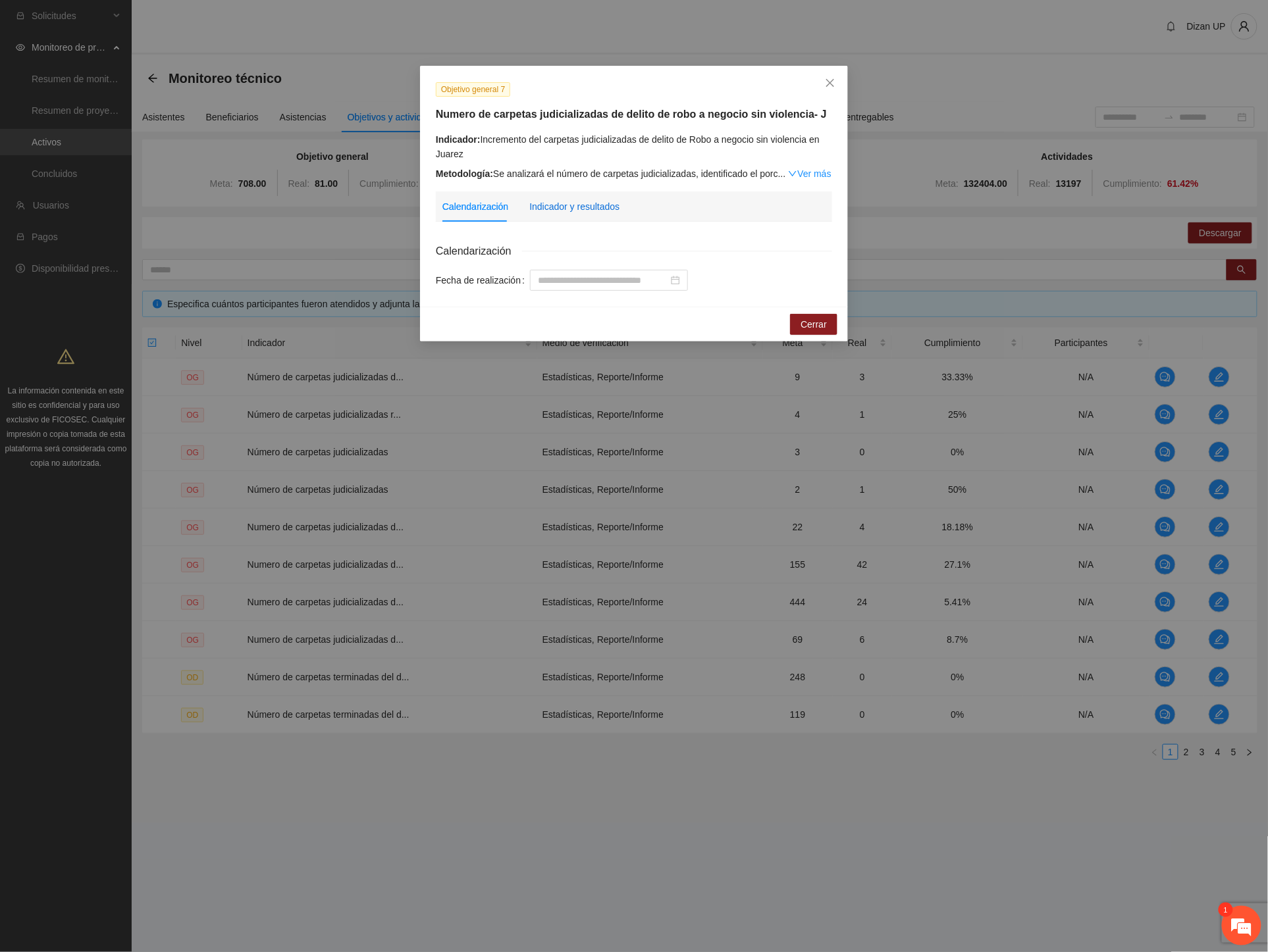
click at [582, 207] on div "Indicador y resultados" at bounding box center [575, 207] width 90 height 15
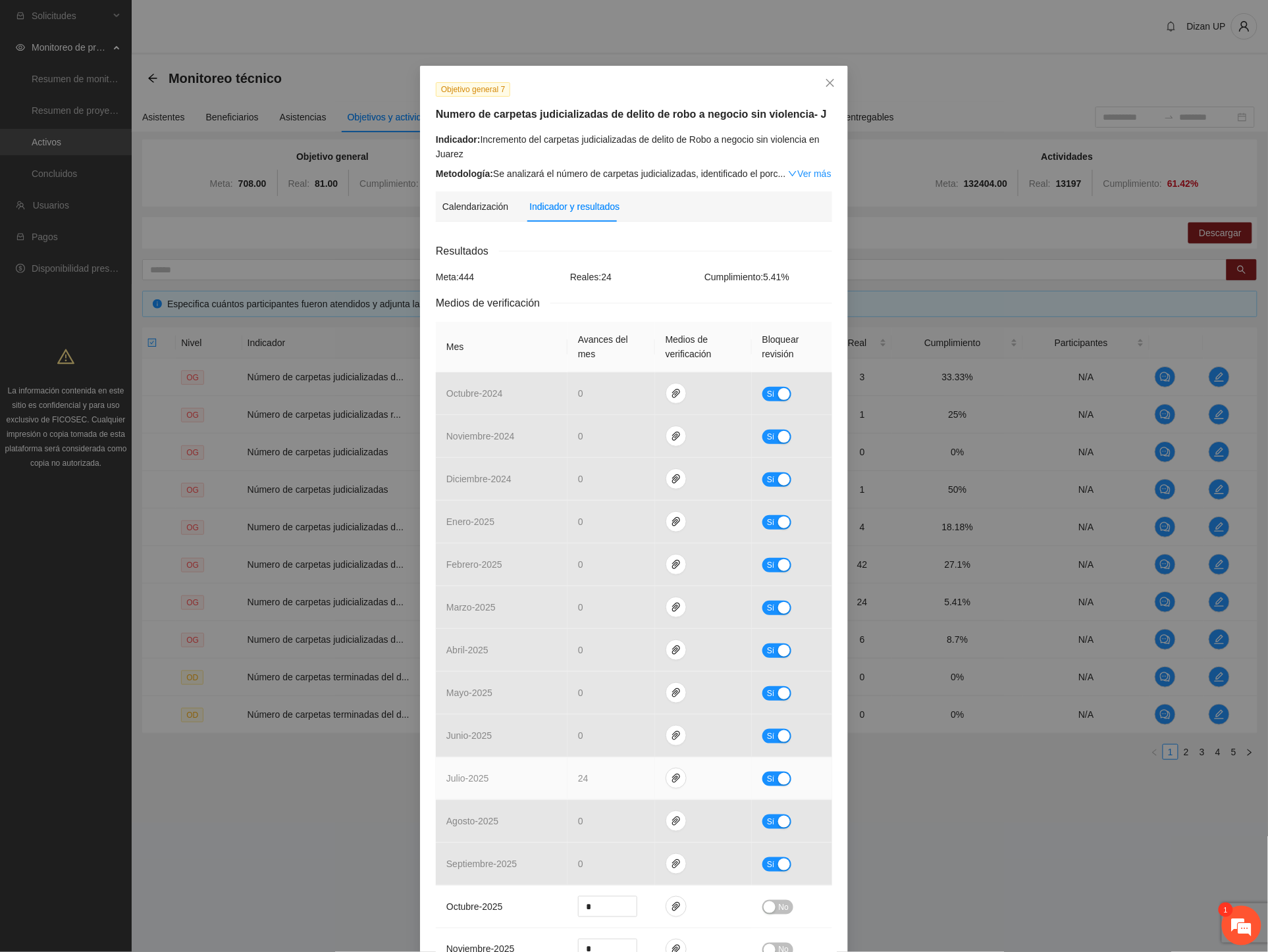
click at [767, 775] on span "Sí" at bounding box center [770, 779] width 8 height 15
click at [671, 778] on icon "paper-clip" at bounding box center [676, 778] width 11 height 11
drag, startPoint x: 604, startPoint y: 777, endPoint x: 536, endPoint y: 774, distance: 68.1
click at [535, 774] on tr "julio - 2025 ** No" at bounding box center [634, 779] width 396 height 43
type input "**"
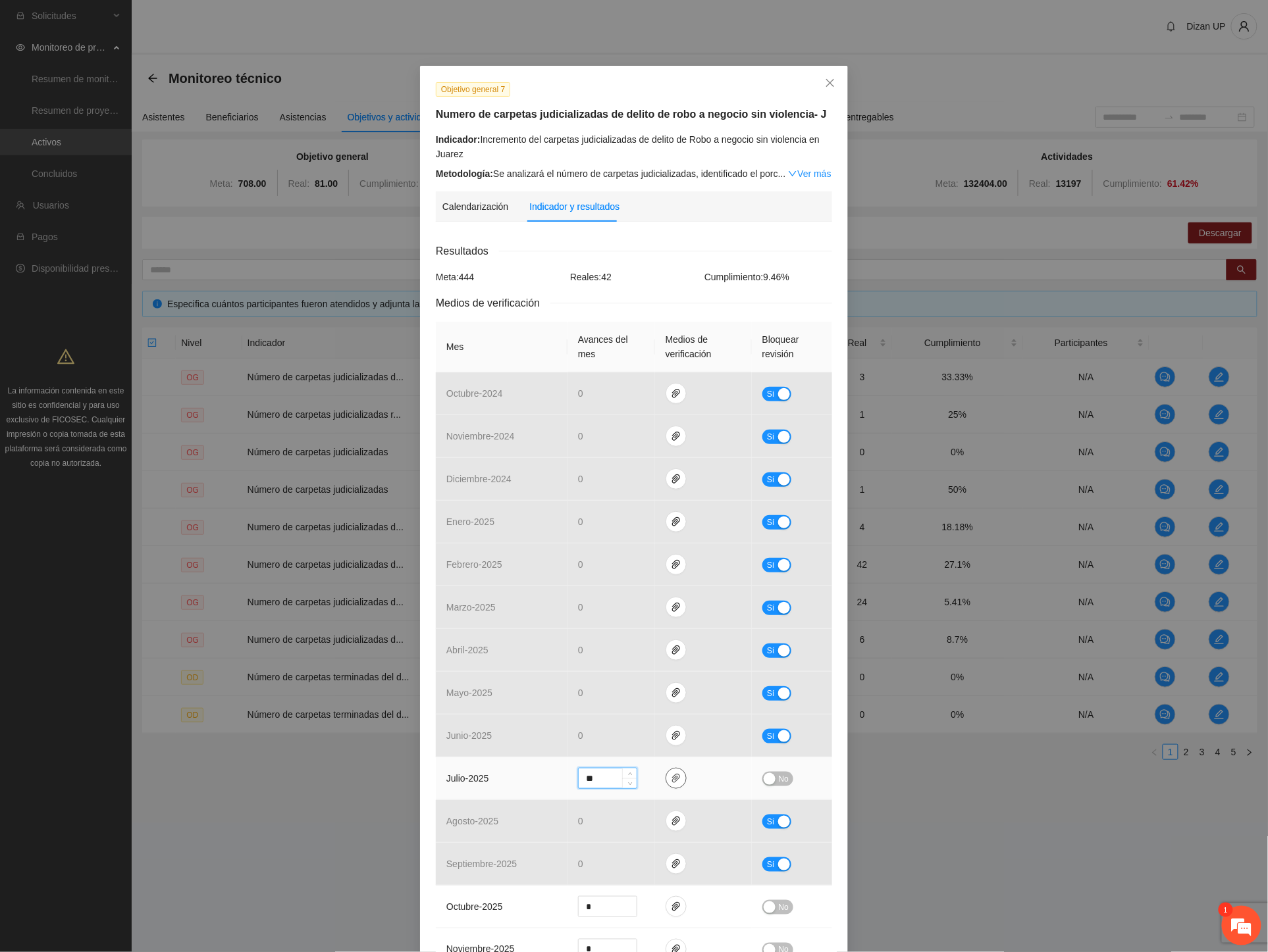
click at [671, 779] on icon "paper-clip" at bounding box center [676, 778] width 11 height 11
click at [594, 695] on button "Adjuntar documento" at bounding box center [630, 698] width 118 height 21
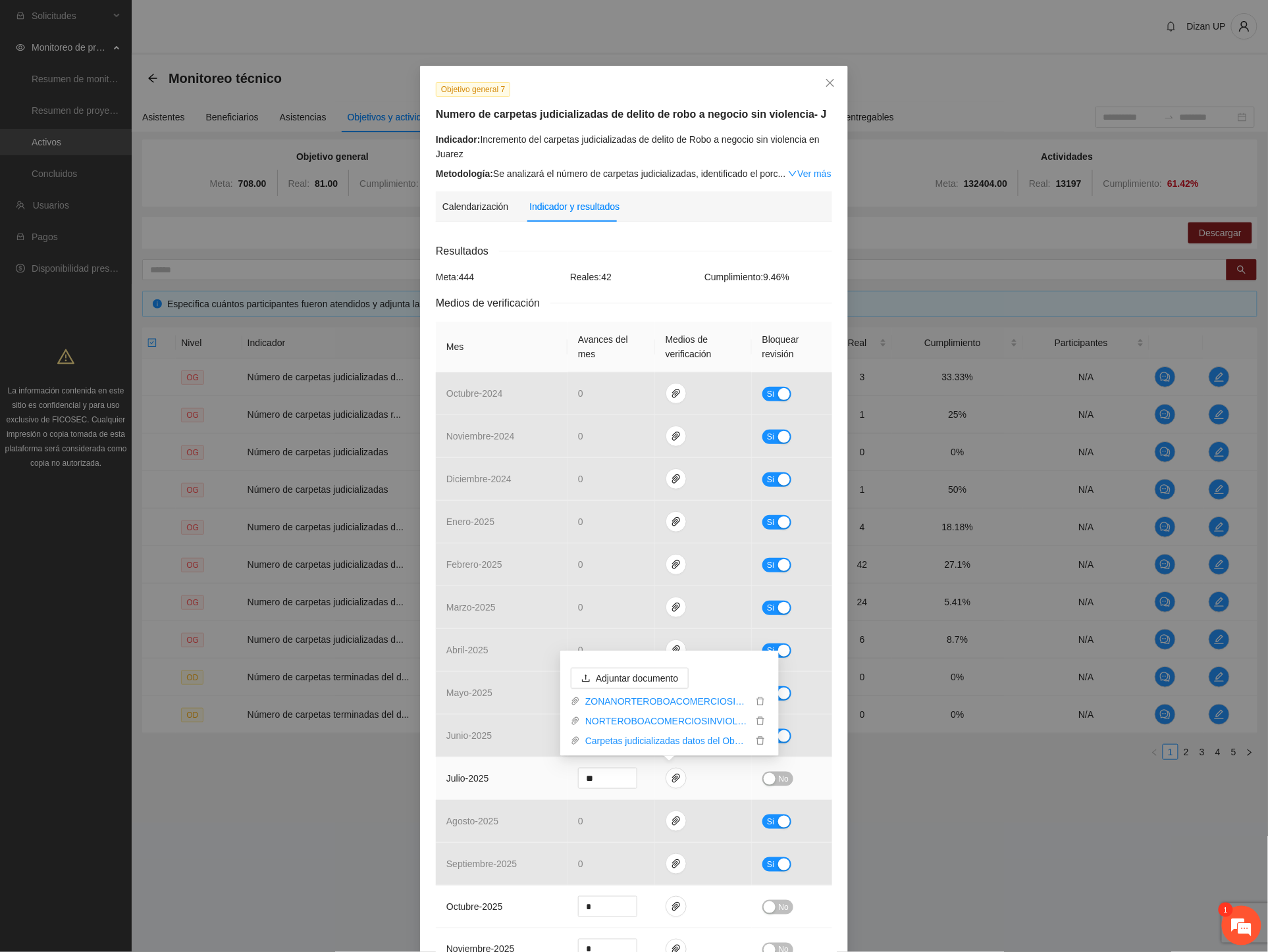
click at [502, 783] on td "julio - 2025" at bounding box center [502, 779] width 132 height 43
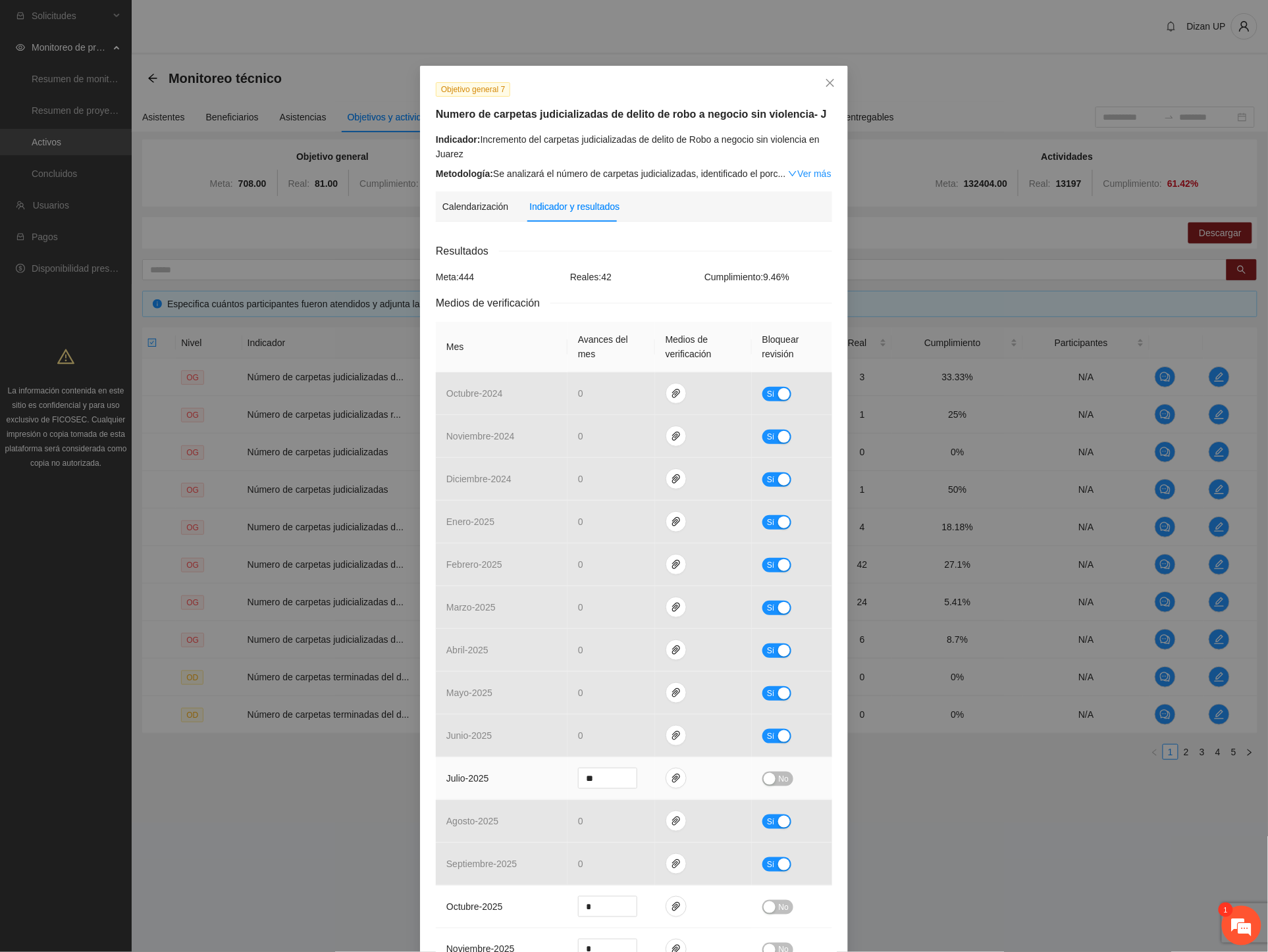
click at [779, 779] on span "No" at bounding box center [784, 779] width 10 height 15
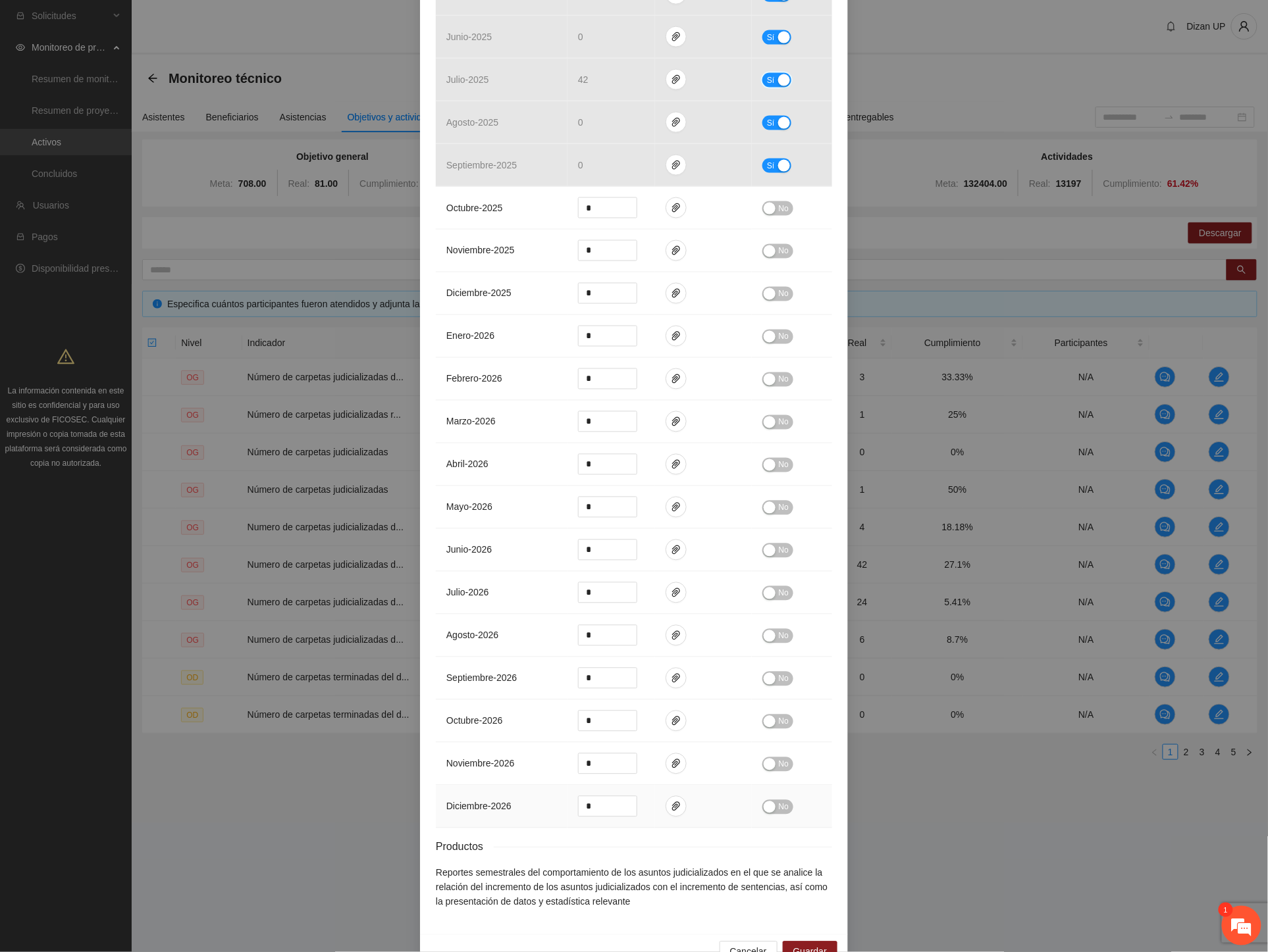
scroll to position [735, 0]
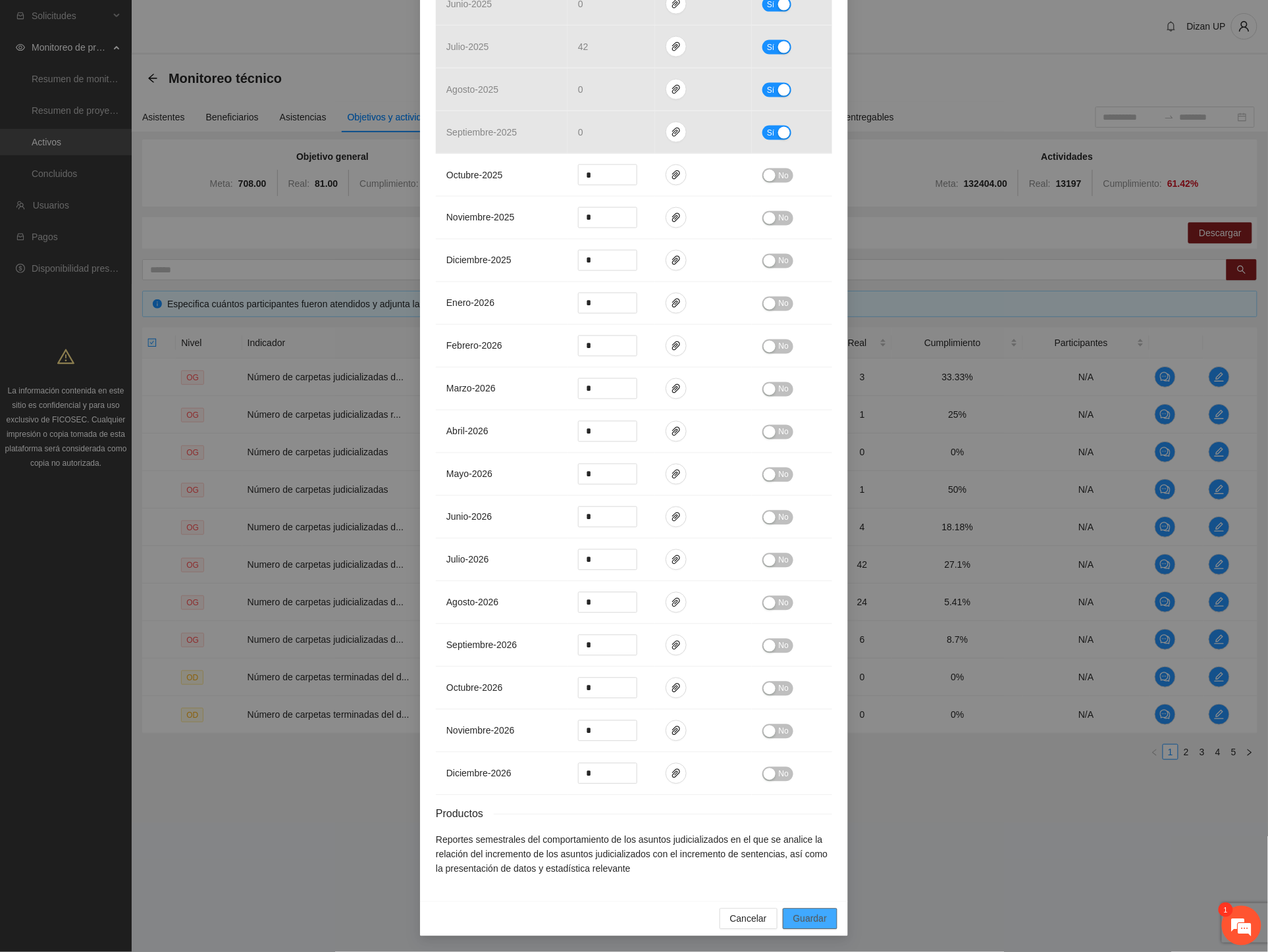
drag, startPoint x: 801, startPoint y: 919, endPoint x: 1057, endPoint y: 784, distance: 289.4
click at [801, 919] on span "Guardar" at bounding box center [810, 919] width 33 height 15
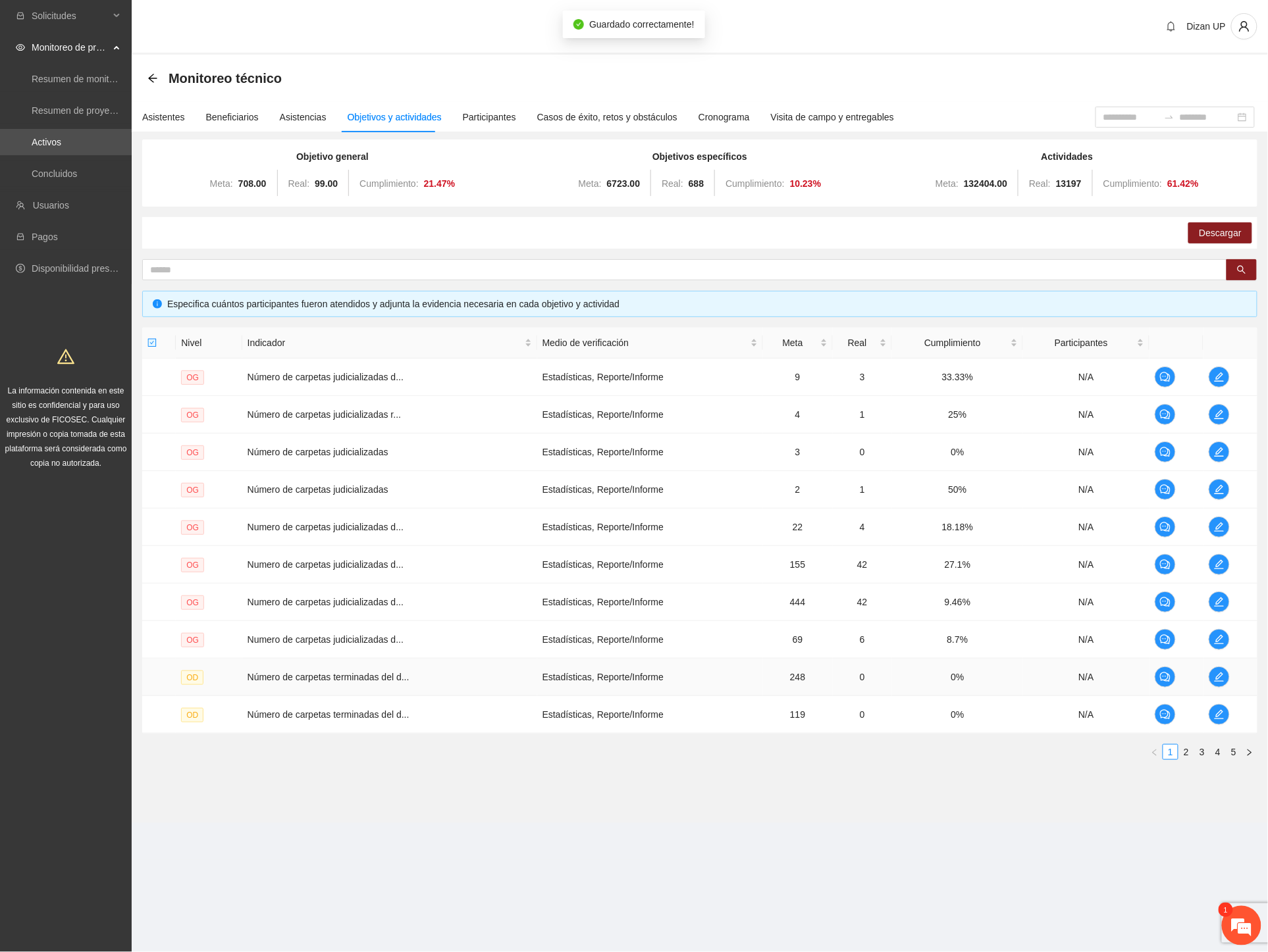
scroll to position [0, 0]
click at [382, 634] on span "Numero de carpetas judicializadas d..." at bounding box center [325, 640] width 156 height 11
click at [1214, 634] on icon "edit" at bounding box center [1219, 640] width 11 height 11
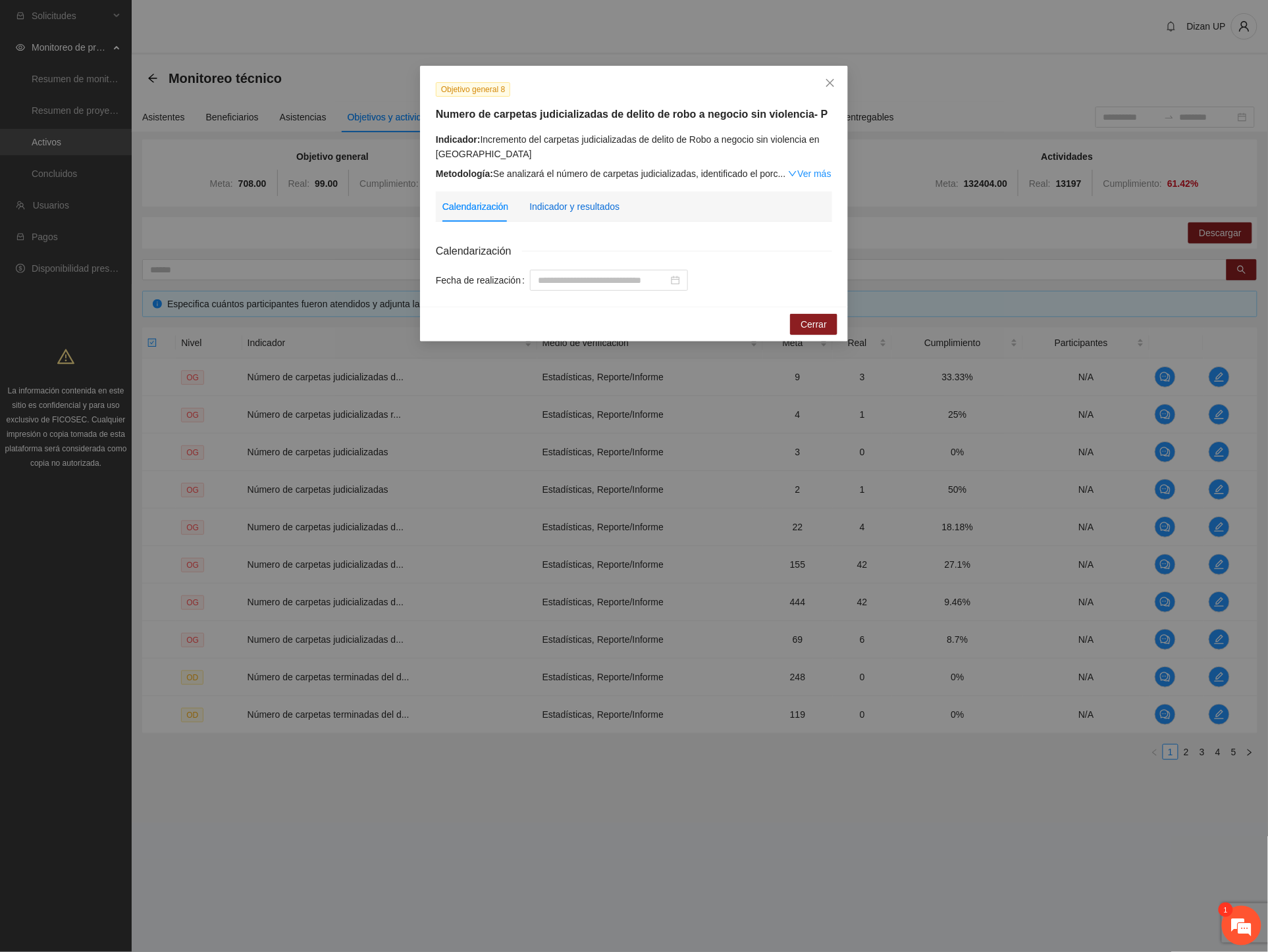
click at [581, 212] on div "Indicador y resultados" at bounding box center [575, 207] width 90 height 15
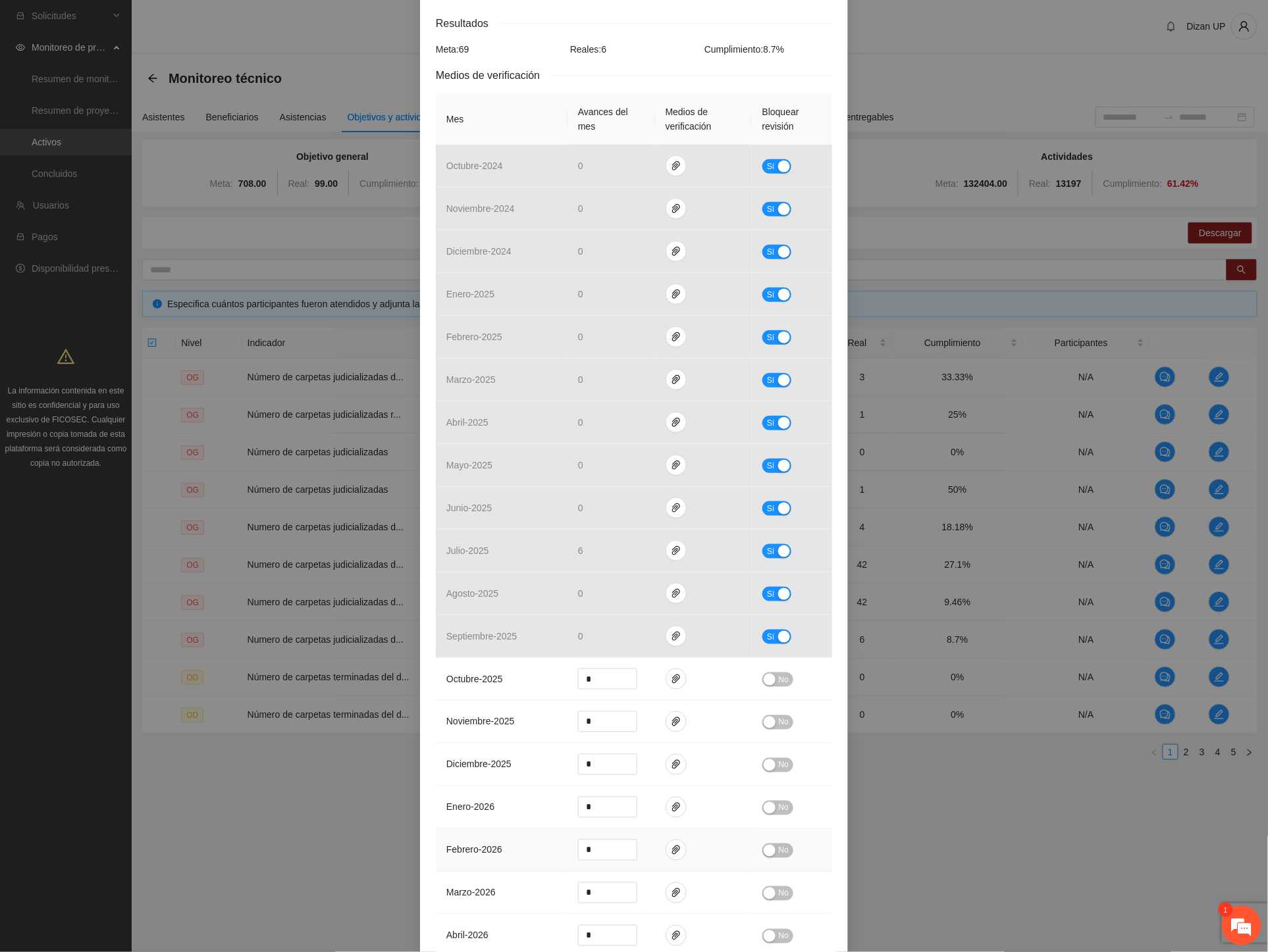
scroll to position [365, 0]
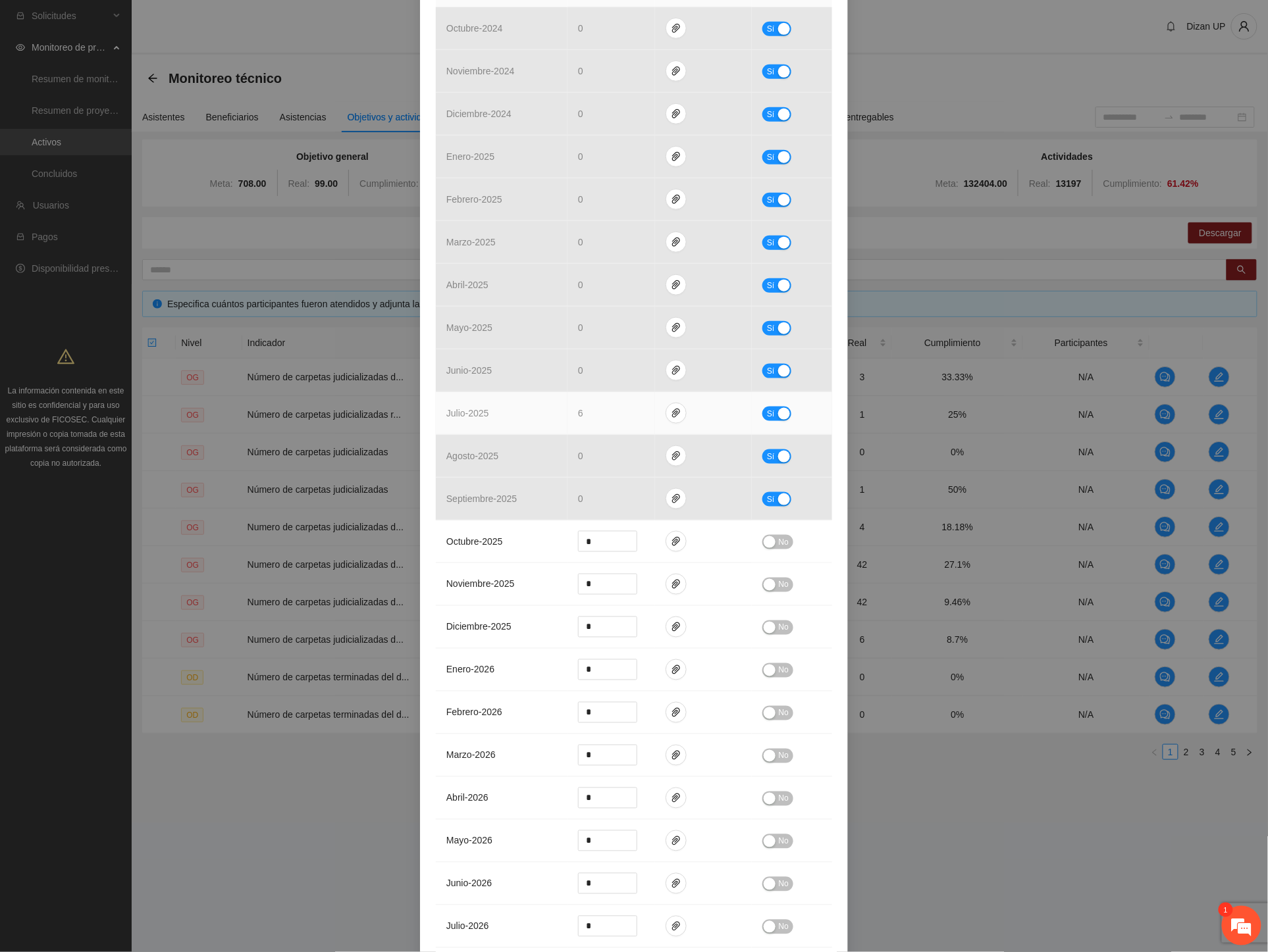
click at [767, 411] on span "Sí" at bounding box center [770, 414] width 8 height 15
drag, startPoint x: 558, startPoint y: 413, endPoint x: 530, endPoint y: 415, distance: 28.1
click at [530, 413] on tr "julio - 2025 * No" at bounding box center [634, 413] width 396 height 43
type input "**"
click at [671, 409] on icon "paper-clip" at bounding box center [676, 413] width 11 height 11
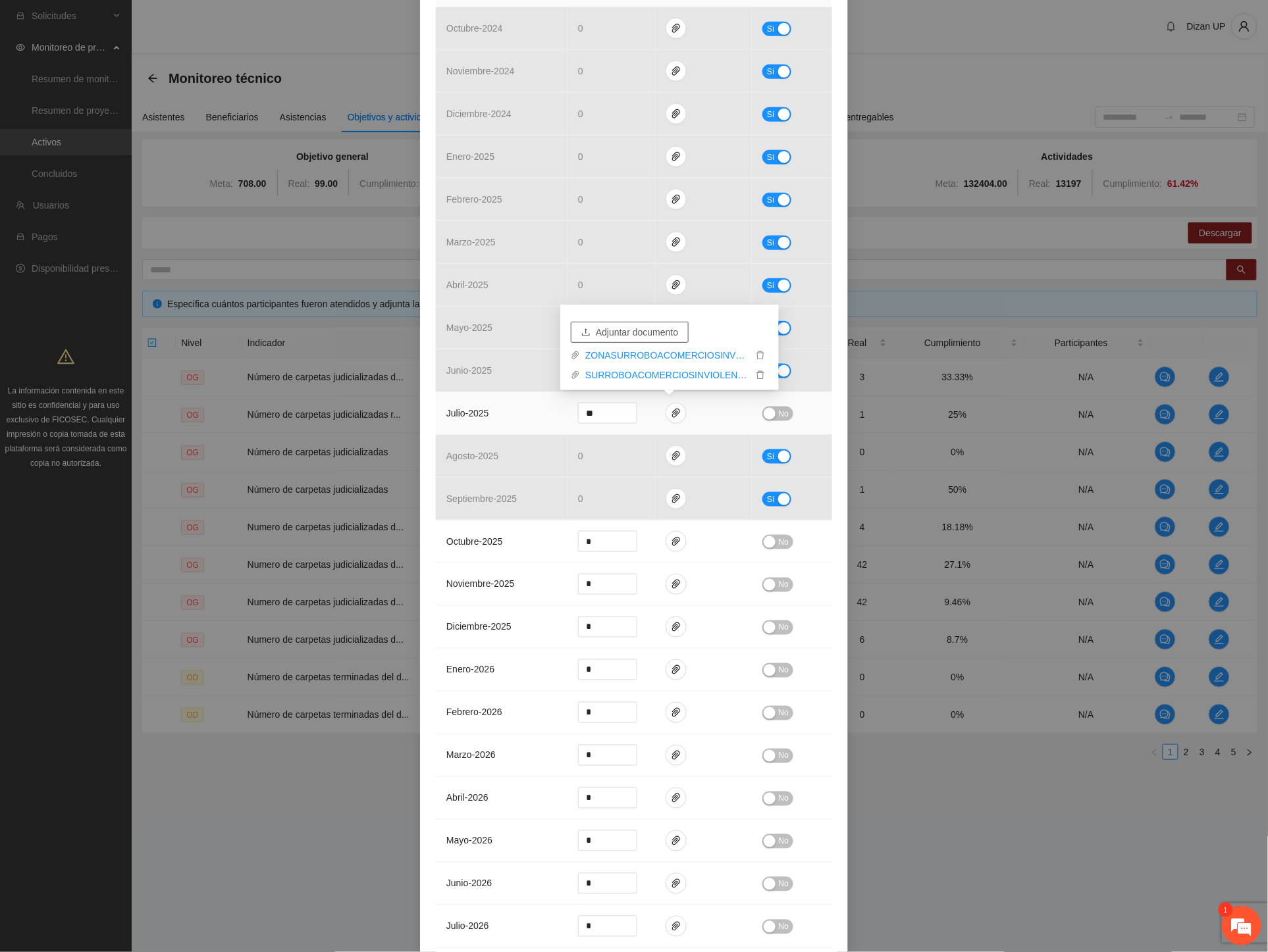
click at [642, 331] on span "Adjuntar documento" at bounding box center [636, 332] width 82 height 15
click at [502, 418] on td "julio - 2025" at bounding box center [502, 413] width 132 height 43
click at [768, 419] on div "button" at bounding box center [770, 414] width 12 height 12
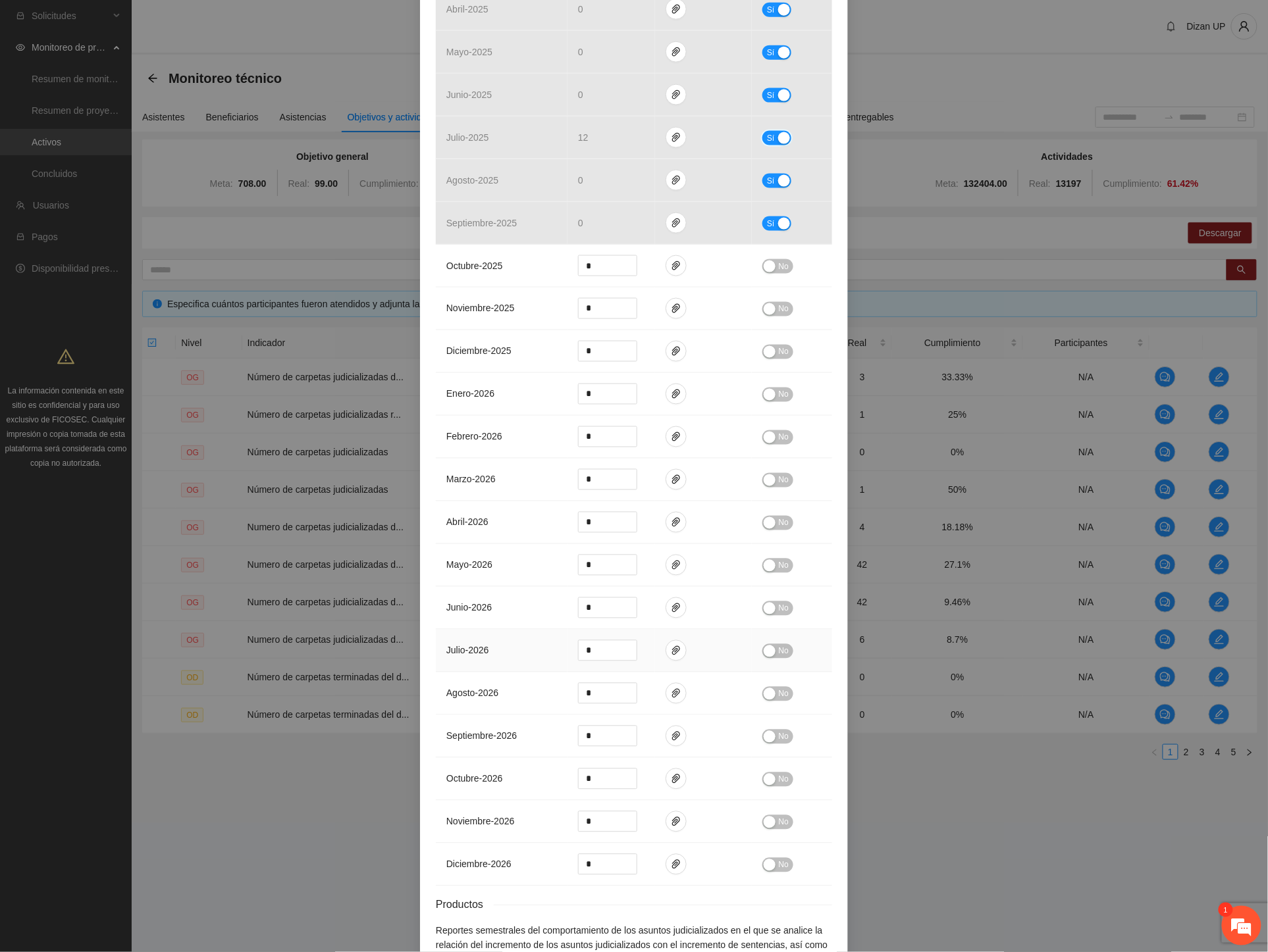
scroll to position [735, 0]
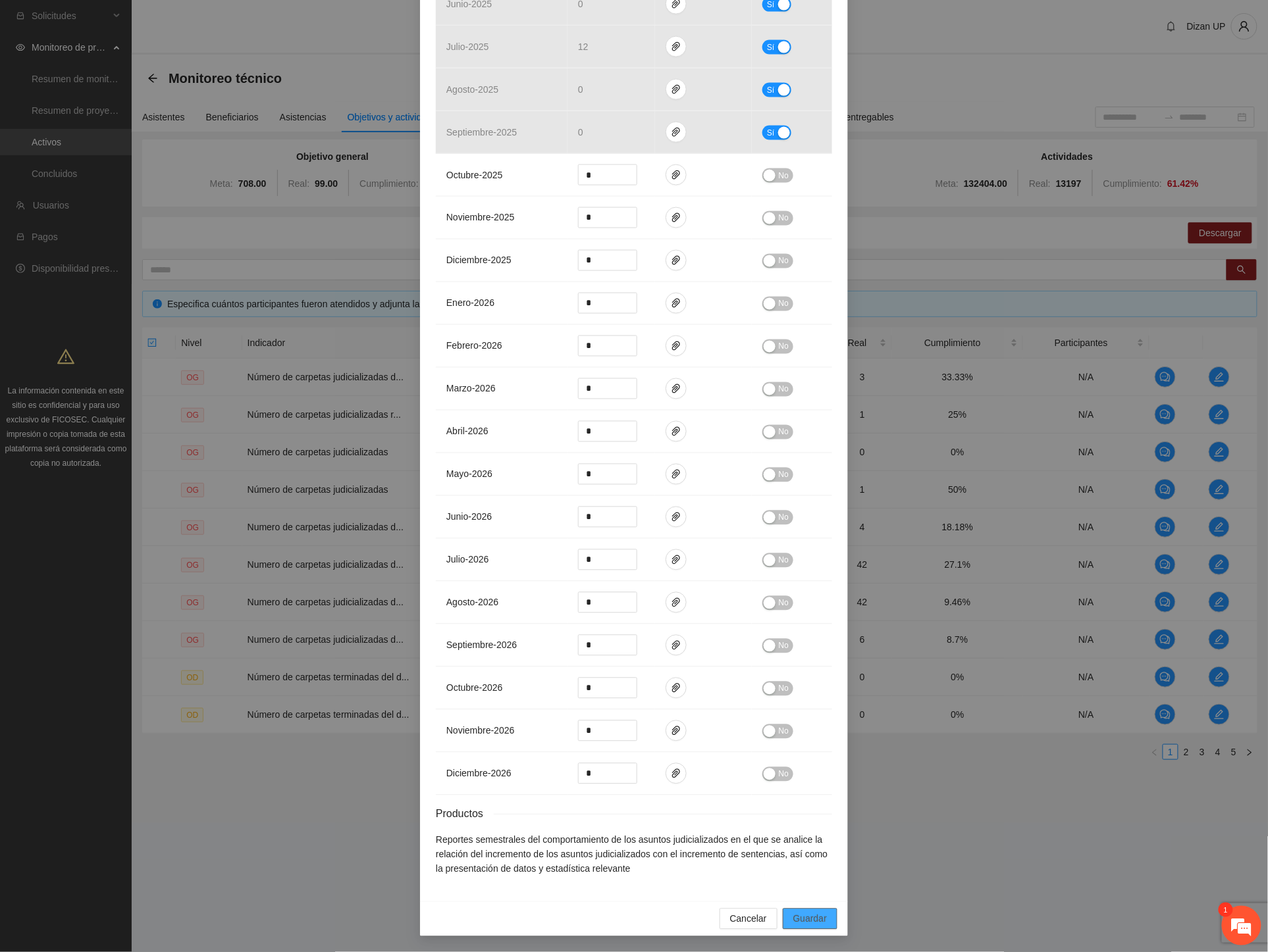
click at [815, 916] on span "Guardar" at bounding box center [810, 919] width 33 height 15
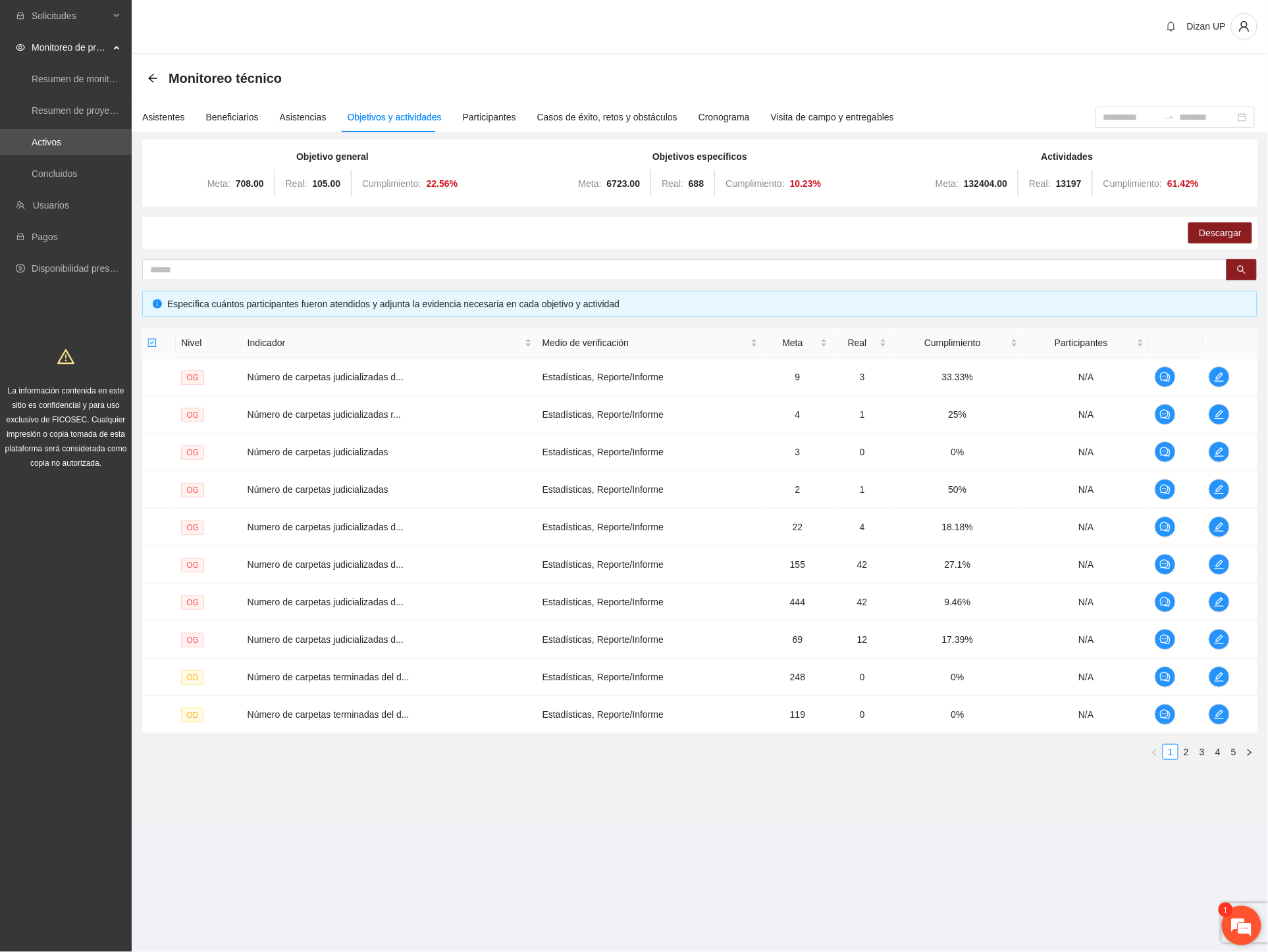
click at [1242, 935] on em at bounding box center [1241, 925] width 36 height 36
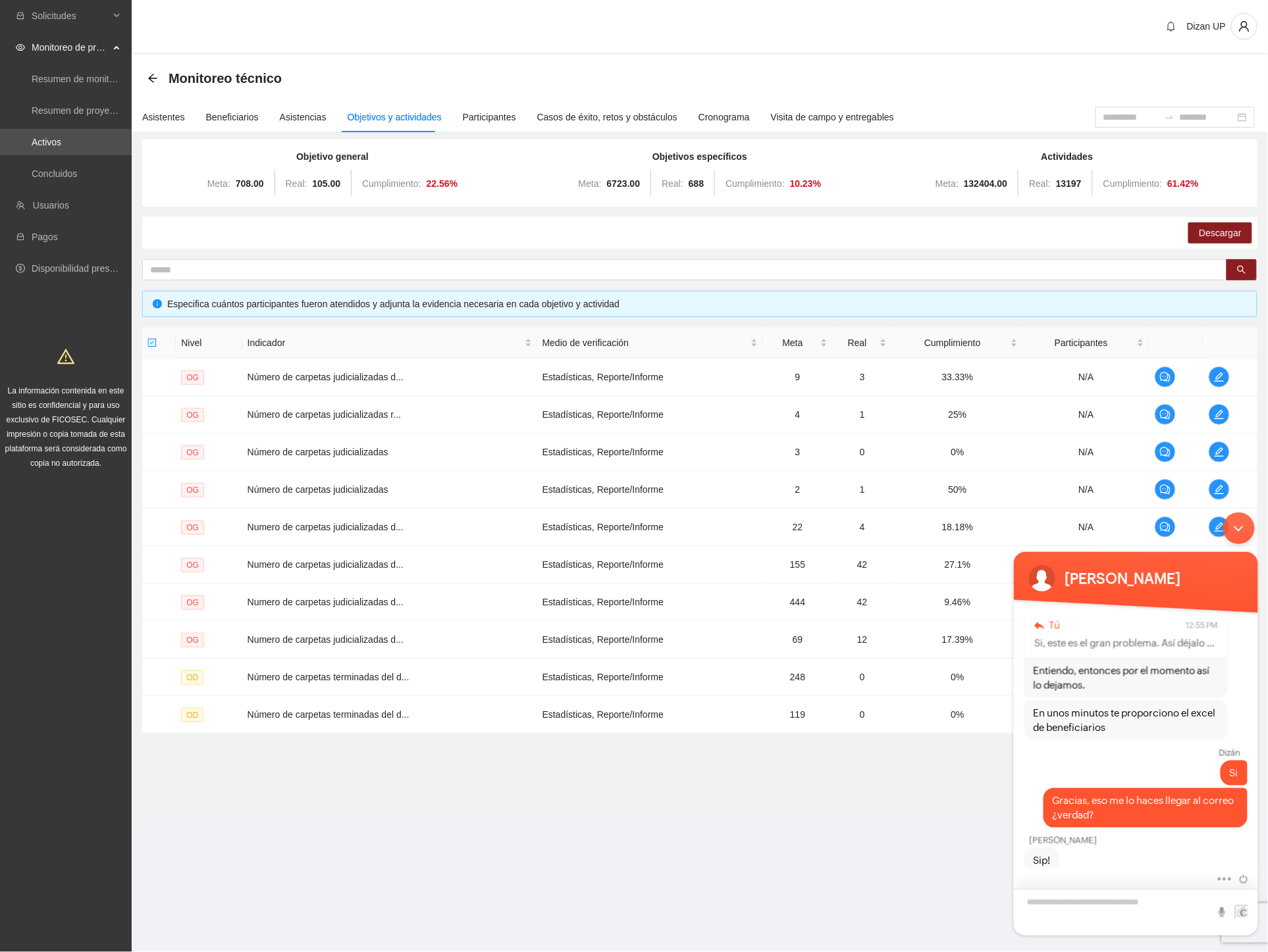
click at [1055, 902] on textarea "Escriba su mensaje y pulse “Intro”" at bounding box center [1135, 911] width 244 height 46
type textarea "**********"
click at [1242, 913] on span at bounding box center [1241, 911] width 13 height 13
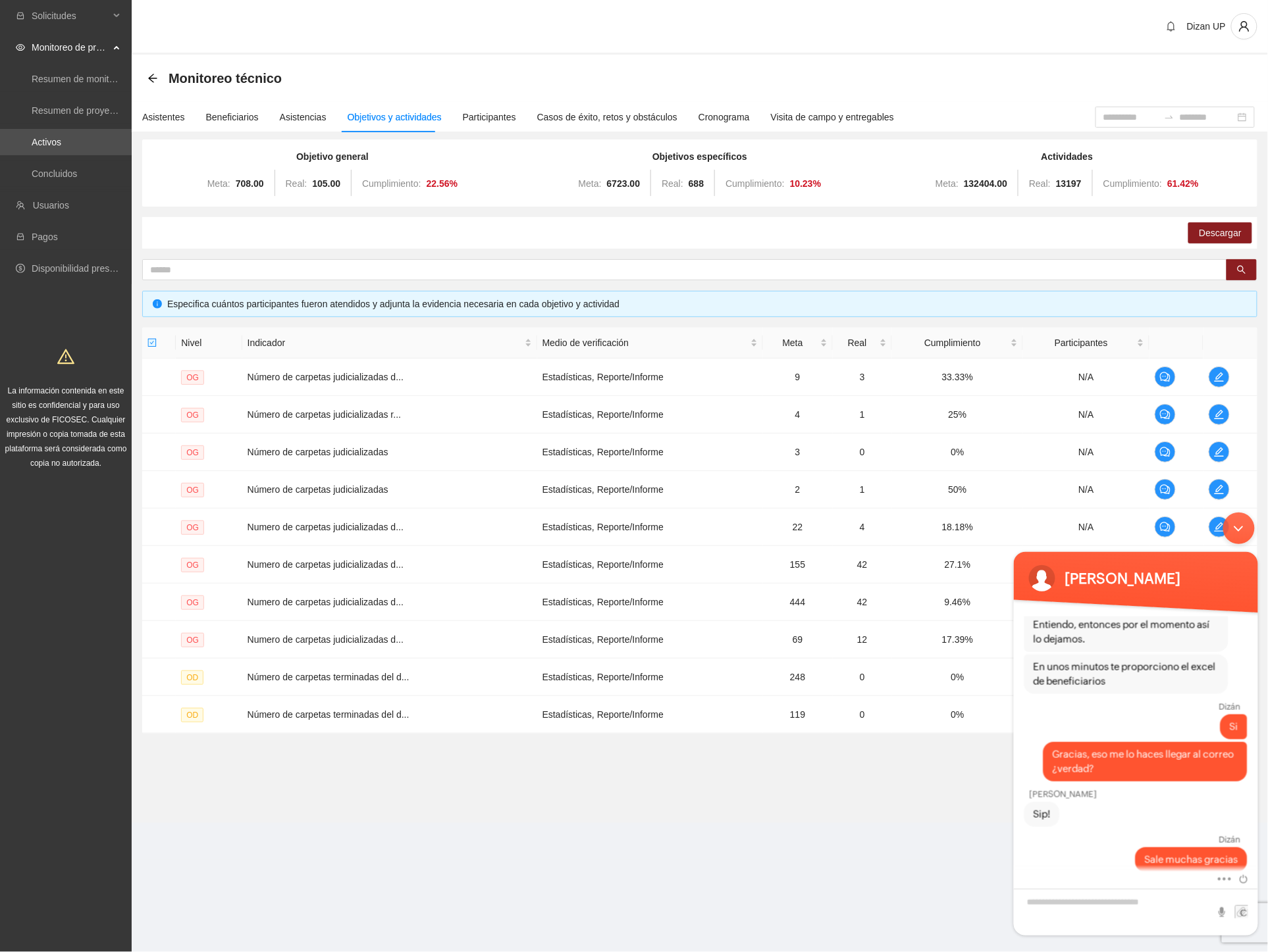
drag, startPoint x: 227, startPoint y: 233, endPoint x: 279, endPoint y: 139, distance: 107.4
click at [227, 233] on div "Descargar" at bounding box center [699, 233] width 1115 height 32
click at [1238, 527] on div "Minimizar ventana de chat en vivo" at bounding box center [1238, 528] width 32 height 32
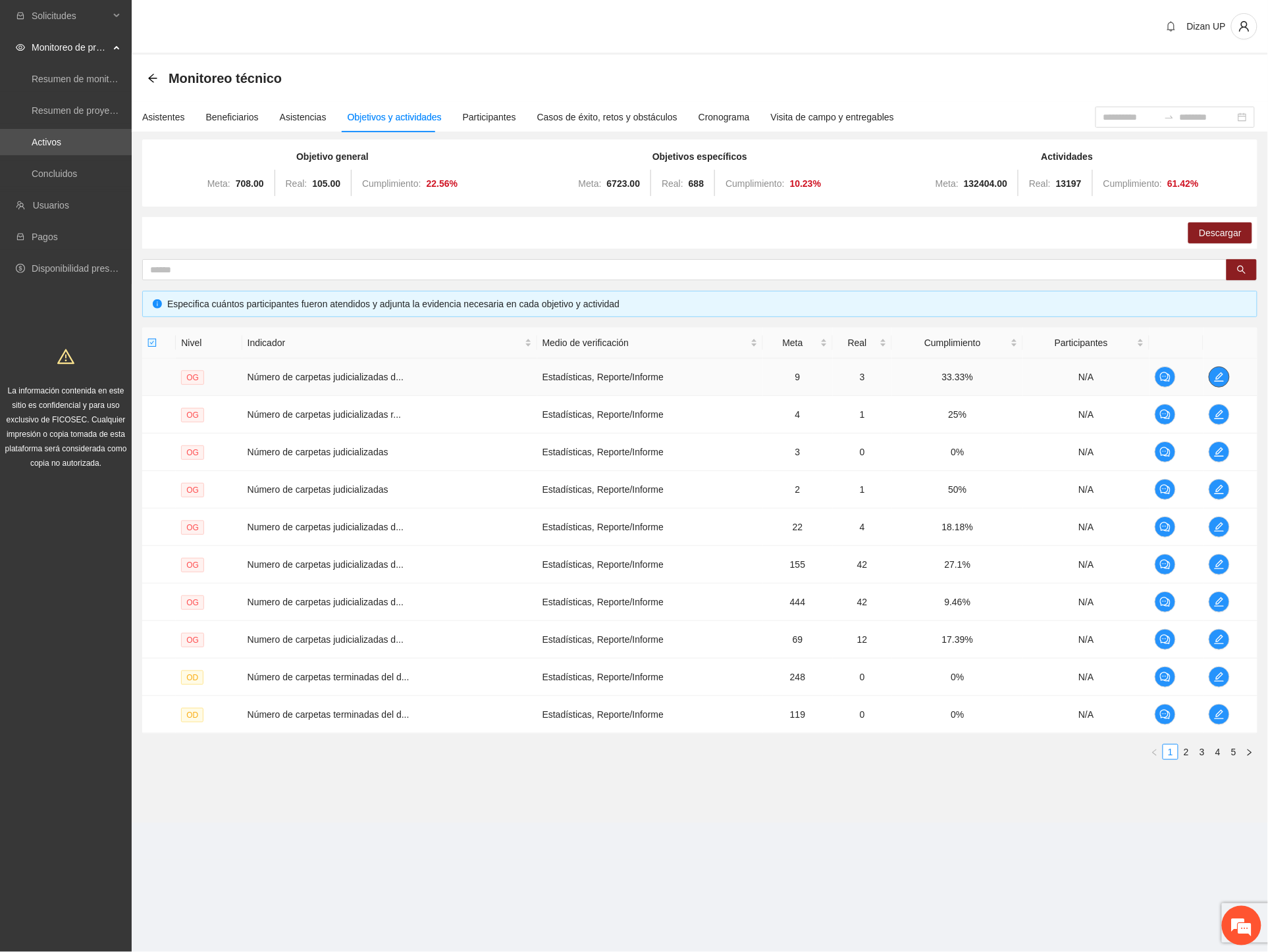
click at [1222, 373] on icon "edit" at bounding box center [1219, 377] width 9 height 9
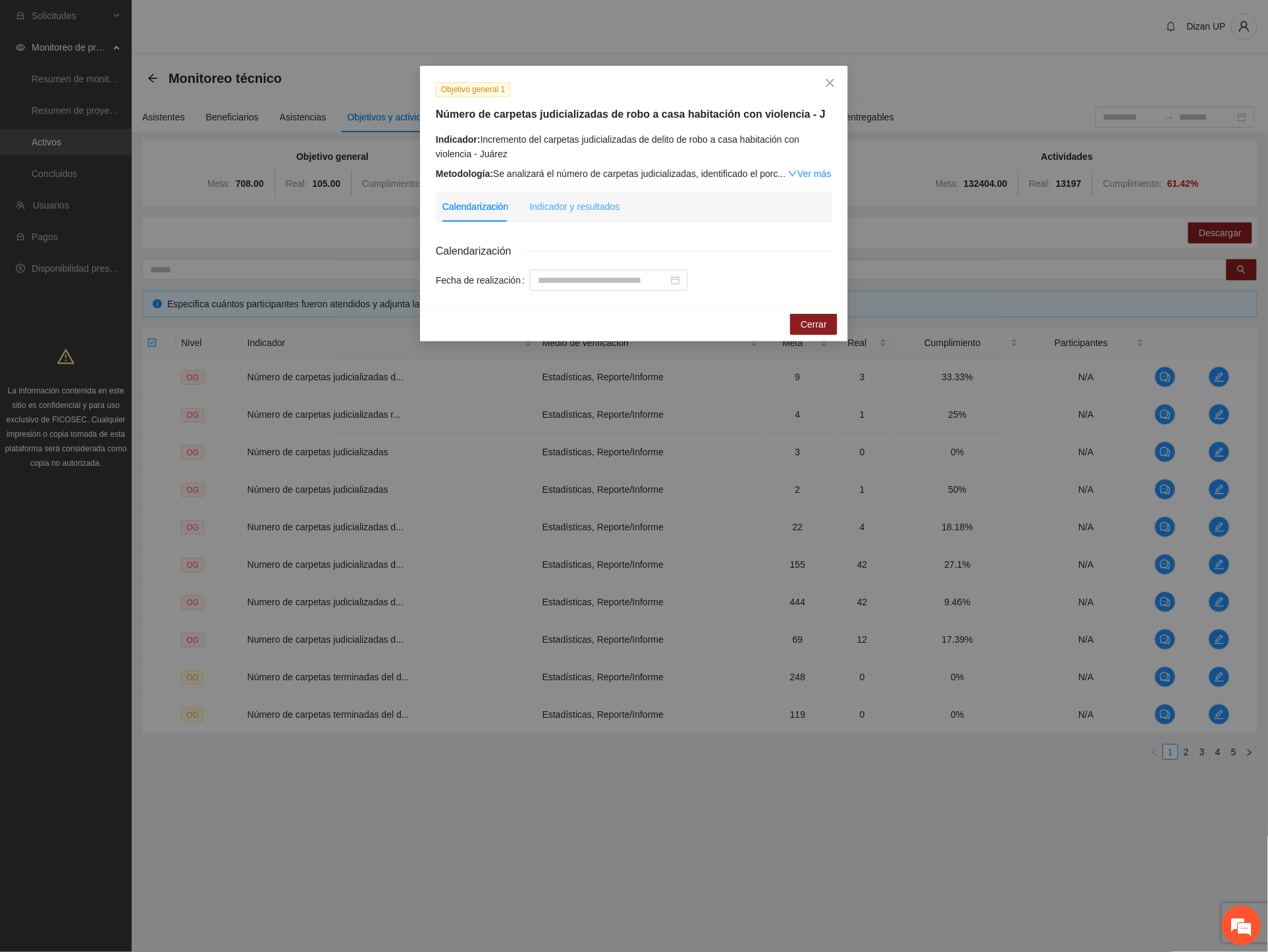
click at [537, 215] on div "Indicador y resultados" at bounding box center [575, 207] width 90 height 30
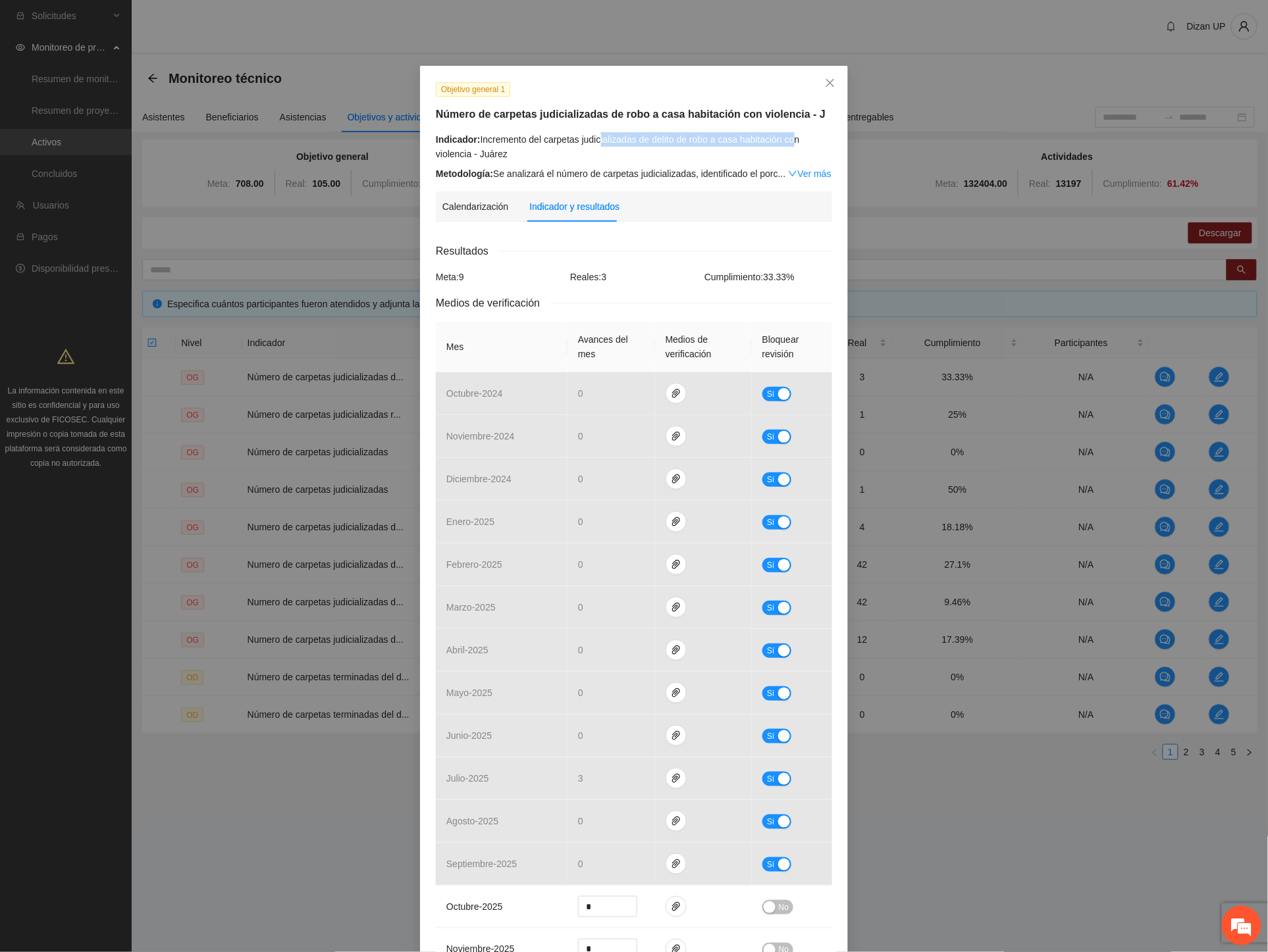
drag, startPoint x: 616, startPoint y: 140, endPoint x: 786, endPoint y: 142, distance: 170.0
click at [786, 142] on div "Indicador: Incremento del carpetas judicializadas de delito de robo a casa habi…" at bounding box center [634, 146] width 396 height 29
drag, startPoint x: 504, startPoint y: 160, endPoint x: 458, endPoint y: 143, distance: 49.0
click at [458, 143] on div "Indicador: Incremento del carpetas judicializadas de delito de robo a casa habi…" at bounding box center [634, 156] width 396 height 49
click at [828, 78] on icon "close" at bounding box center [830, 83] width 11 height 11
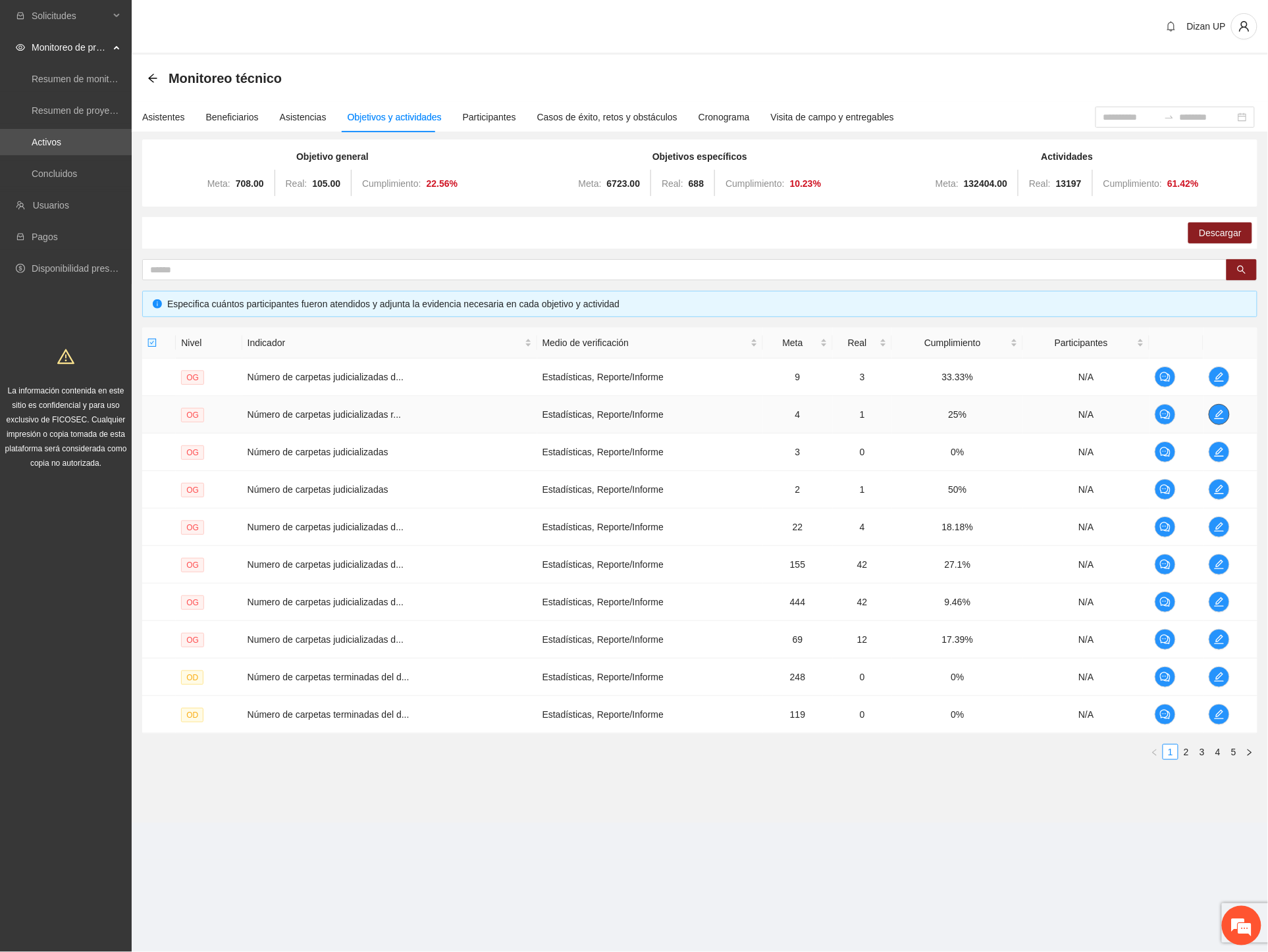
click at [1221, 408] on button "button" at bounding box center [1219, 414] width 21 height 21
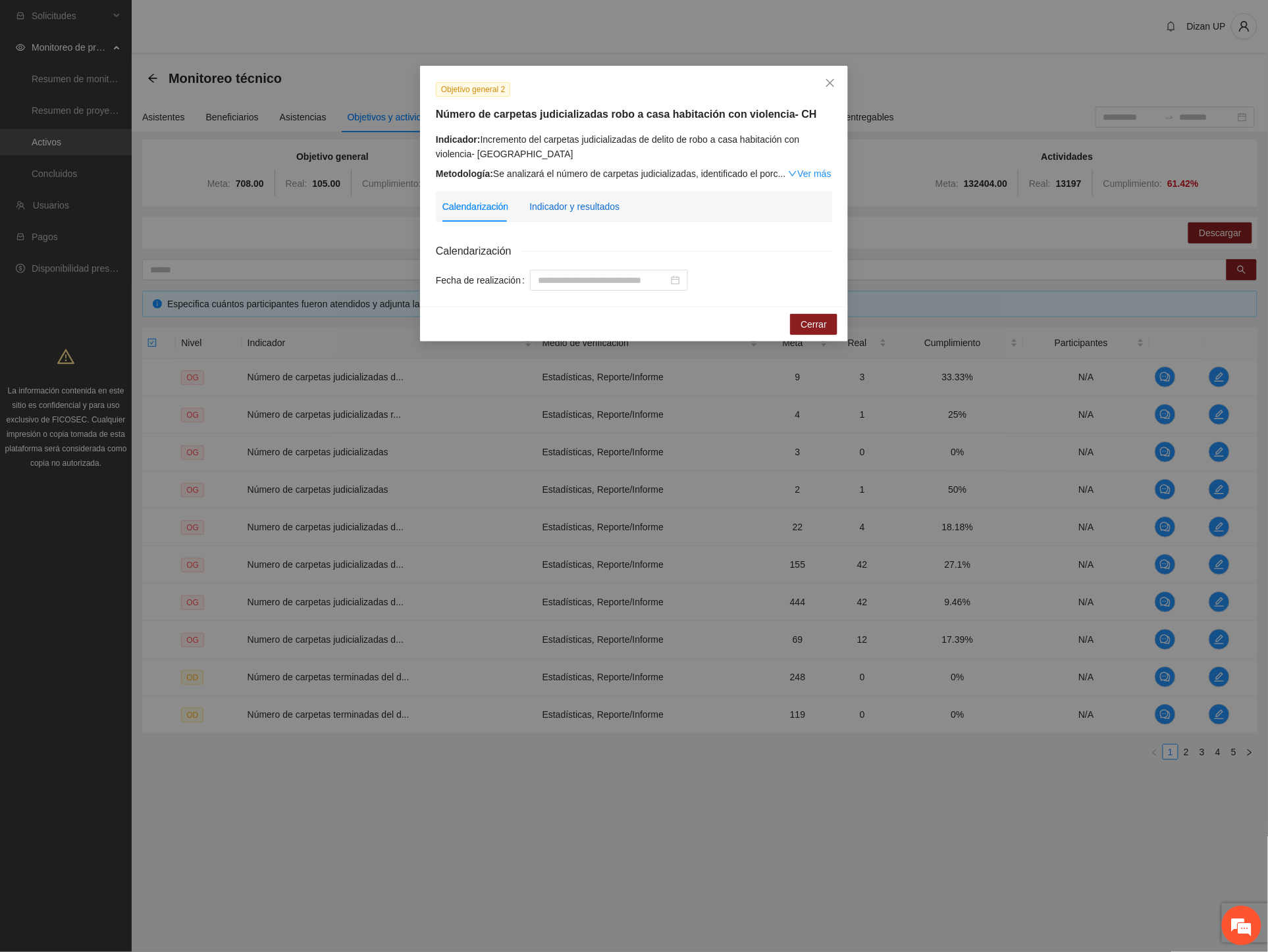
click at [576, 203] on div "Indicador y resultados" at bounding box center [575, 207] width 90 height 15
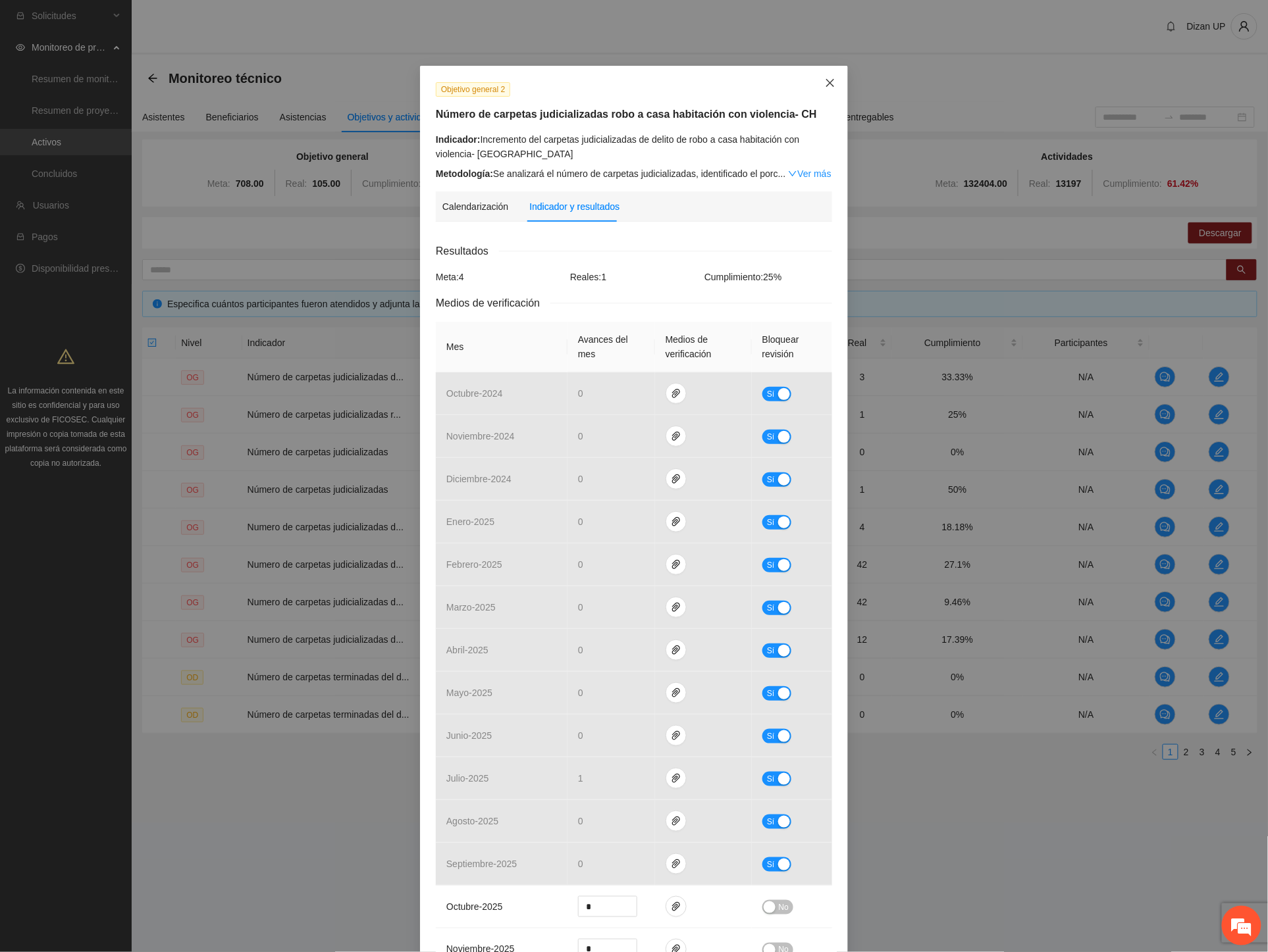
click at [825, 83] on icon "close" at bounding box center [830, 83] width 11 height 11
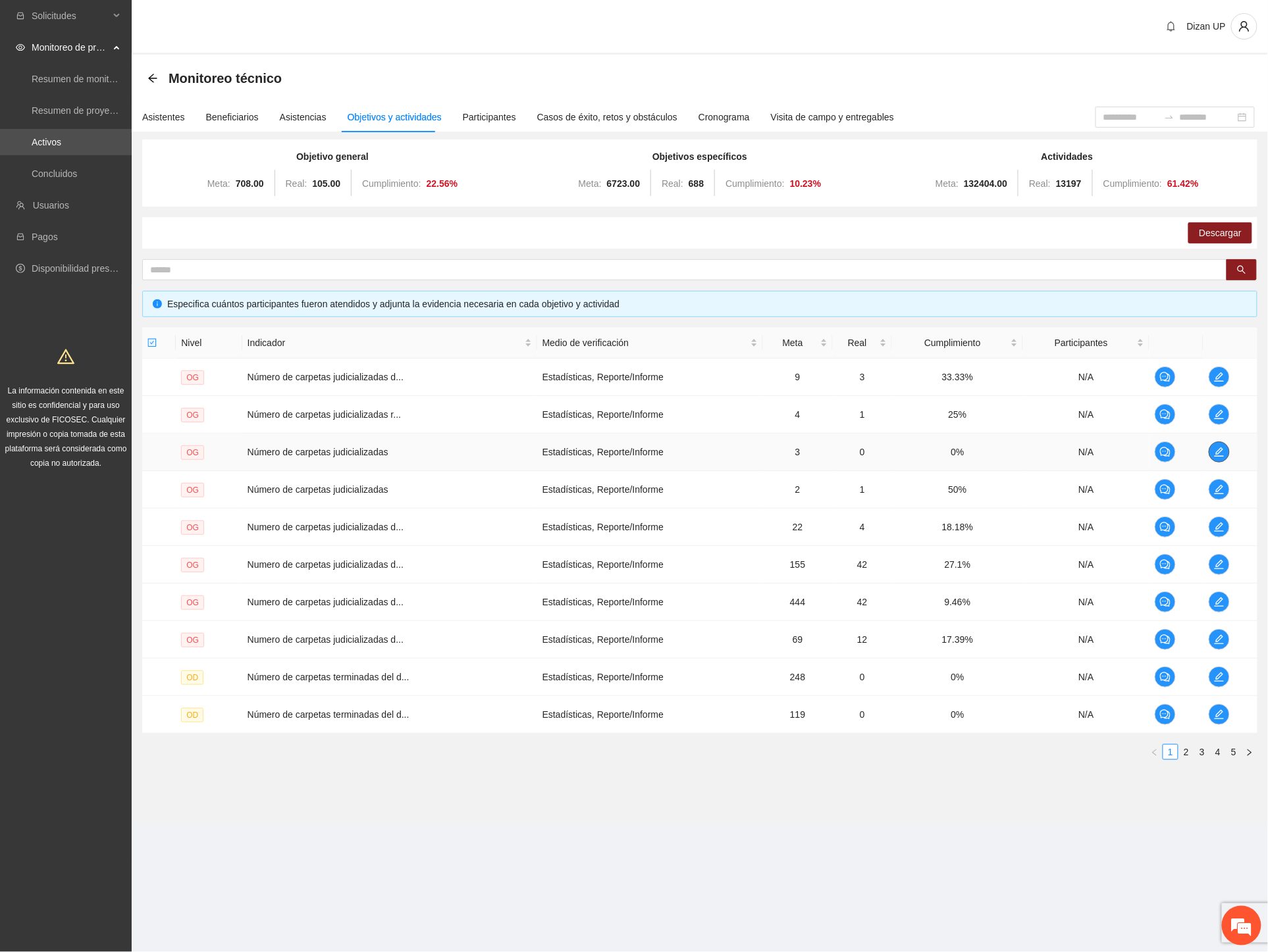
click at [1218, 447] on icon "edit" at bounding box center [1219, 452] width 11 height 11
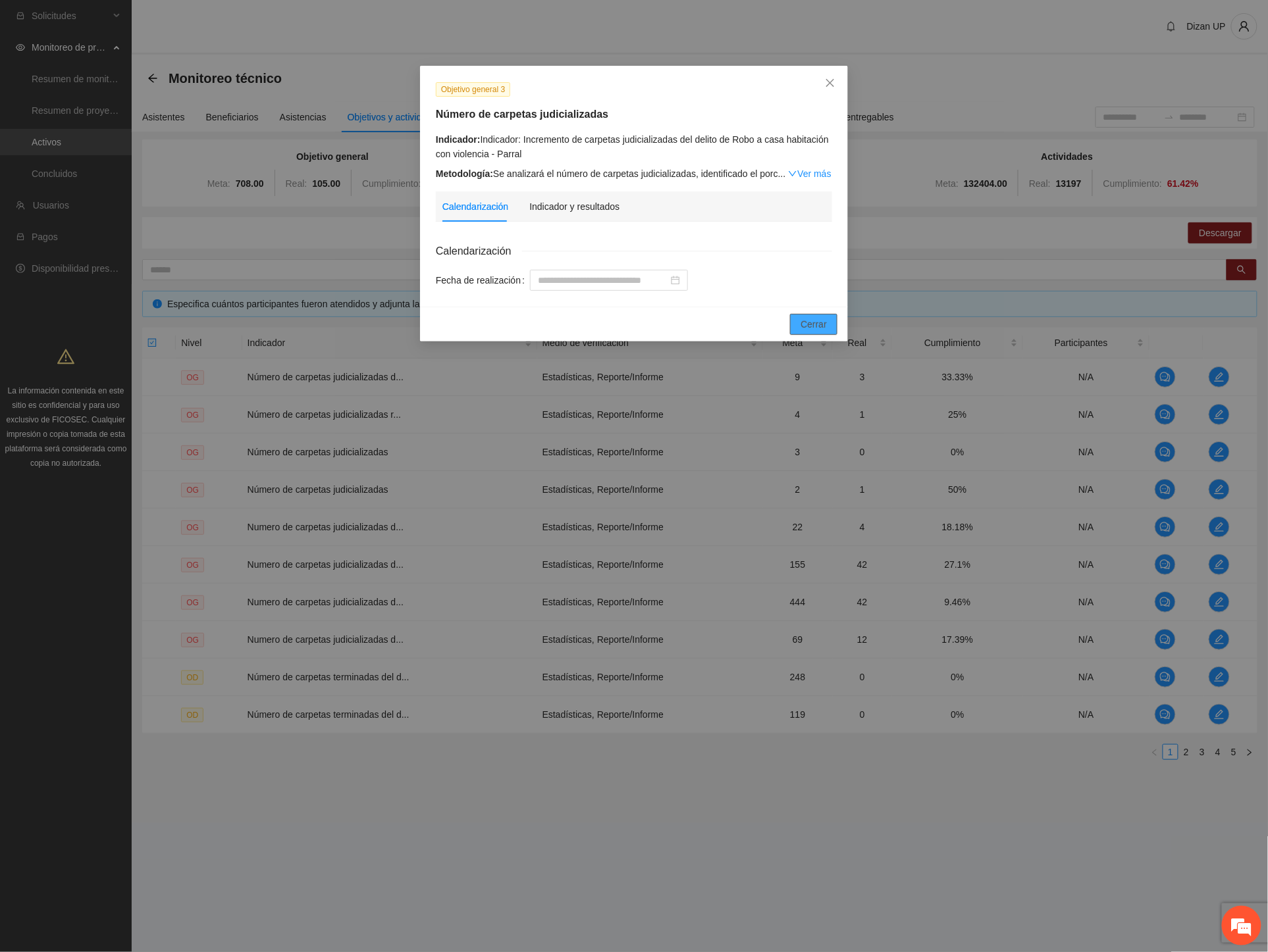
click at [814, 330] on span "Cerrar" at bounding box center [814, 324] width 26 height 15
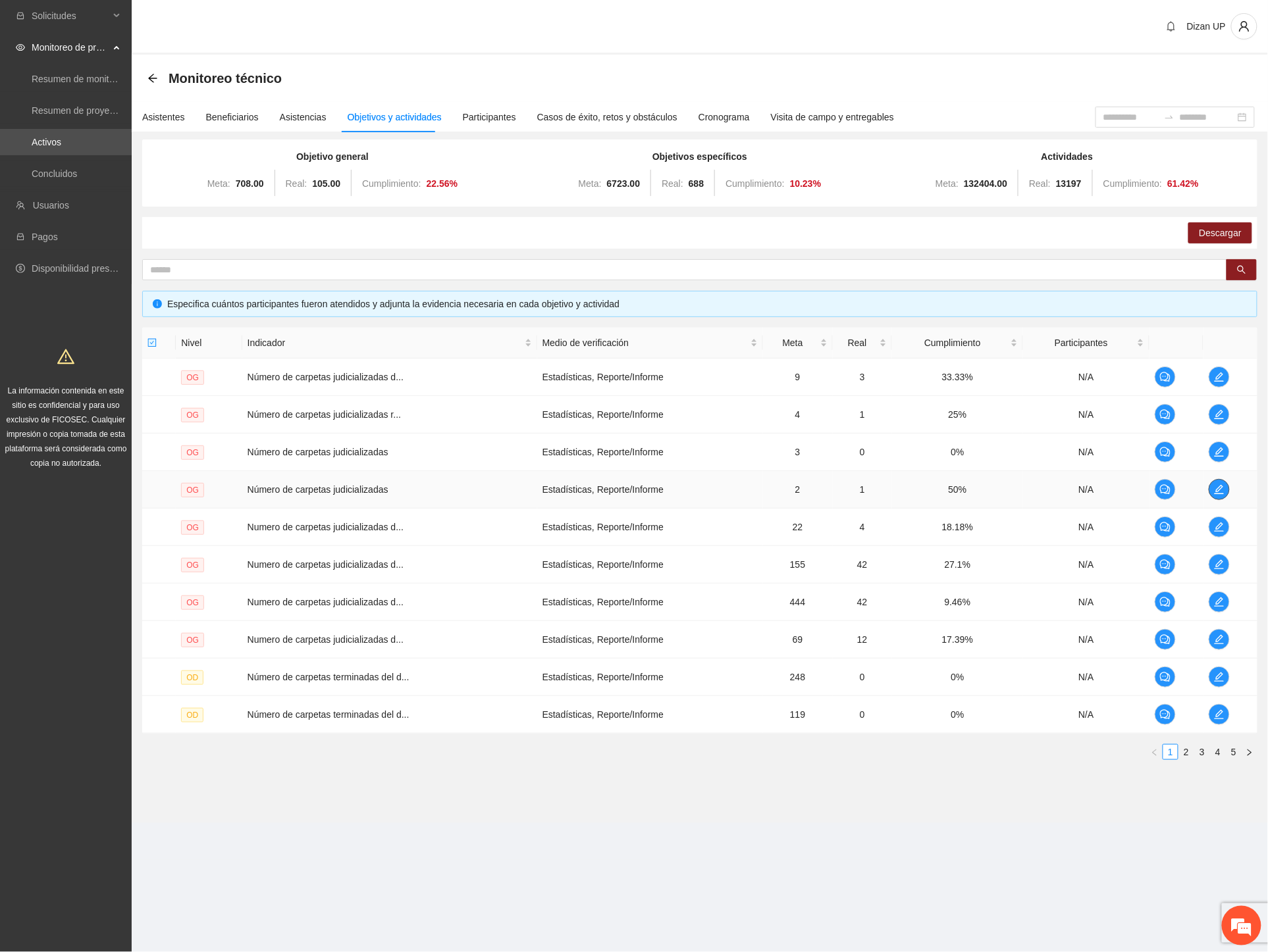
click at [1219, 482] on button "button" at bounding box center [1219, 489] width 21 height 21
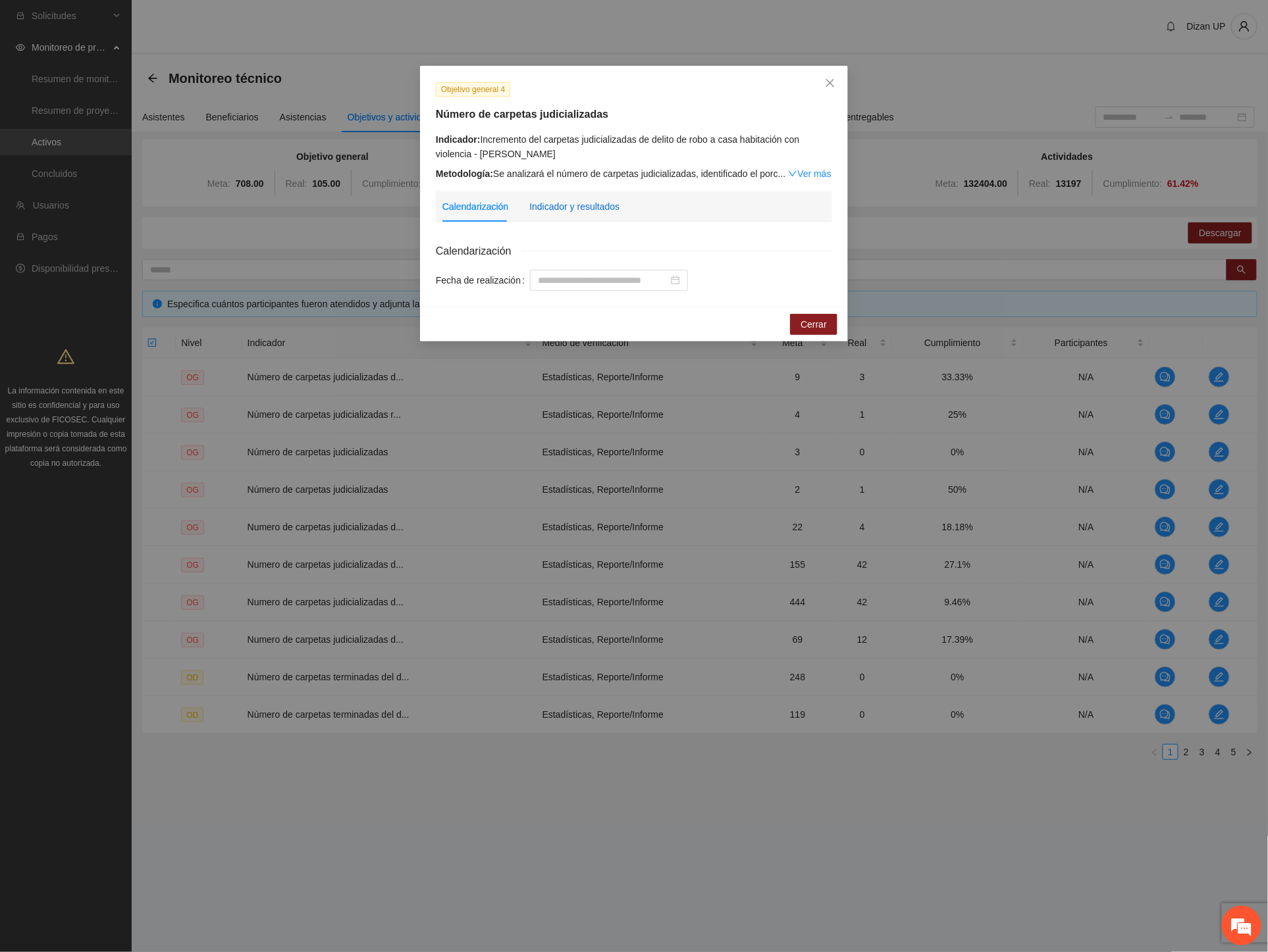
click at [561, 207] on div "Indicador y resultados" at bounding box center [575, 207] width 90 height 15
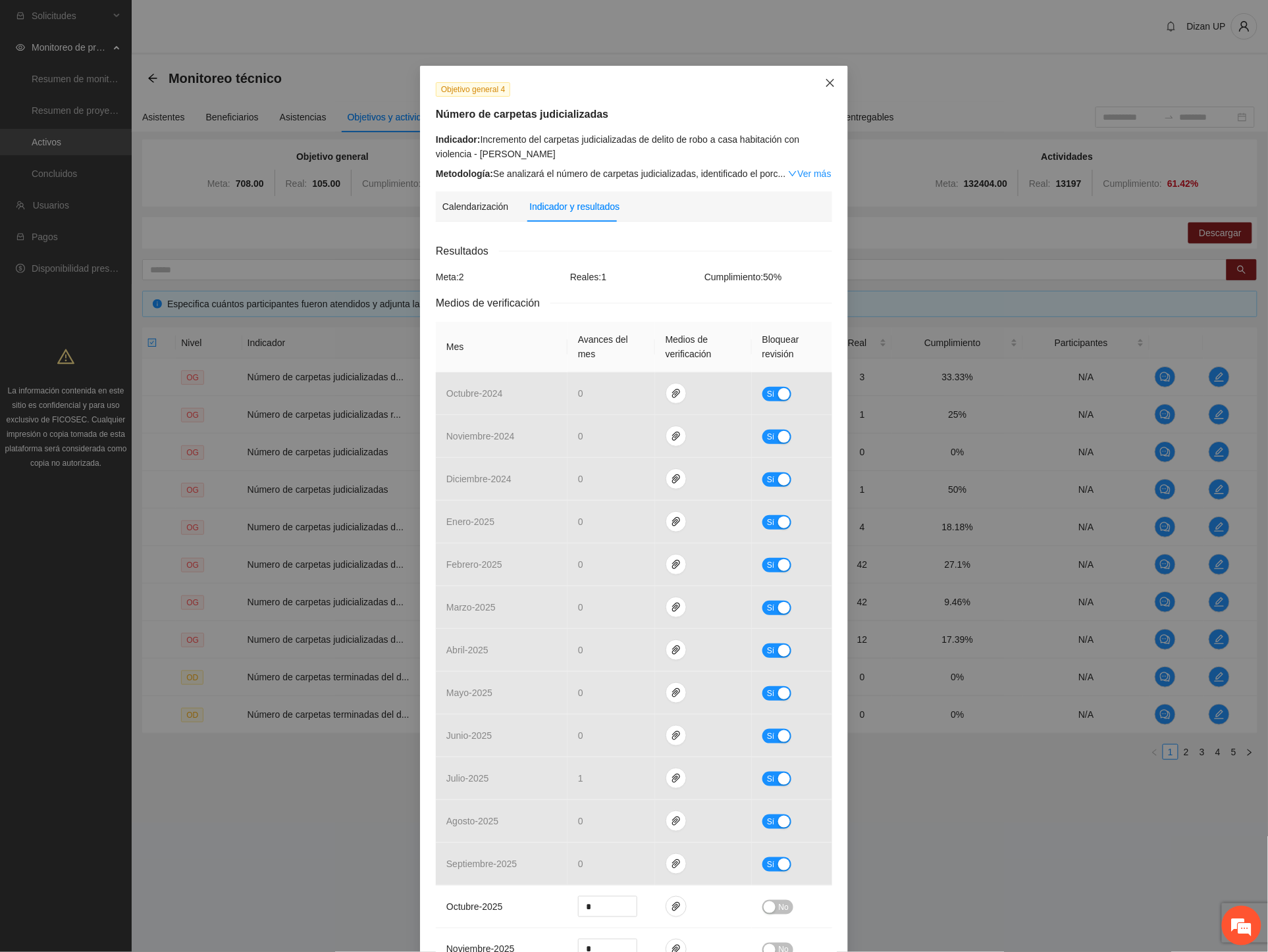
click at [826, 80] on icon "close" at bounding box center [830, 83] width 11 height 11
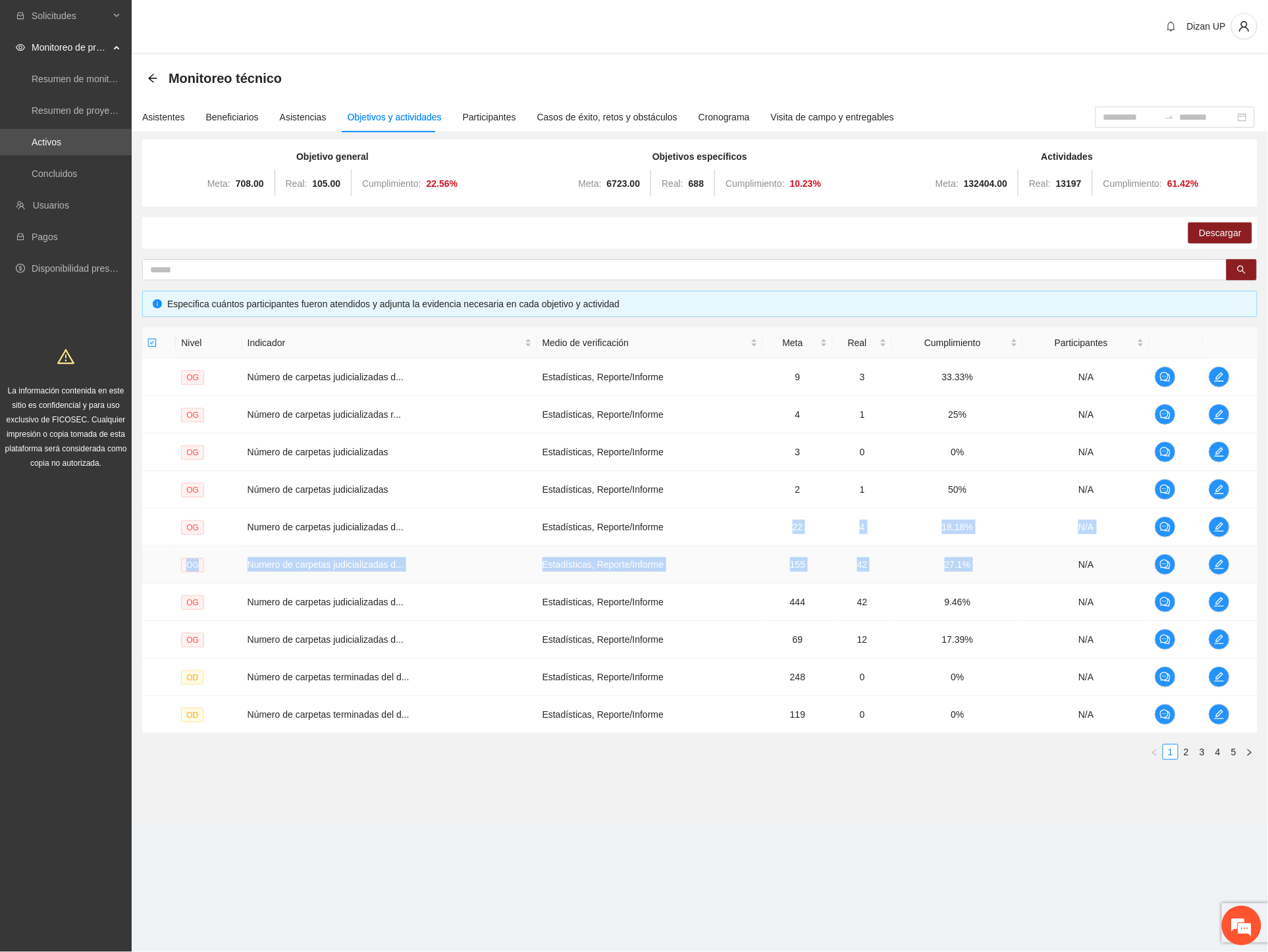
drag, startPoint x: 780, startPoint y: 531, endPoint x: 1053, endPoint y: 547, distance: 273.5
click at [1053, 547] on tbody "OG Número de carpetas judicializadas d... Estadísticas, Reporte/Informe 9 3 33.…" at bounding box center [699, 546] width 1115 height 375
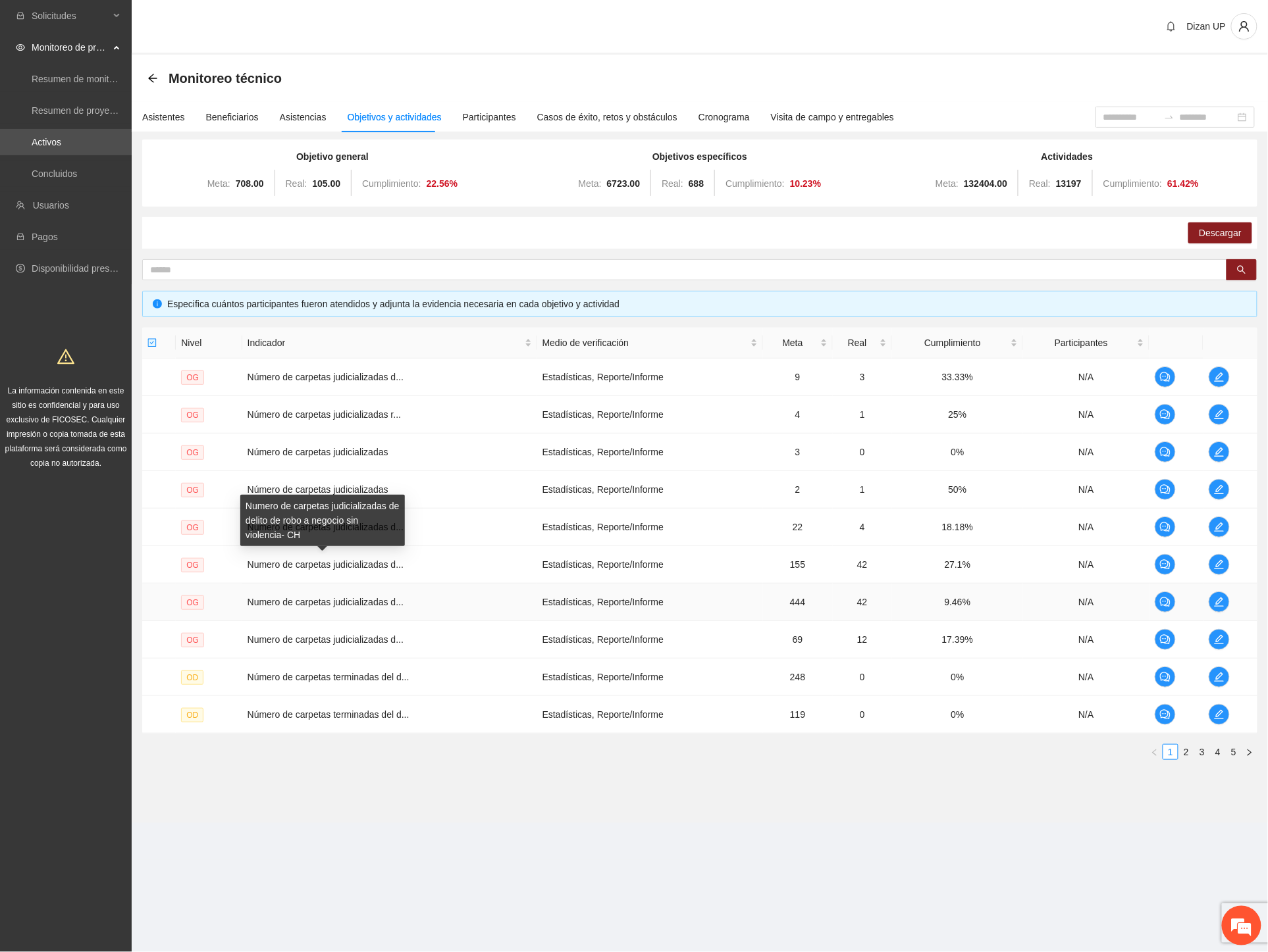
click at [359, 584] on td "Numero de carpetas judicializadas d..." at bounding box center [390, 603] width 295 height 38
drag, startPoint x: 852, startPoint y: 857, endPoint x: 867, endPoint y: 847, distance: 18.0
click at [858, 853] on section "Dizan UP Monitoreo técnico Asistentes Beneficiarios Asistencias Objetivos y act…" at bounding box center [700, 430] width 1136 height 860
drag, startPoint x: 424, startPoint y: 181, endPoint x: 503, endPoint y: 179, distance: 79.0
click at [503, 179] on div "Meta: 708.00 Real: 105.00 Cumplimiento: 22.56 %" at bounding box center [332, 183] width 361 height 26
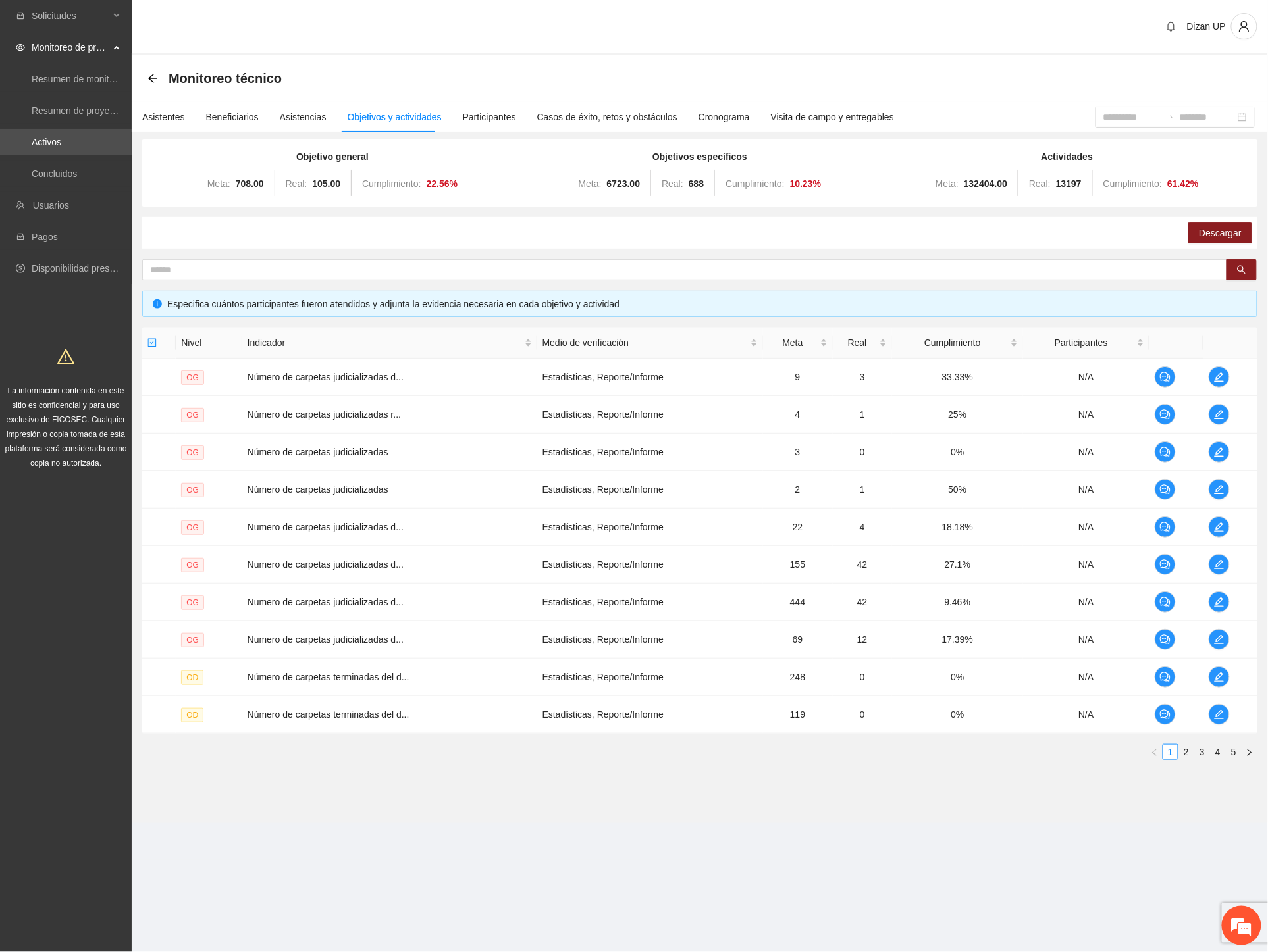
click at [321, 226] on div "Descargar" at bounding box center [699, 233] width 1115 height 32
